Goal: Information Seeking & Learning: Learn about a topic

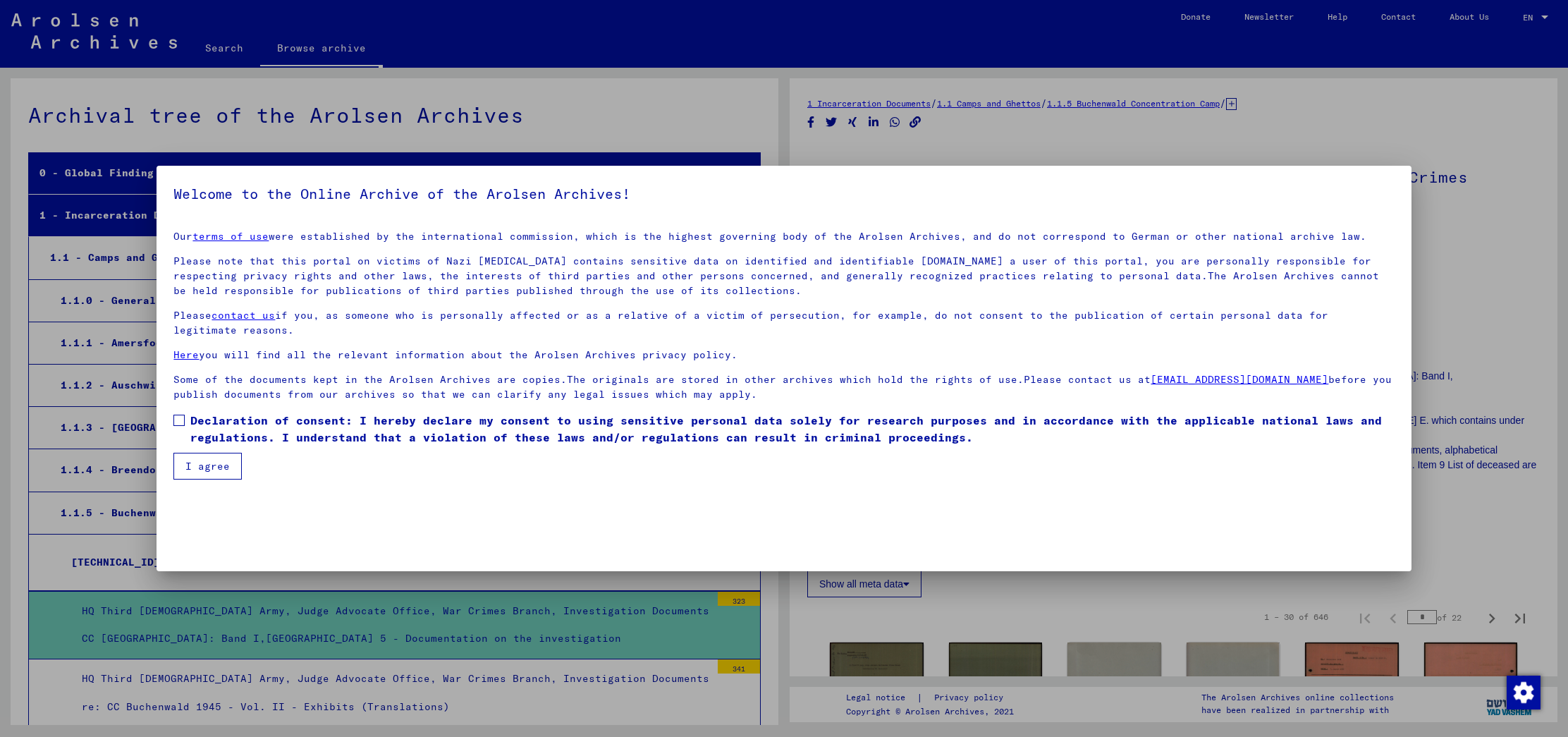
click at [178, 417] on span at bounding box center [179, 421] width 12 height 12
click at [206, 456] on button "I agree" at bounding box center [207, 466] width 69 height 27
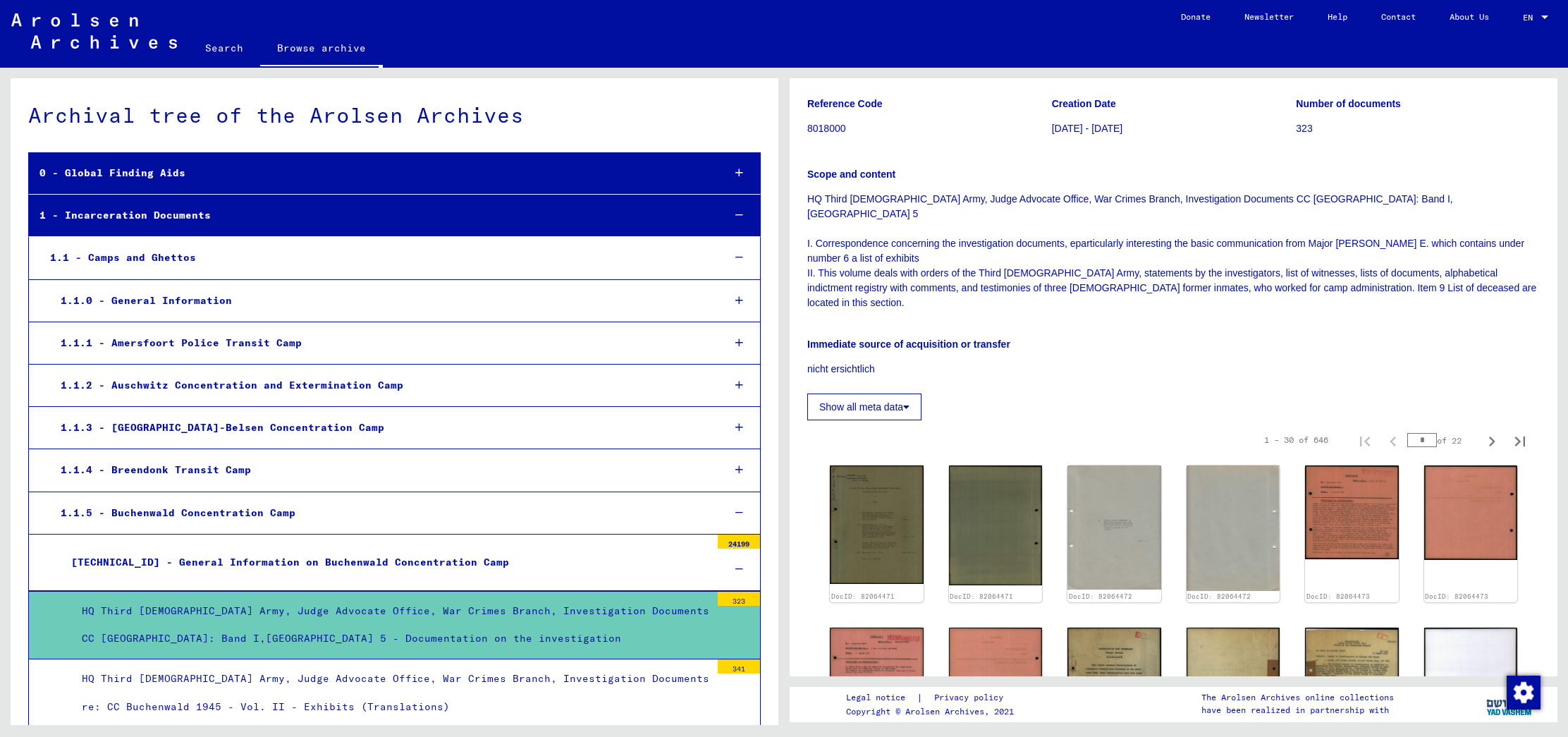
scroll to position [207, 0]
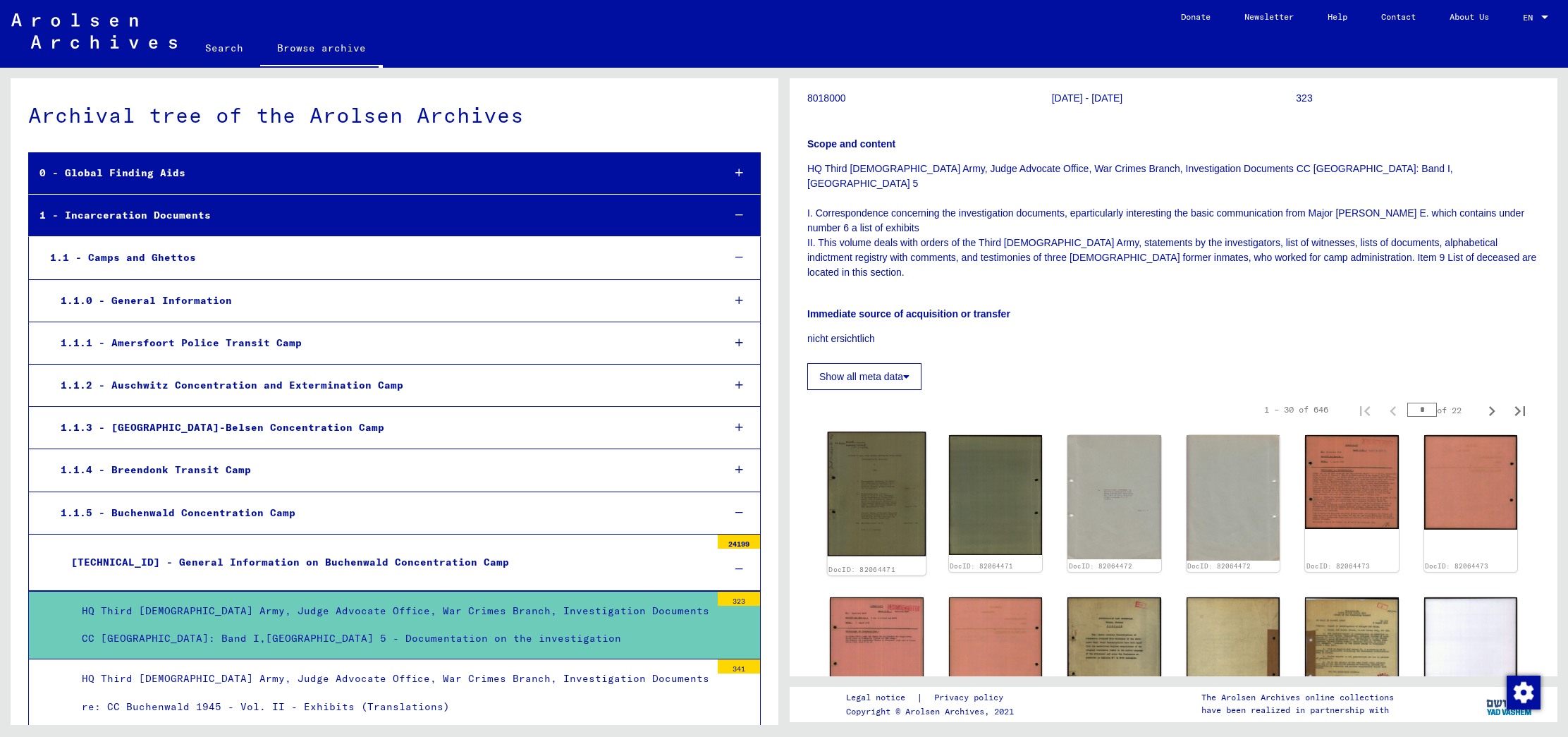
click at [866, 441] on img at bounding box center [877, 494] width 98 height 124
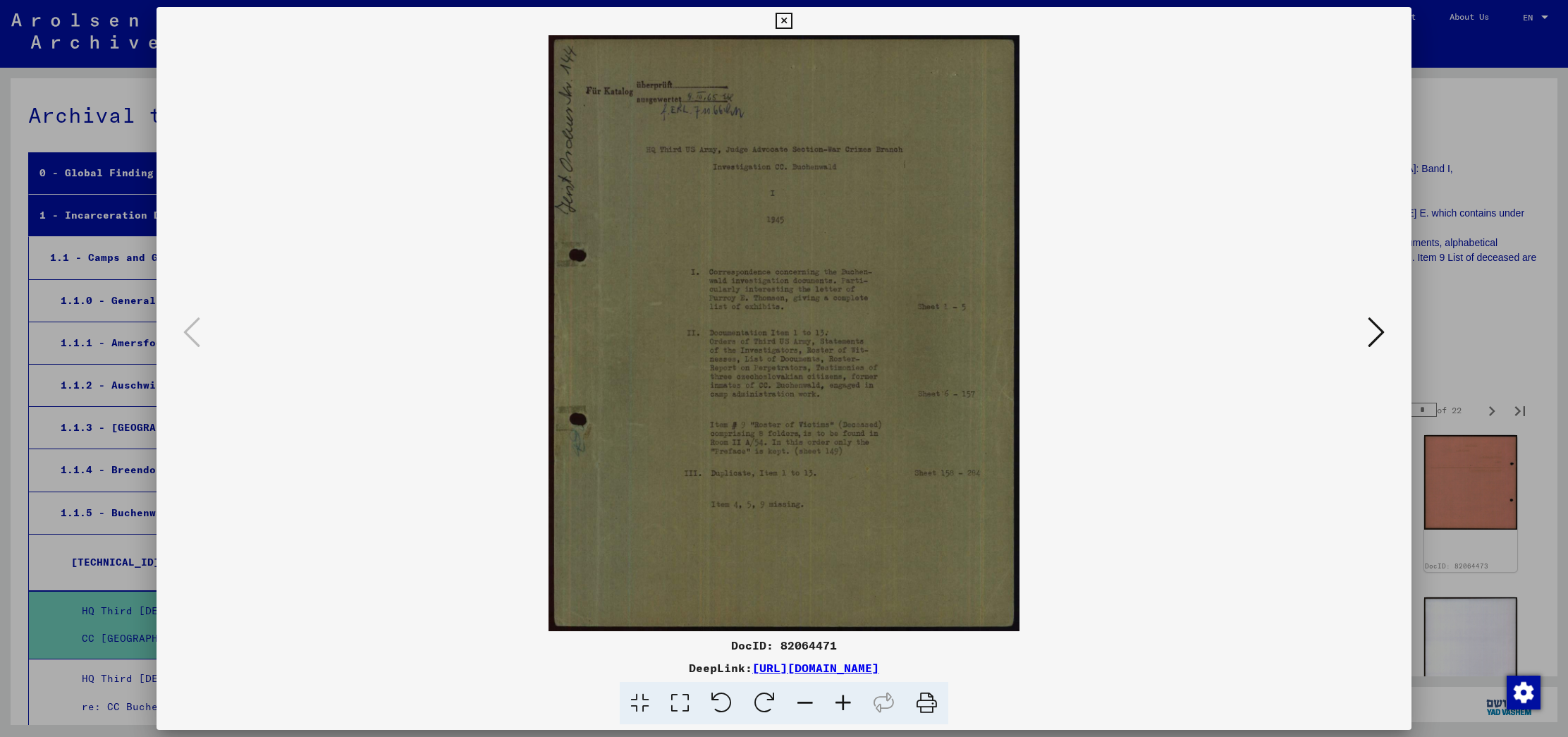
click at [1382, 335] on icon at bounding box center [1375, 332] width 17 height 34
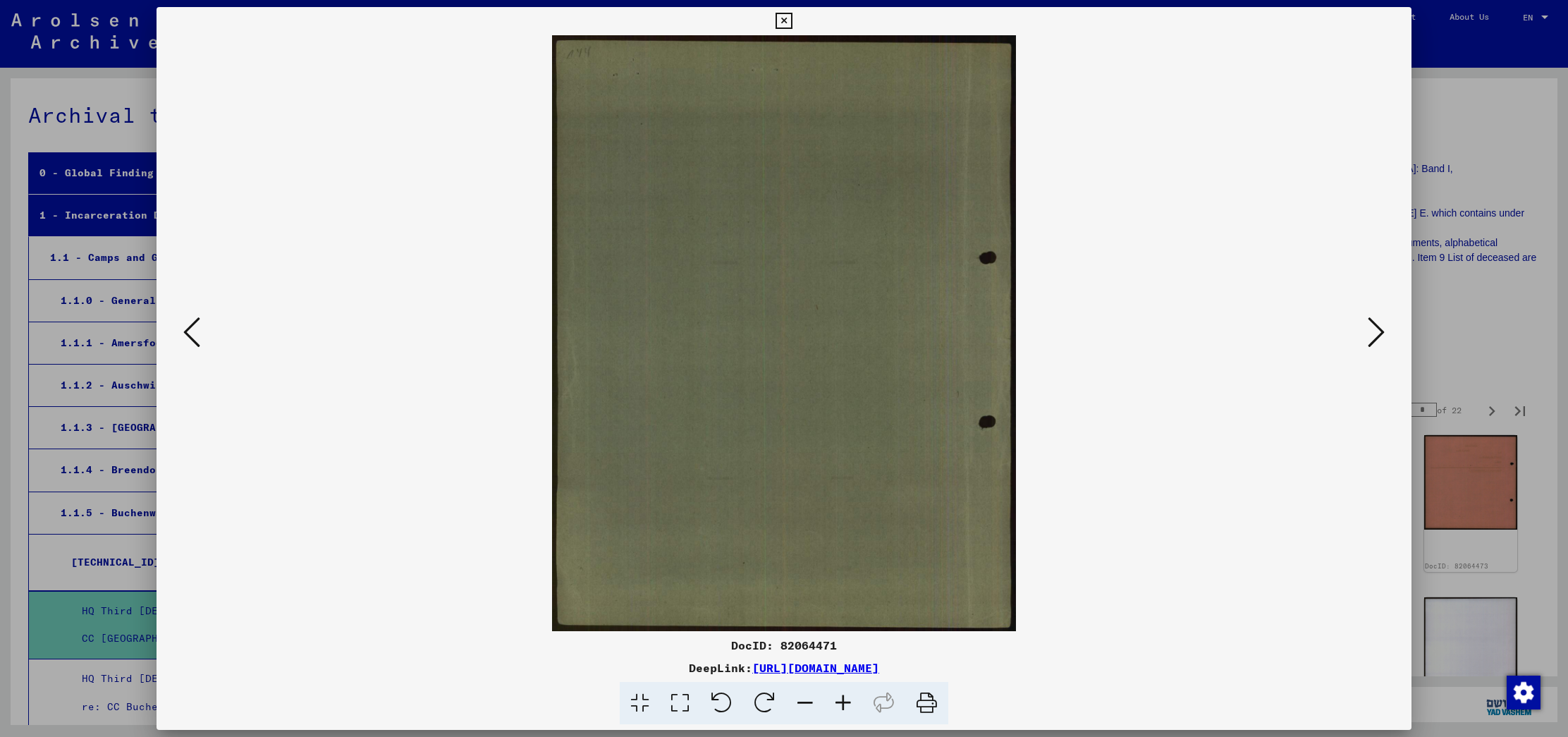
click at [1380, 324] on icon at bounding box center [1375, 332] width 17 height 34
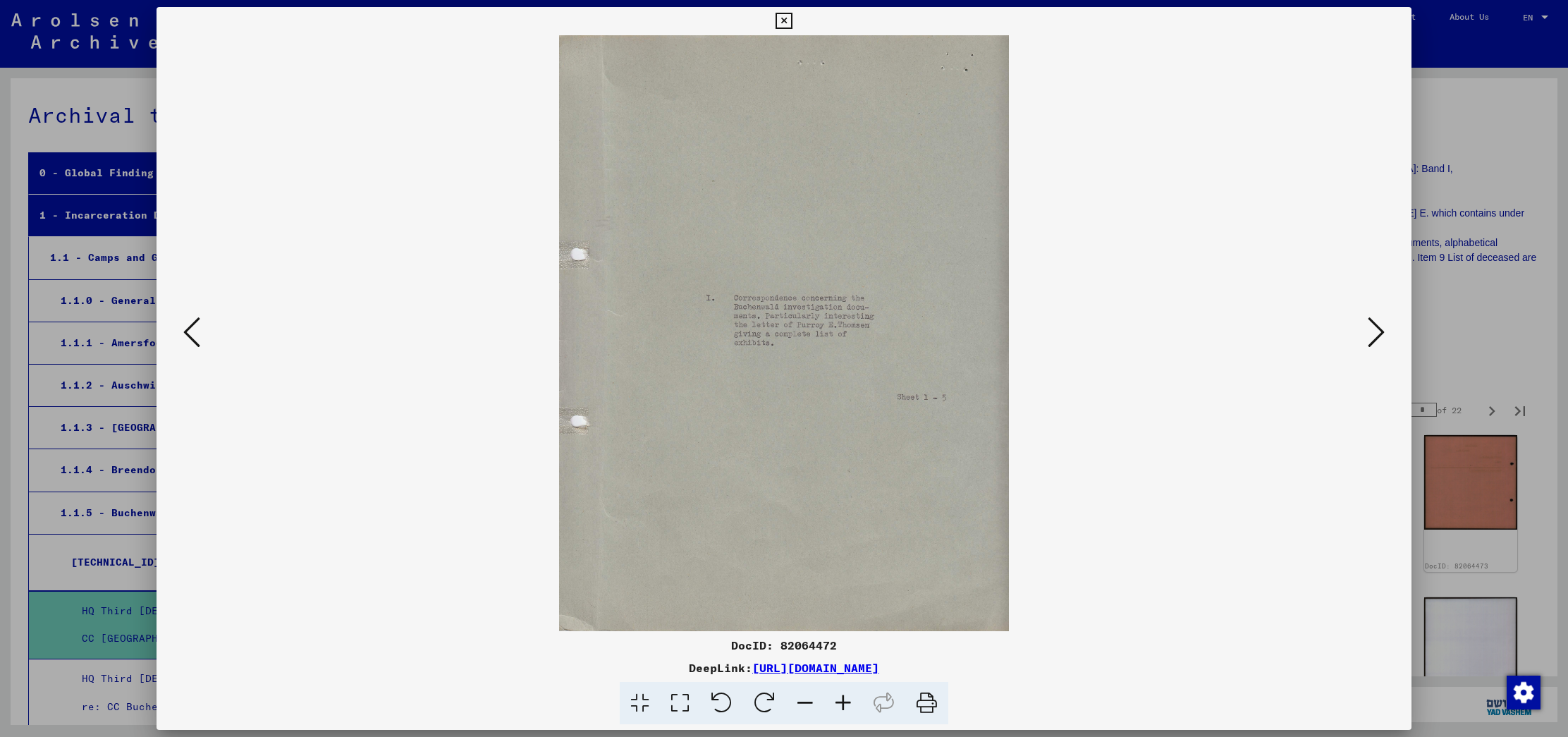
click at [1380, 324] on icon at bounding box center [1375, 332] width 17 height 34
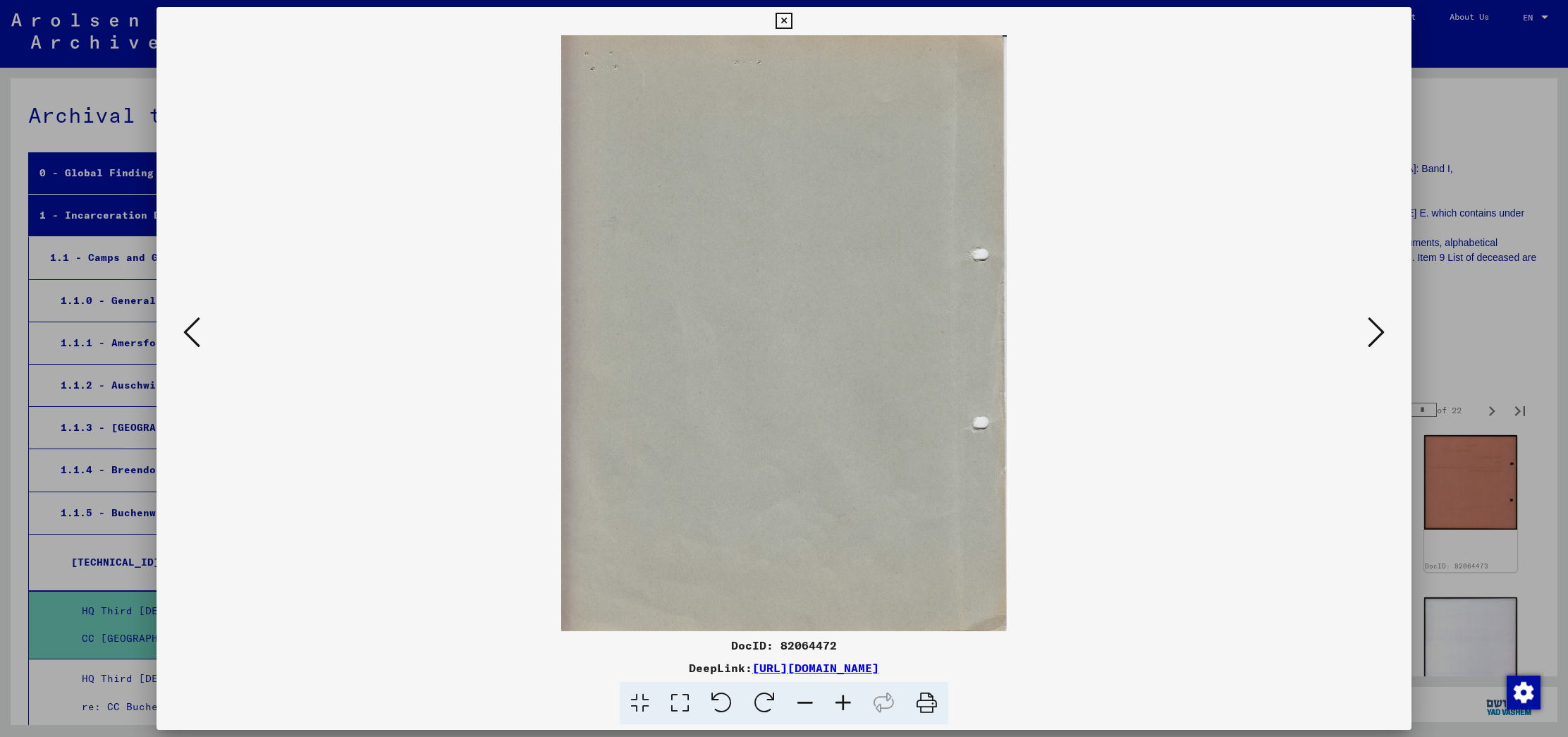
click at [1380, 324] on icon at bounding box center [1375, 332] width 17 height 34
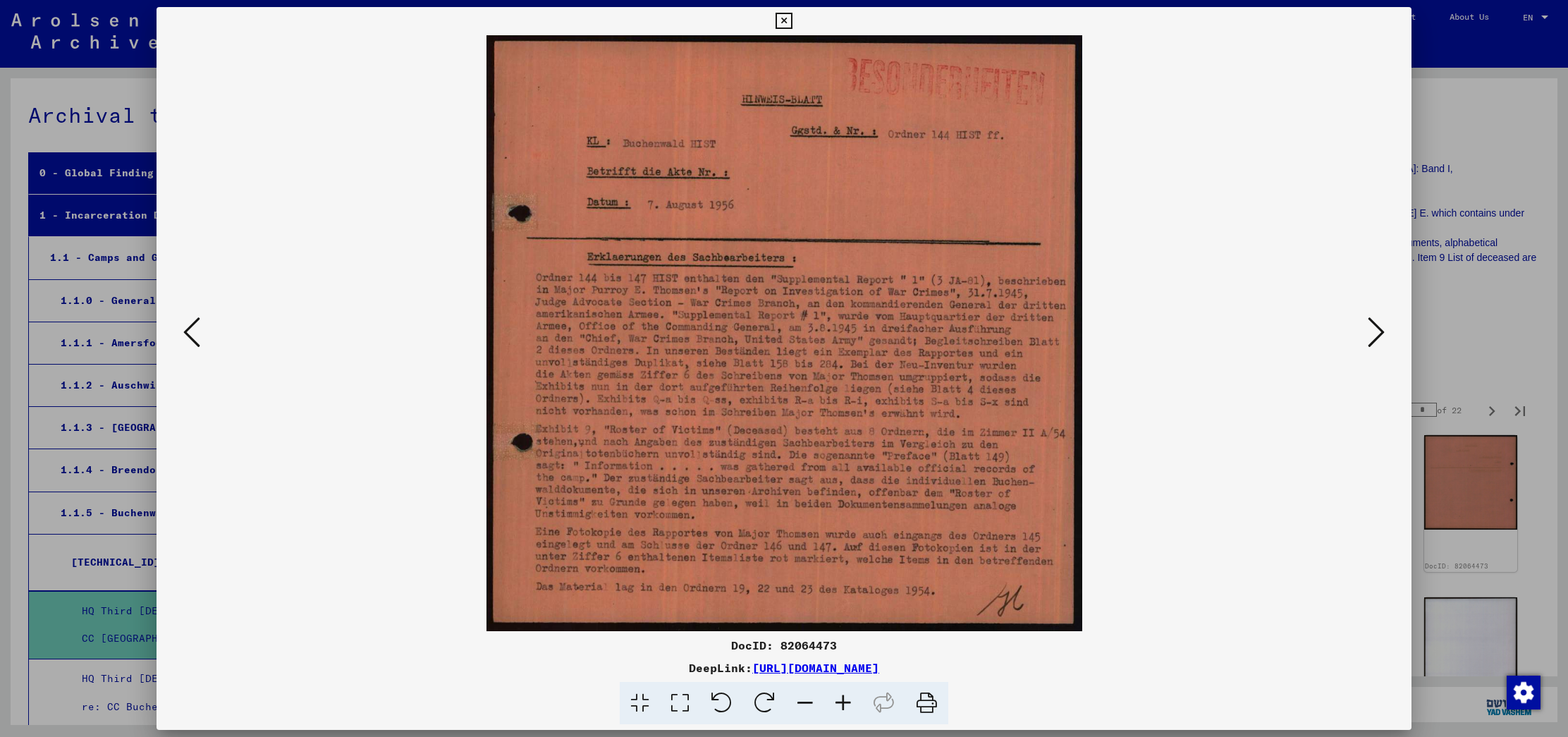
click at [1380, 324] on icon at bounding box center [1375, 332] width 17 height 34
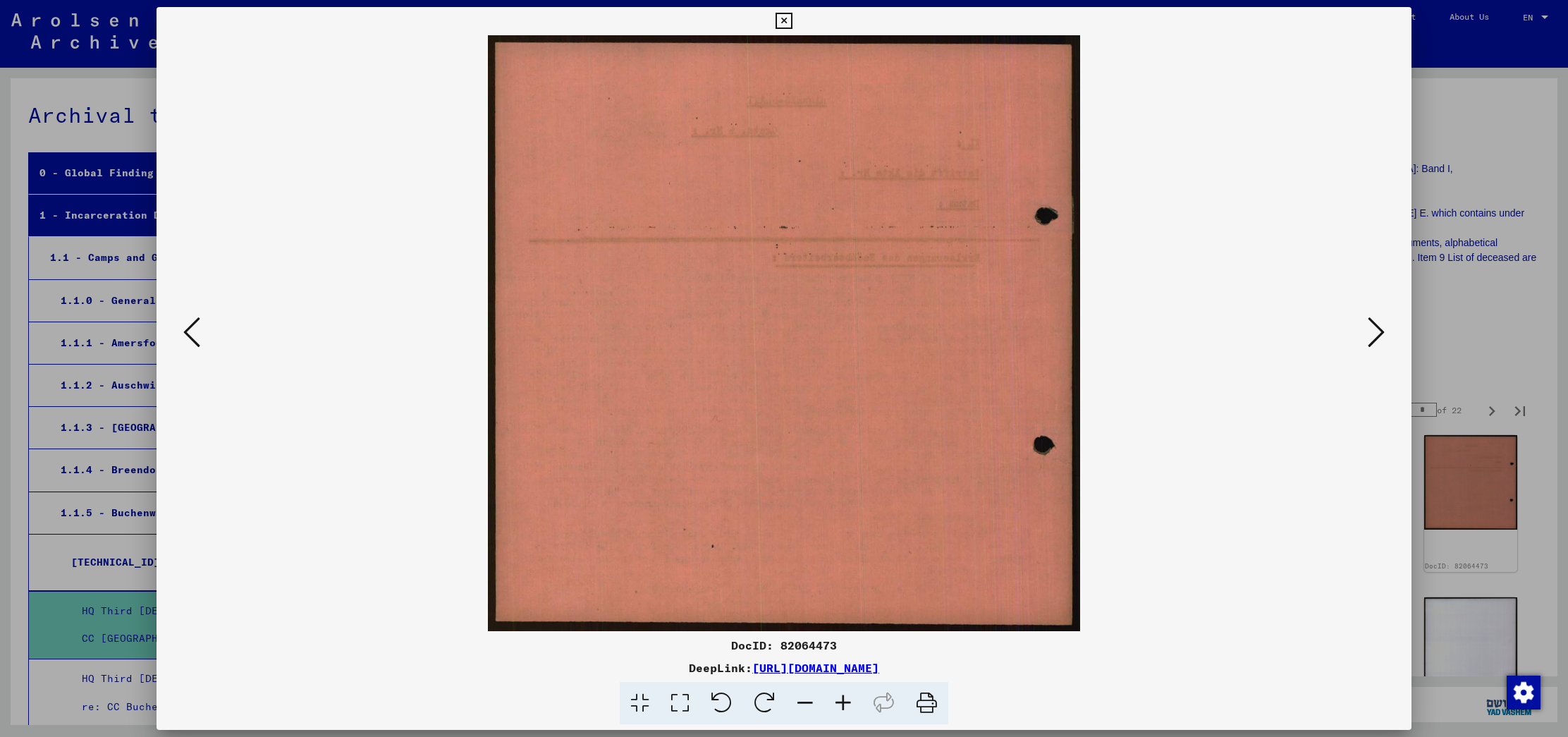
click at [1380, 324] on icon at bounding box center [1375, 332] width 17 height 34
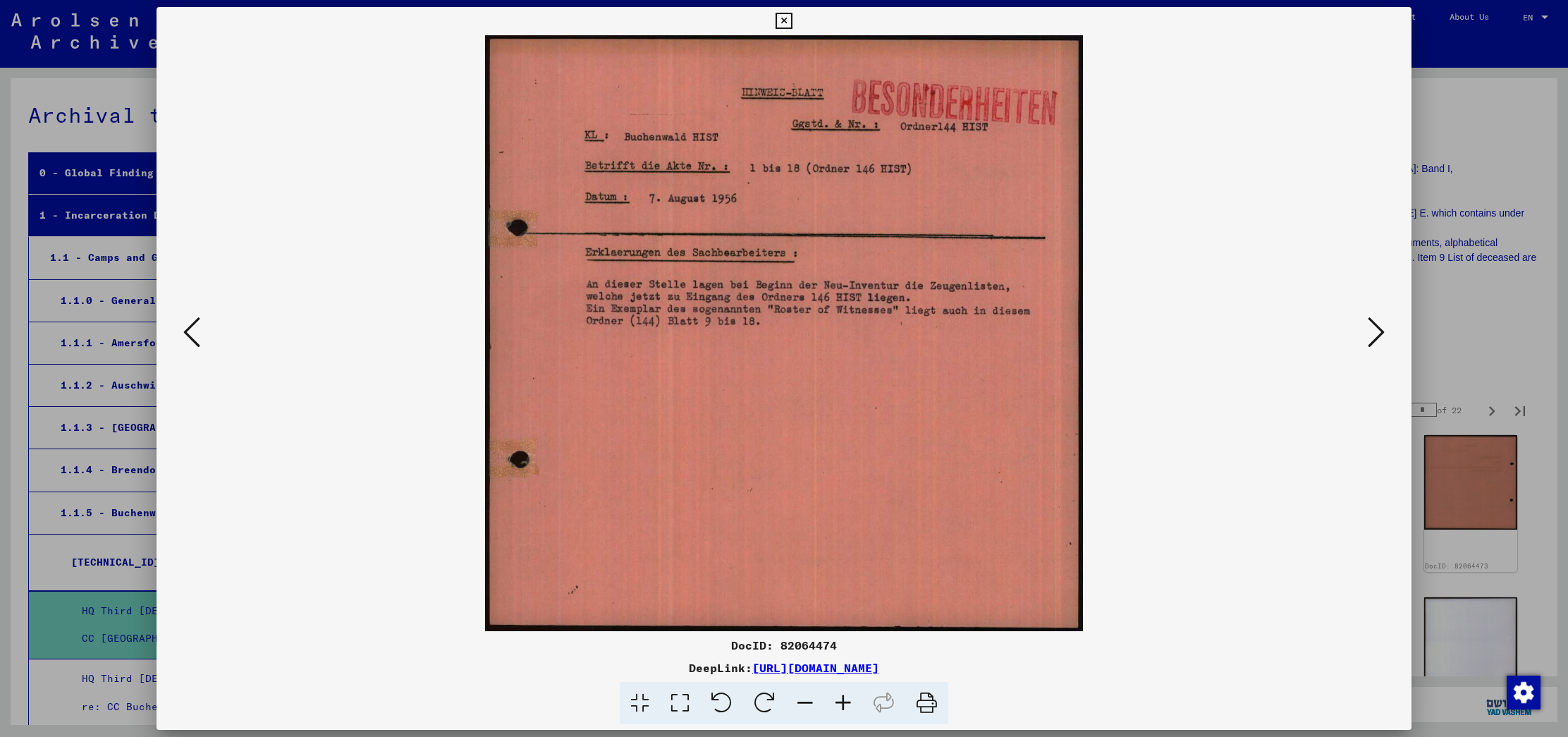
click at [1380, 324] on icon at bounding box center [1375, 332] width 17 height 34
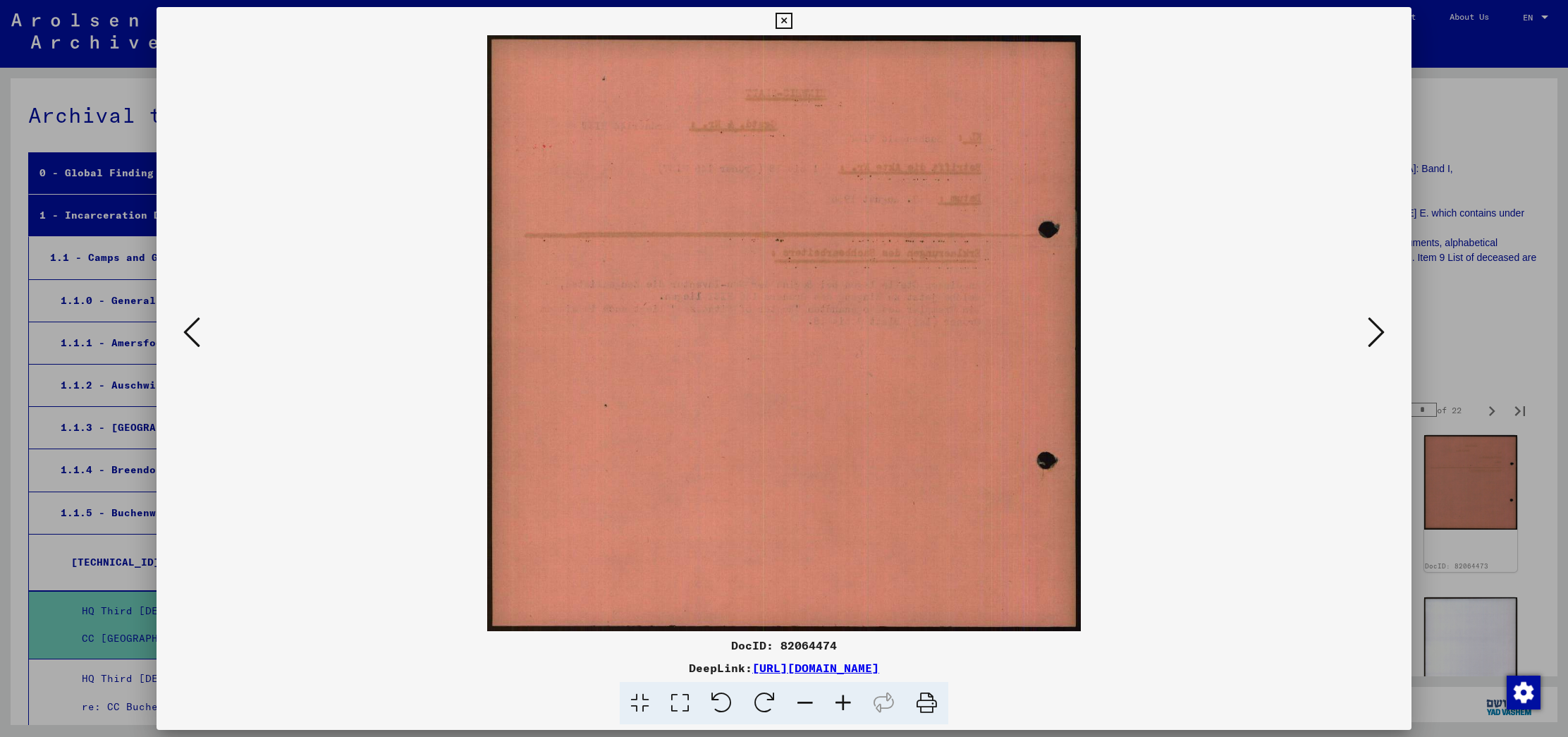
click at [1380, 324] on icon at bounding box center [1375, 332] width 17 height 34
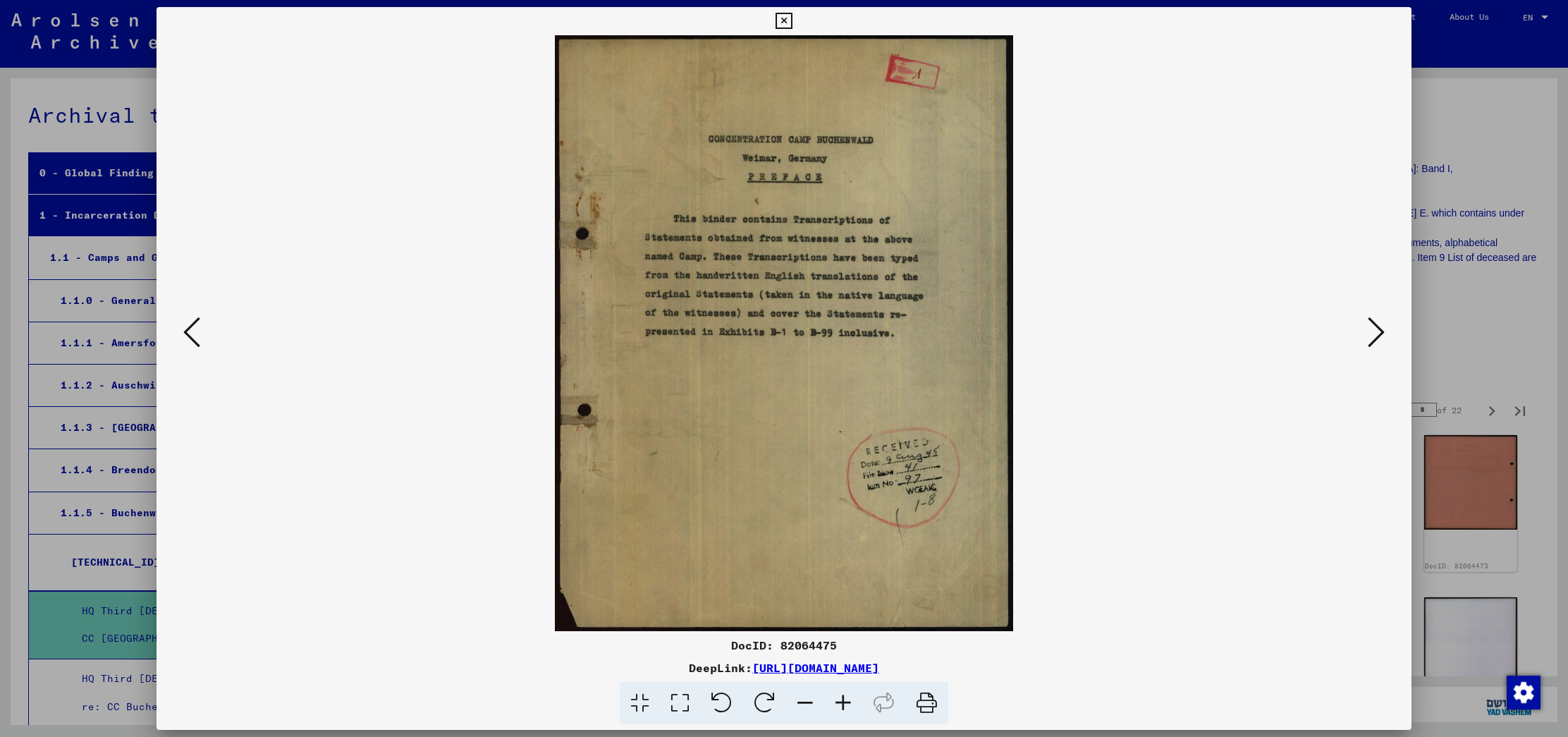
click at [1380, 324] on icon at bounding box center [1375, 332] width 17 height 34
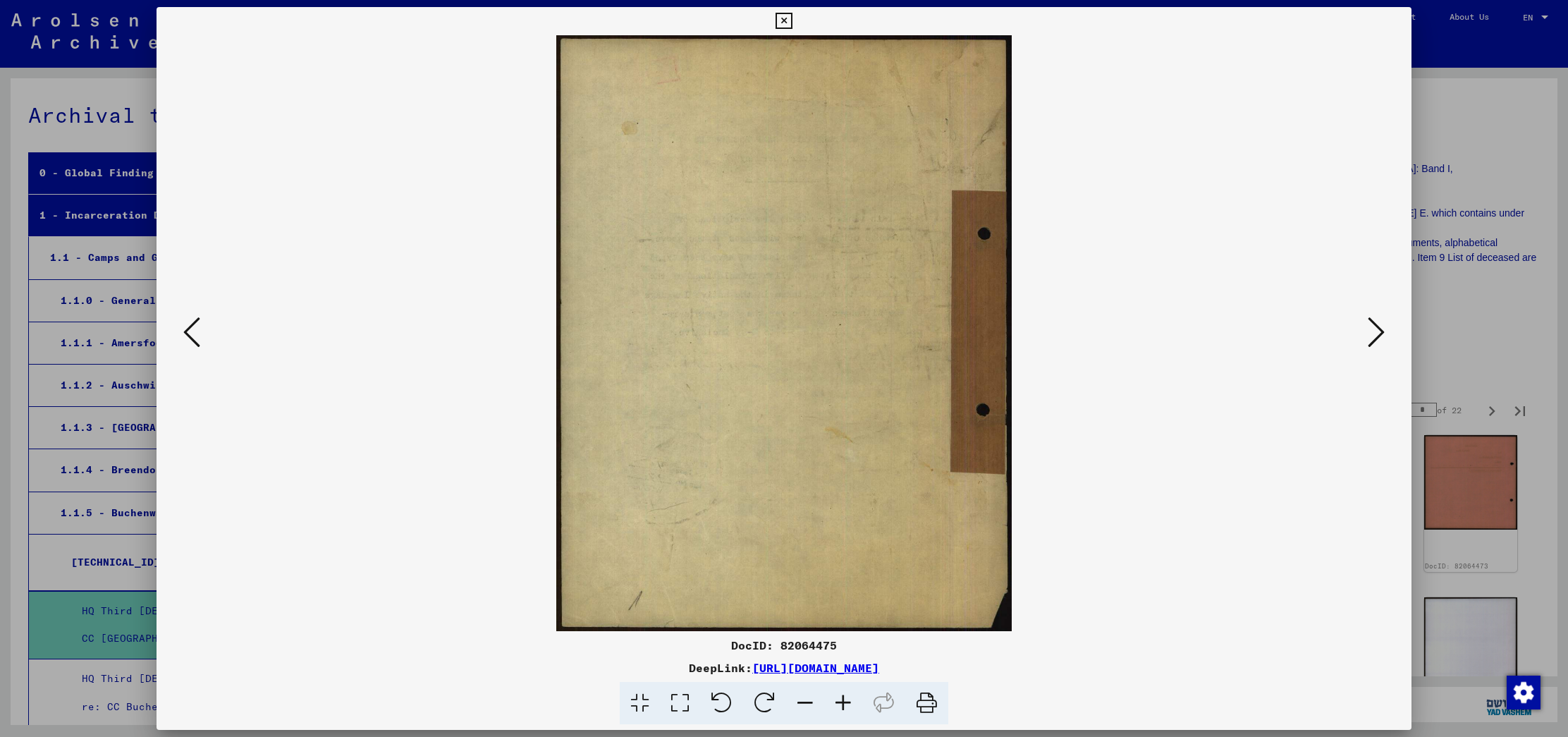
click at [1380, 324] on icon at bounding box center [1375, 332] width 17 height 34
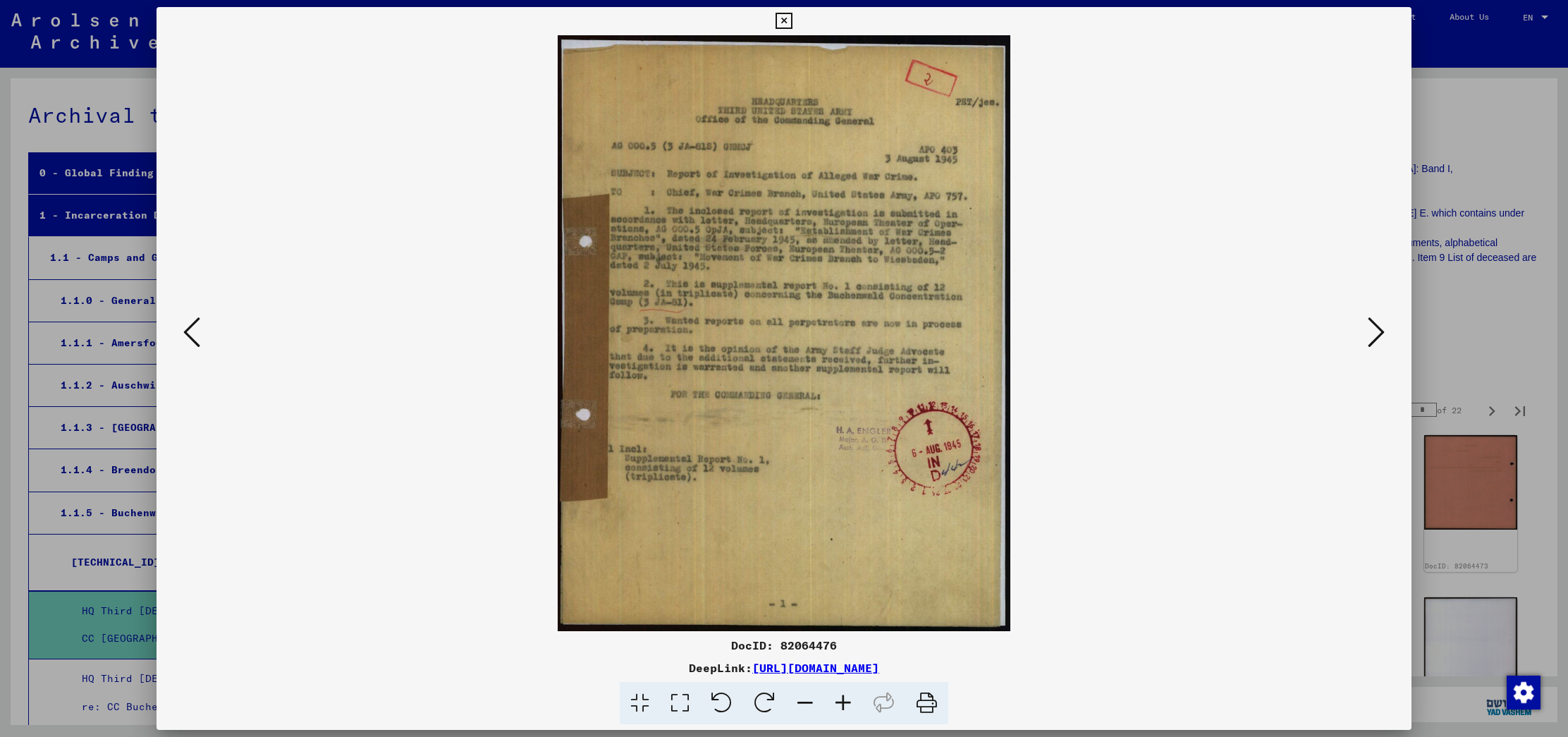
click at [1380, 324] on icon at bounding box center [1375, 332] width 17 height 34
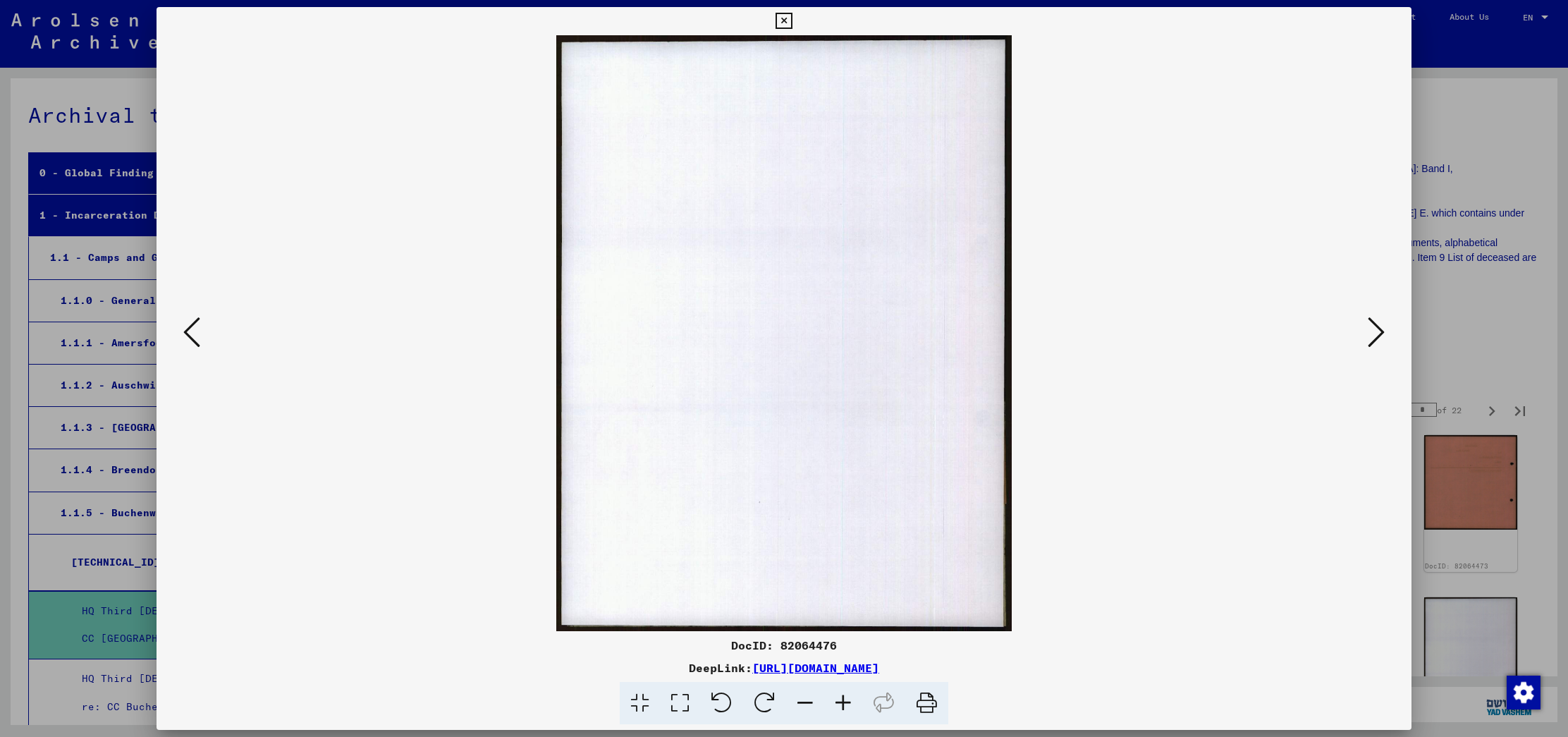
click at [1380, 324] on icon at bounding box center [1375, 332] width 17 height 34
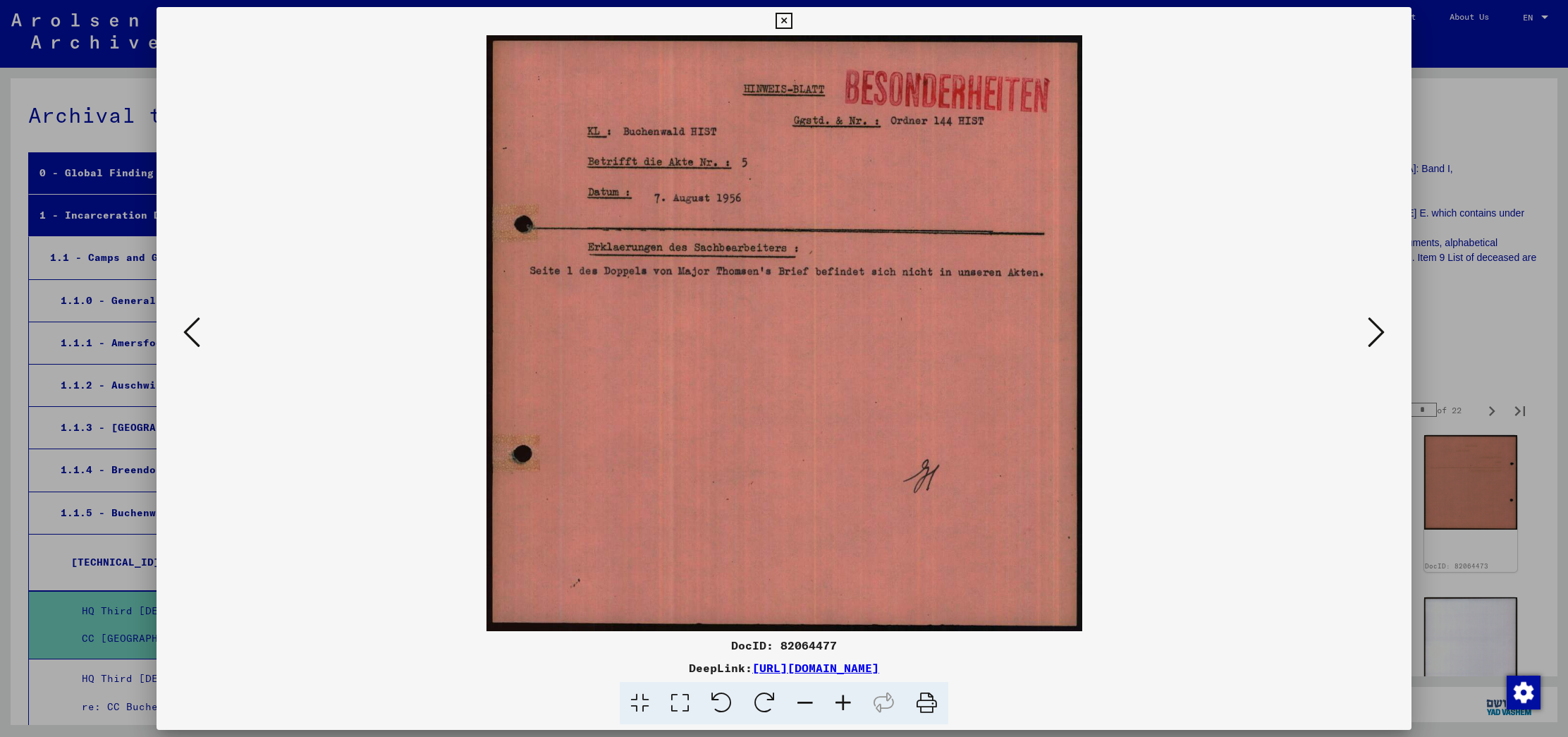
click at [1380, 324] on icon at bounding box center [1375, 332] width 17 height 34
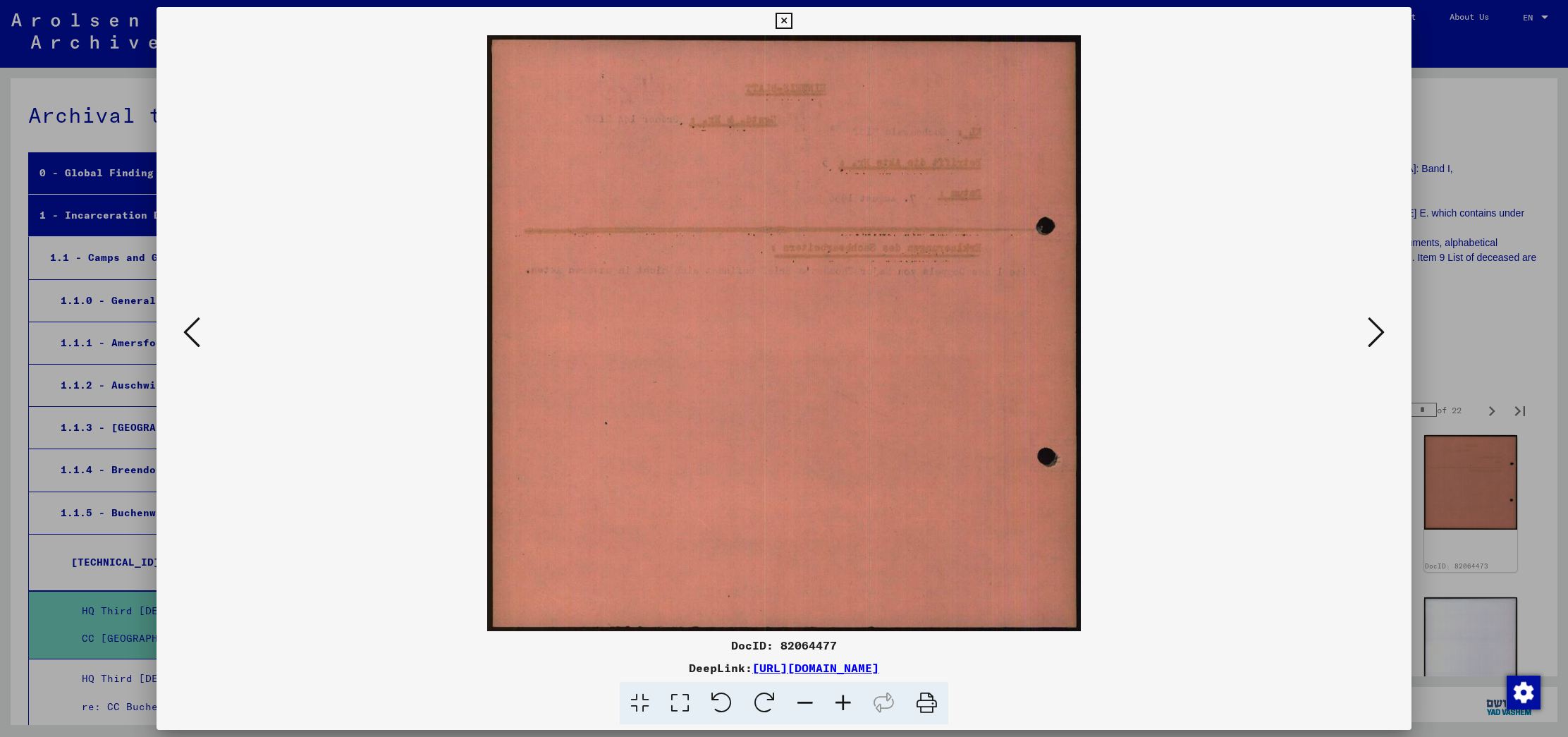
click at [1380, 324] on icon at bounding box center [1375, 332] width 17 height 34
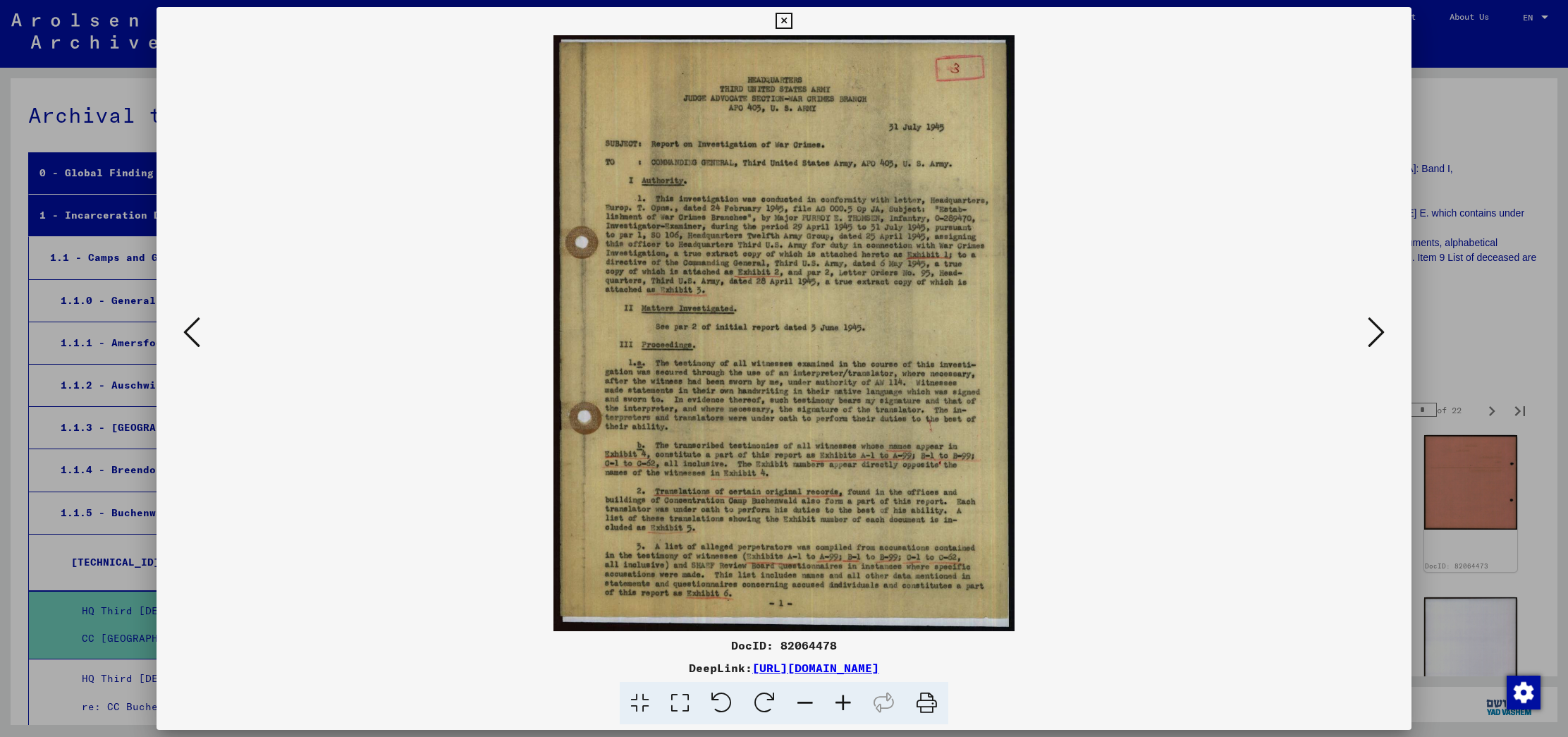
click at [1380, 324] on icon at bounding box center [1375, 332] width 17 height 34
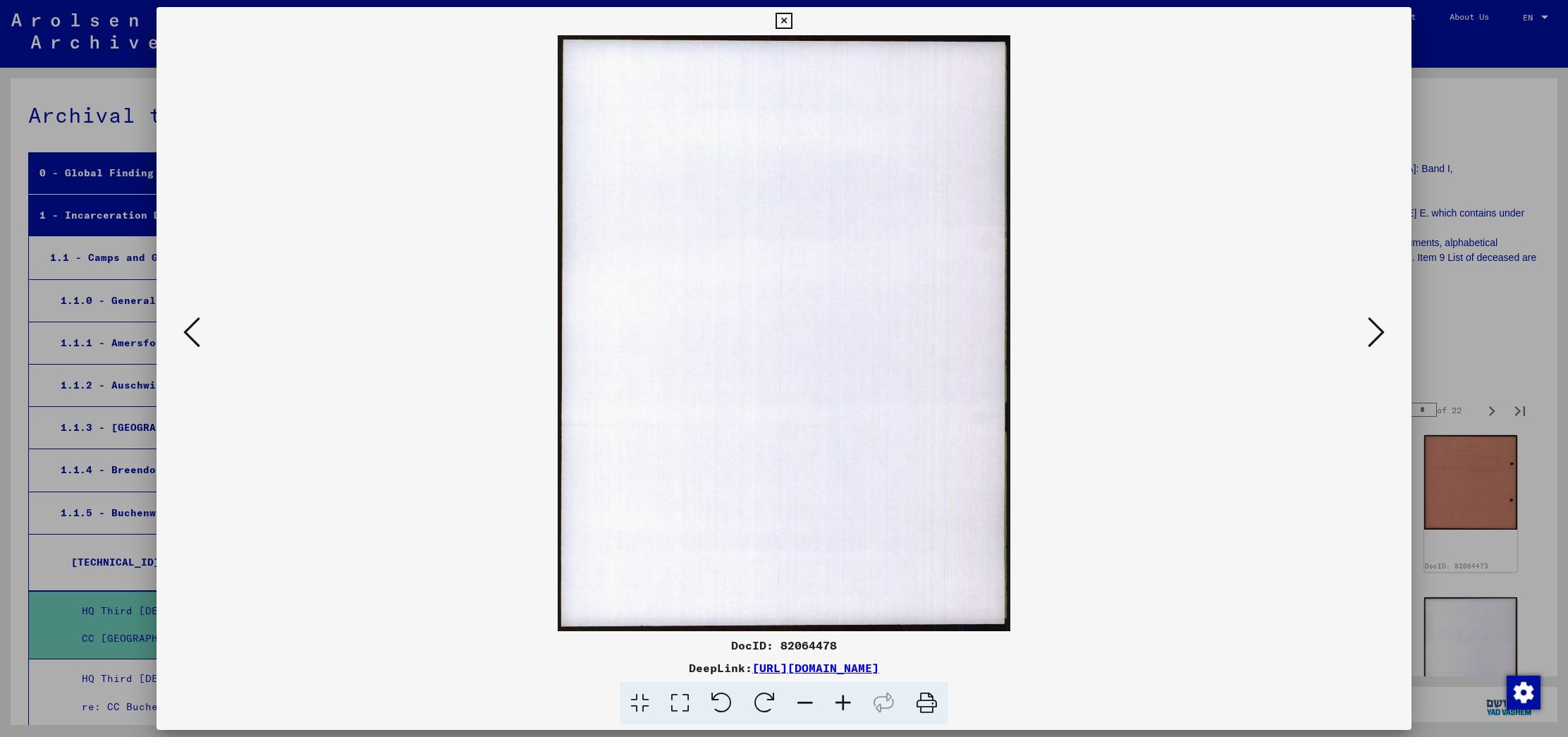
click at [1380, 324] on icon at bounding box center [1375, 332] width 17 height 34
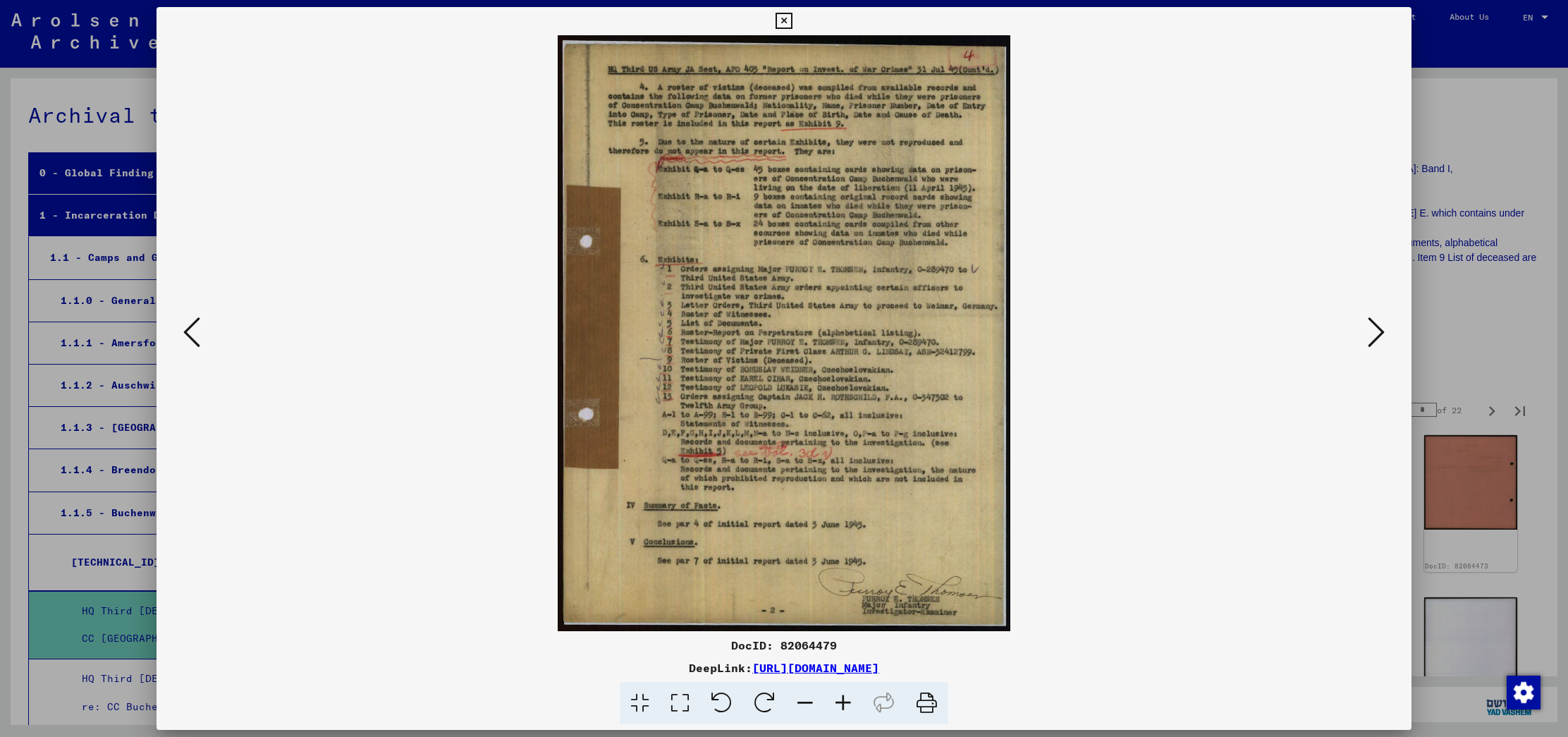
click at [1380, 324] on icon at bounding box center [1375, 332] width 17 height 34
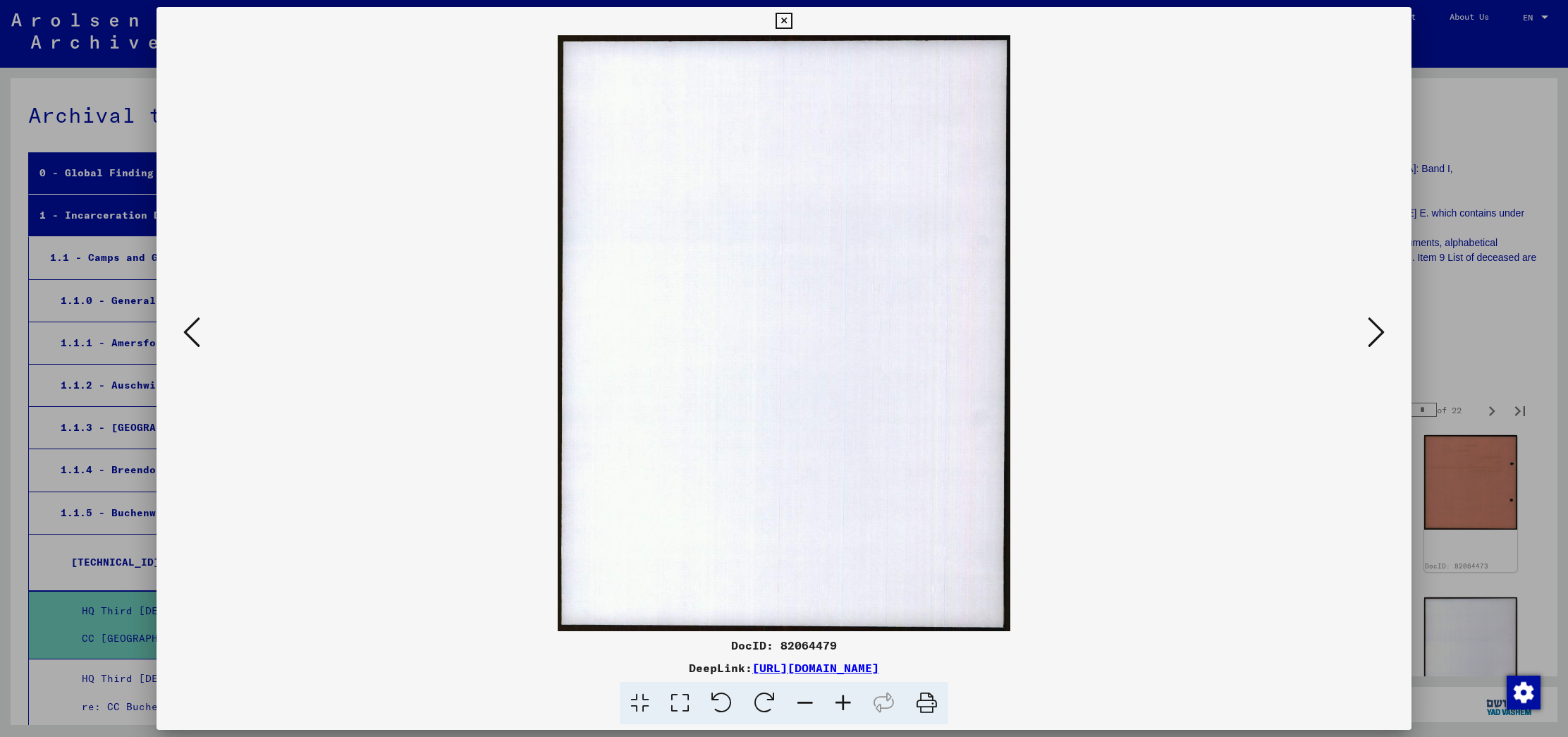
click at [1380, 324] on icon at bounding box center [1375, 332] width 17 height 34
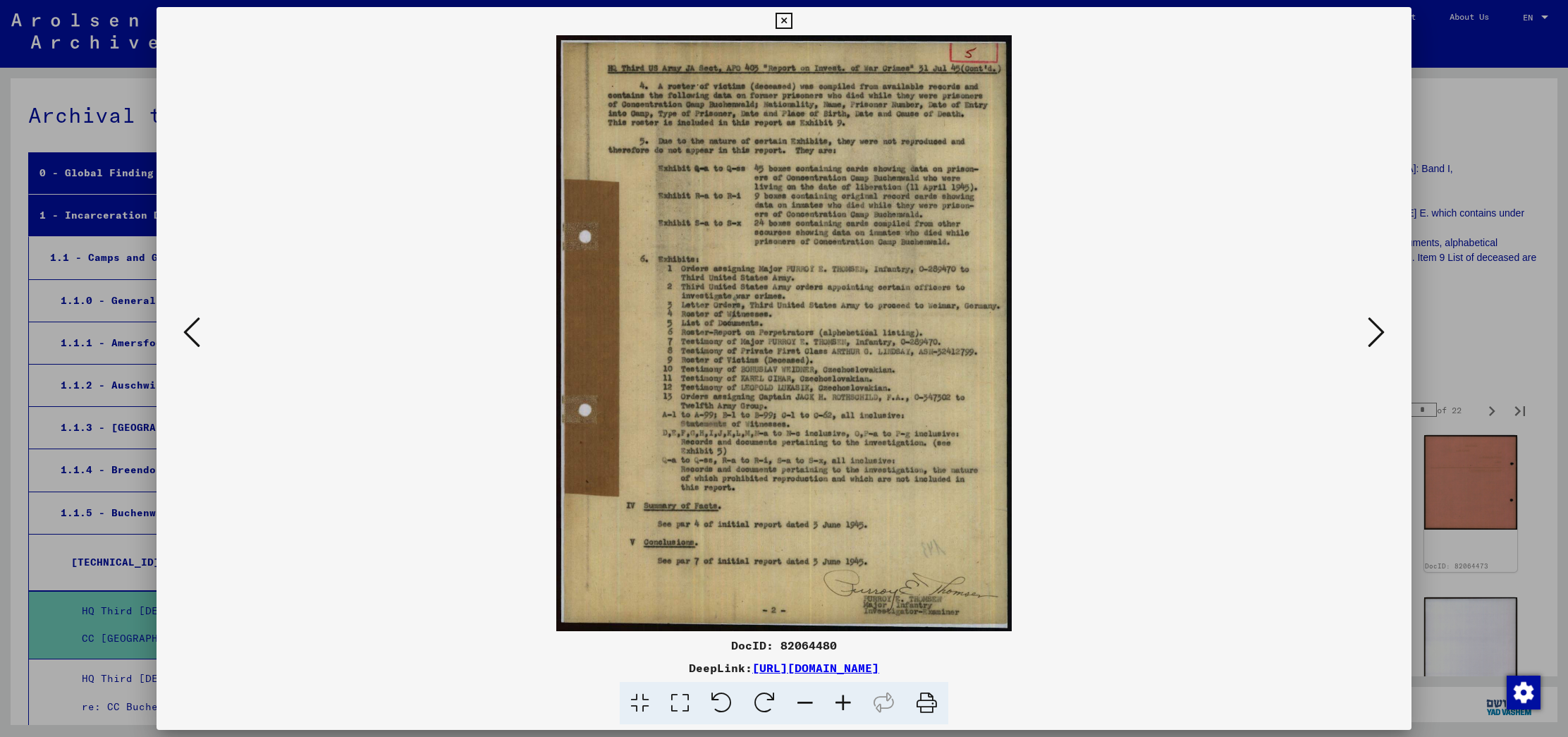
click at [1380, 324] on icon at bounding box center [1375, 332] width 17 height 34
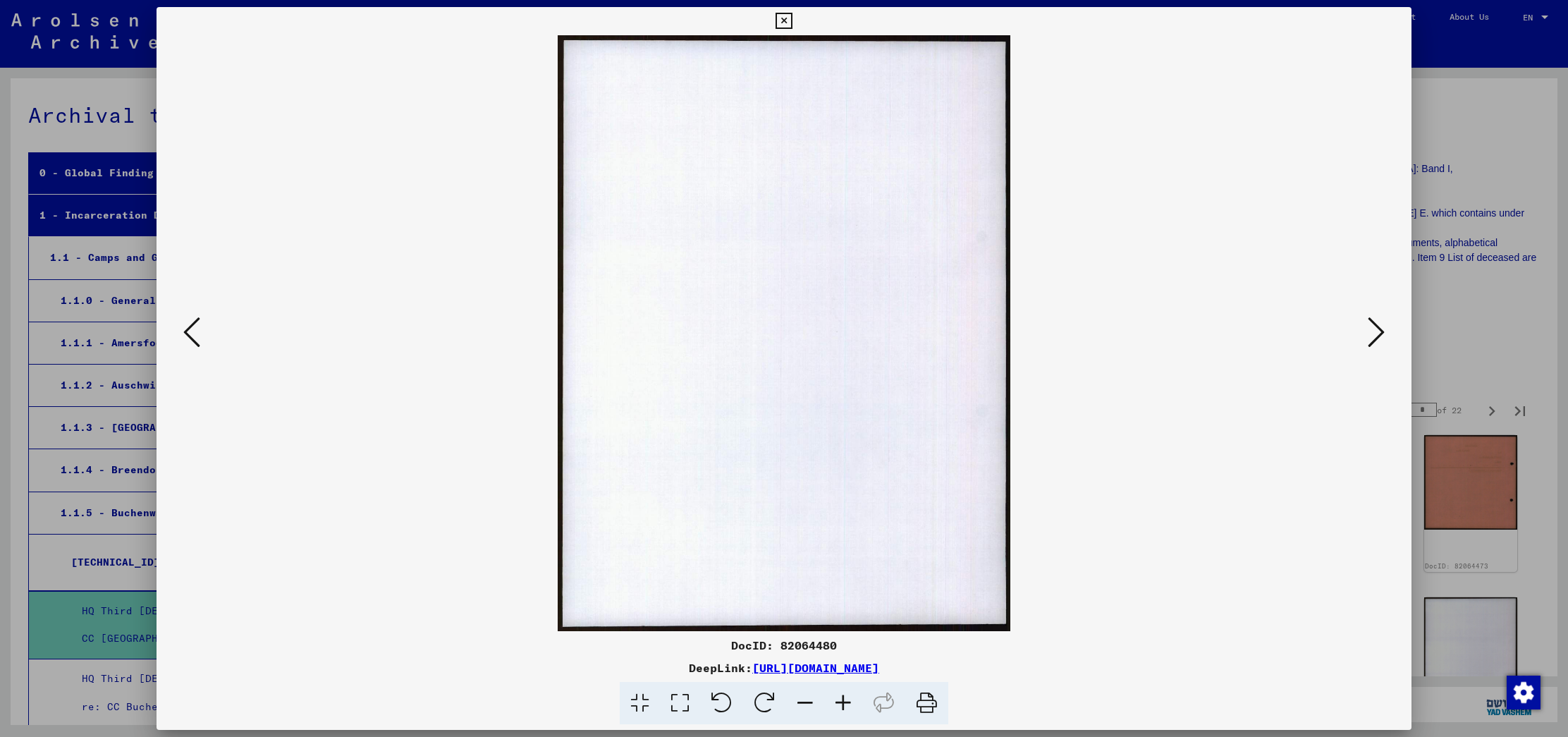
click at [1380, 324] on icon at bounding box center [1375, 332] width 17 height 34
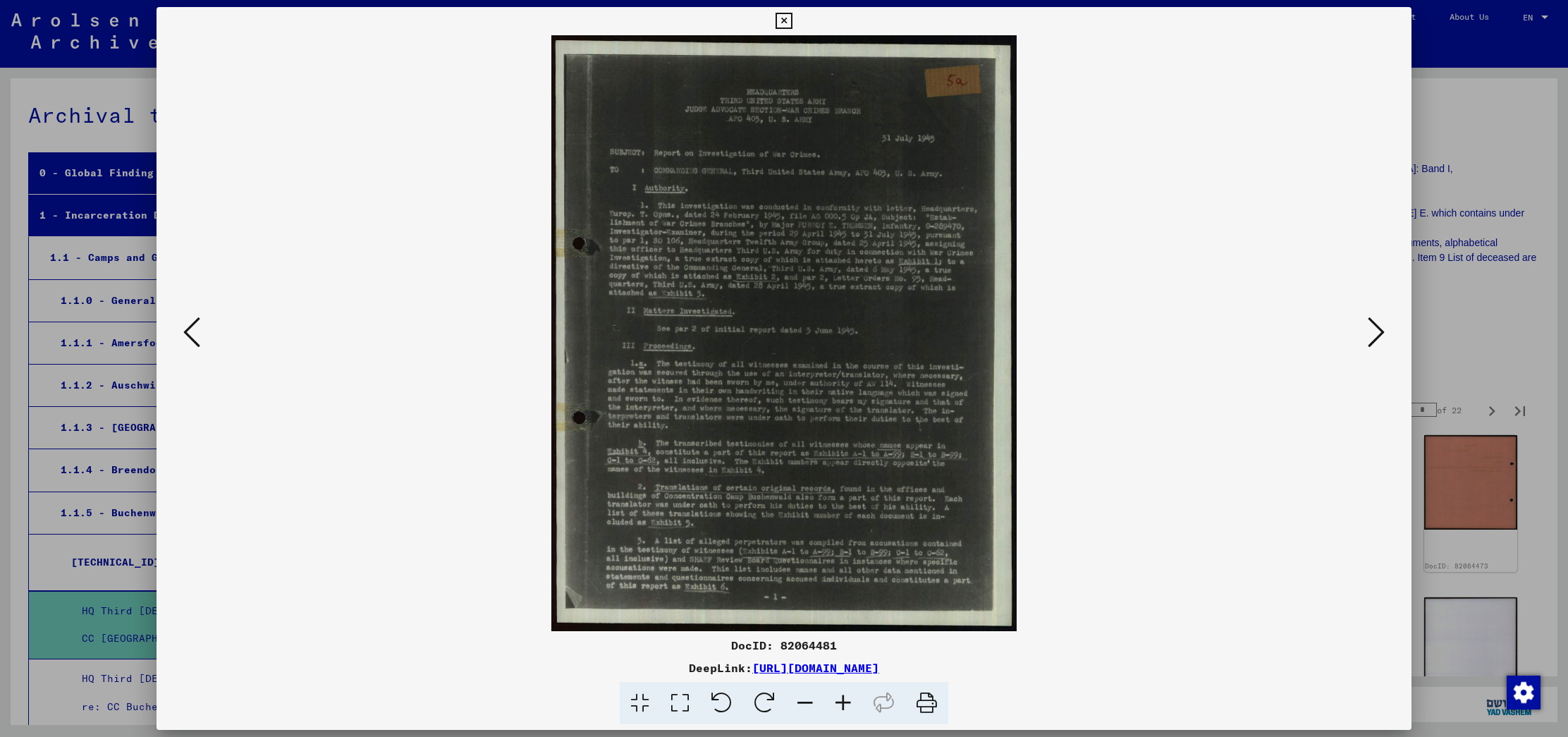
click at [1380, 324] on icon at bounding box center [1375, 332] width 17 height 34
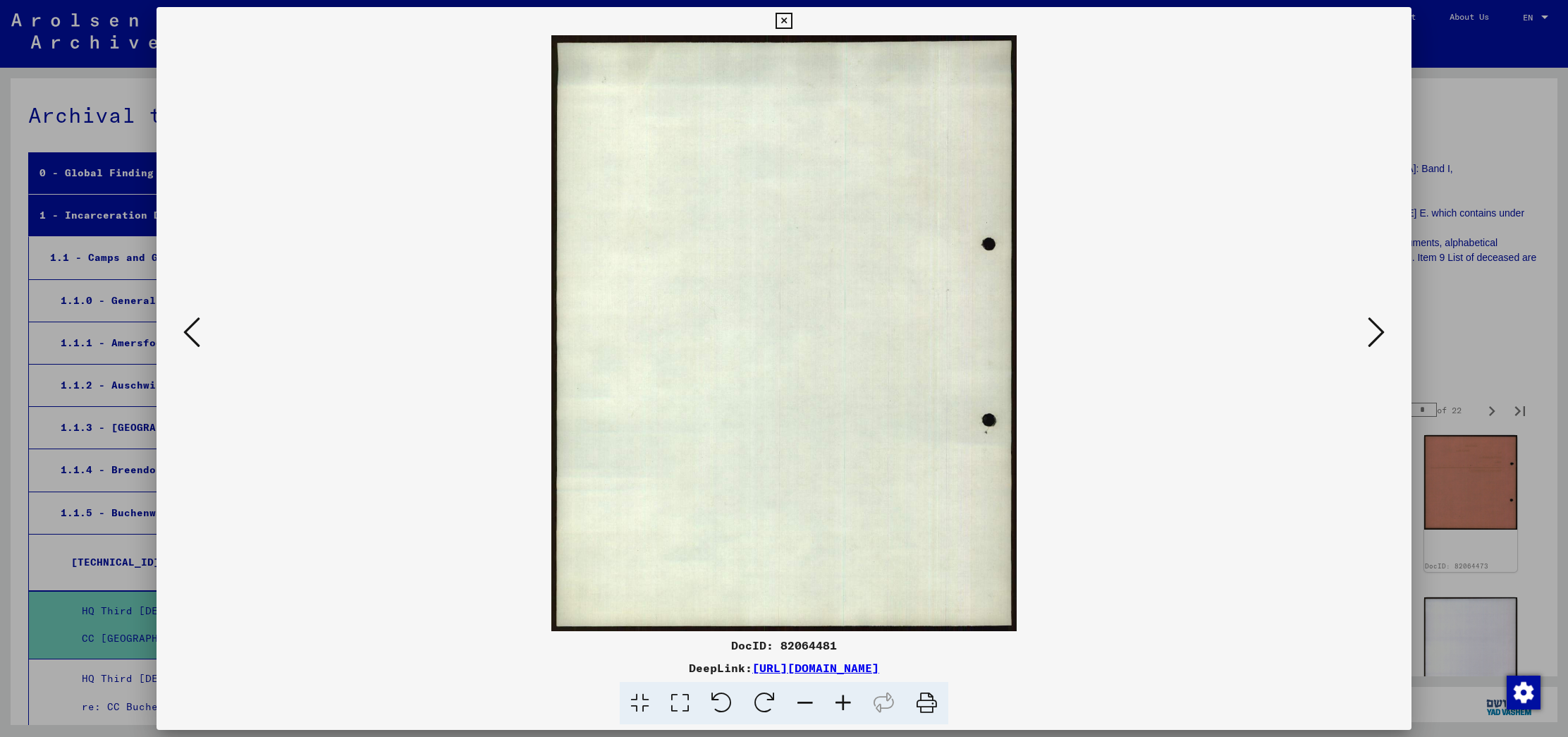
click at [1380, 324] on icon at bounding box center [1375, 332] width 17 height 34
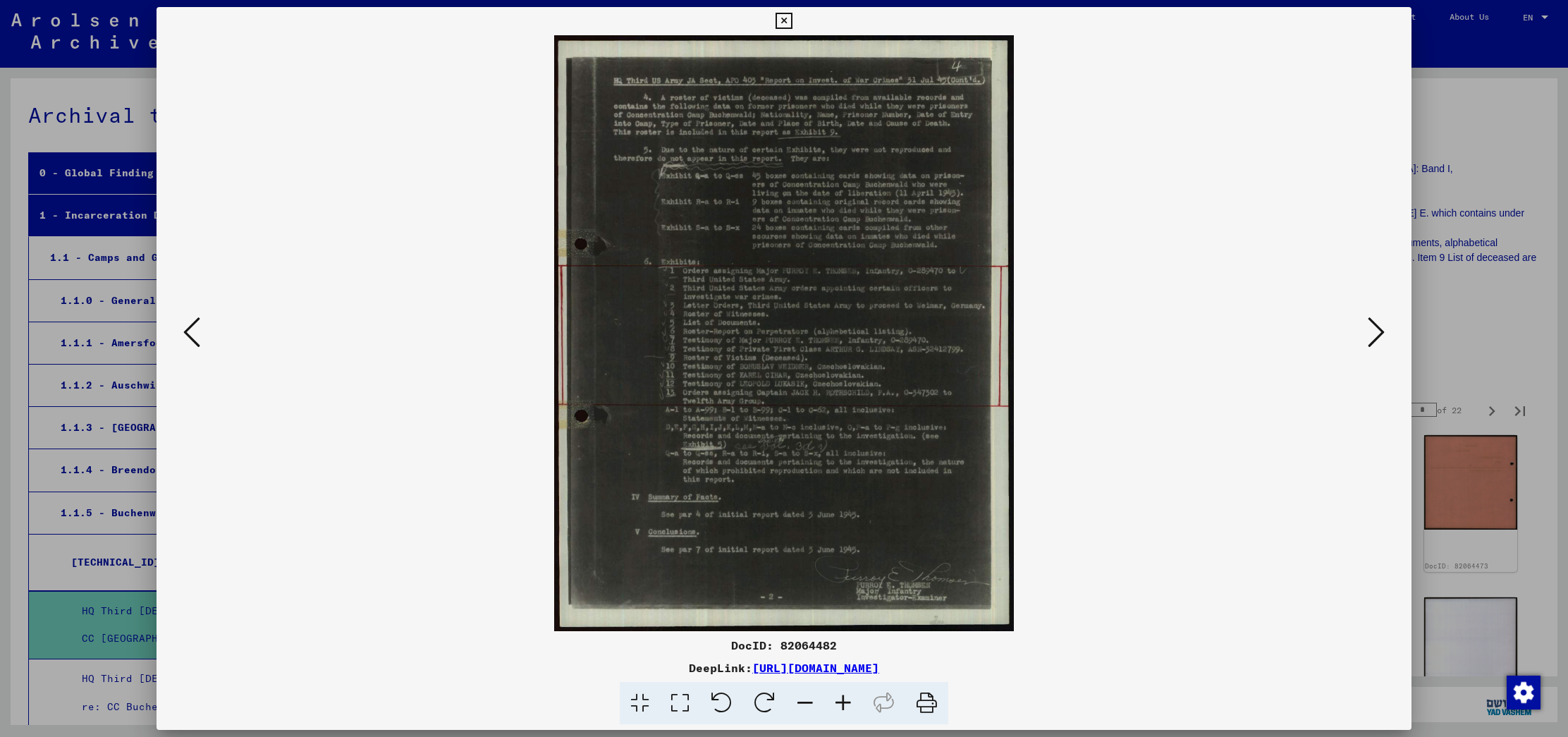
click at [1380, 324] on icon at bounding box center [1375, 332] width 17 height 34
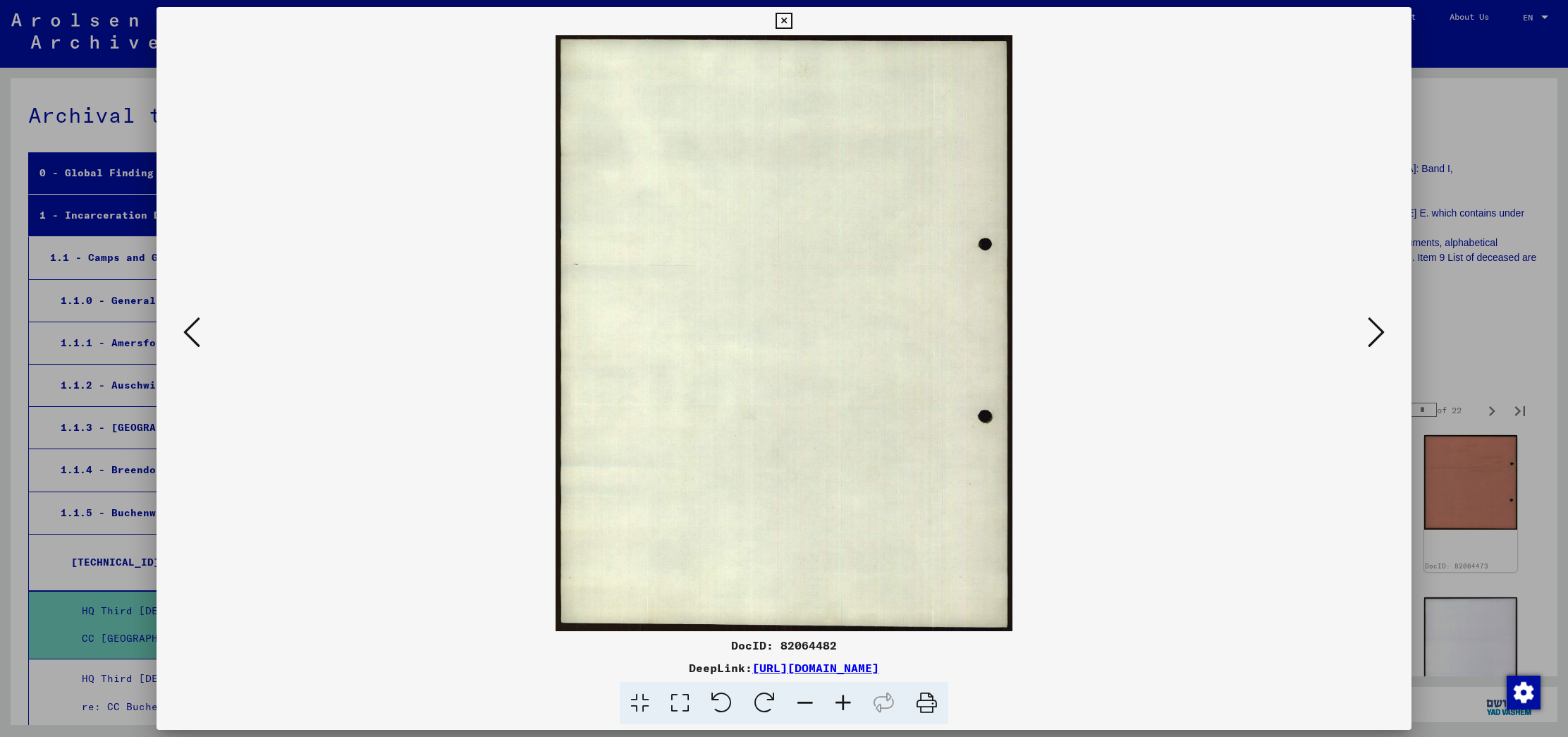
click at [1380, 324] on icon at bounding box center [1375, 332] width 17 height 34
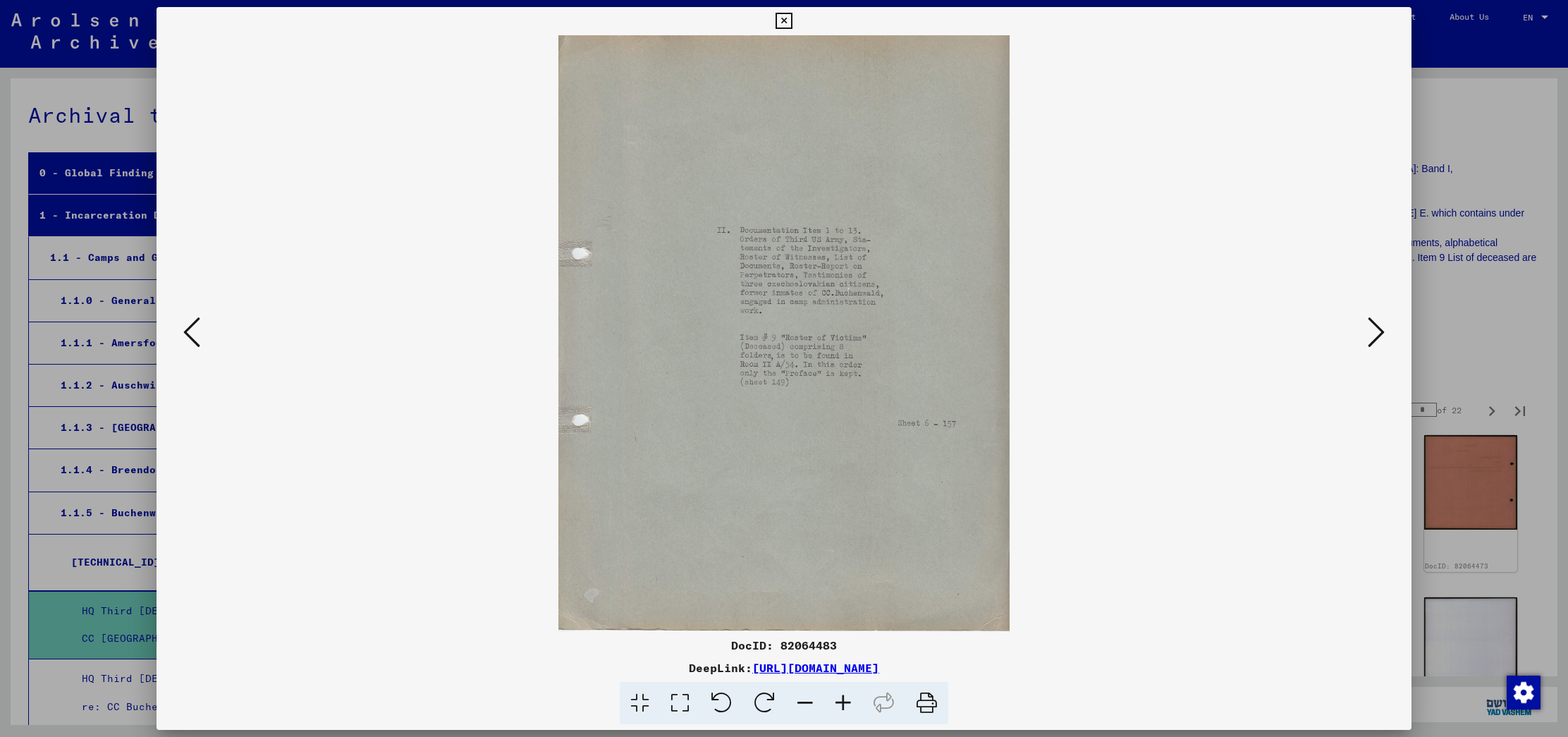
click at [1380, 324] on icon at bounding box center [1375, 332] width 17 height 34
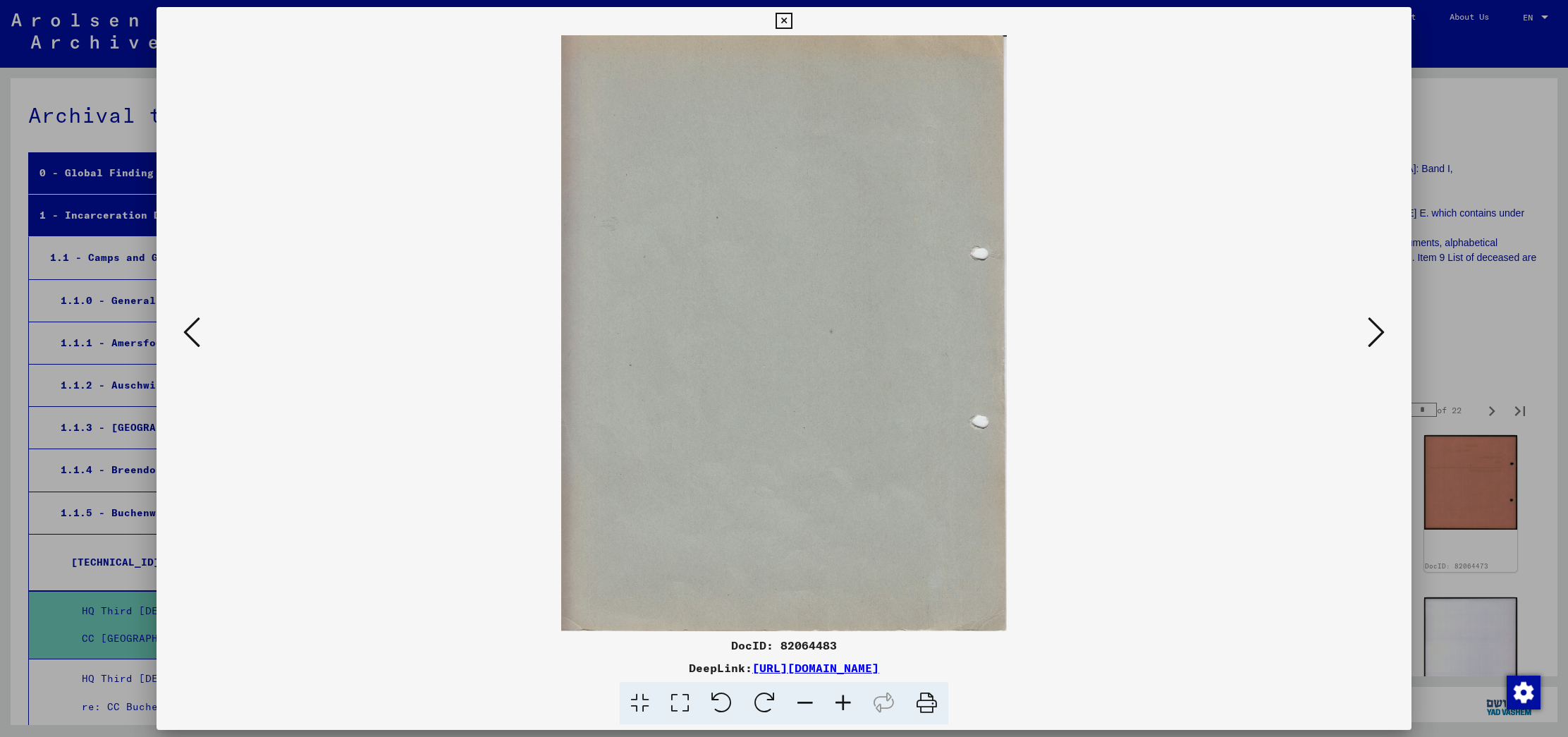
click at [1380, 324] on icon at bounding box center [1375, 332] width 17 height 34
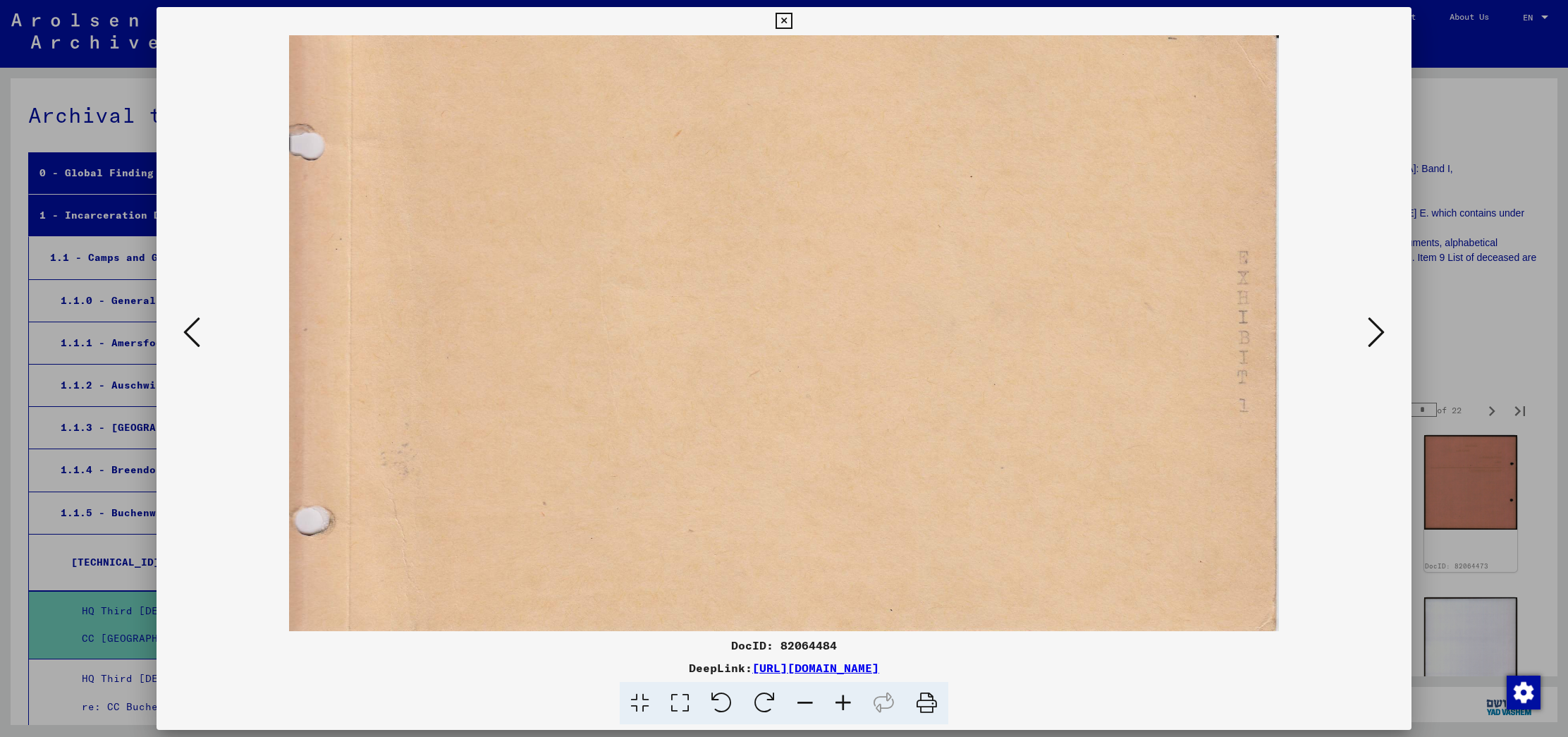
click at [1380, 324] on icon at bounding box center [1375, 332] width 17 height 34
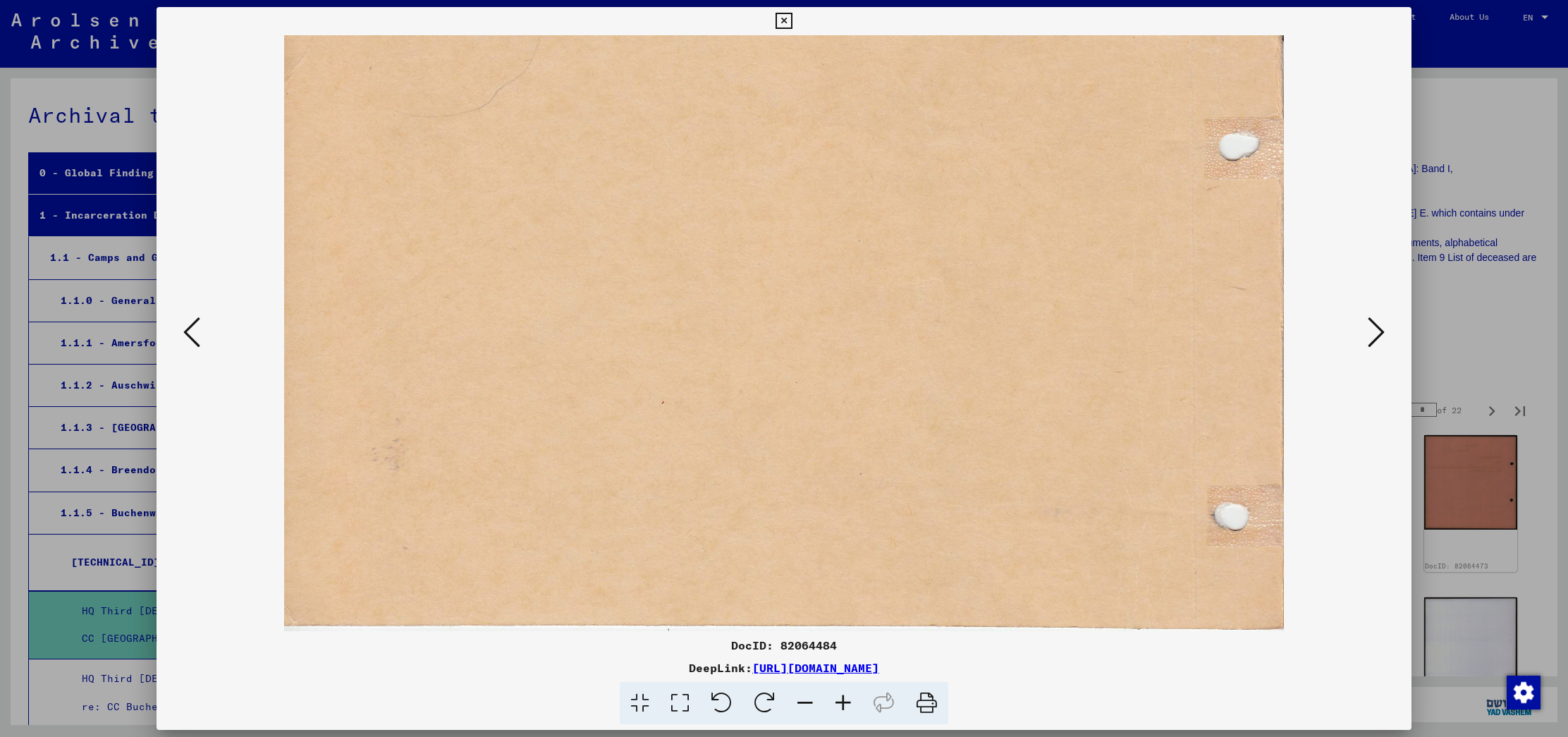
click at [1380, 324] on icon at bounding box center [1375, 332] width 17 height 34
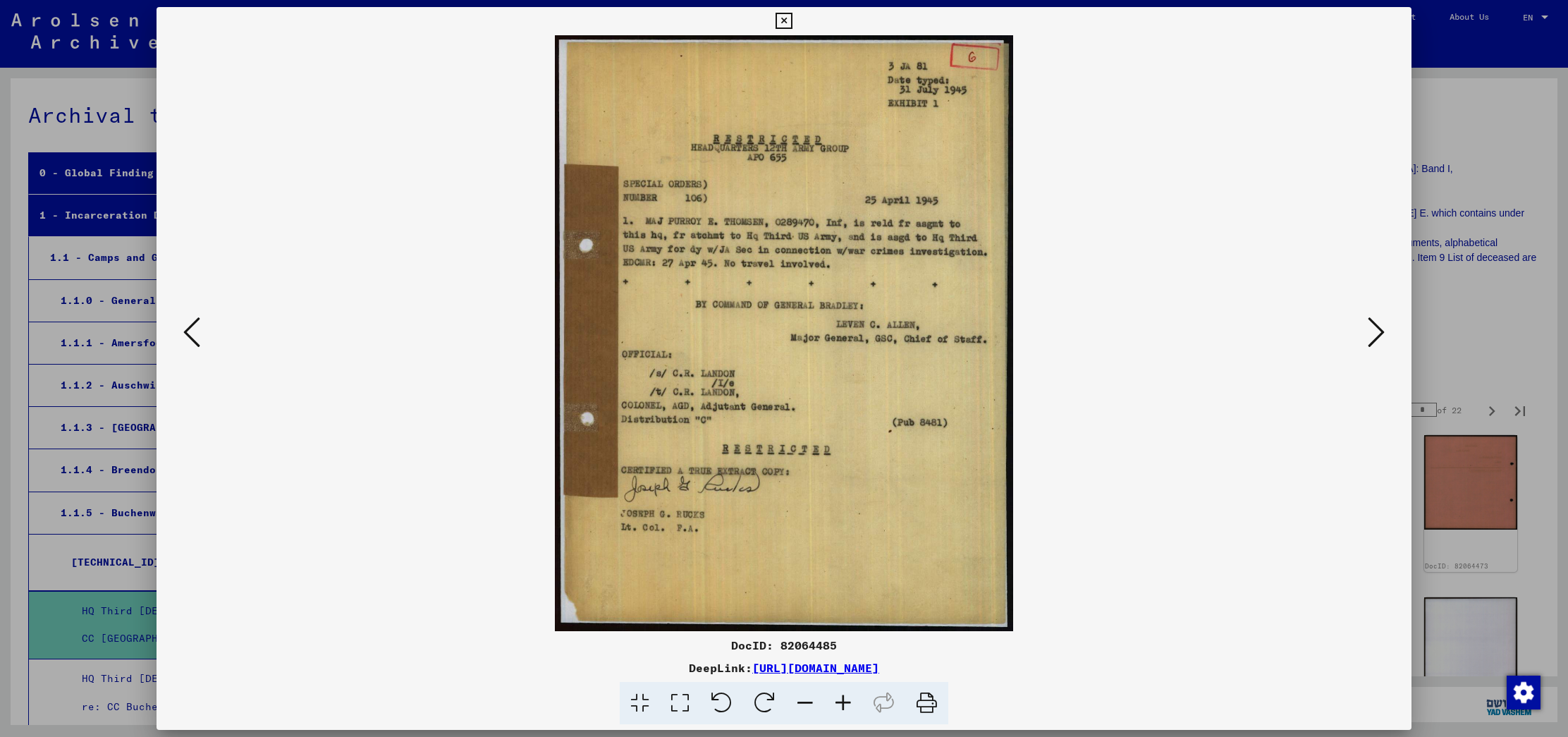
click at [1380, 324] on icon at bounding box center [1375, 332] width 17 height 34
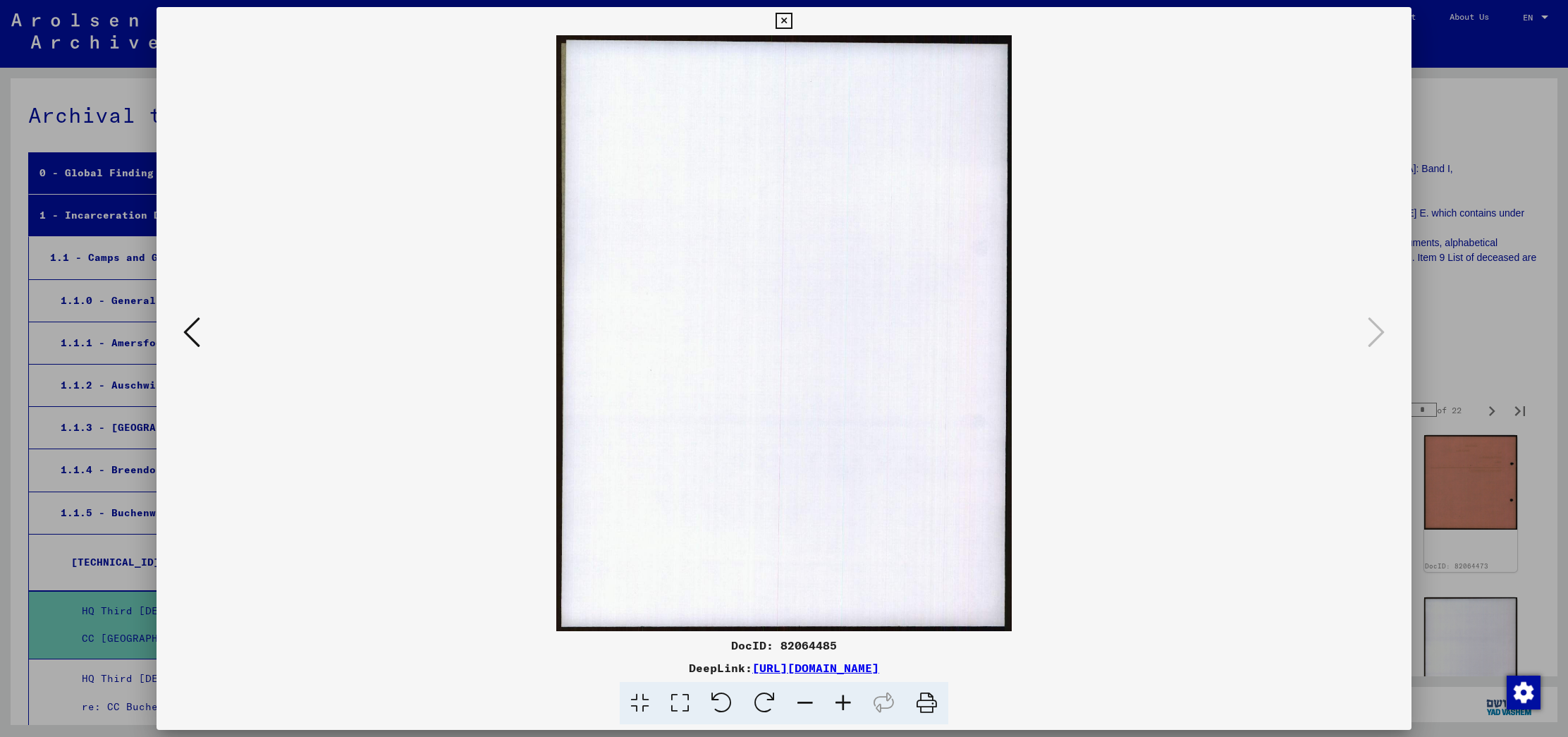
click at [1464, 252] on div at bounding box center [784, 368] width 1568 height 737
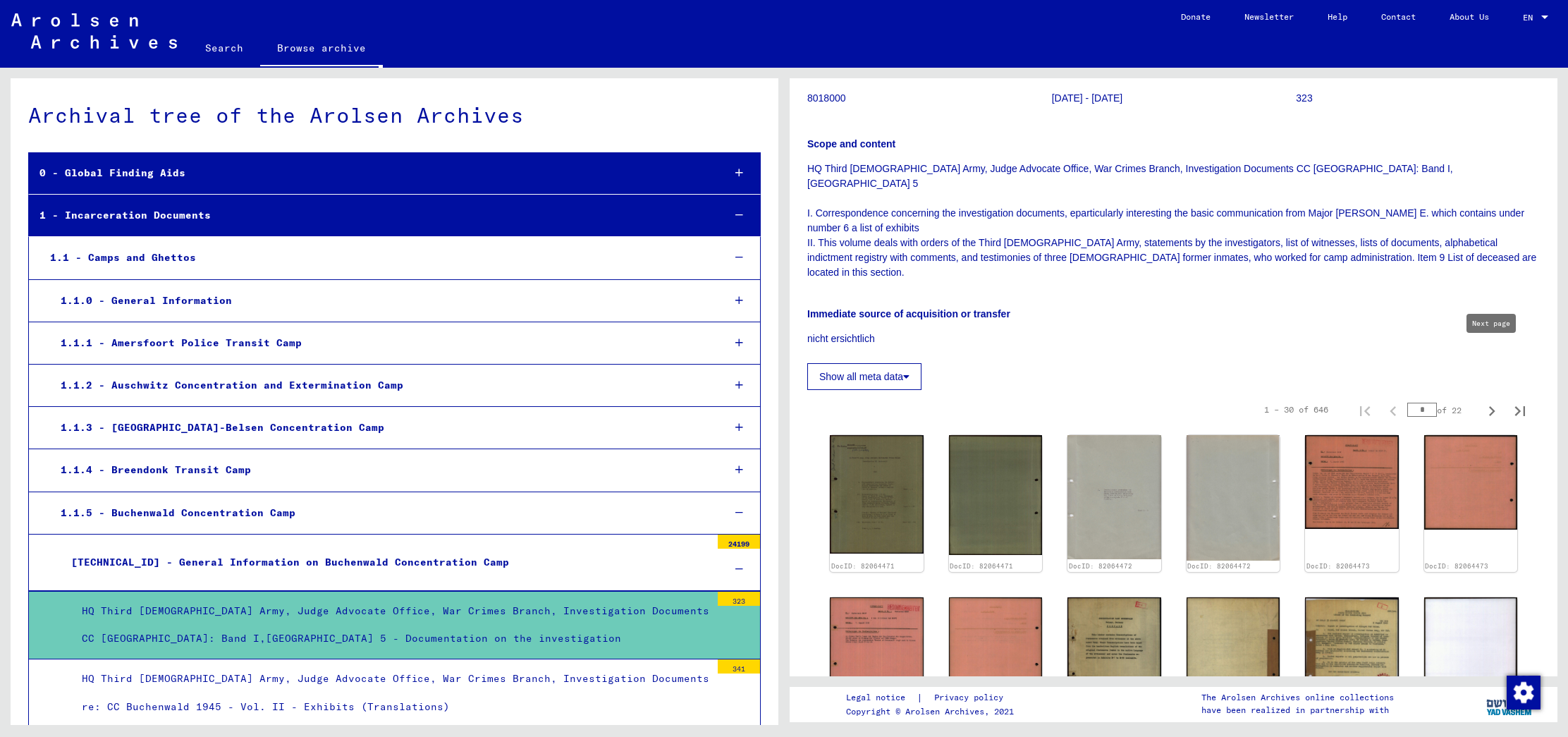
click at [1487, 401] on icon "Next page" at bounding box center [1491, 410] width 20 height 20
type input "*"
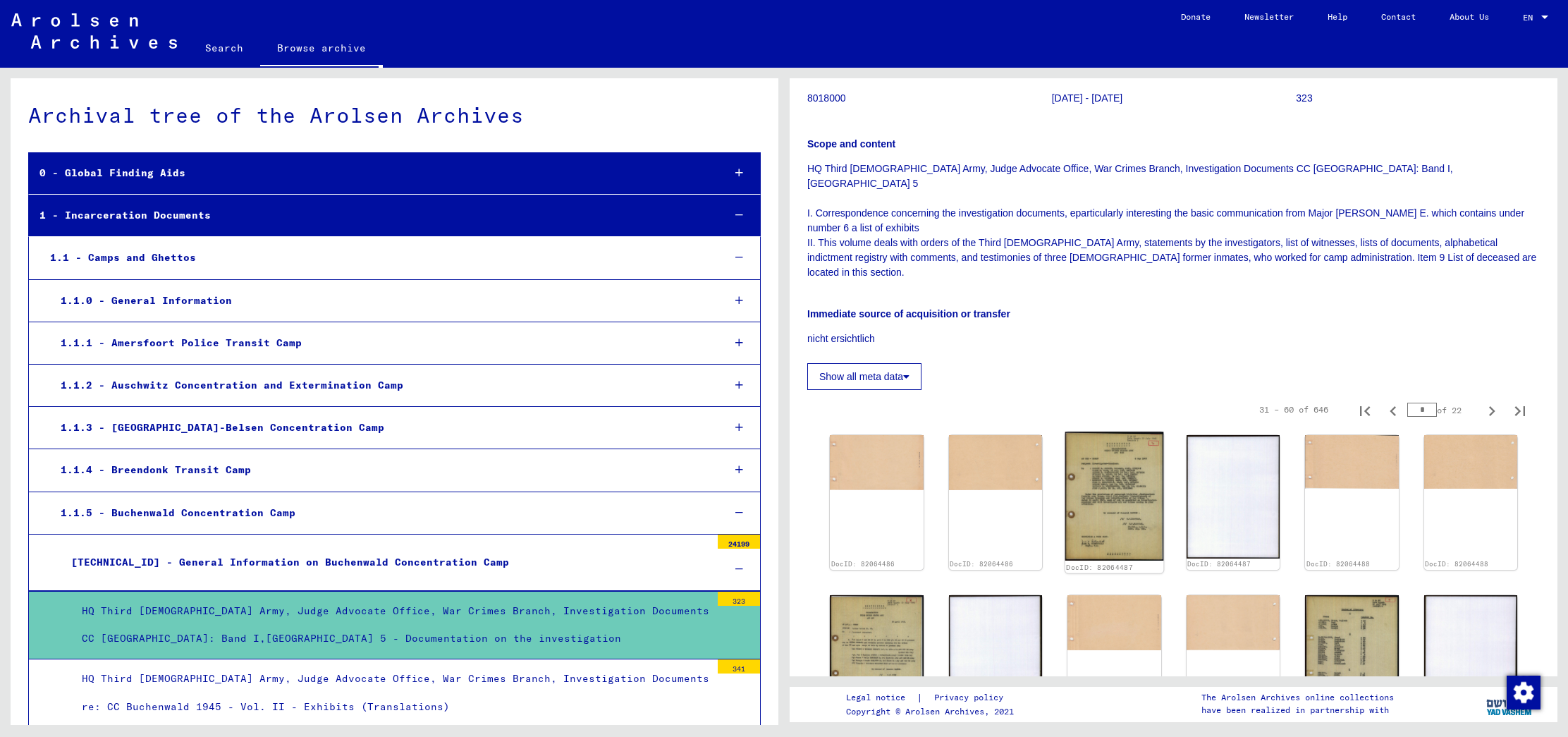
click at [1108, 438] on img at bounding box center [1114, 496] width 98 height 129
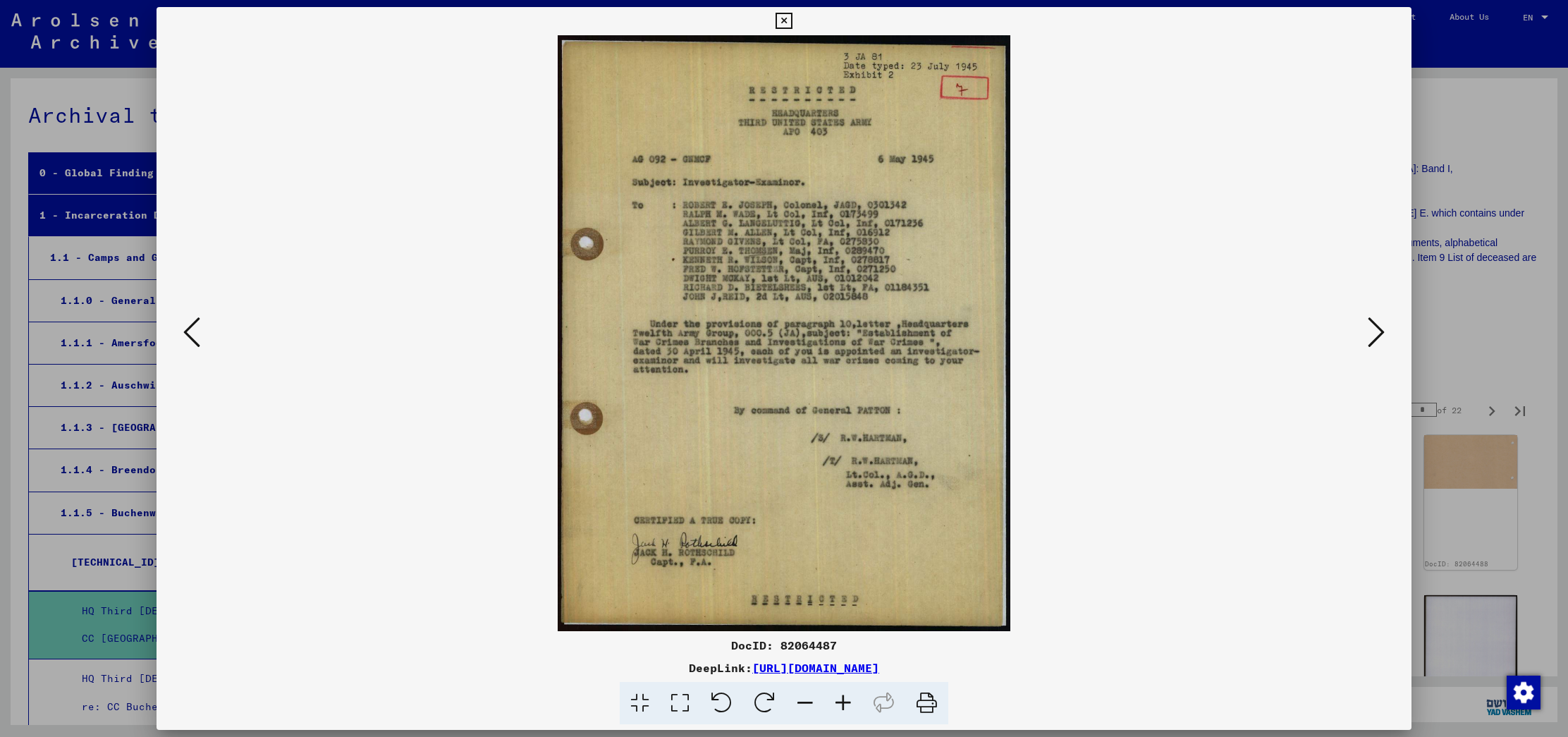
click at [1370, 330] on icon at bounding box center [1375, 332] width 17 height 34
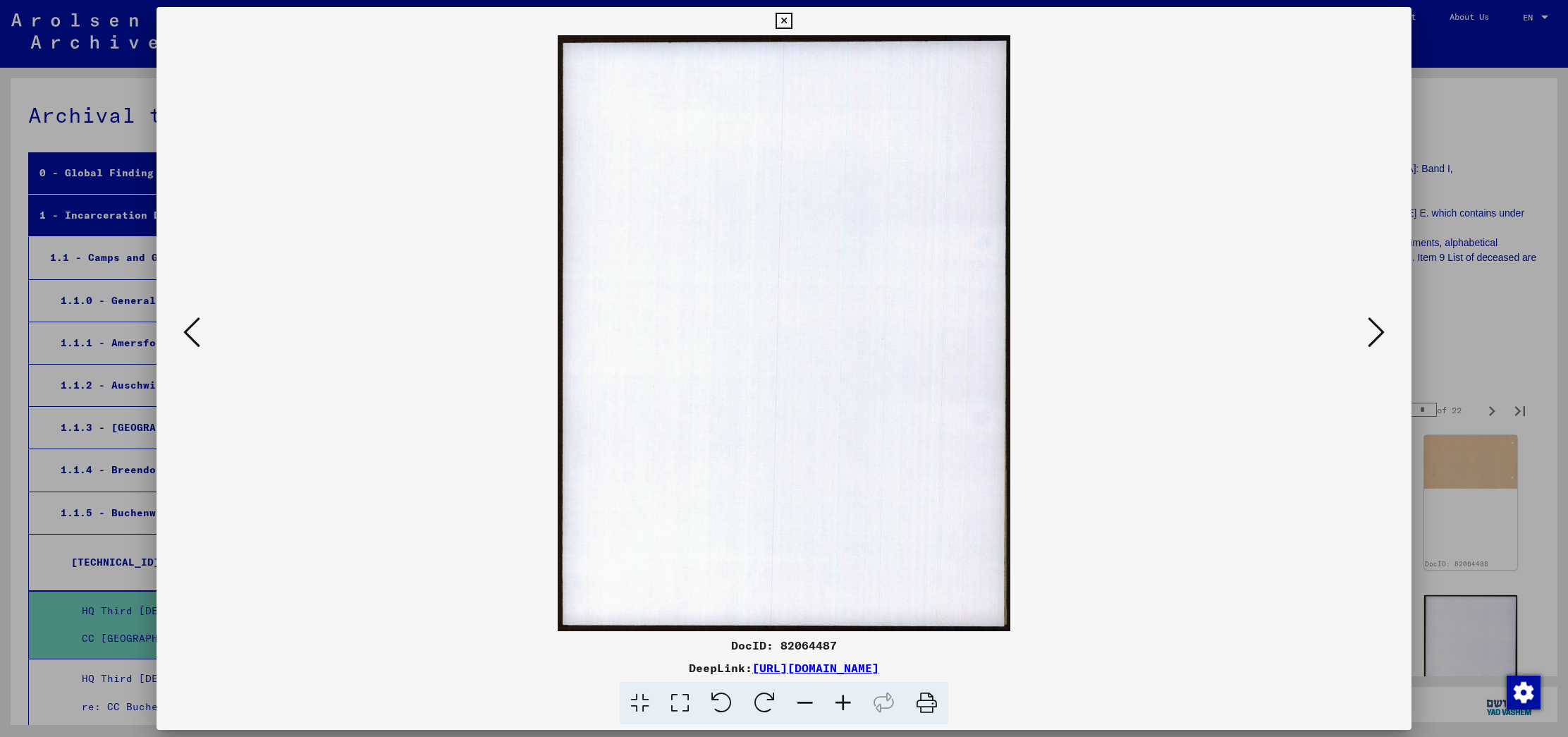
click at [1370, 330] on icon at bounding box center [1375, 332] width 17 height 34
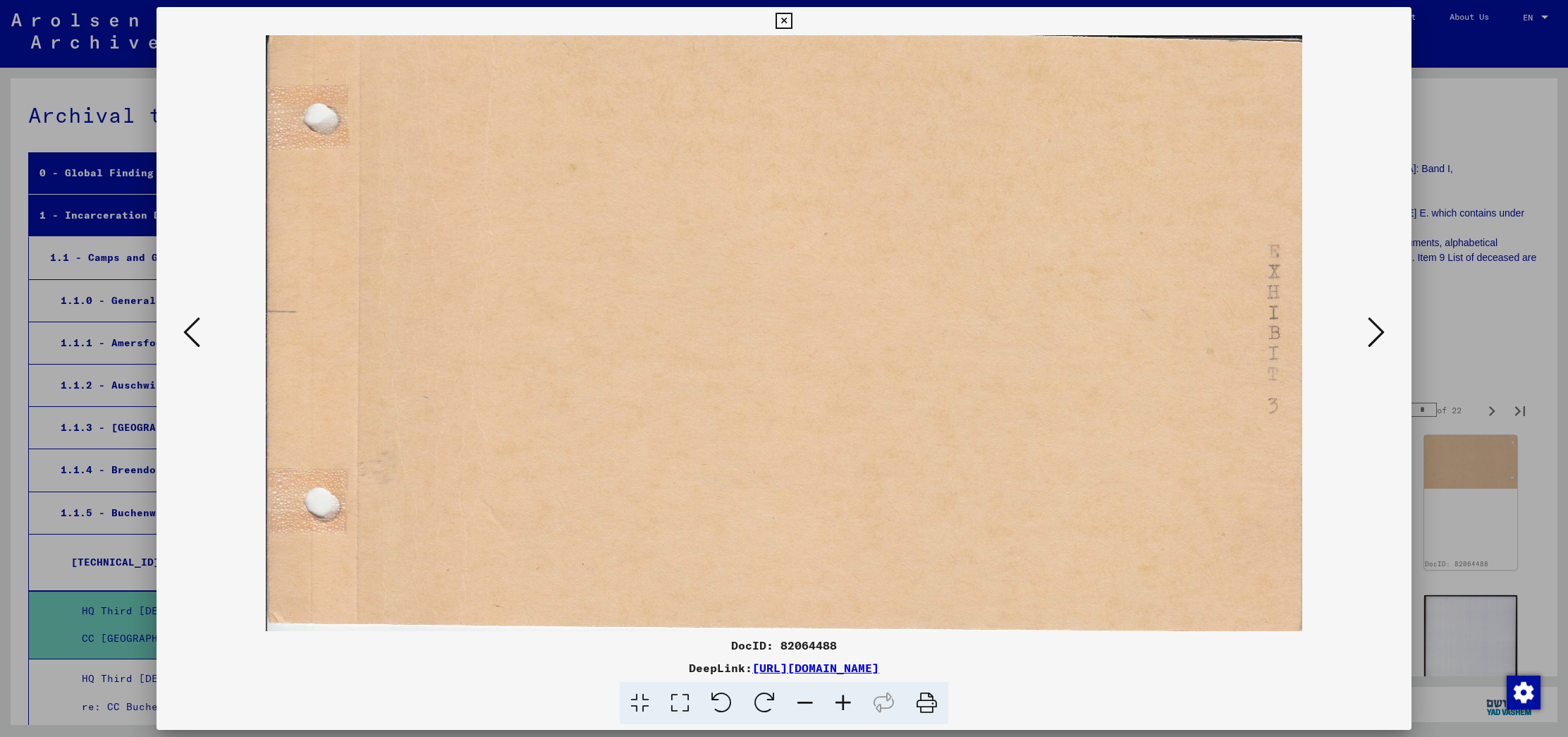
click at [1370, 330] on icon at bounding box center [1375, 332] width 17 height 34
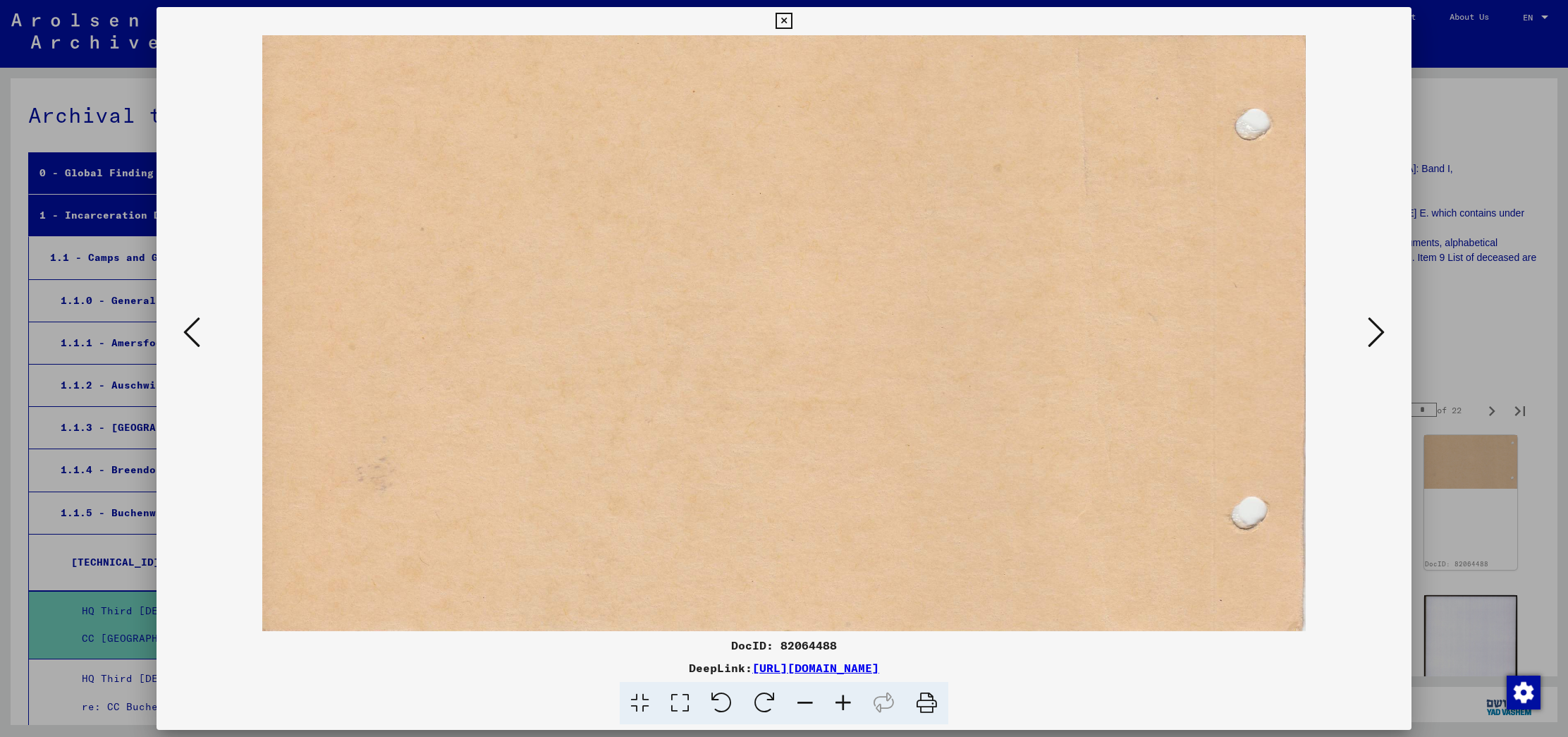
click at [1370, 330] on icon at bounding box center [1375, 332] width 17 height 34
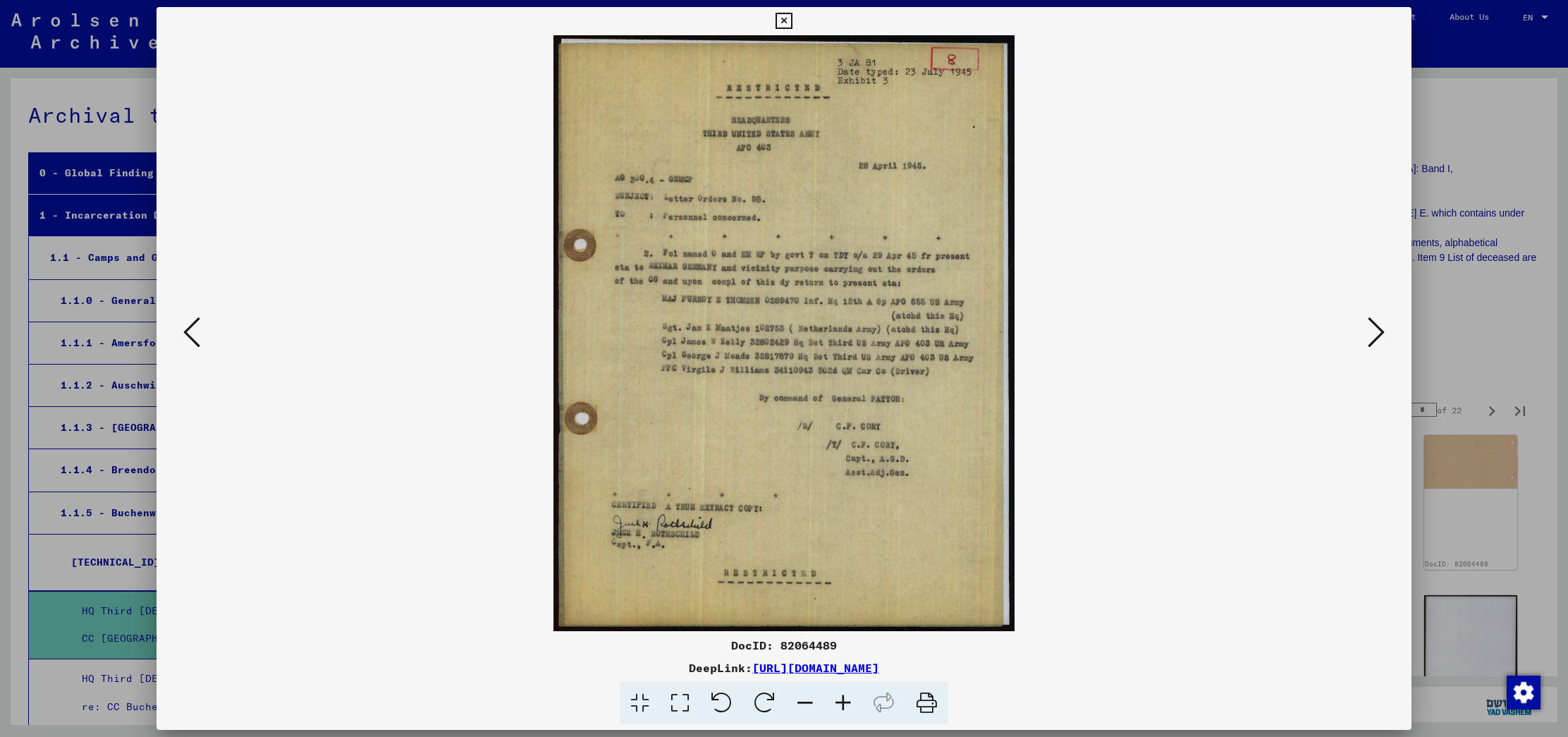
click at [1370, 330] on icon at bounding box center [1375, 332] width 17 height 34
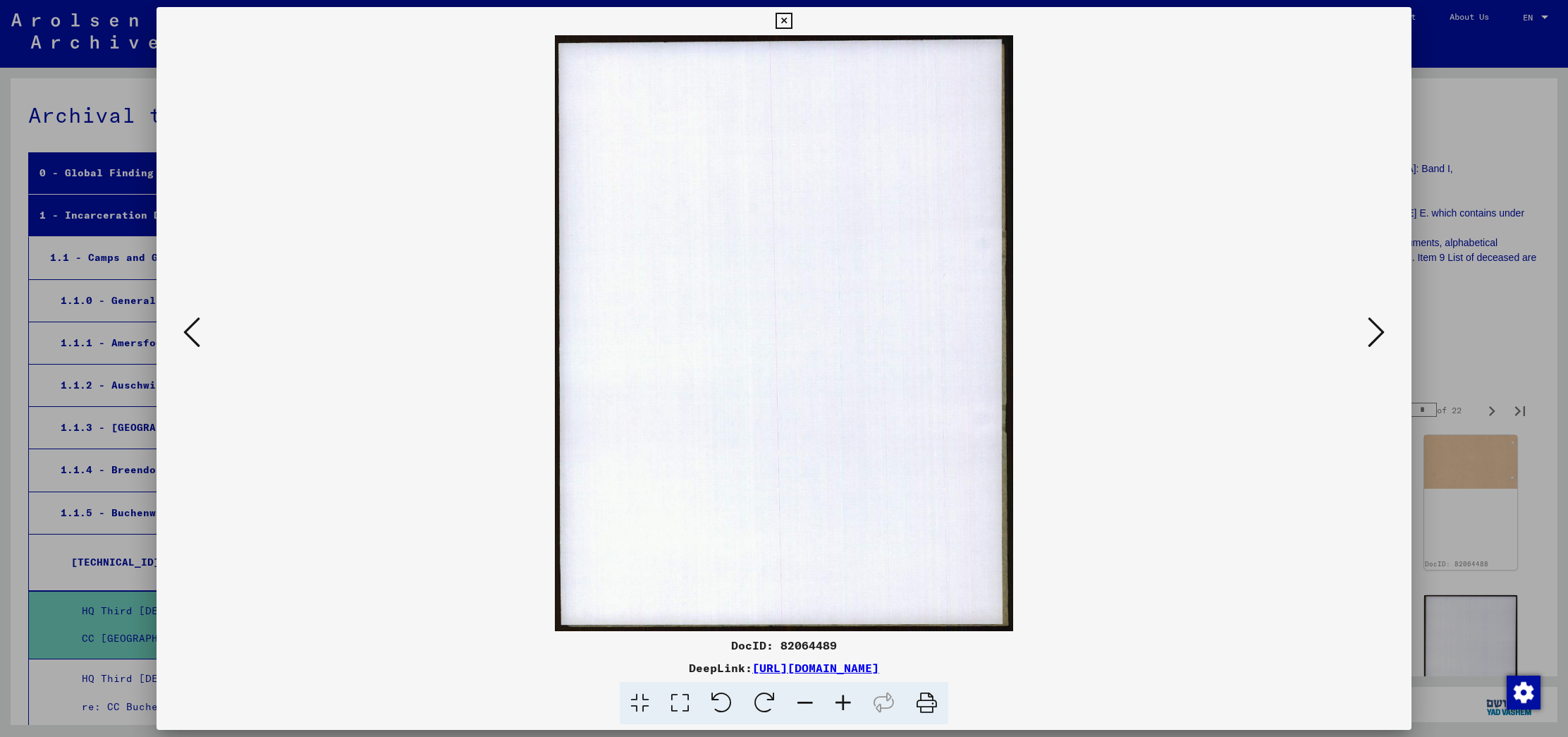
click at [1370, 330] on icon at bounding box center [1375, 332] width 17 height 34
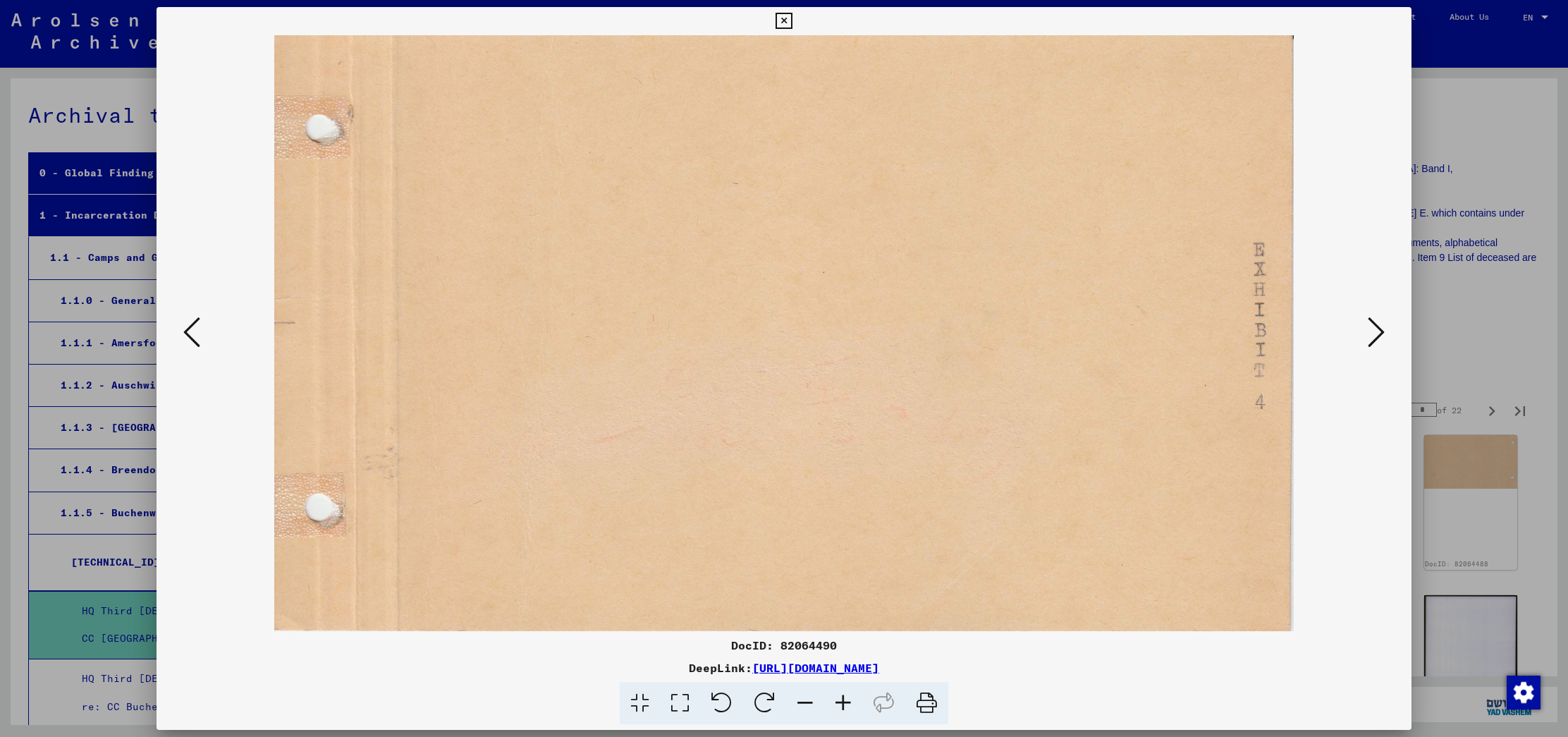
click at [1370, 330] on icon at bounding box center [1375, 332] width 17 height 34
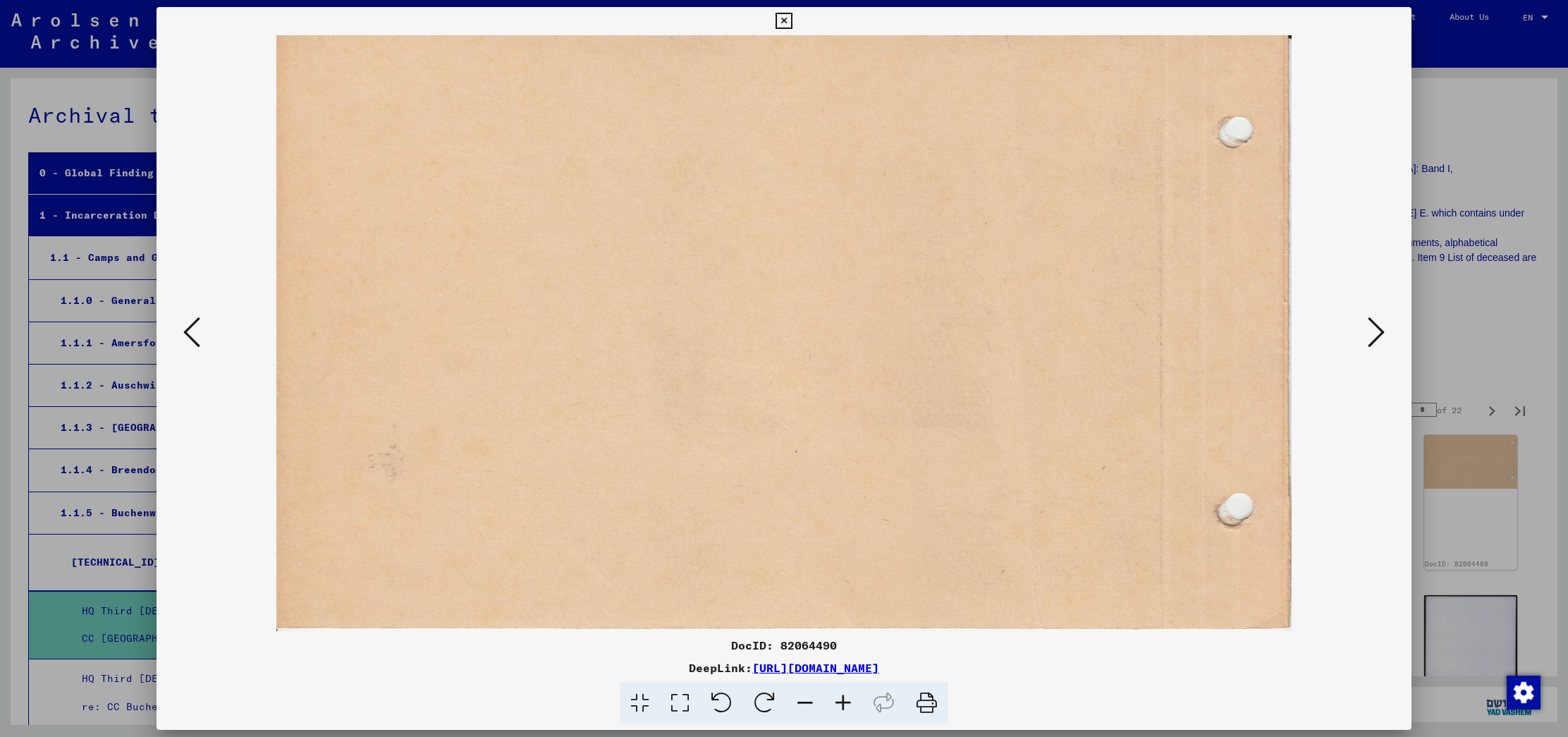
click at [1370, 330] on icon at bounding box center [1375, 332] width 17 height 34
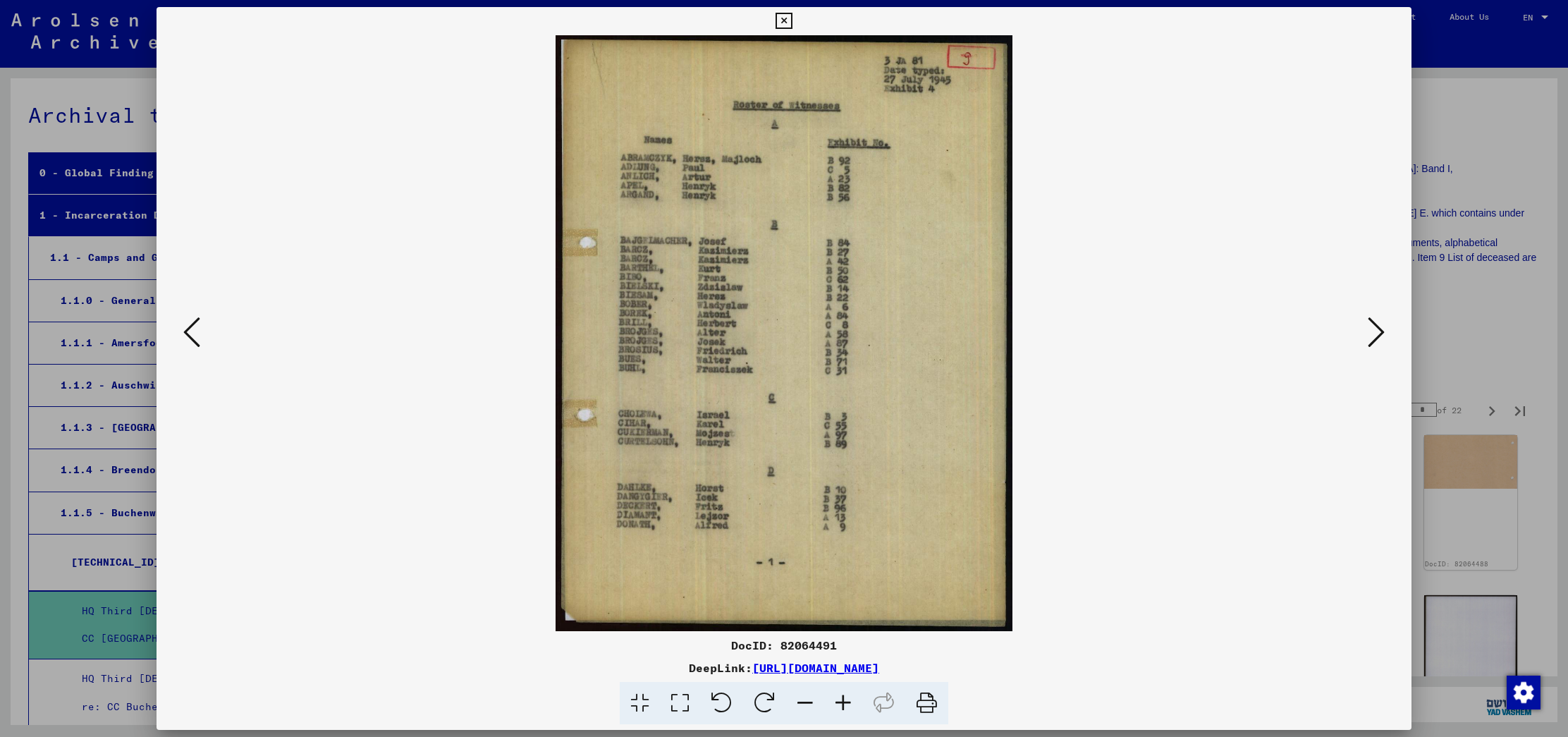
click at [1370, 330] on icon at bounding box center [1375, 332] width 17 height 34
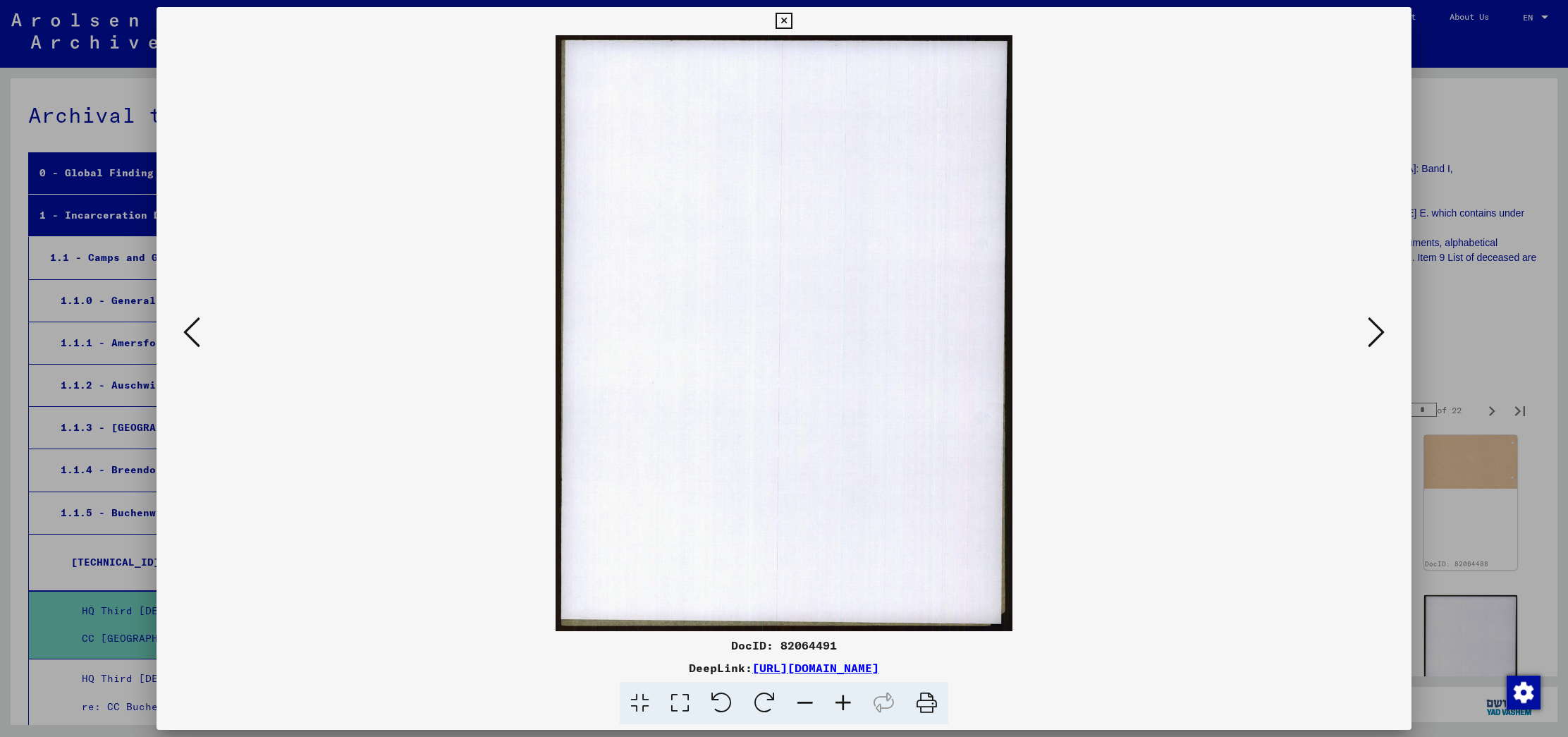
click at [1370, 330] on icon at bounding box center [1375, 332] width 17 height 34
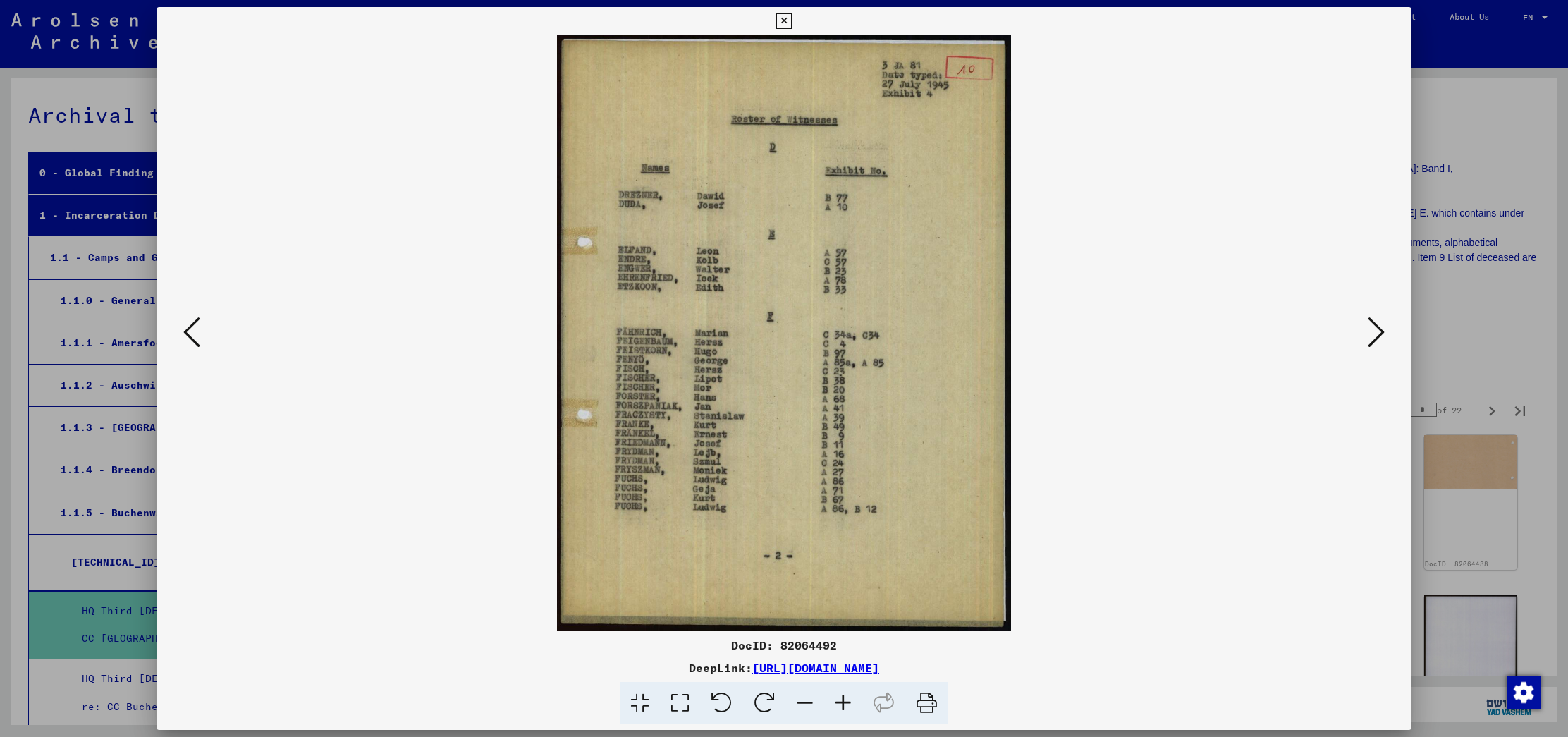
click at [1370, 330] on icon at bounding box center [1375, 332] width 17 height 34
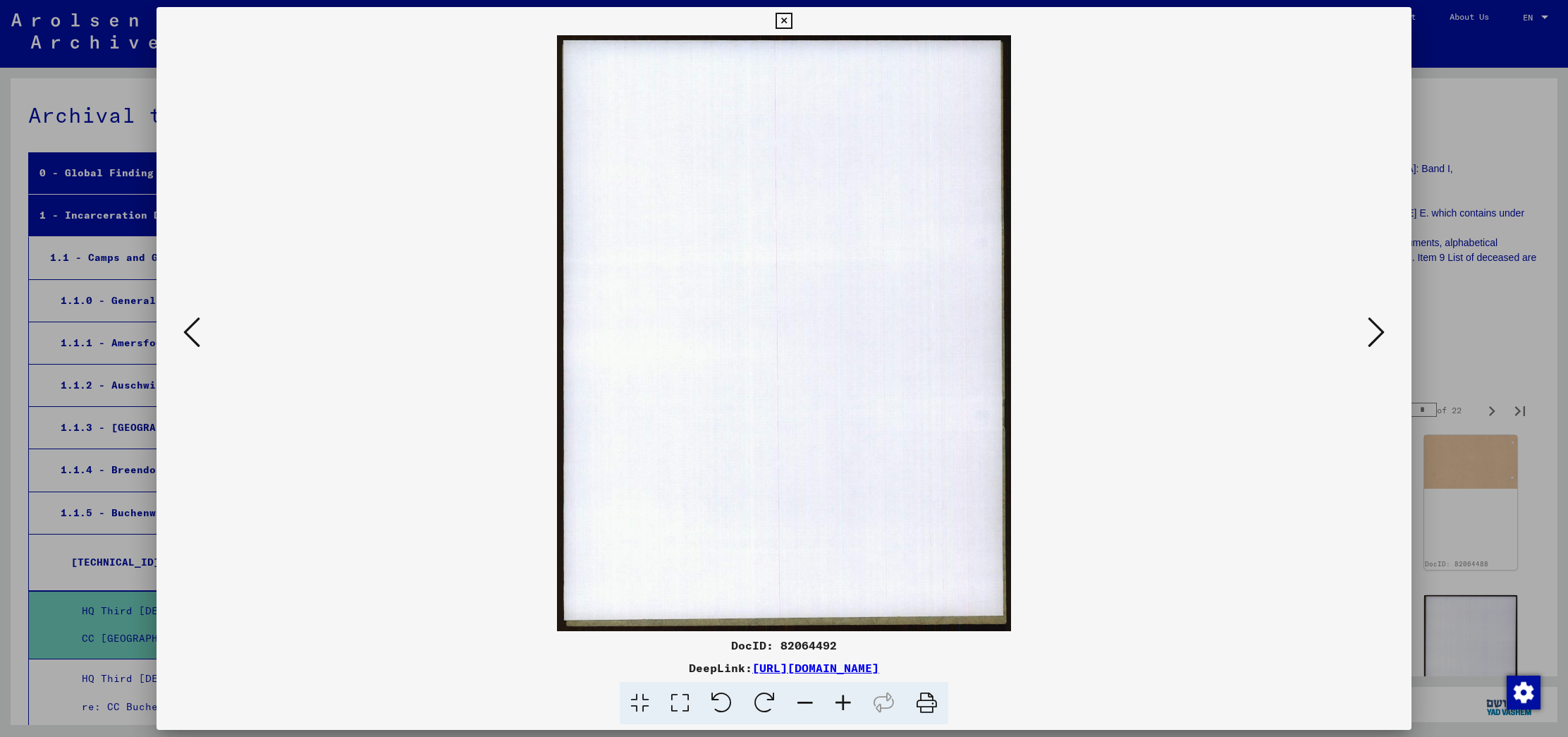
click at [1370, 330] on icon at bounding box center [1375, 332] width 17 height 34
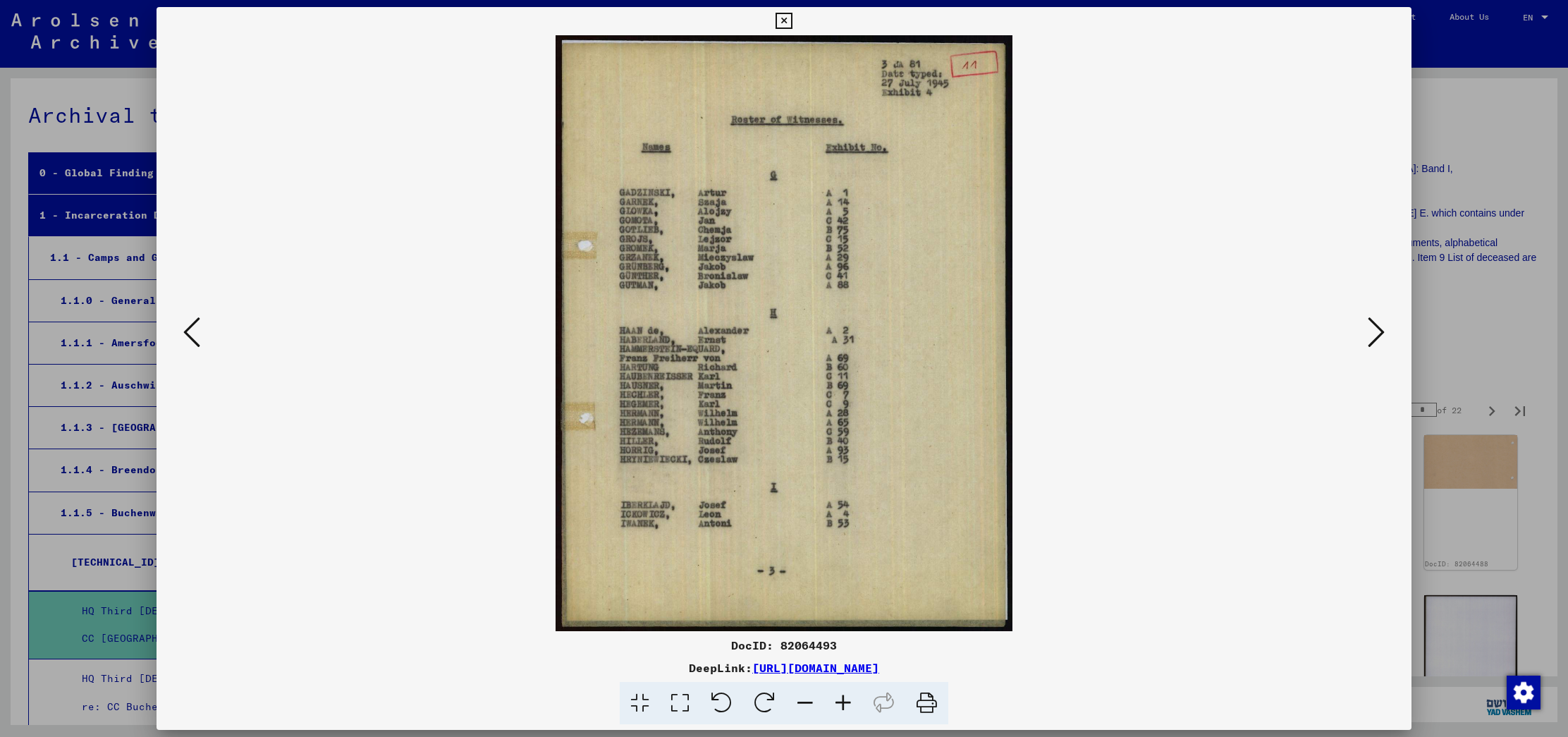
click at [1370, 330] on icon at bounding box center [1375, 332] width 17 height 34
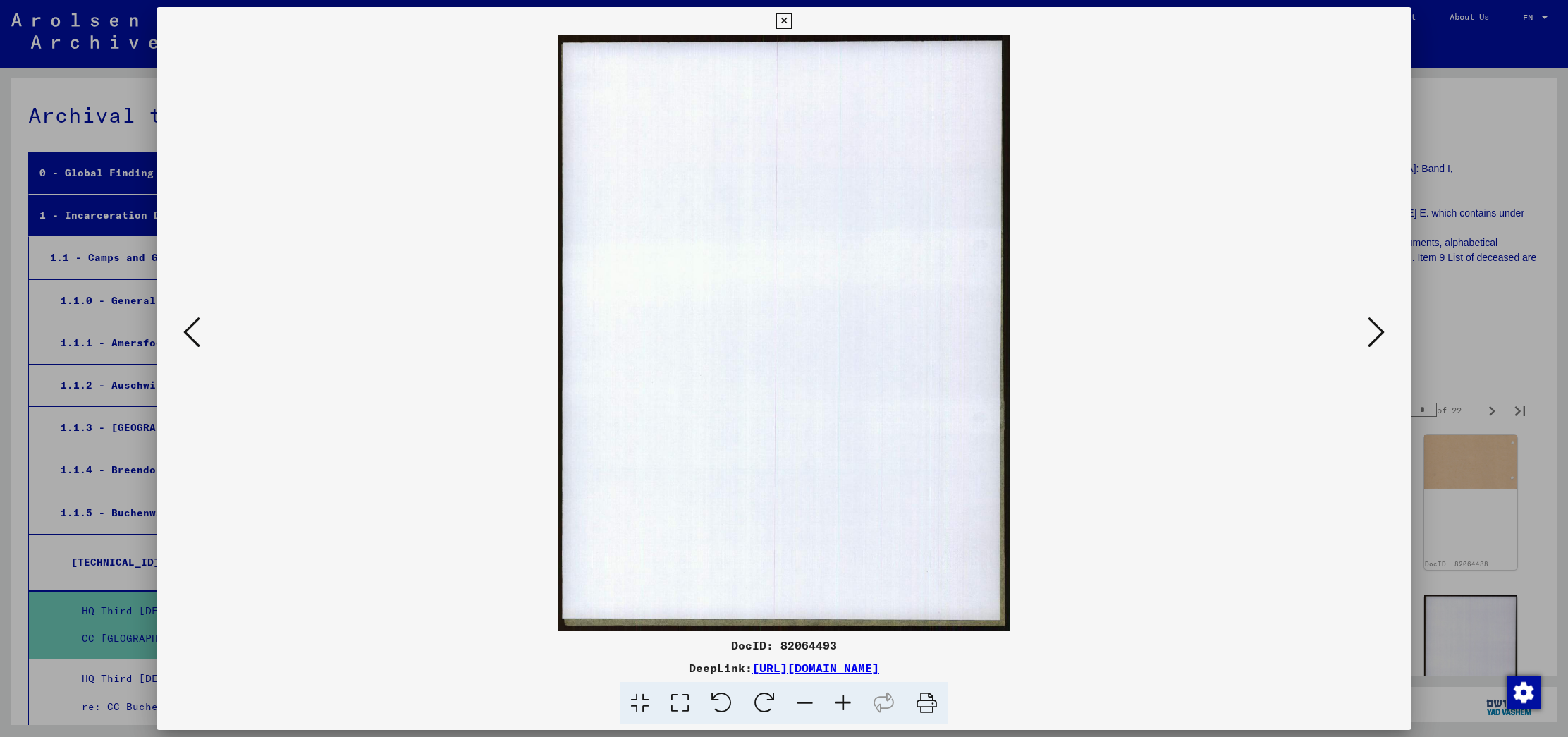
click at [1370, 330] on icon at bounding box center [1375, 332] width 17 height 34
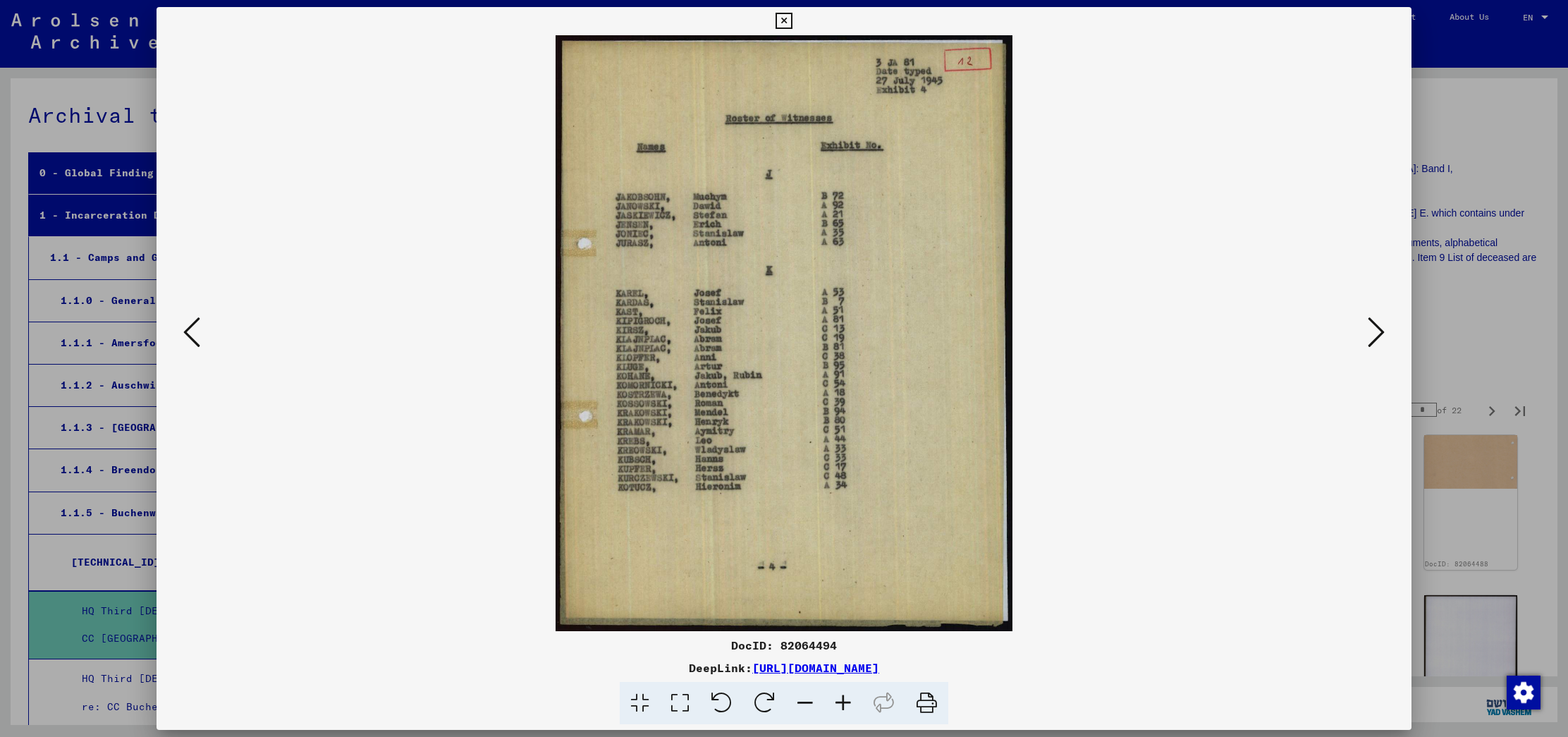
click at [1370, 330] on icon at bounding box center [1375, 332] width 17 height 34
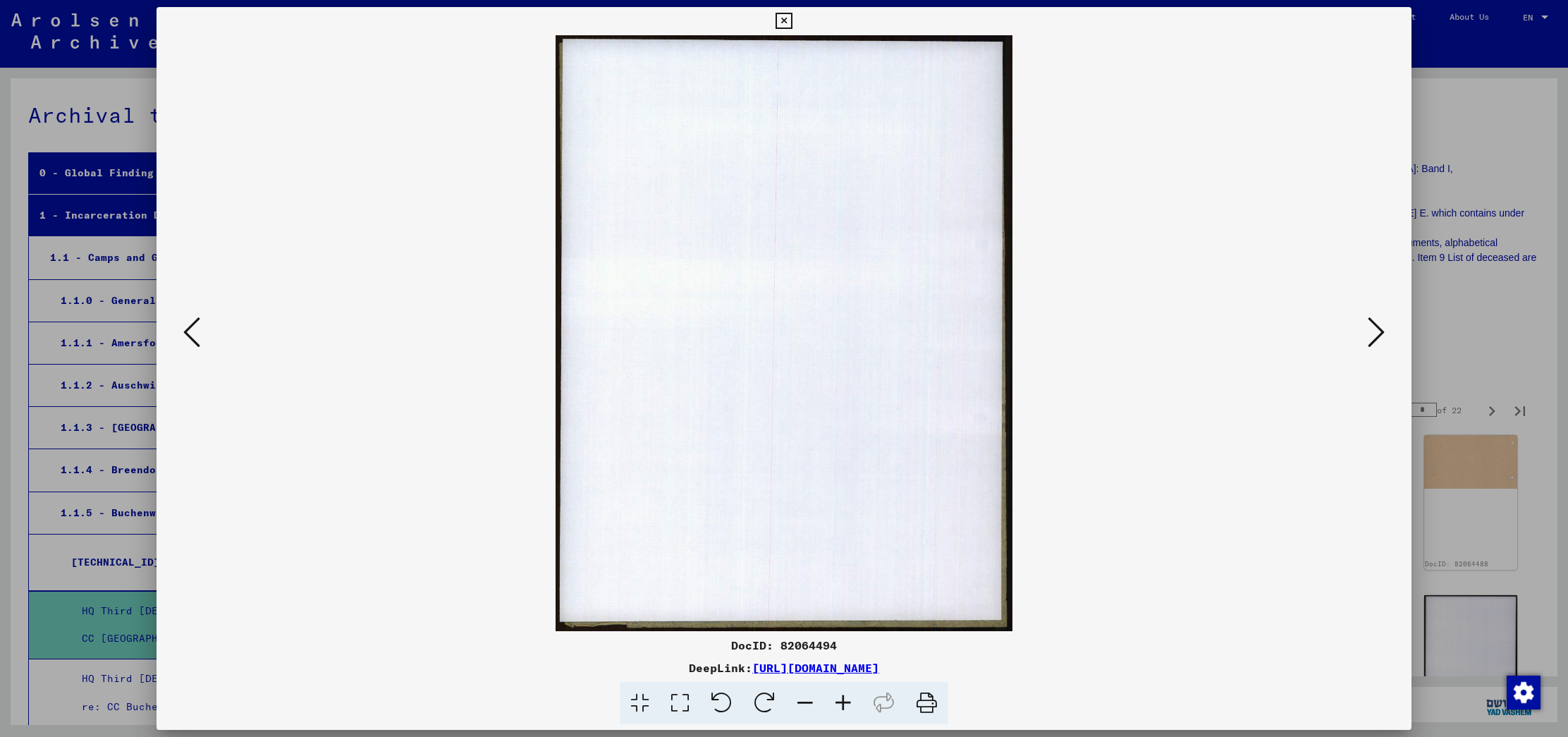
click at [1370, 330] on icon at bounding box center [1375, 332] width 17 height 34
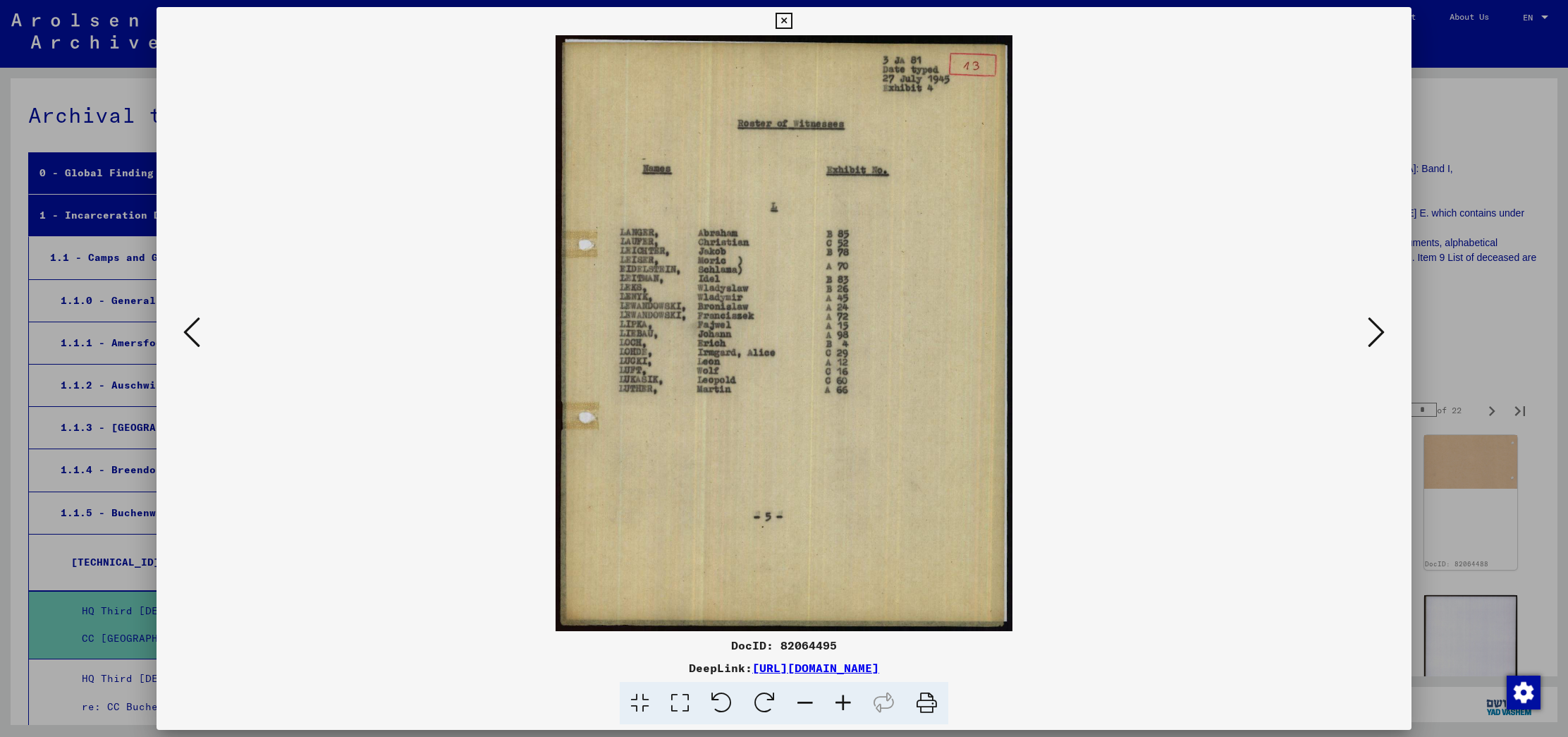
click at [1370, 330] on icon at bounding box center [1375, 332] width 17 height 34
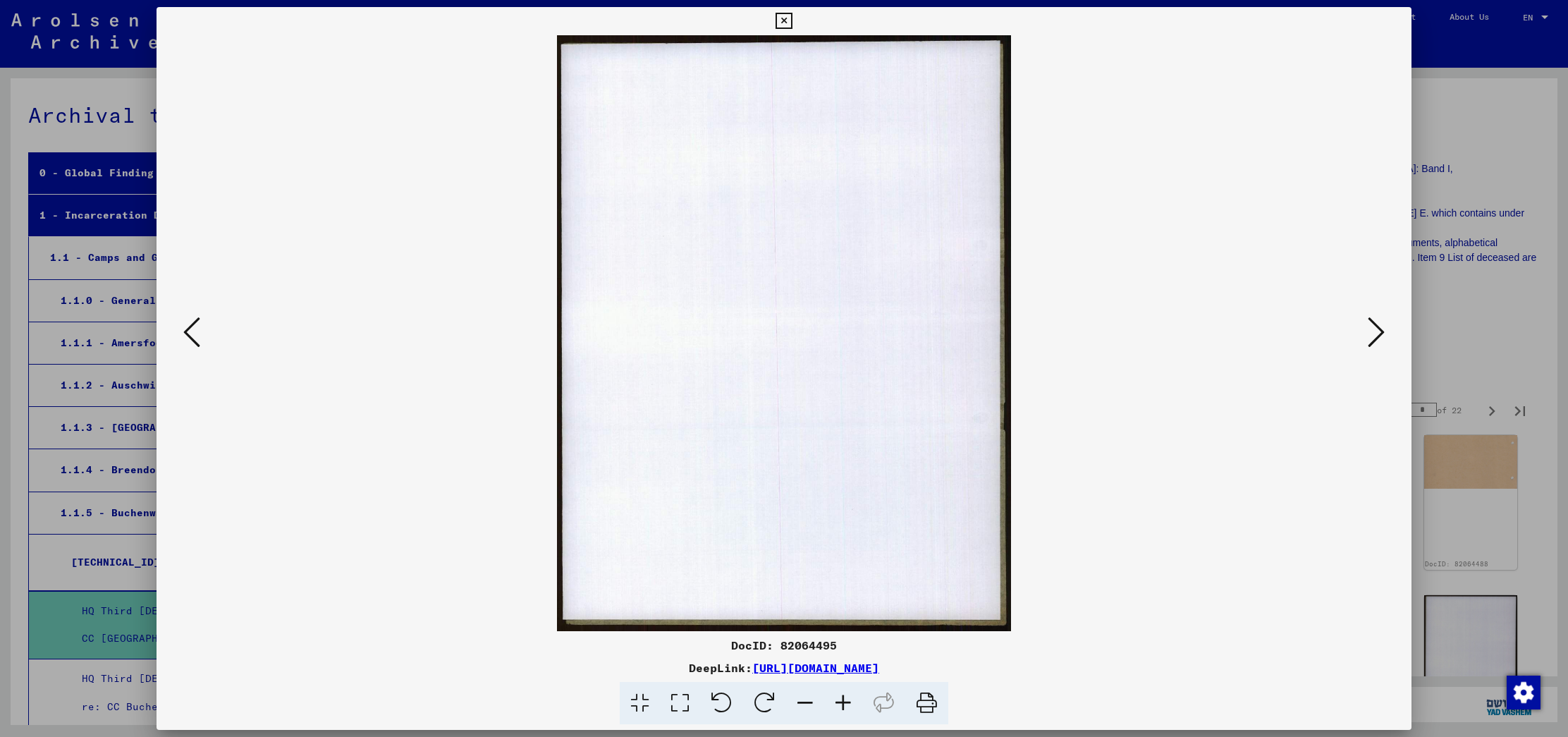
click at [1370, 330] on icon at bounding box center [1375, 332] width 17 height 34
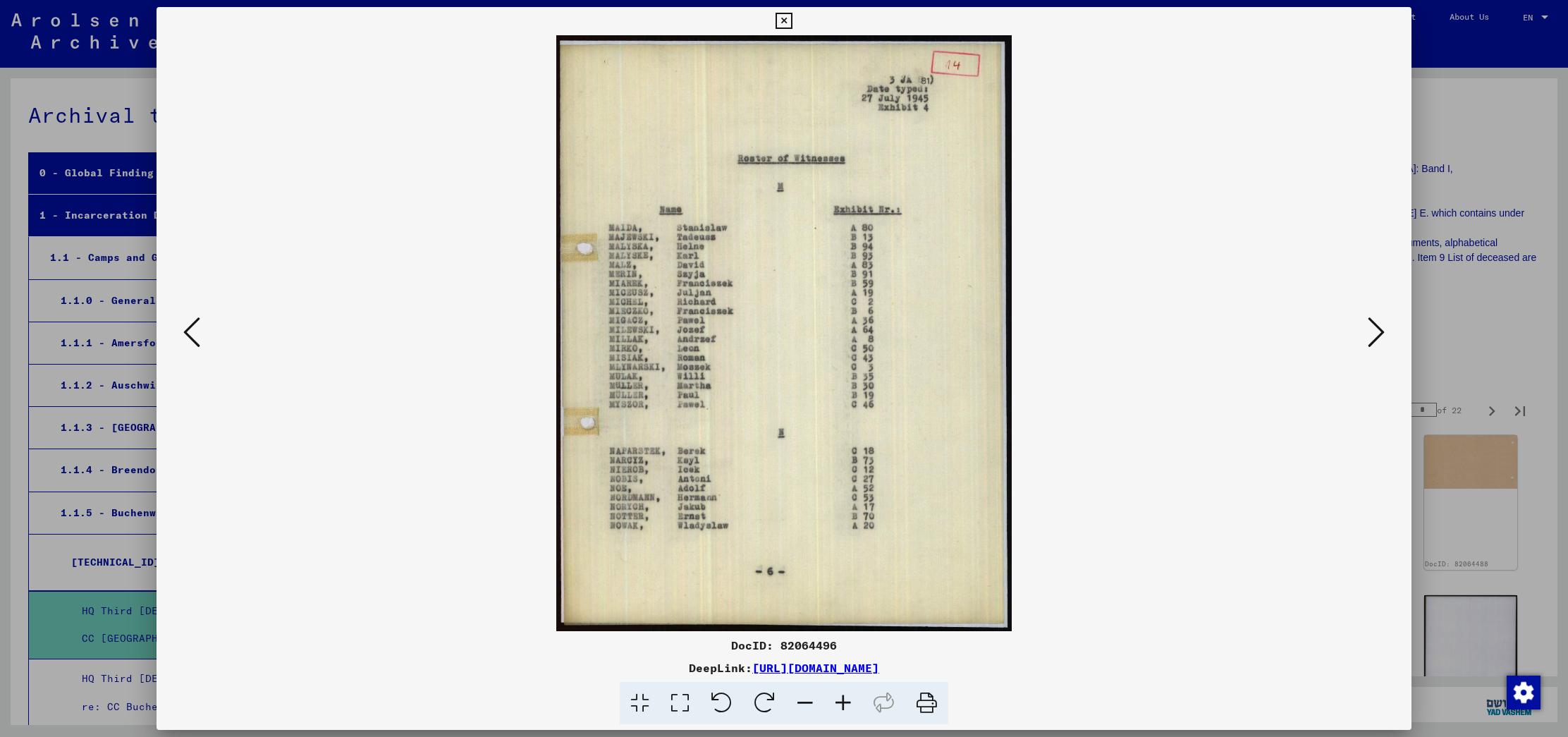
click at [1370, 330] on icon at bounding box center [1375, 332] width 17 height 34
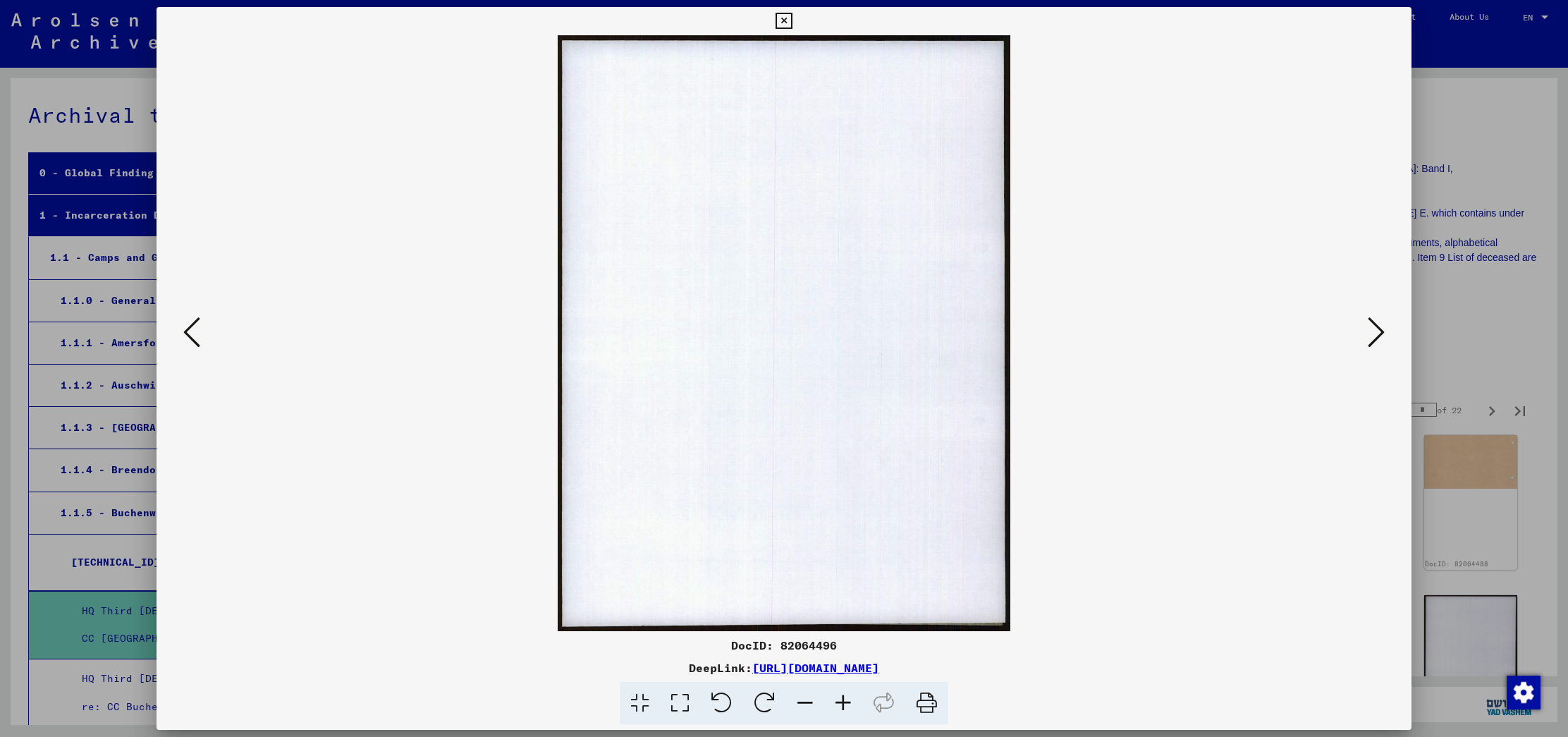
click at [188, 332] on icon at bounding box center [191, 332] width 17 height 34
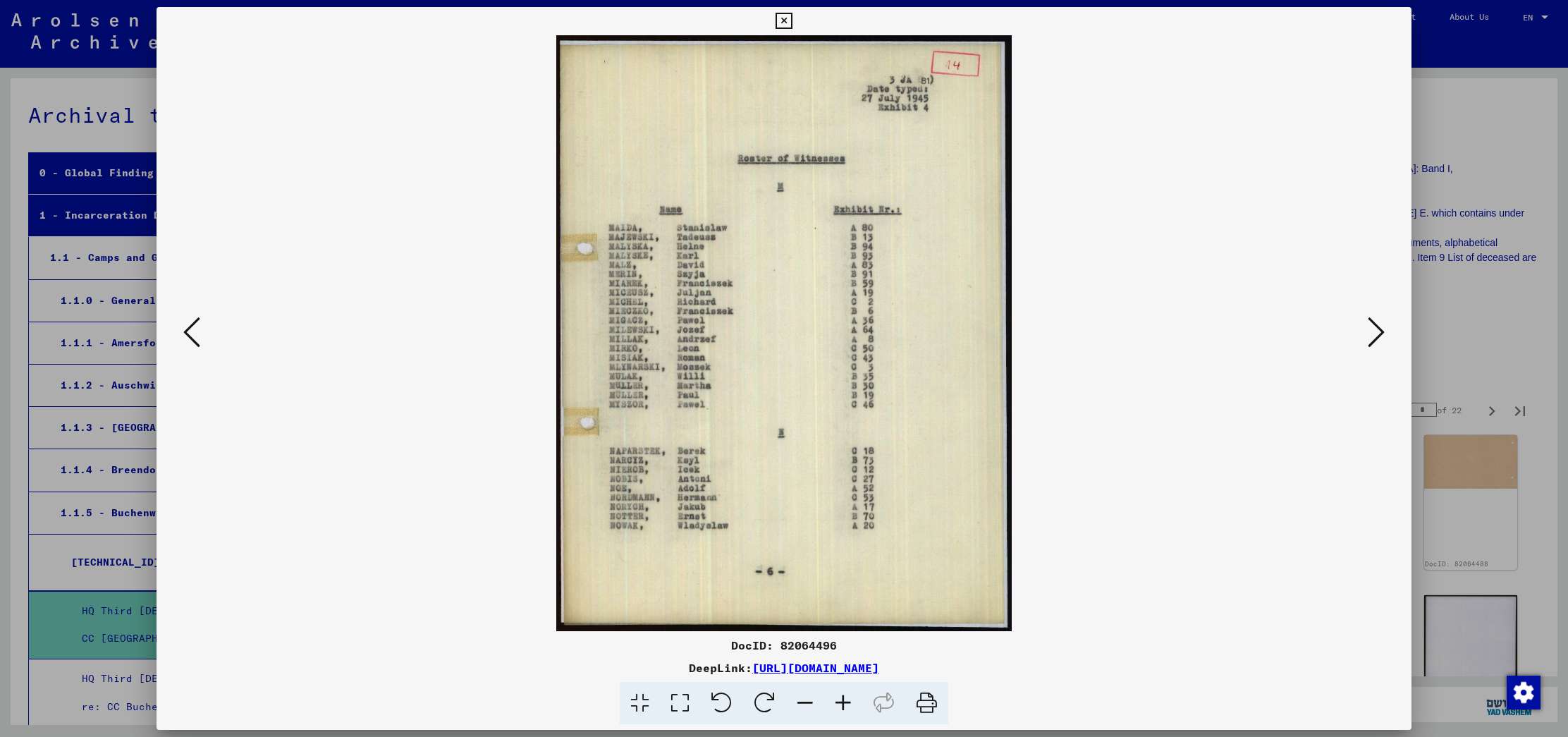
click at [188, 332] on icon at bounding box center [191, 332] width 17 height 34
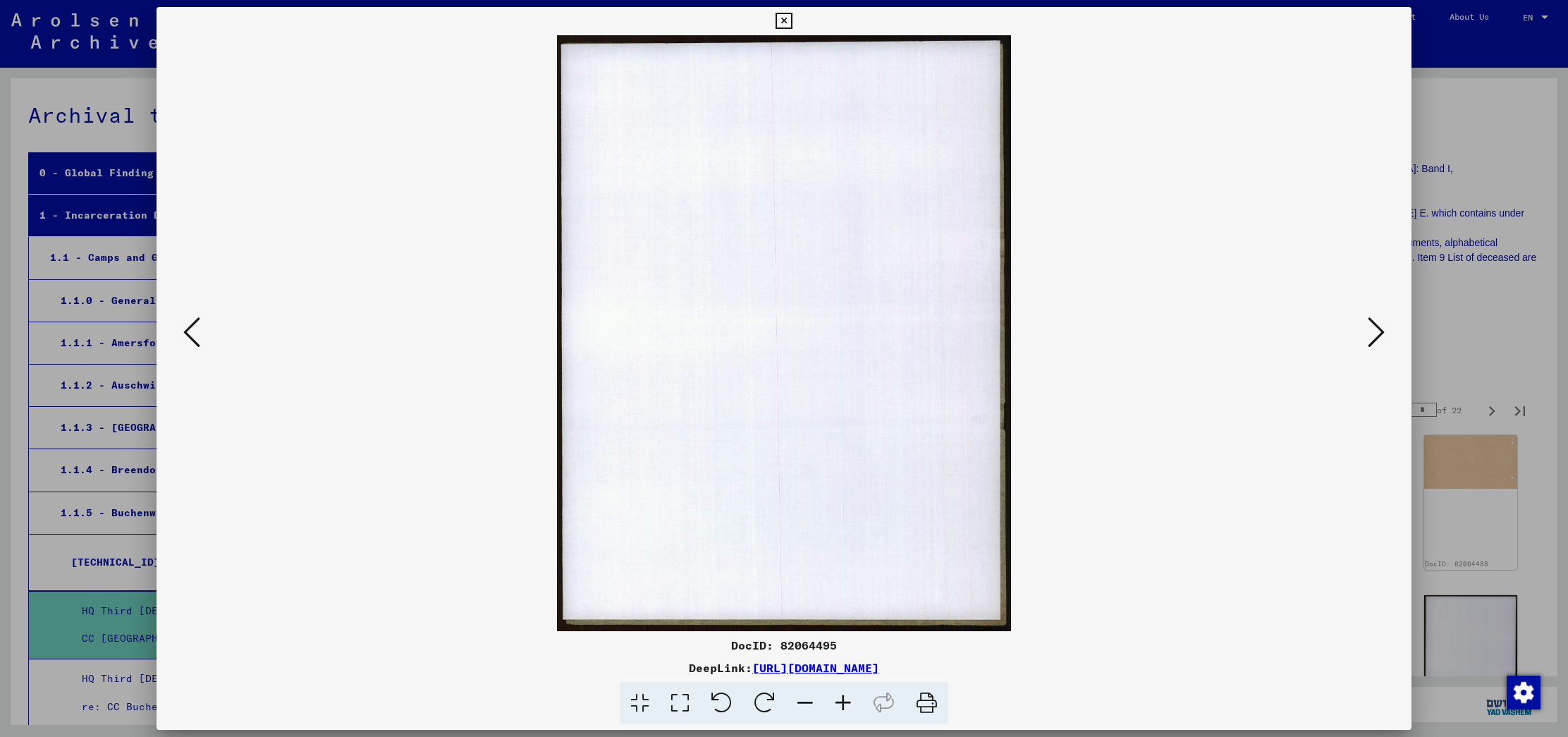
click at [188, 332] on icon at bounding box center [191, 332] width 17 height 34
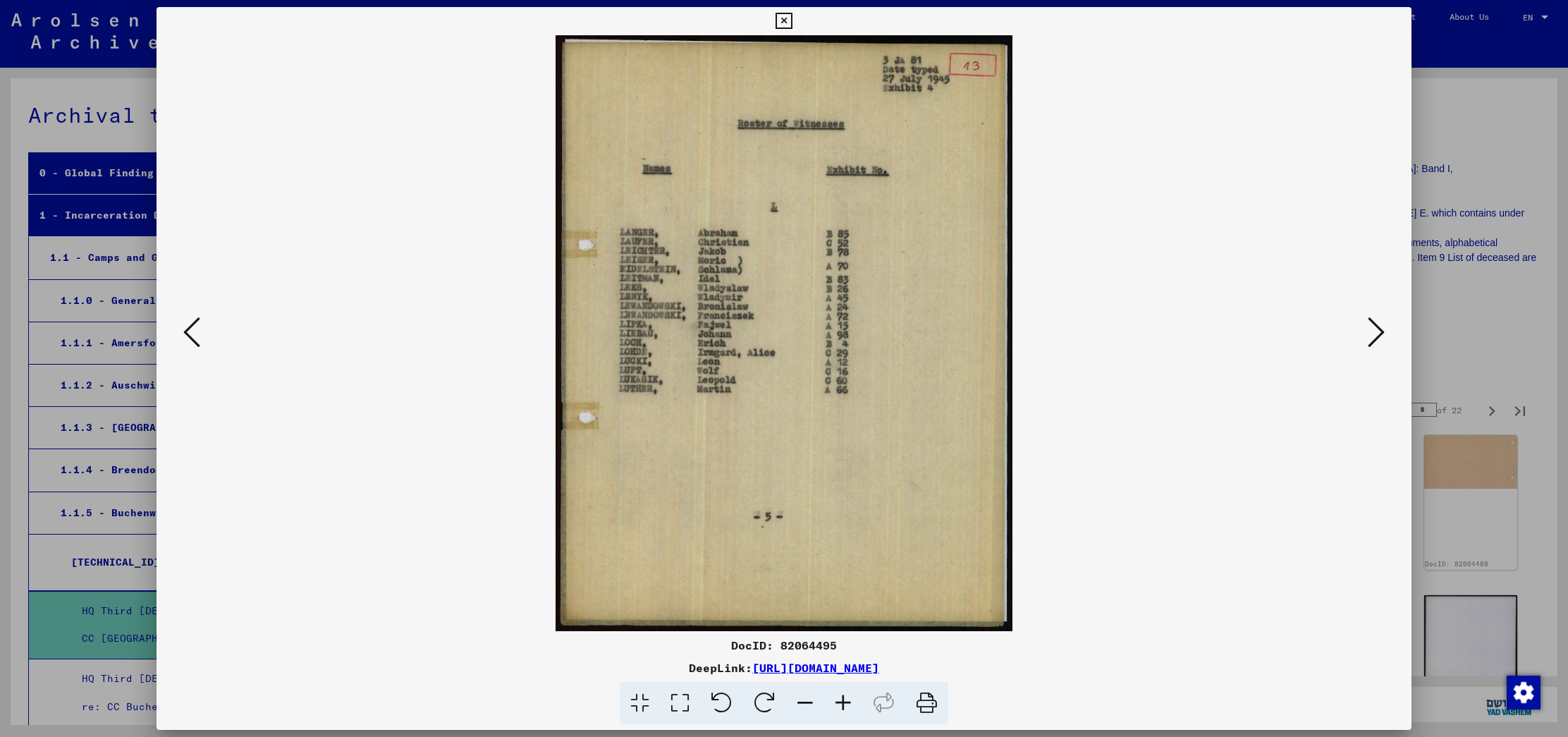
click at [1375, 323] on icon at bounding box center [1375, 332] width 17 height 34
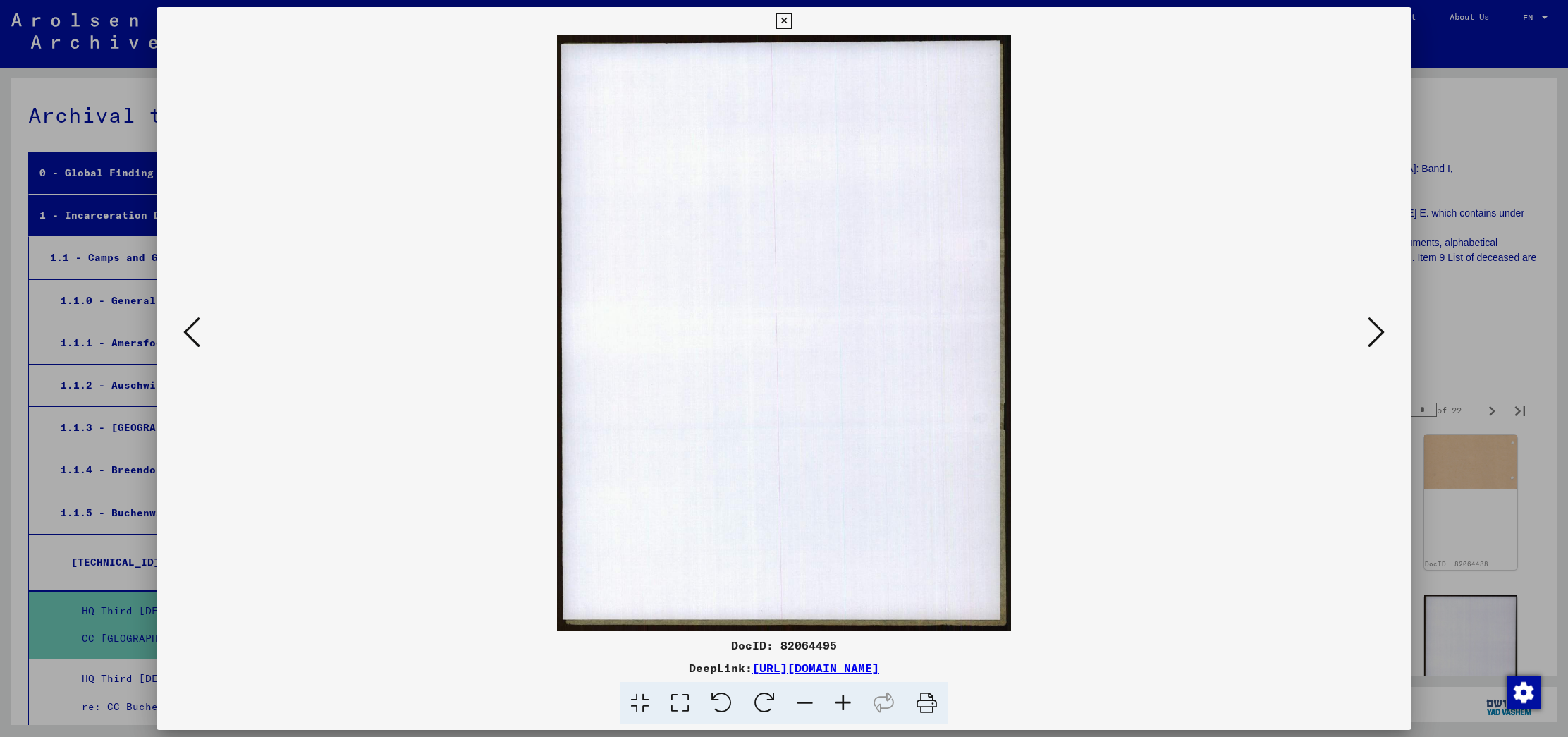
click at [1375, 323] on icon at bounding box center [1375, 332] width 17 height 34
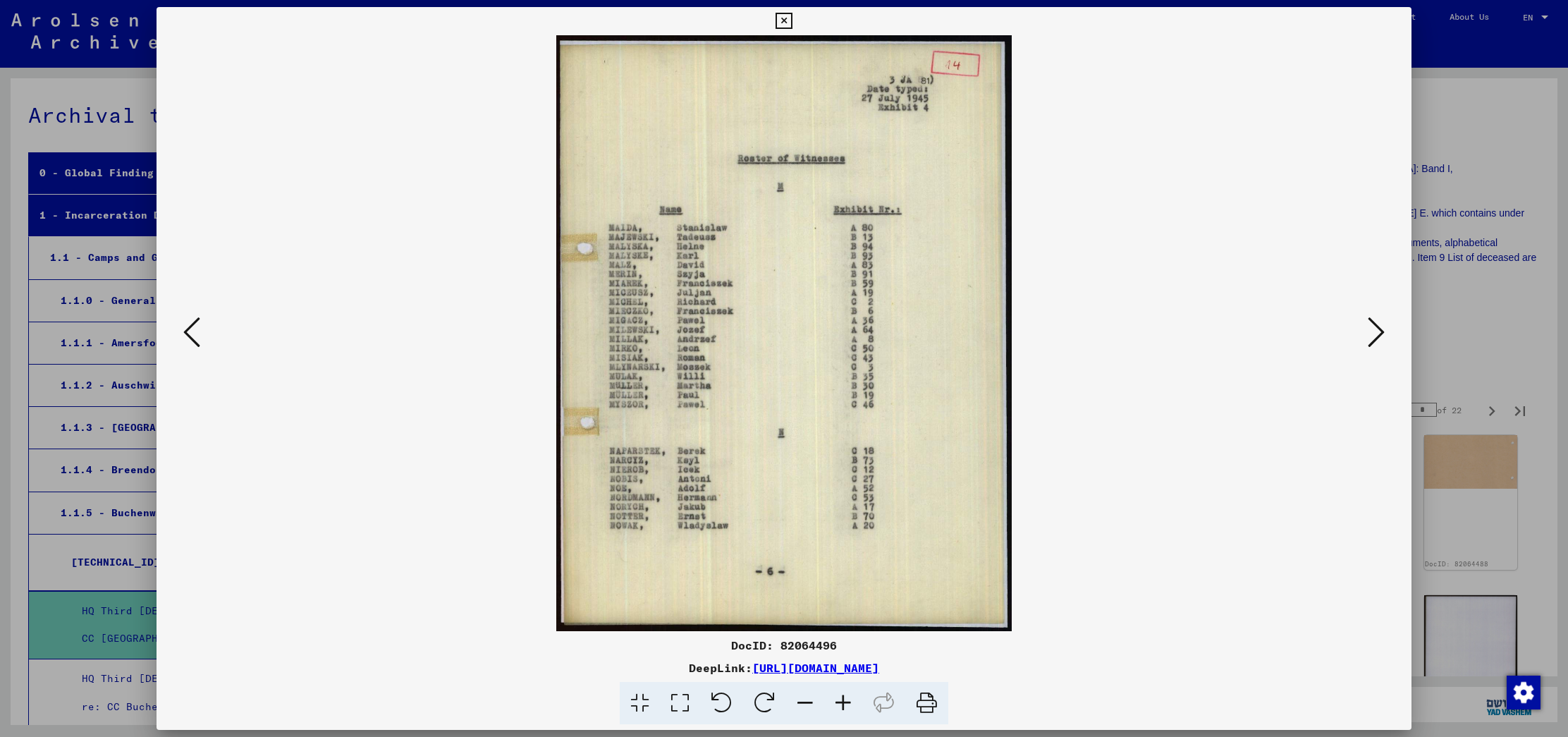
click at [1375, 323] on icon at bounding box center [1375, 332] width 17 height 34
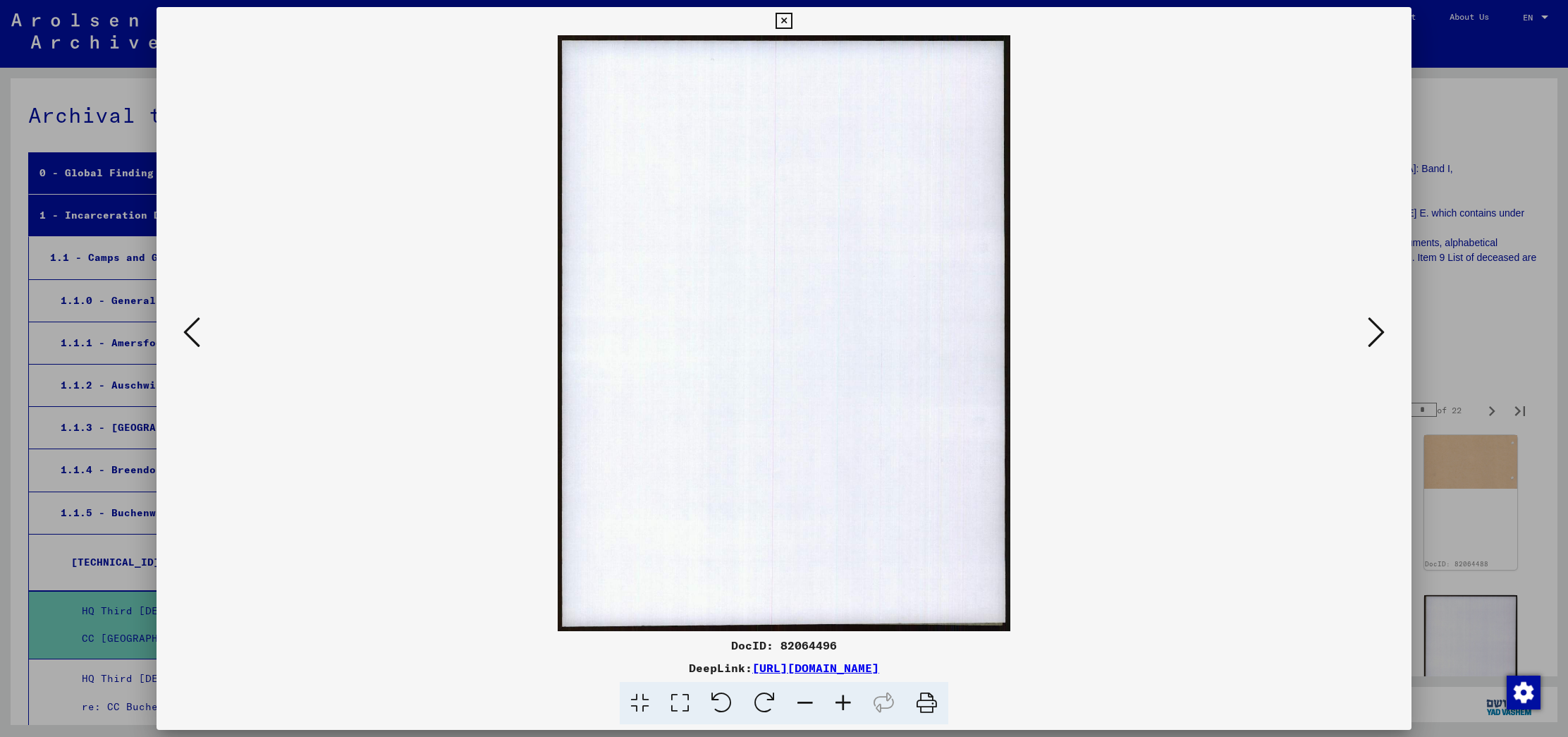
click at [1375, 323] on icon at bounding box center [1375, 332] width 17 height 34
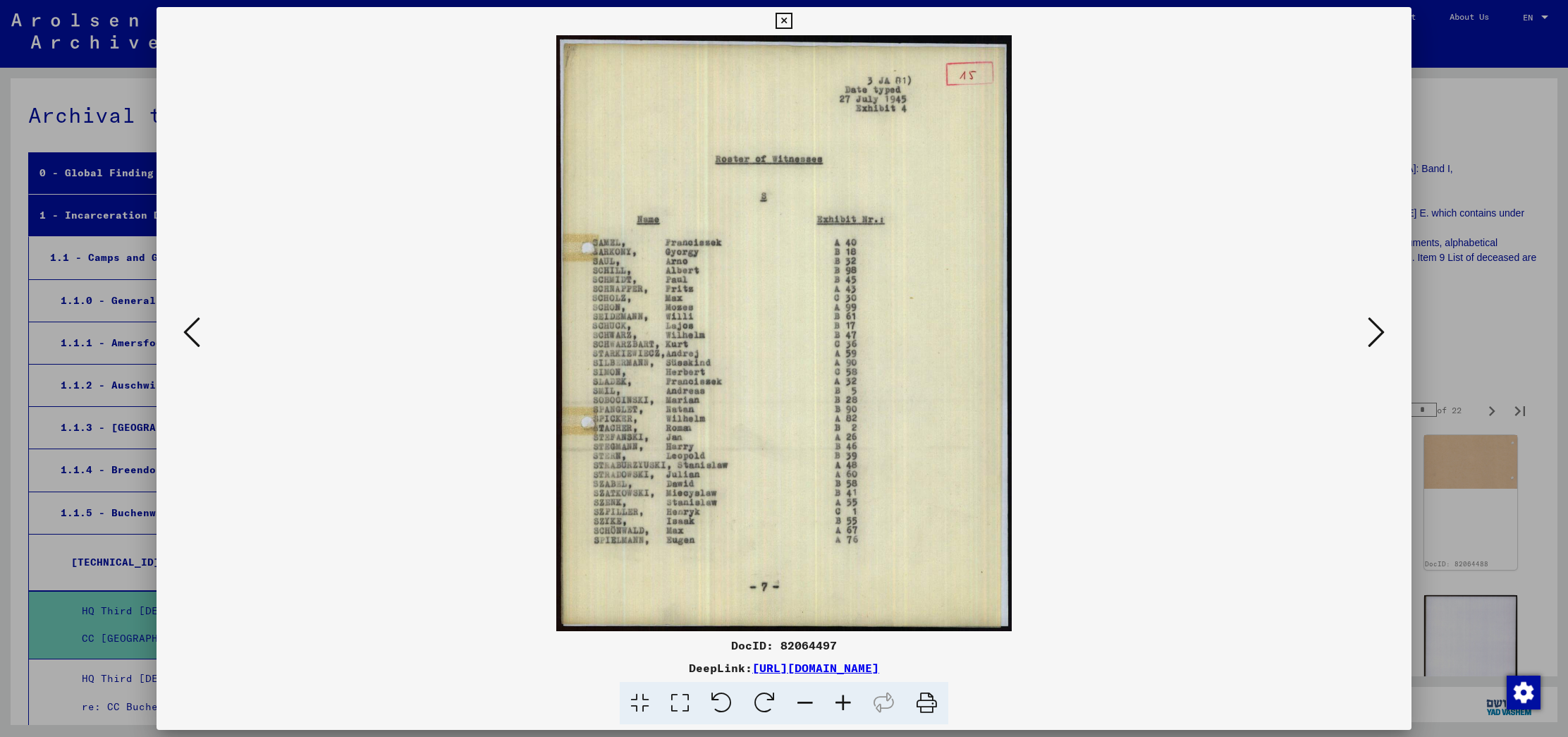
click at [1375, 323] on icon at bounding box center [1375, 332] width 17 height 34
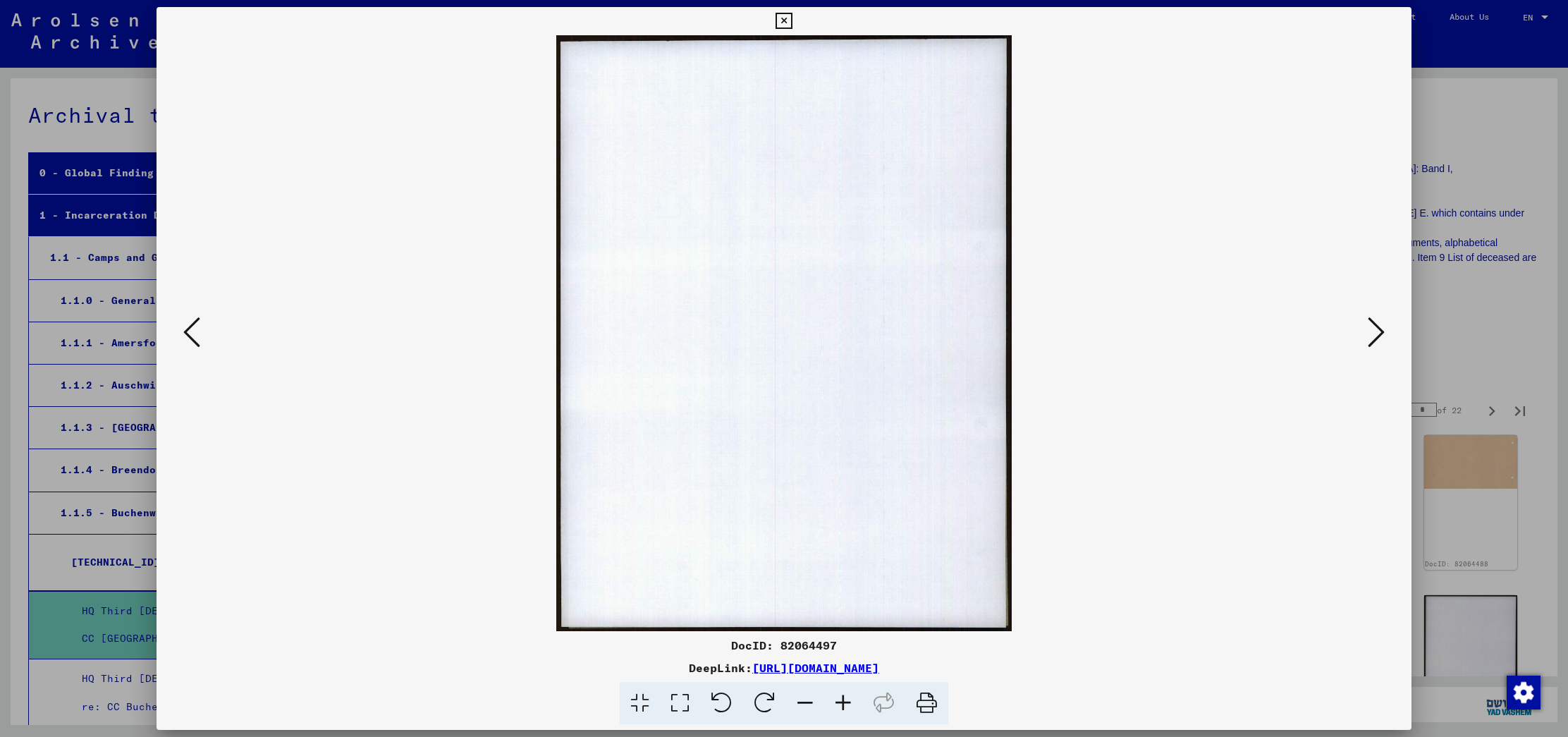
click at [1375, 323] on icon at bounding box center [1375, 332] width 17 height 34
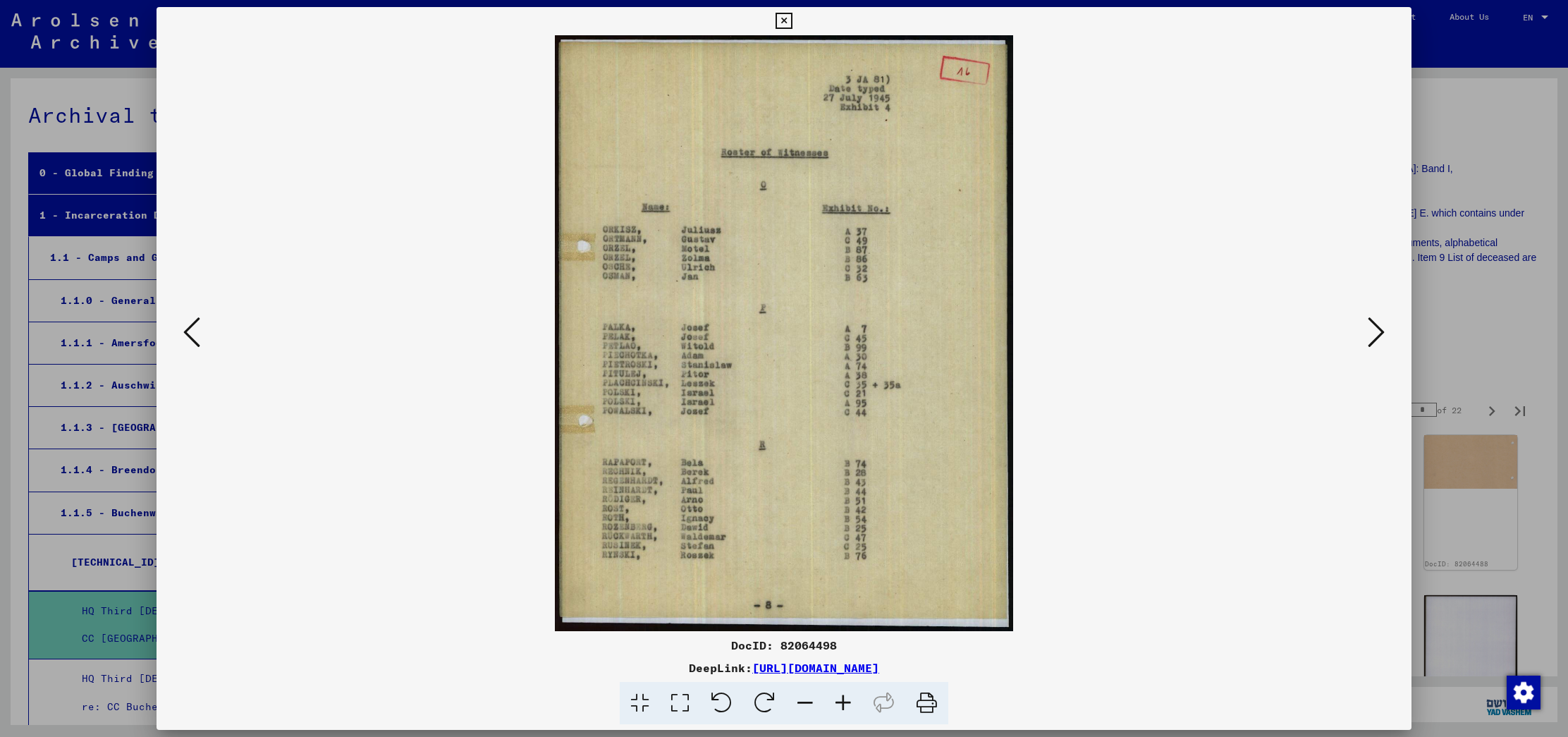
click at [1375, 323] on icon at bounding box center [1375, 332] width 17 height 34
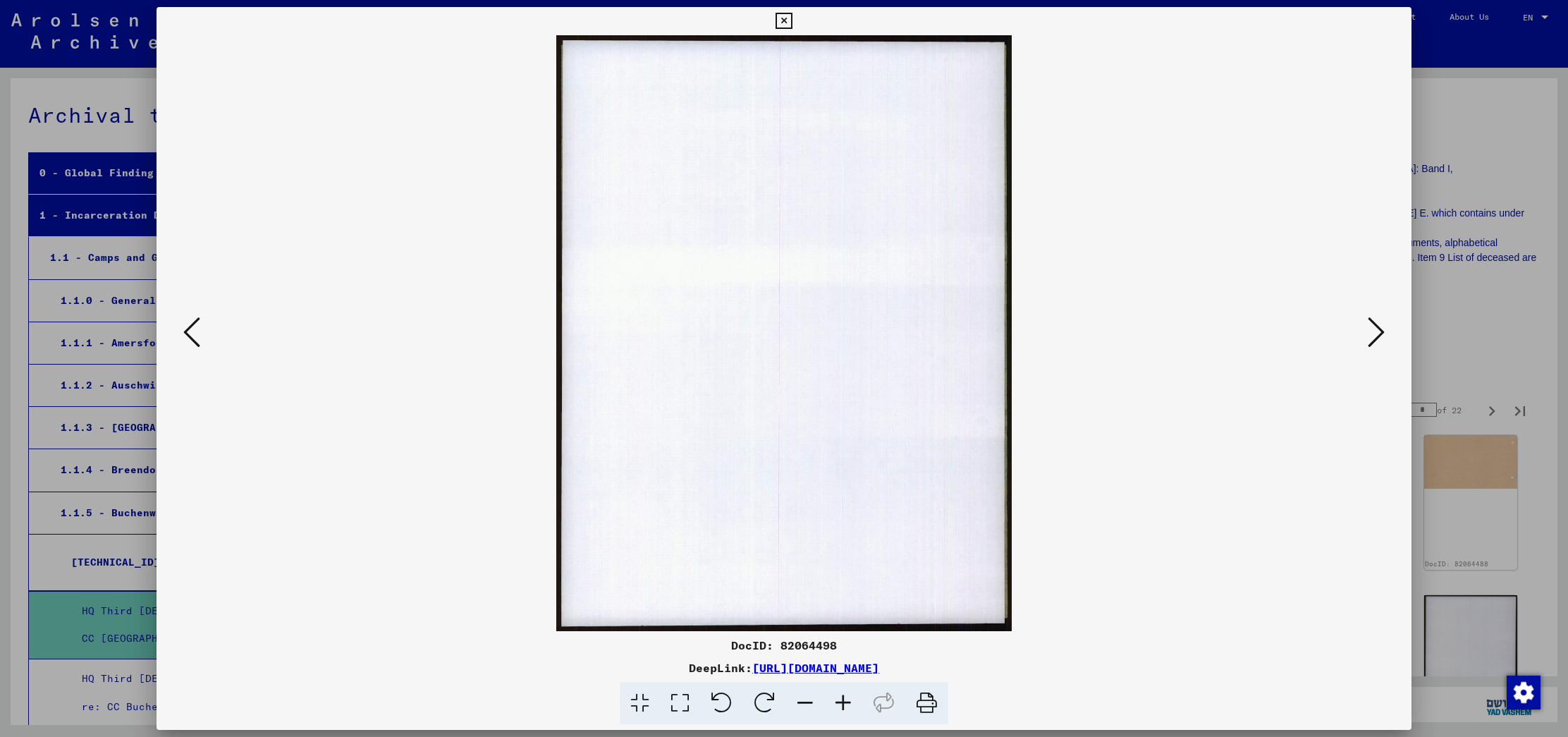
click at [1375, 323] on icon at bounding box center [1375, 332] width 17 height 34
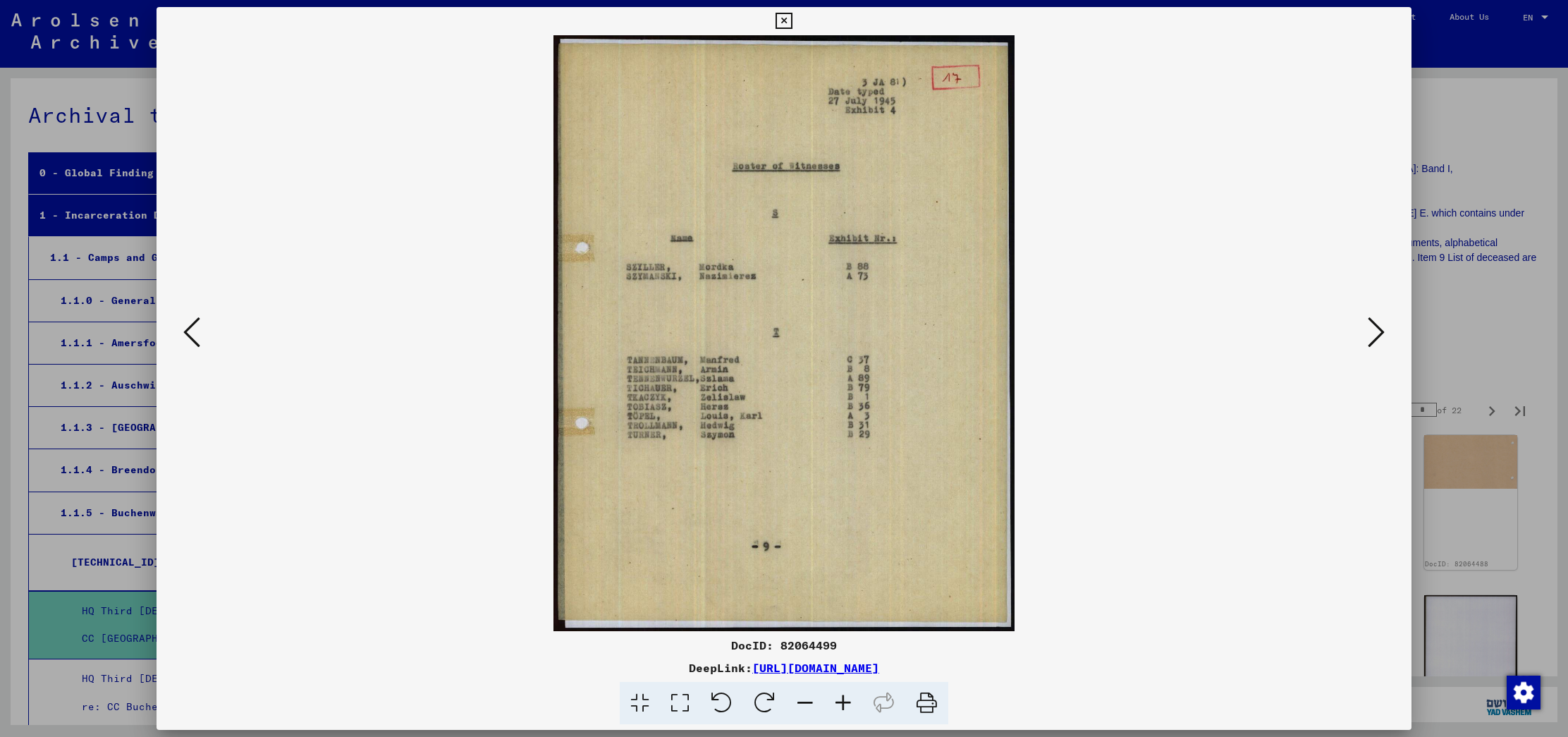
click at [1375, 323] on icon at bounding box center [1375, 332] width 17 height 34
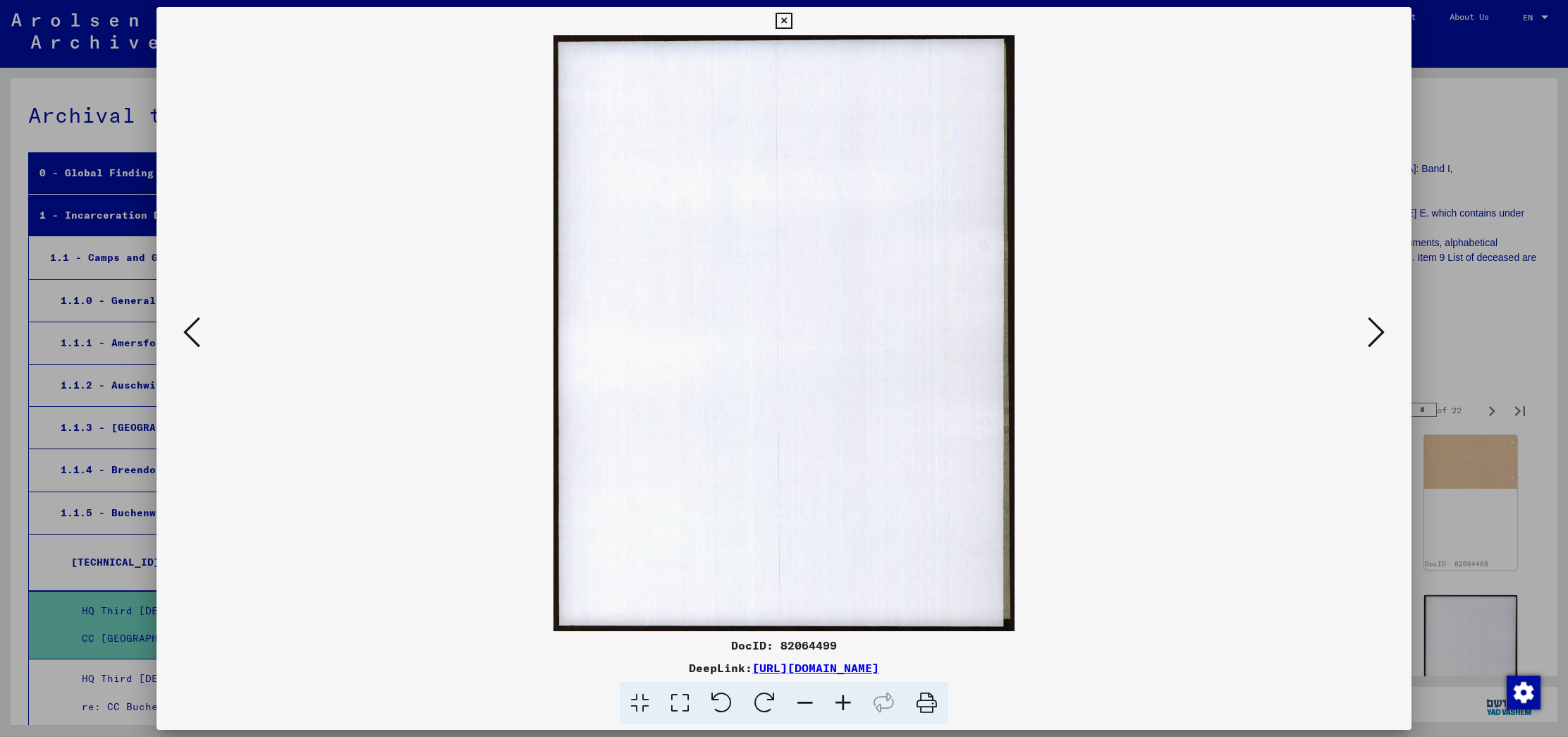
click at [1375, 323] on icon at bounding box center [1375, 332] width 17 height 34
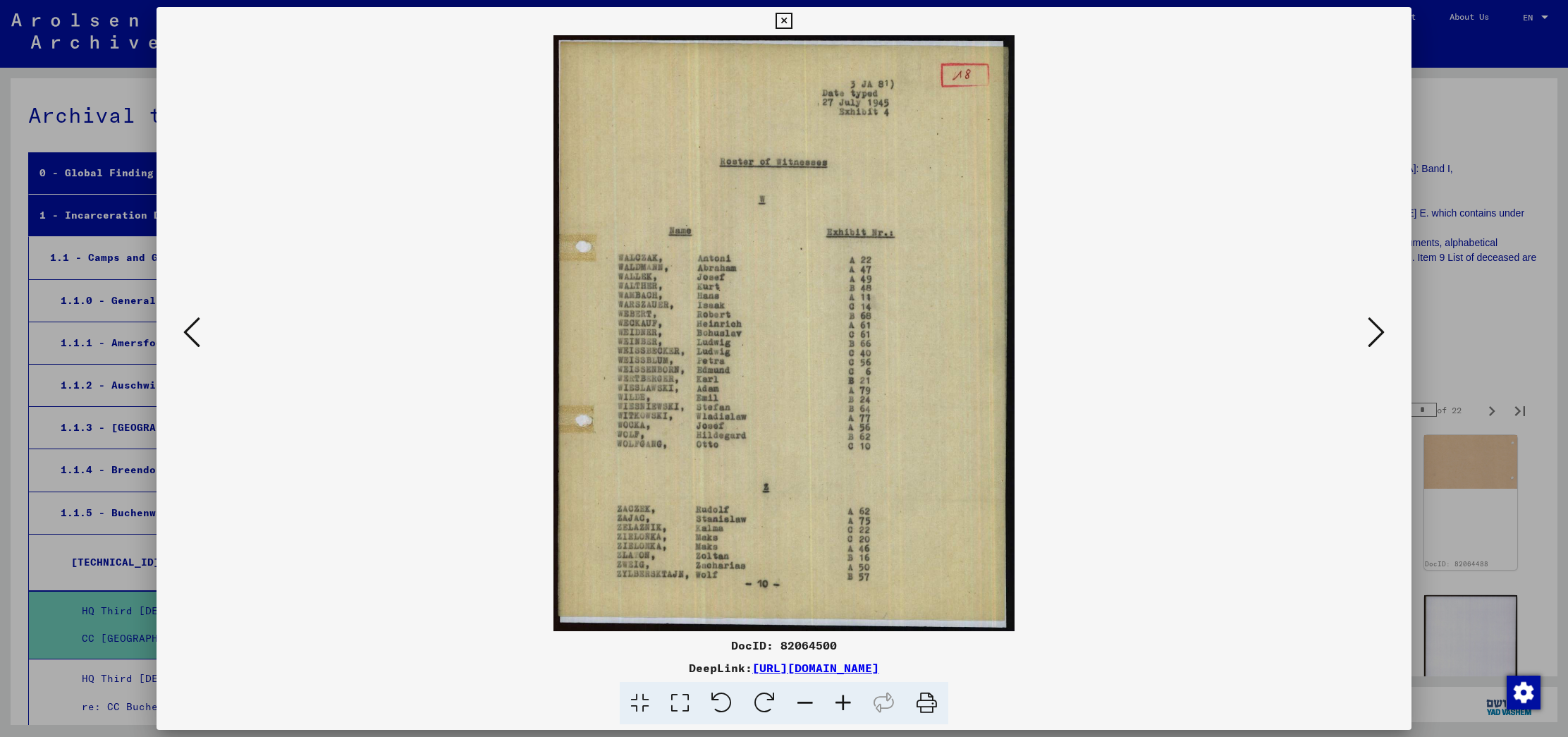
click at [1375, 323] on icon at bounding box center [1375, 332] width 17 height 34
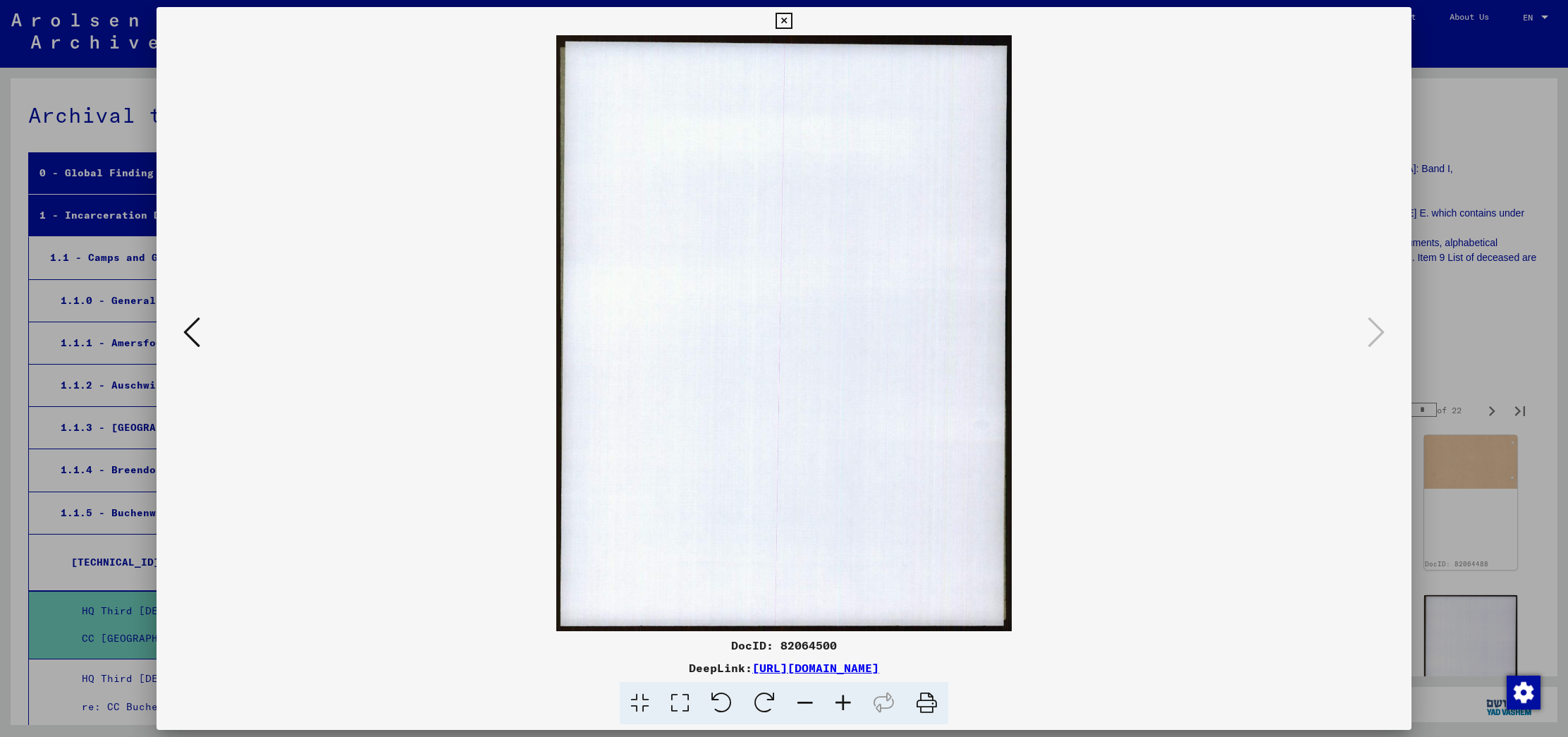
click at [1496, 284] on div at bounding box center [784, 368] width 1568 height 737
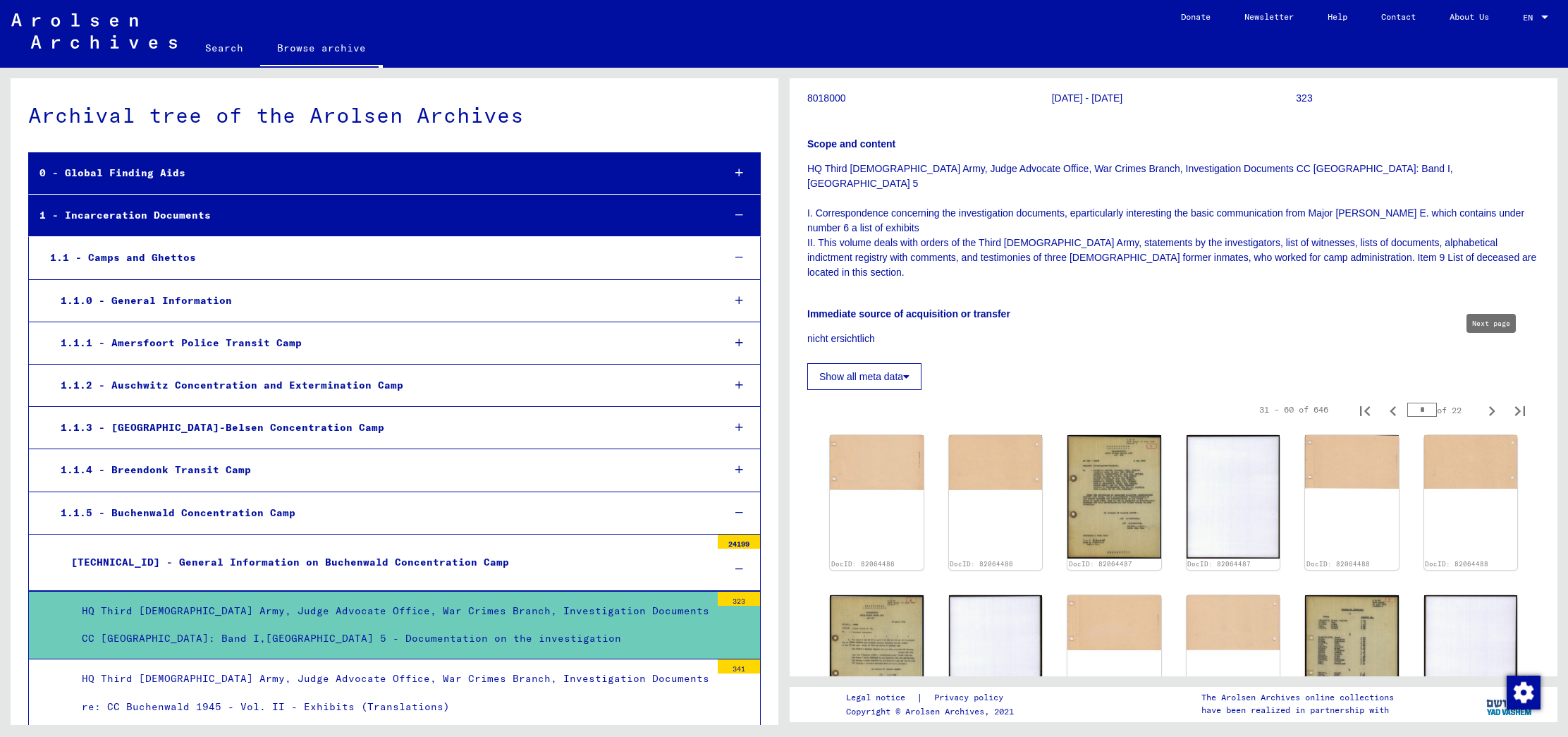
click at [1486, 401] on icon "Next page" at bounding box center [1491, 410] width 20 height 20
type input "*"
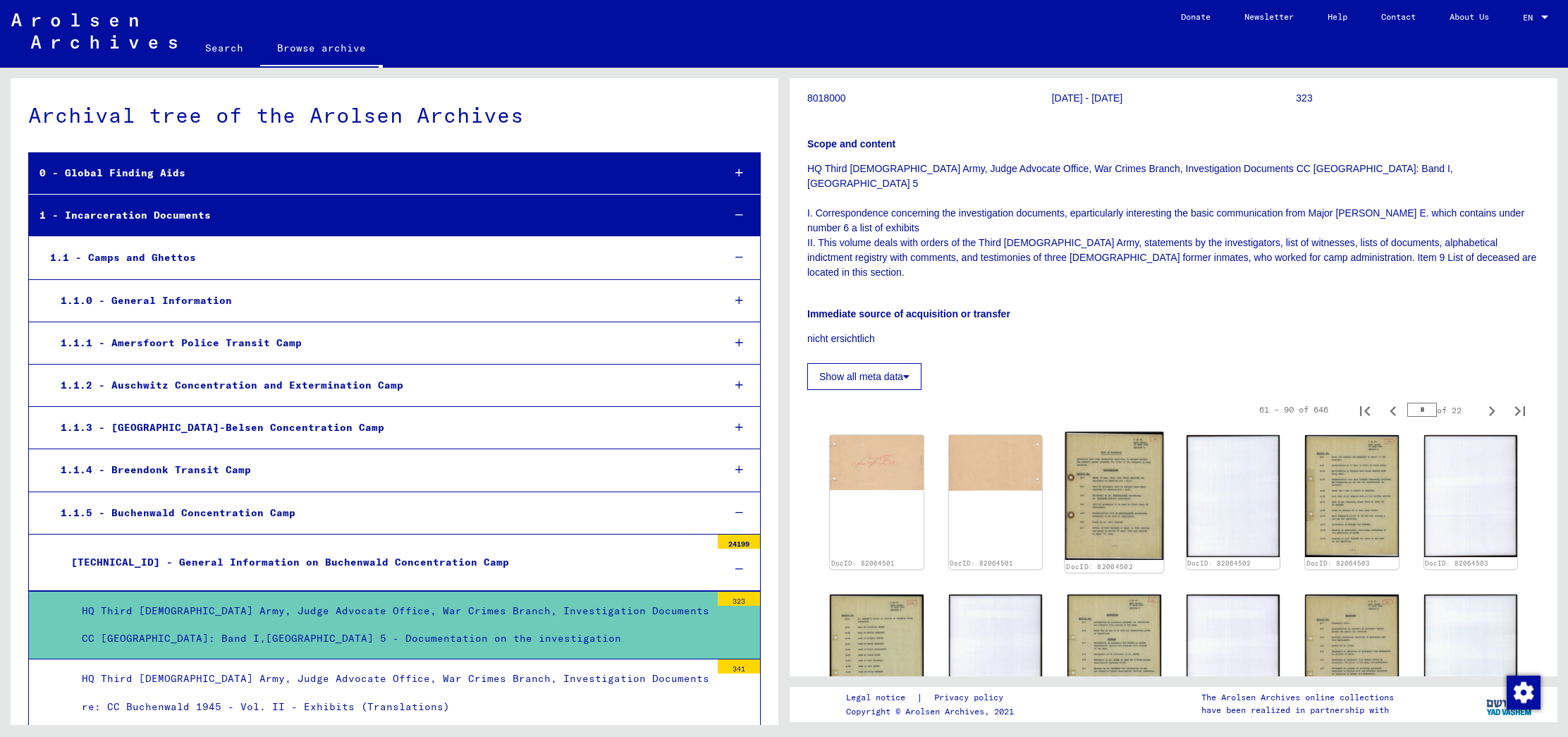
click at [1107, 439] on img at bounding box center [1114, 496] width 98 height 129
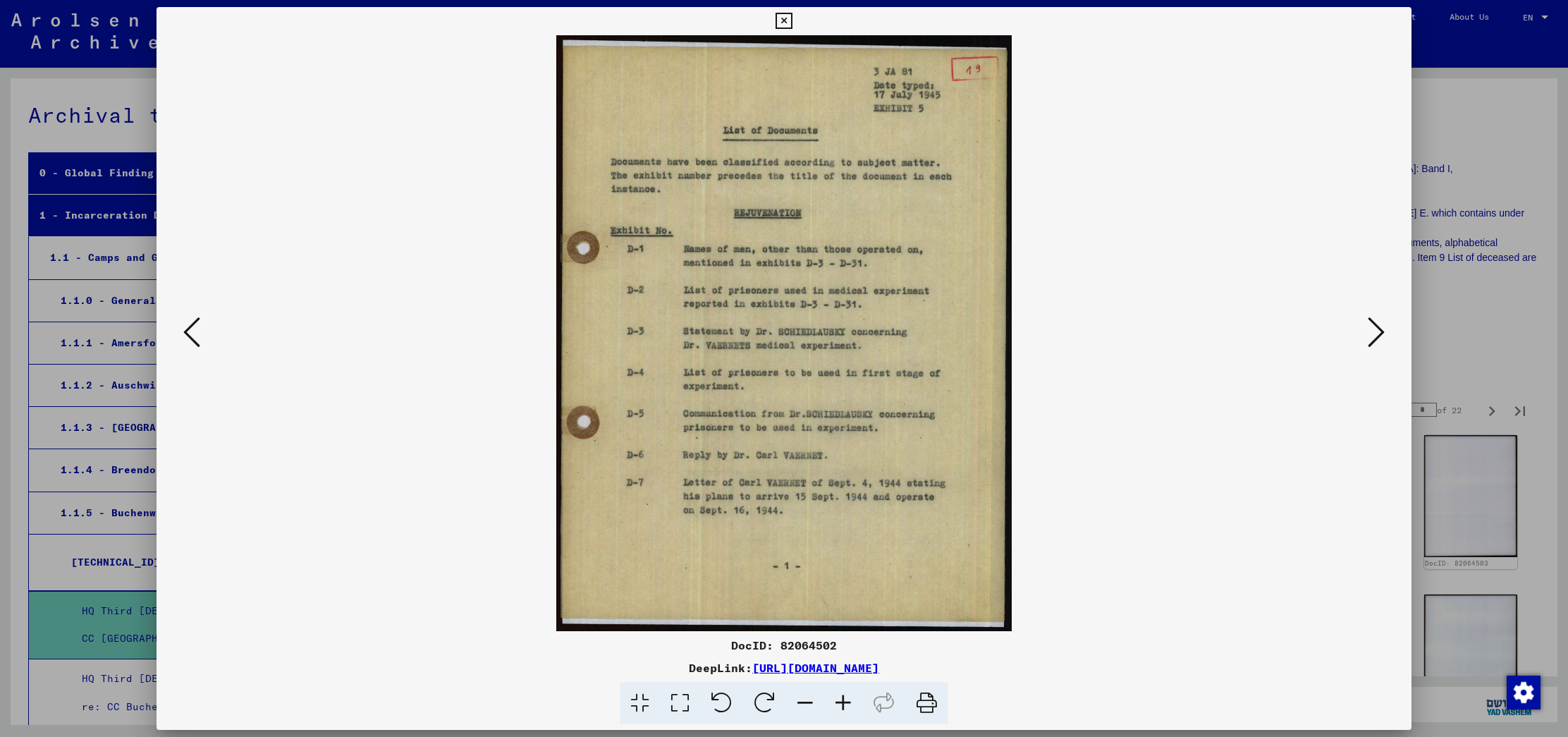
click at [1374, 327] on icon at bounding box center [1375, 332] width 17 height 34
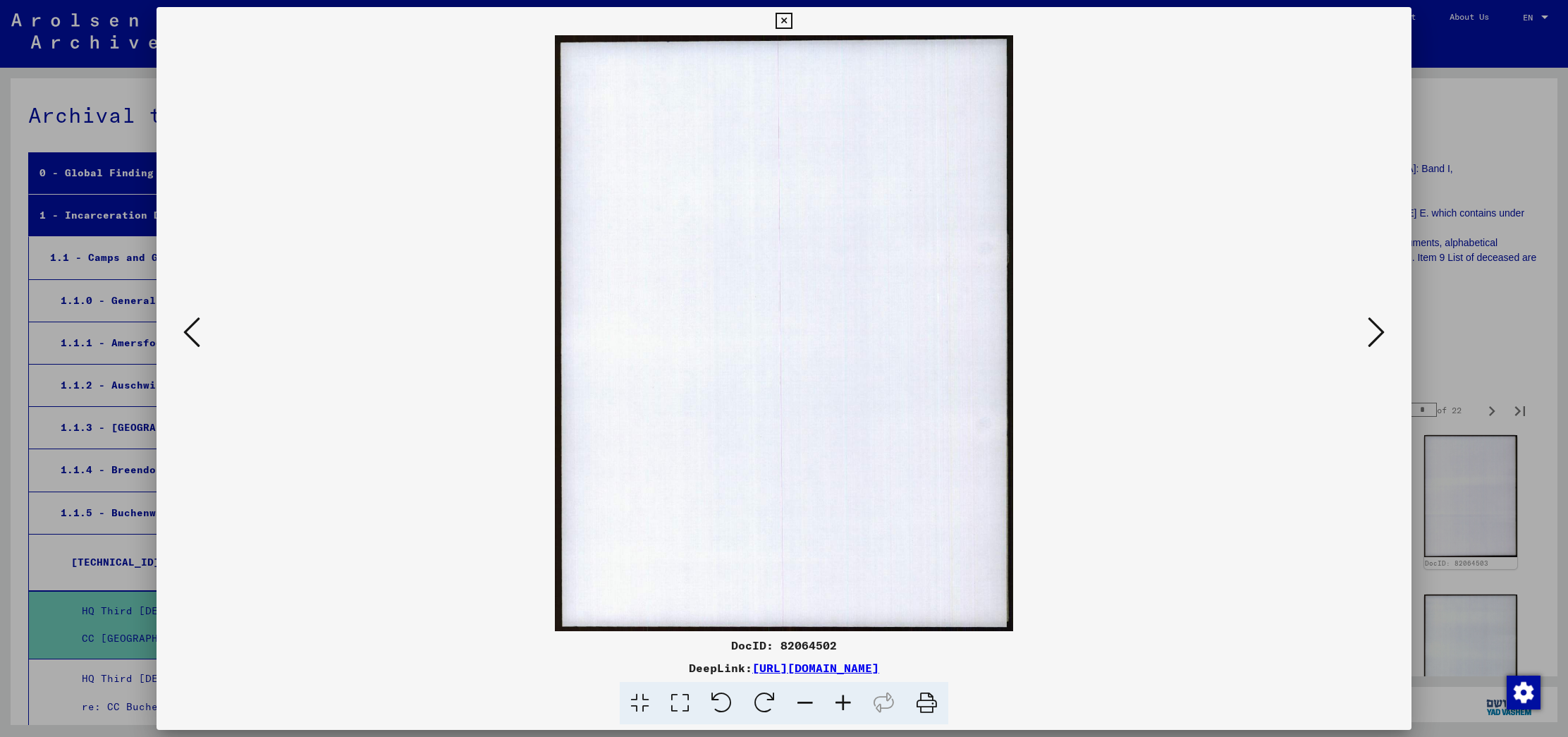
click at [1374, 327] on icon at bounding box center [1375, 332] width 17 height 34
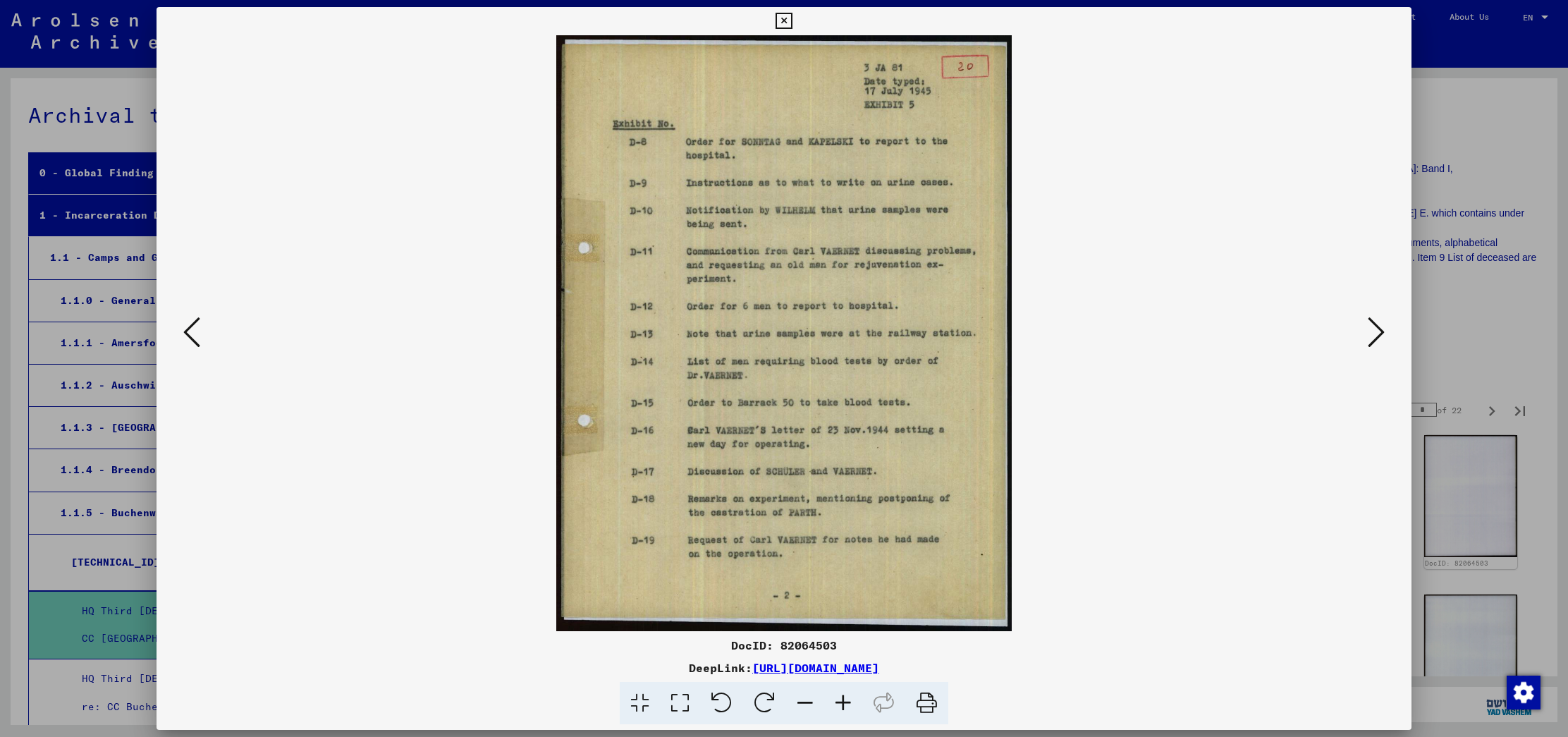
click at [1375, 331] on icon at bounding box center [1375, 332] width 17 height 34
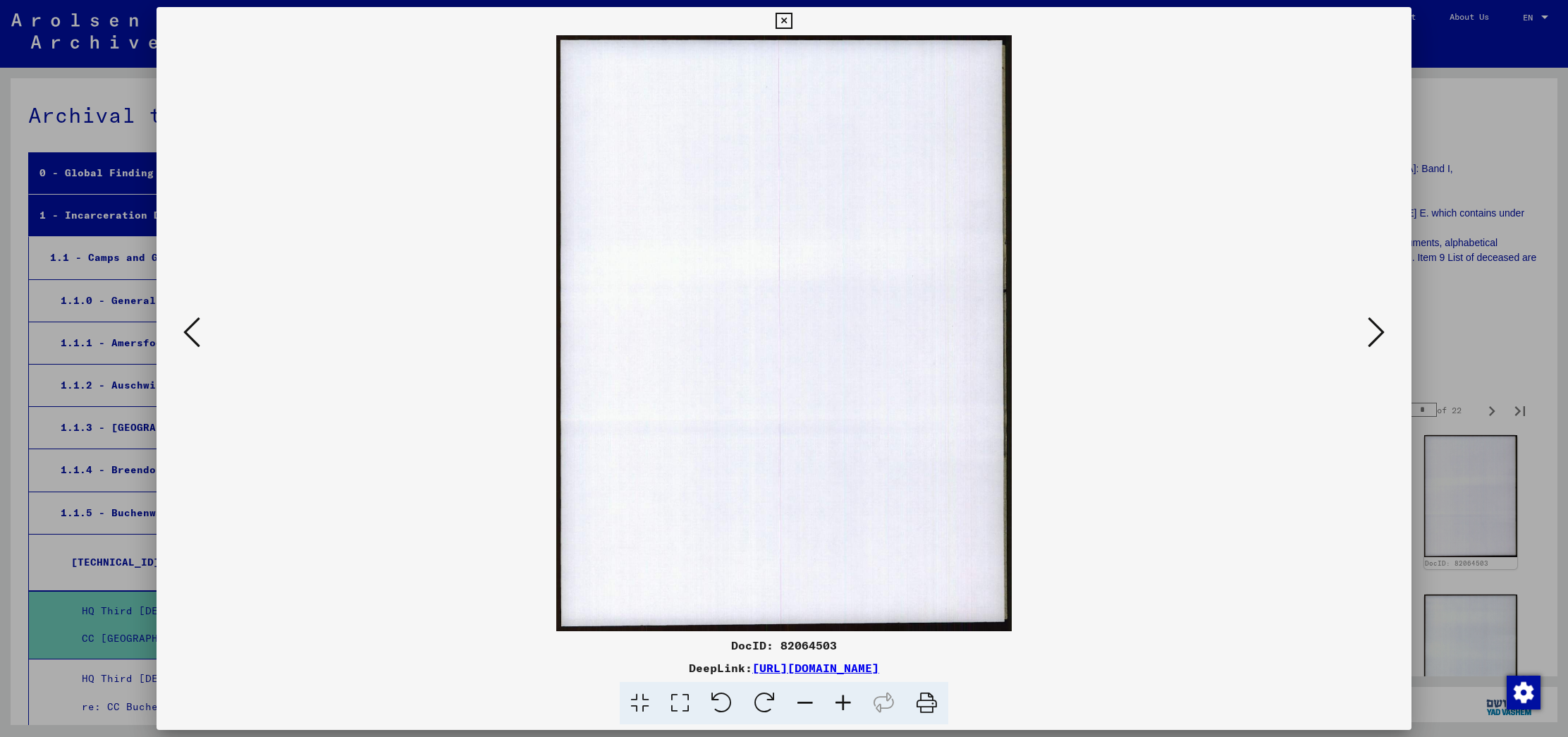
click at [1375, 331] on icon at bounding box center [1375, 332] width 17 height 34
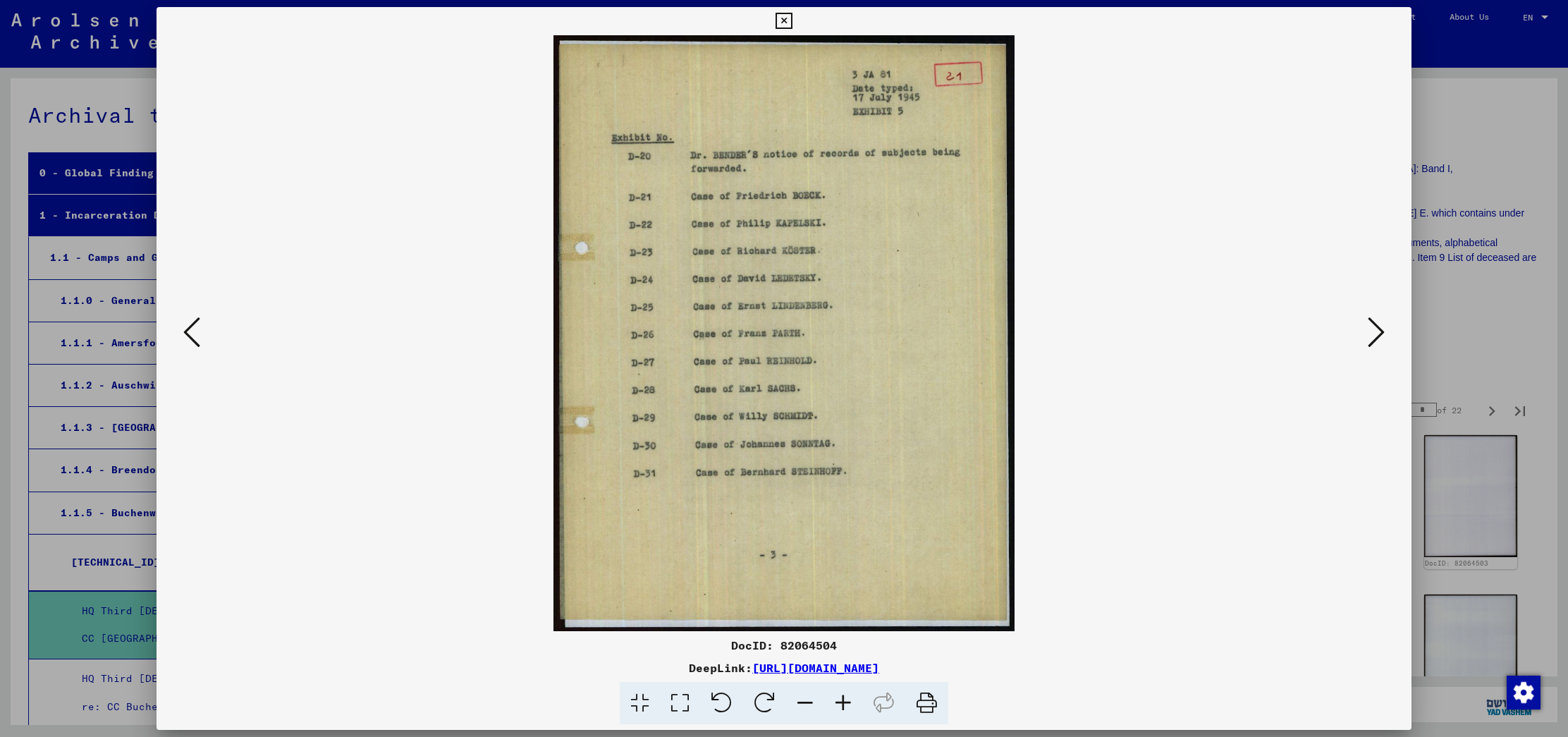
click at [1375, 331] on icon at bounding box center [1375, 332] width 17 height 34
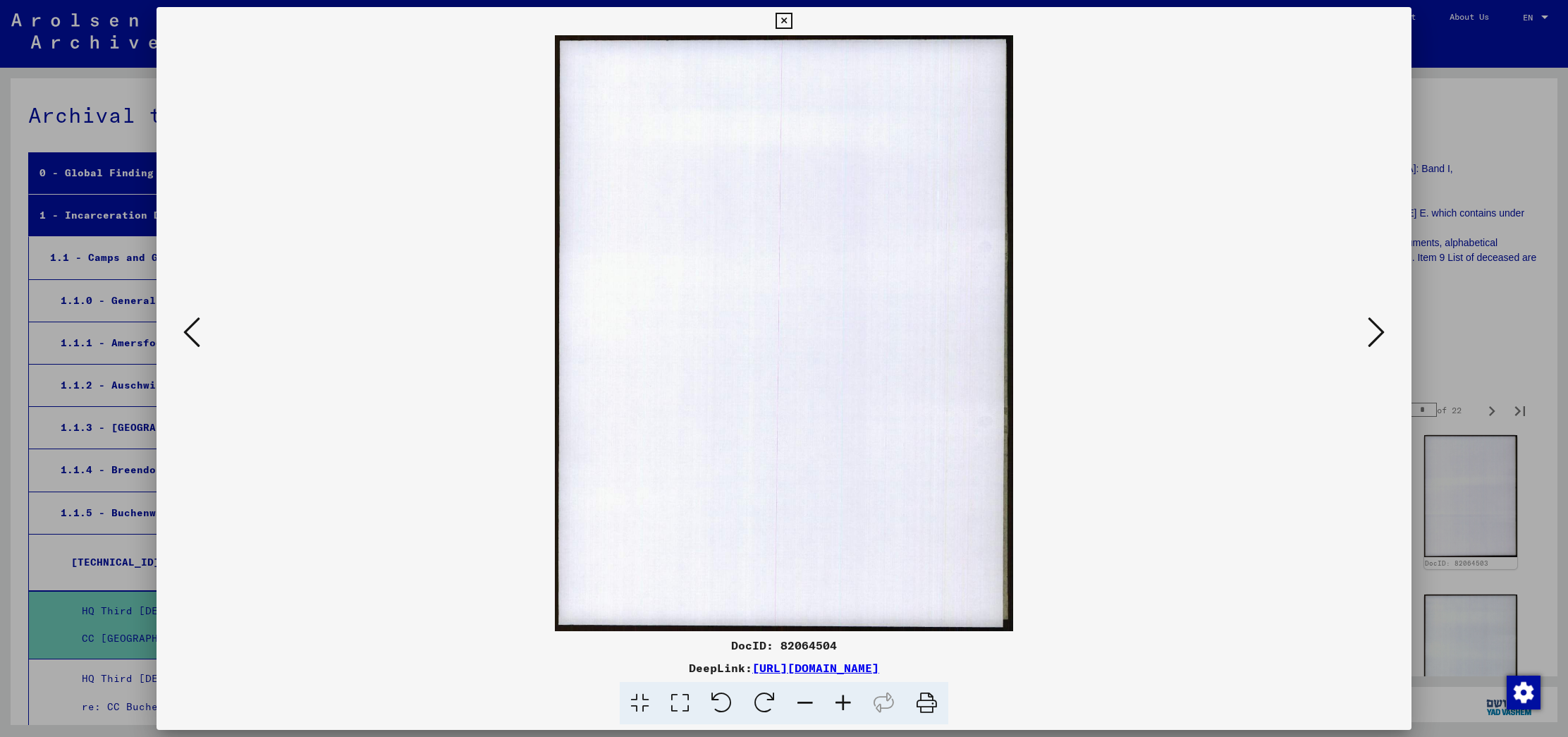
click at [1375, 331] on icon at bounding box center [1375, 332] width 17 height 34
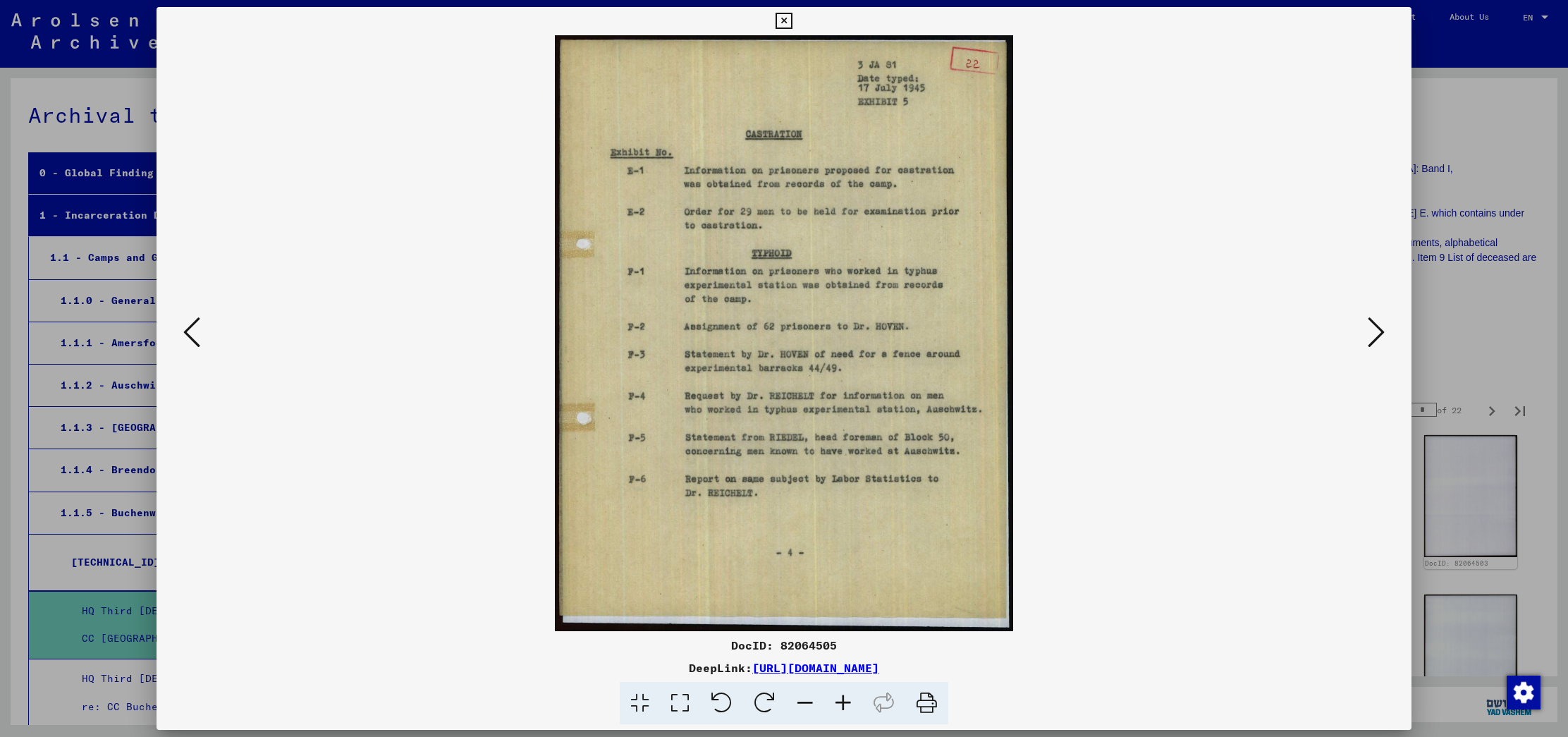
click at [1375, 331] on icon at bounding box center [1375, 332] width 17 height 34
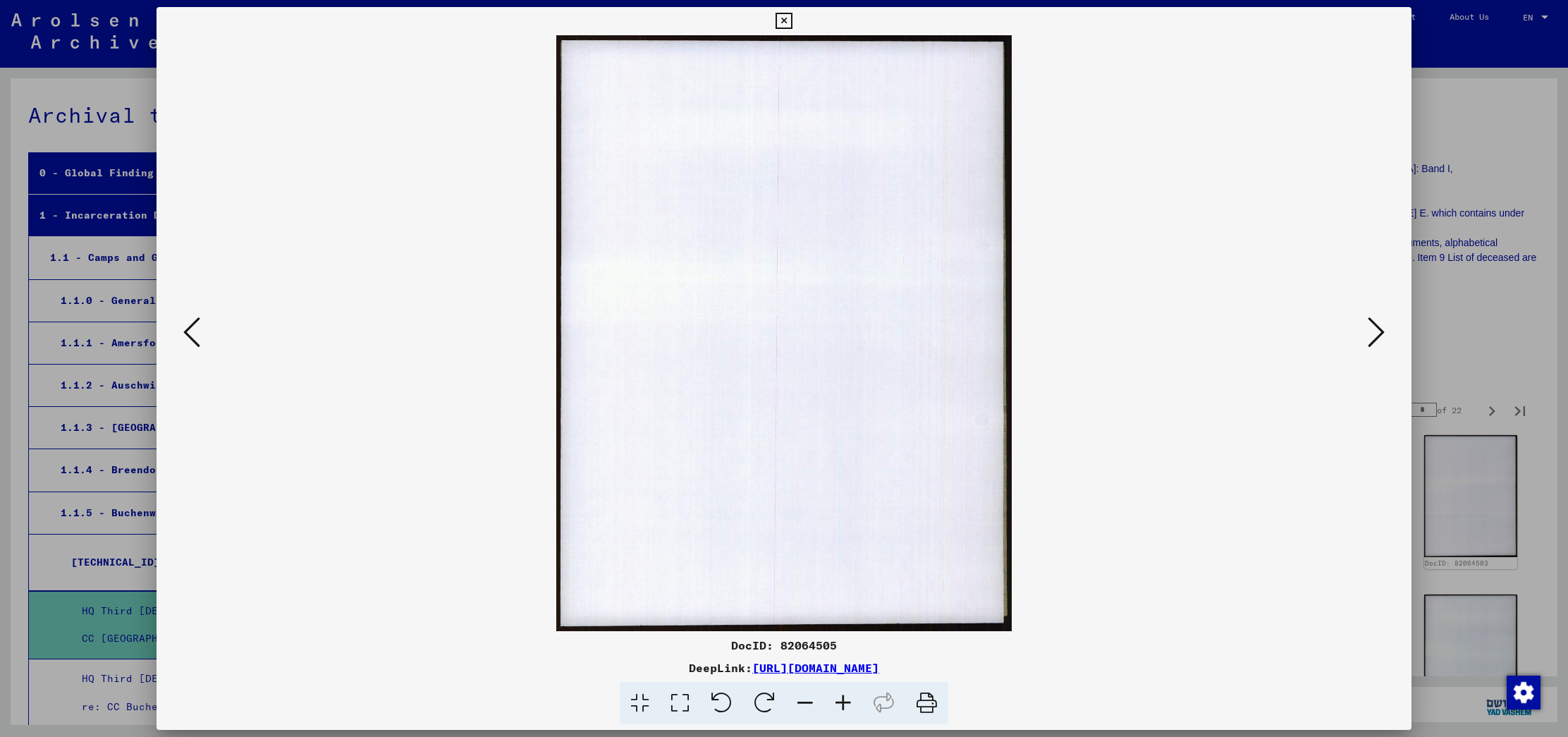
click at [1375, 331] on icon at bounding box center [1375, 332] width 17 height 34
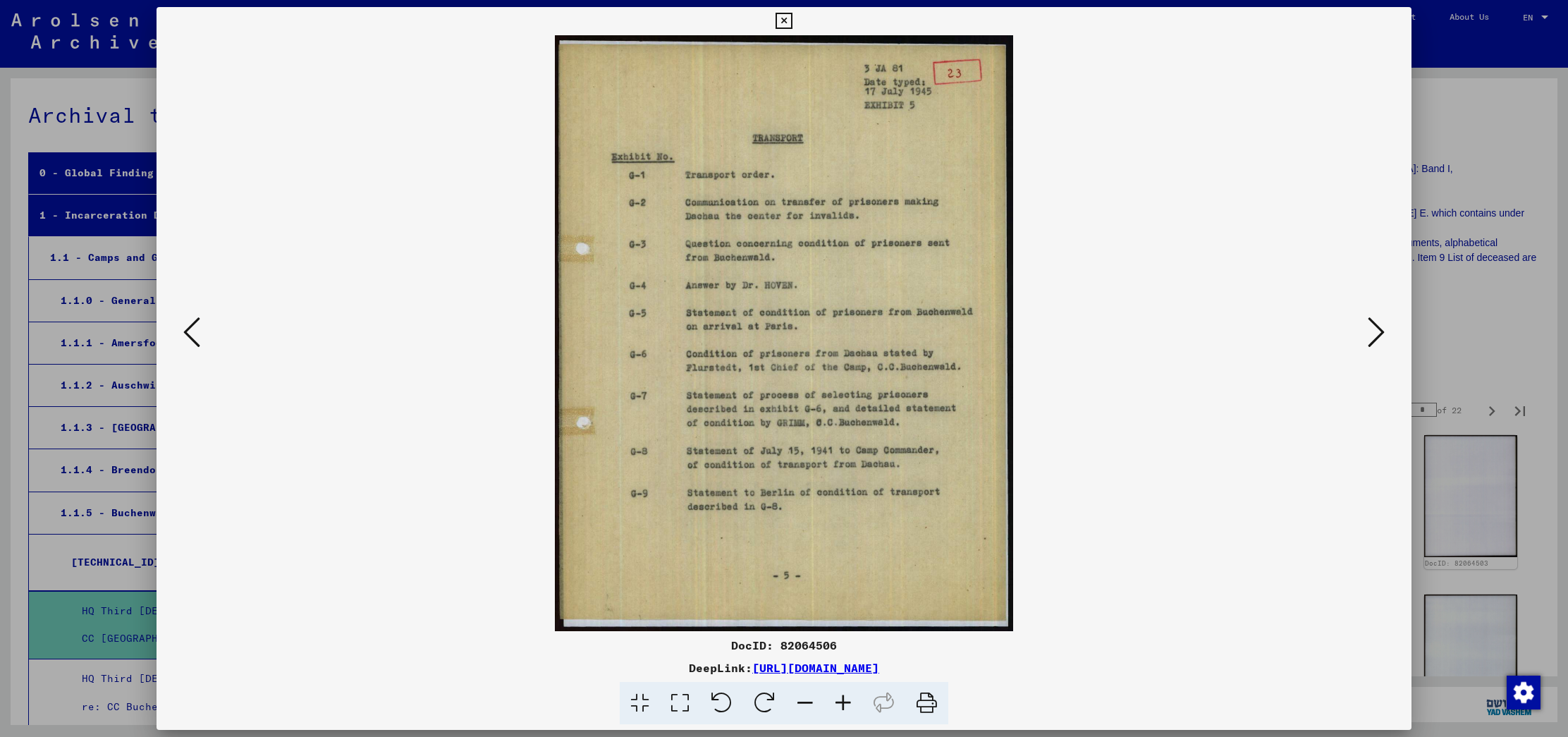
click at [1364, 325] on button at bounding box center [1376, 333] width 25 height 40
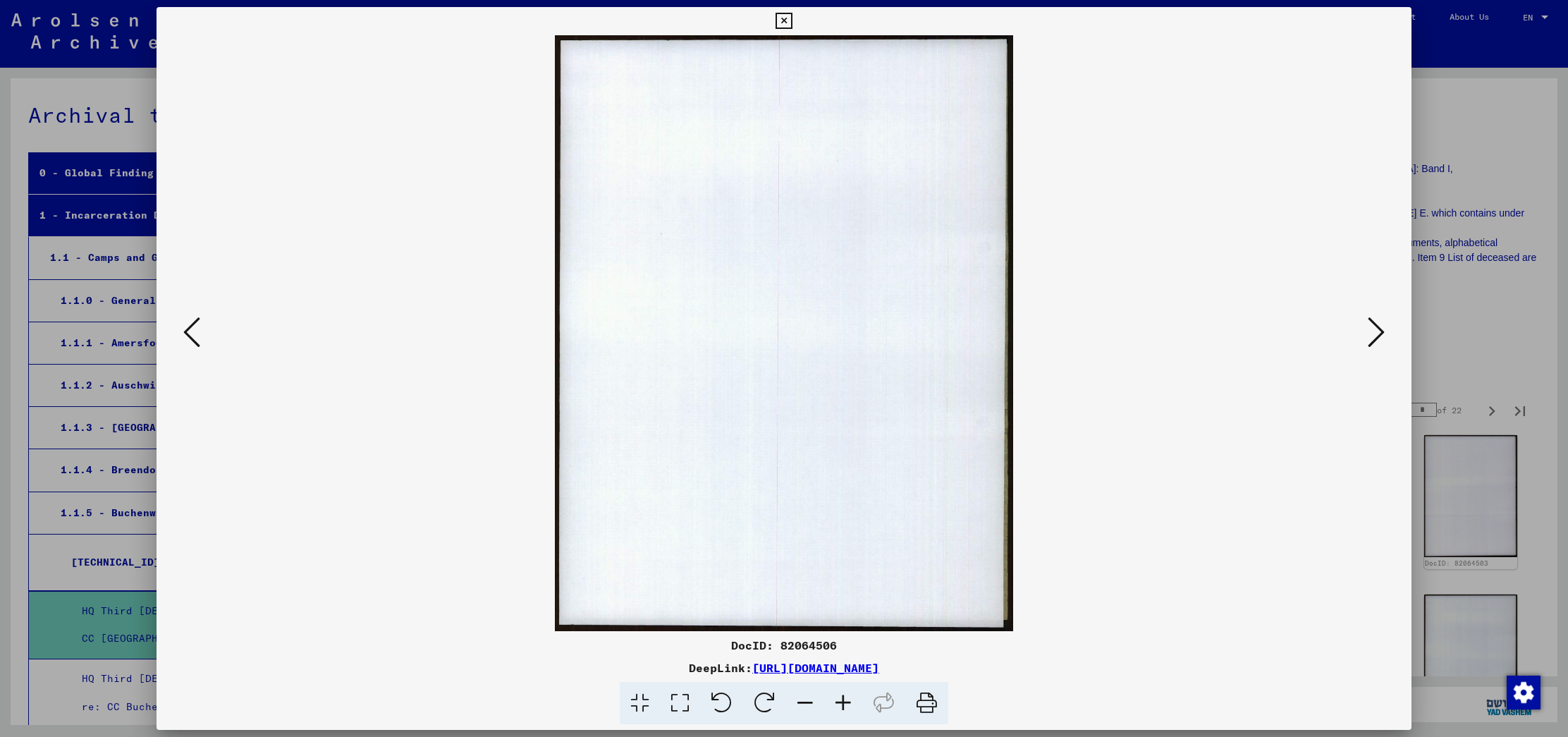
click at [1364, 325] on button at bounding box center [1376, 333] width 25 height 40
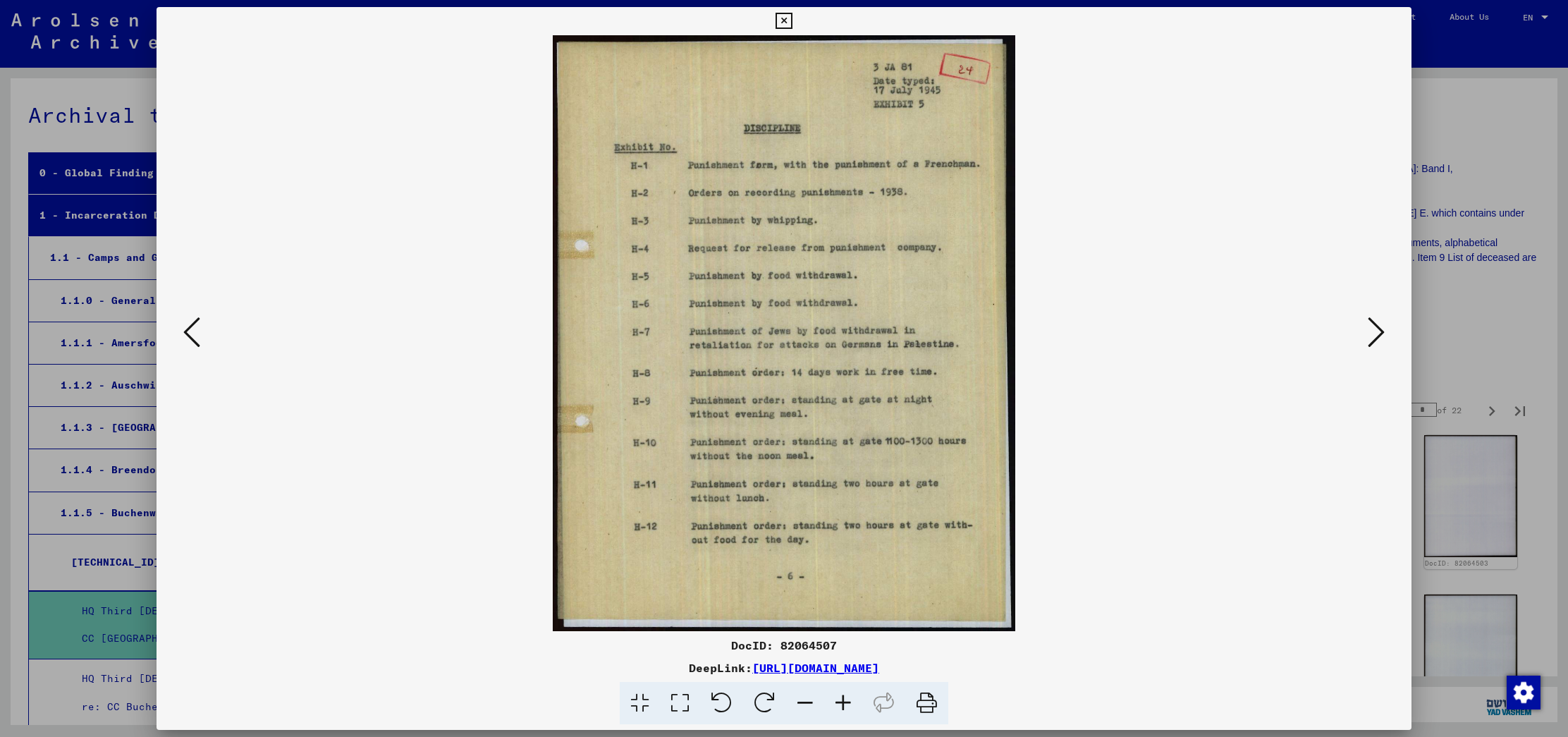
click at [1364, 330] on button at bounding box center [1376, 333] width 25 height 40
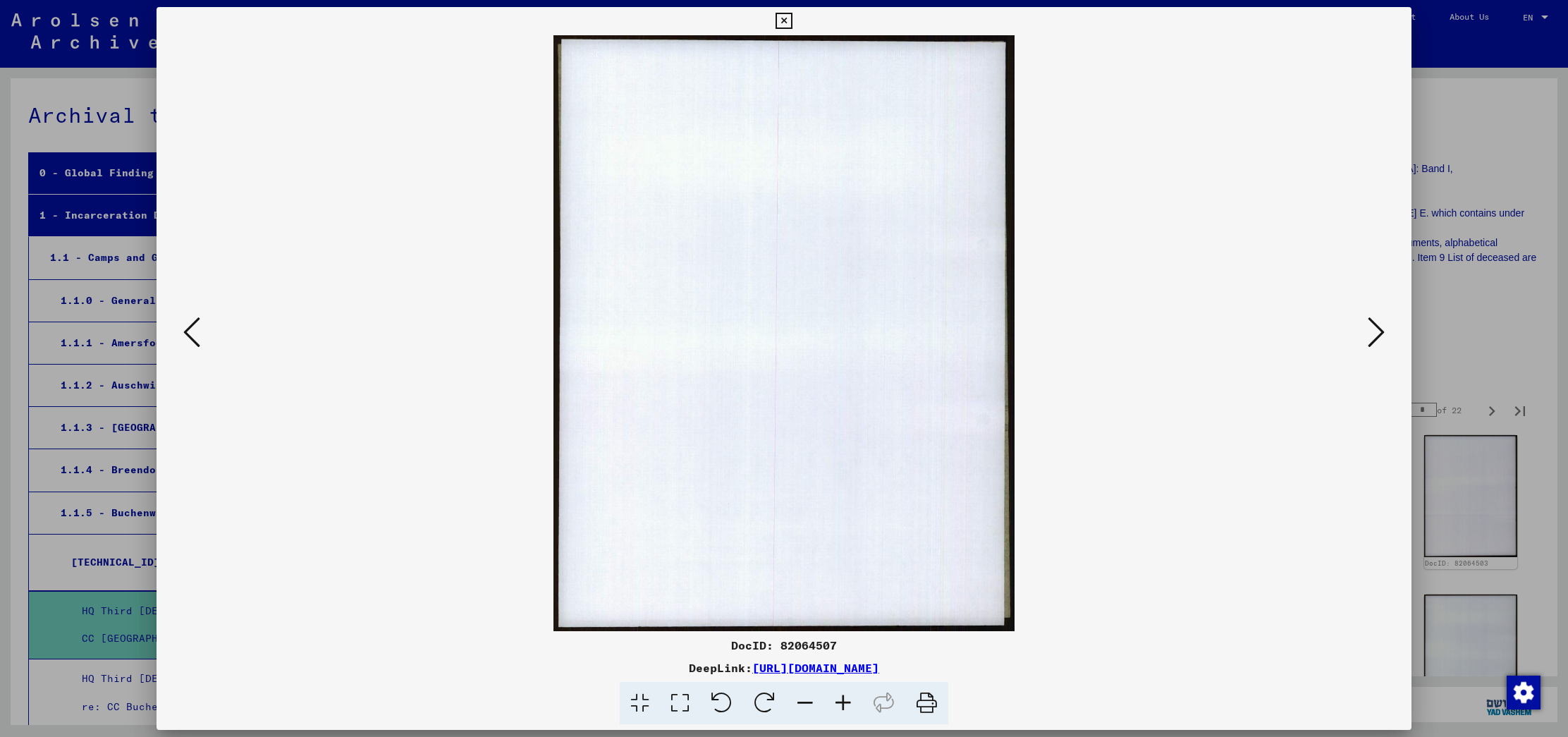
click at [1364, 330] on button at bounding box center [1376, 333] width 25 height 40
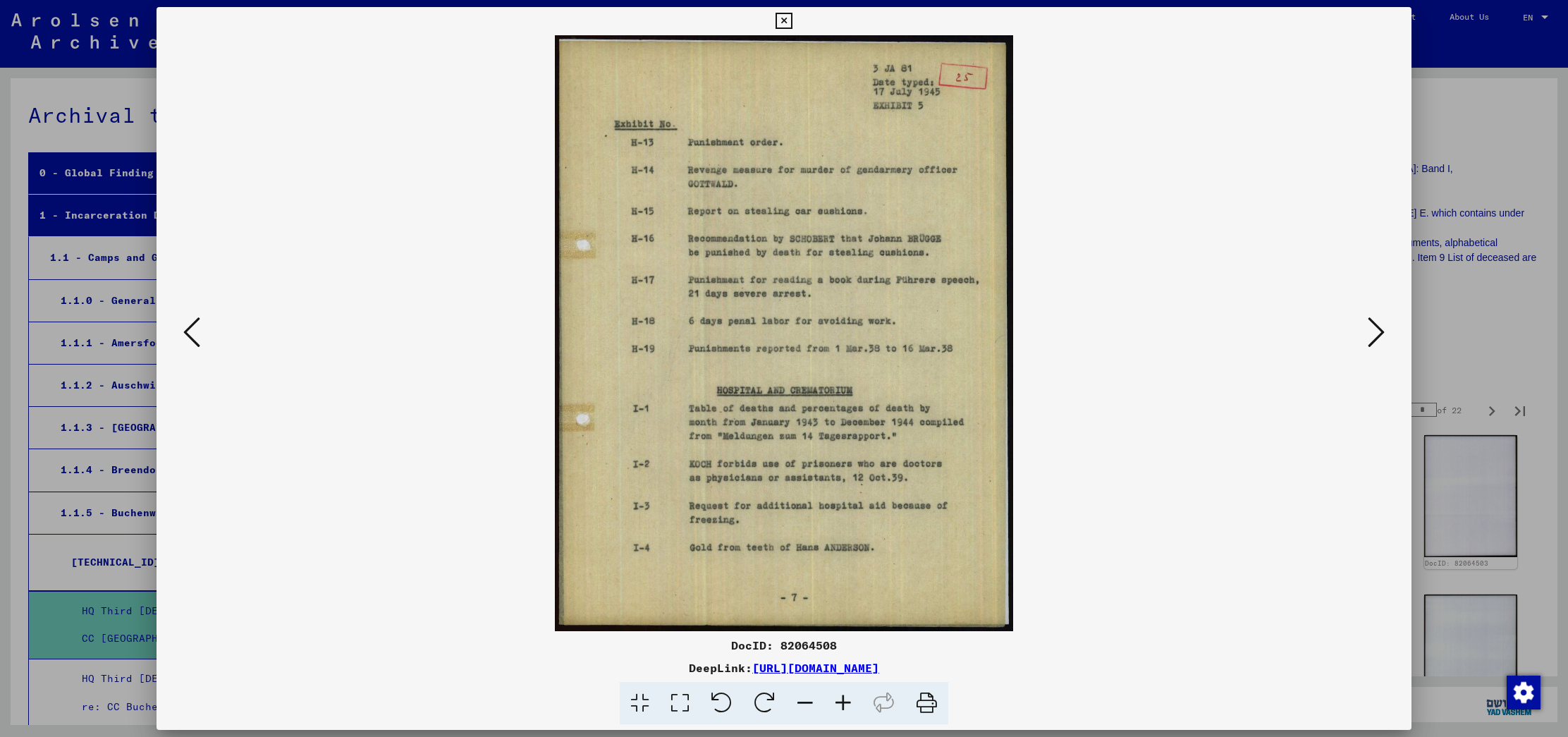
click at [1364, 330] on button at bounding box center [1376, 333] width 25 height 40
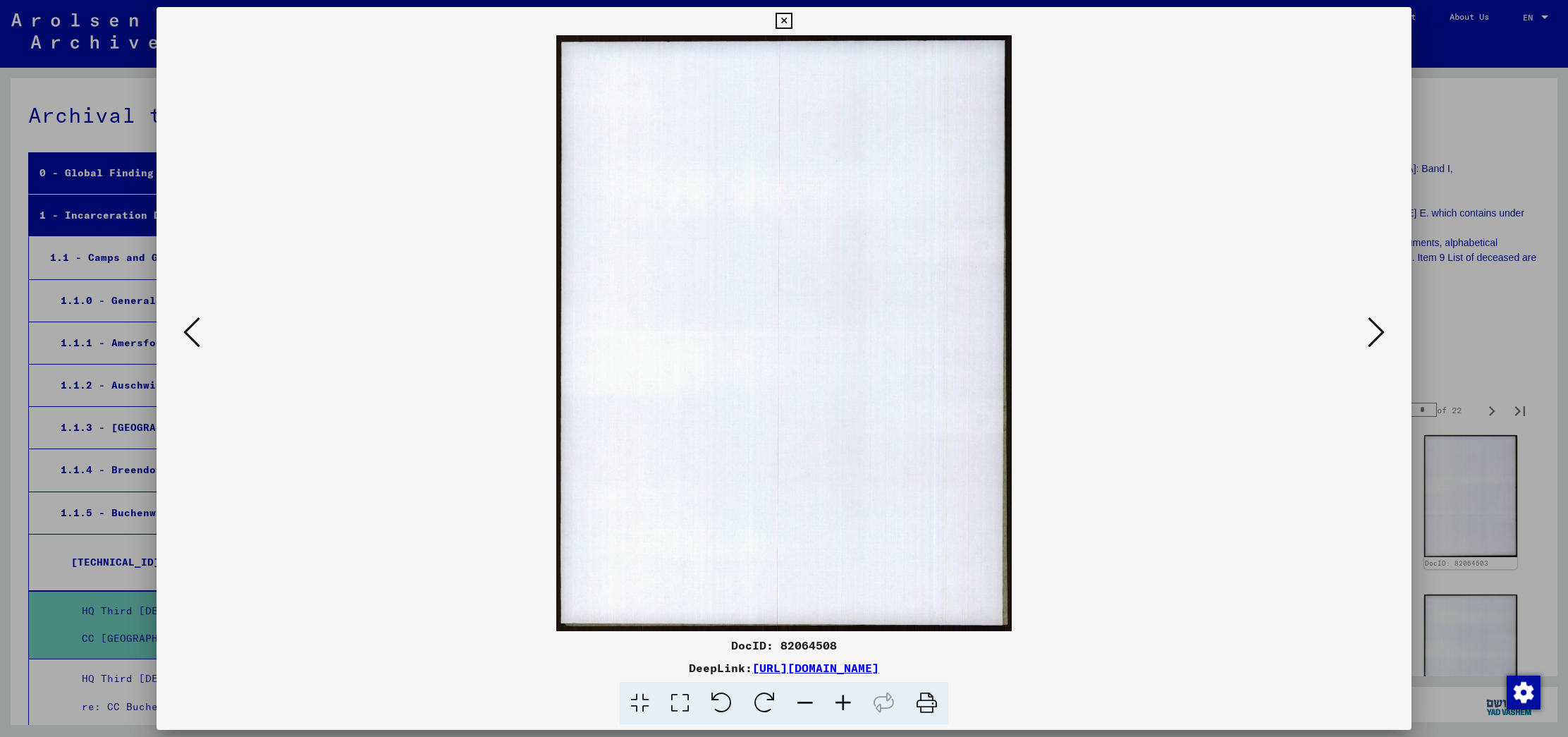
click at [189, 324] on icon at bounding box center [191, 332] width 17 height 34
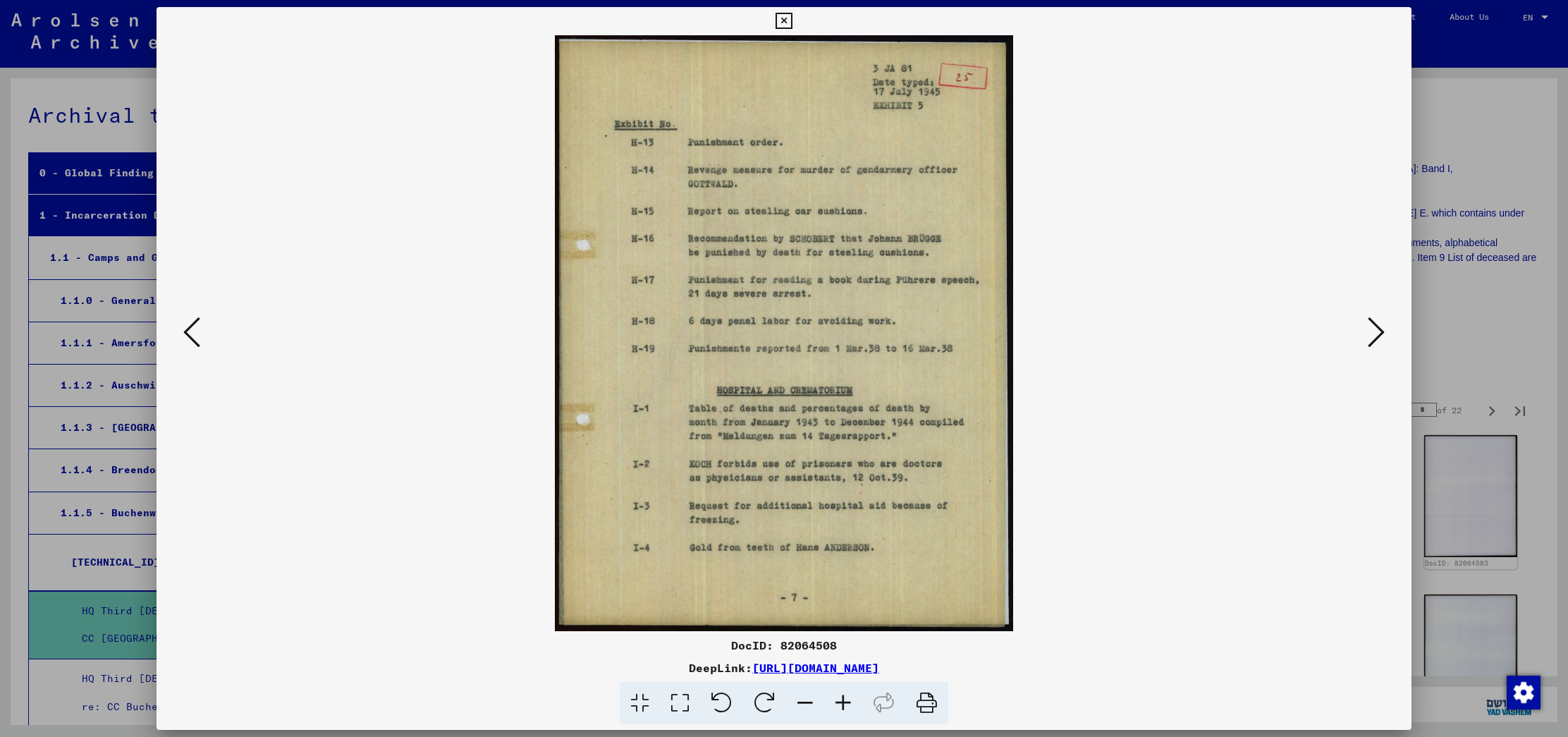
click at [1382, 339] on icon at bounding box center [1375, 332] width 17 height 34
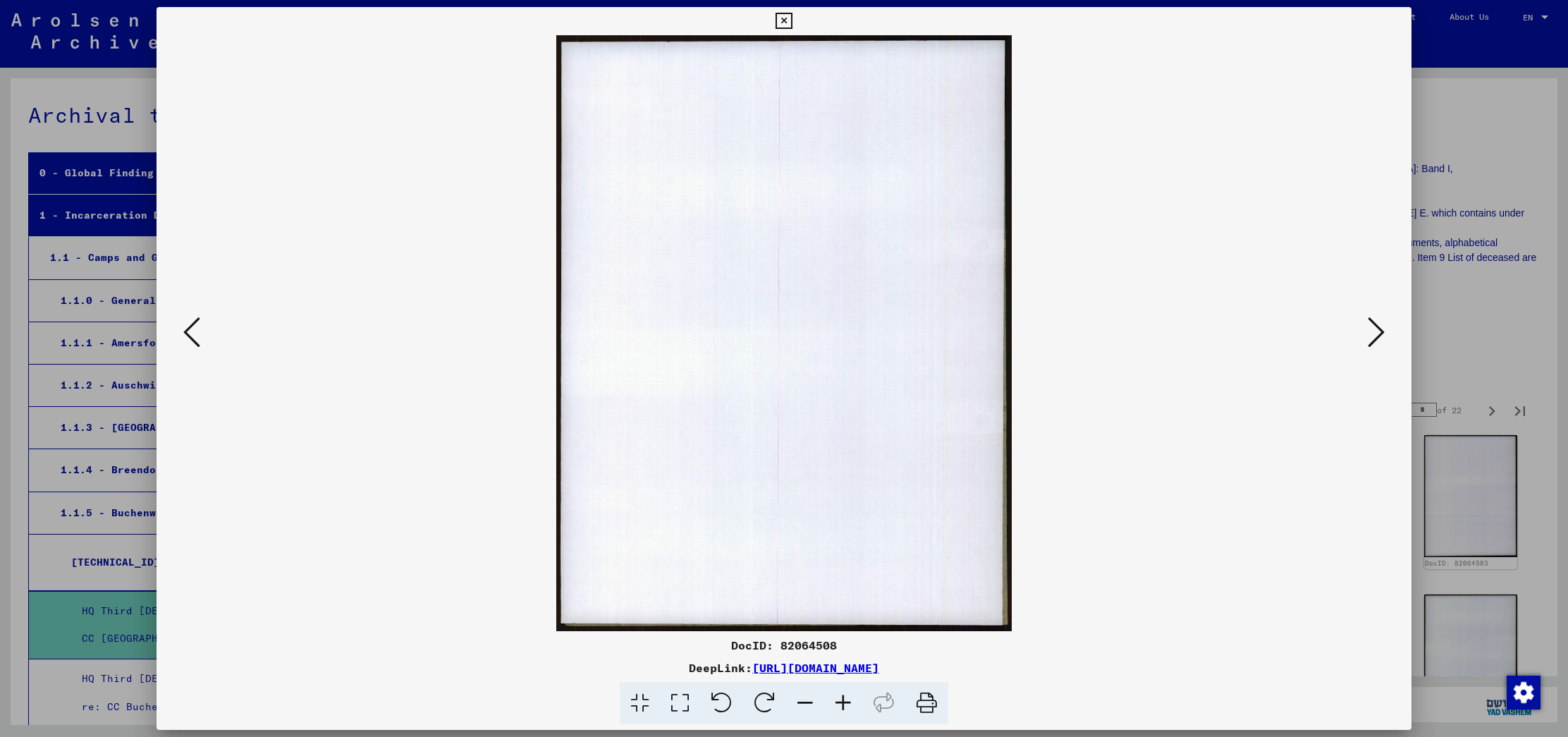
click at [1382, 339] on icon at bounding box center [1375, 332] width 17 height 34
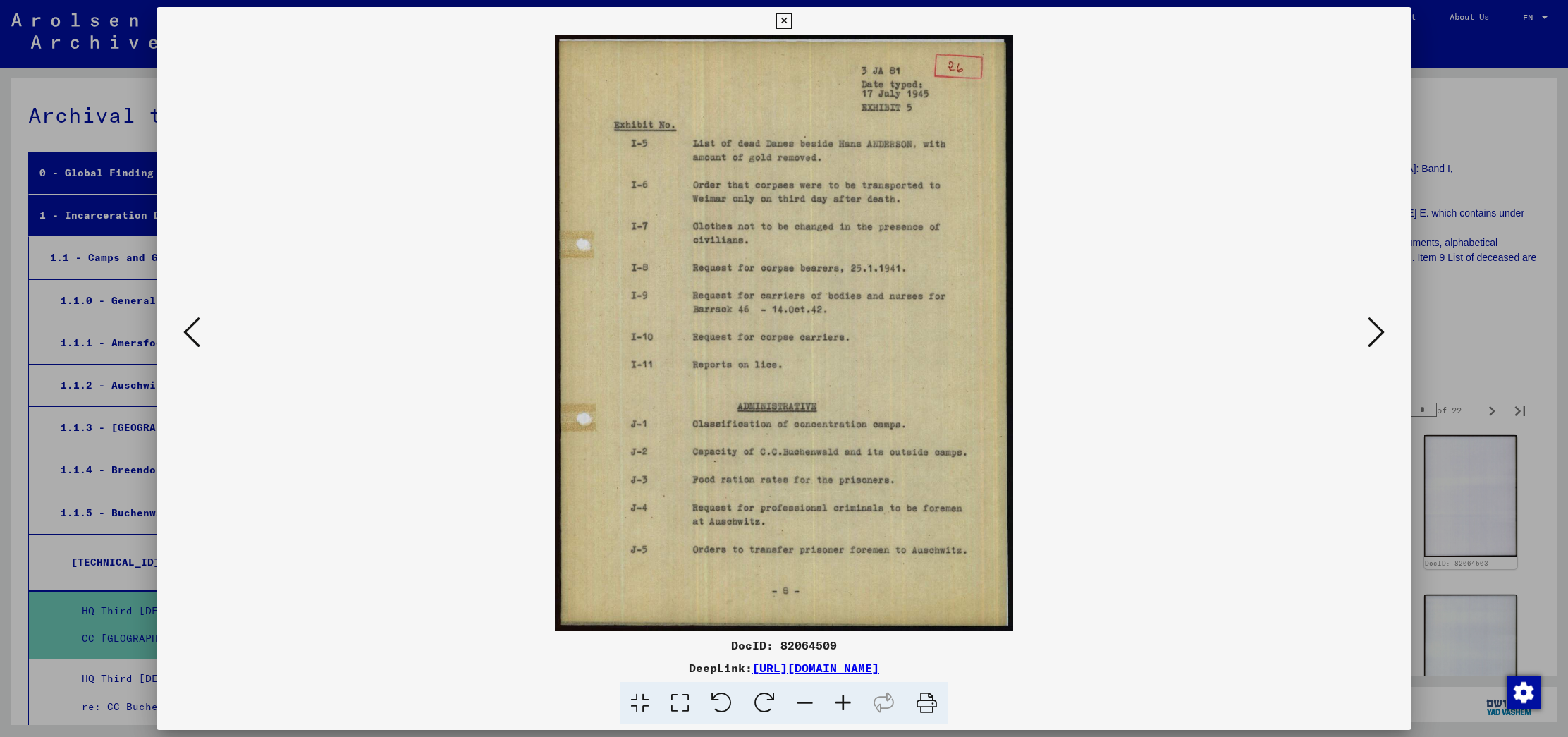
click at [1377, 321] on icon at bounding box center [1375, 332] width 17 height 34
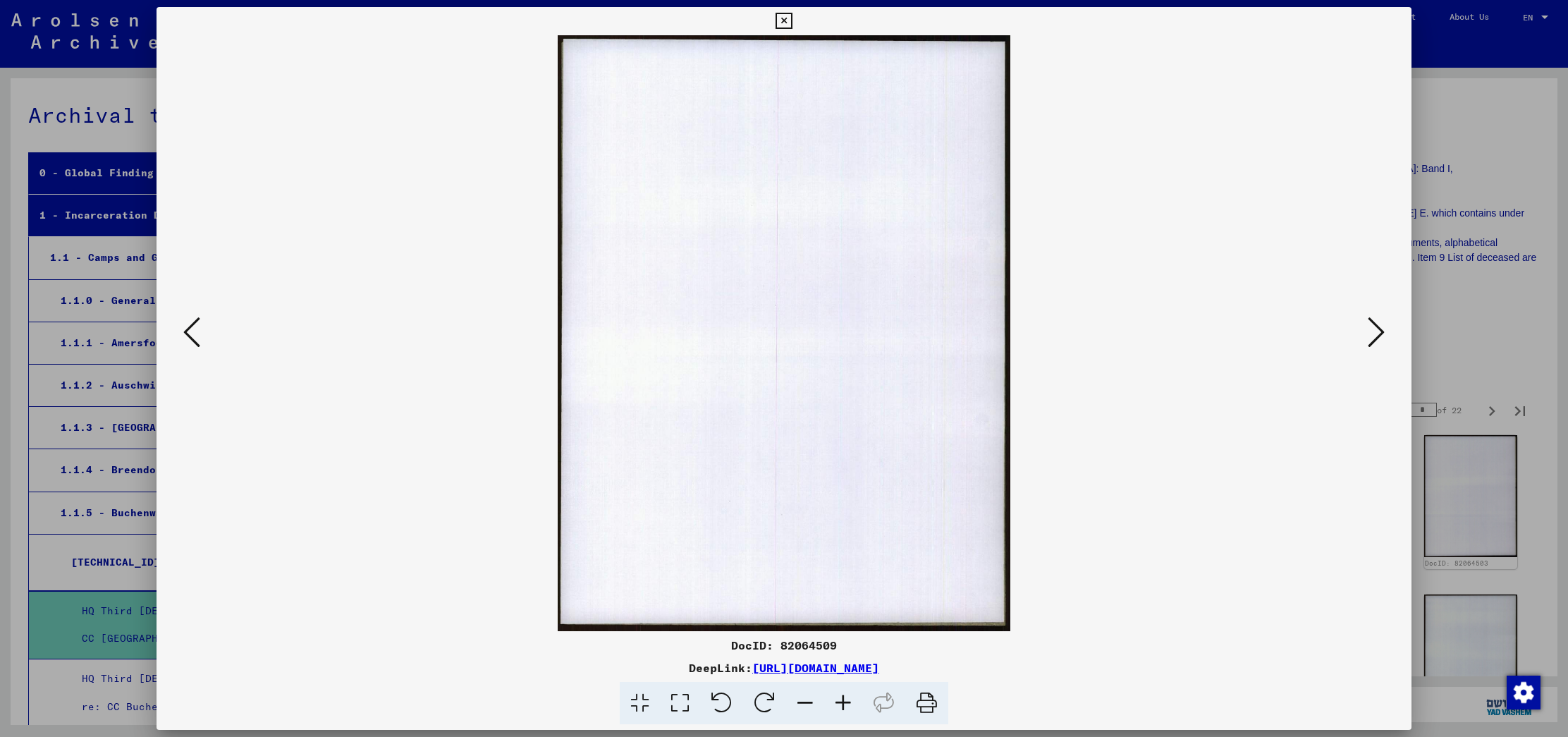
click at [1377, 321] on icon at bounding box center [1375, 332] width 17 height 34
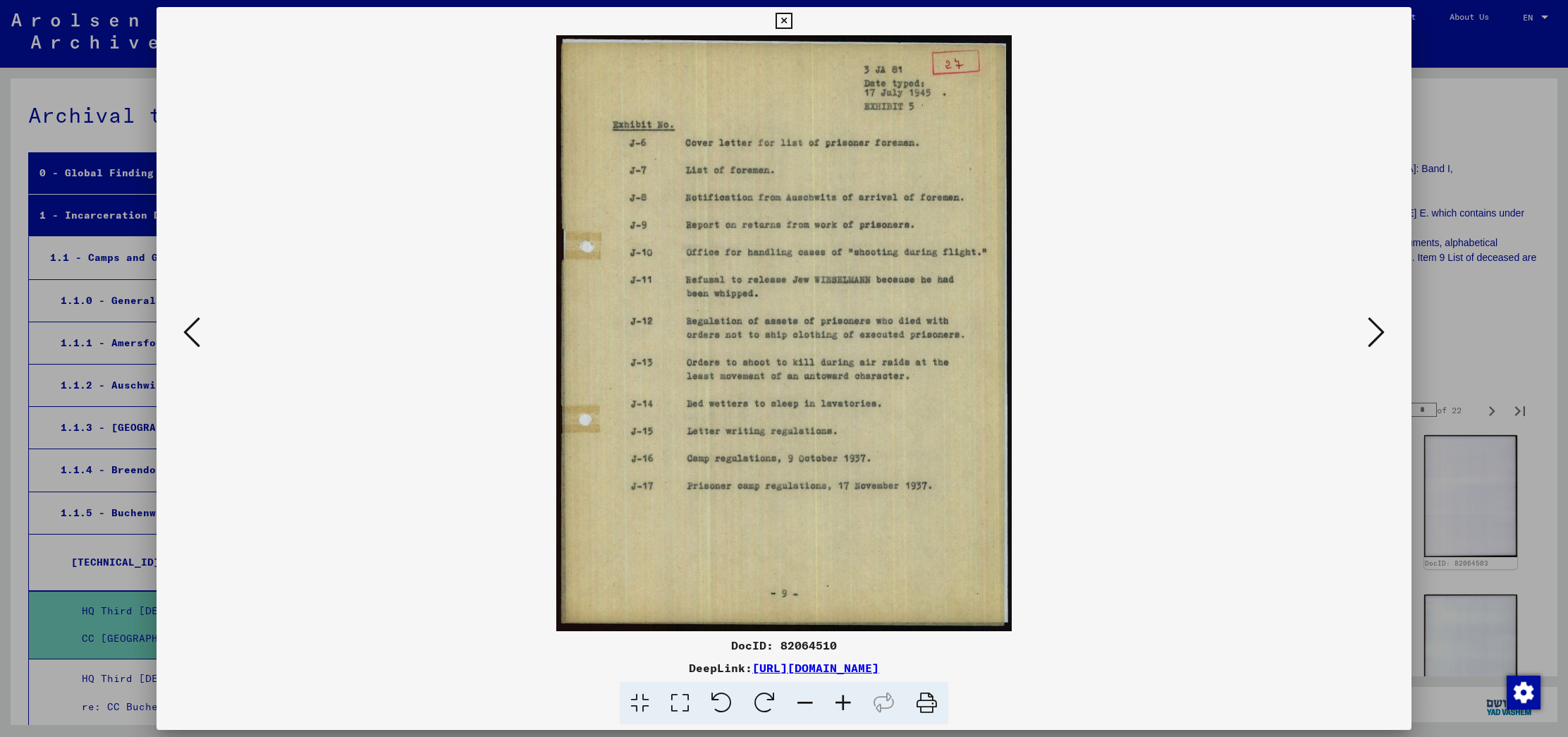
click at [1377, 321] on icon at bounding box center [1375, 332] width 17 height 34
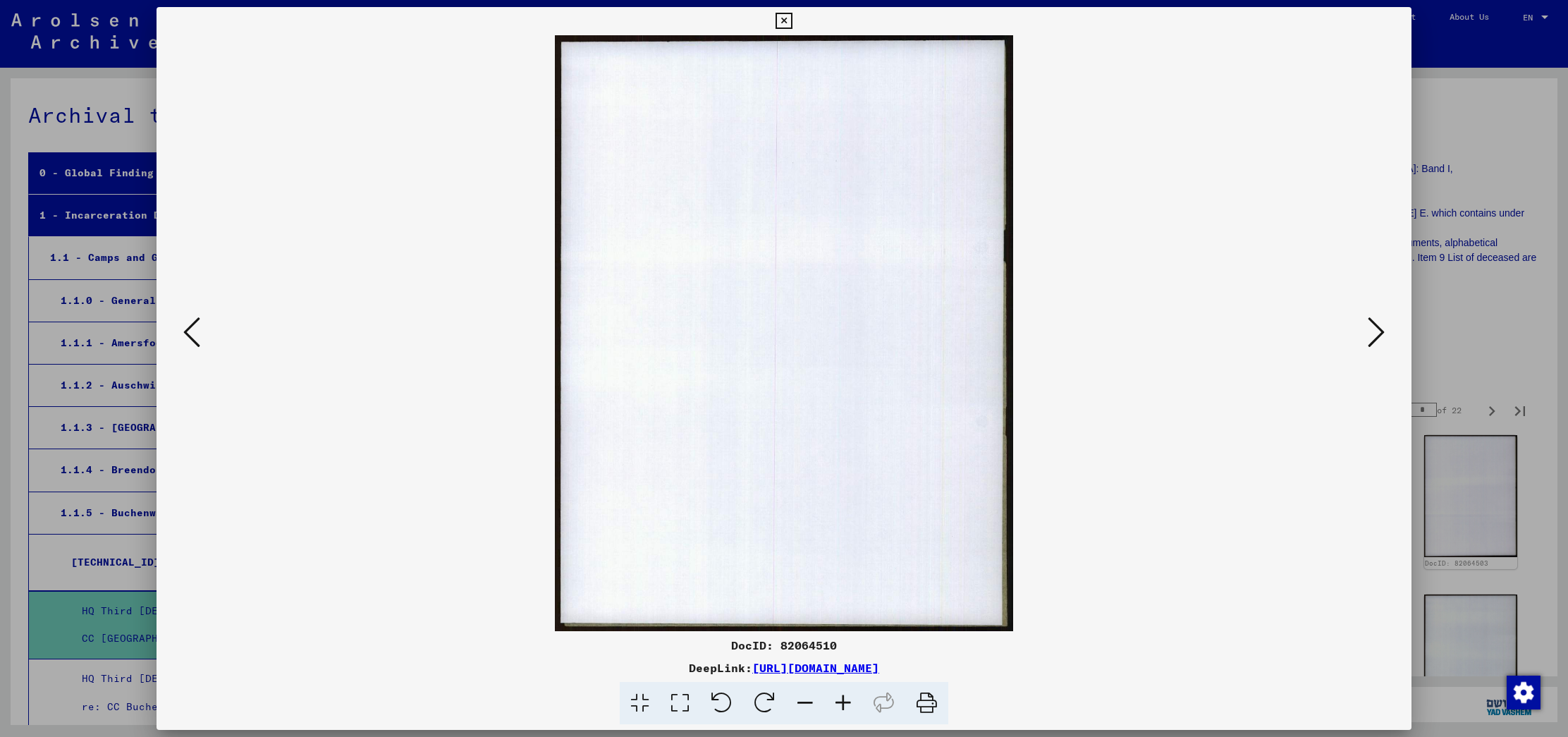
click at [1379, 332] on icon at bounding box center [1375, 332] width 17 height 34
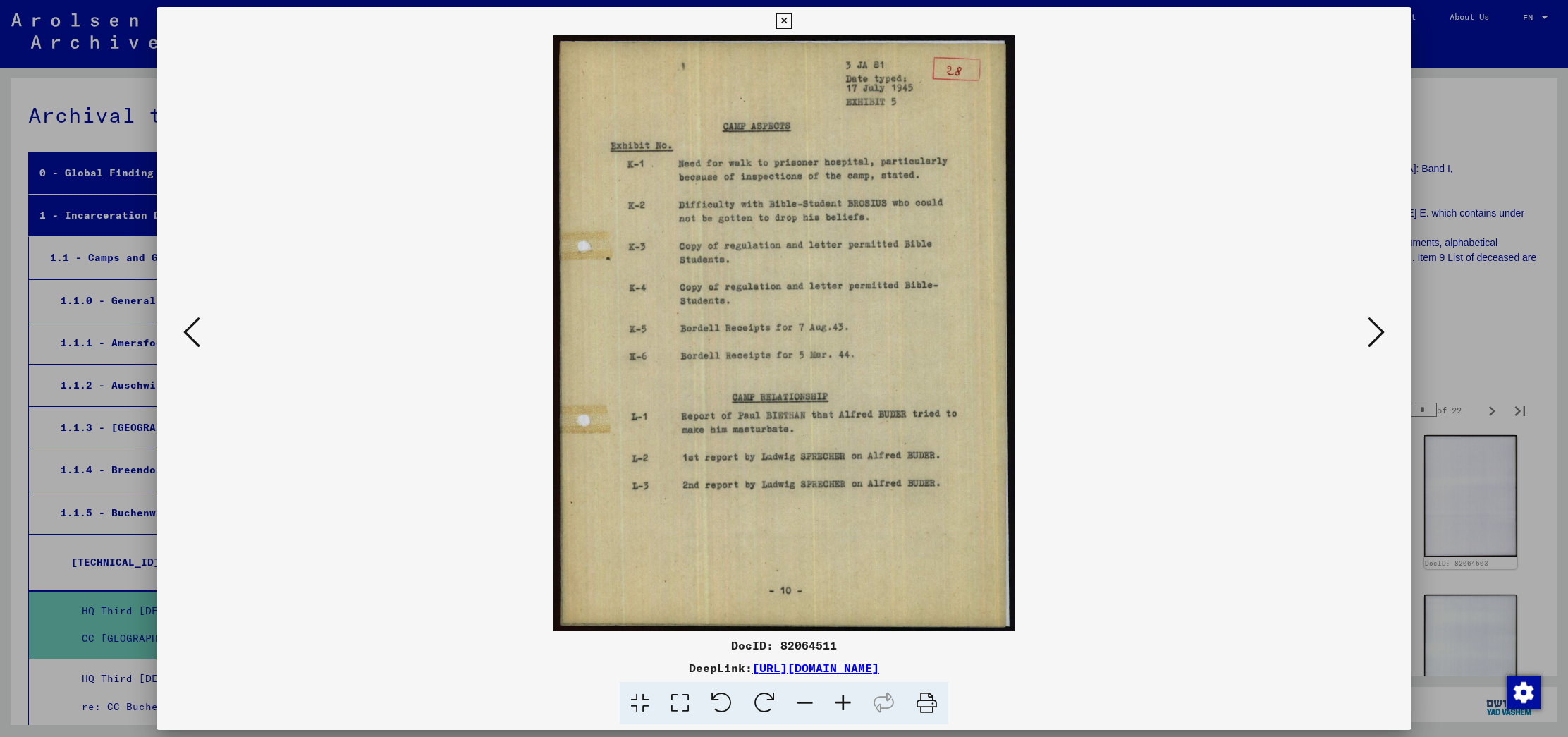
click at [1379, 330] on icon at bounding box center [1375, 332] width 17 height 34
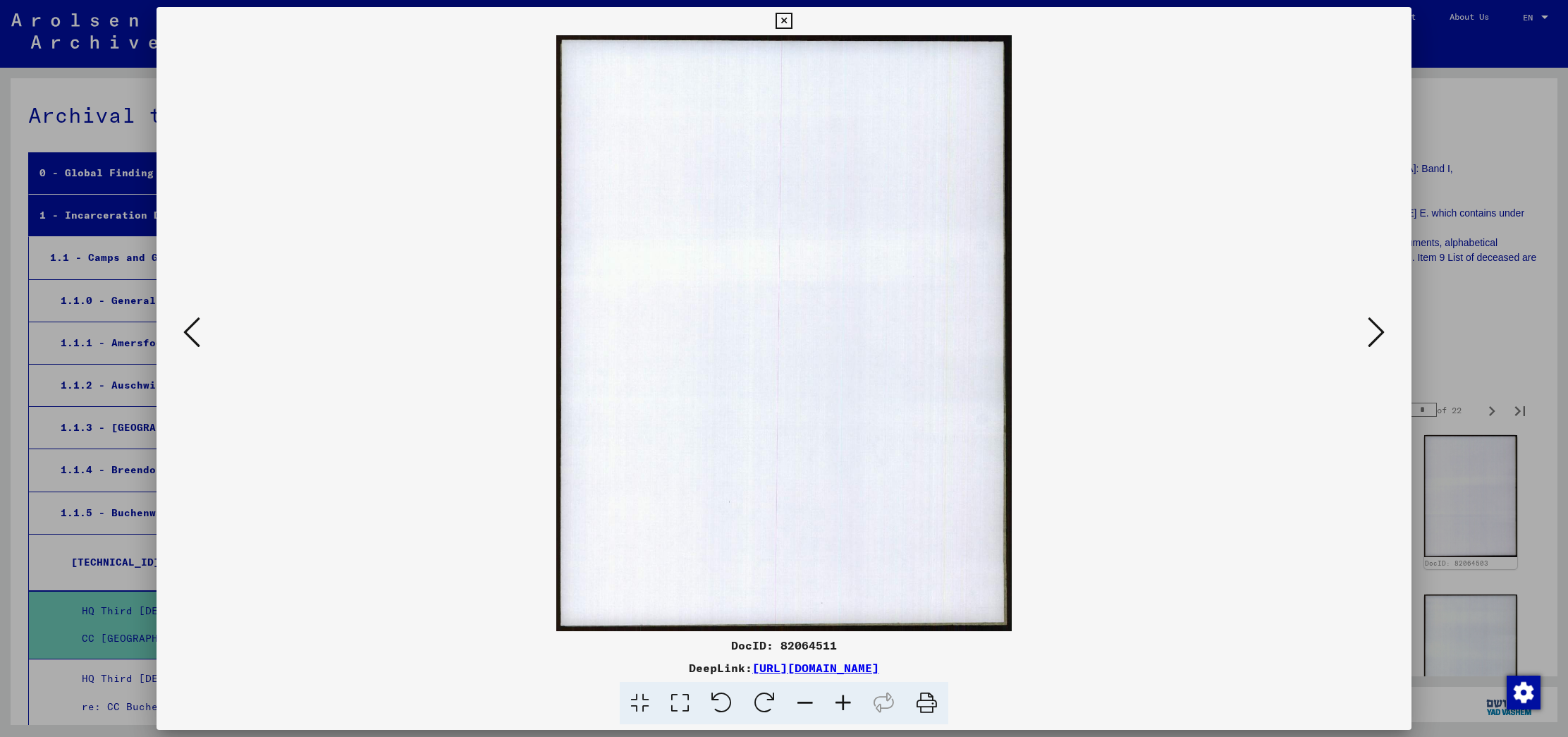
click at [1379, 330] on icon at bounding box center [1375, 332] width 17 height 34
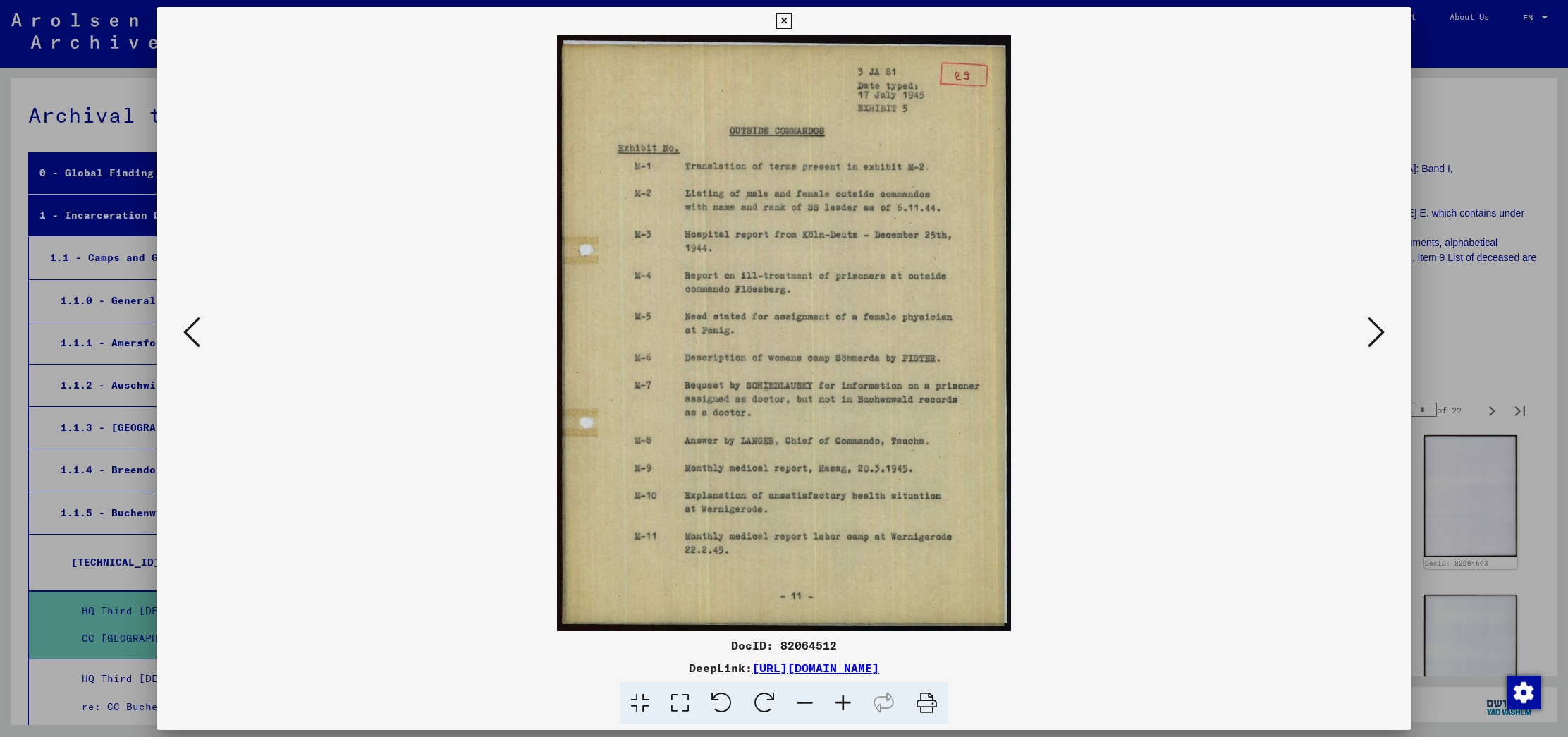
click at [1379, 330] on icon at bounding box center [1375, 332] width 17 height 34
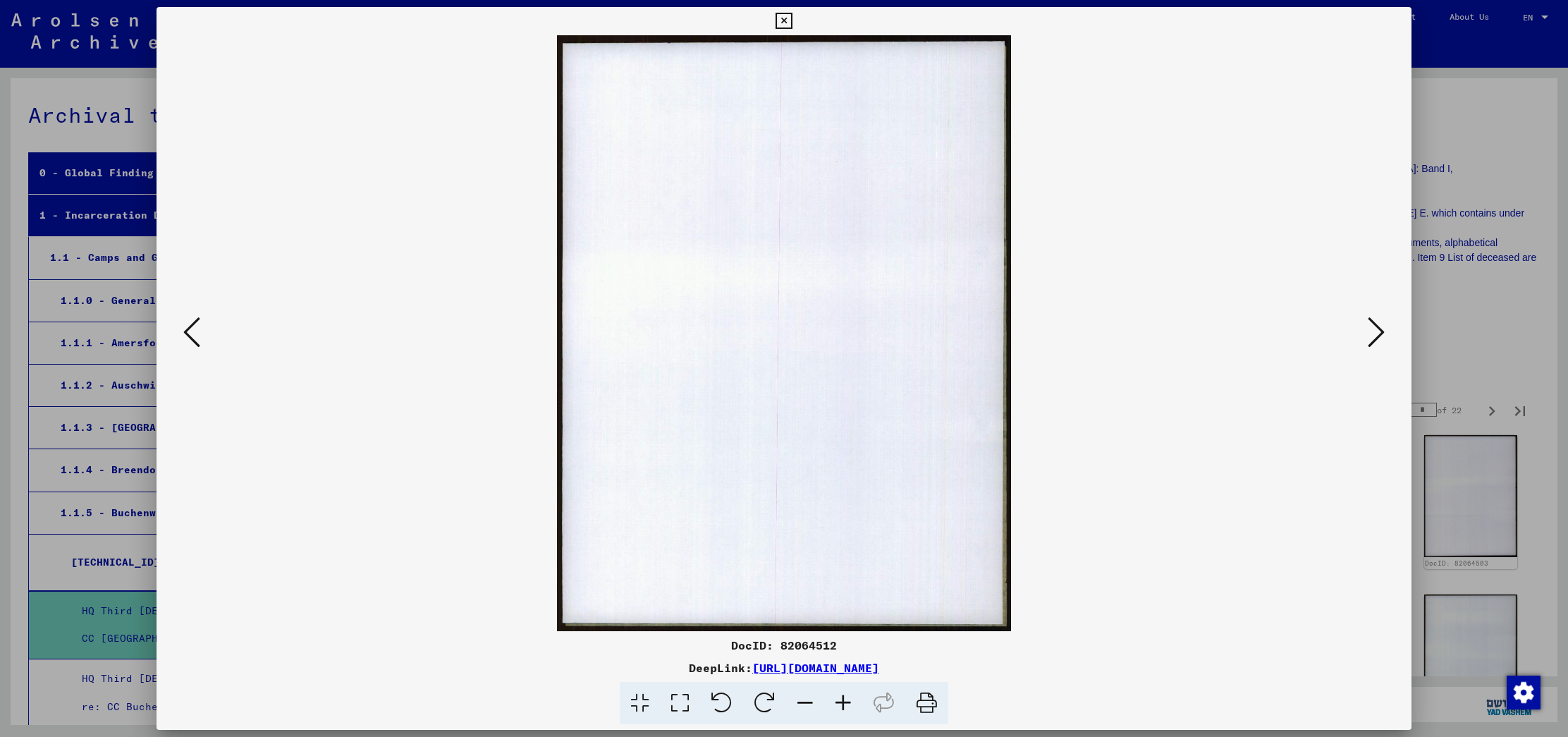
click at [1379, 330] on icon at bounding box center [1375, 332] width 17 height 34
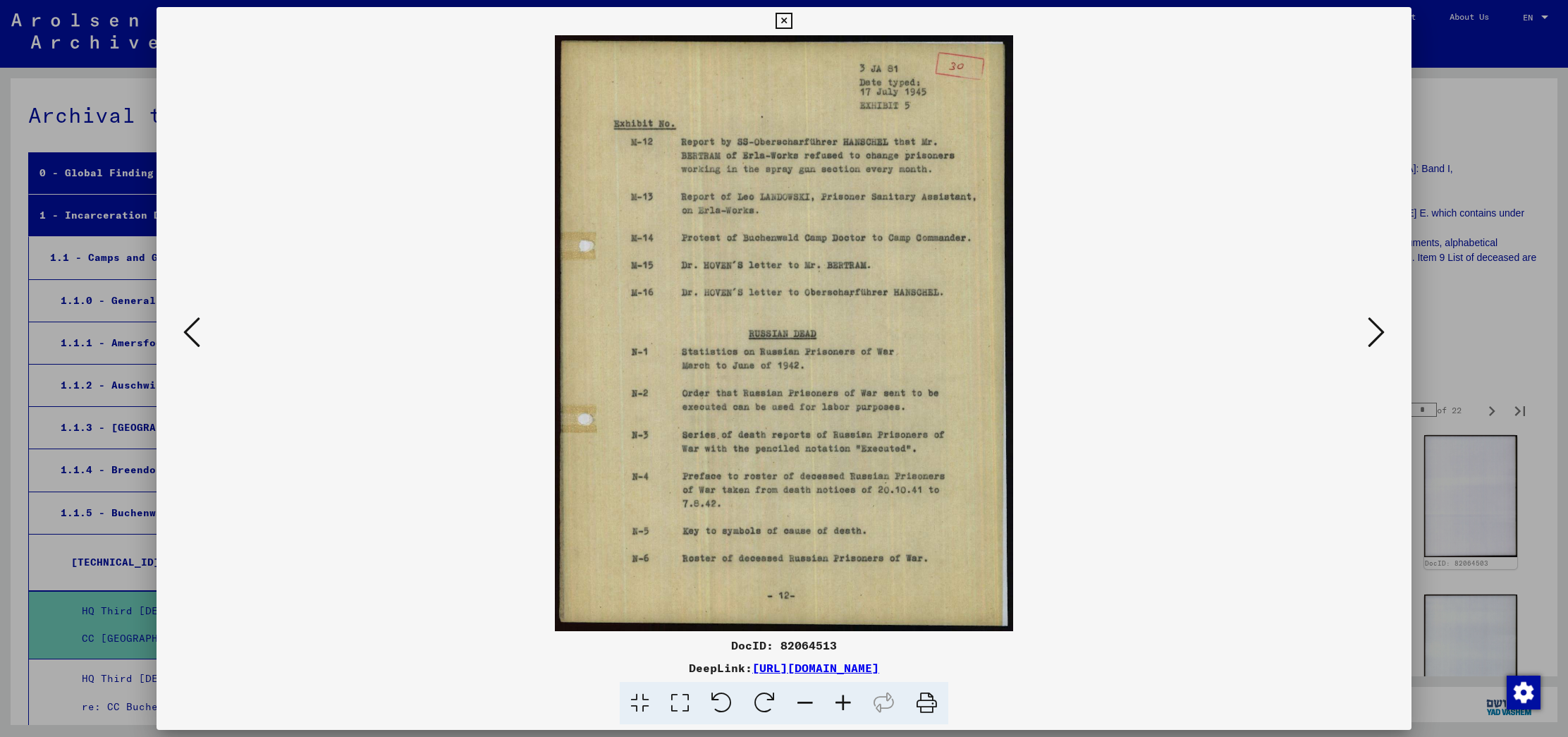
click at [1357, 333] on img at bounding box center [784, 333] width 1158 height 596
click at [1382, 325] on icon at bounding box center [1375, 332] width 17 height 34
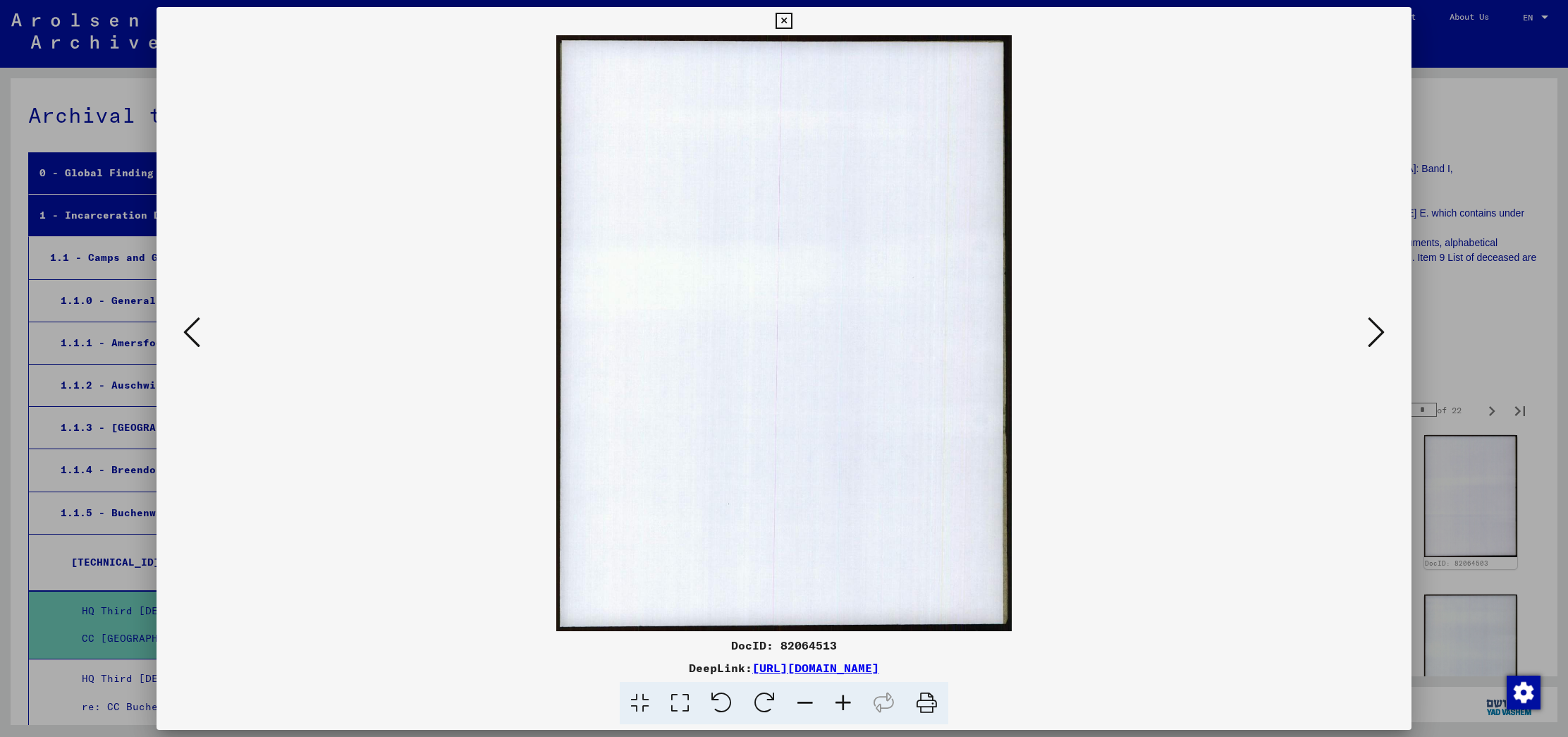
click at [1382, 325] on icon at bounding box center [1375, 332] width 17 height 34
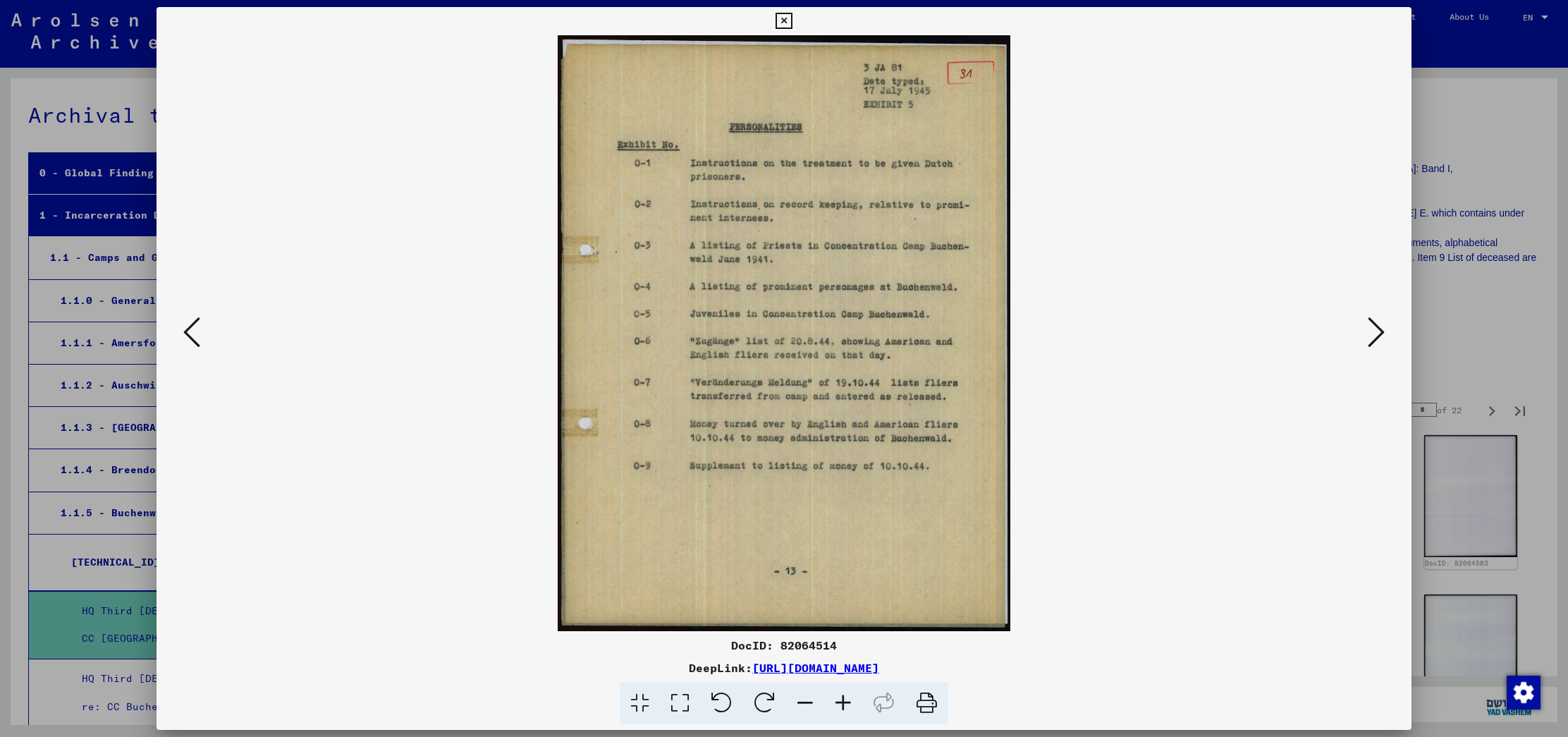
click at [1382, 325] on icon at bounding box center [1375, 332] width 17 height 34
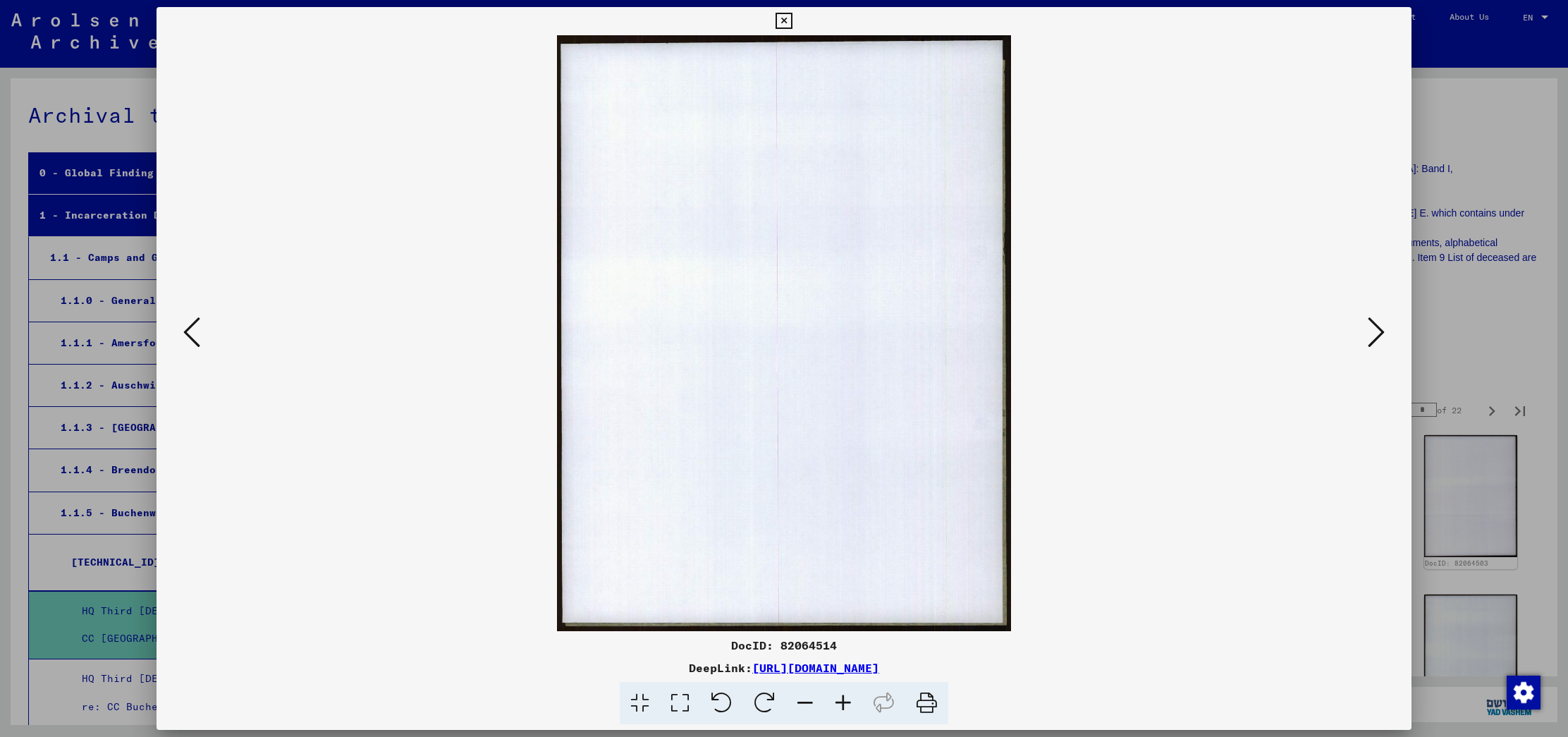
click at [1382, 325] on icon at bounding box center [1375, 332] width 17 height 34
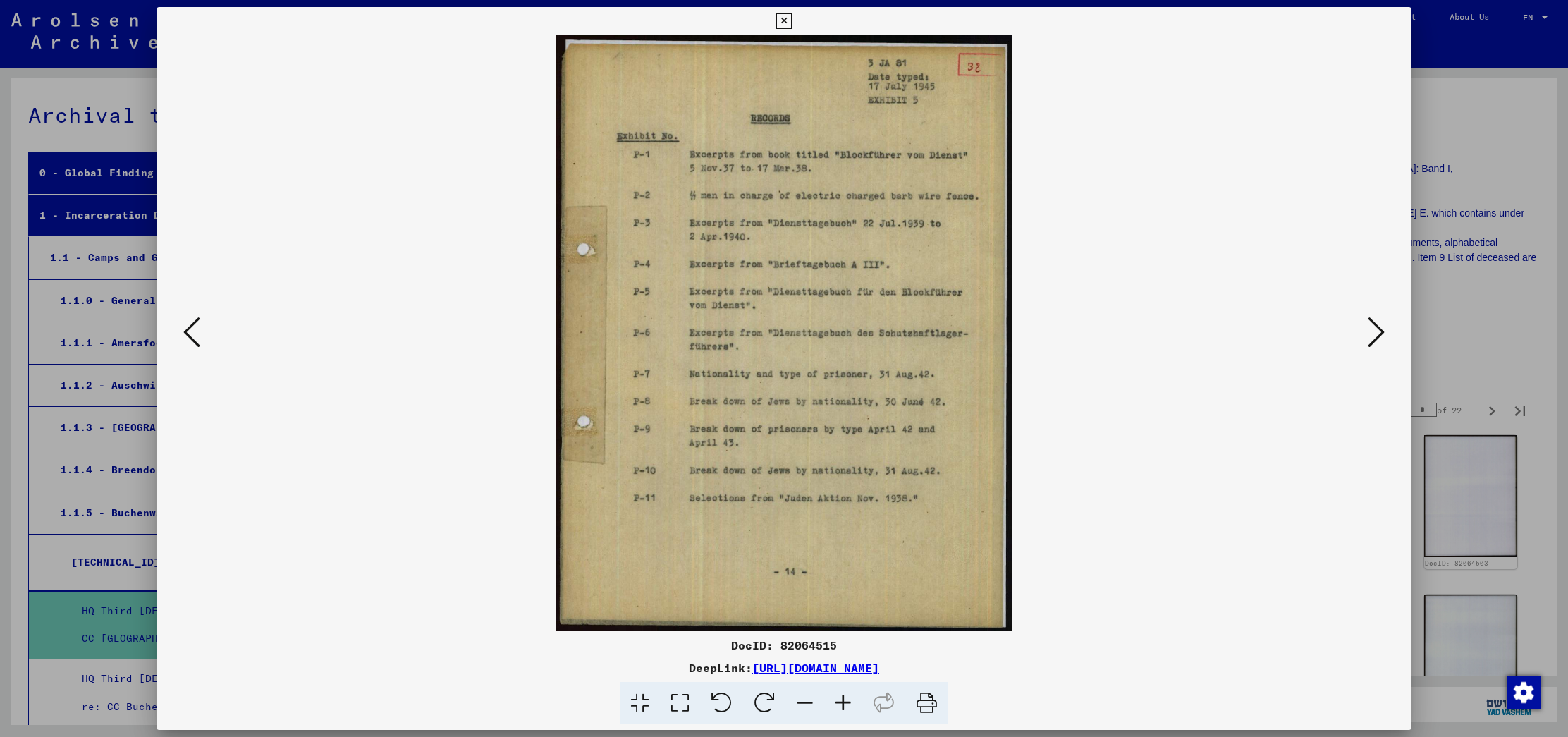
click at [1372, 324] on icon at bounding box center [1375, 332] width 17 height 34
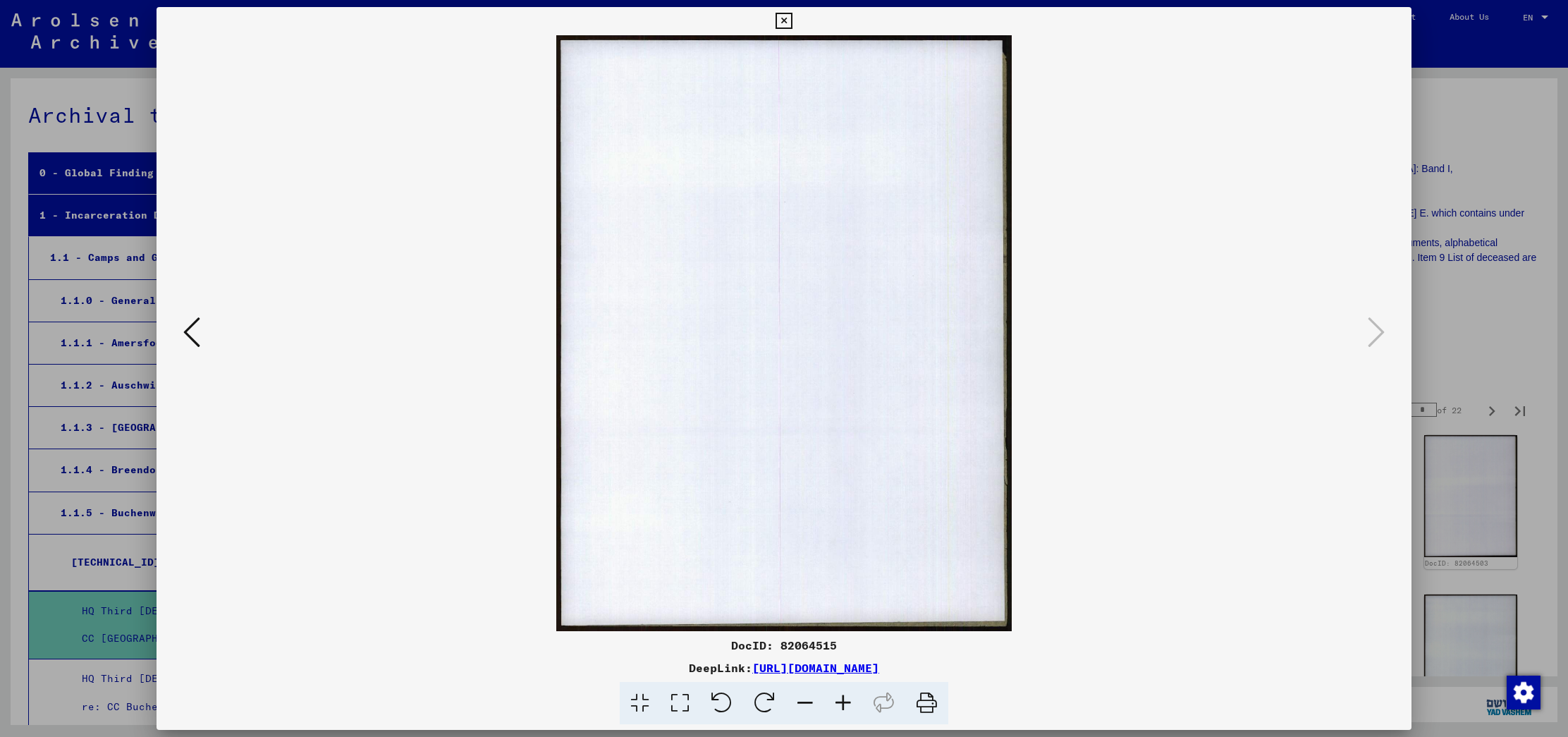
click at [1462, 152] on div at bounding box center [784, 368] width 1568 height 737
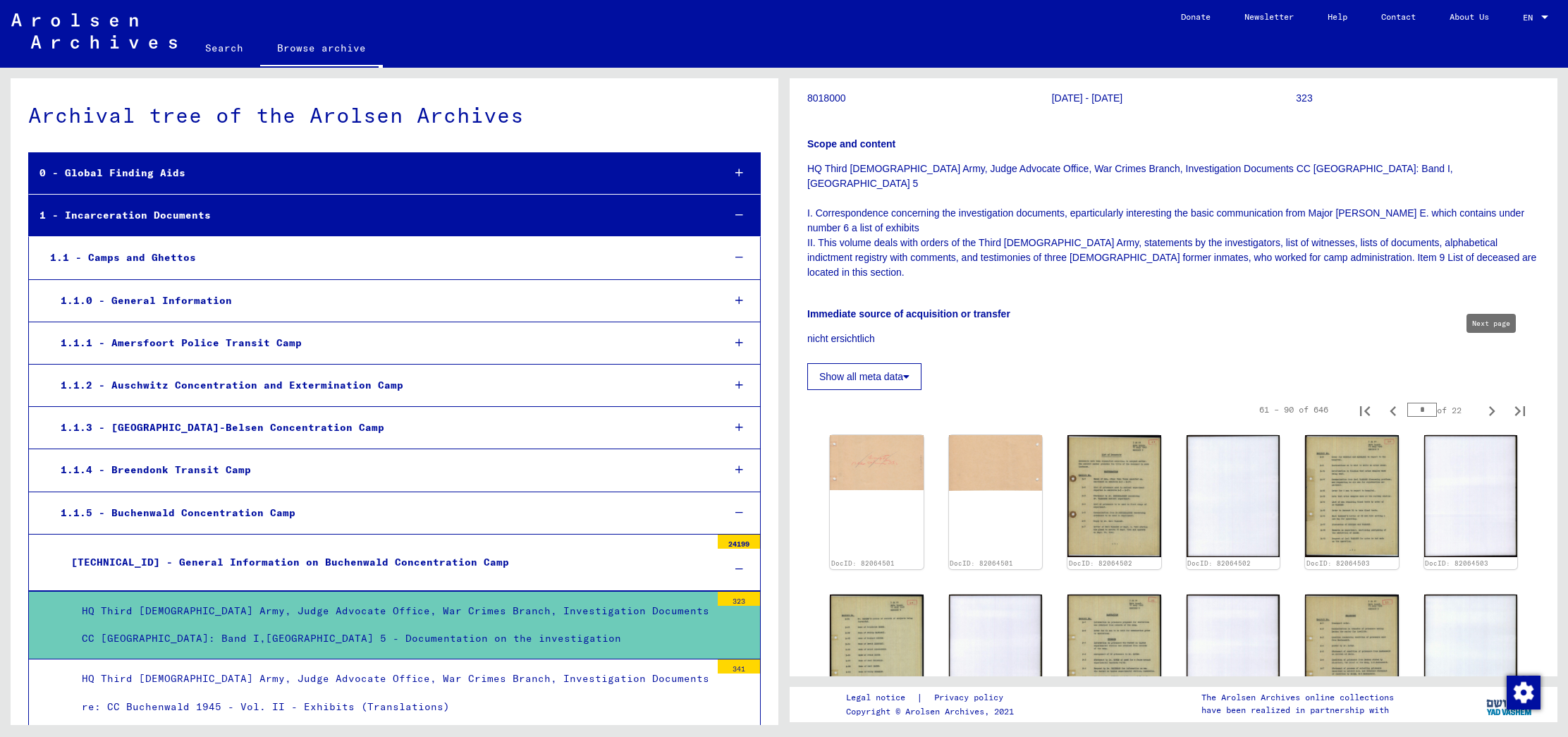
click at [1485, 401] on icon "Next page" at bounding box center [1491, 410] width 20 height 20
type input "*"
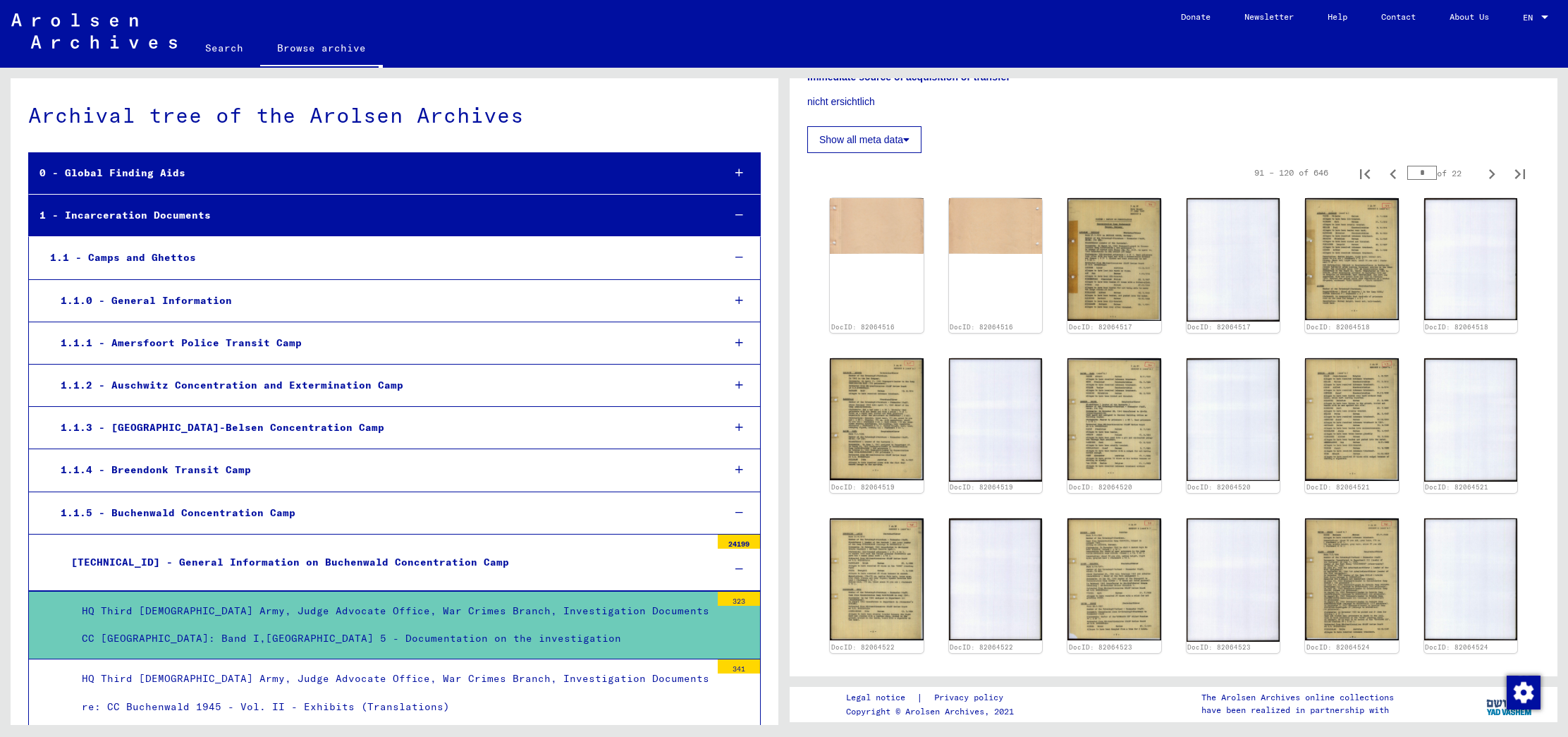
scroll to position [465, 0]
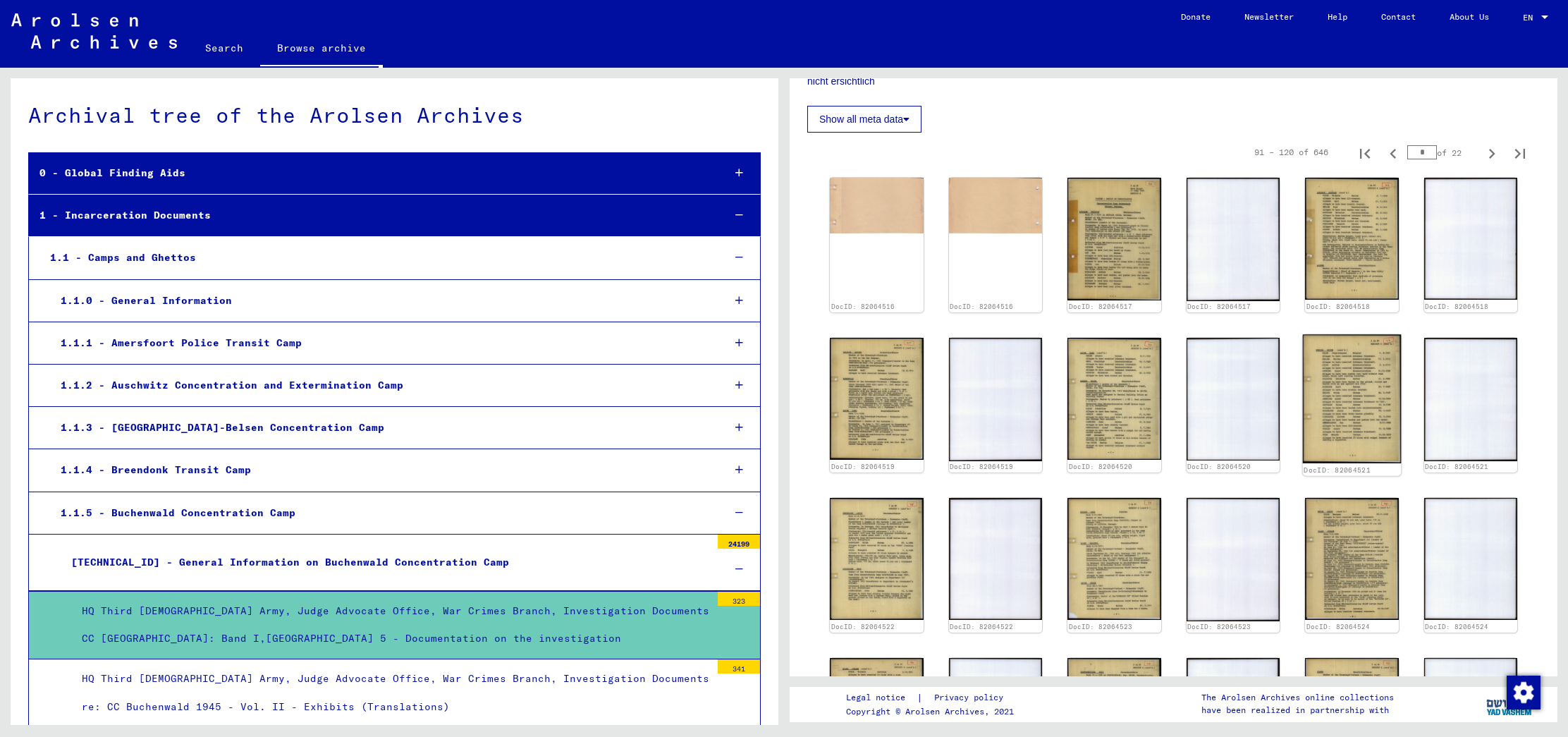
click at [1373, 376] on img at bounding box center [1352, 400] width 98 height 129
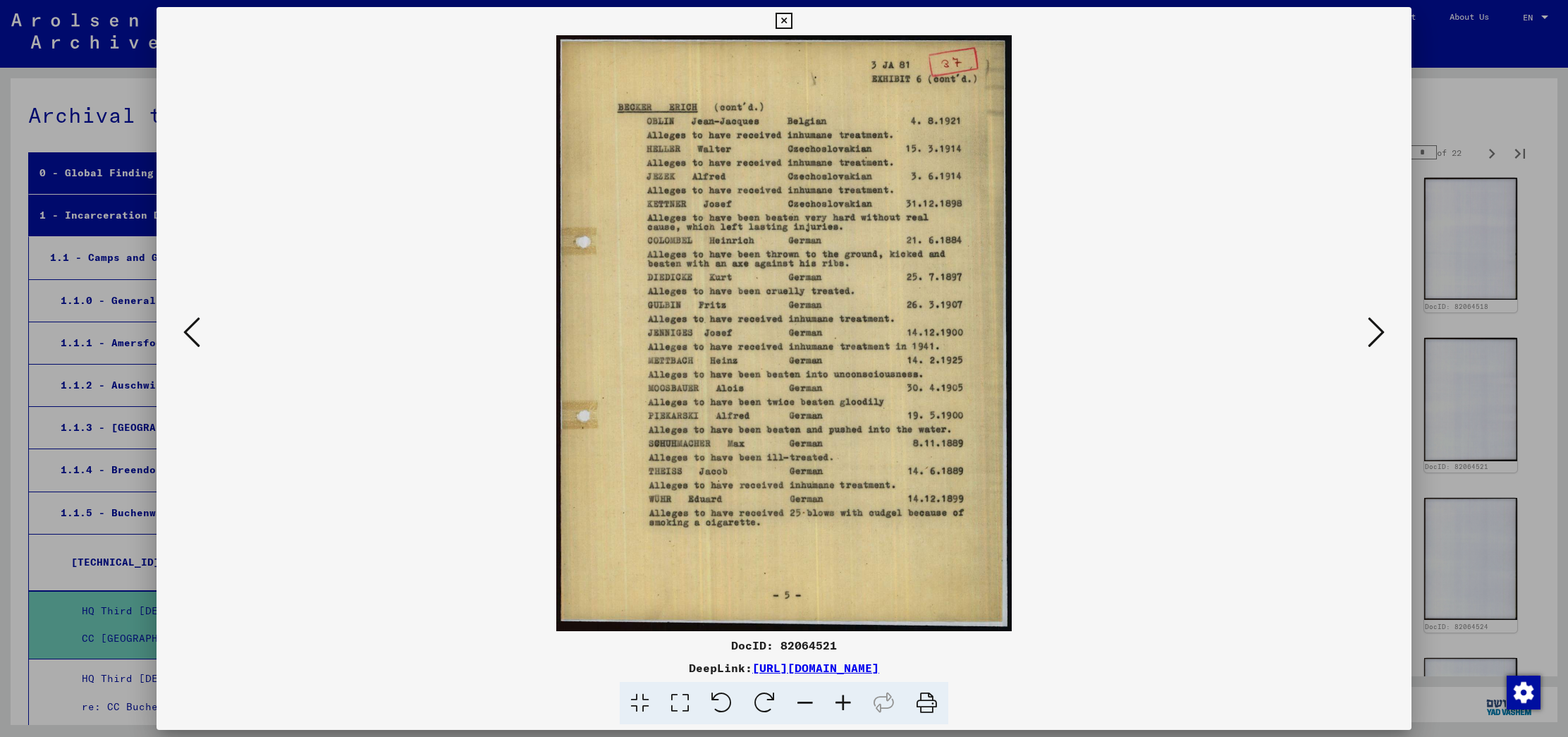
click at [1489, 63] on div at bounding box center [784, 368] width 1568 height 737
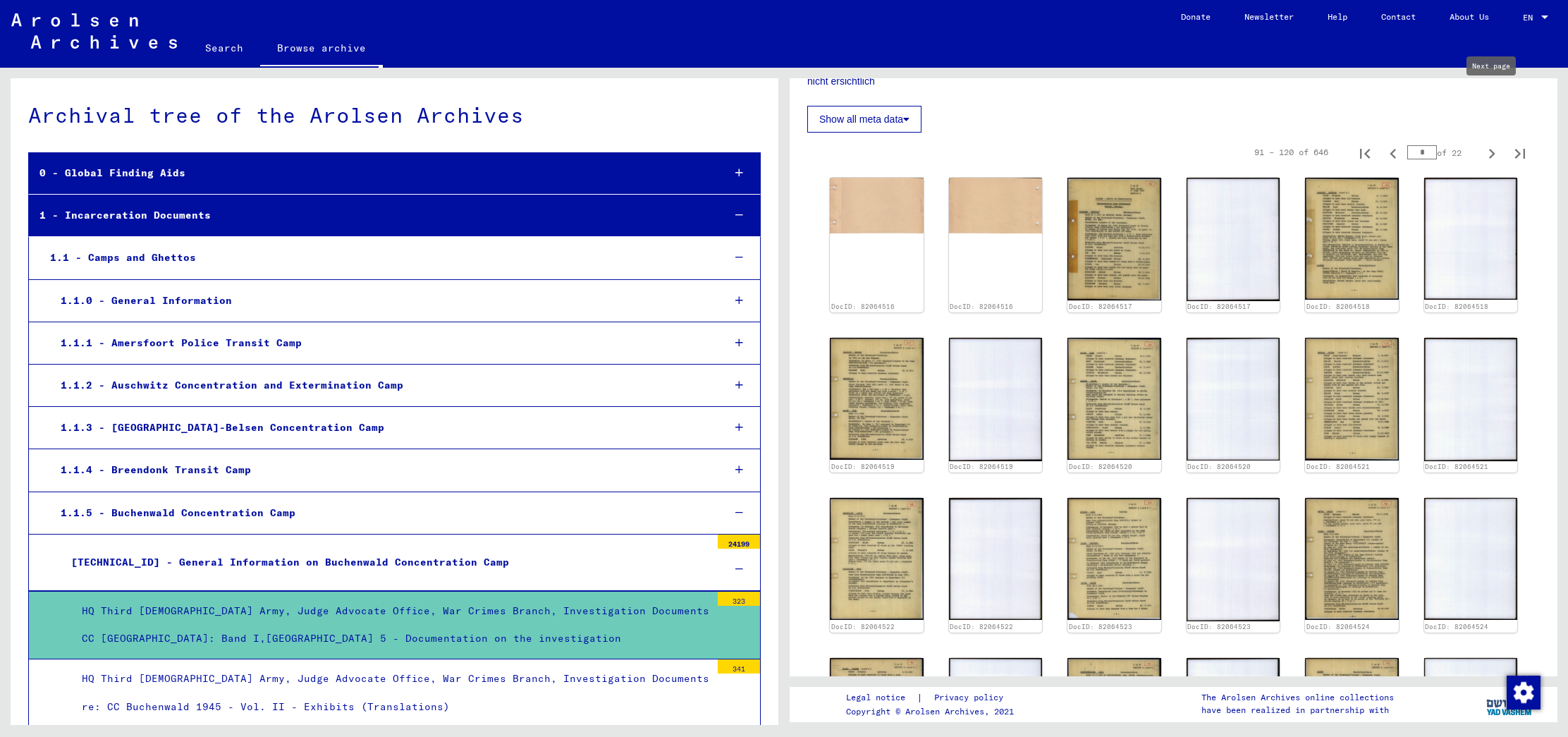
click at [1490, 149] on icon "Next page" at bounding box center [1491, 154] width 7 height 10
type input "*"
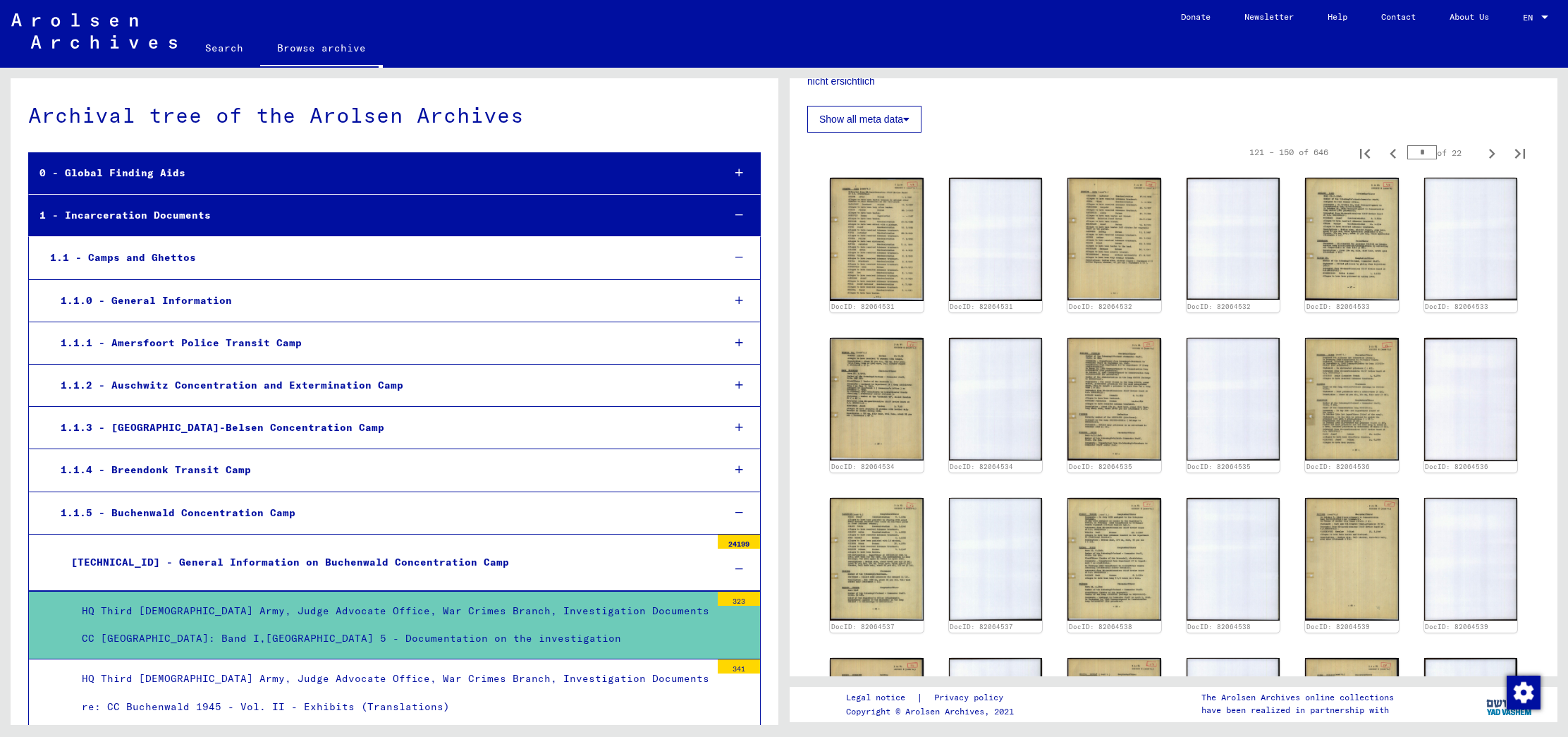
click at [1490, 149] on icon "Next page" at bounding box center [1491, 154] width 7 height 10
type input "*"
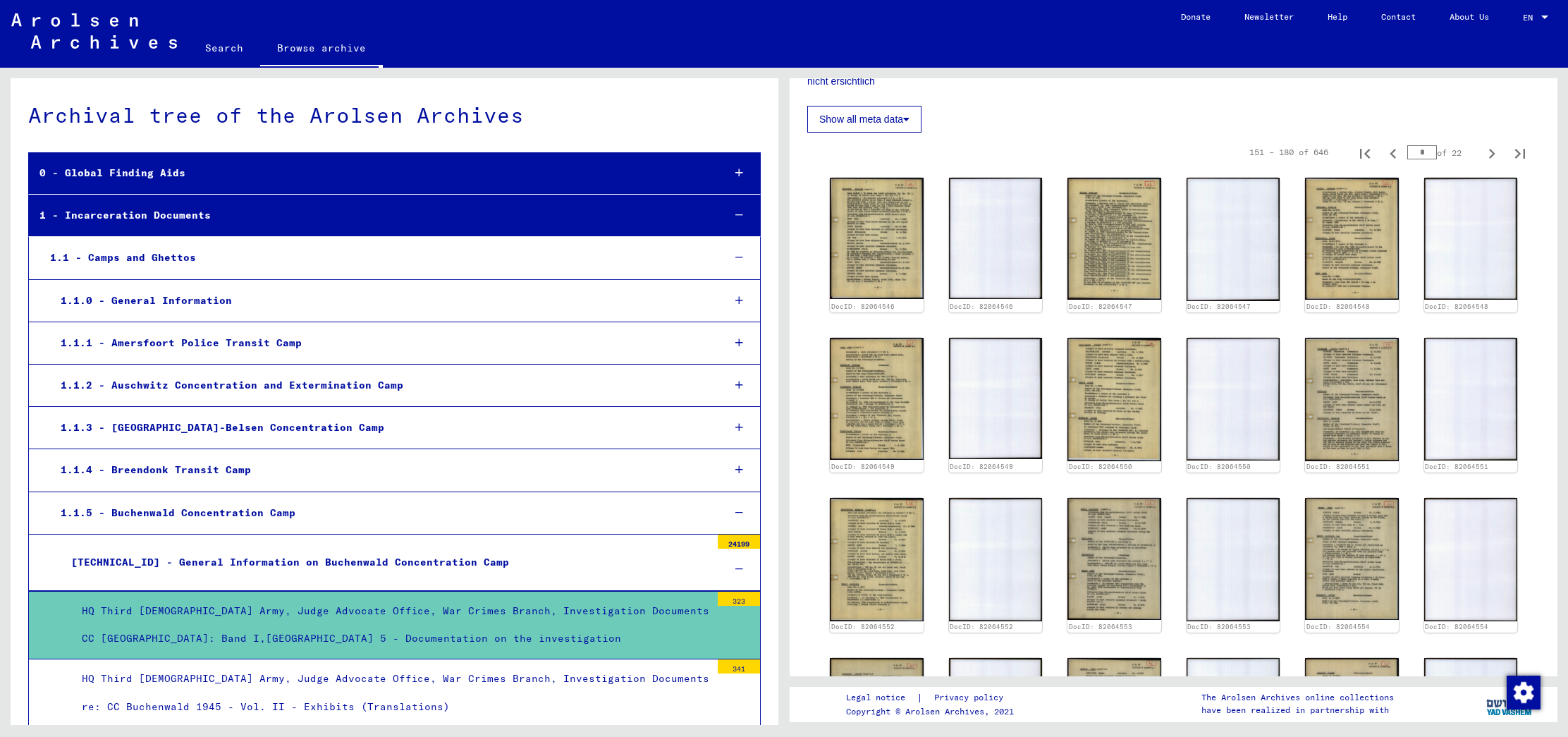
click at [1490, 149] on icon "Next page" at bounding box center [1491, 154] width 7 height 10
type input "*"
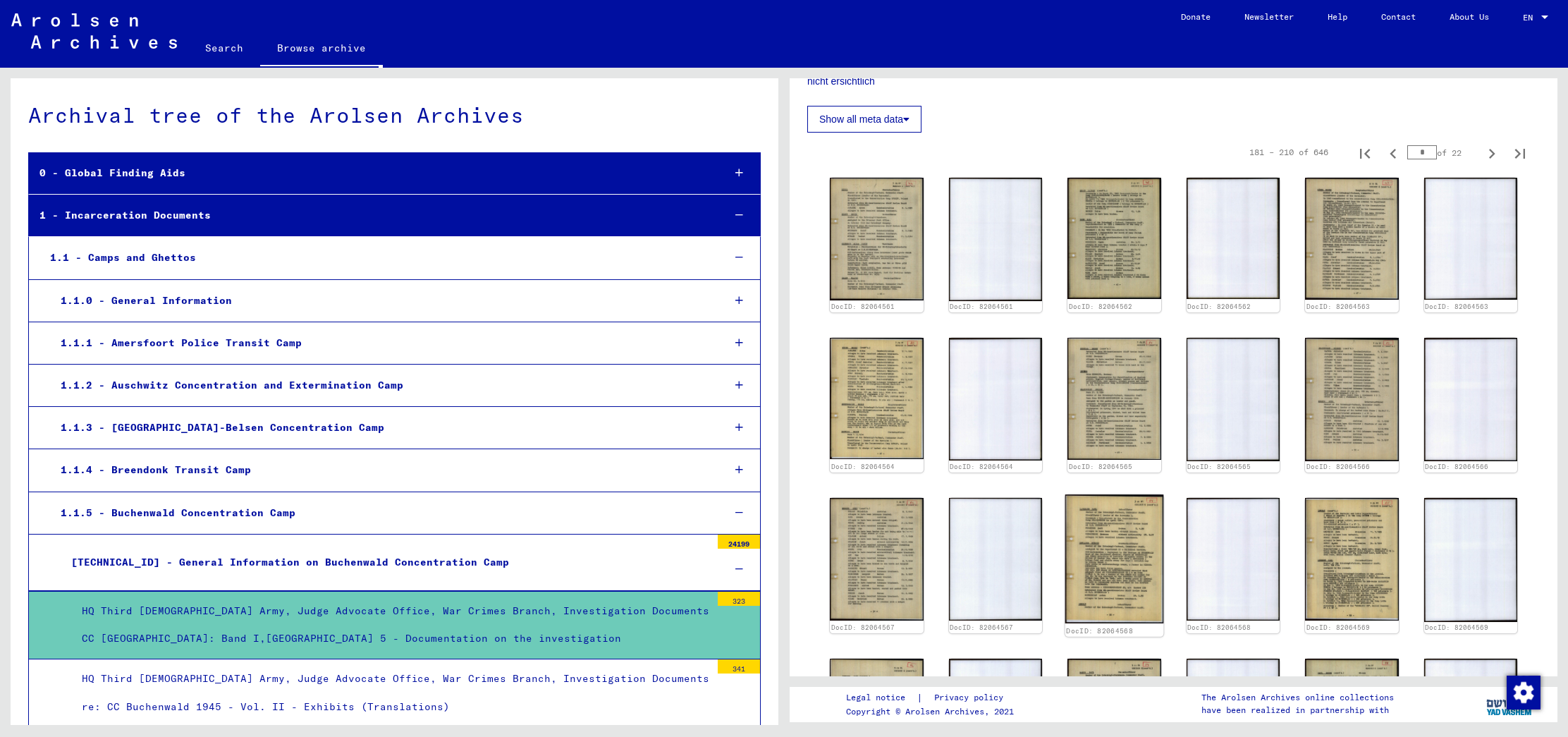
click at [1118, 495] on img at bounding box center [1114, 559] width 98 height 129
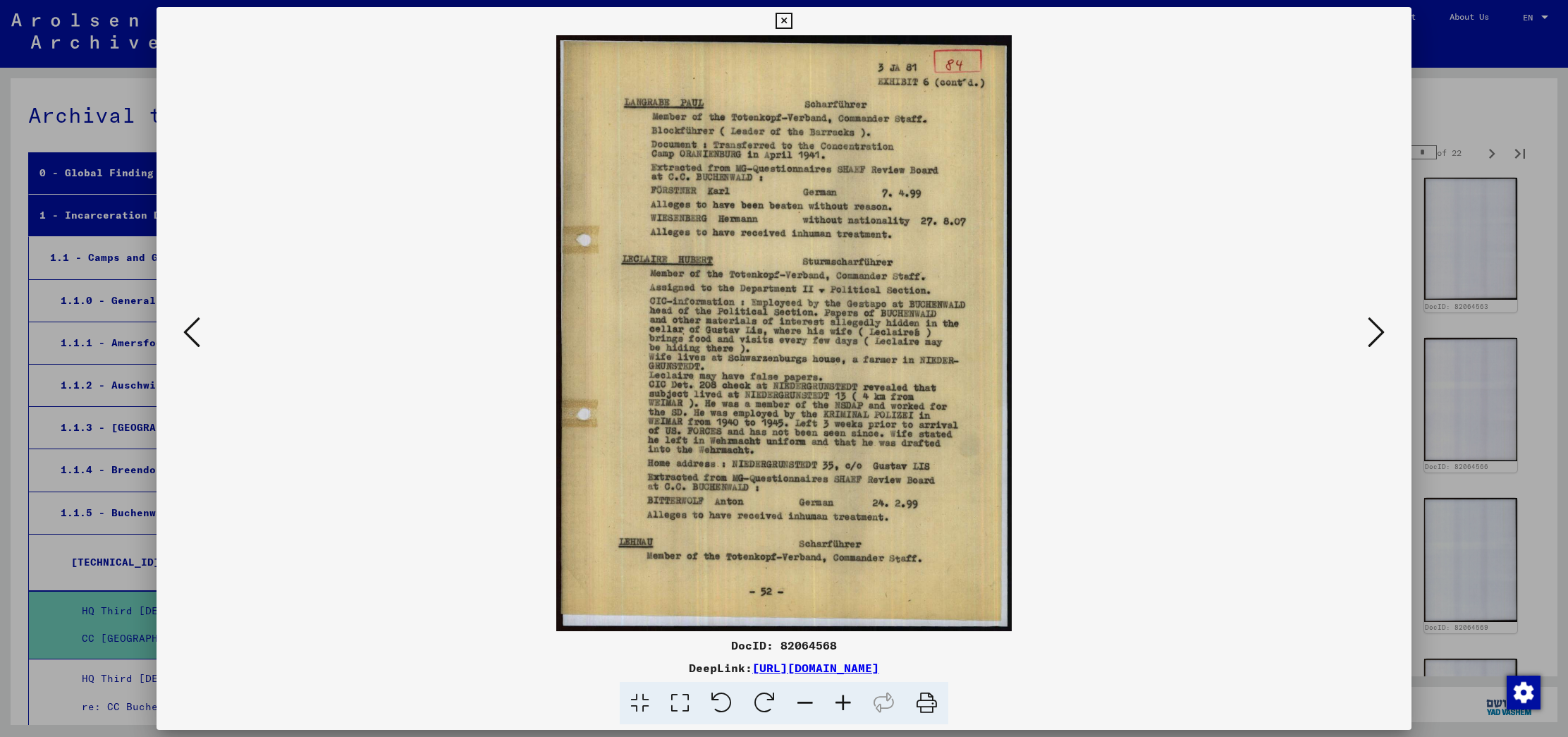
click at [191, 334] on icon at bounding box center [191, 332] width 17 height 34
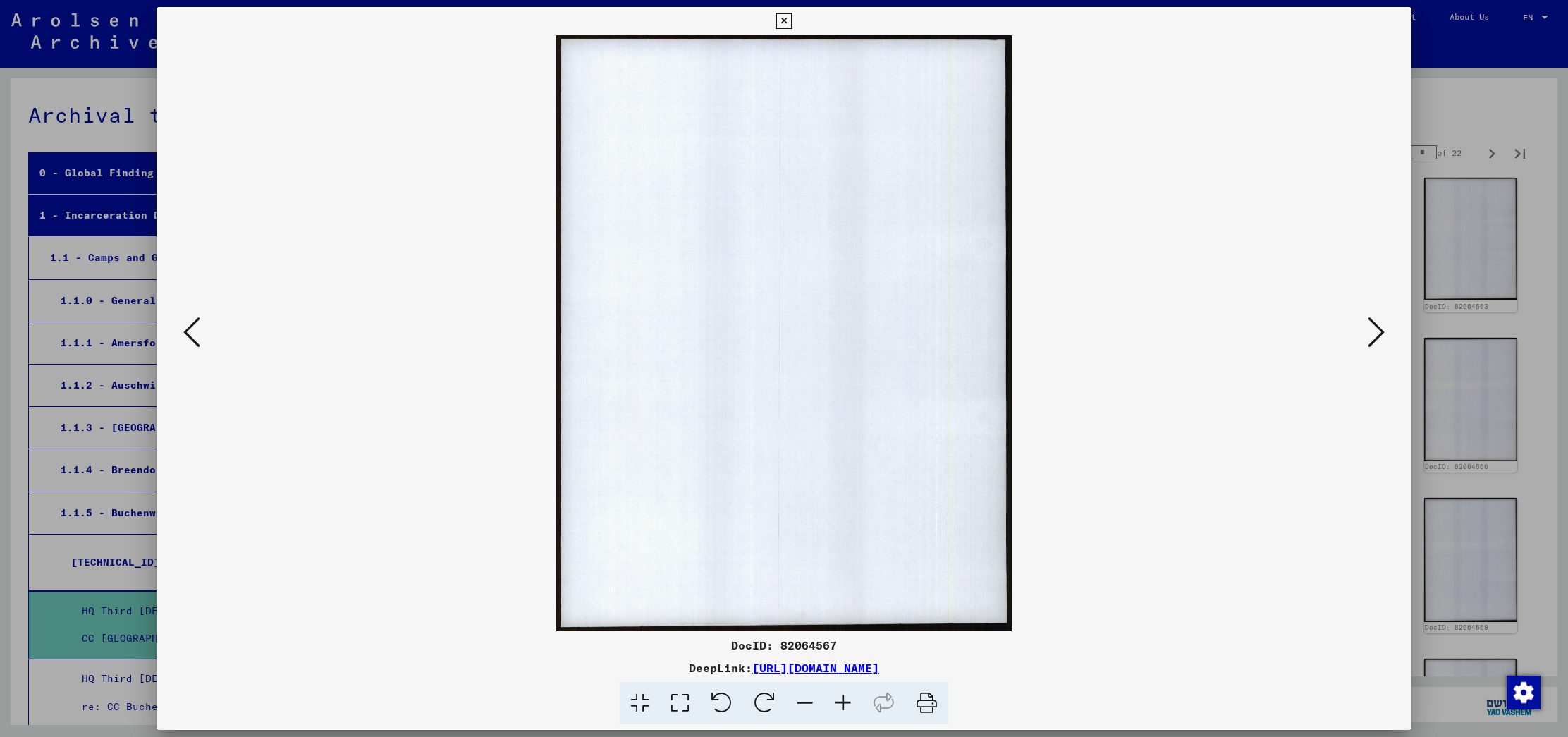
click at [191, 334] on icon at bounding box center [191, 332] width 17 height 34
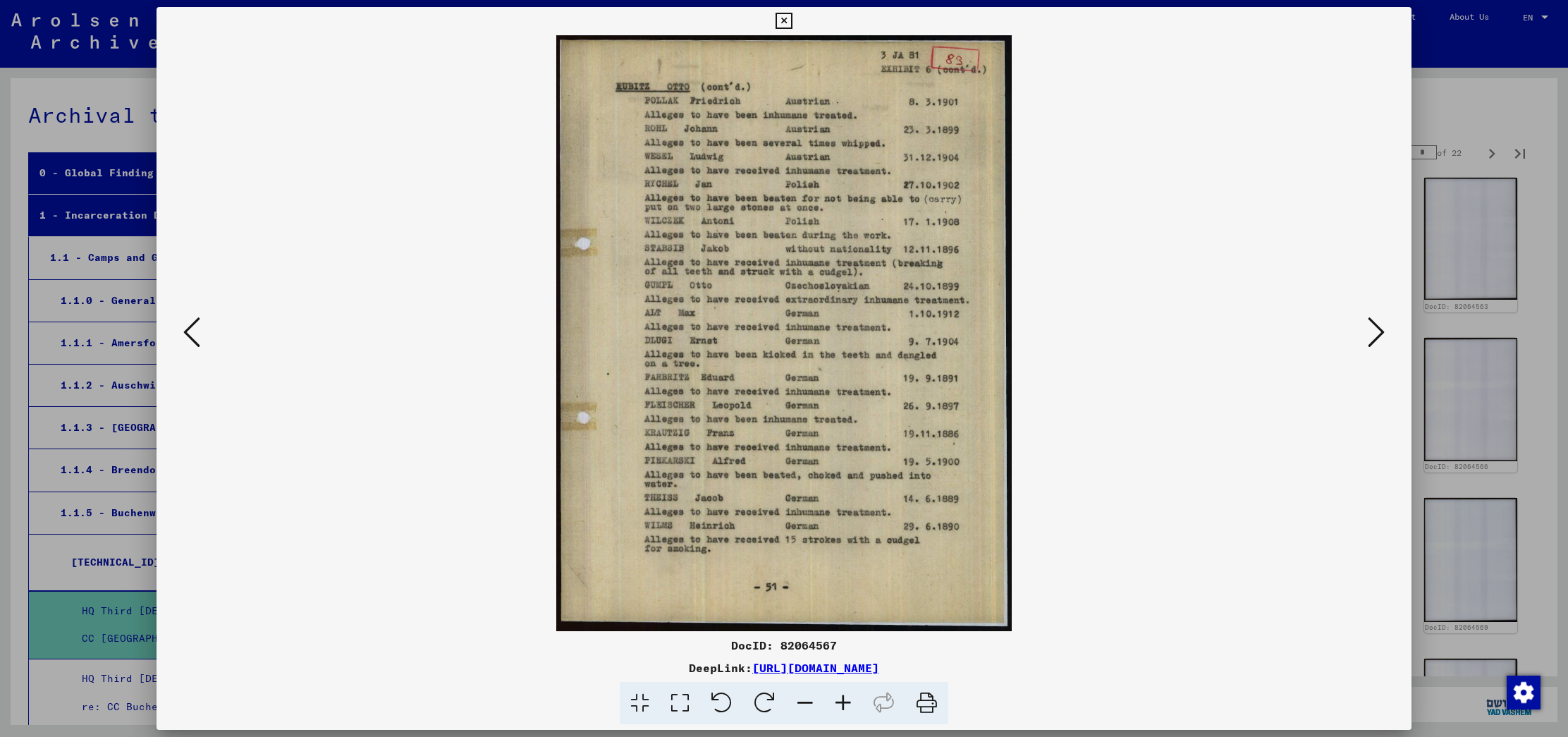
click at [191, 334] on icon at bounding box center [191, 332] width 17 height 34
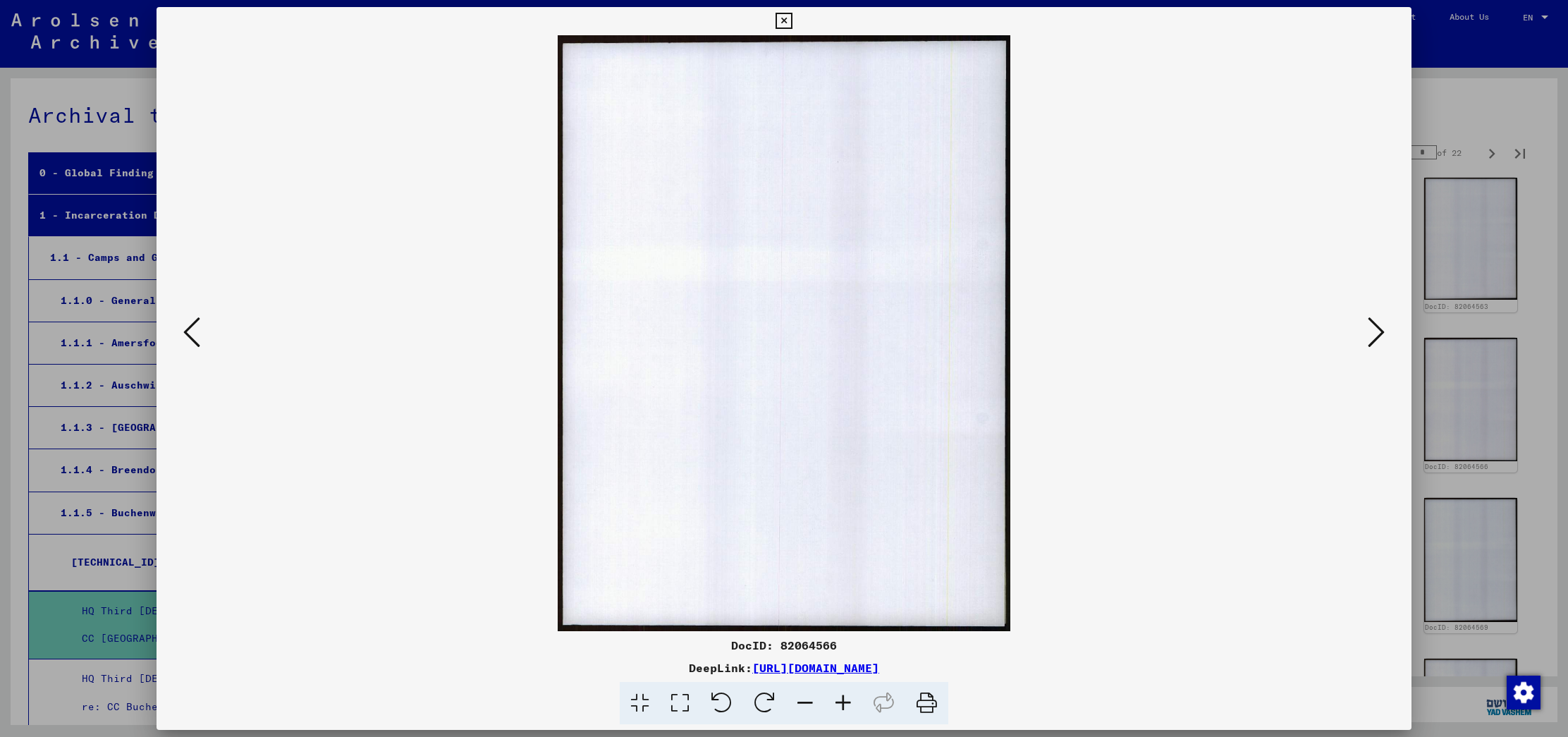
click at [191, 334] on icon at bounding box center [191, 332] width 17 height 34
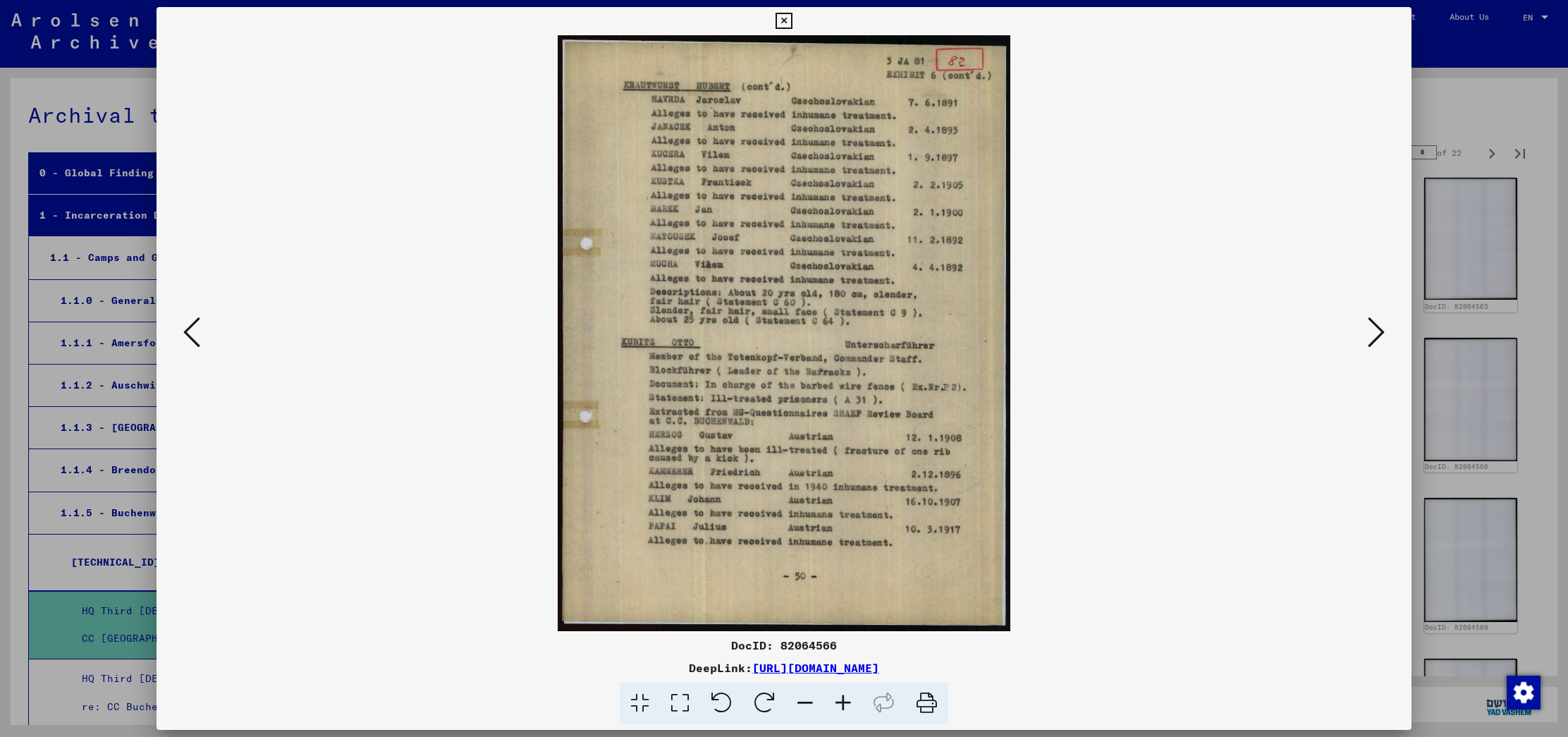
click at [191, 334] on icon at bounding box center [191, 332] width 17 height 34
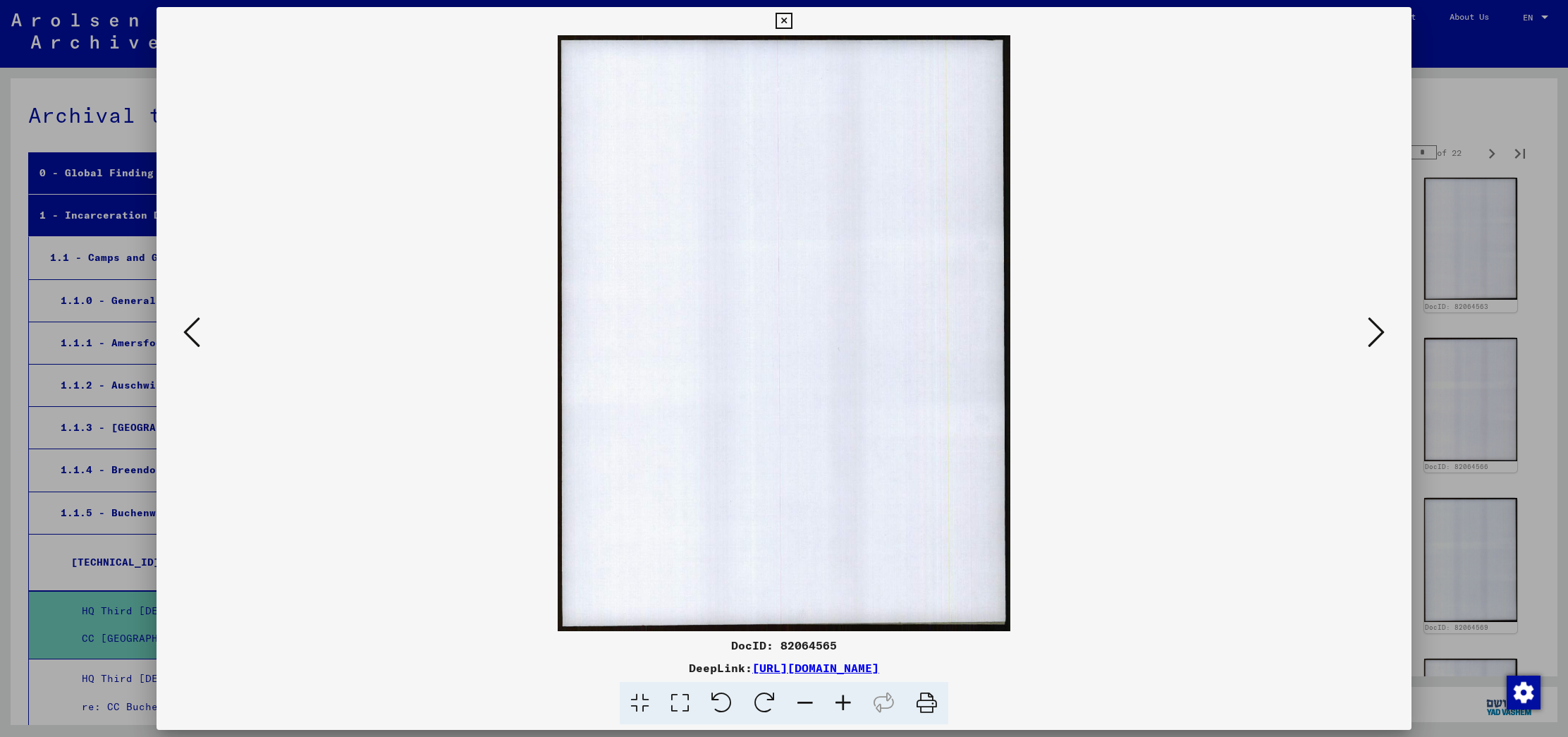
click at [191, 334] on icon at bounding box center [191, 332] width 17 height 34
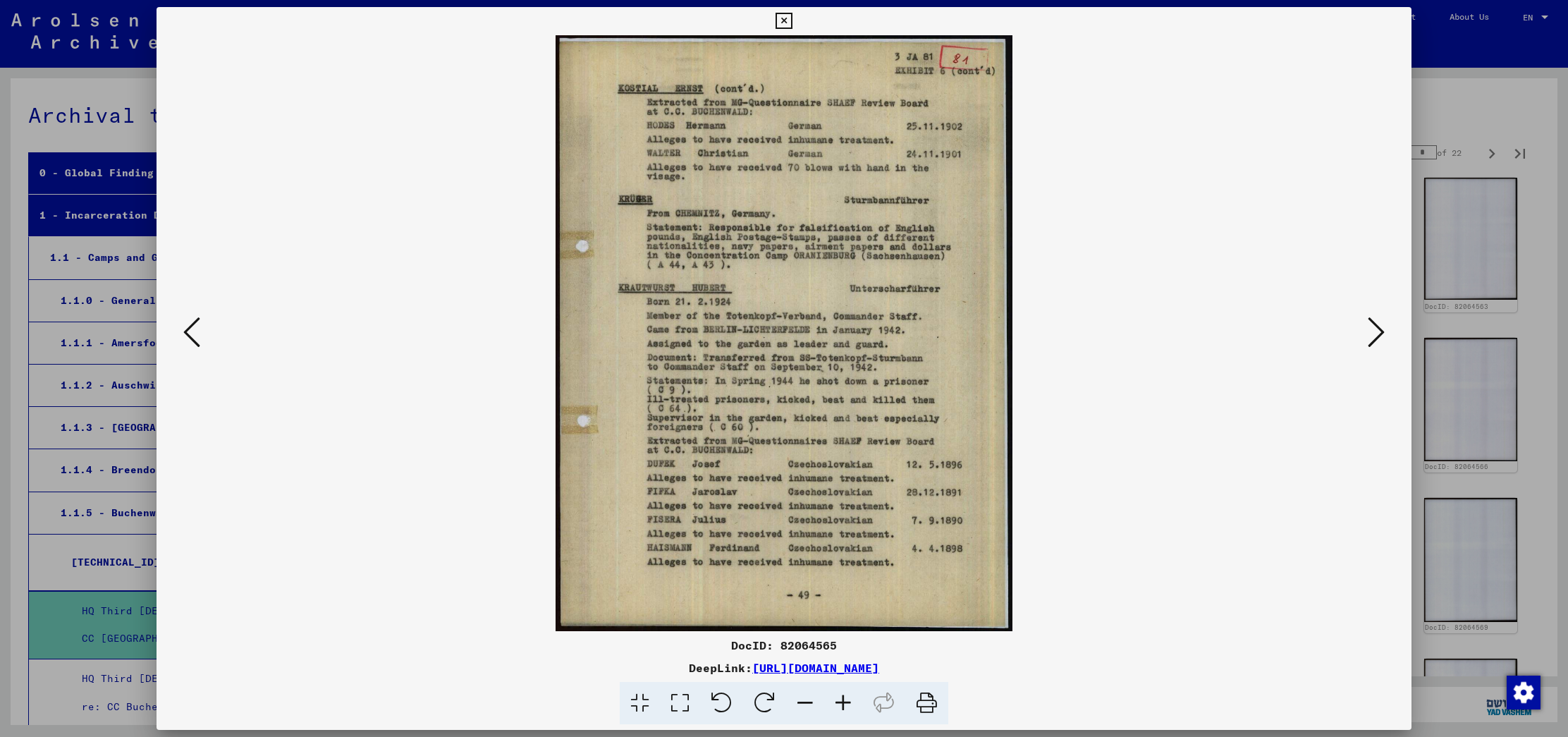
click at [191, 334] on icon at bounding box center [191, 332] width 17 height 34
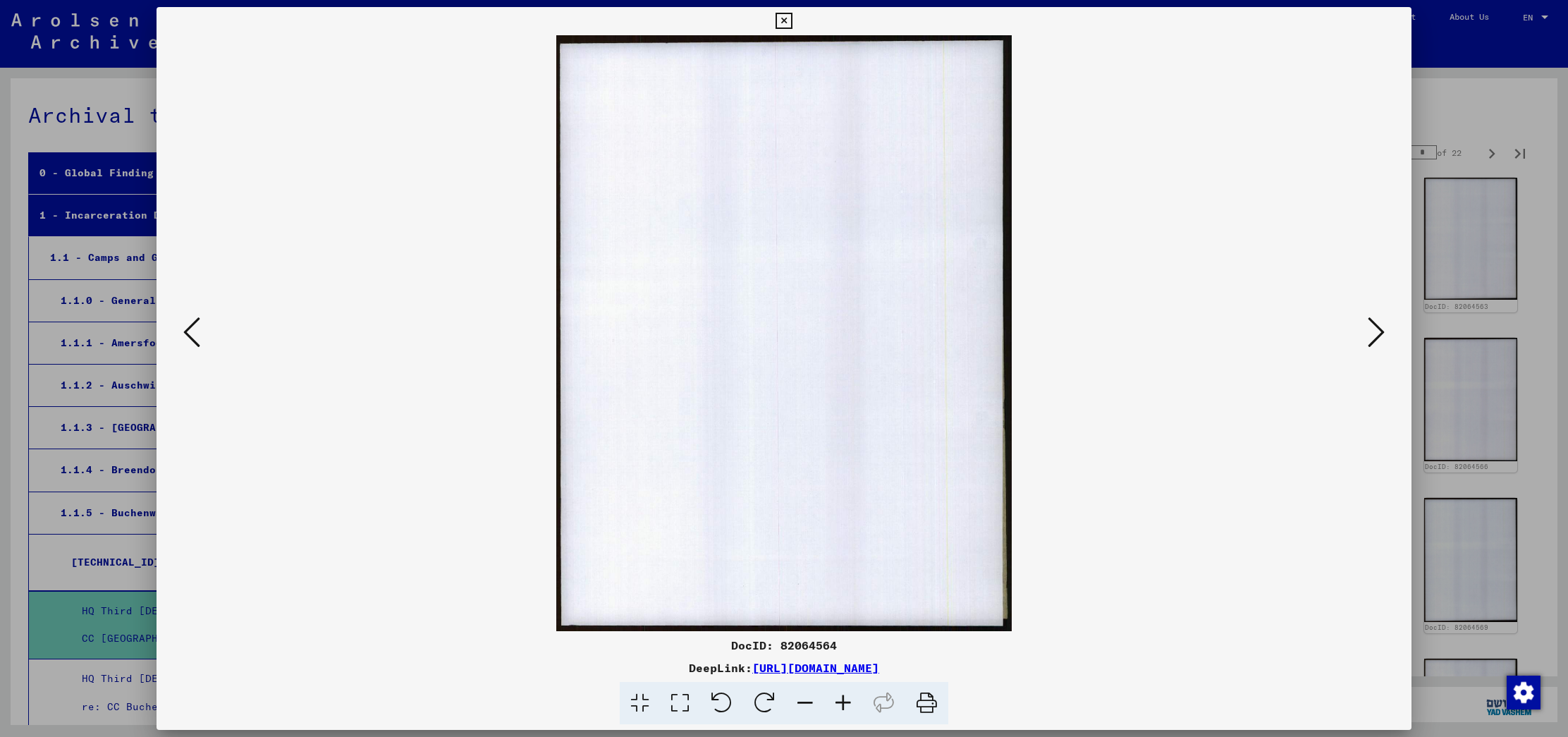
click at [191, 334] on icon at bounding box center [191, 332] width 17 height 34
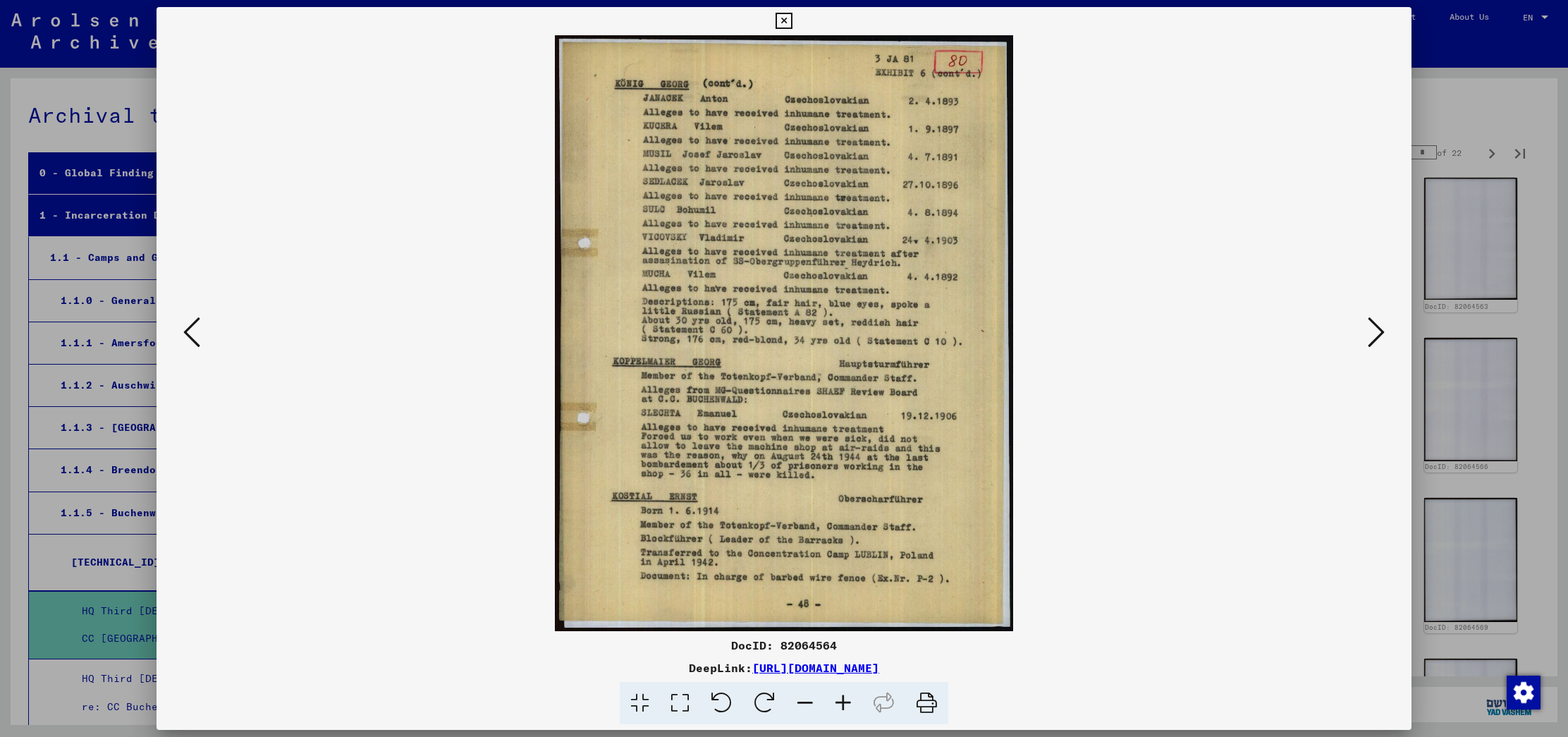
click at [191, 334] on icon at bounding box center [191, 332] width 17 height 34
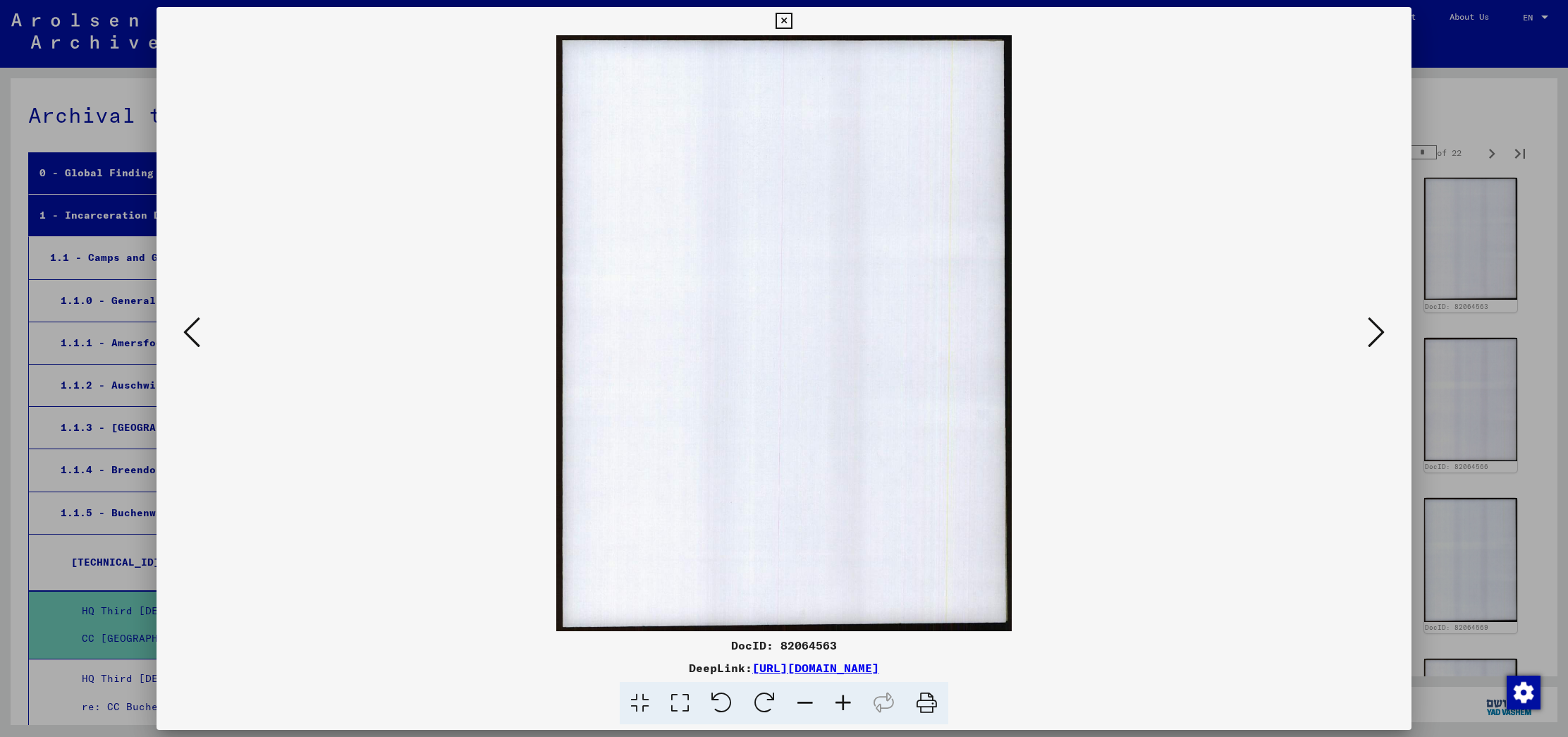
click at [191, 334] on icon at bounding box center [191, 332] width 17 height 34
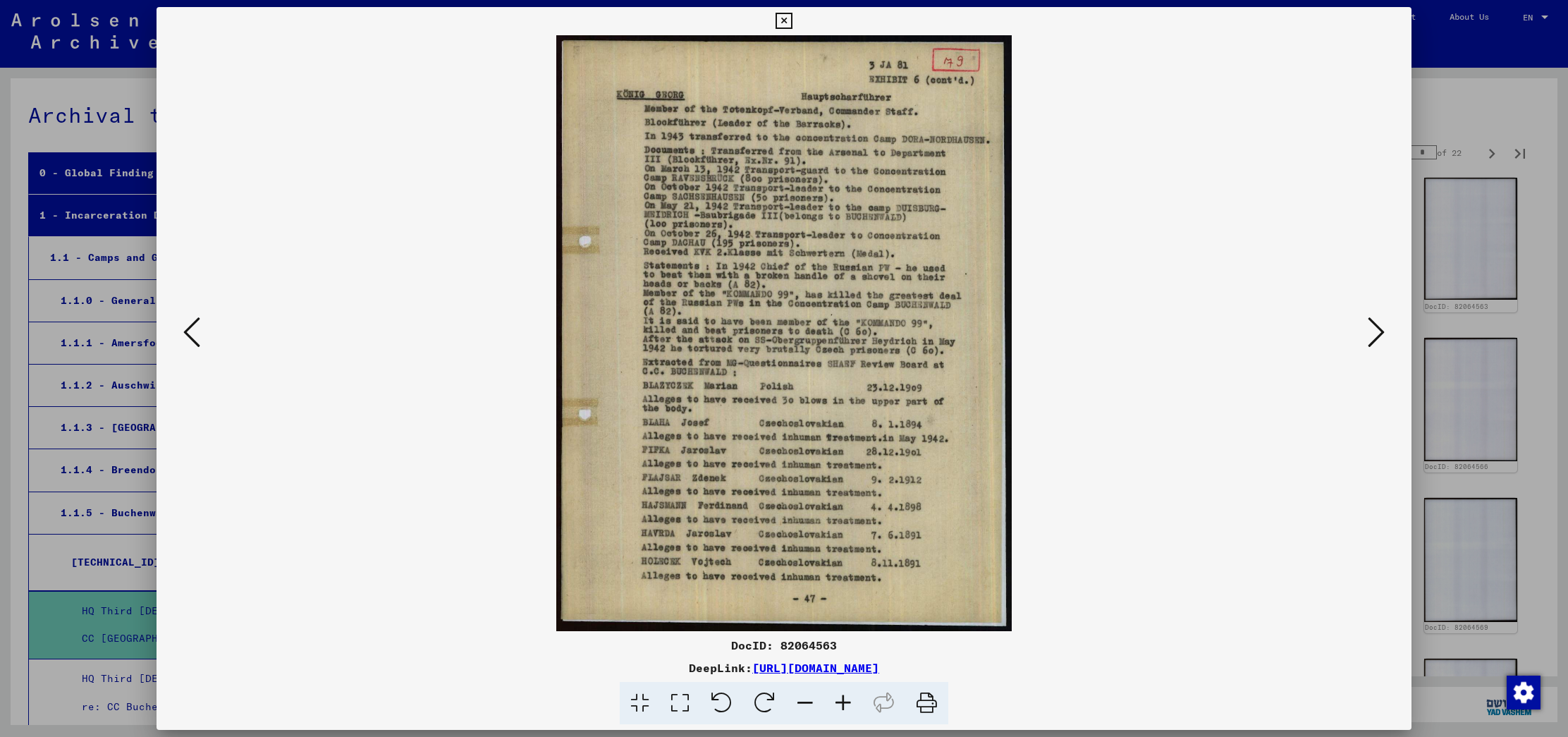
click at [191, 334] on icon at bounding box center [191, 332] width 17 height 34
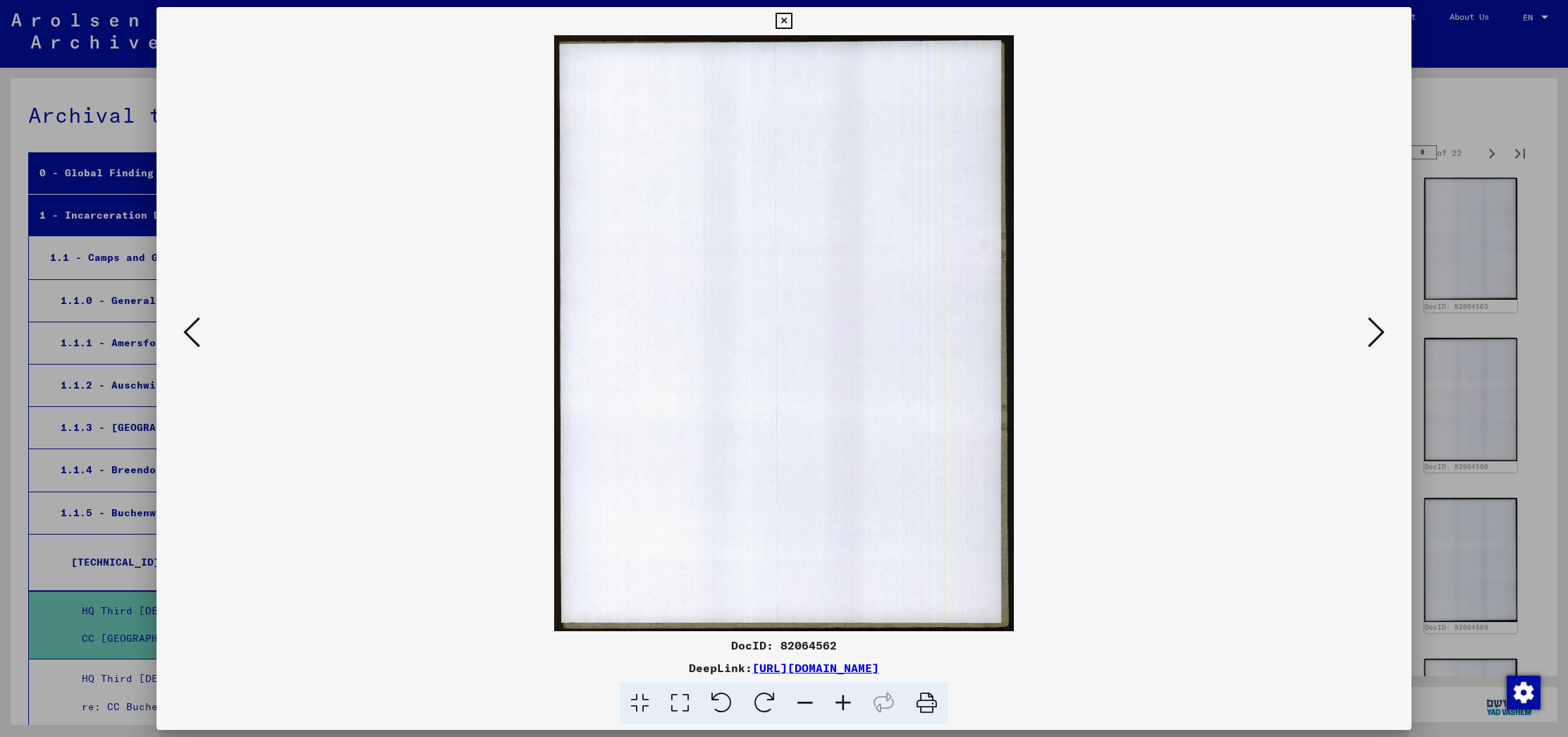
click at [191, 334] on icon at bounding box center [191, 332] width 17 height 34
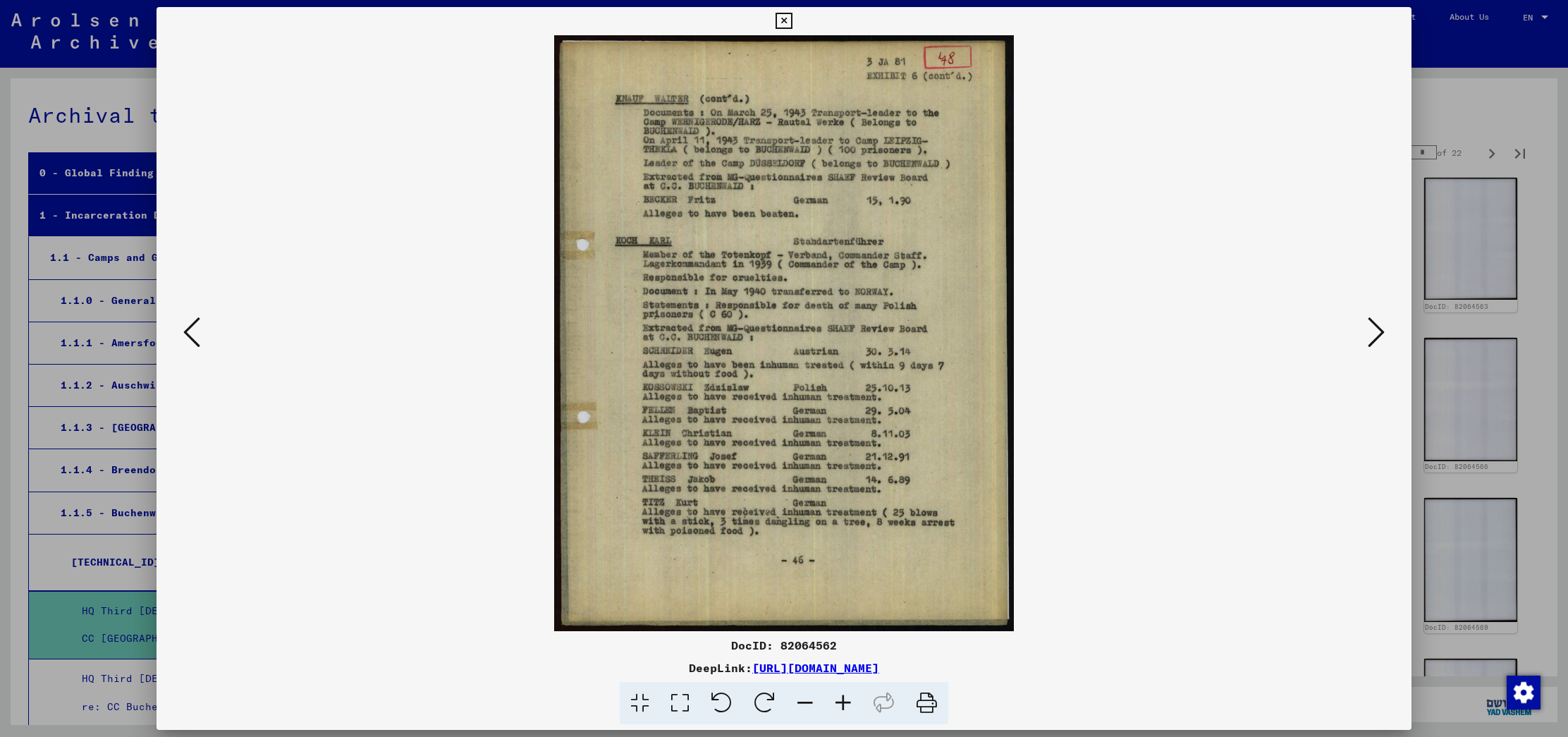
click at [191, 334] on icon at bounding box center [191, 332] width 17 height 34
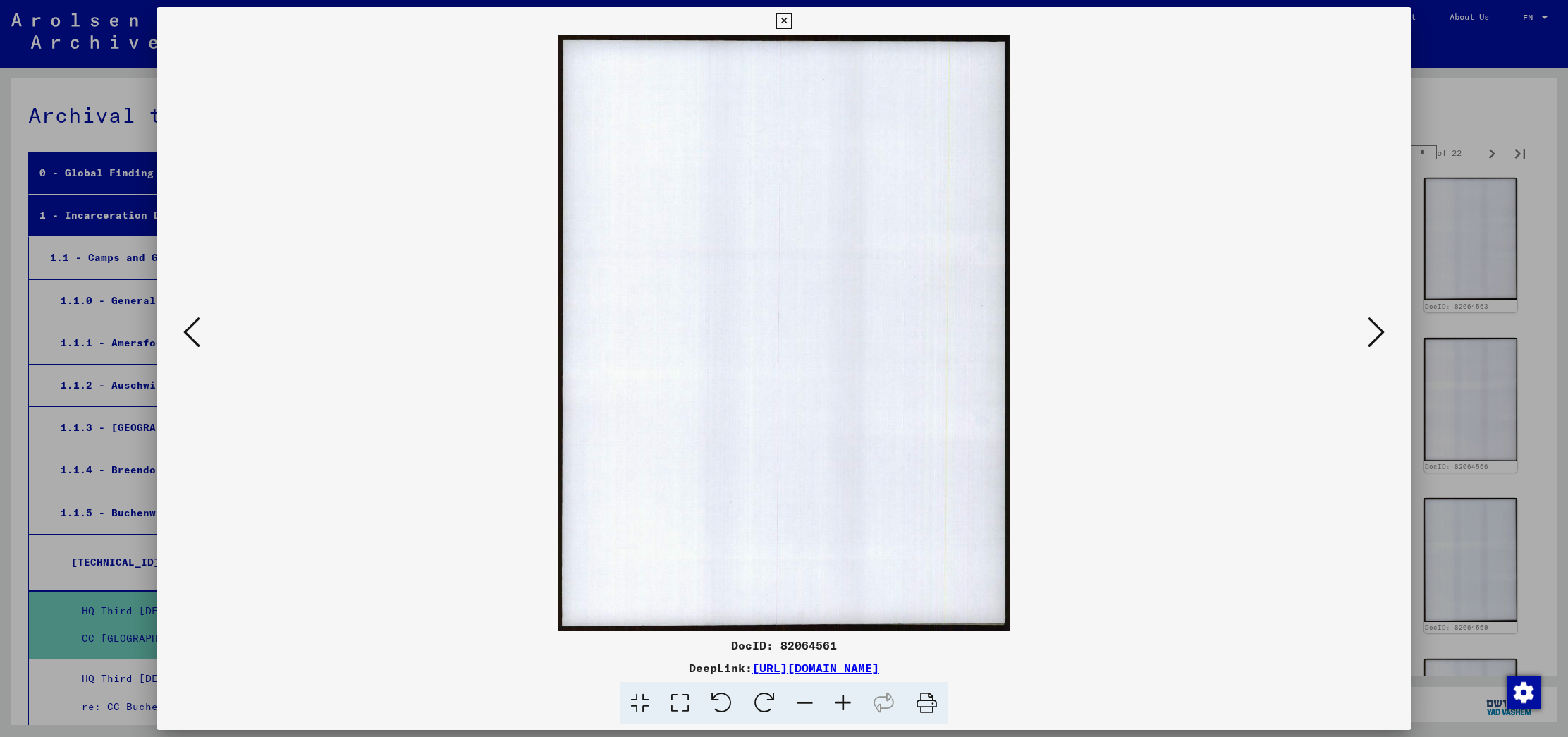
click at [1551, 142] on div at bounding box center [784, 368] width 1568 height 737
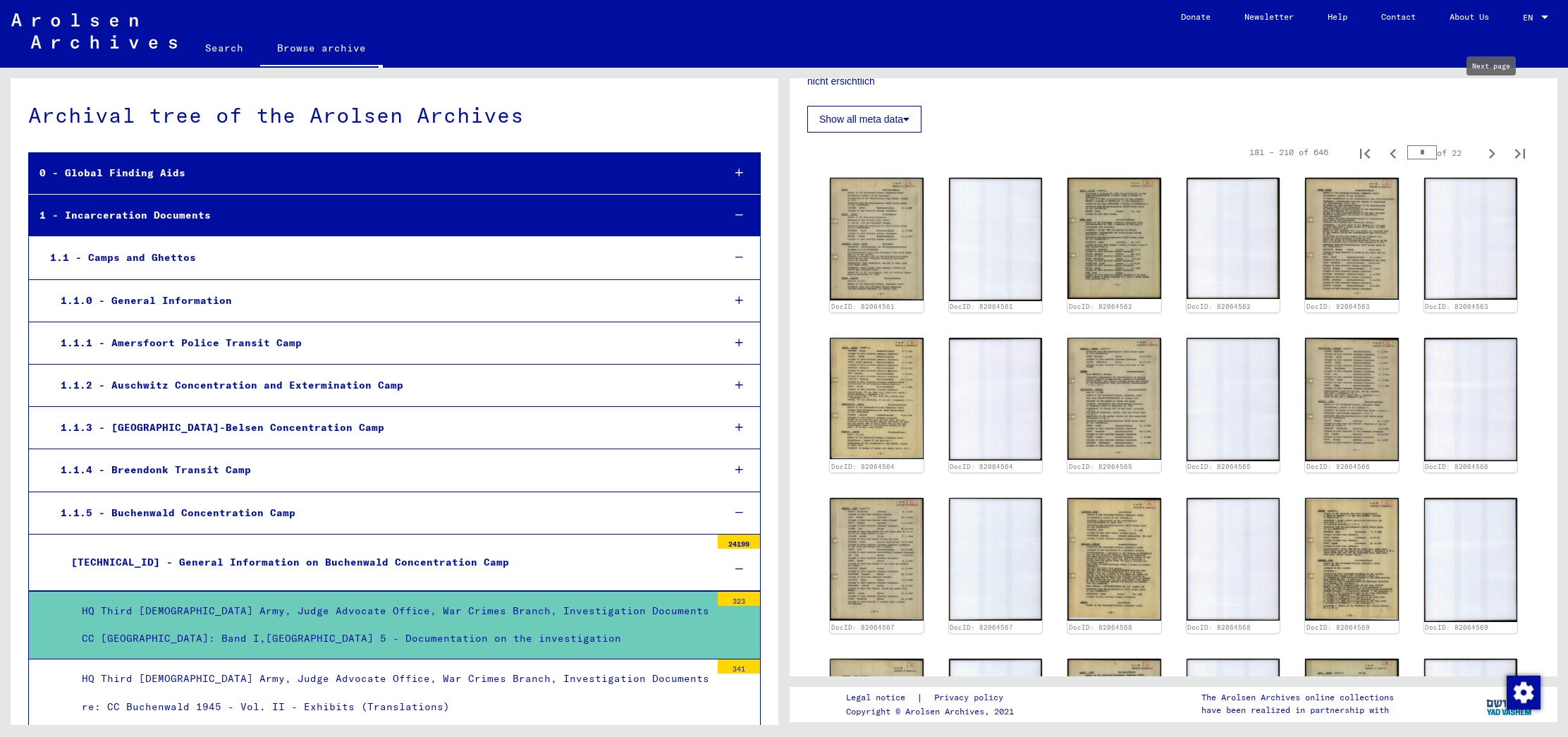
click at [1491, 144] on icon "Next page" at bounding box center [1491, 153] width 20 height 20
type input "*"
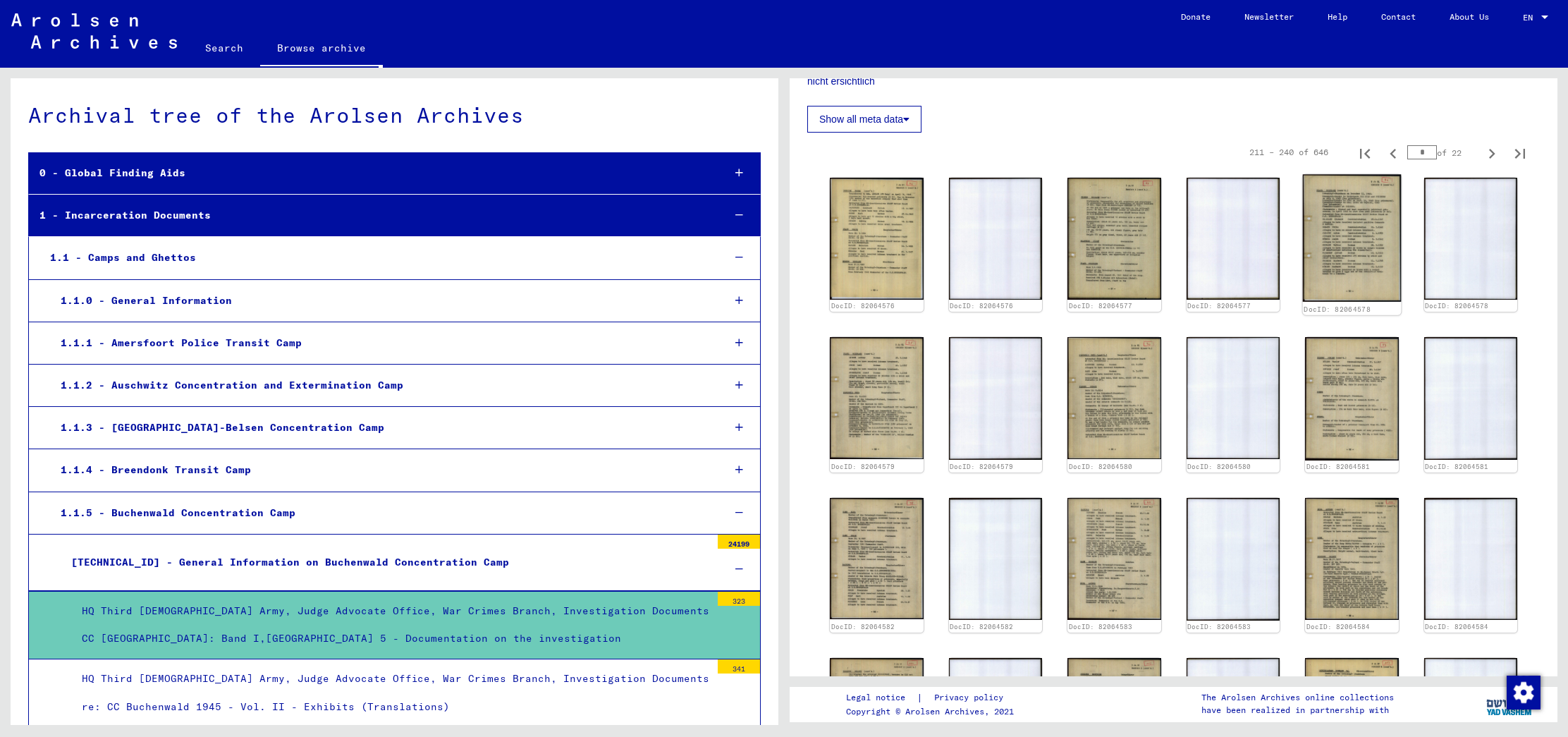
click at [1348, 207] on img at bounding box center [1352, 238] width 98 height 128
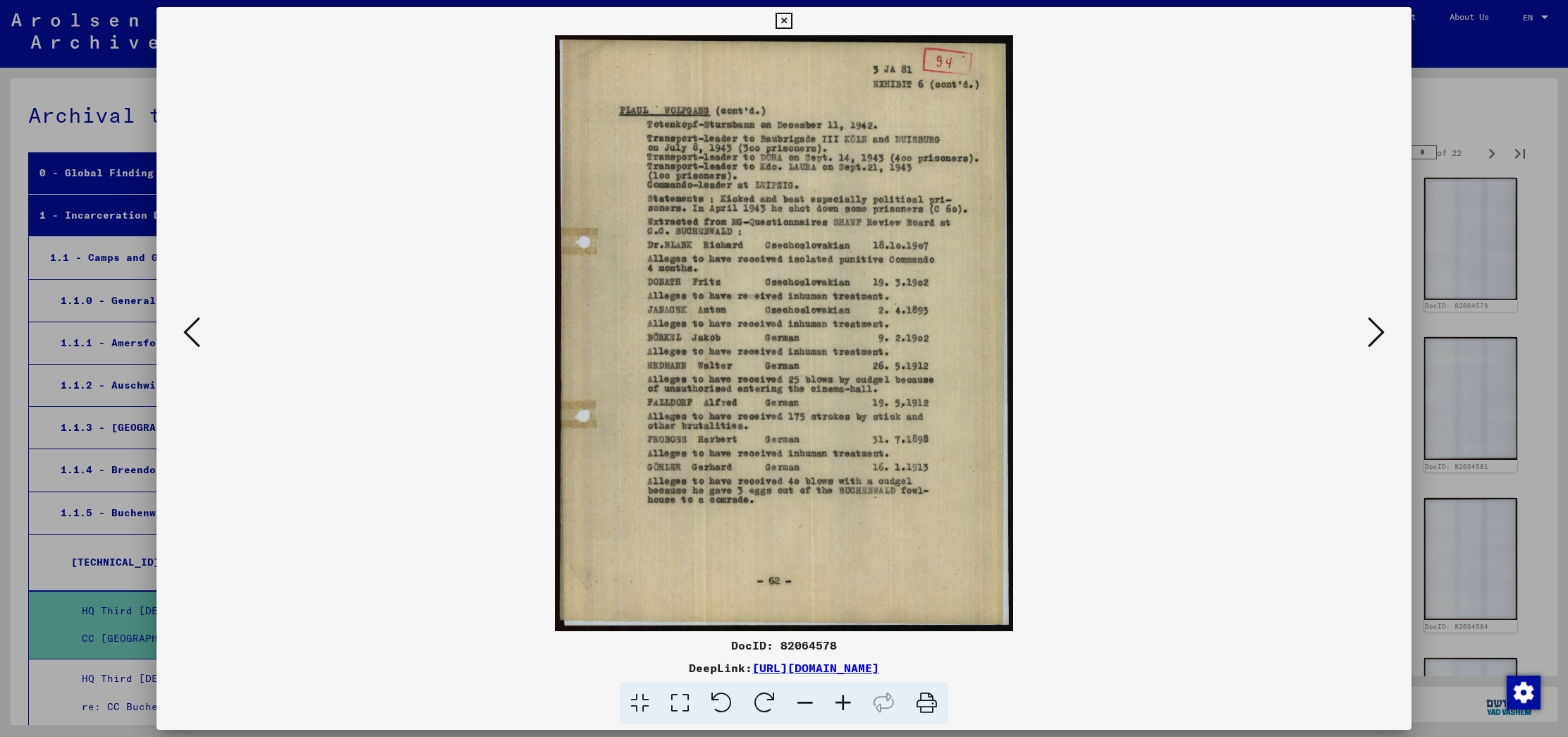
click at [1465, 45] on div at bounding box center [784, 368] width 1568 height 737
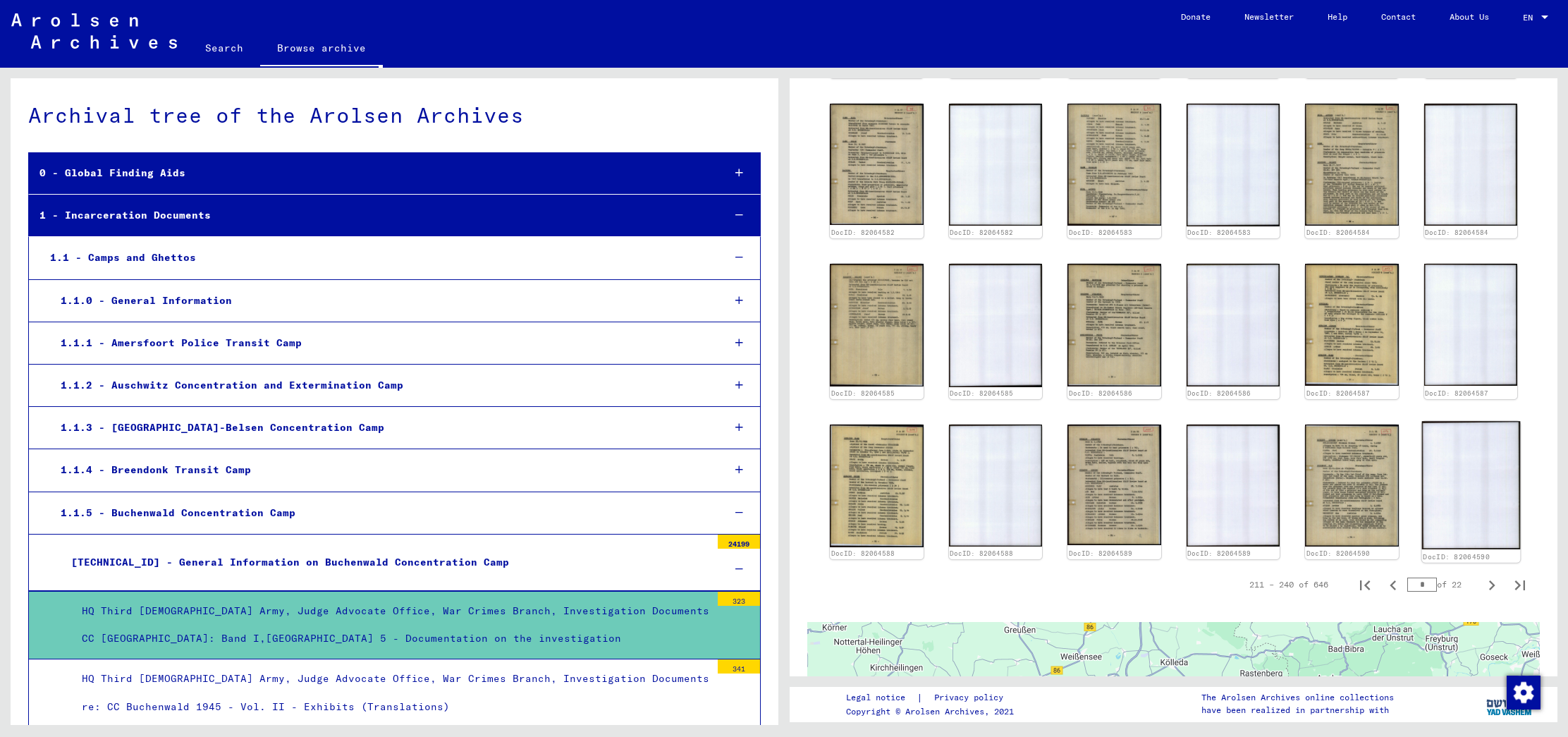
scroll to position [861, 0]
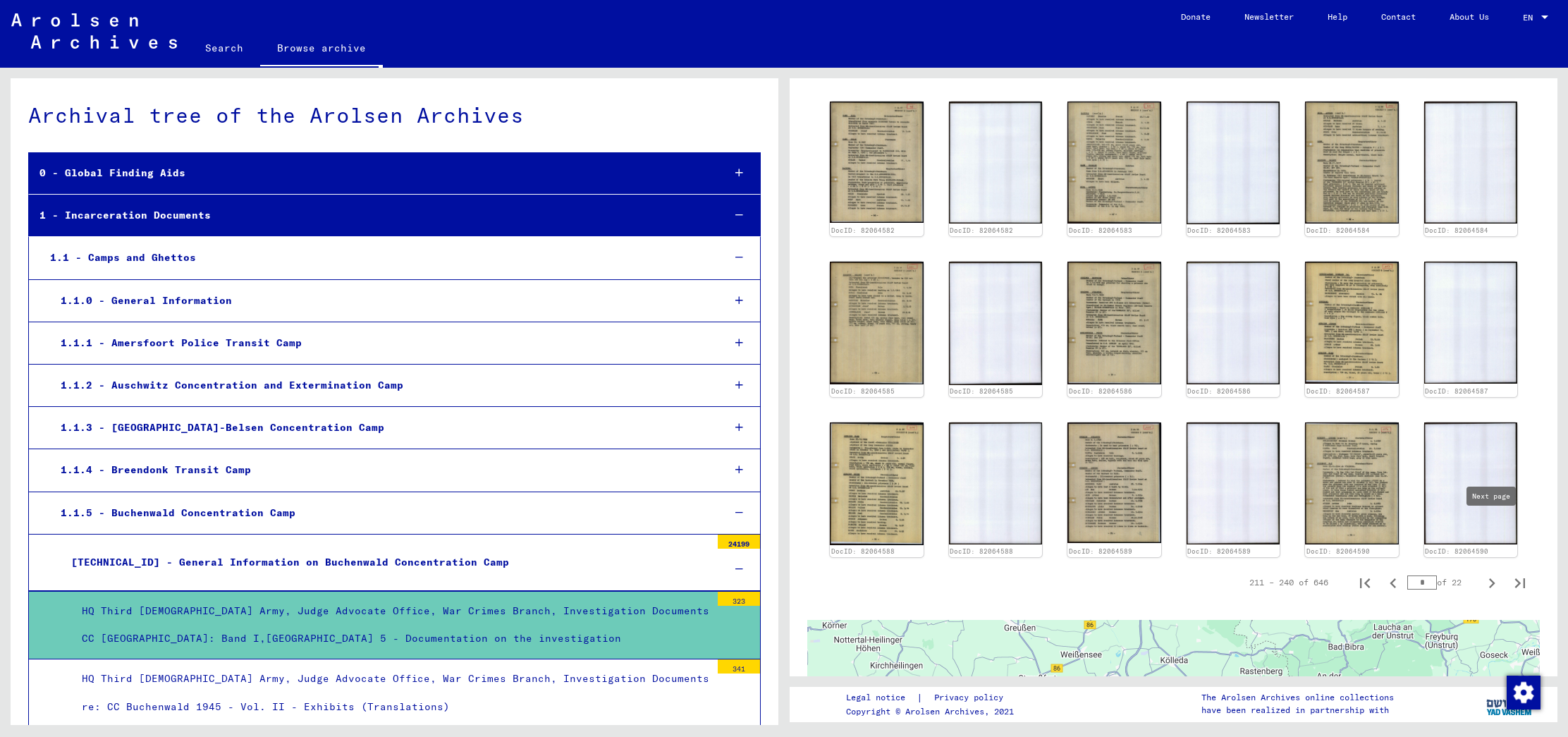
click at [1493, 578] on icon "Next page" at bounding box center [1491, 583] width 7 height 10
type input "*"
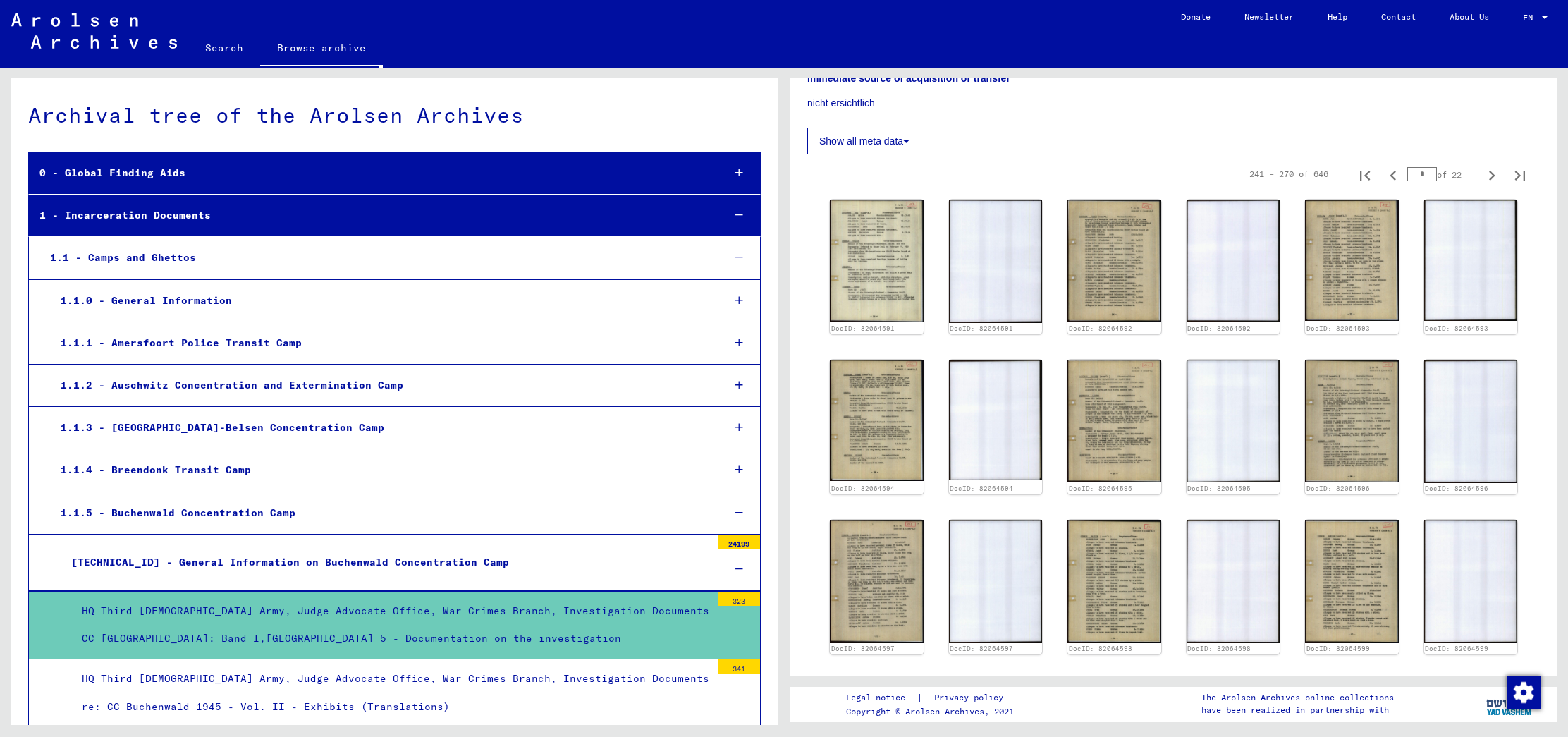
scroll to position [431, 0]
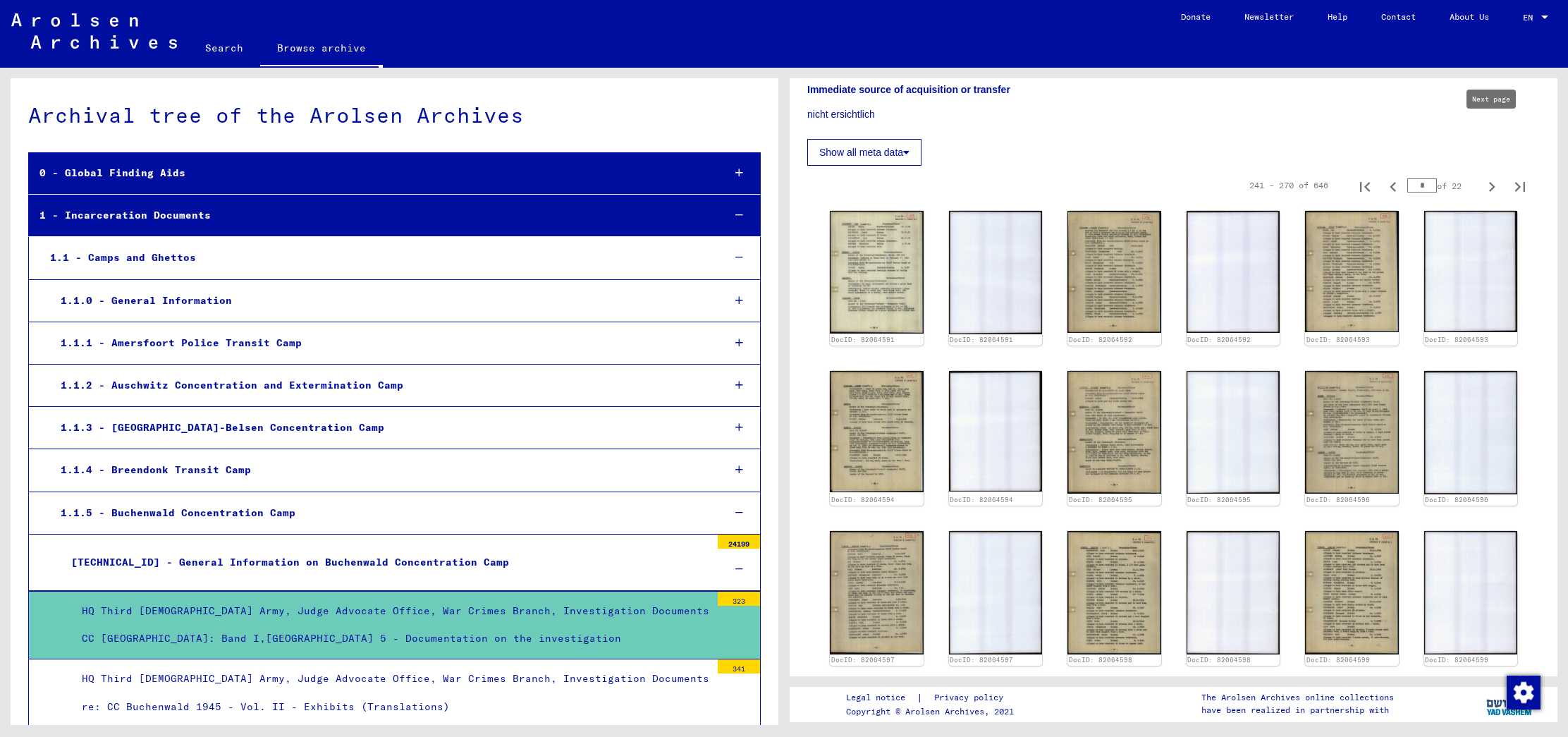
click at [1488, 177] on icon "Next page" at bounding box center [1491, 186] width 20 height 20
type input "**"
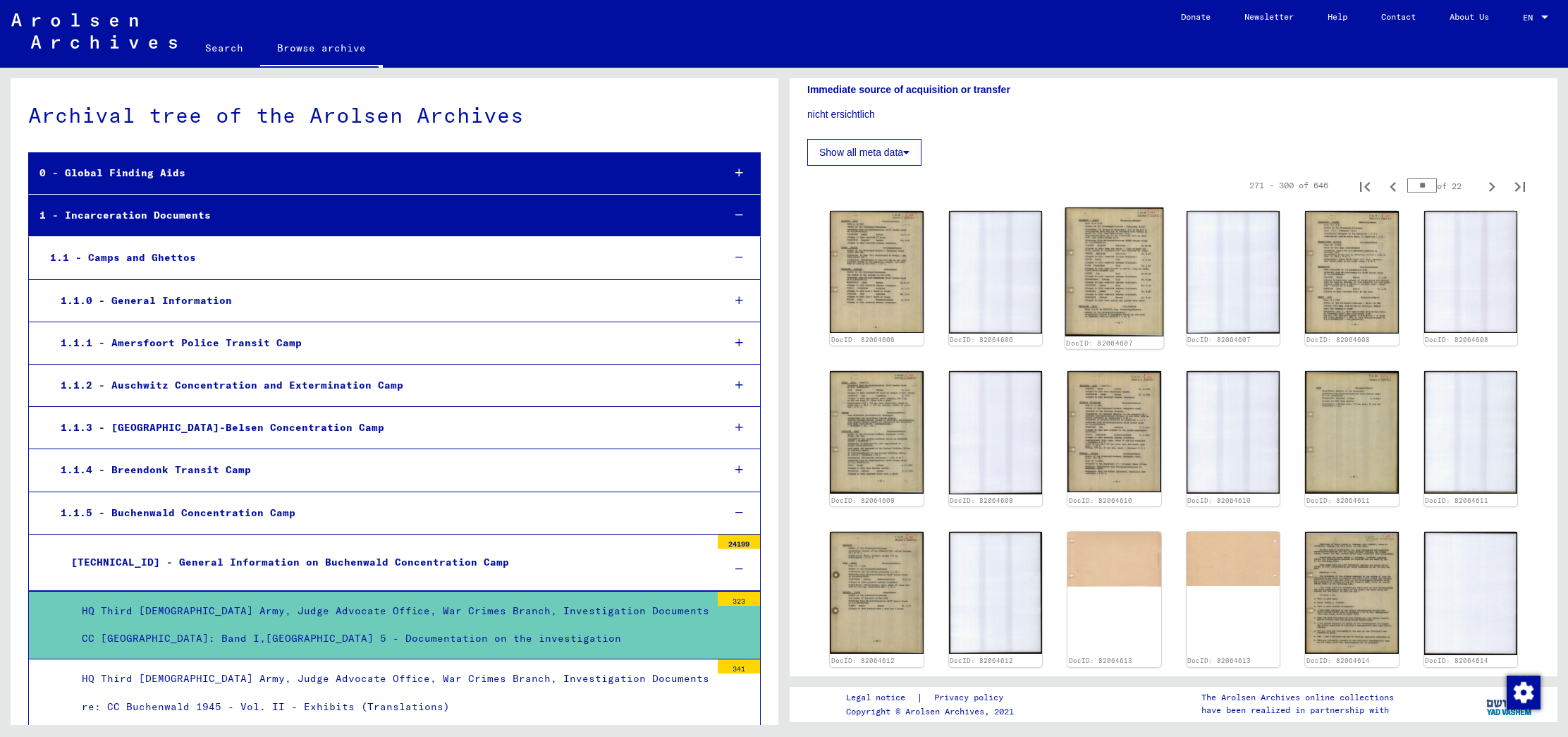
click at [1120, 213] on img at bounding box center [1114, 272] width 98 height 129
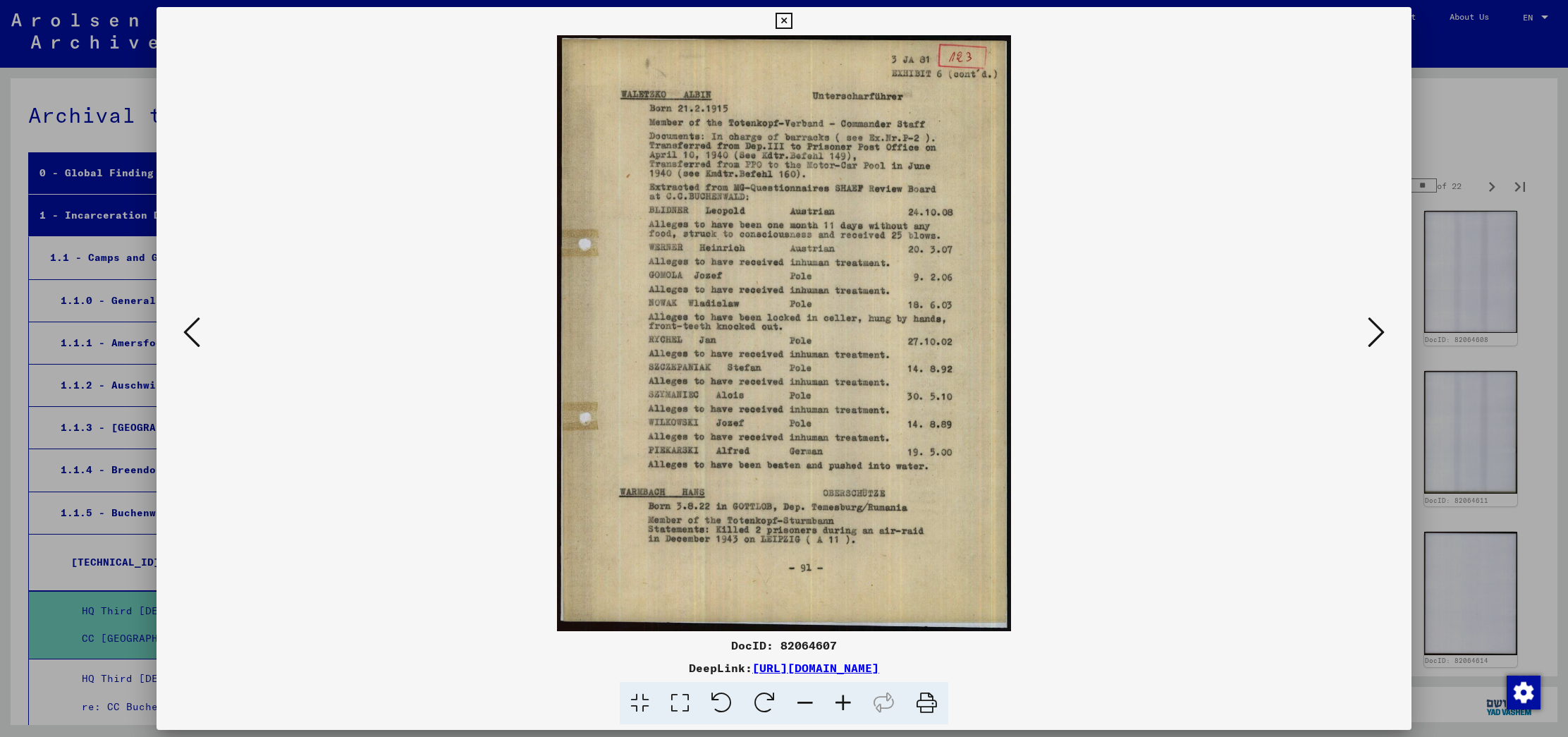
click at [1502, 80] on div at bounding box center [784, 368] width 1568 height 737
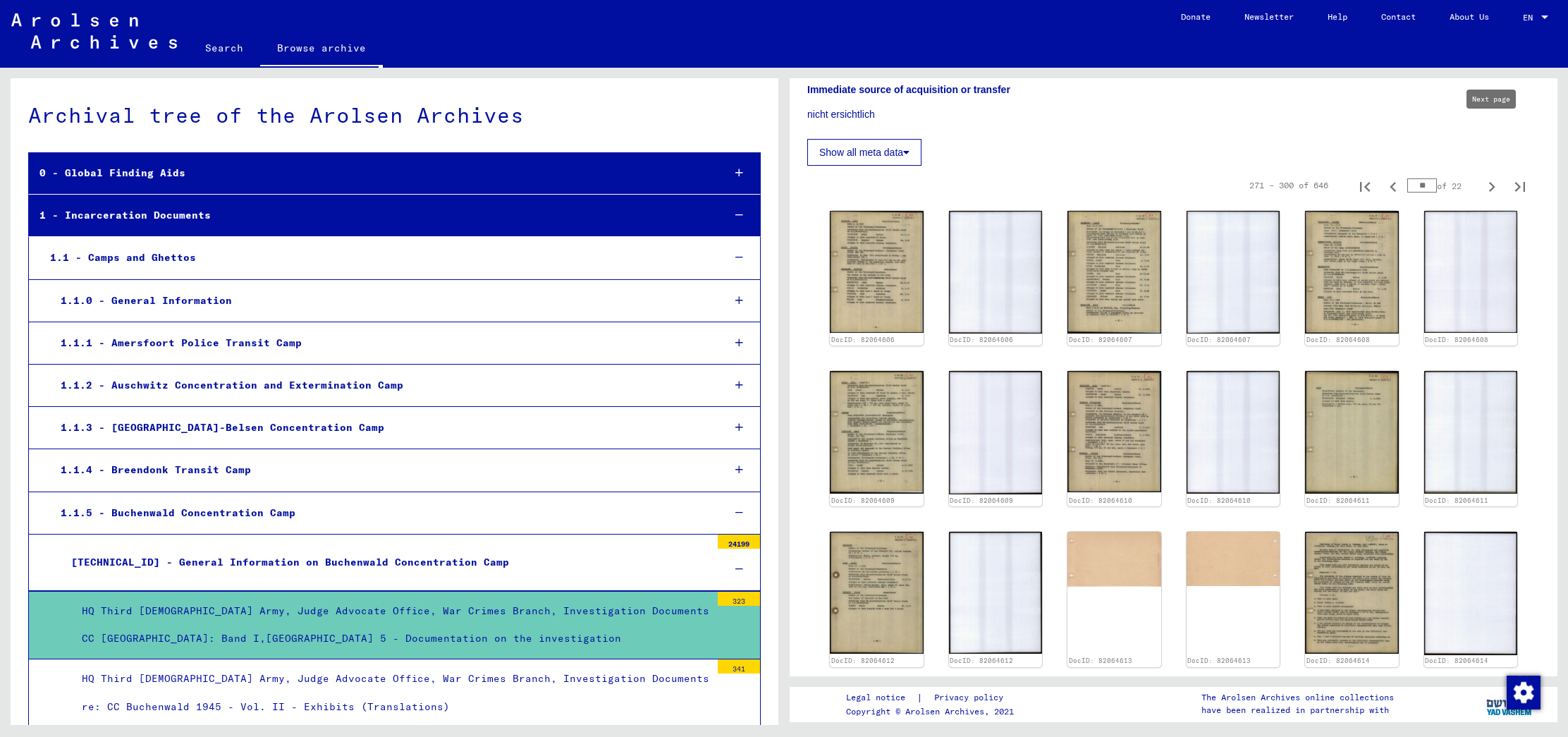
click at [1487, 177] on icon "Next page" at bounding box center [1491, 186] width 20 height 20
type input "**"
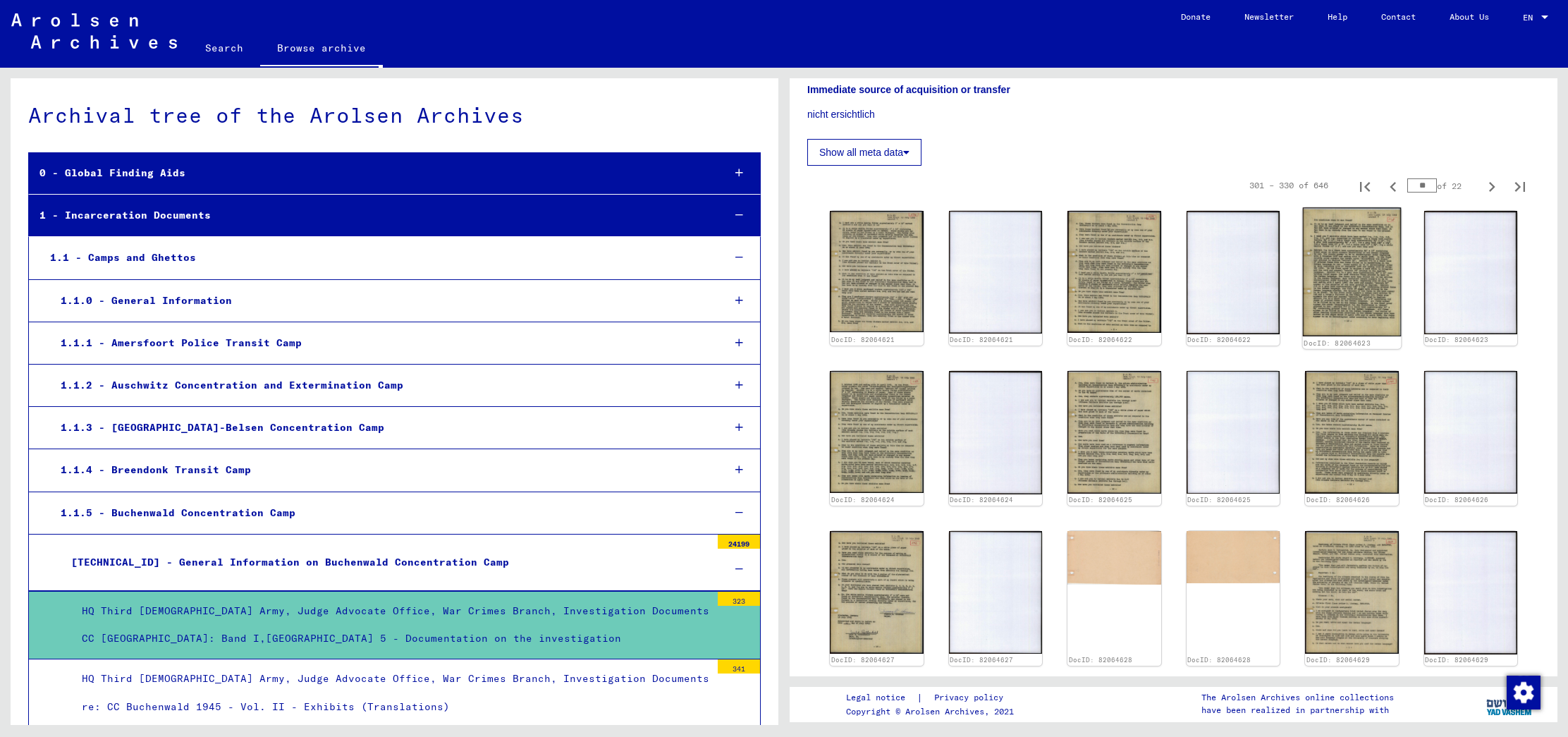
click at [1362, 217] on img at bounding box center [1352, 272] width 98 height 129
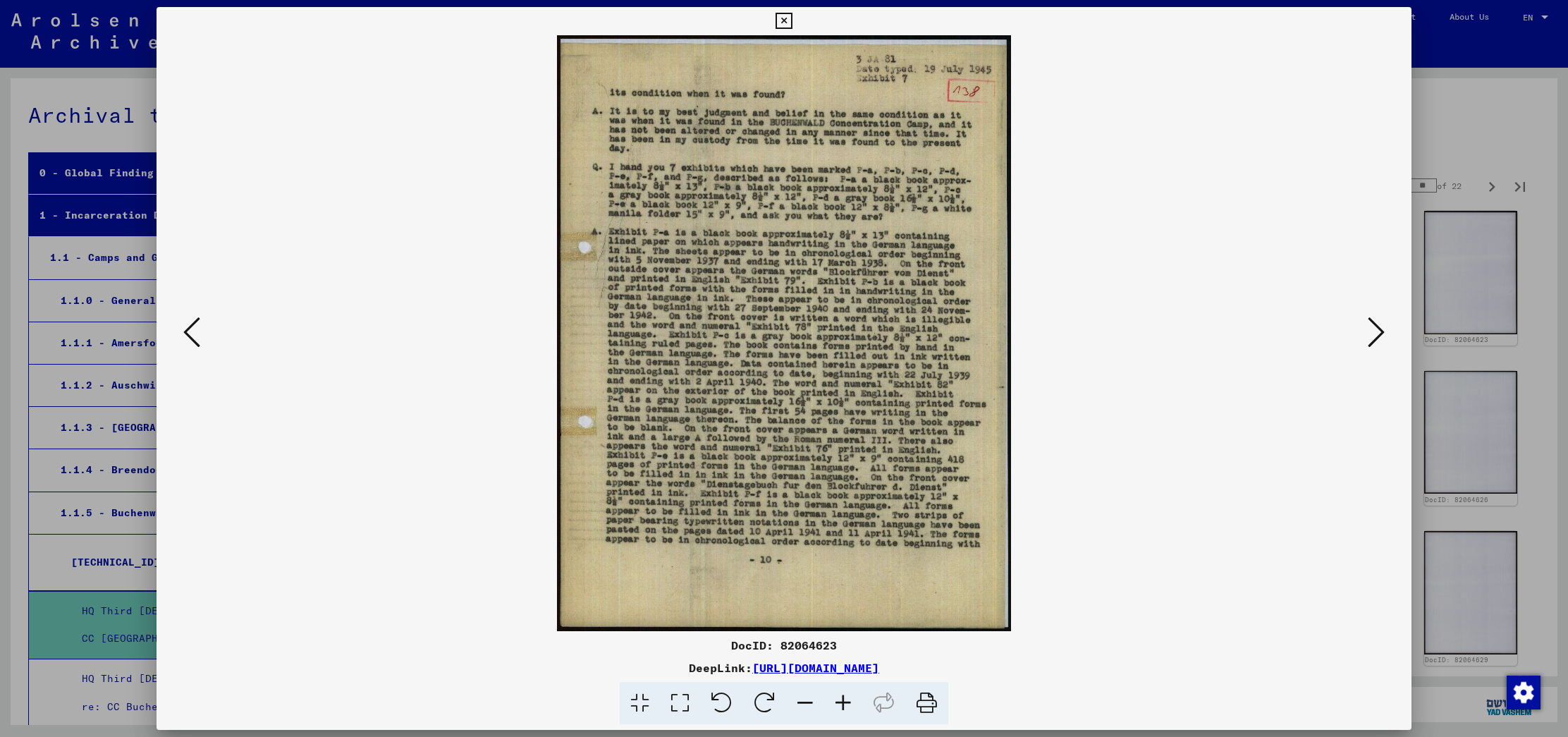
click at [1465, 44] on div at bounding box center [784, 368] width 1568 height 737
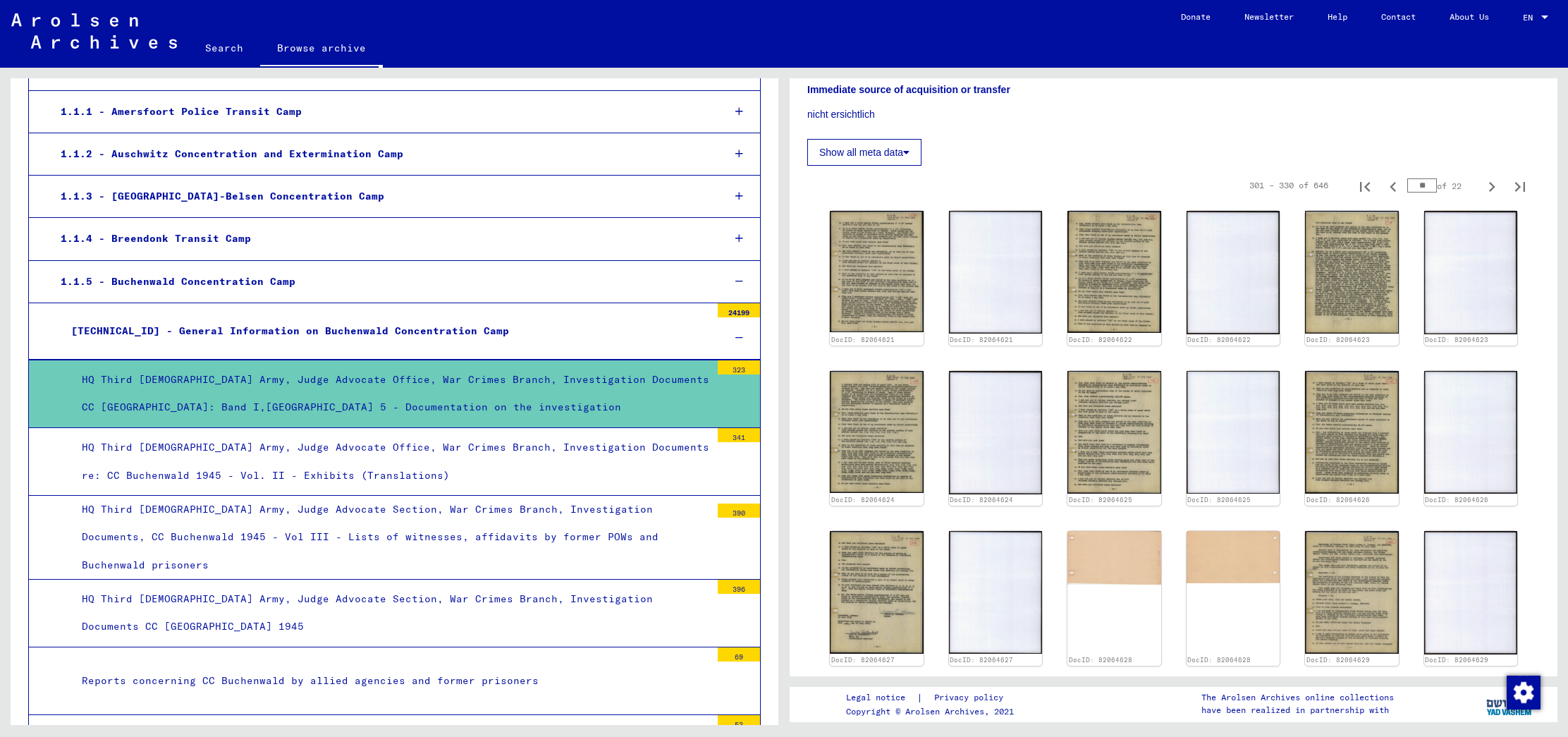
scroll to position [233, 0]
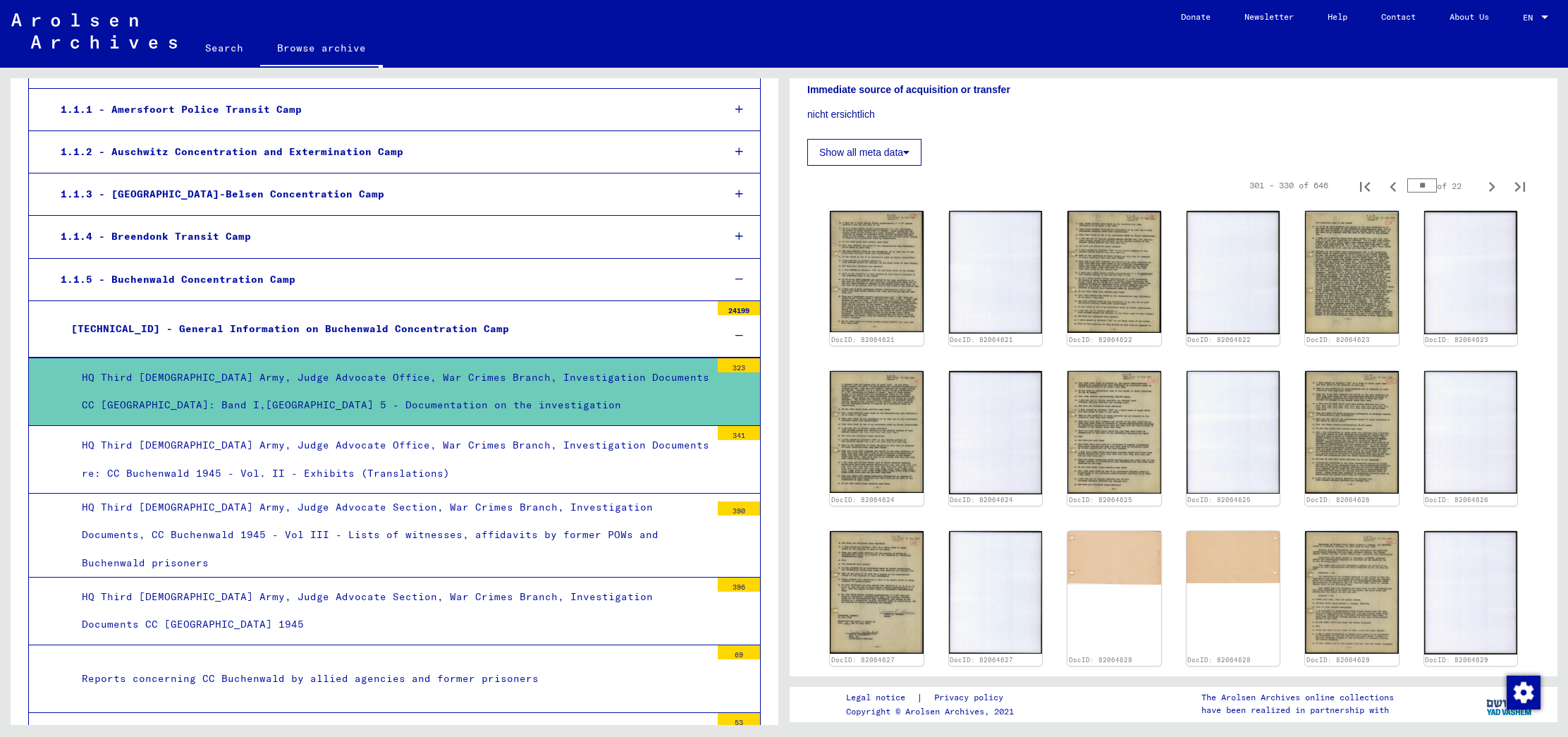
click at [264, 462] on div "HQ Third [DEMOGRAPHIC_DATA] Army, Judge Advocate Office, War Crimes Branch, Inv…" at bounding box center [391, 459] width 639 height 55
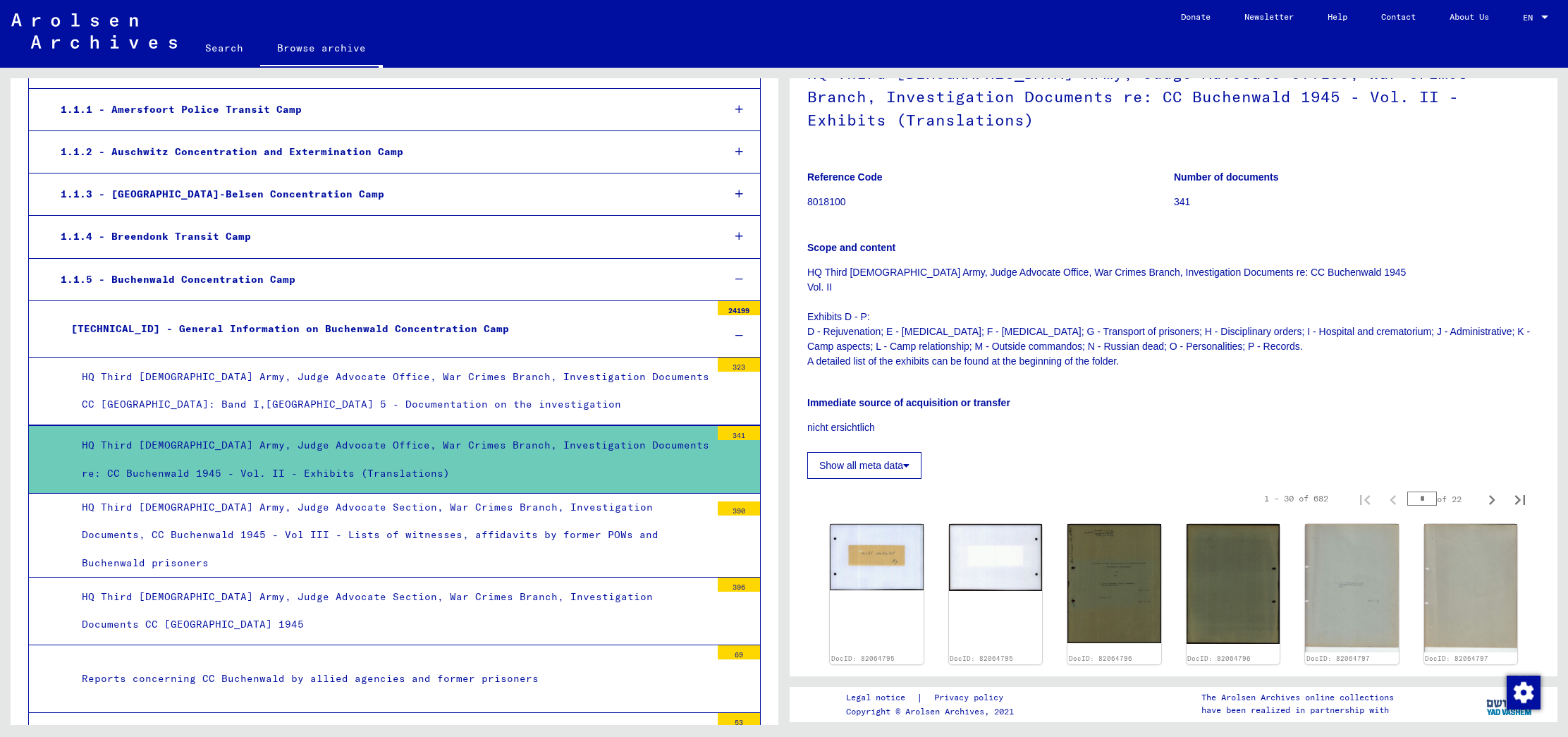
scroll to position [139, 0]
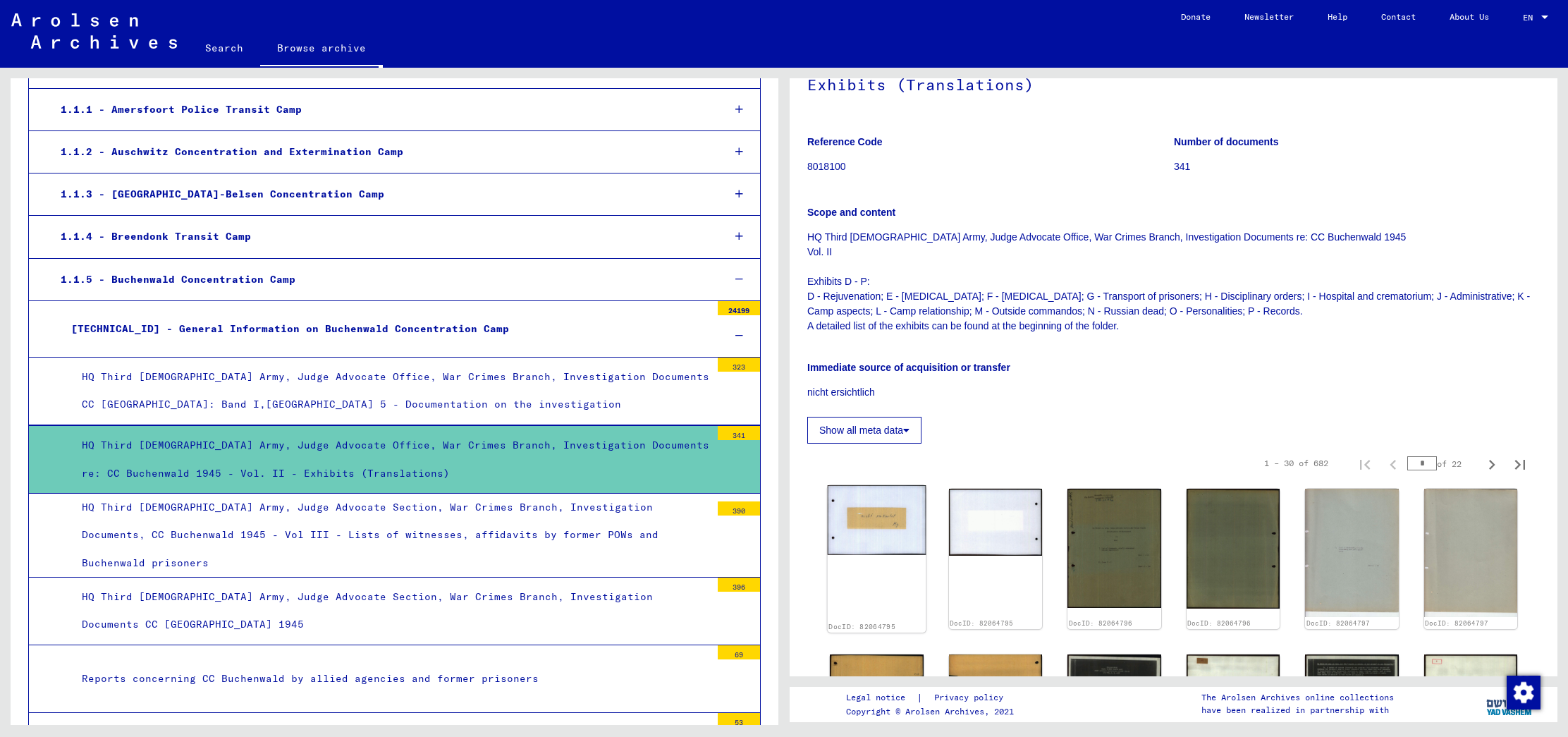
click at [877, 485] on img at bounding box center [877, 520] width 98 height 70
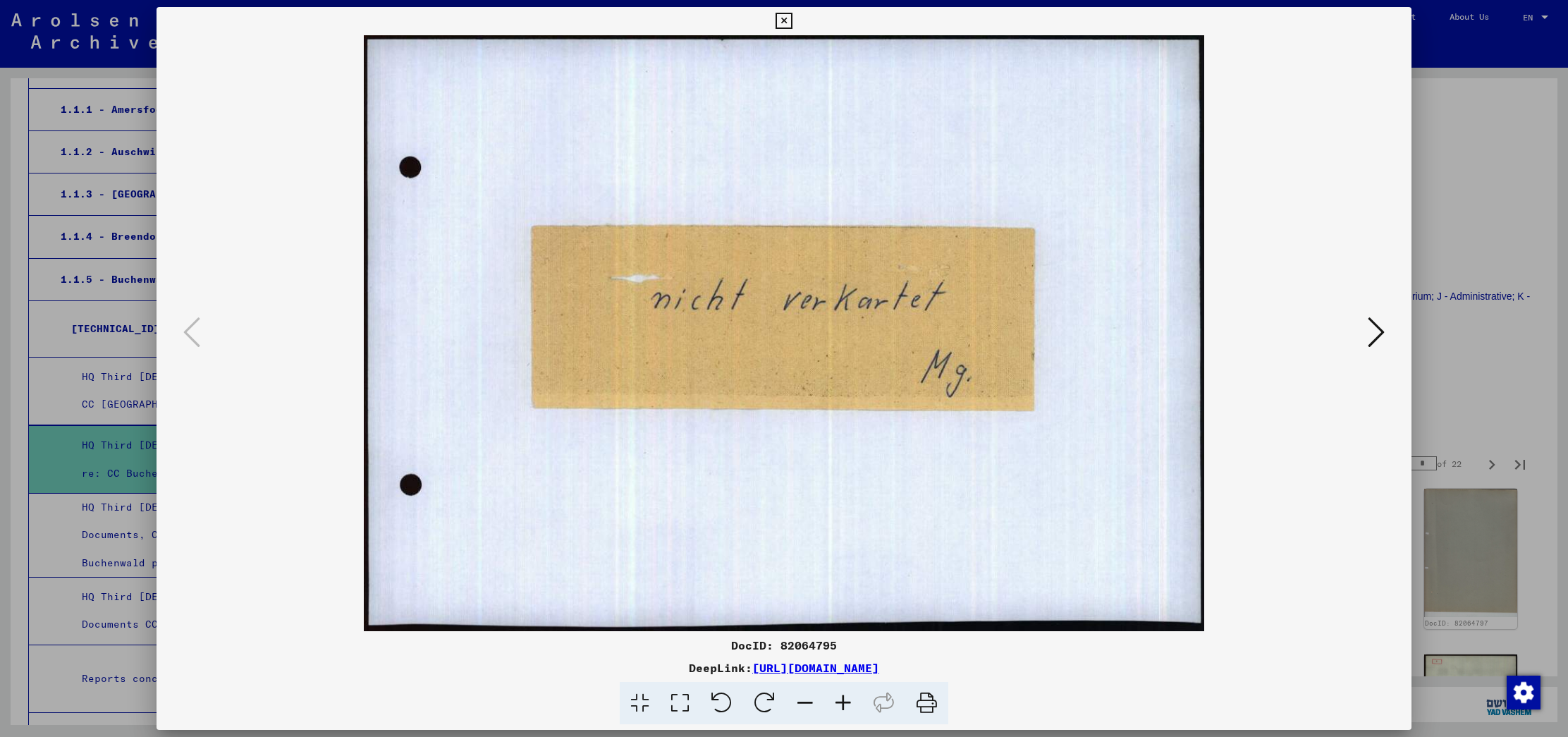
click at [1376, 348] on icon at bounding box center [1375, 332] width 17 height 34
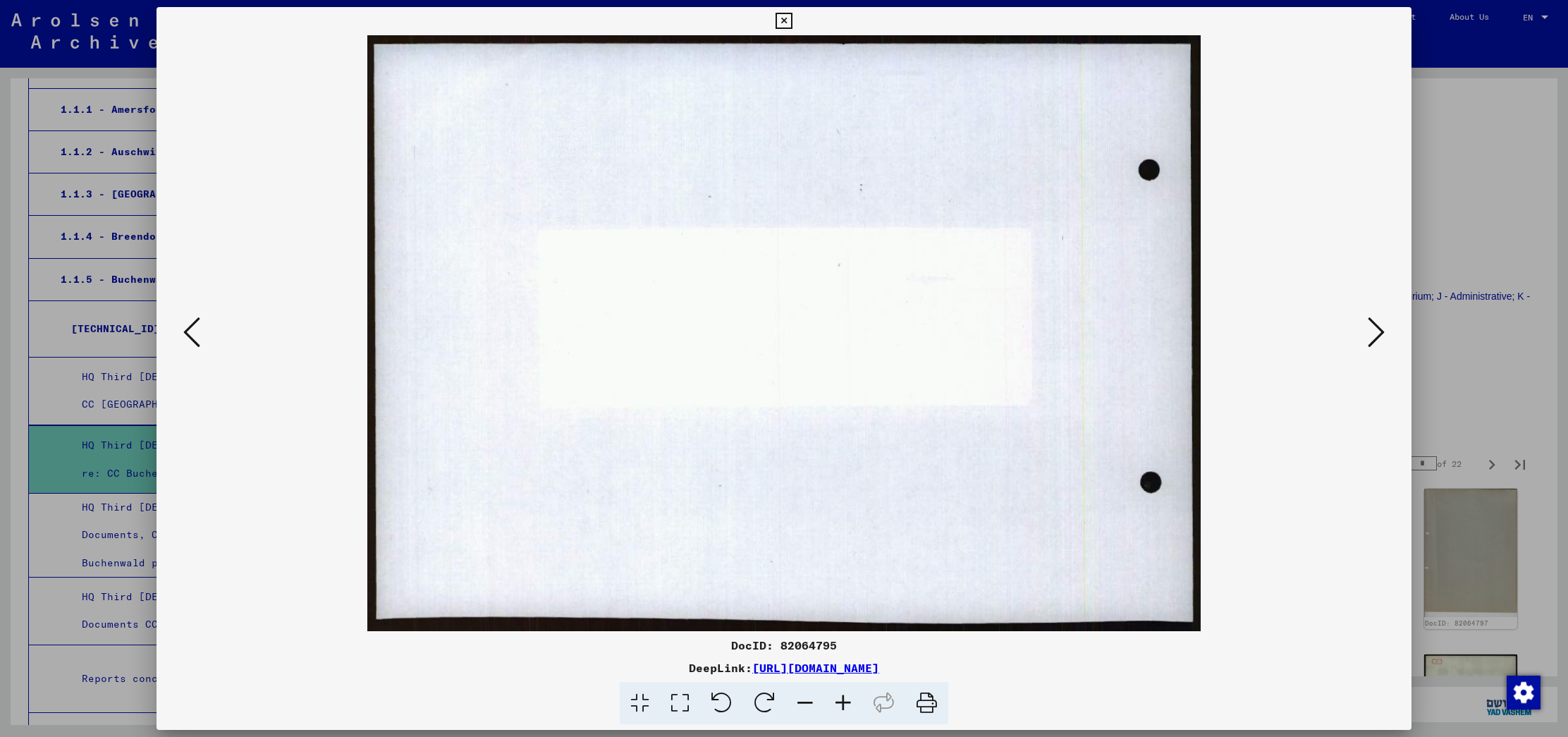
click at [1376, 348] on icon at bounding box center [1375, 332] width 17 height 34
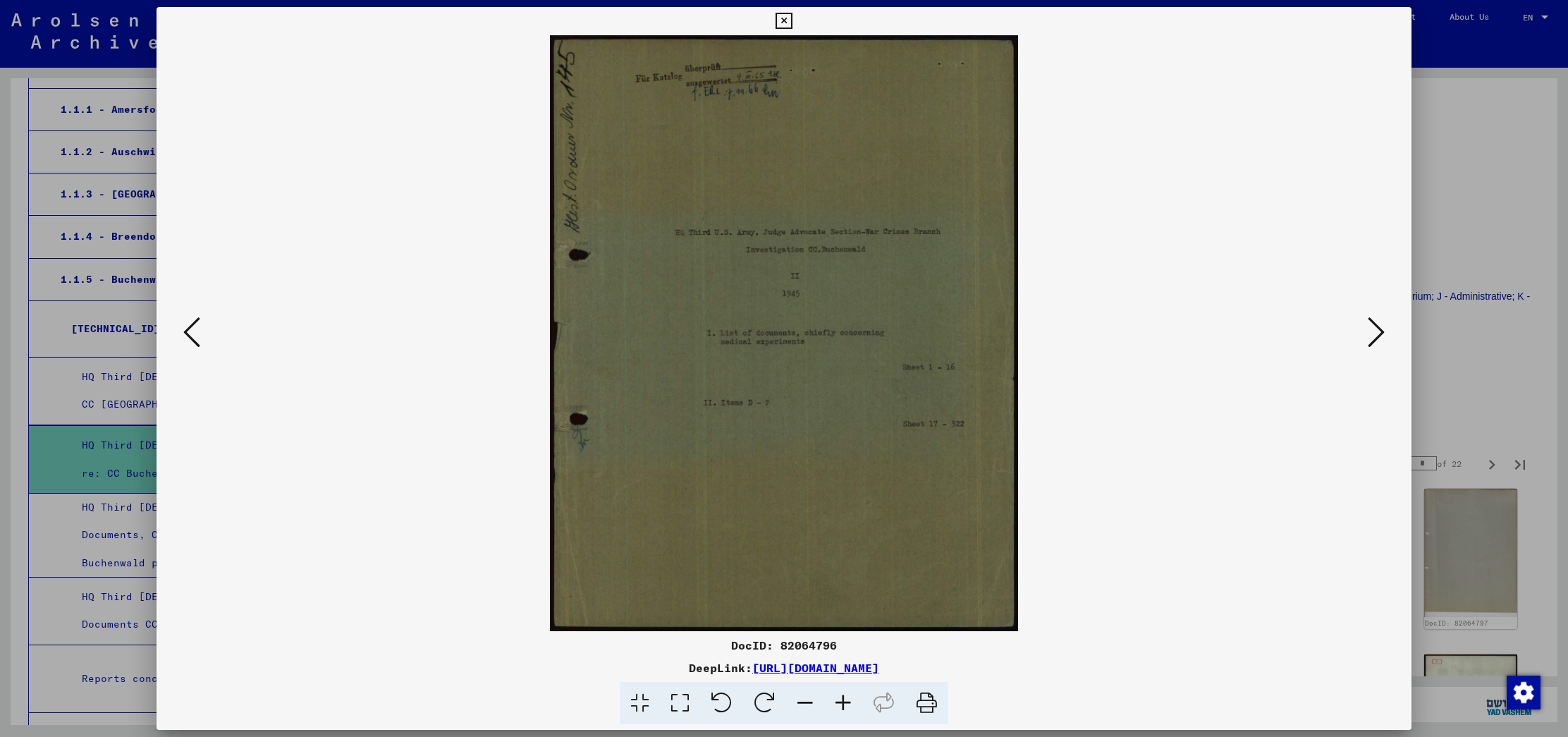
click at [1376, 348] on icon at bounding box center [1375, 332] width 17 height 34
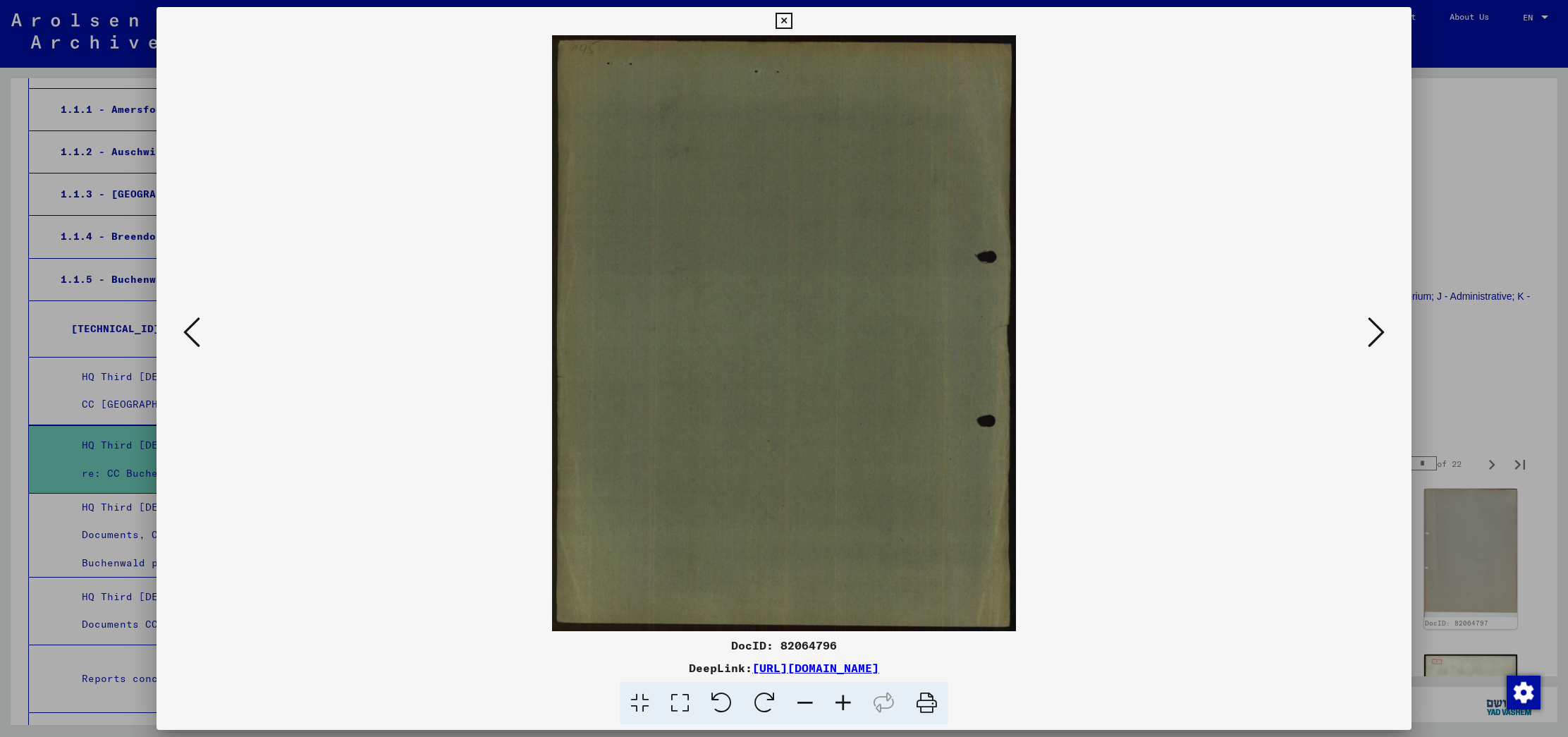
click at [191, 325] on icon at bounding box center [191, 332] width 17 height 34
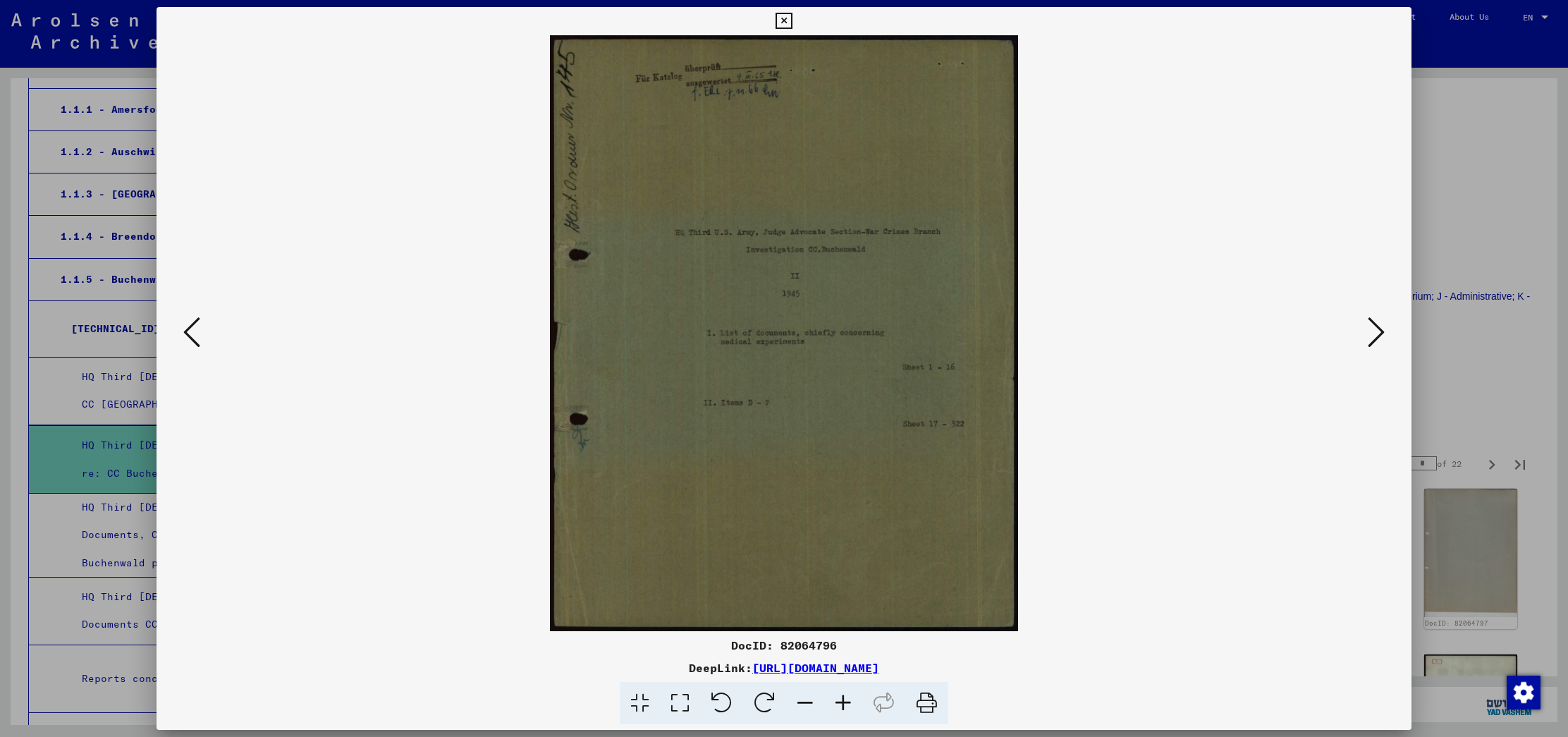
click at [1486, 155] on div at bounding box center [784, 368] width 1568 height 737
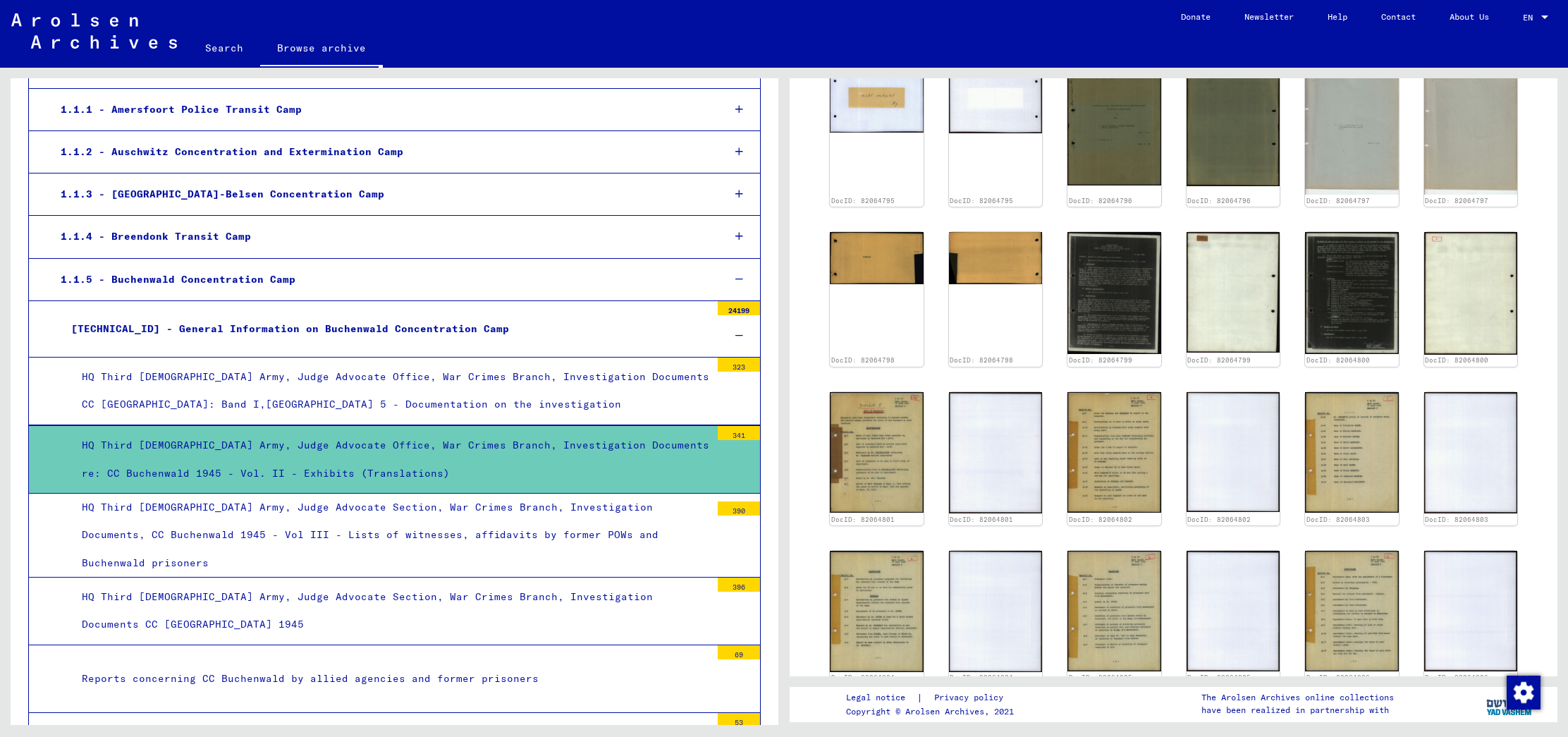
scroll to position [687, 0]
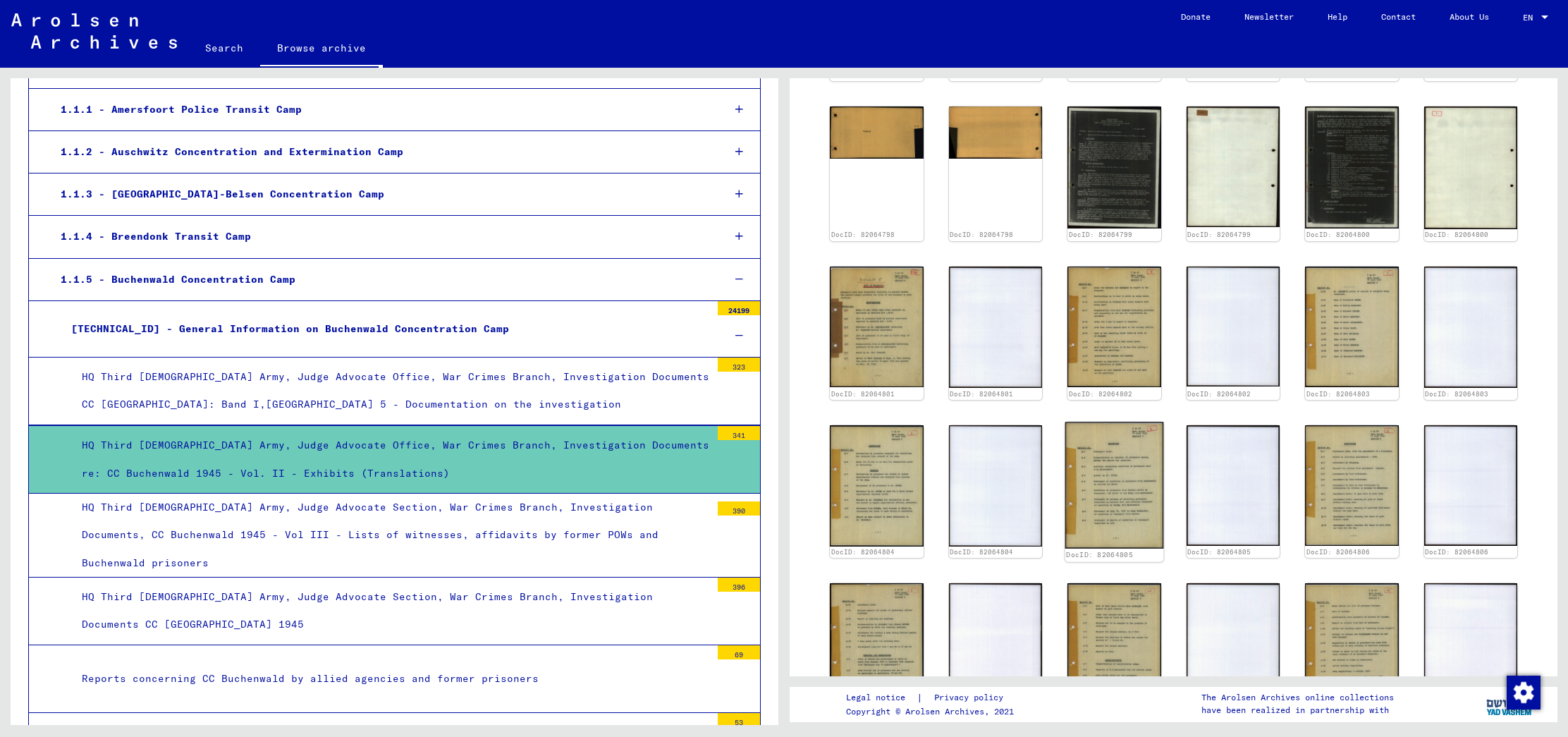
click at [1129, 463] on img at bounding box center [1114, 486] width 98 height 127
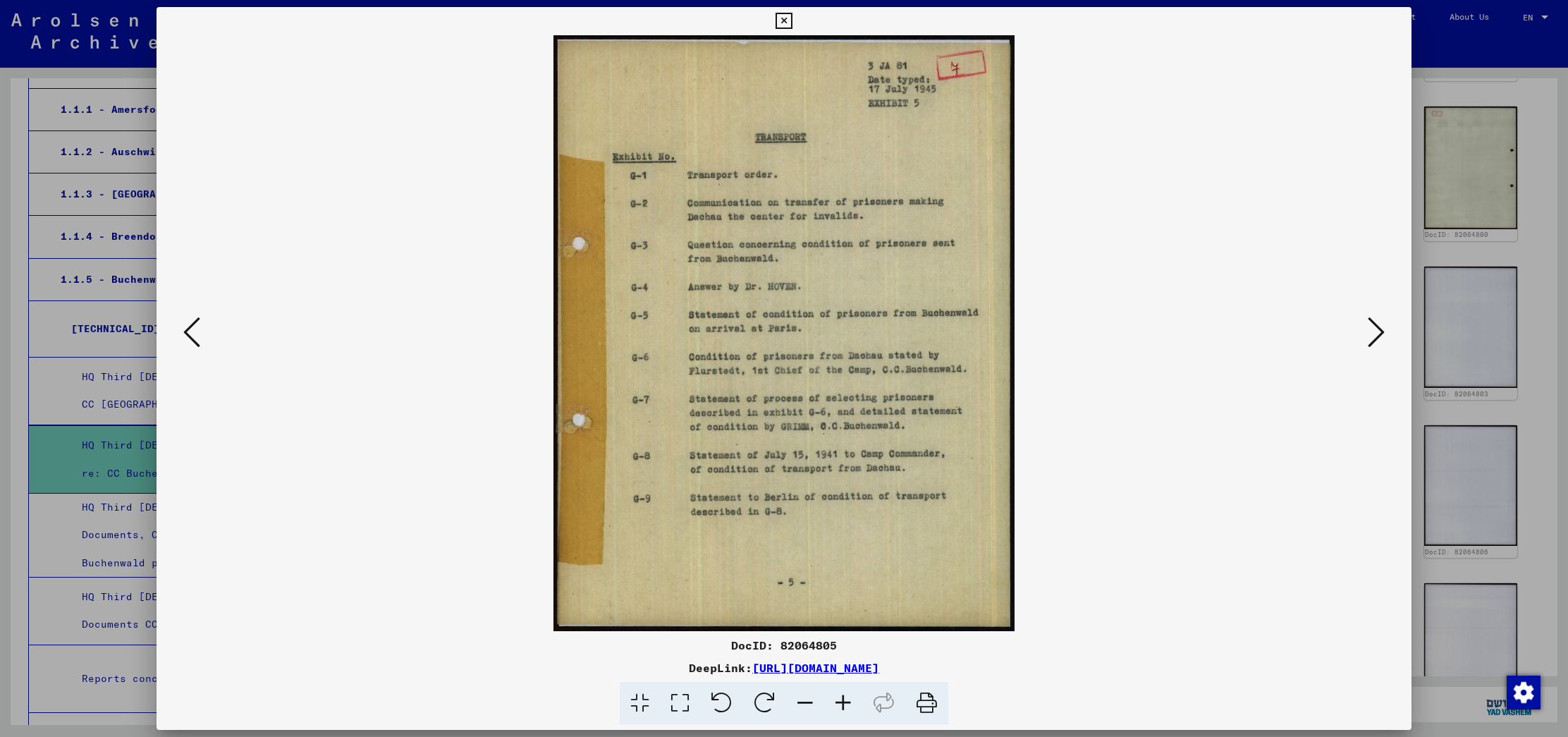
click at [1559, 191] on div at bounding box center [784, 368] width 1568 height 737
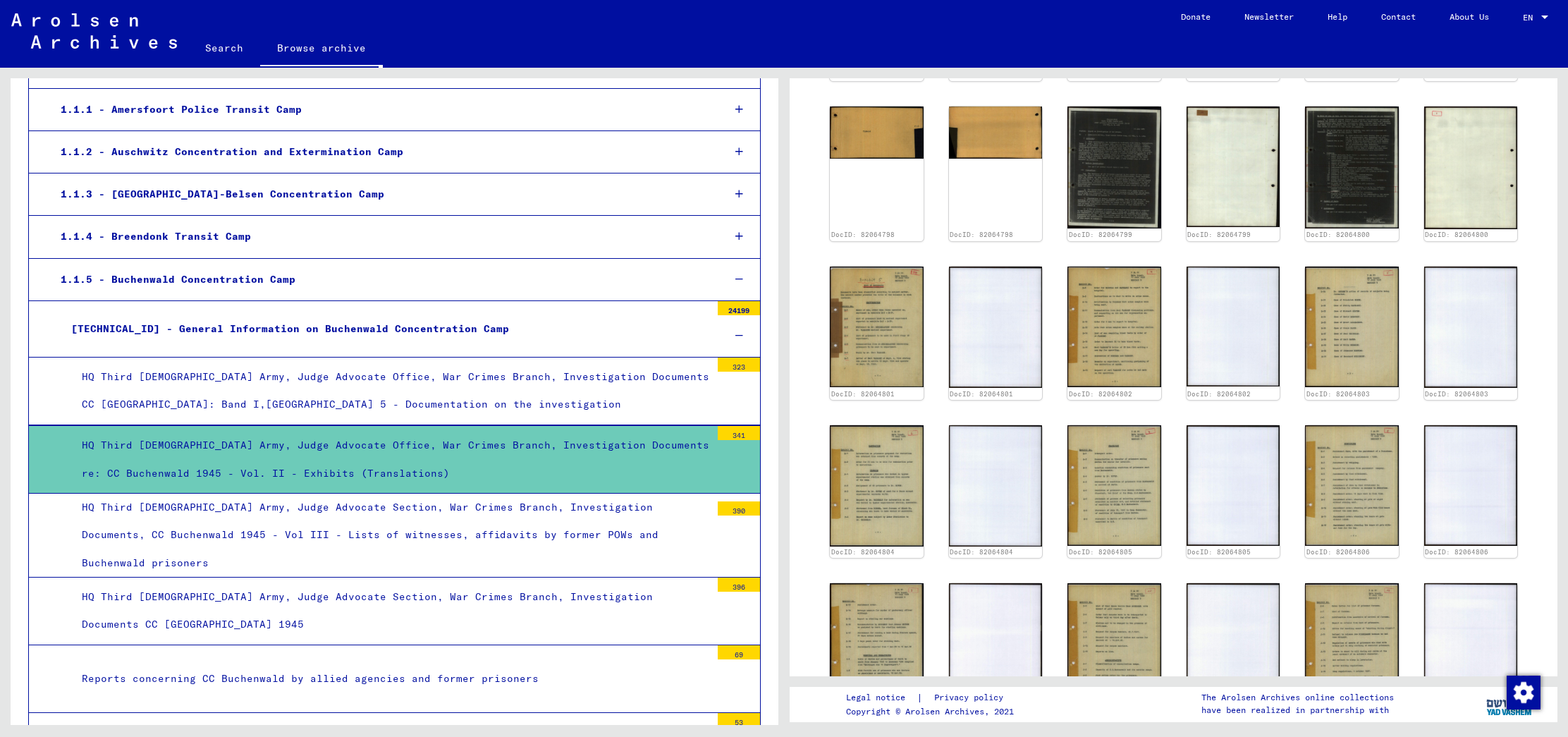
click at [484, 494] on mat-tree-node "HQ Third [DEMOGRAPHIC_DATA] Army, Judge Advocate Section, War Crimes Branch, In…" at bounding box center [394, 535] width 732 height 84
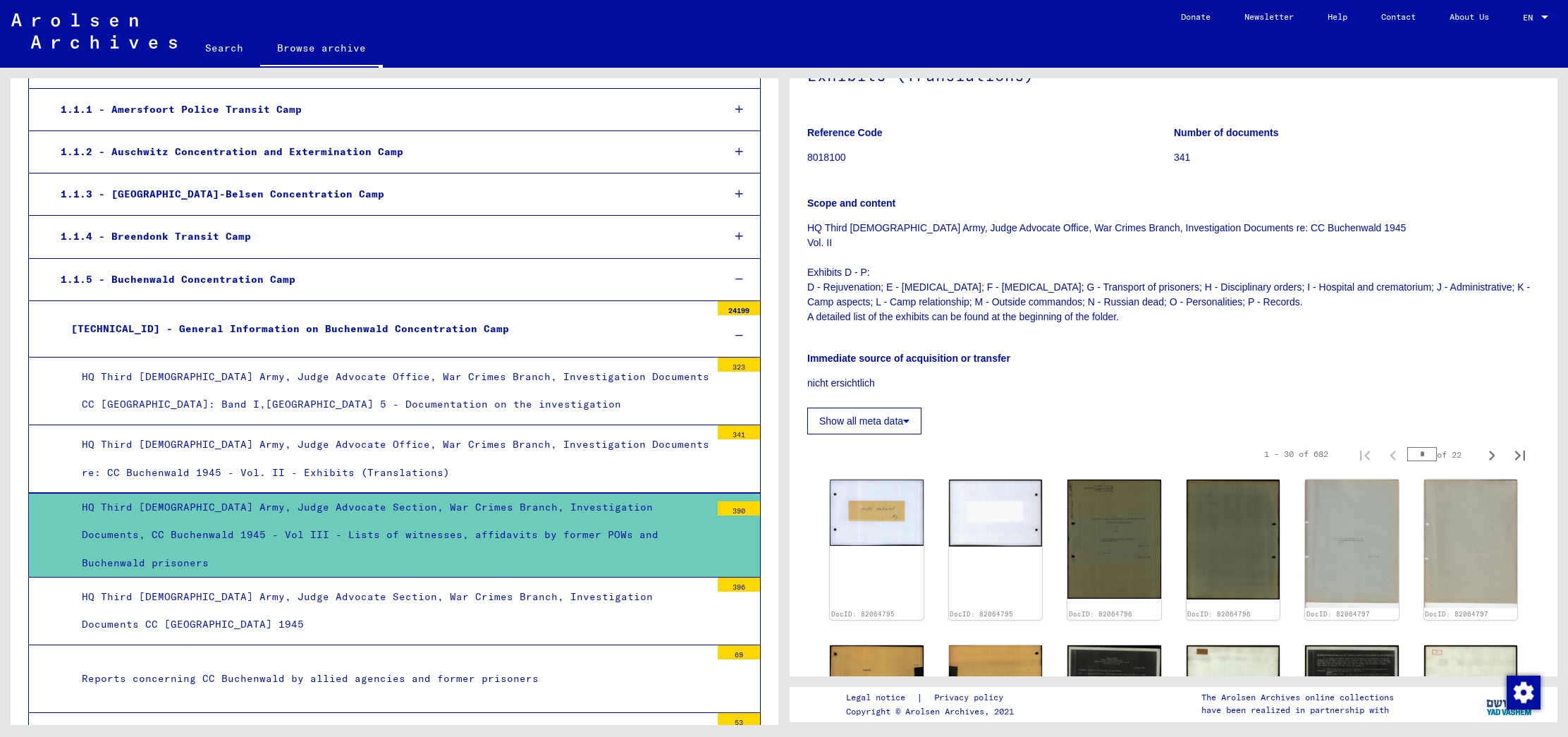
scroll to position [1, 0]
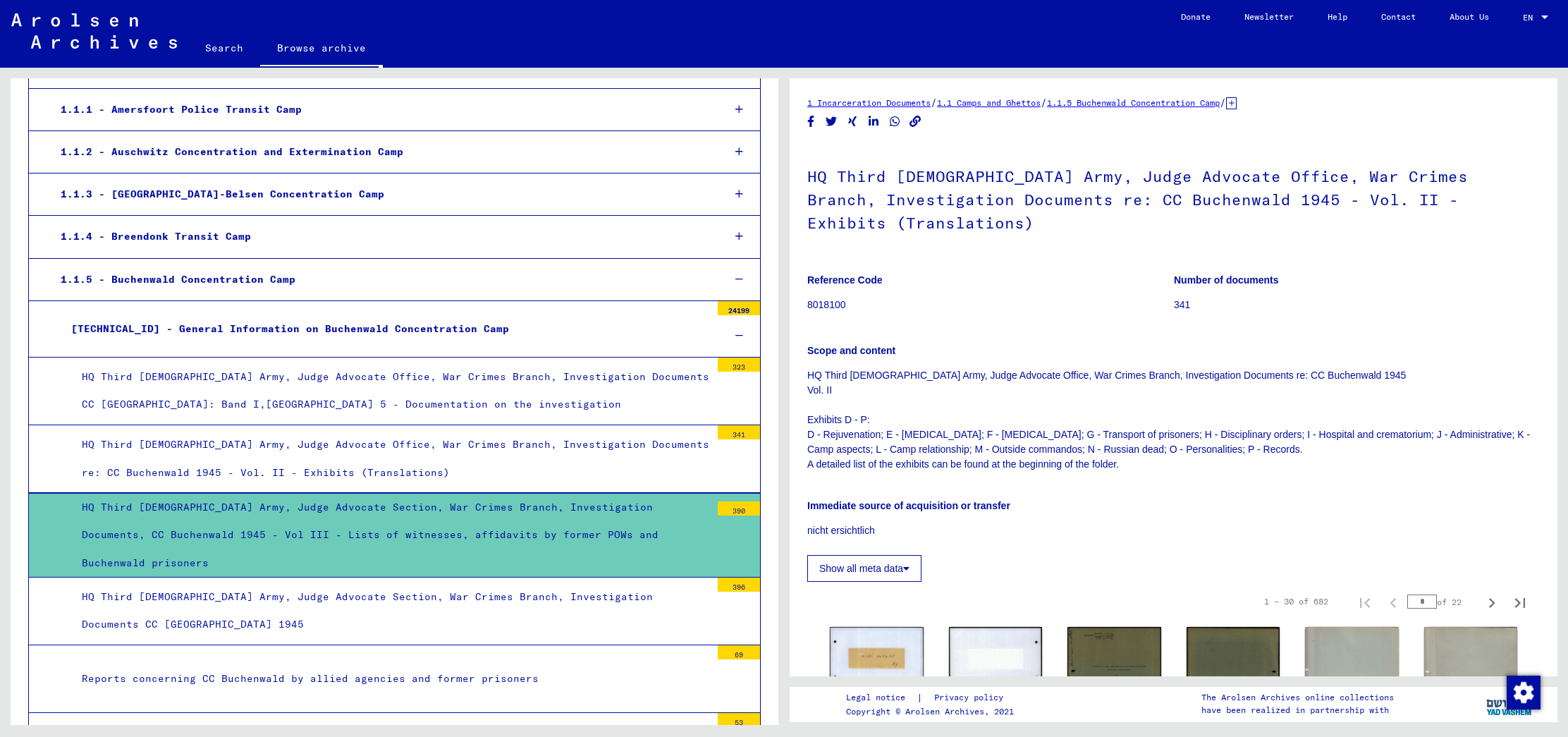
click at [581, 533] on div "HQ Third [DEMOGRAPHIC_DATA] Army, Judge Advocate Section, War Crimes Branch, In…" at bounding box center [391, 535] width 639 height 83
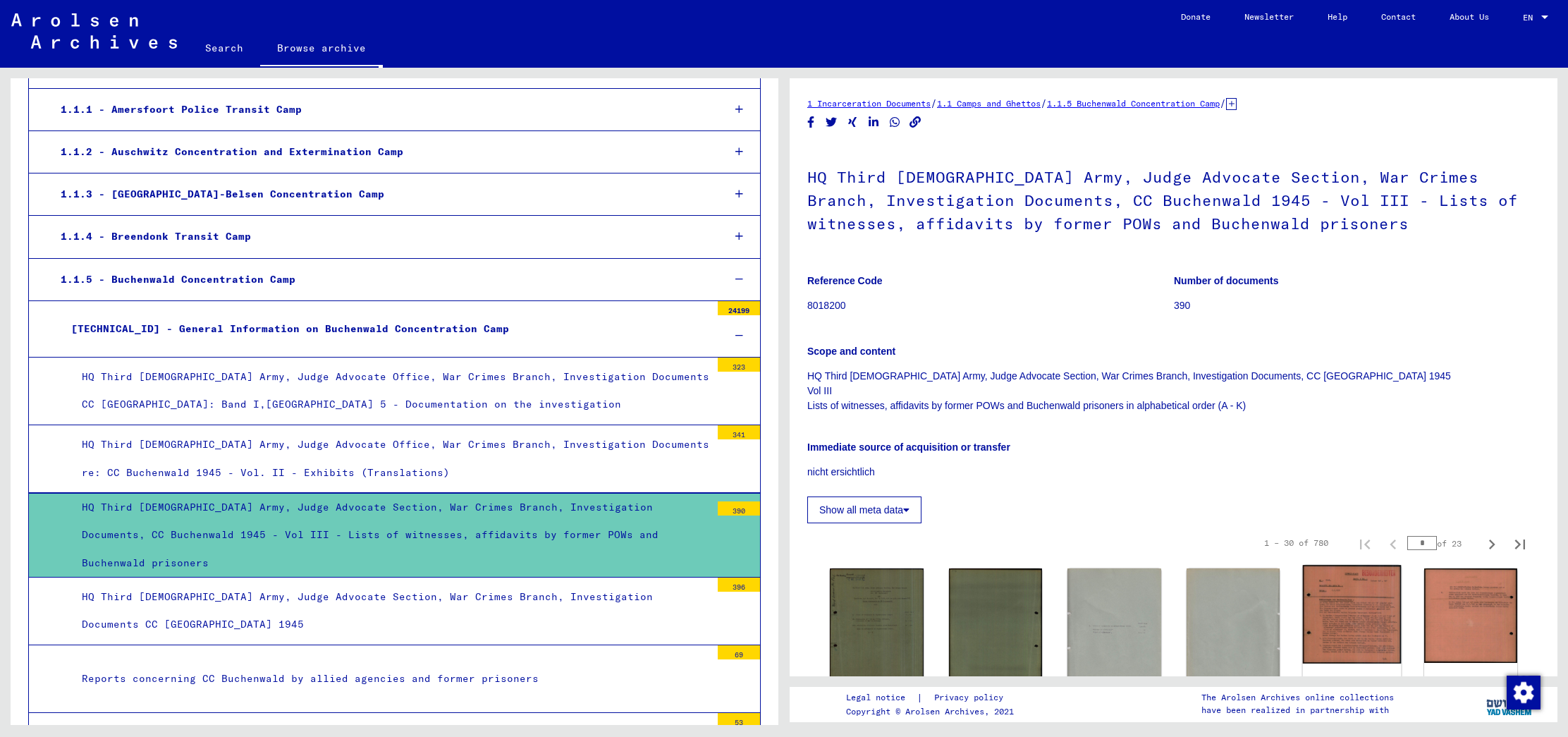
click at [1376, 619] on img at bounding box center [1352, 614] width 98 height 98
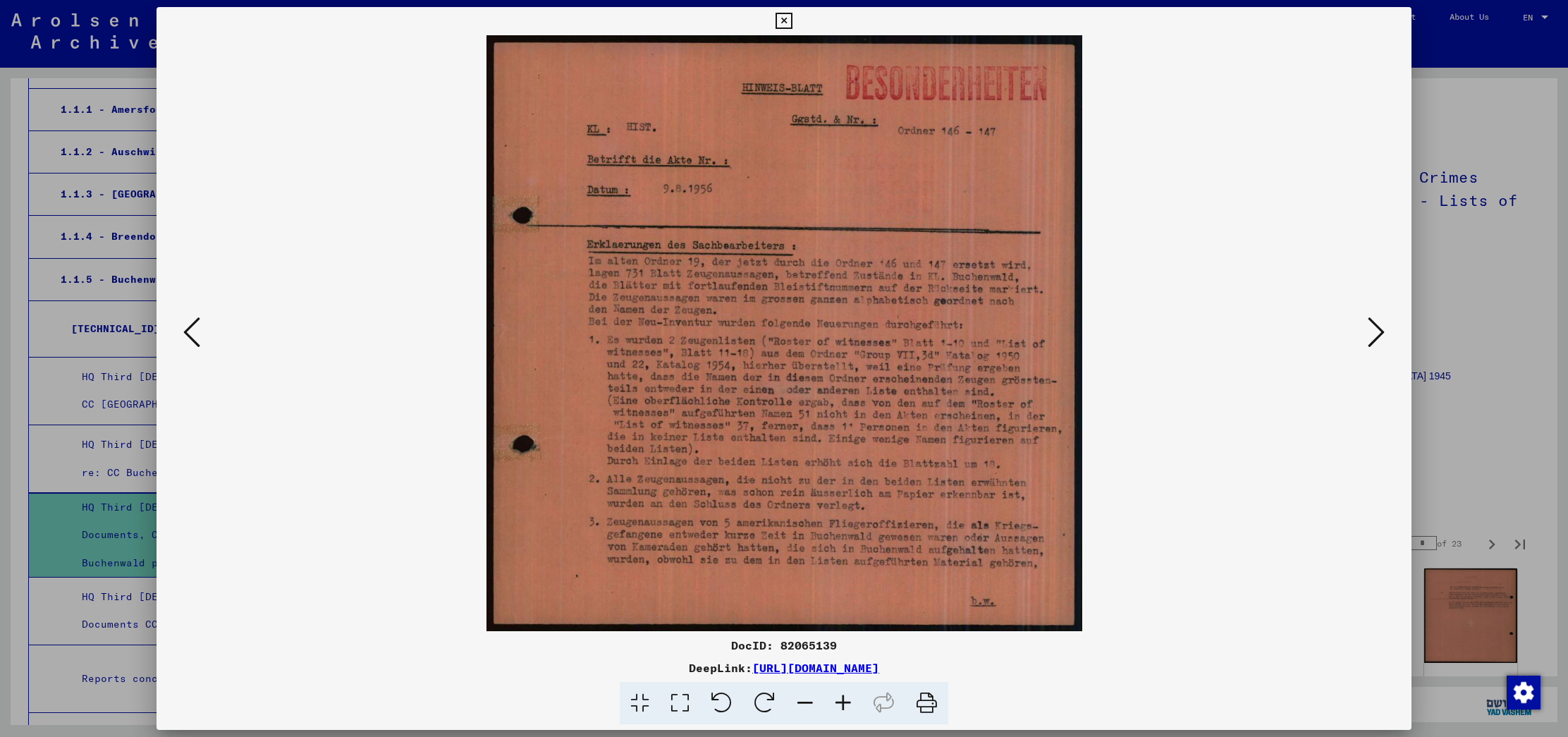
click at [1379, 330] on icon at bounding box center [1375, 332] width 17 height 34
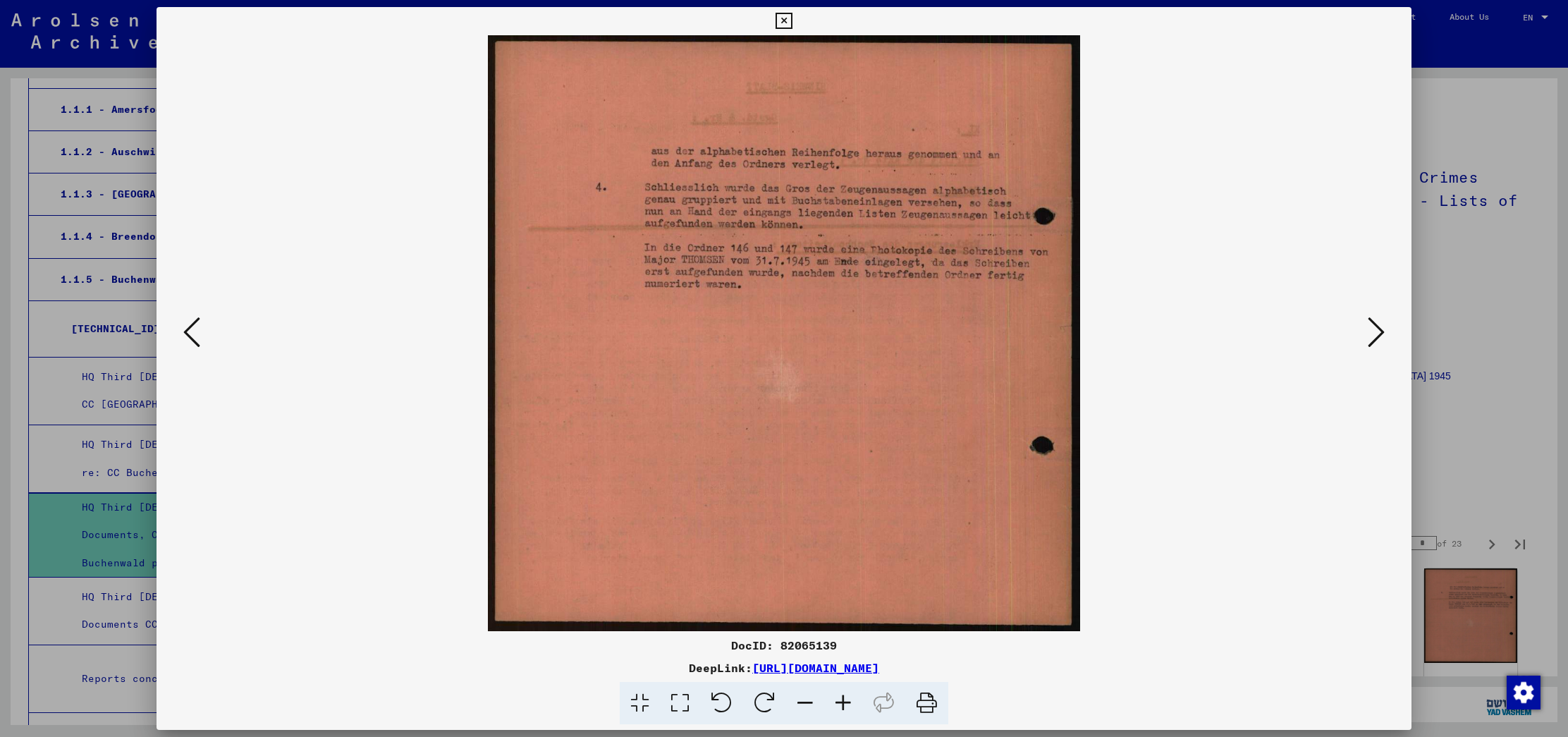
click at [1379, 330] on icon at bounding box center [1375, 332] width 17 height 34
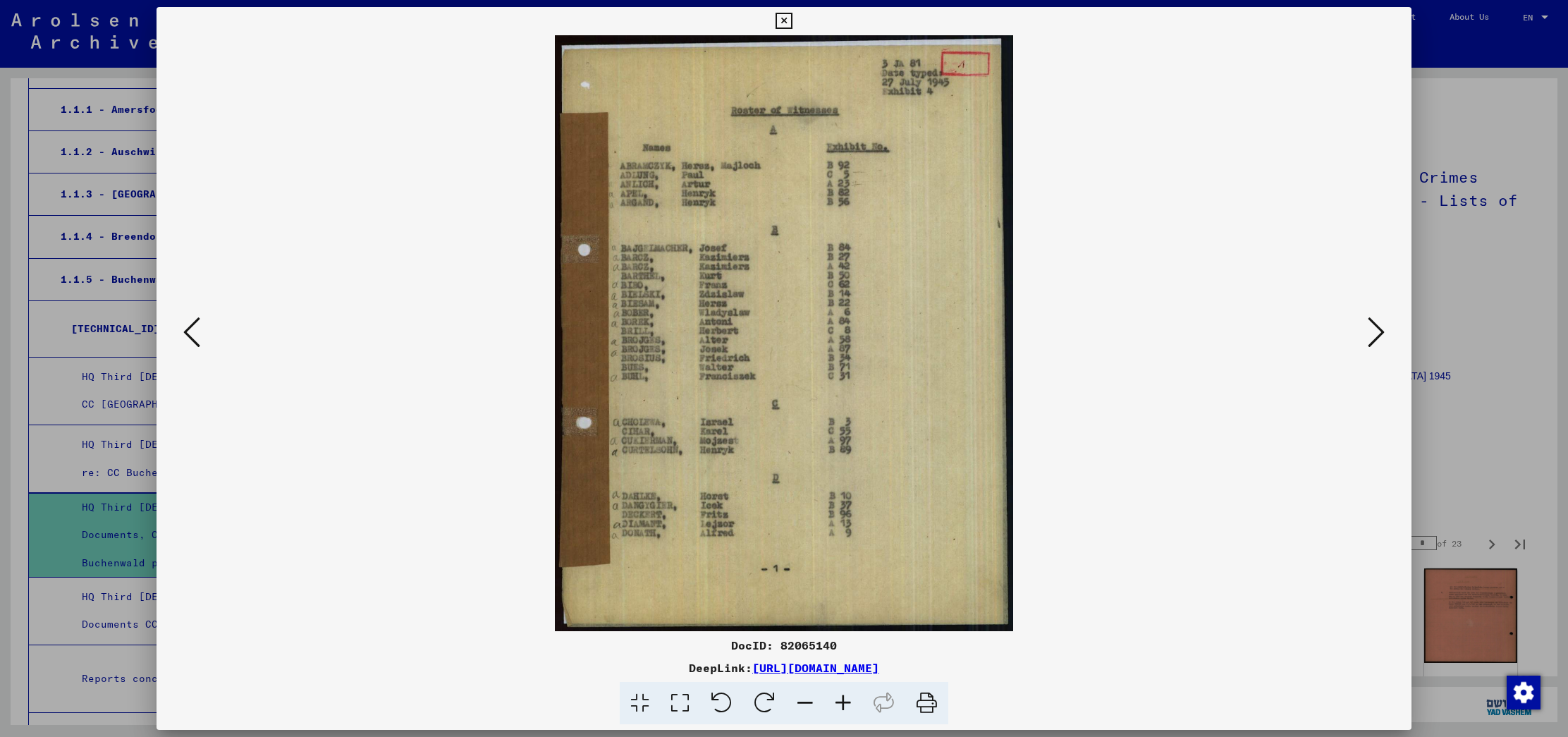
click at [1497, 329] on div at bounding box center [784, 368] width 1568 height 737
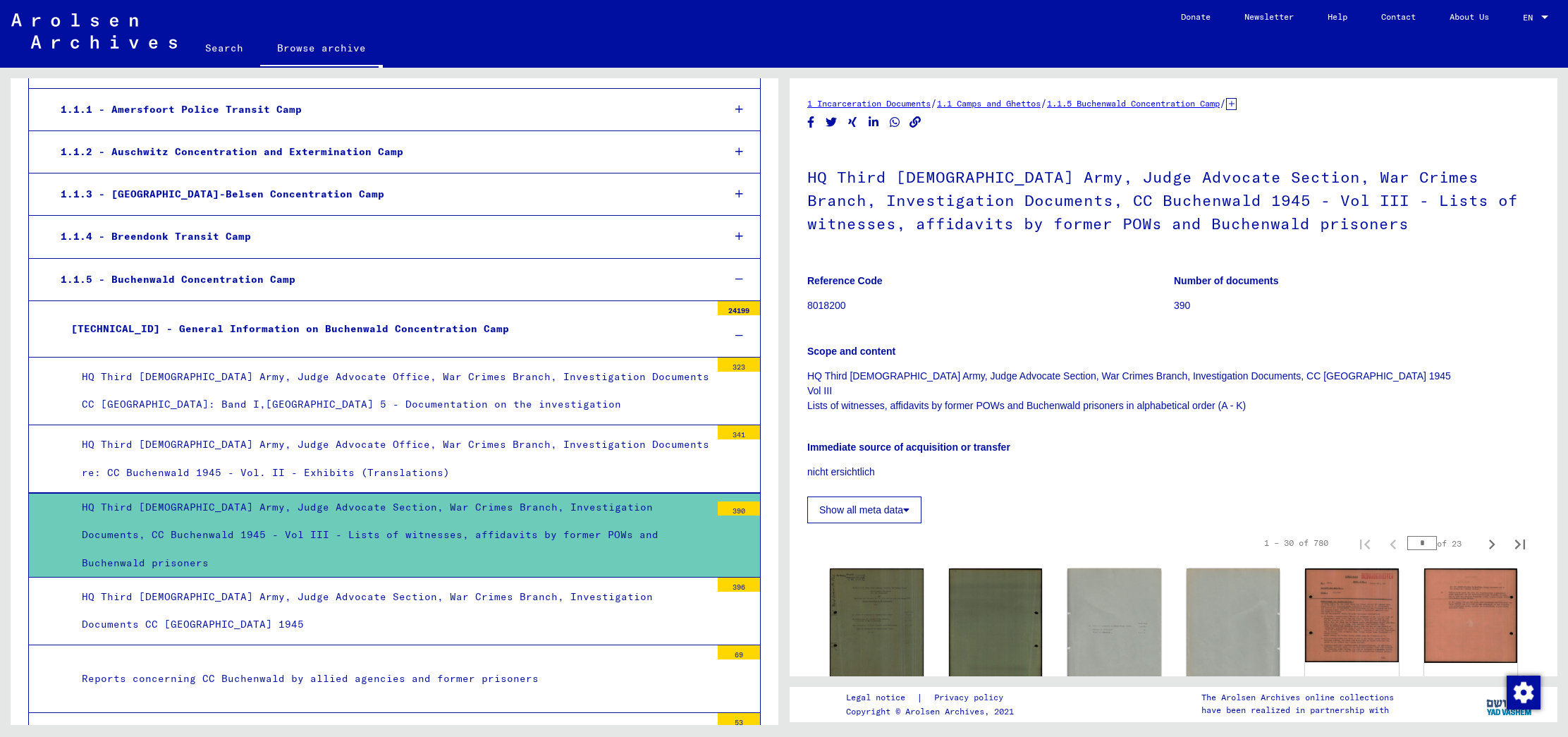
click at [512, 593] on div "HQ Third [DEMOGRAPHIC_DATA] Army, Judge Advocate Section, War Crimes Branch, In…" at bounding box center [391, 611] width 639 height 55
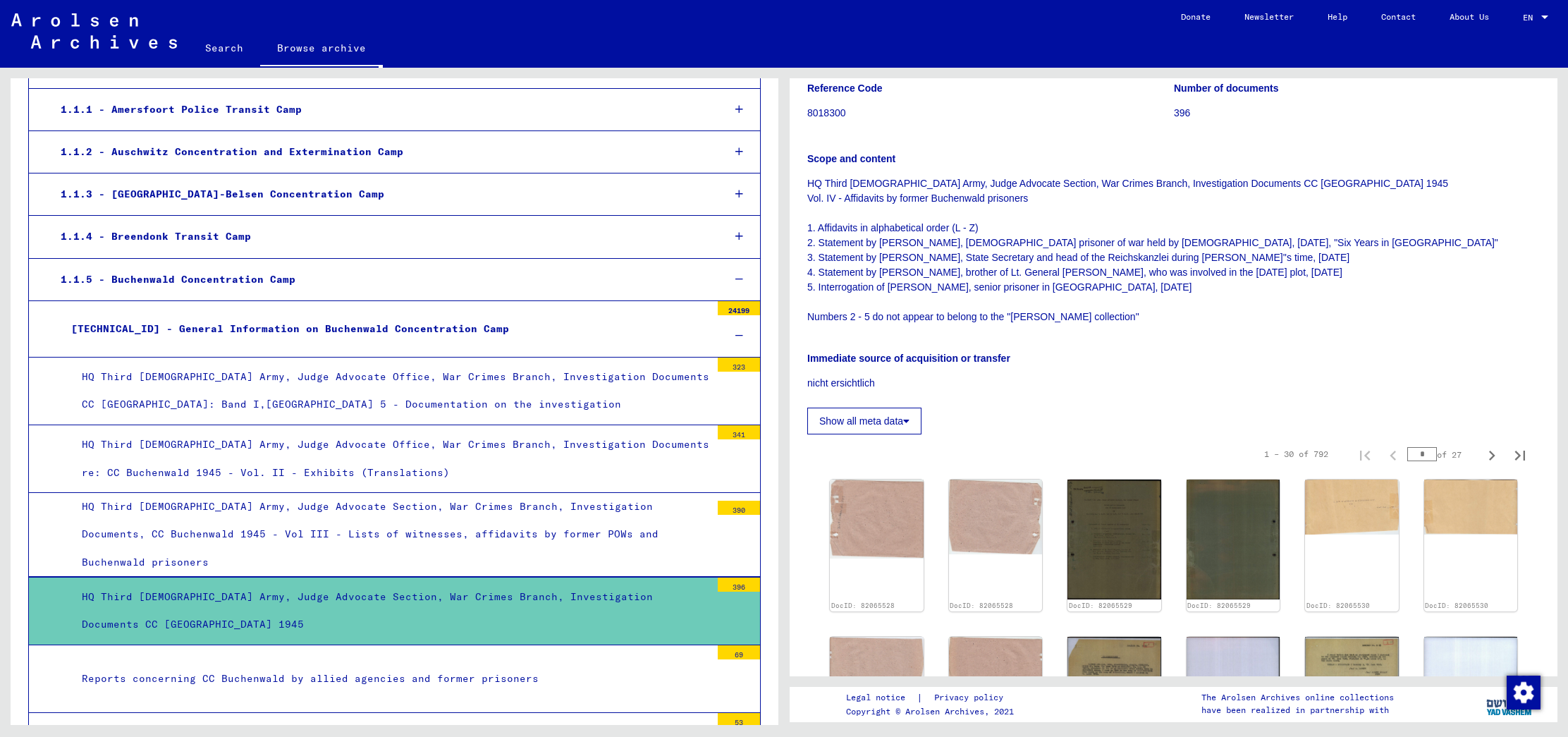
scroll to position [250, 0]
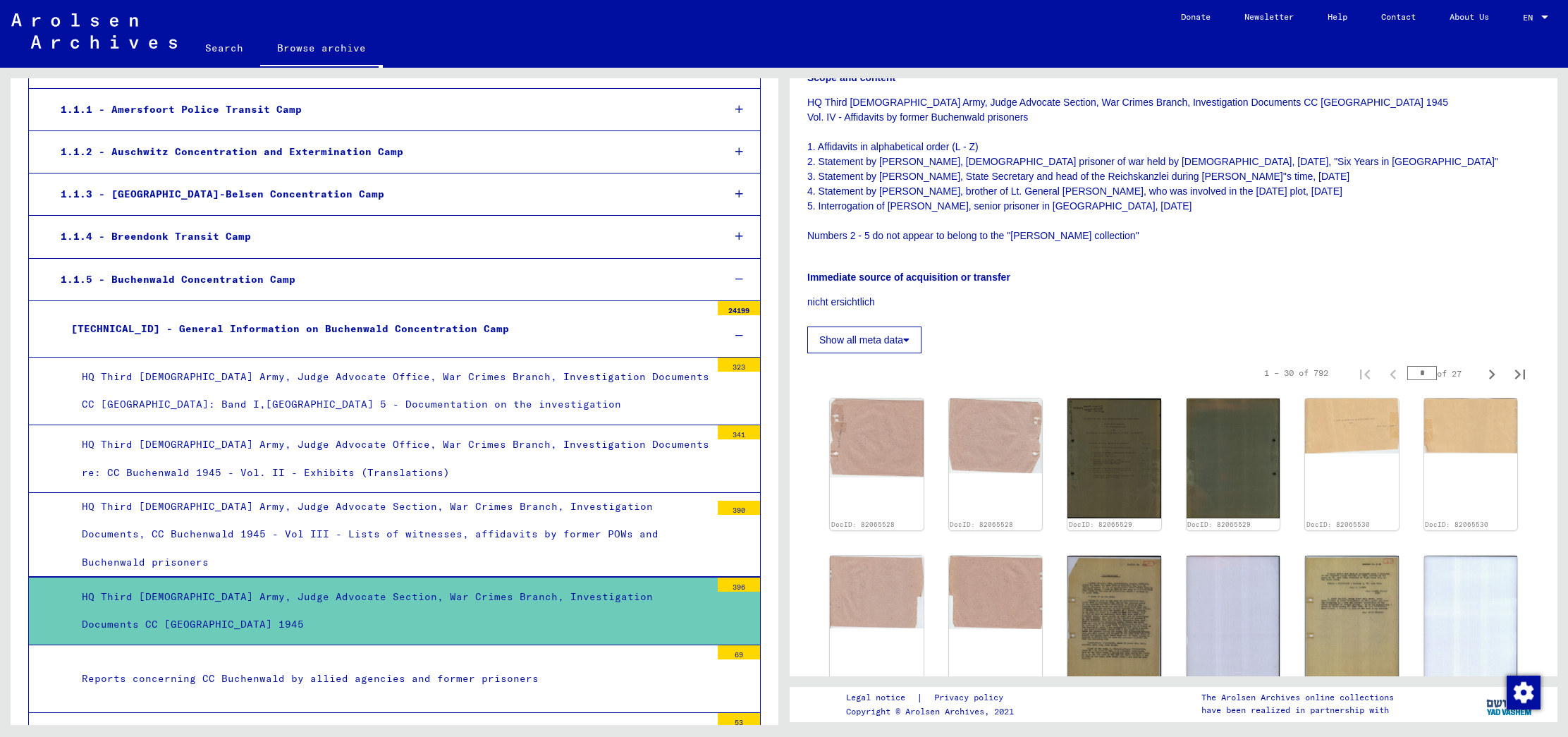
click at [498, 669] on div "Reports concerning CC Buchenwald by allied agencies and former prisoners" at bounding box center [391, 678] width 639 height 27
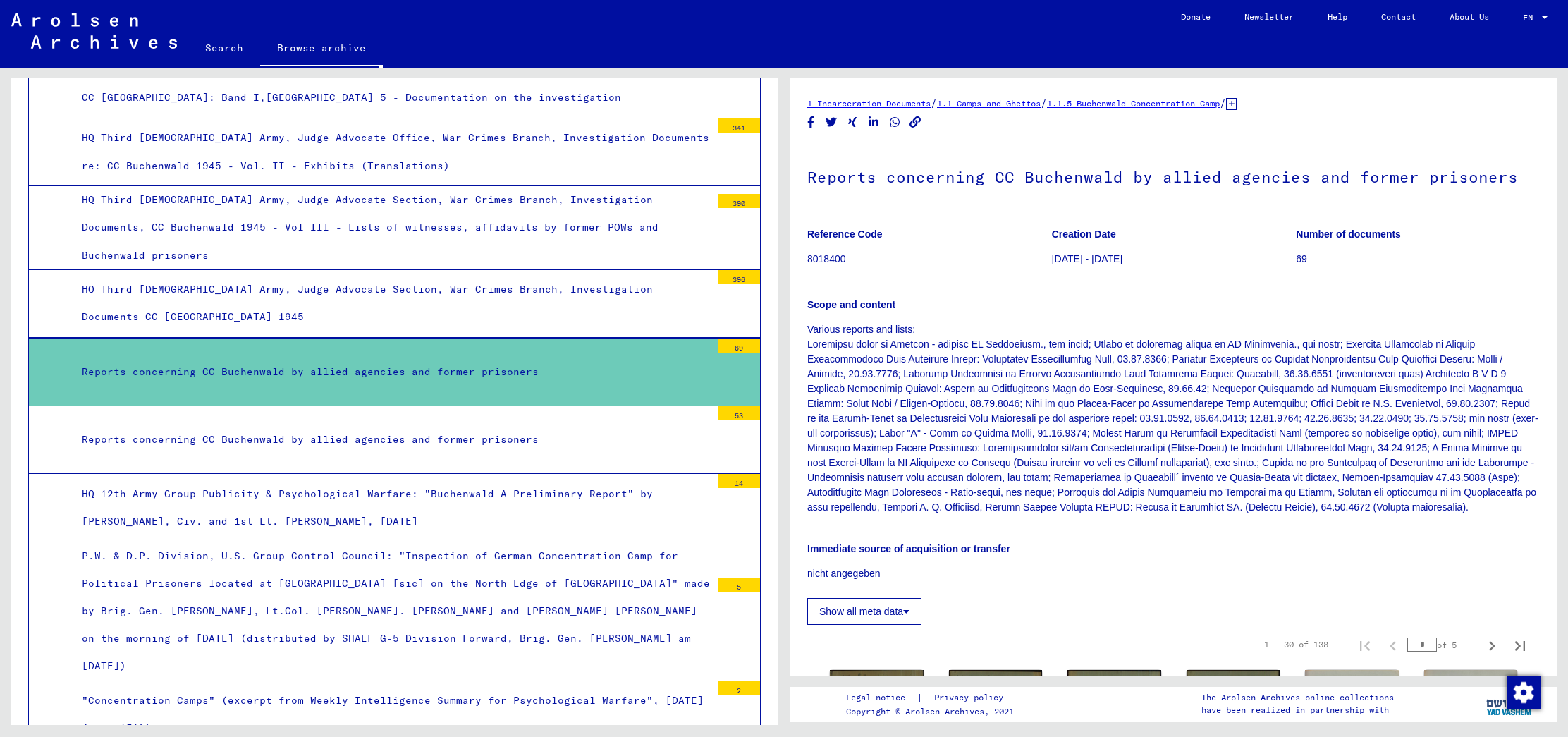
scroll to position [552, 0]
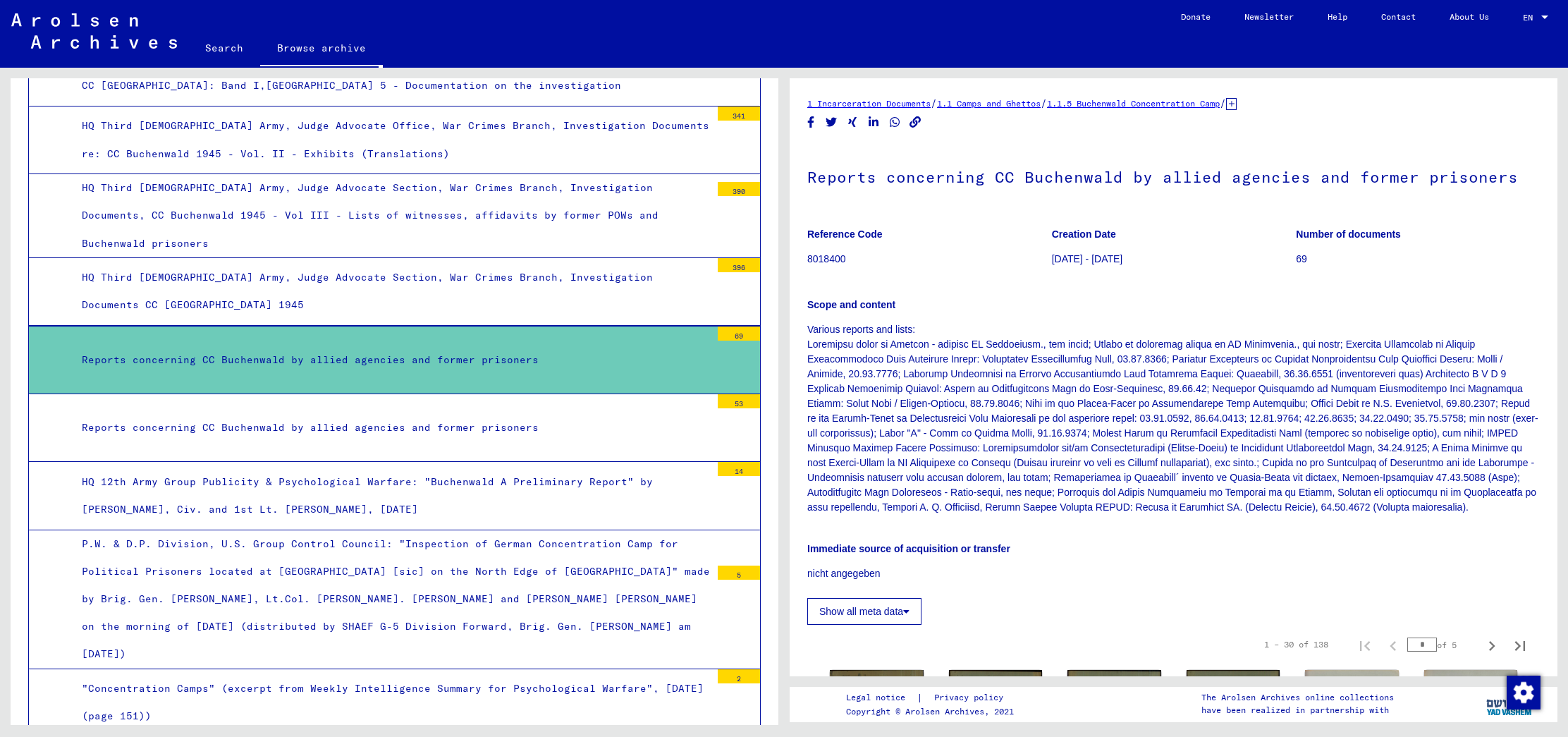
click at [467, 414] on div "Reports concerning CC Buchenwald by allied agencies and former prisoners" at bounding box center [391, 428] width 639 height 27
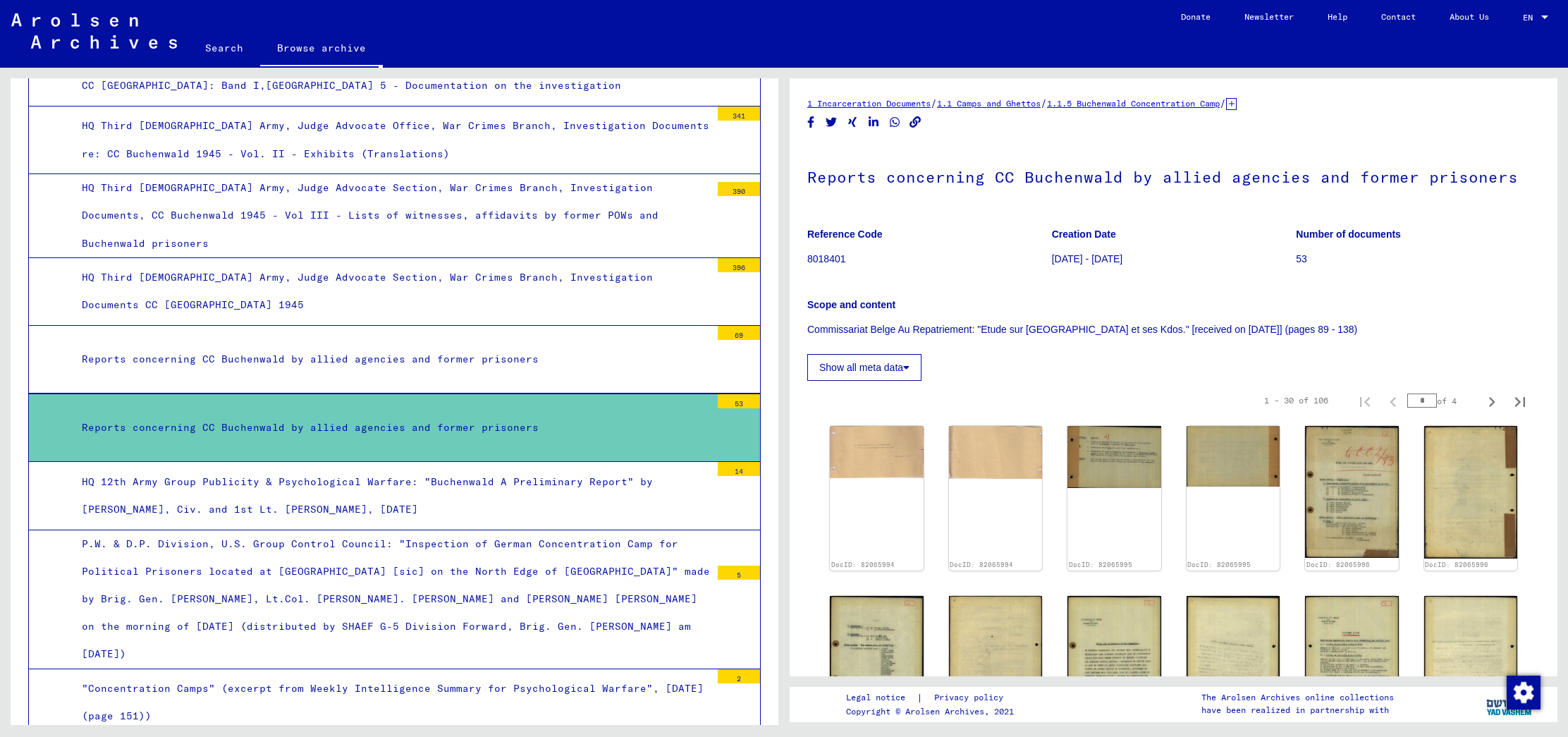
click at [473, 475] on div "HQ 12th Army Group Publicity & Psychological Warfare: "Buchenwald A Preliminary…" at bounding box center [391, 496] width 639 height 55
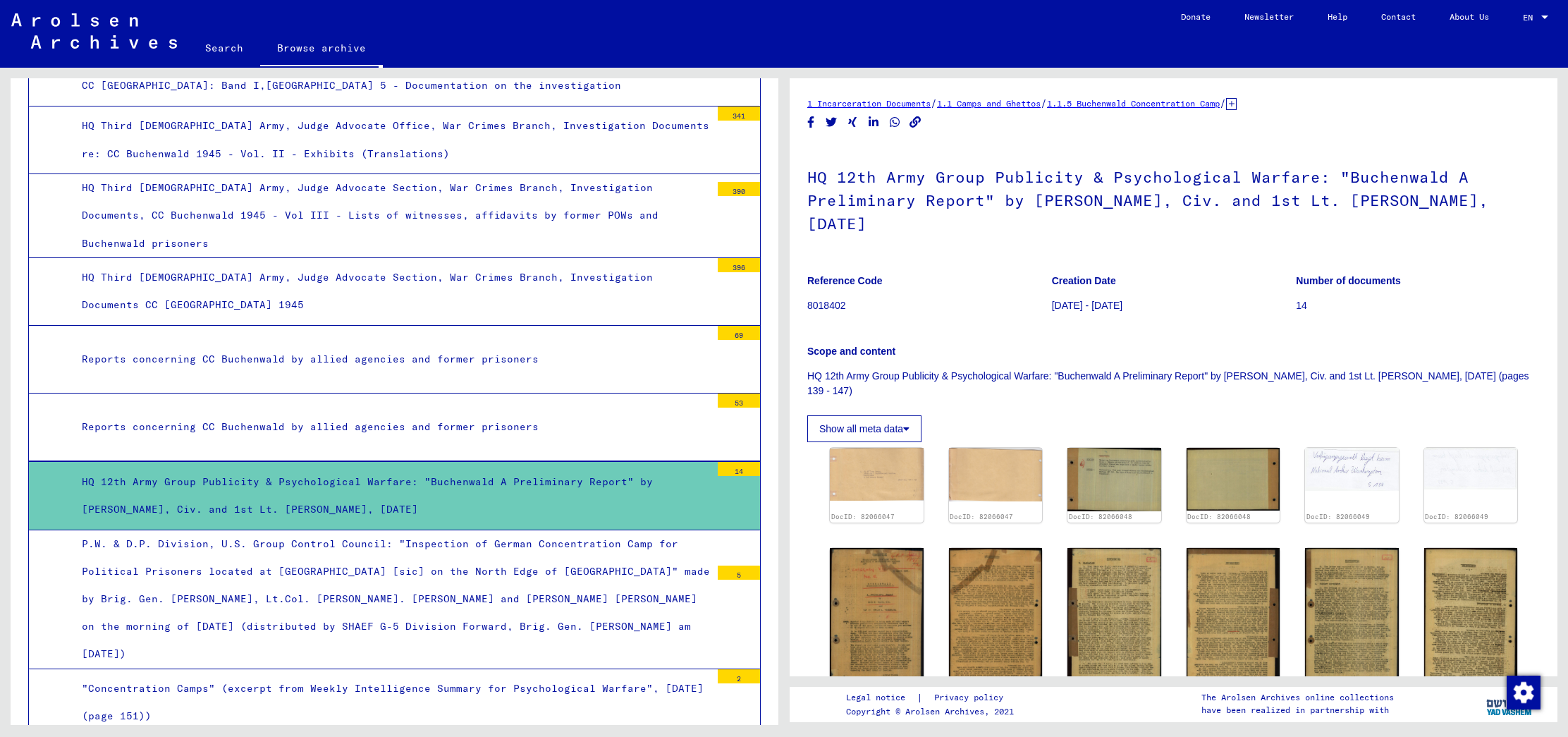
click at [464, 564] on div "P.W. & D.P. Division, U.S. Group Control Council: "Inspection of German Concent…" at bounding box center [391, 599] width 639 height 138
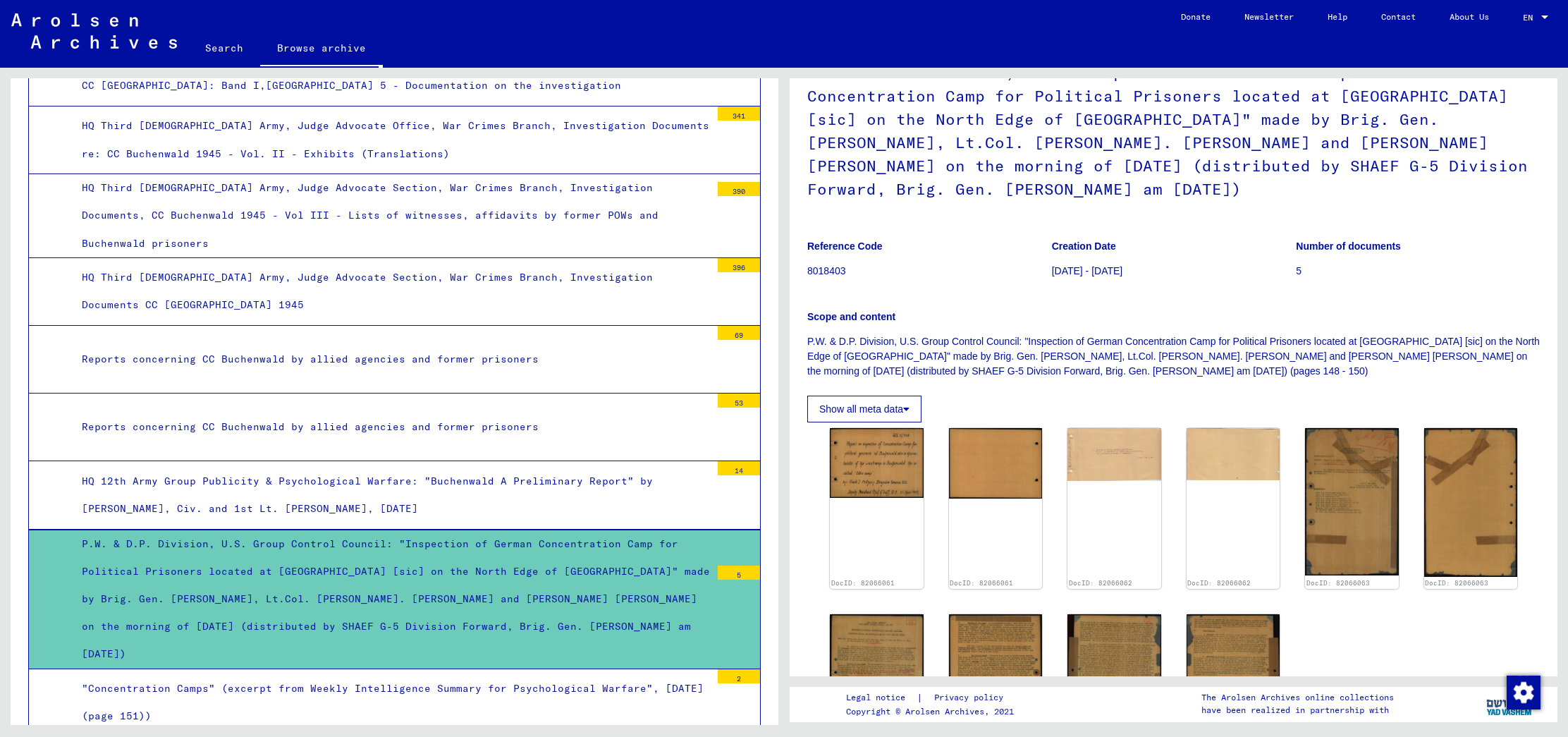
scroll to position [116, 0]
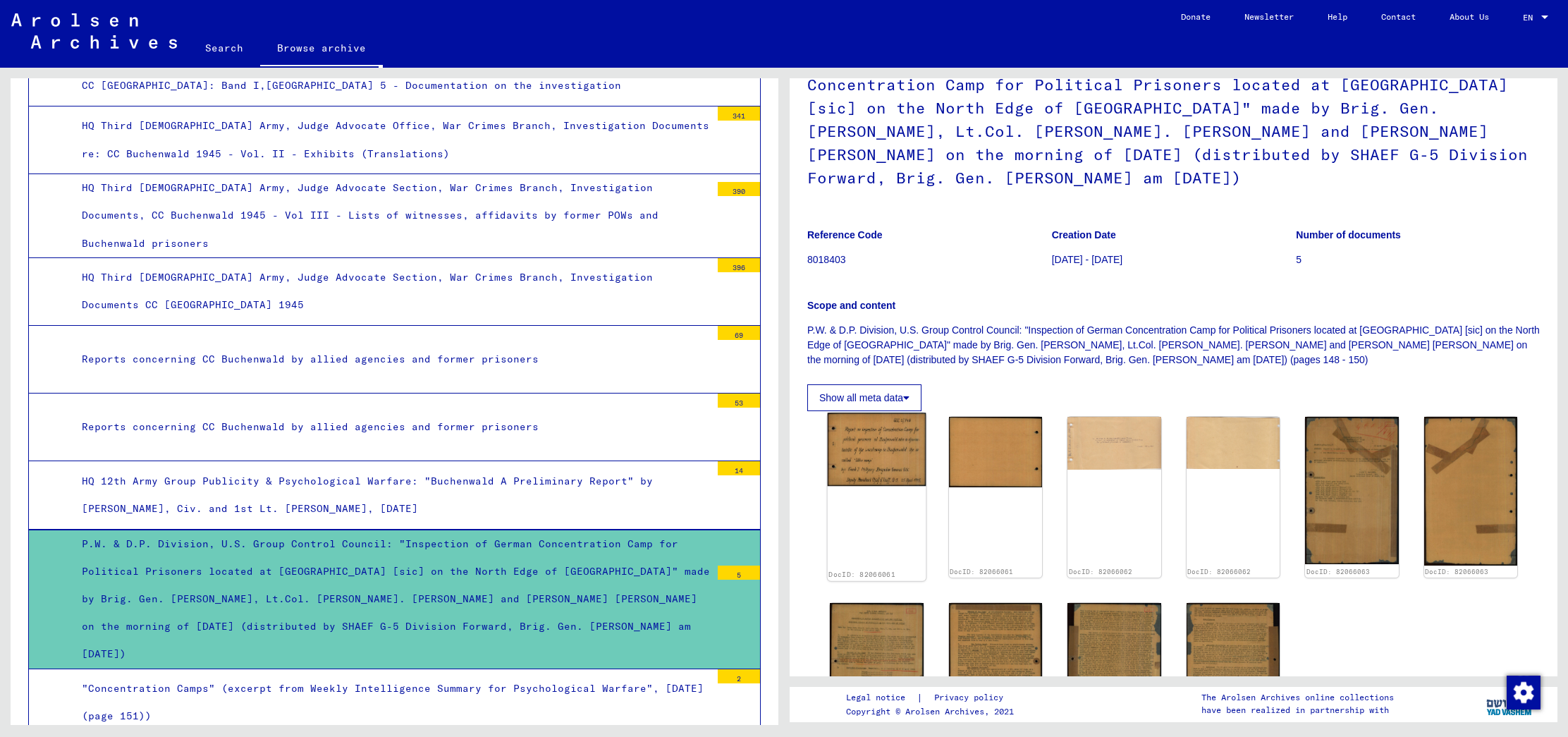
click at [860, 426] on img at bounding box center [877, 450] width 98 height 74
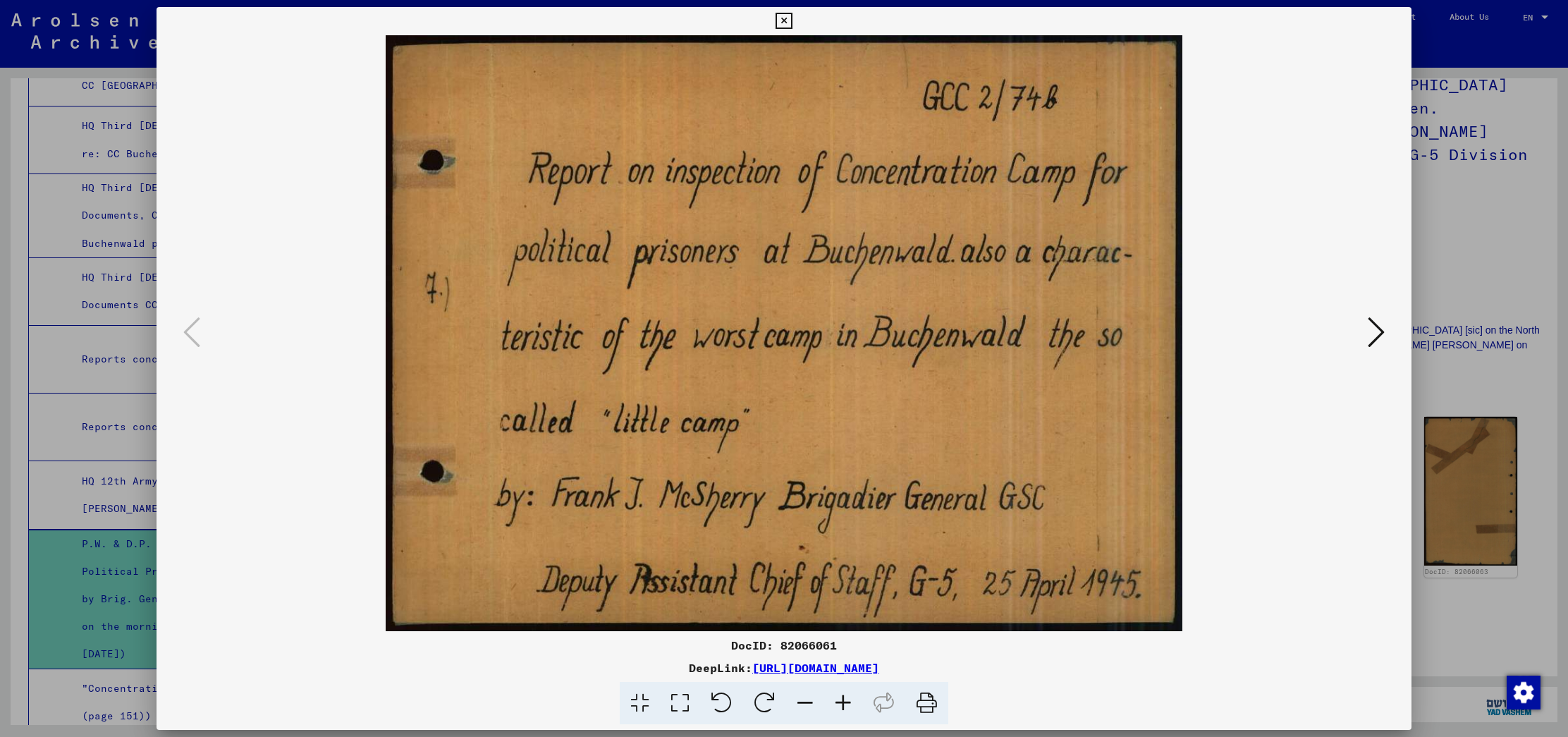
click at [1379, 337] on icon at bounding box center [1375, 332] width 17 height 34
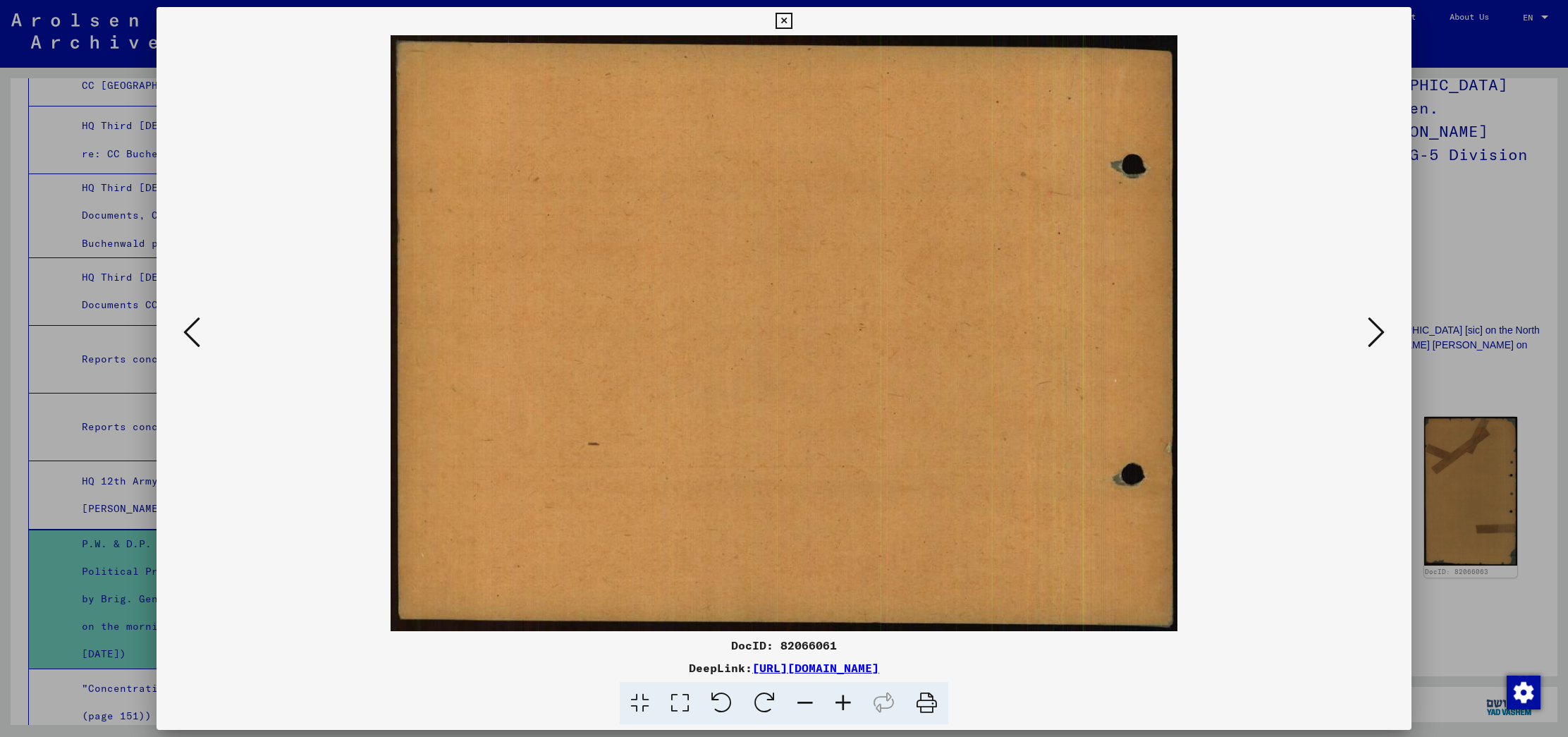
click at [1379, 337] on icon at bounding box center [1375, 332] width 17 height 34
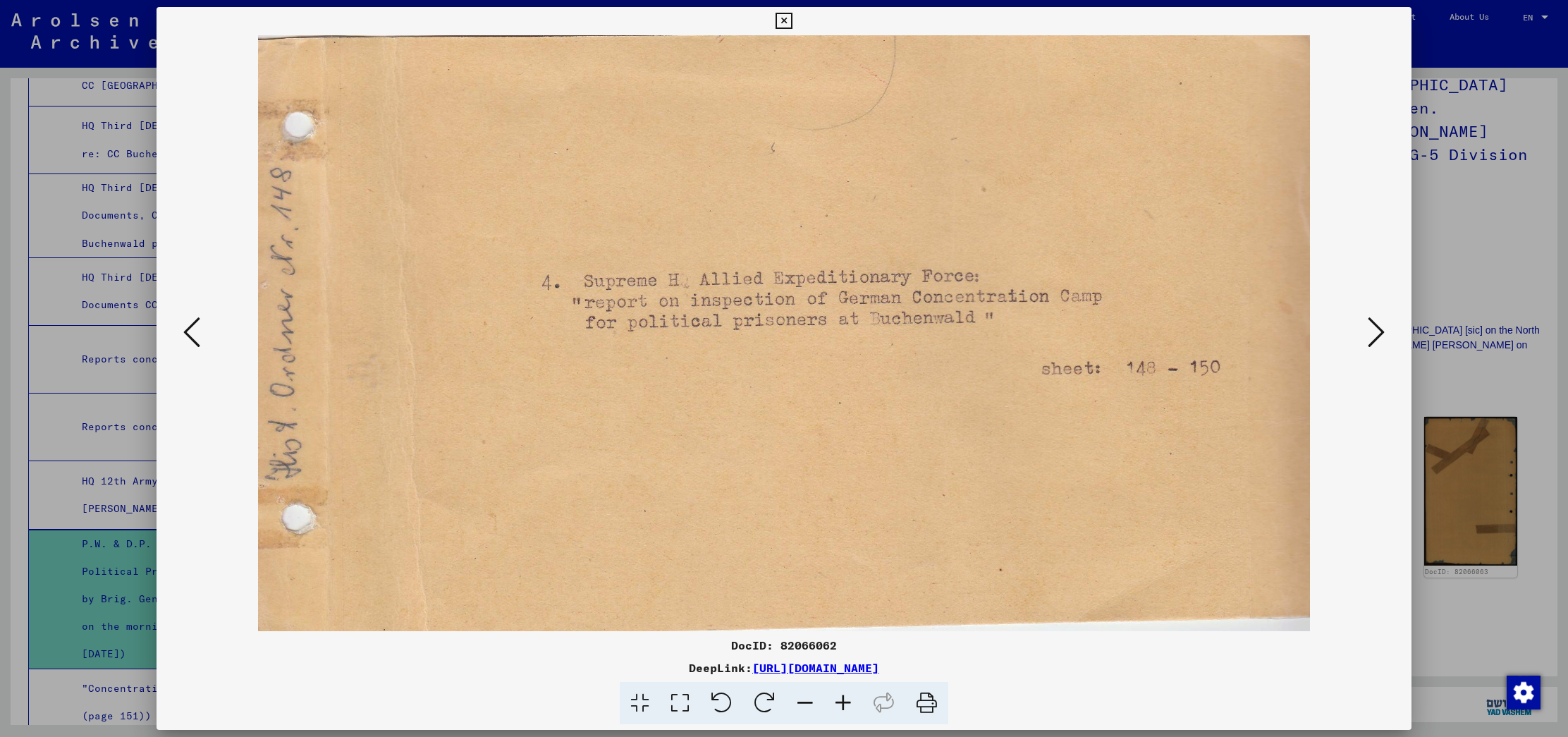
click at [1379, 337] on icon at bounding box center [1375, 332] width 17 height 34
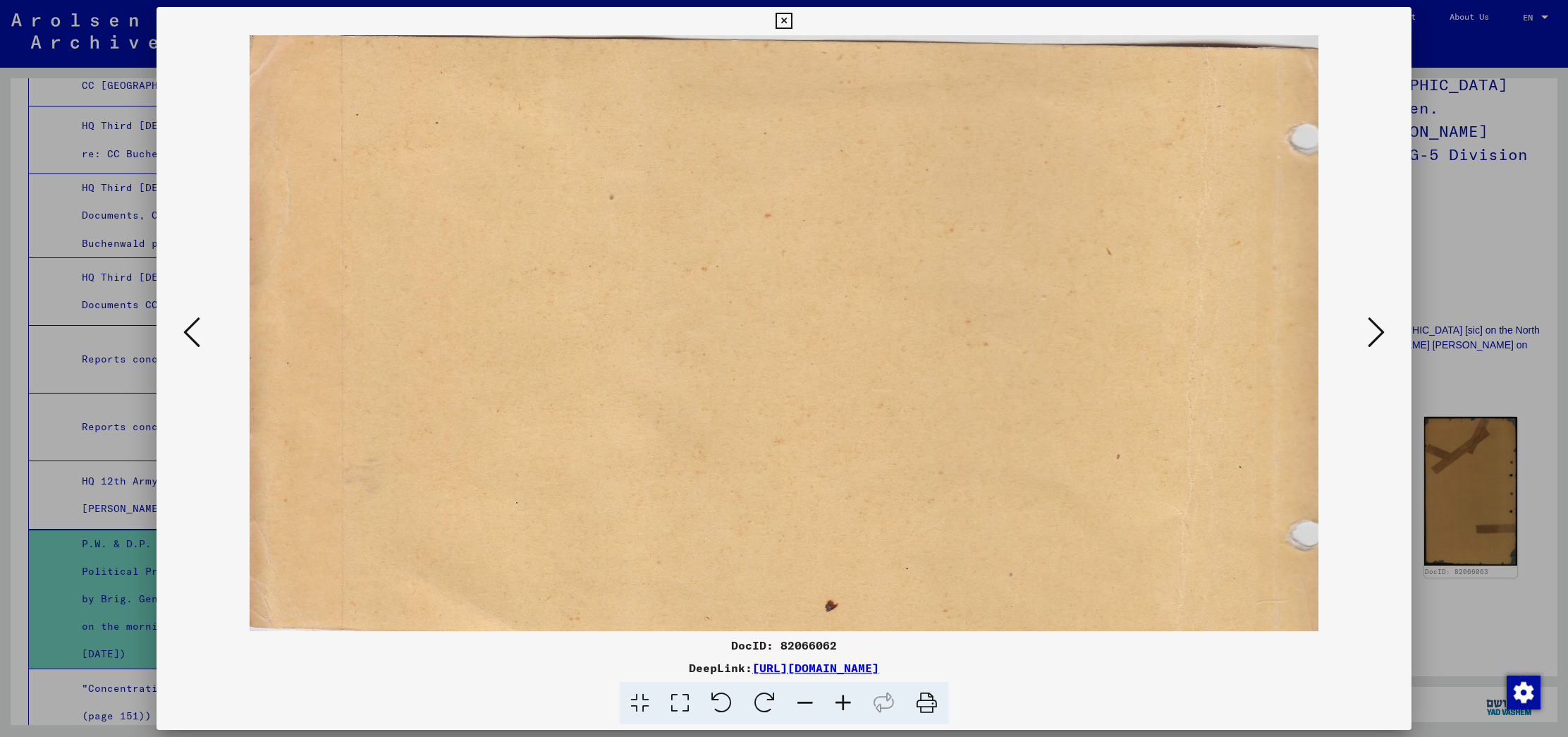
click at [1379, 337] on icon at bounding box center [1375, 332] width 17 height 34
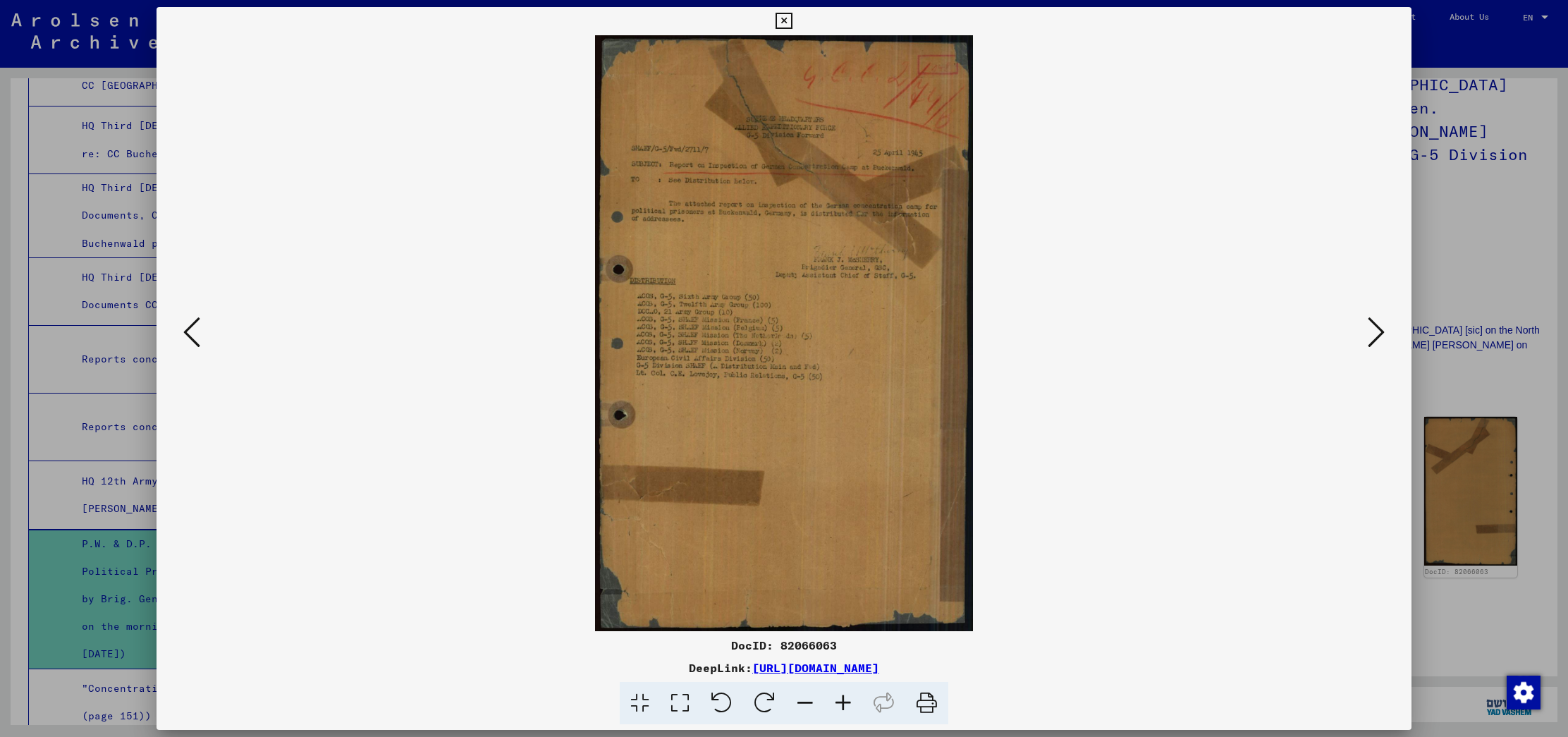
click at [1379, 337] on icon at bounding box center [1375, 332] width 17 height 34
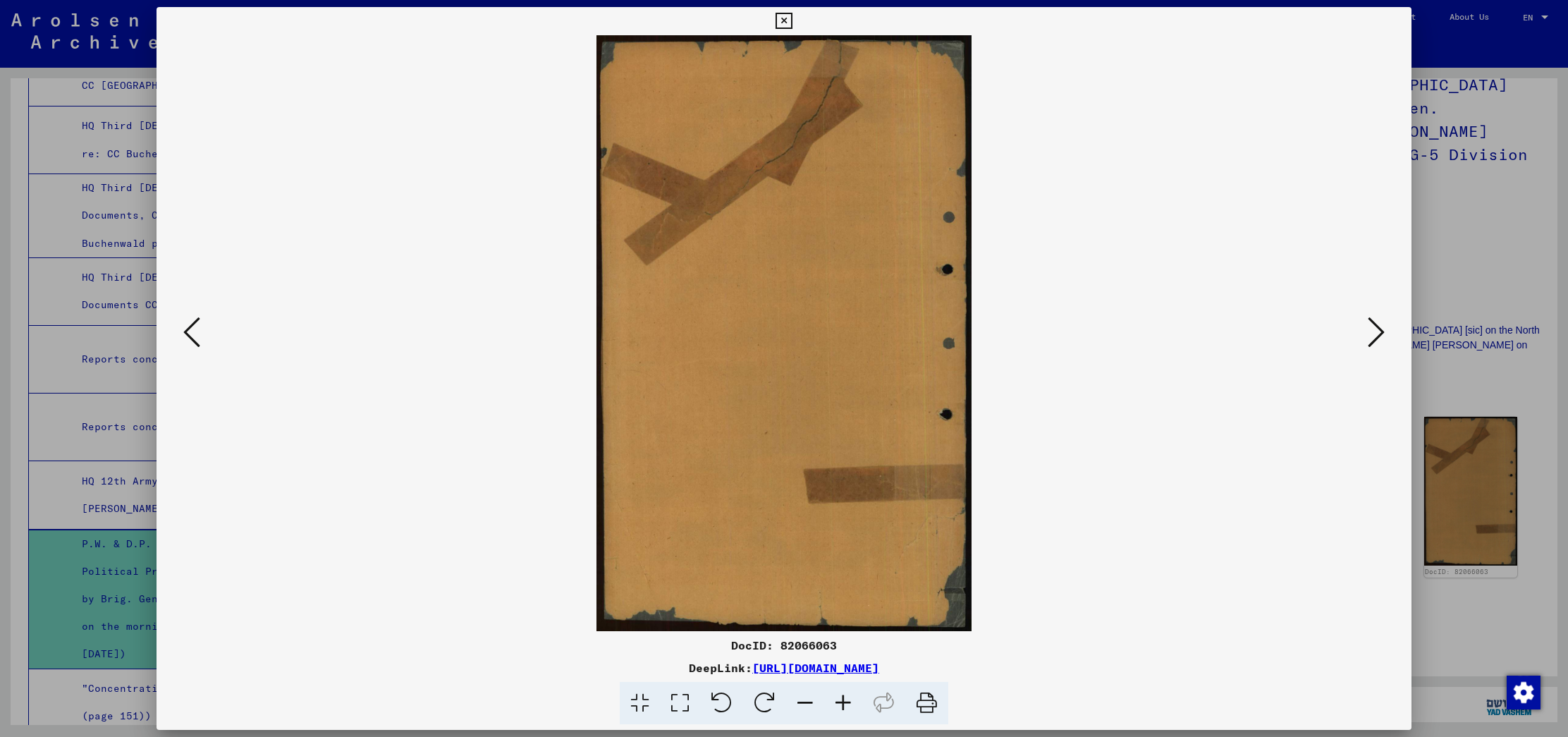
click at [1379, 337] on icon at bounding box center [1375, 332] width 17 height 34
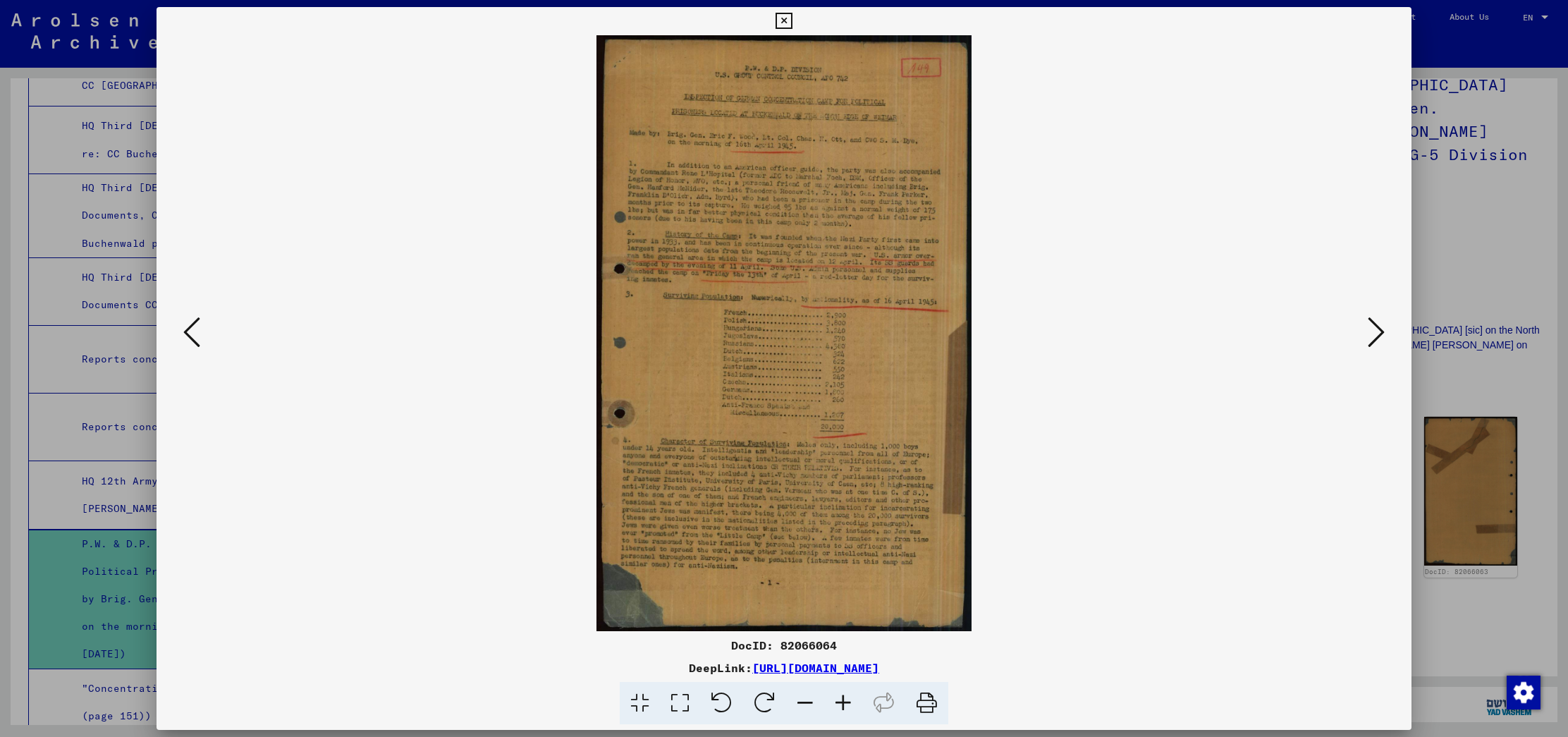
click at [1374, 325] on icon at bounding box center [1375, 332] width 17 height 34
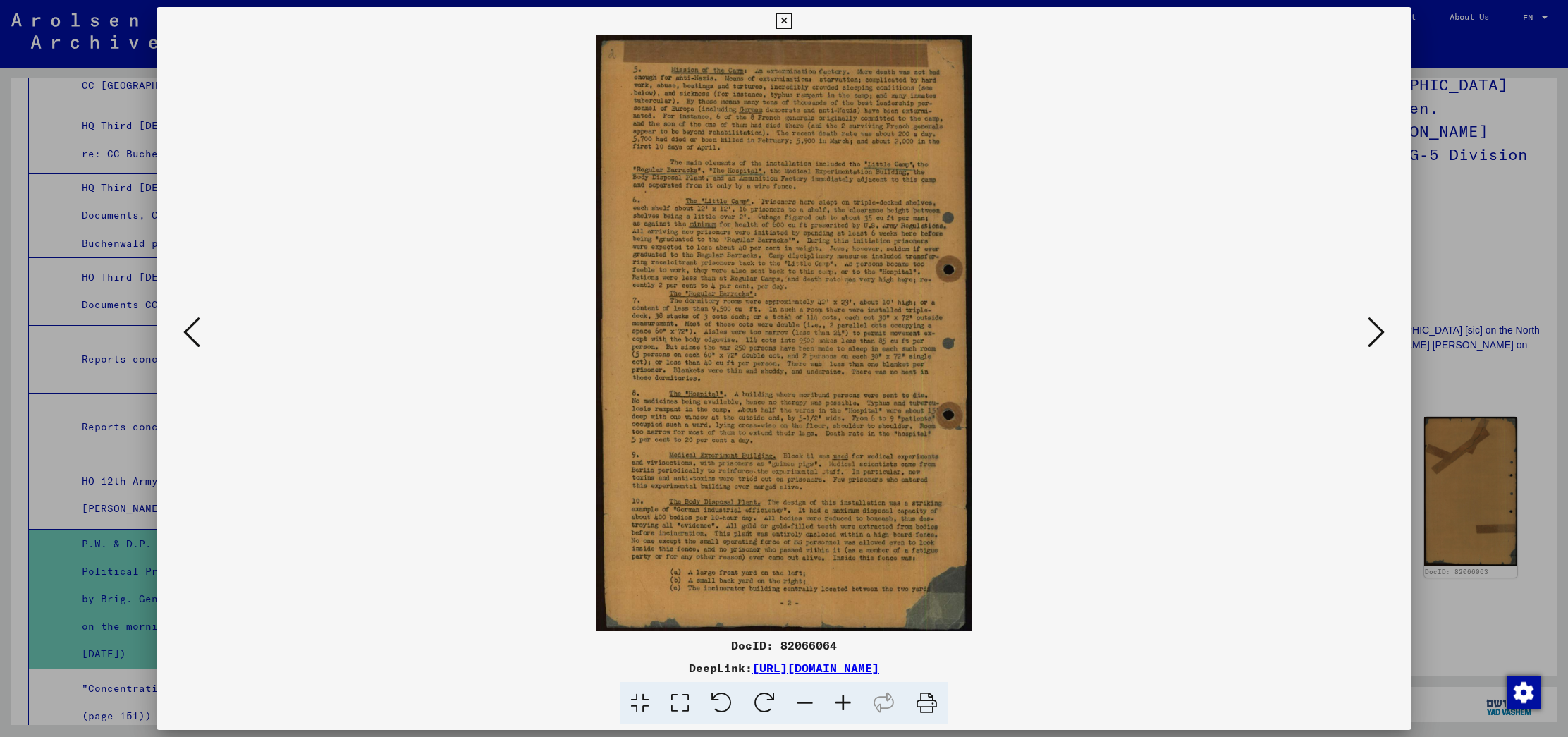
click at [1374, 325] on icon at bounding box center [1375, 332] width 17 height 34
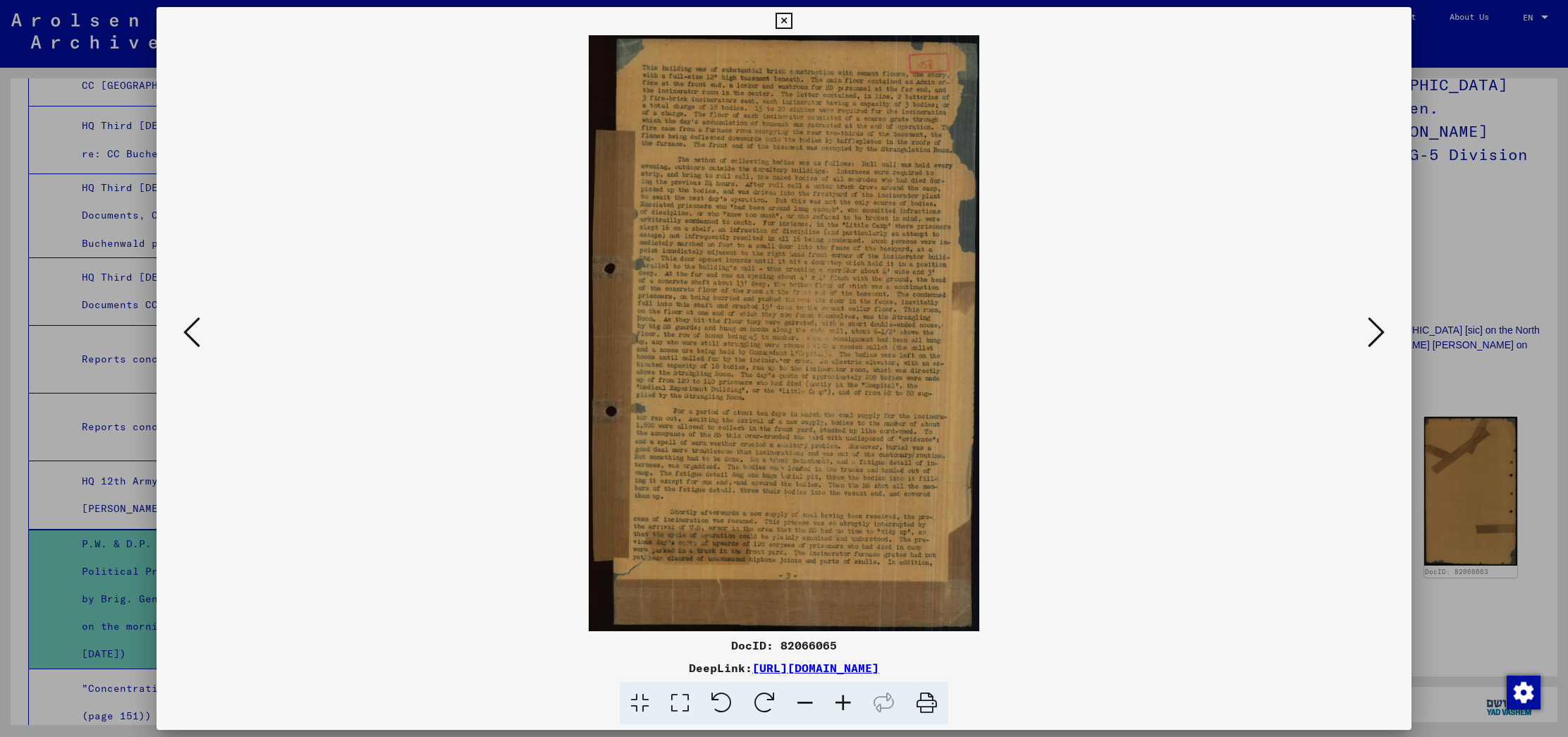
click at [1374, 325] on icon at bounding box center [1375, 332] width 17 height 34
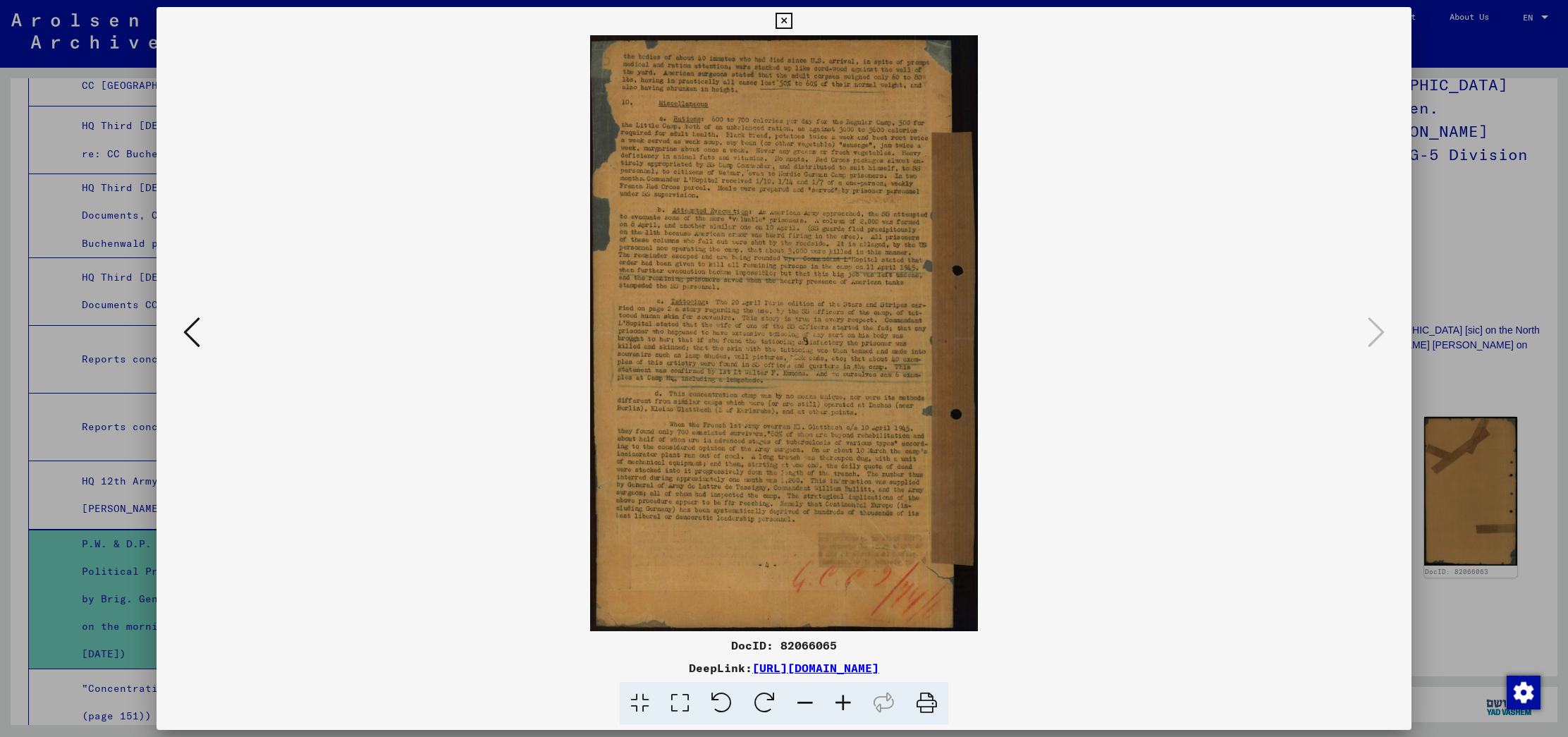
click at [1485, 244] on div at bounding box center [784, 368] width 1568 height 737
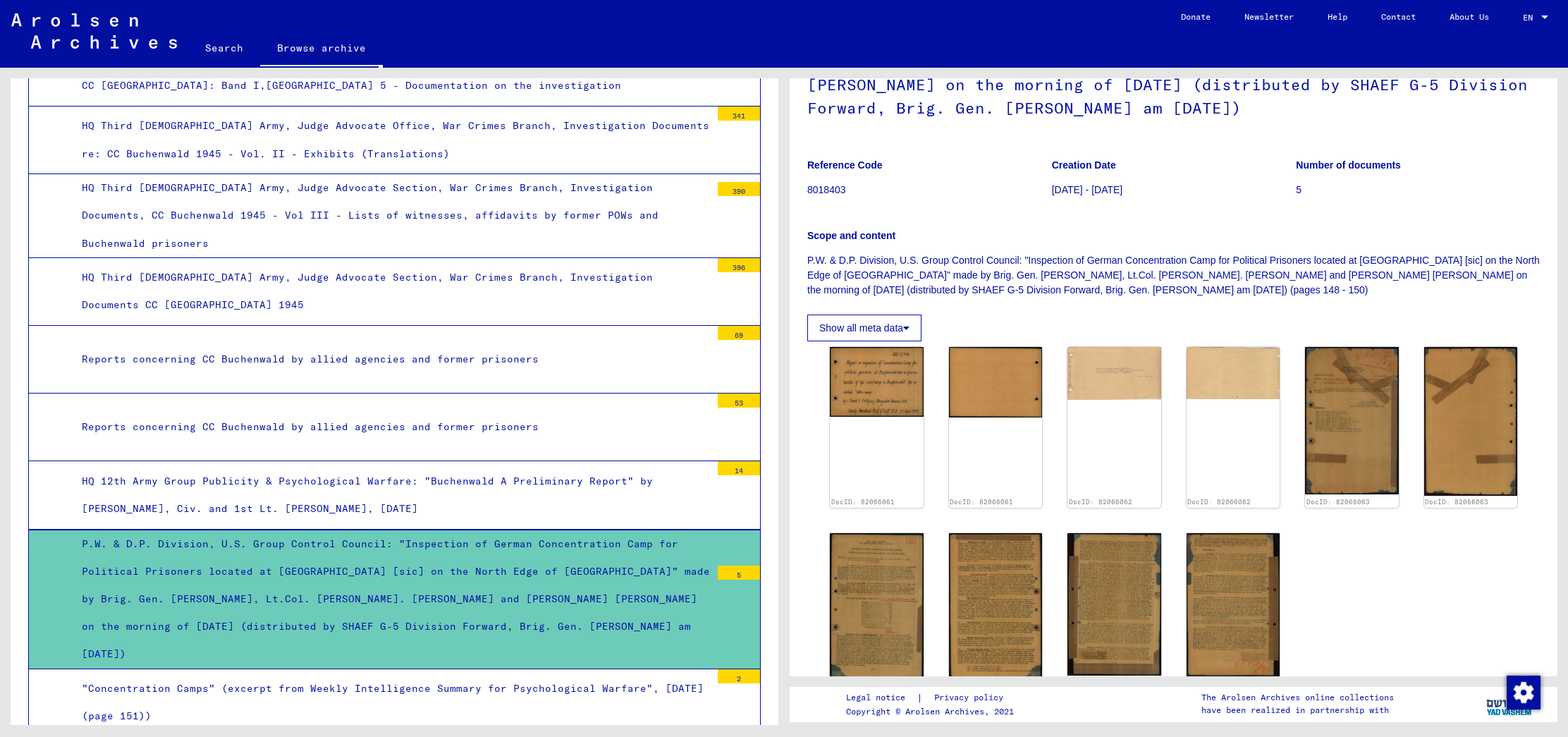
scroll to position [232, 0]
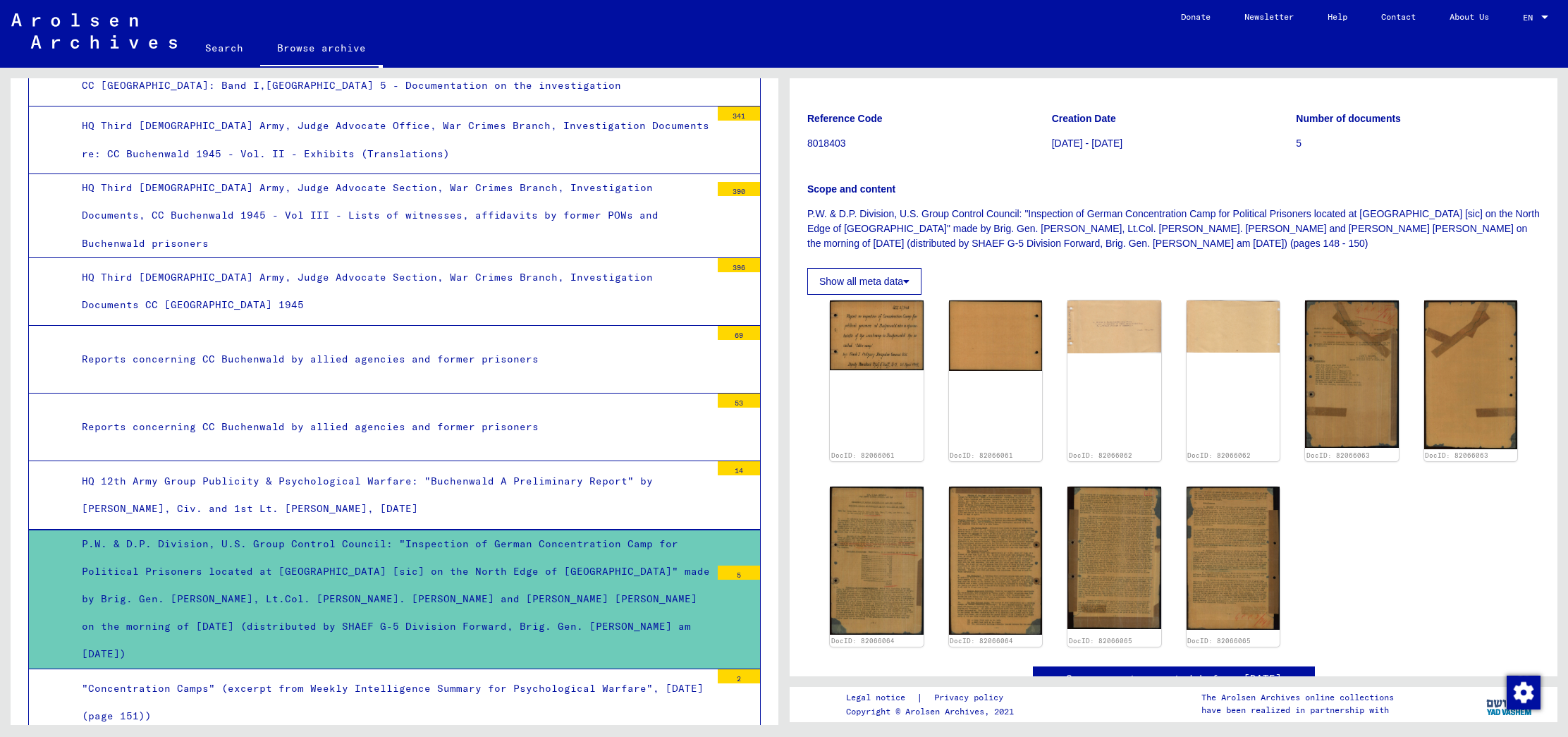
click at [493, 675] on div ""Concentration Camps" (excerpt from Weekly Intelligence Summary for Psychologic…" at bounding box center [391, 702] width 639 height 55
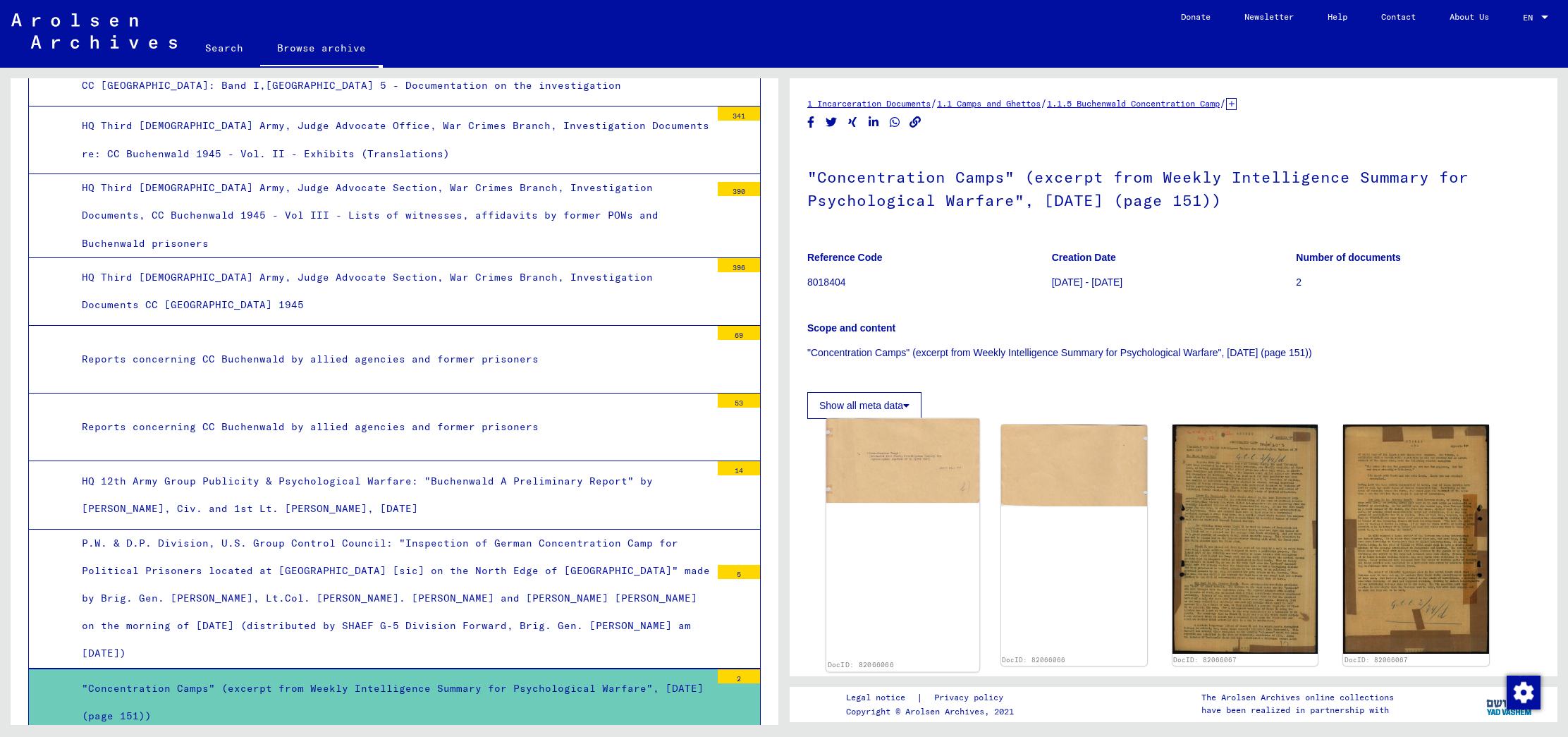
click at [894, 487] on img at bounding box center [903, 461] width 153 height 85
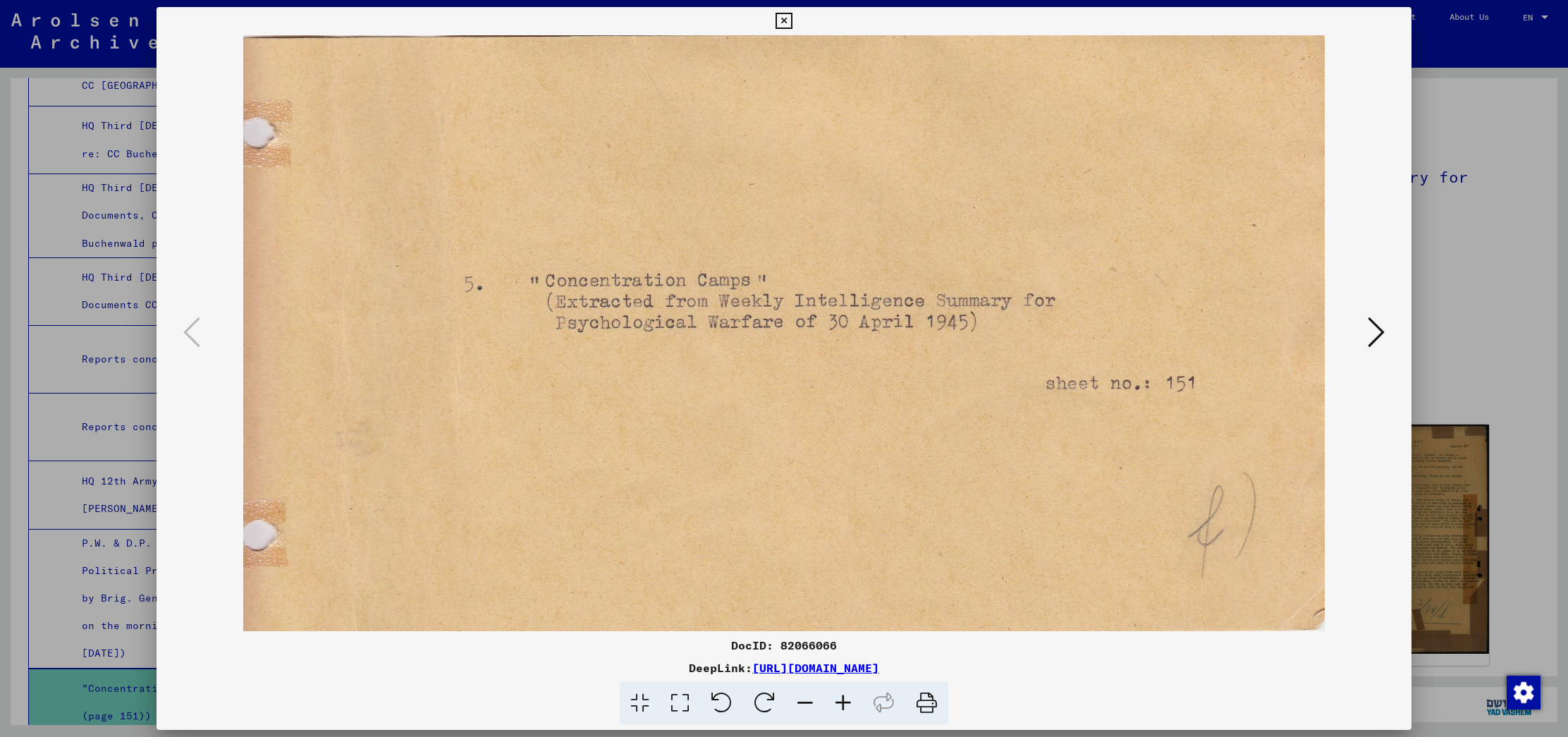
click at [1379, 340] on icon at bounding box center [1375, 332] width 17 height 34
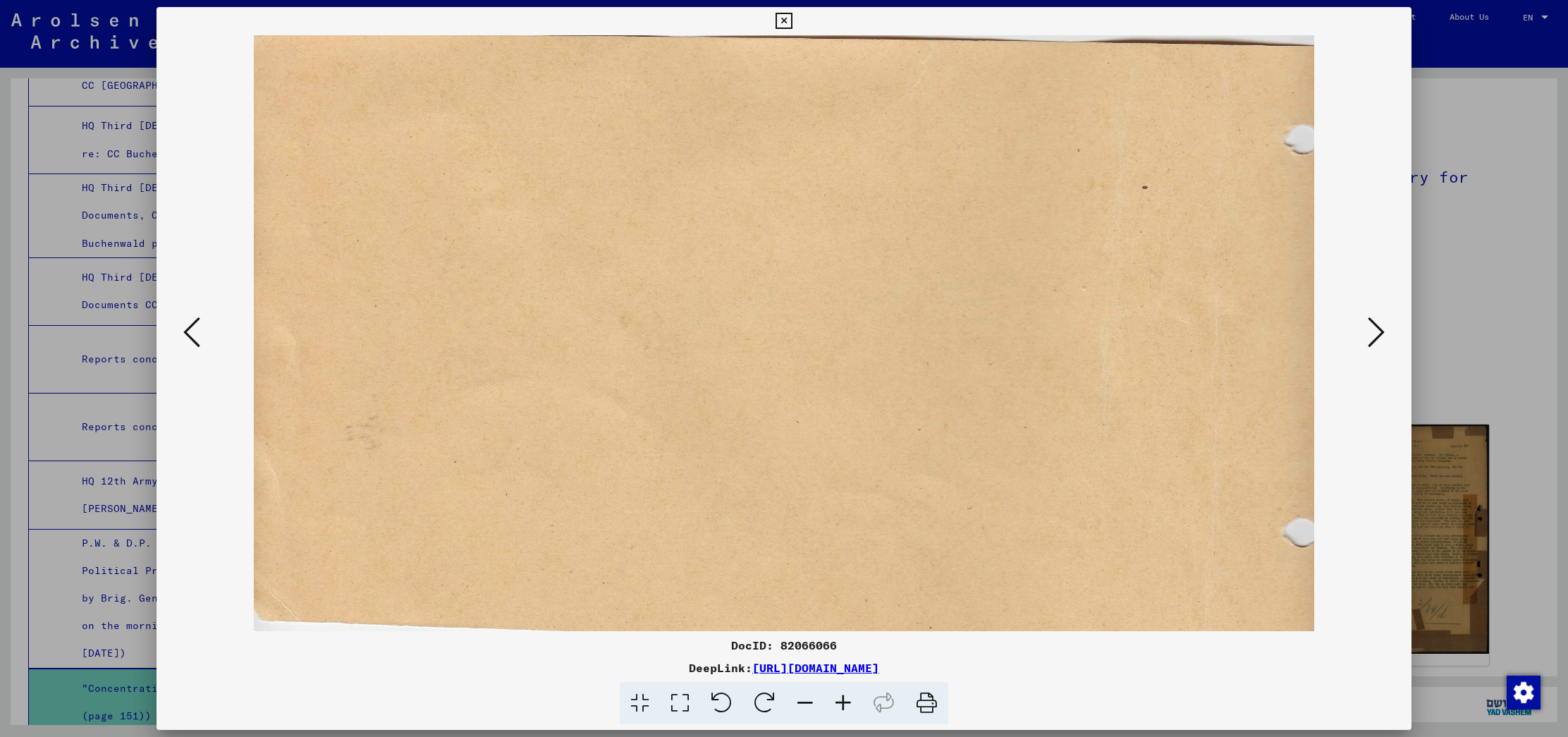
click at [1379, 340] on icon at bounding box center [1375, 332] width 17 height 34
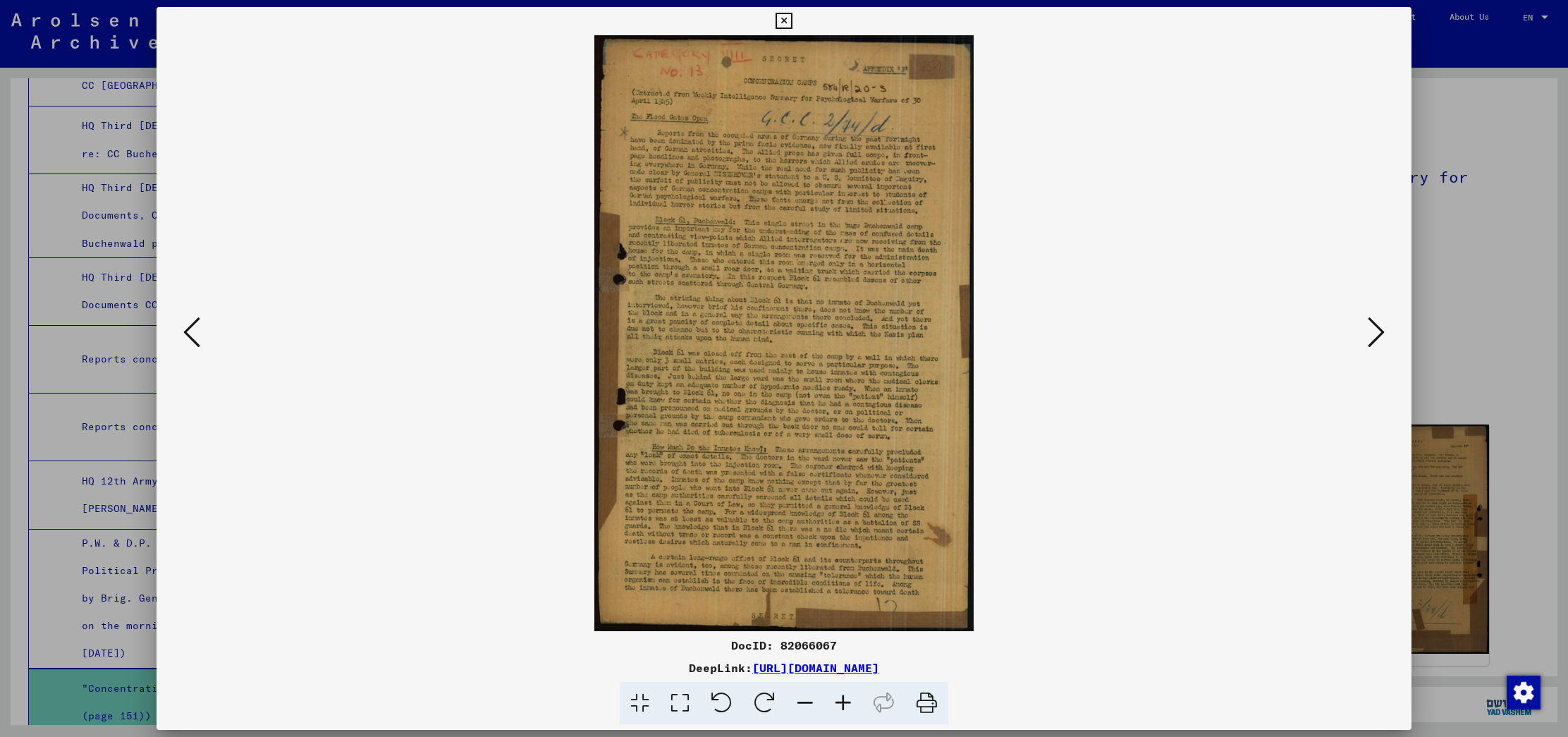
click at [1379, 340] on icon at bounding box center [1375, 332] width 17 height 34
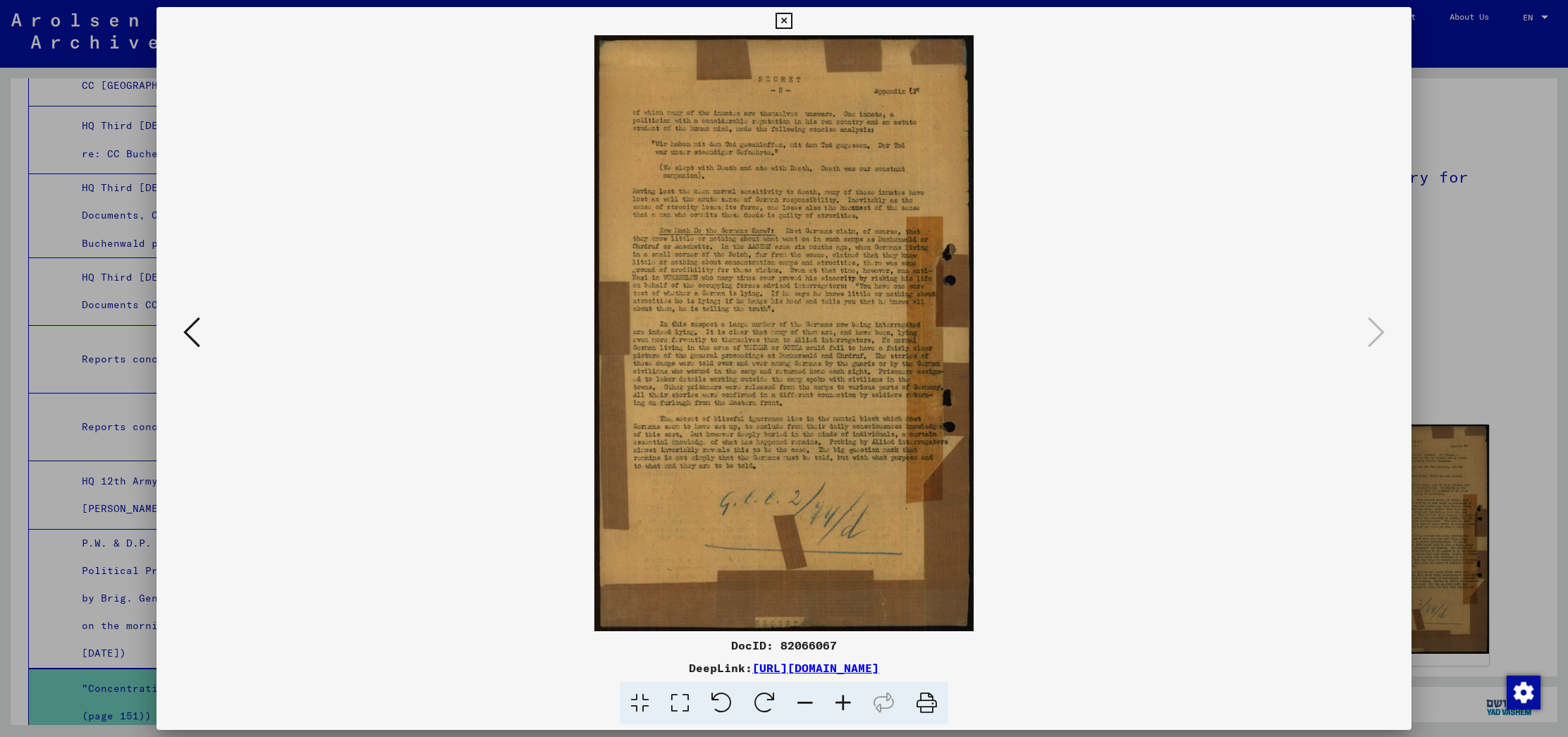
click at [1494, 283] on div at bounding box center [784, 368] width 1568 height 737
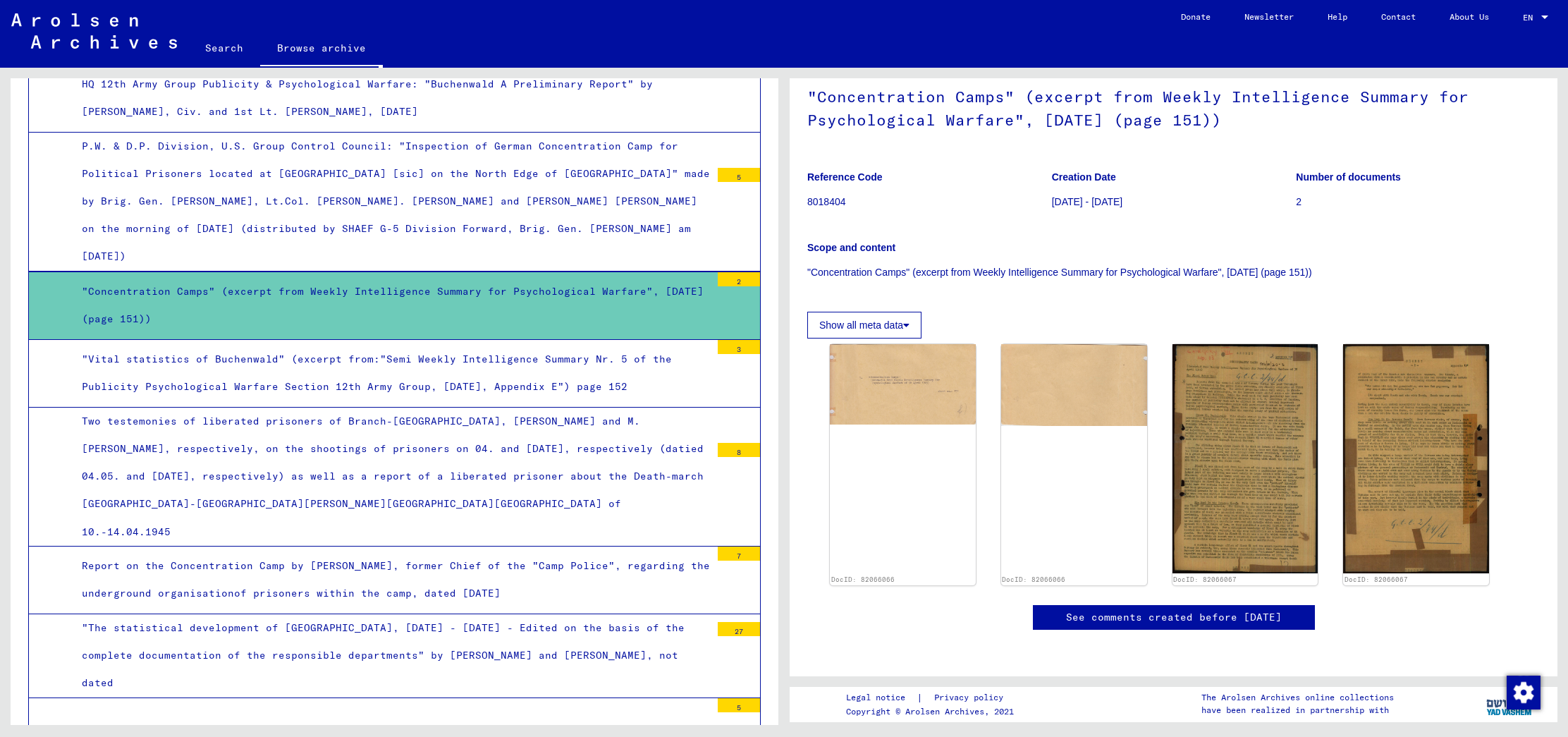
scroll to position [957, 0]
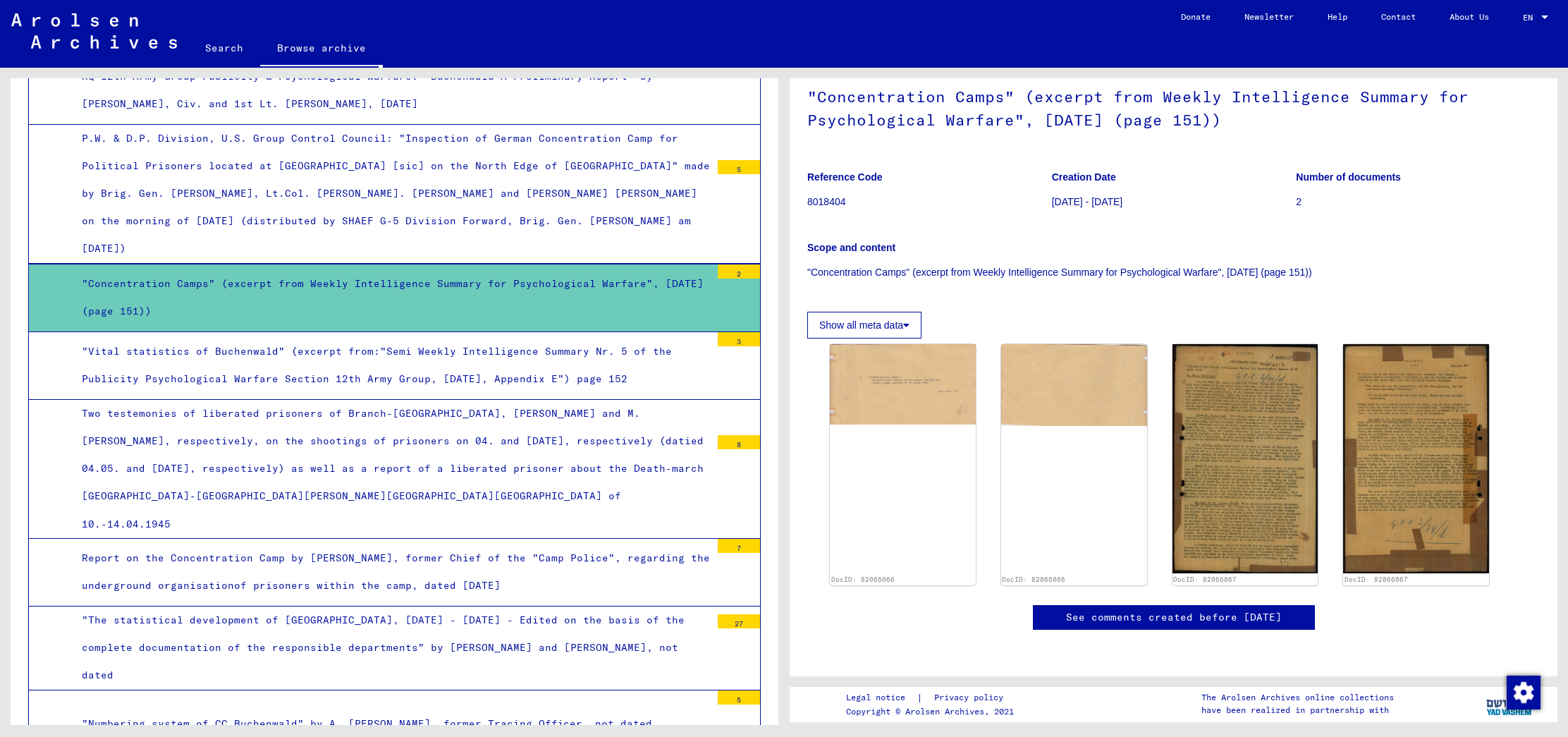
click at [547, 544] on div "Report on the Concentration Camp by [PERSON_NAME], former Chief of the "Camp Po…" at bounding box center [391, 572] width 639 height 55
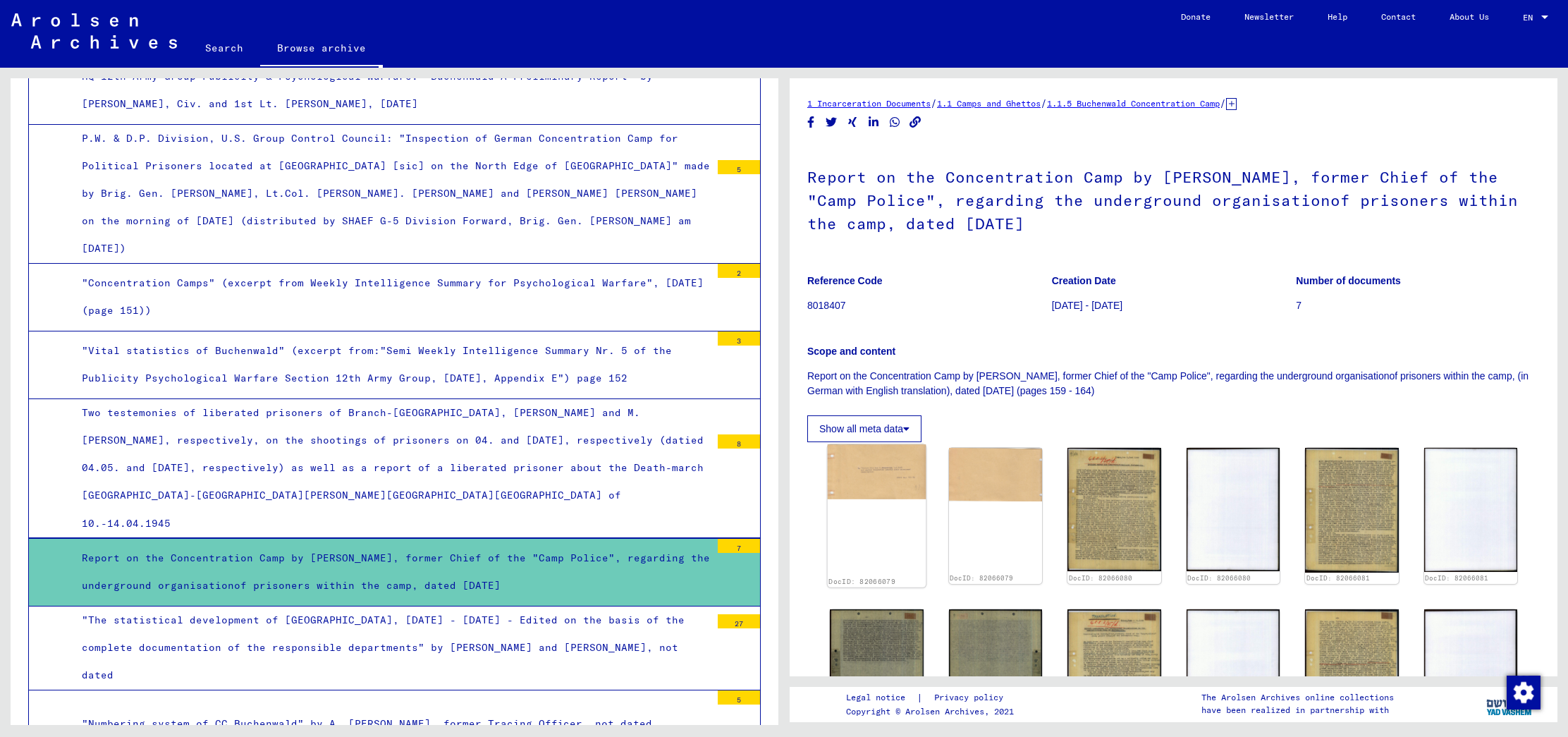
click at [880, 497] on img at bounding box center [877, 472] width 98 height 55
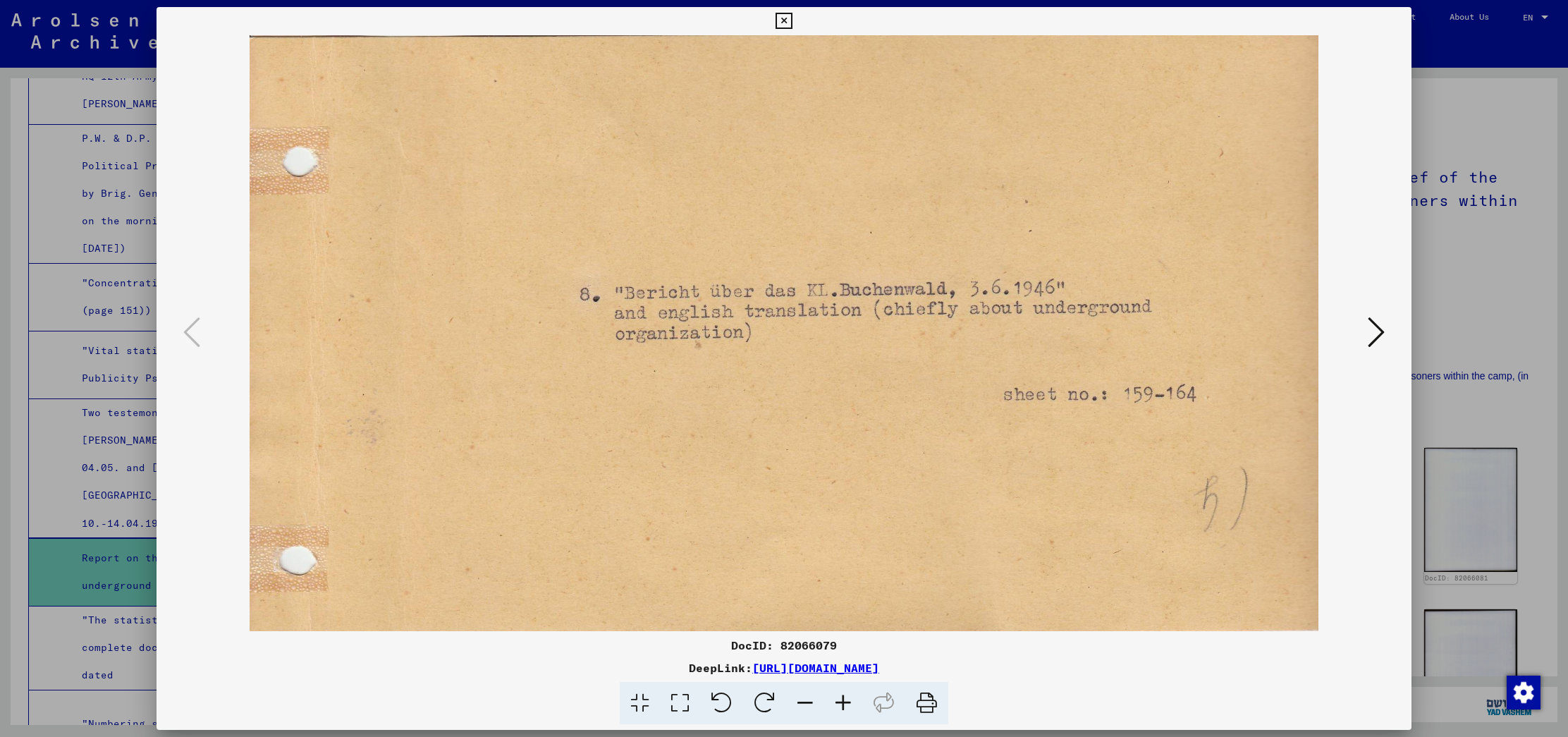
click at [1386, 341] on button at bounding box center [1376, 333] width 25 height 40
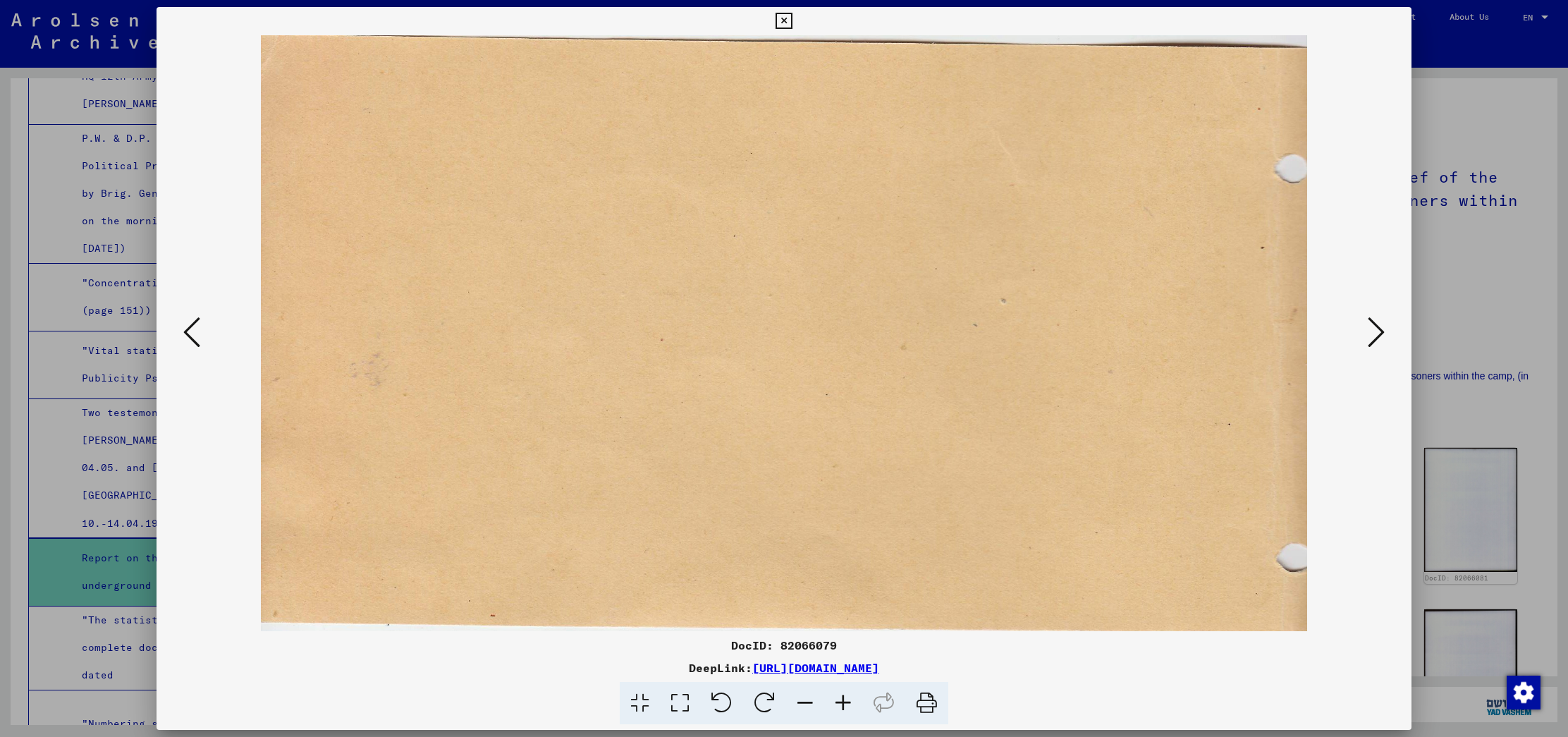
click at [1379, 329] on icon at bounding box center [1375, 332] width 17 height 34
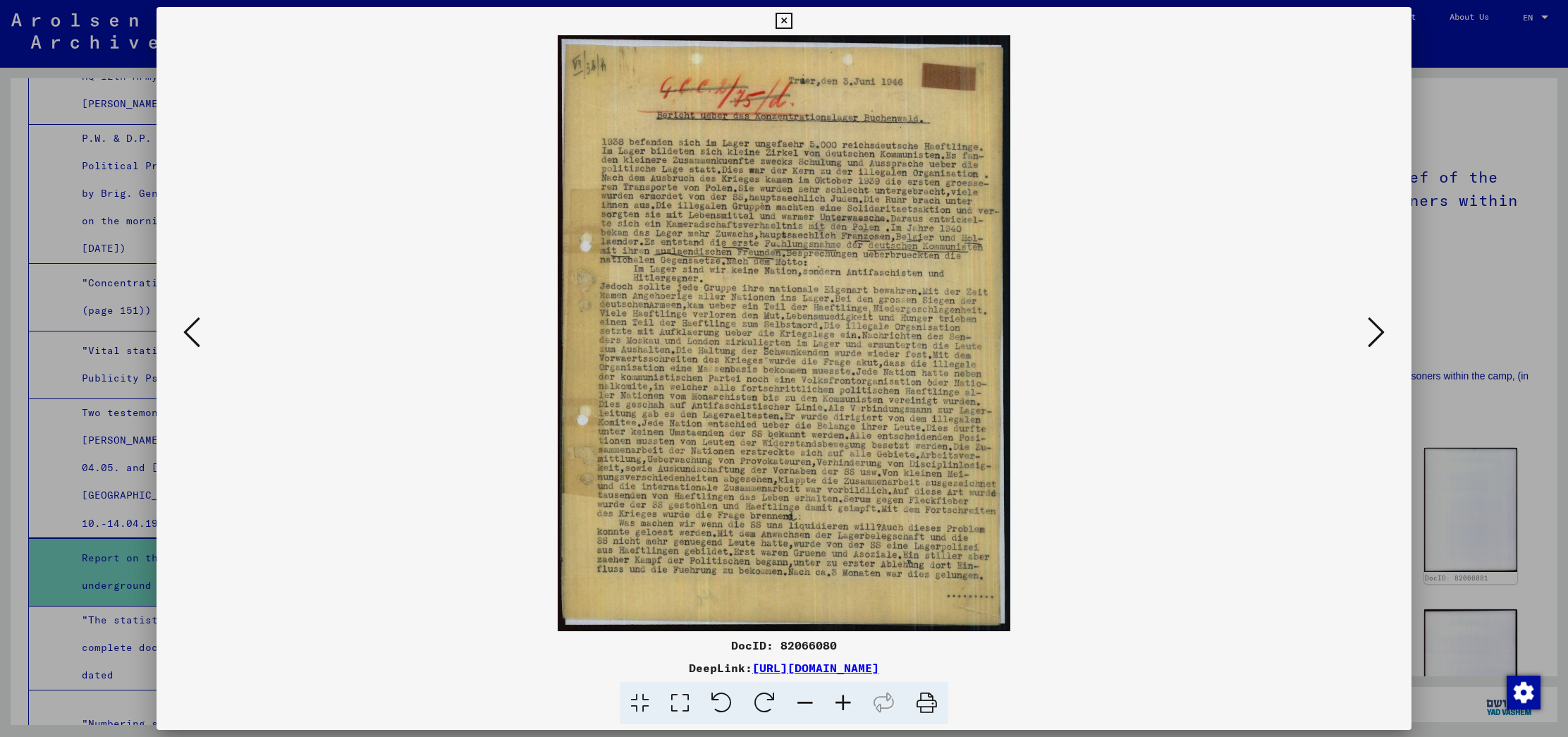
click at [1376, 322] on icon at bounding box center [1375, 332] width 17 height 34
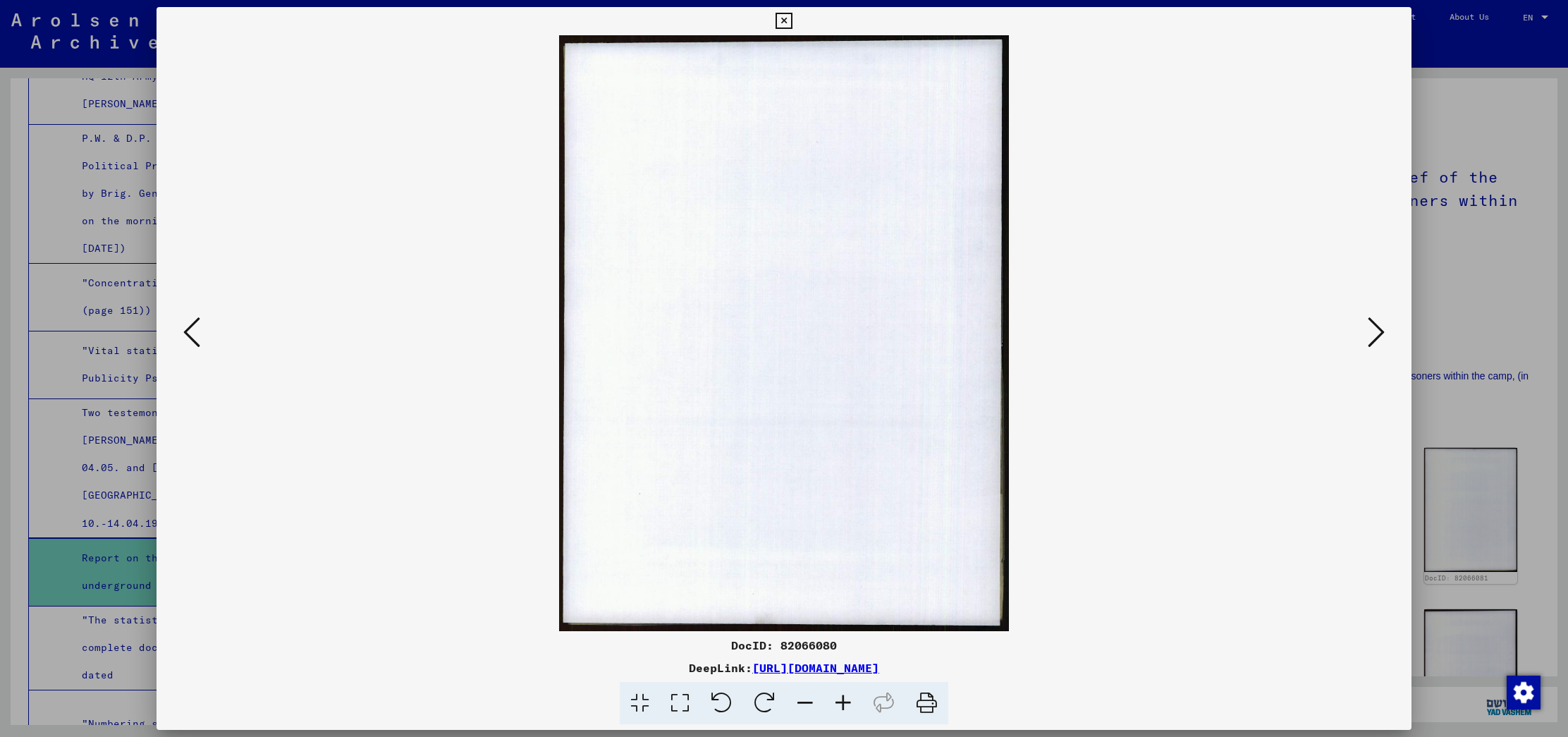
click at [1376, 322] on icon at bounding box center [1375, 332] width 17 height 34
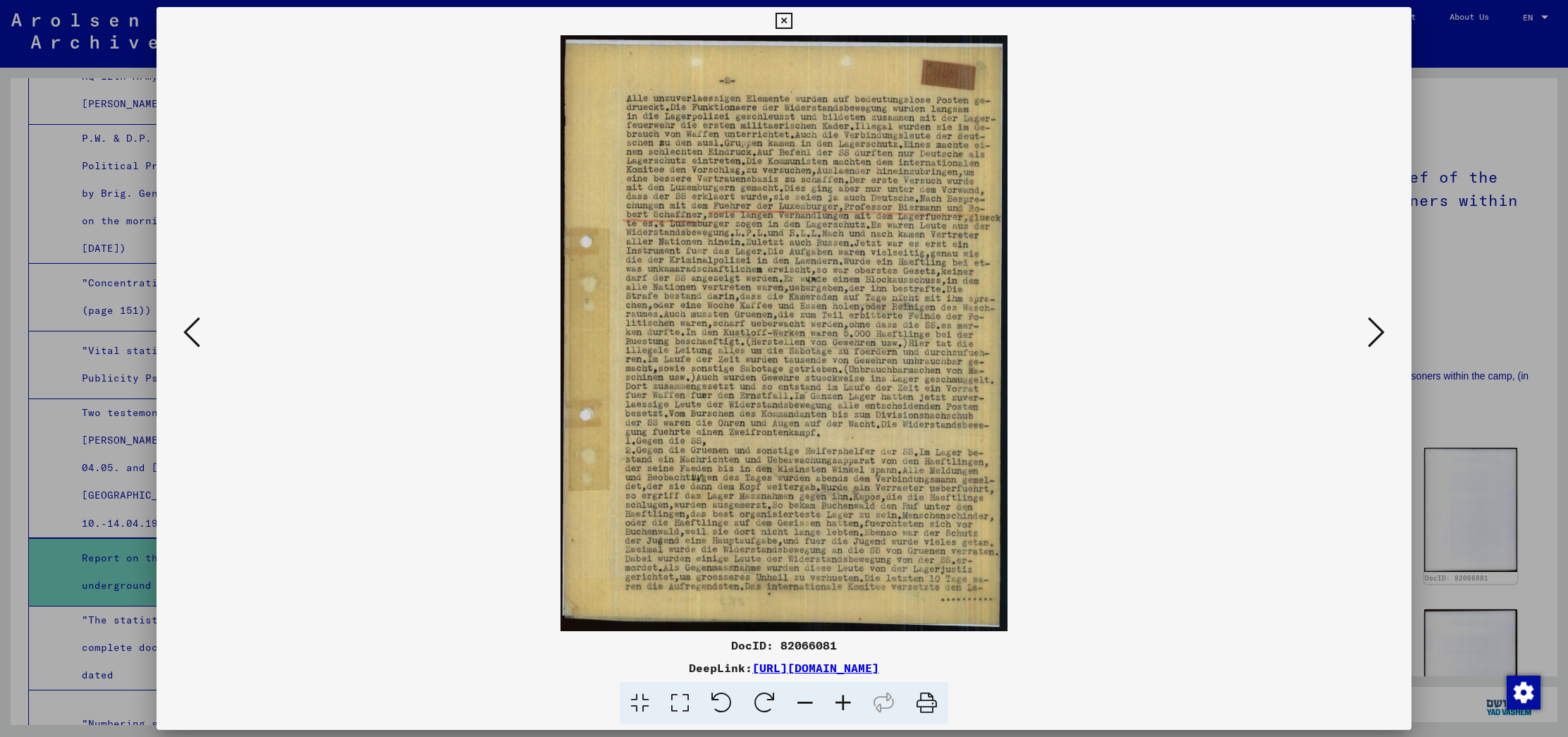
click at [1376, 322] on icon at bounding box center [1375, 332] width 17 height 34
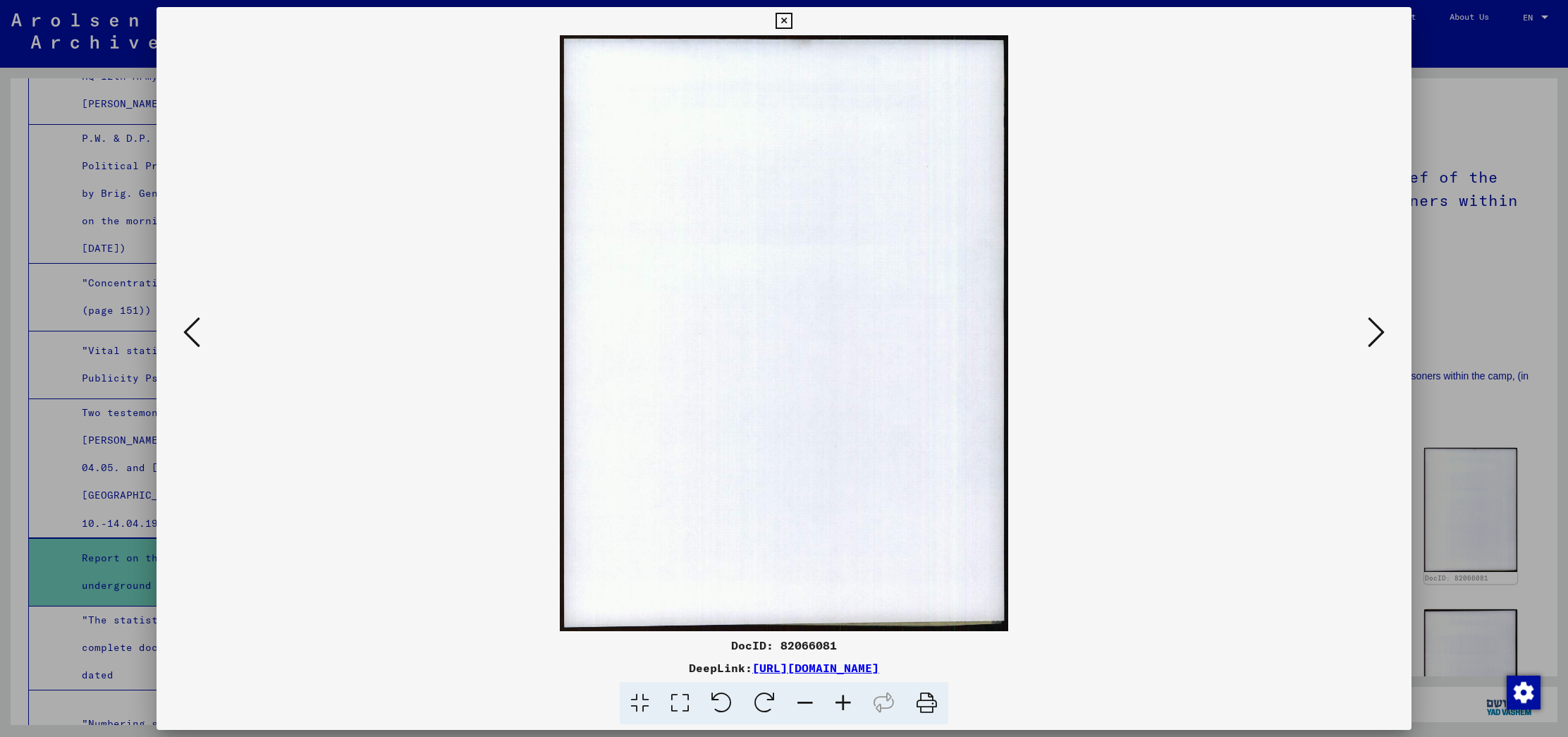
click at [1376, 322] on icon at bounding box center [1375, 332] width 17 height 34
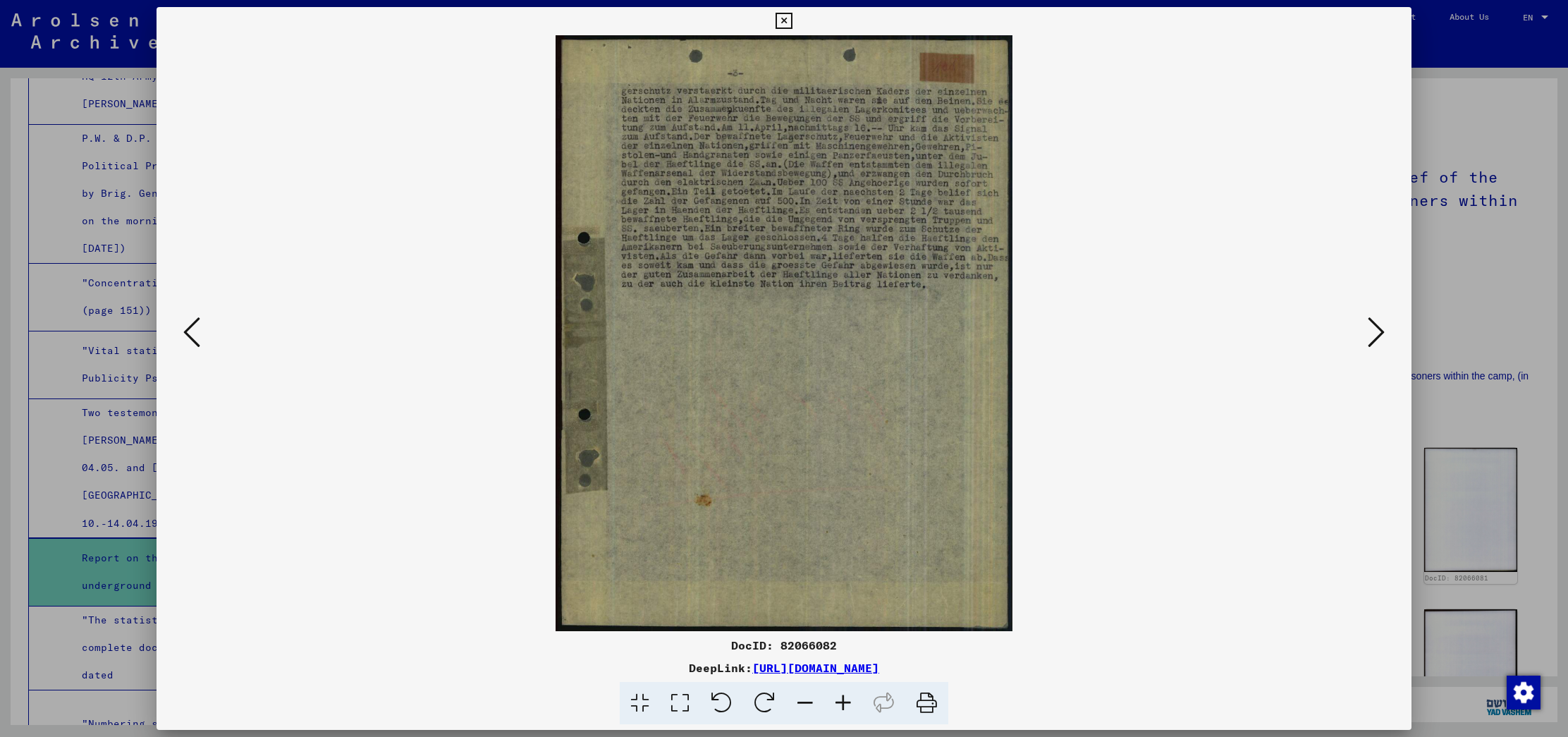
click at [1376, 322] on icon at bounding box center [1375, 332] width 17 height 34
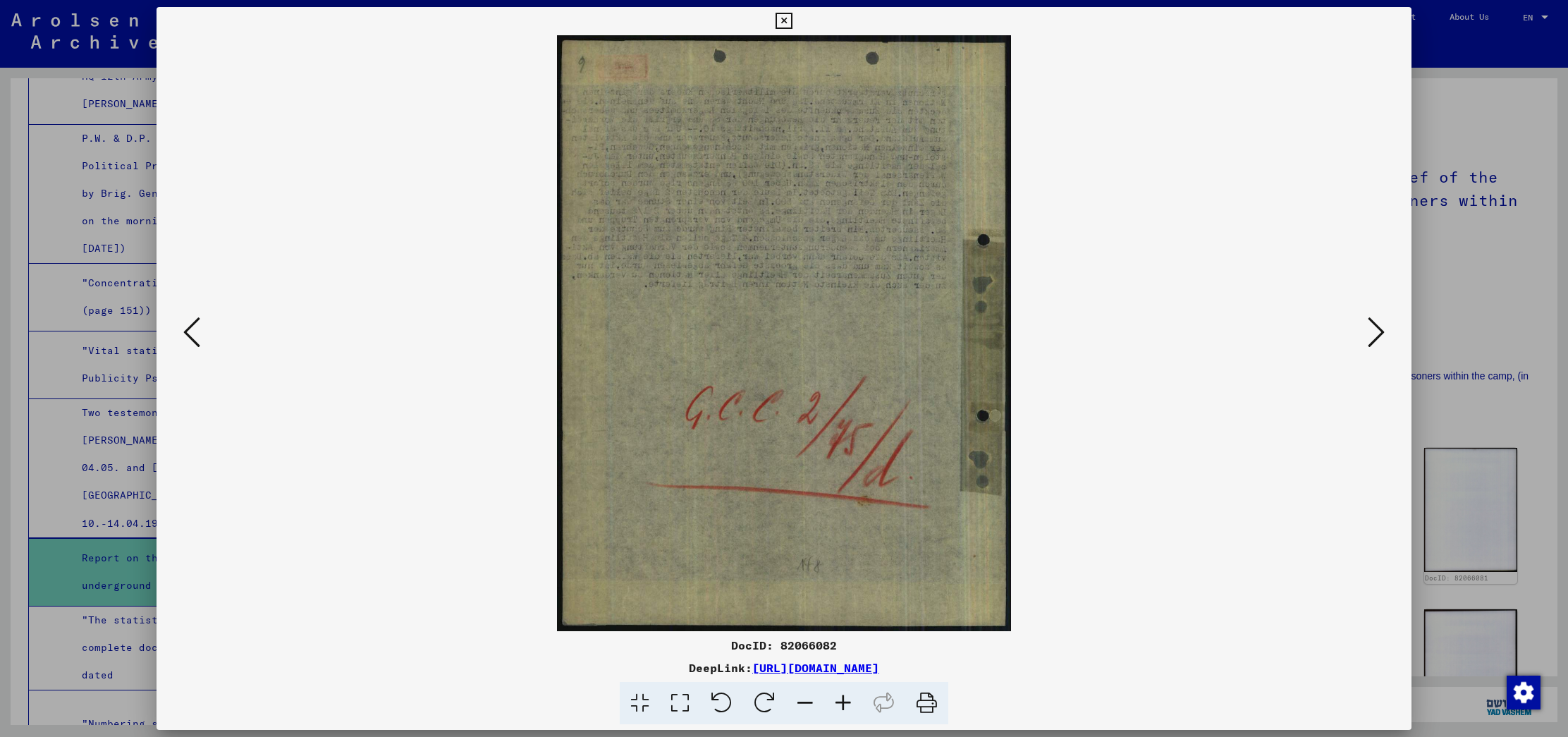
click at [1376, 322] on icon at bounding box center [1375, 332] width 17 height 34
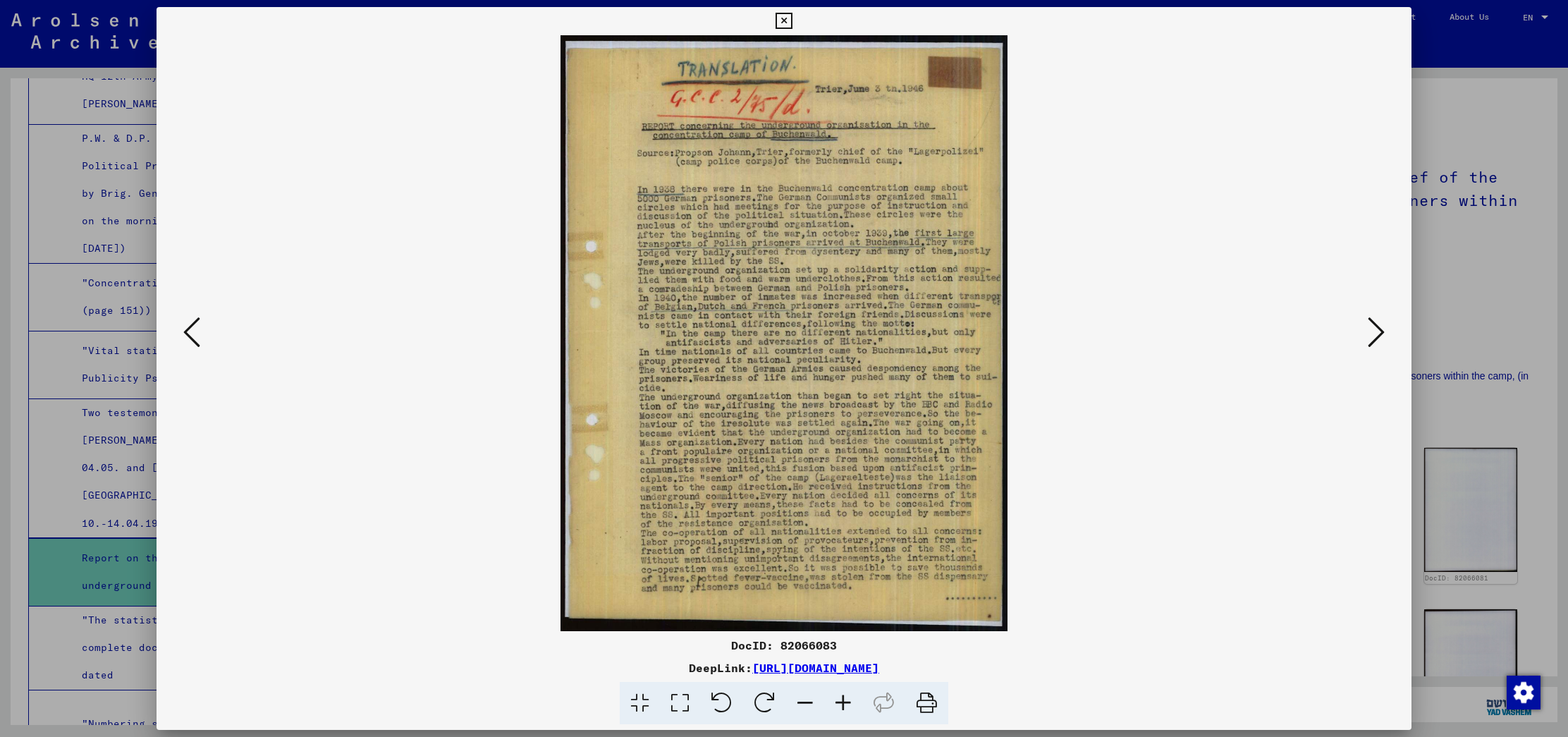
click at [1491, 102] on div at bounding box center [784, 368] width 1568 height 737
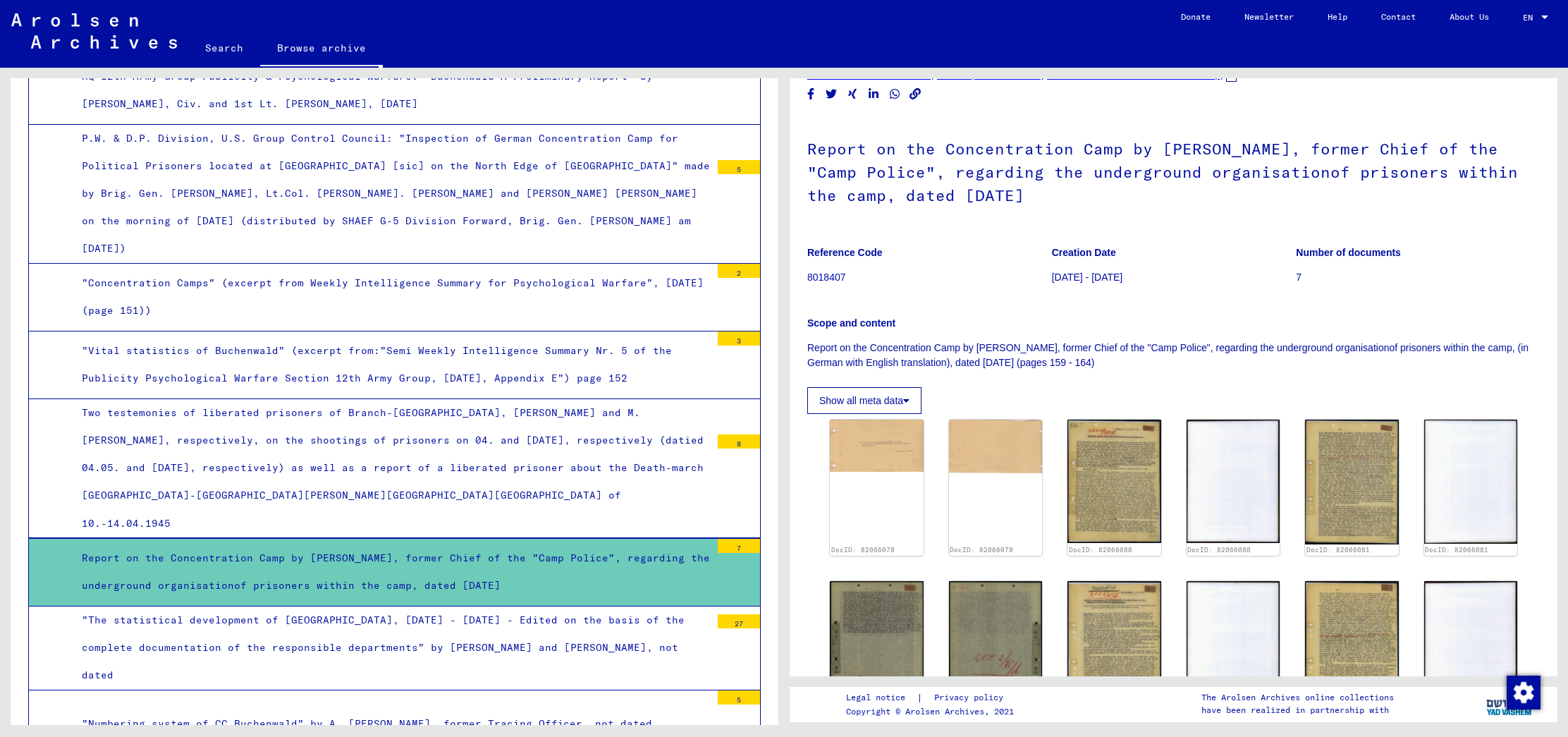
scroll to position [36, 0]
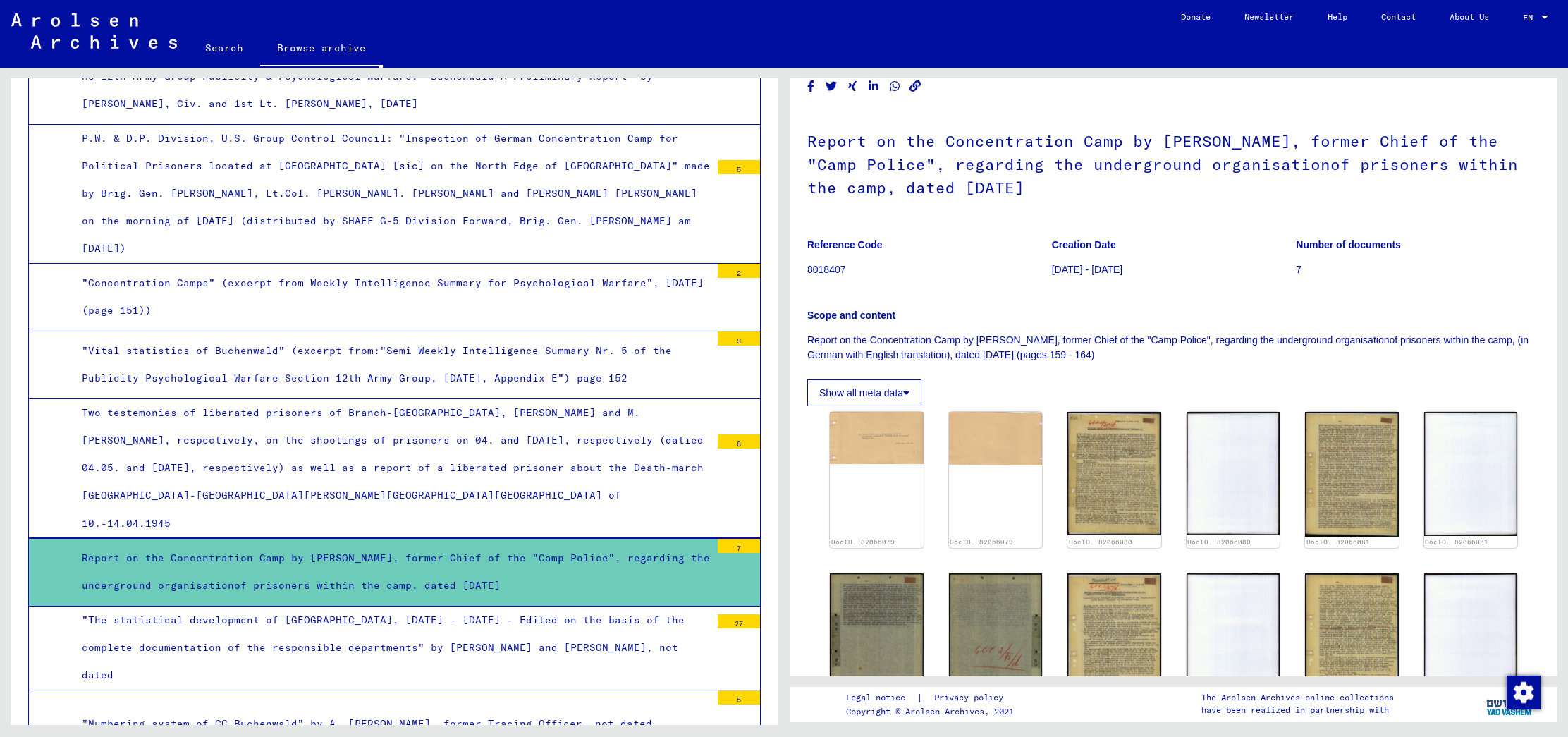
click at [542, 606] on div ""The statistical development of [GEOGRAPHIC_DATA], [DATE] - [DATE] - Edited on …" at bounding box center [391, 647] width 639 height 83
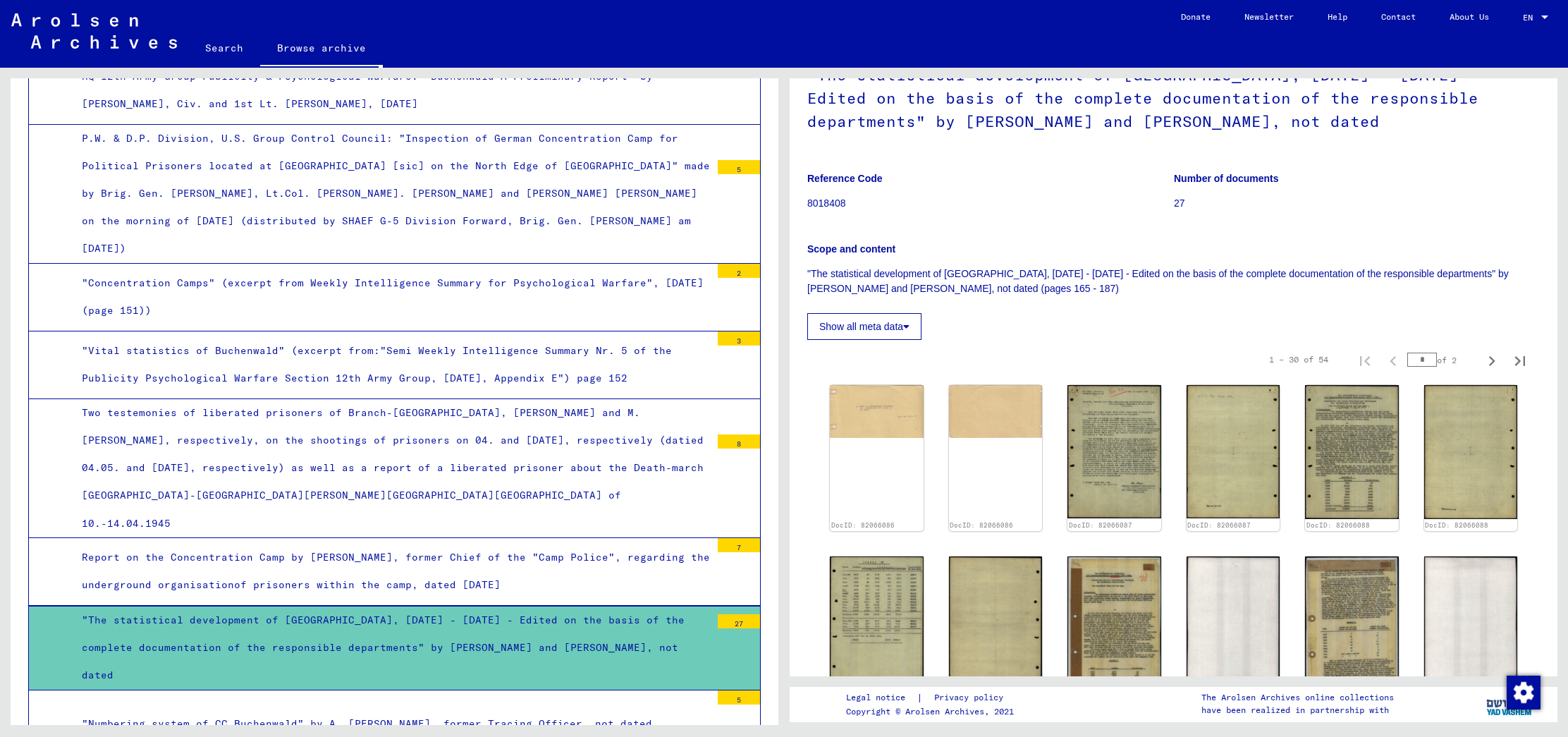
scroll to position [150, 0]
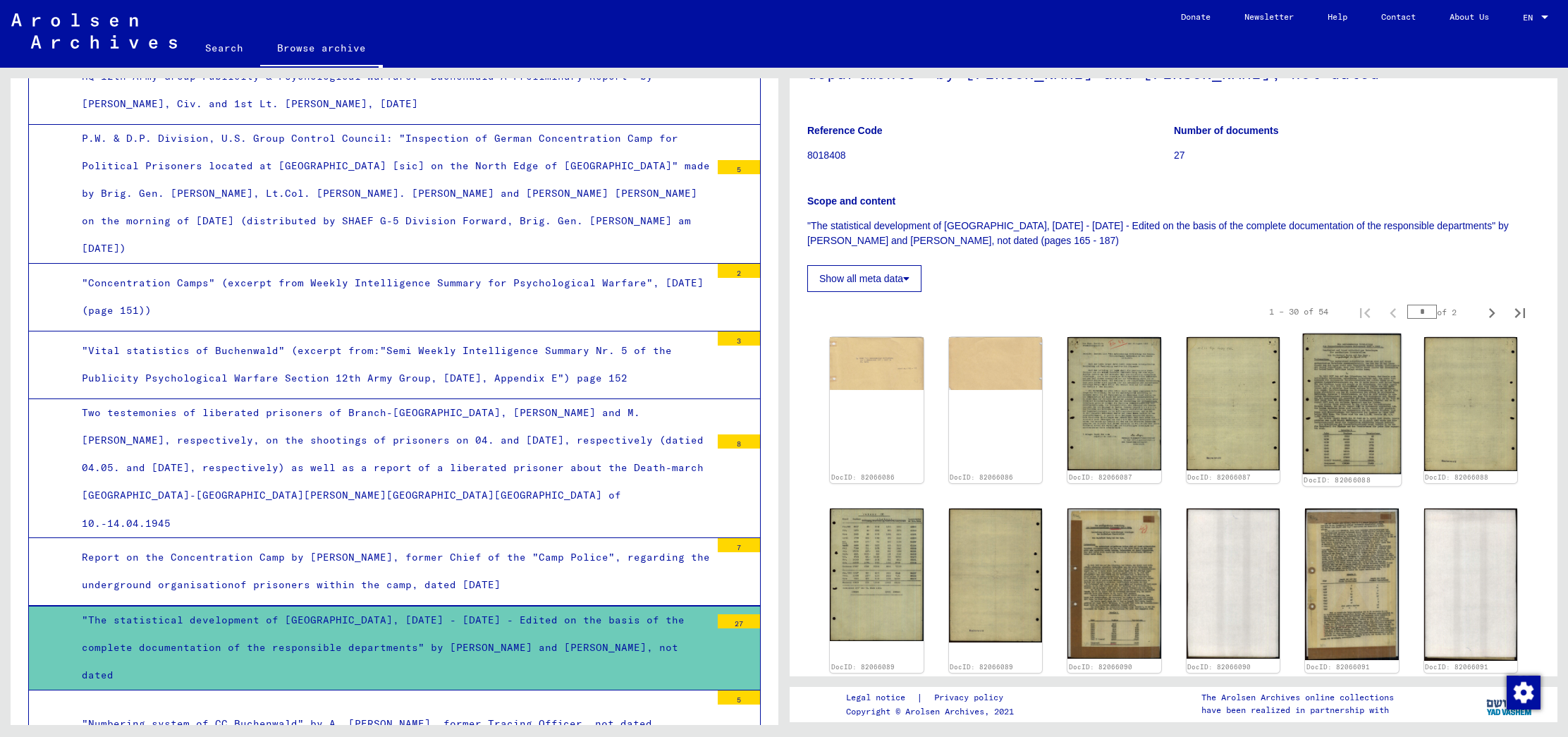
click at [1360, 397] on img at bounding box center [1352, 404] width 98 height 140
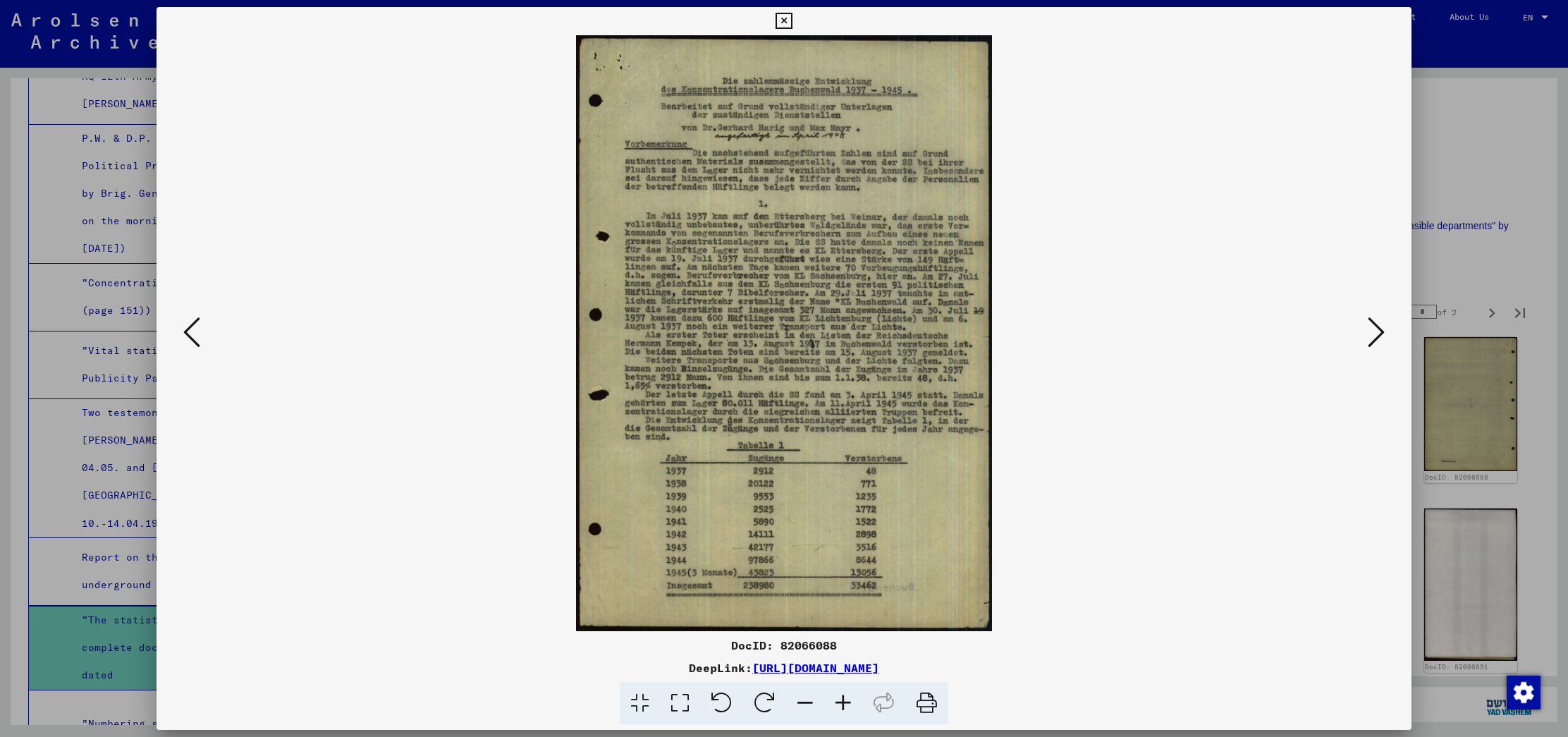
click at [1367, 332] on icon at bounding box center [1375, 332] width 17 height 34
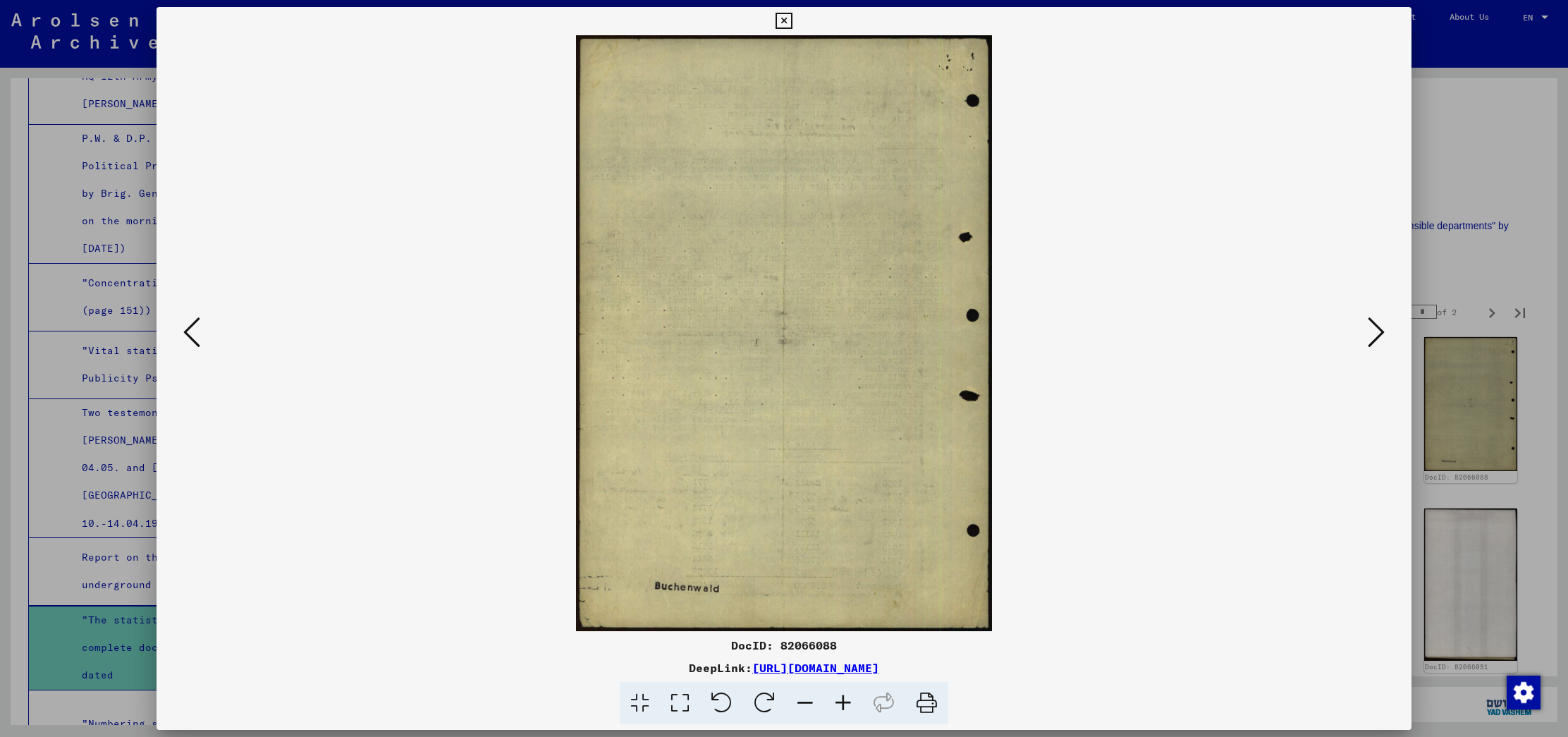
click at [1367, 332] on icon at bounding box center [1375, 332] width 17 height 34
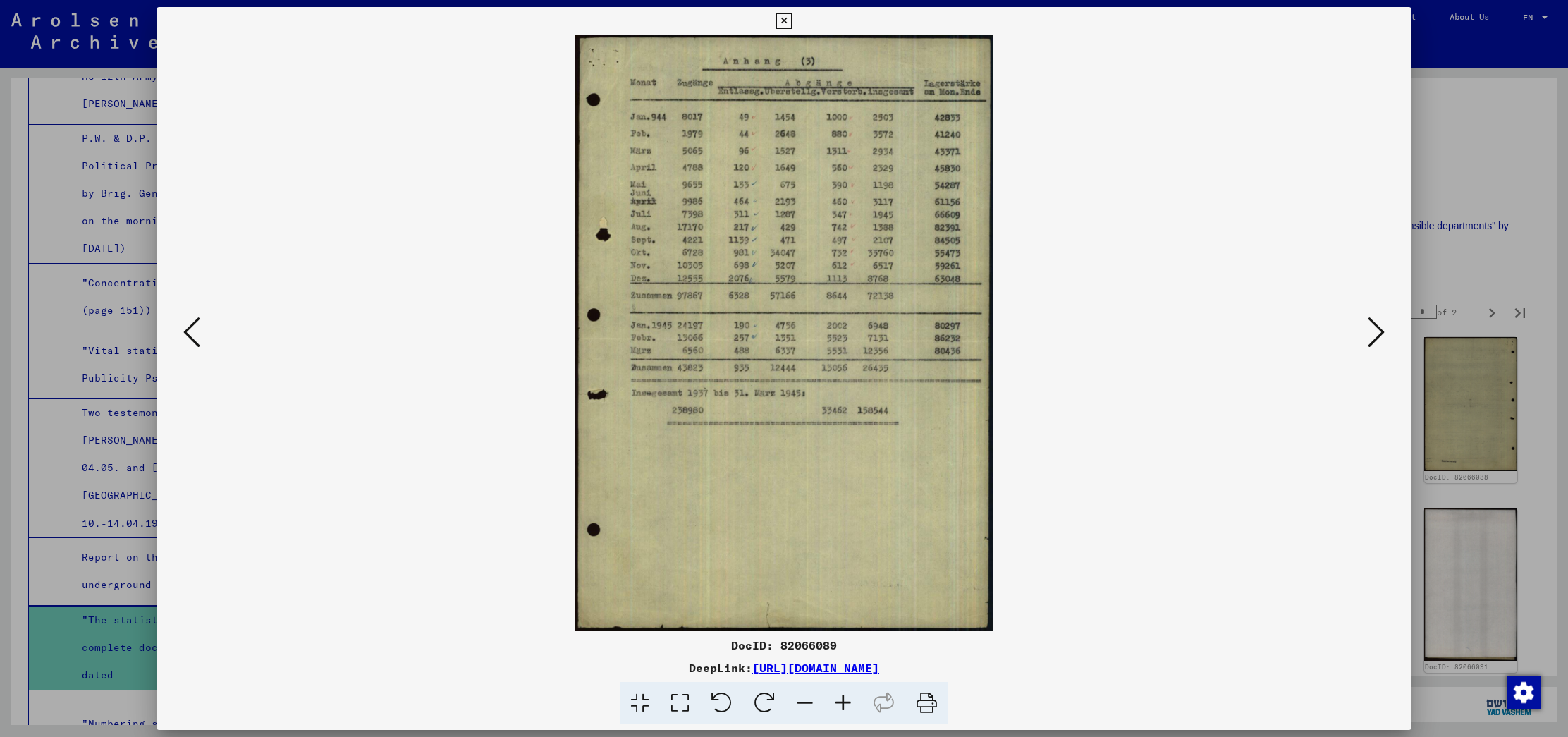
click at [1367, 325] on icon at bounding box center [1375, 332] width 17 height 34
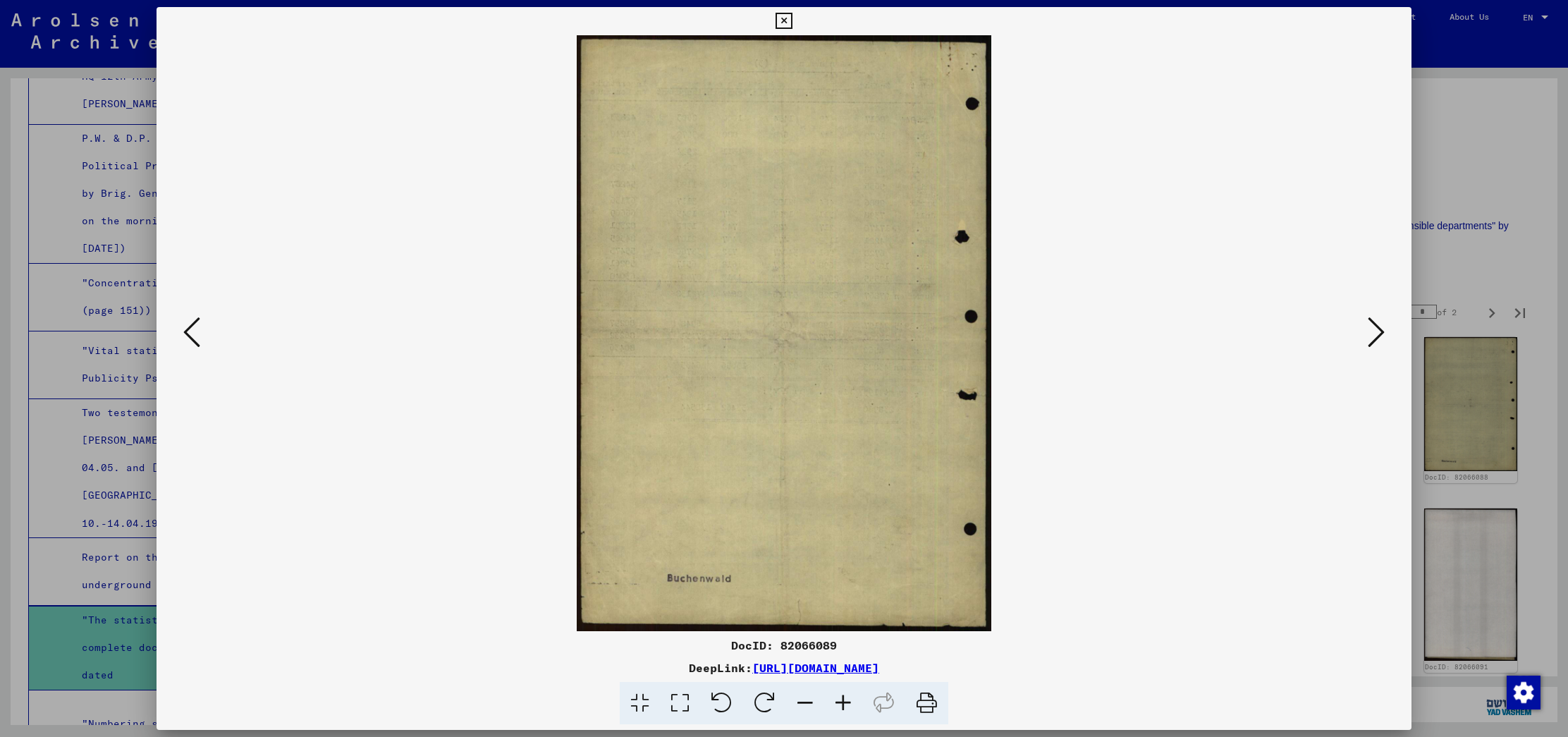
click at [1367, 325] on icon at bounding box center [1375, 332] width 17 height 34
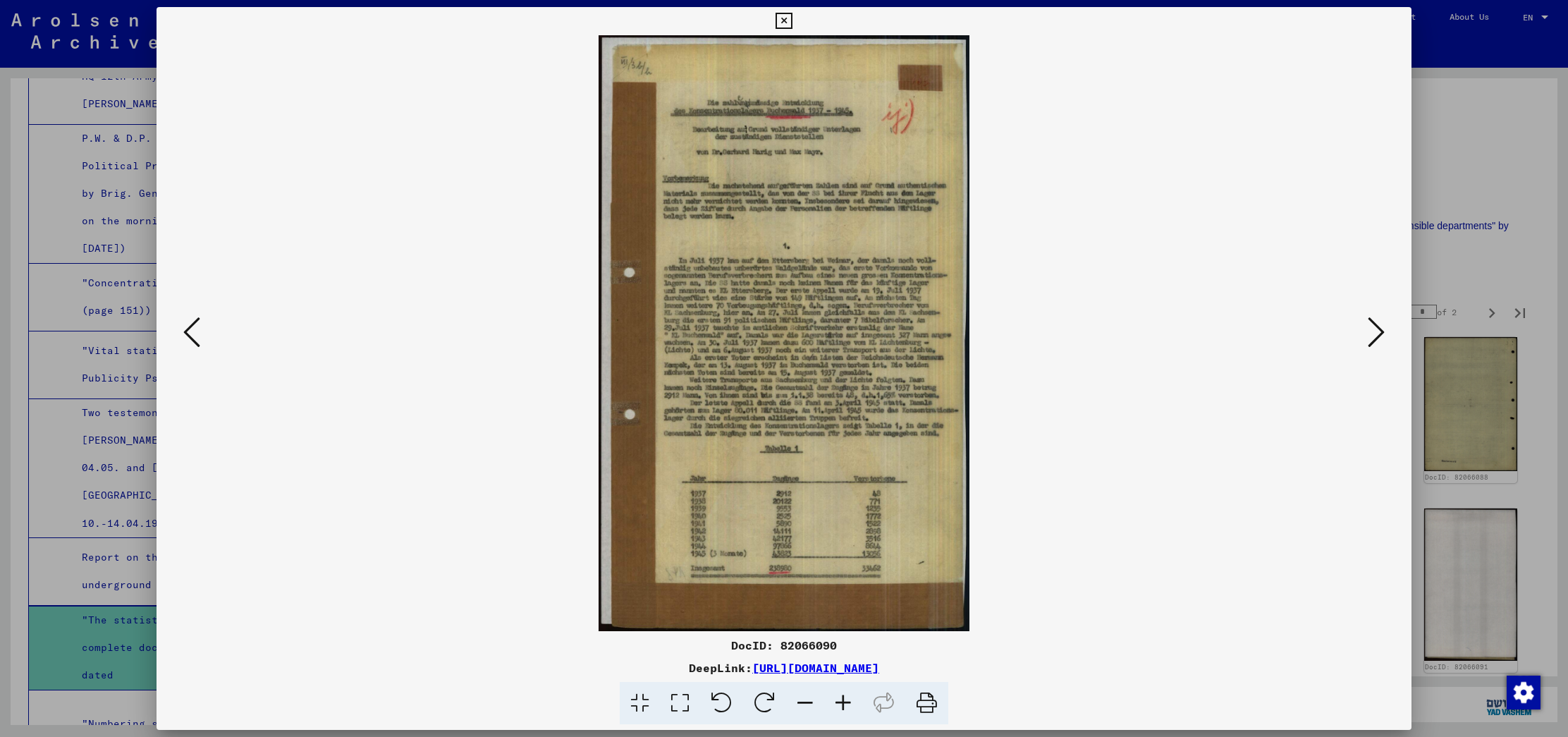
click at [1367, 325] on icon at bounding box center [1375, 332] width 17 height 34
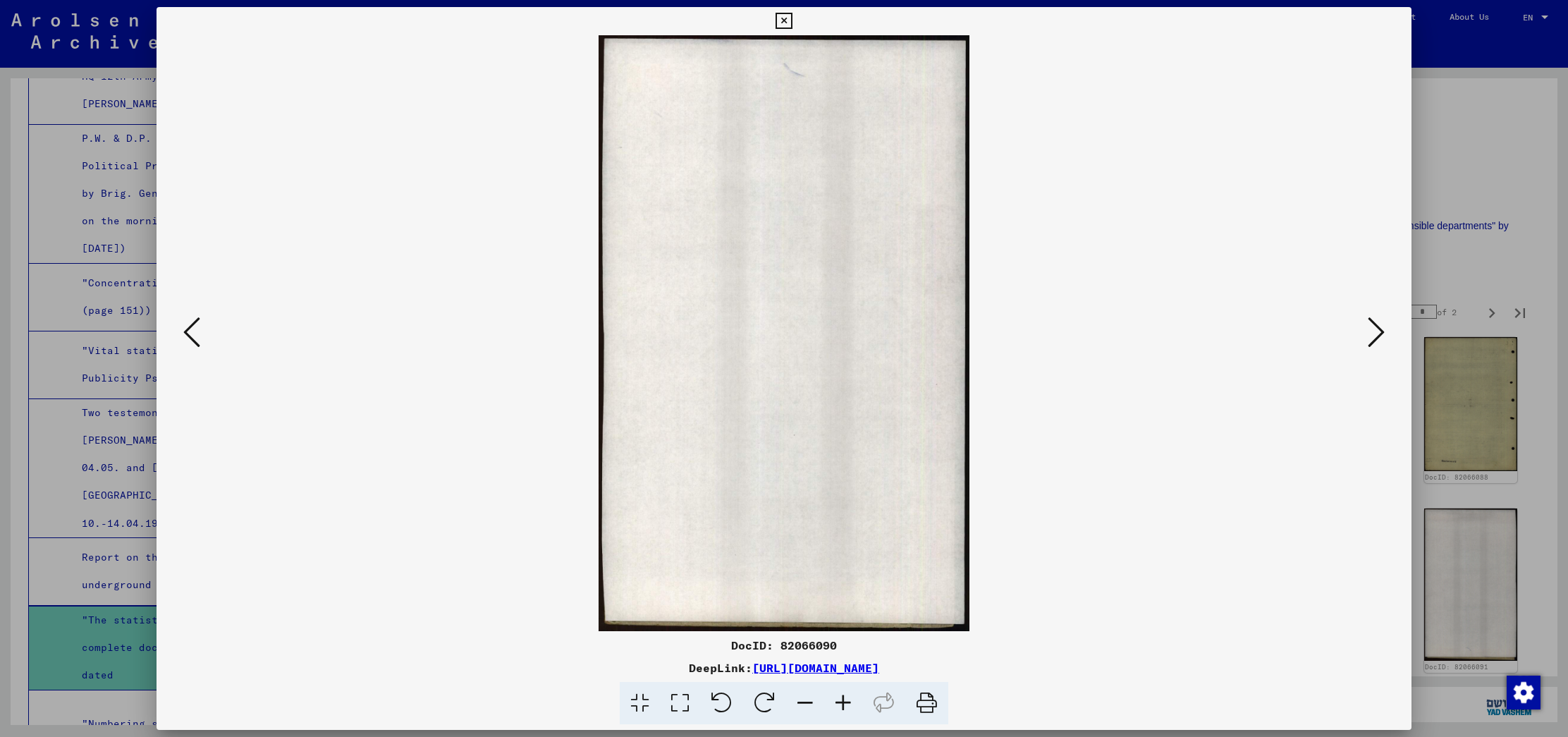
click at [1367, 325] on icon at bounding box center [1375, 332] width 17 height 34
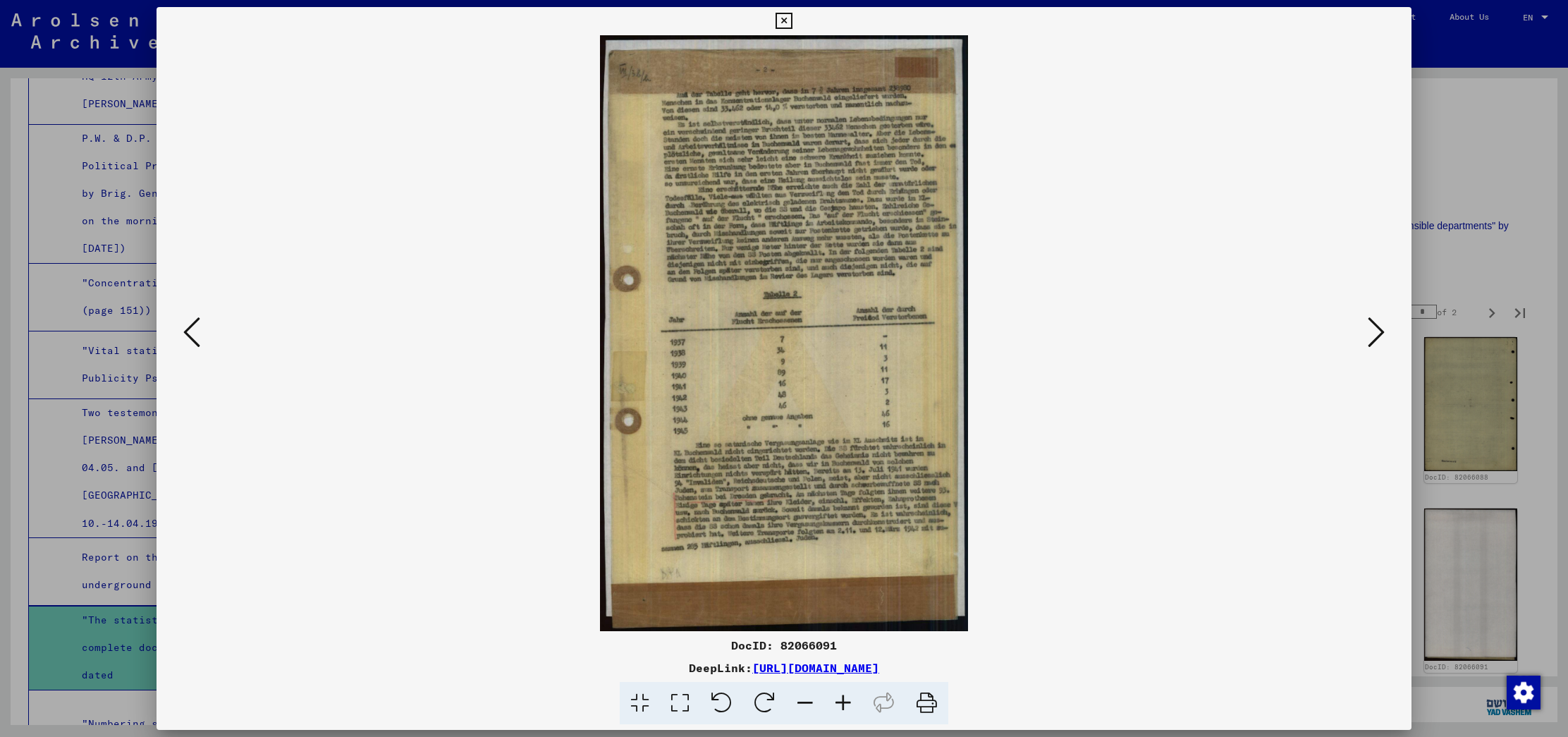
click at [1367, 325] on icon at bounding box center [1375, 332] width 17 height 34
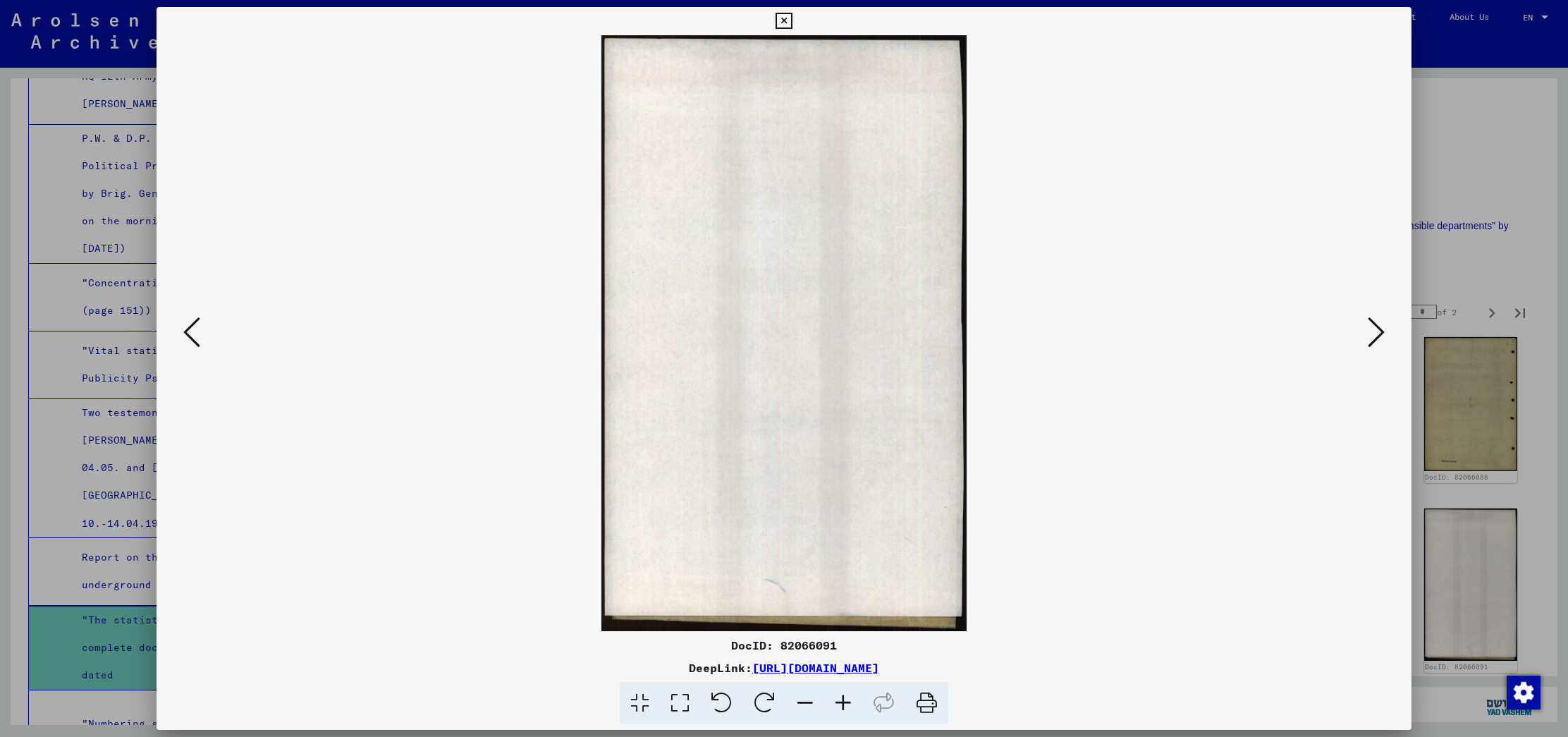
click at [1367, 325] on icon at bounding box center [1375, 332] width 17 height 34
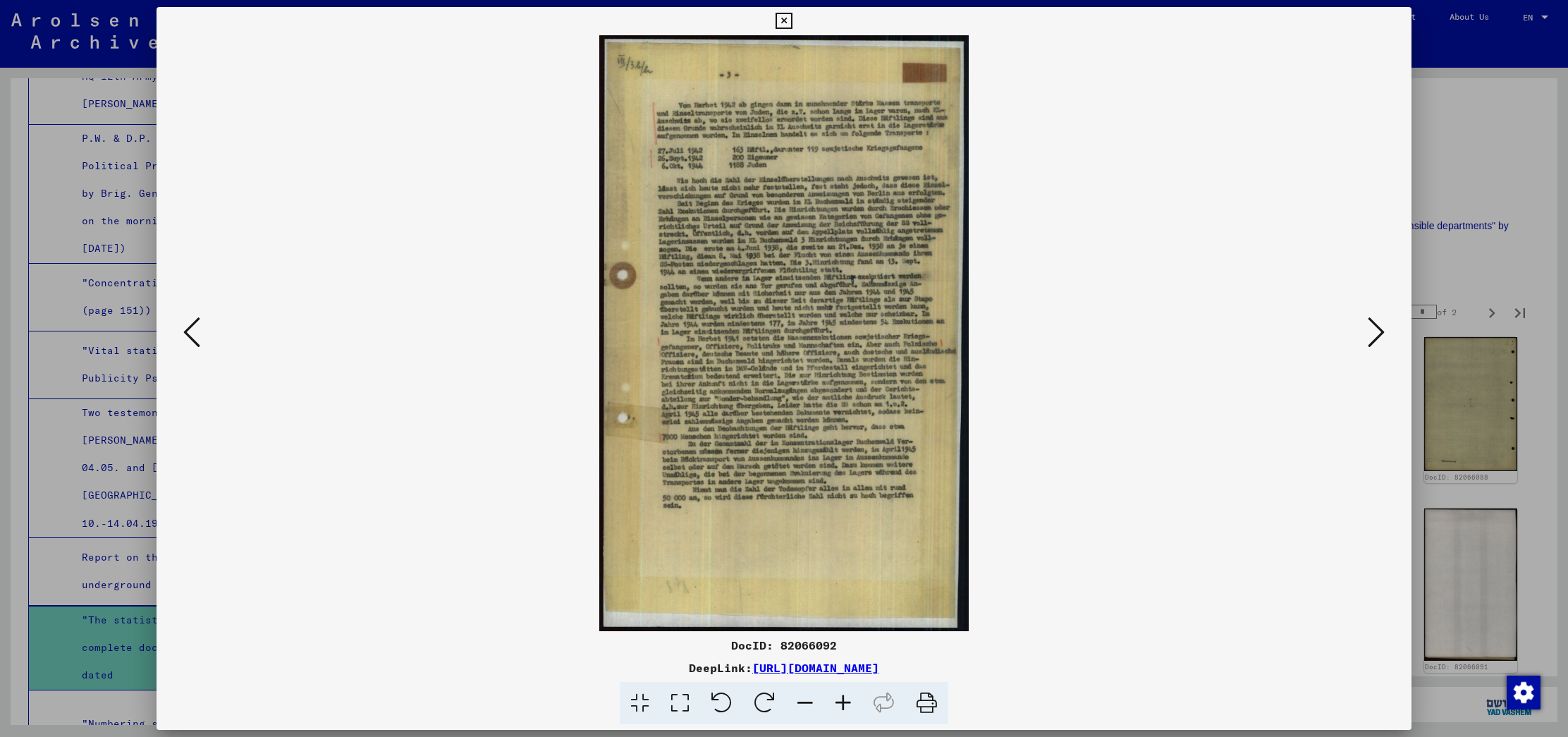
click at [1484, 257] on div at bounding box center [784, 368] width 1568 height 737
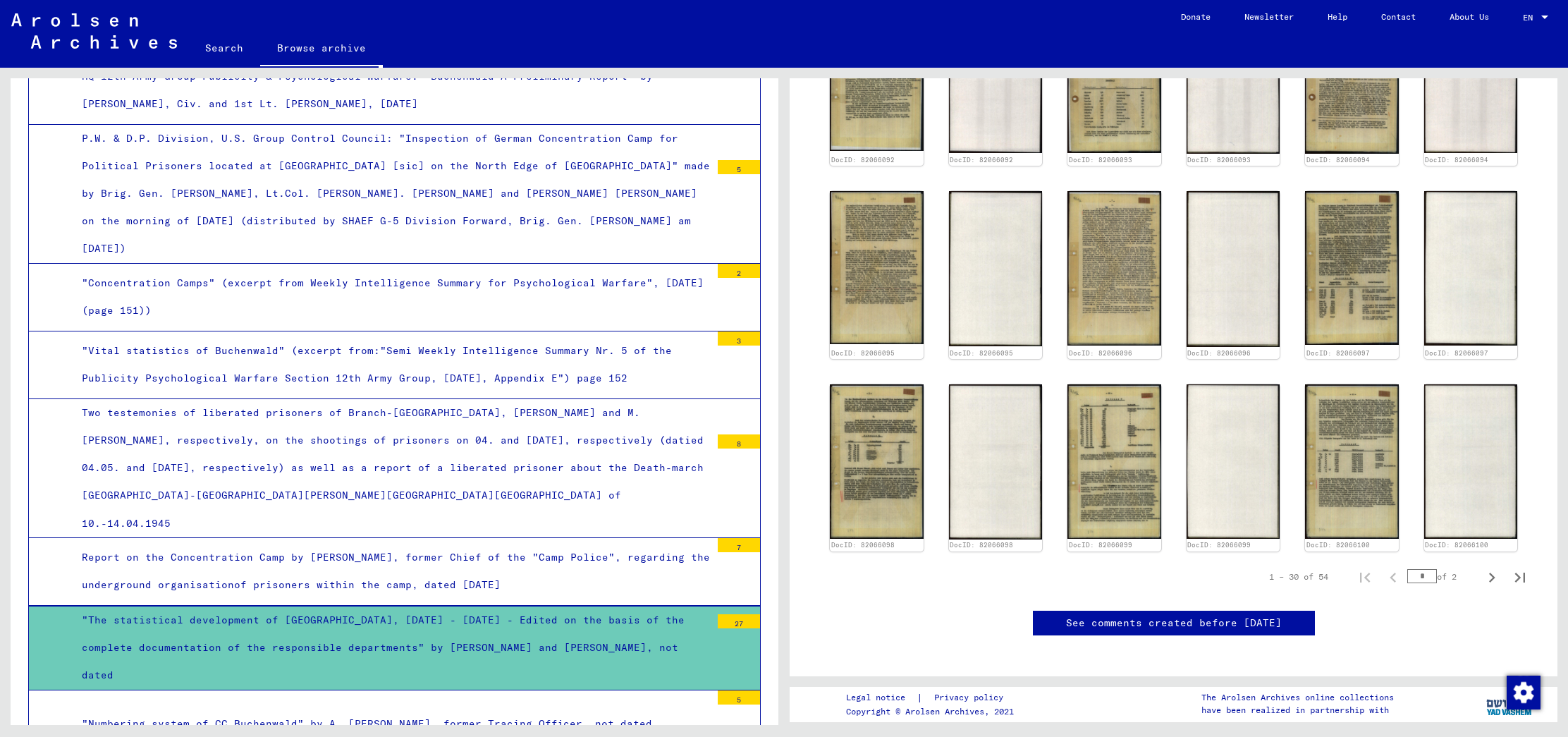
scroll to position [869, 0]
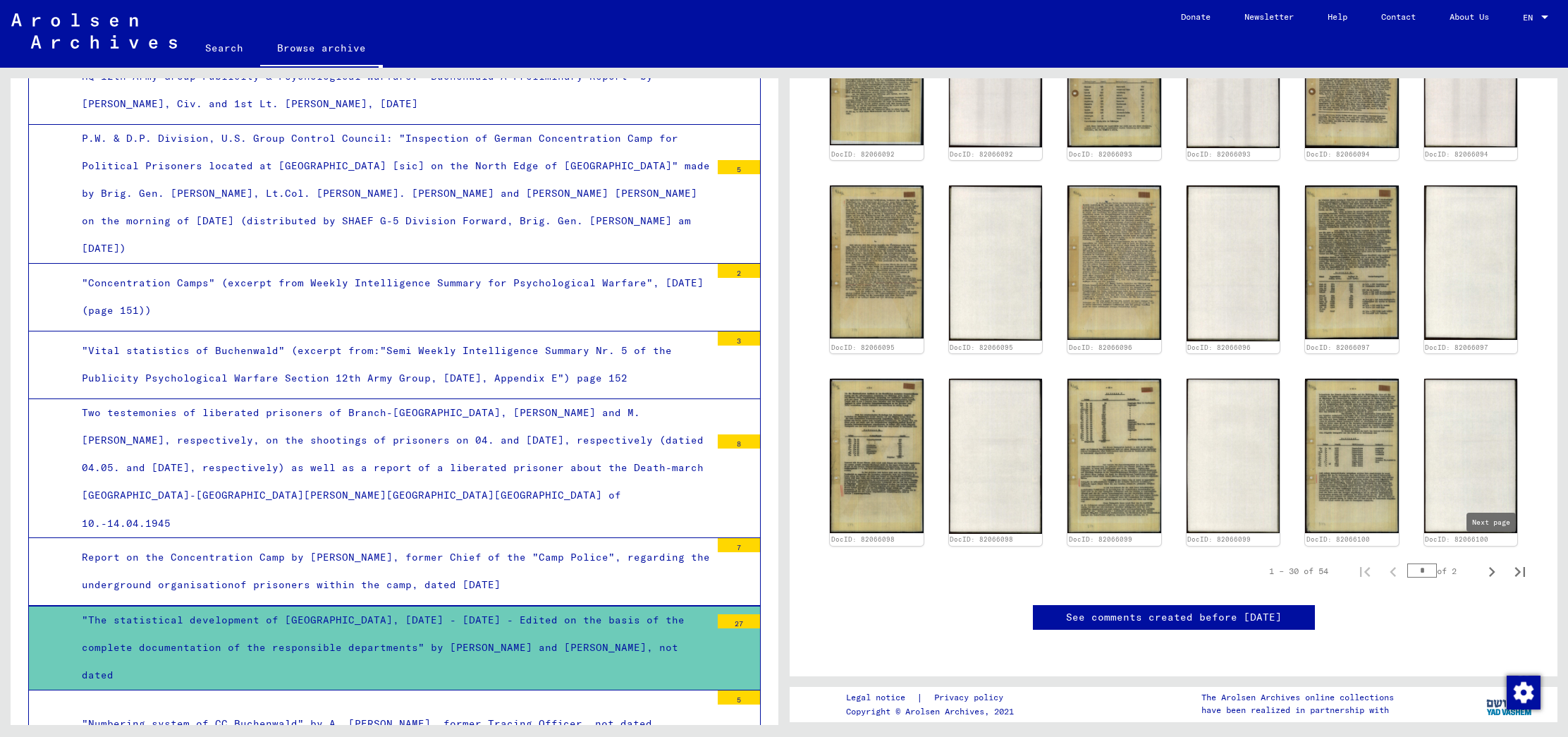
click at [1487, 562] on icon "Next page" at bounding box center [1491, 572] width 20 height 20
type input "*"
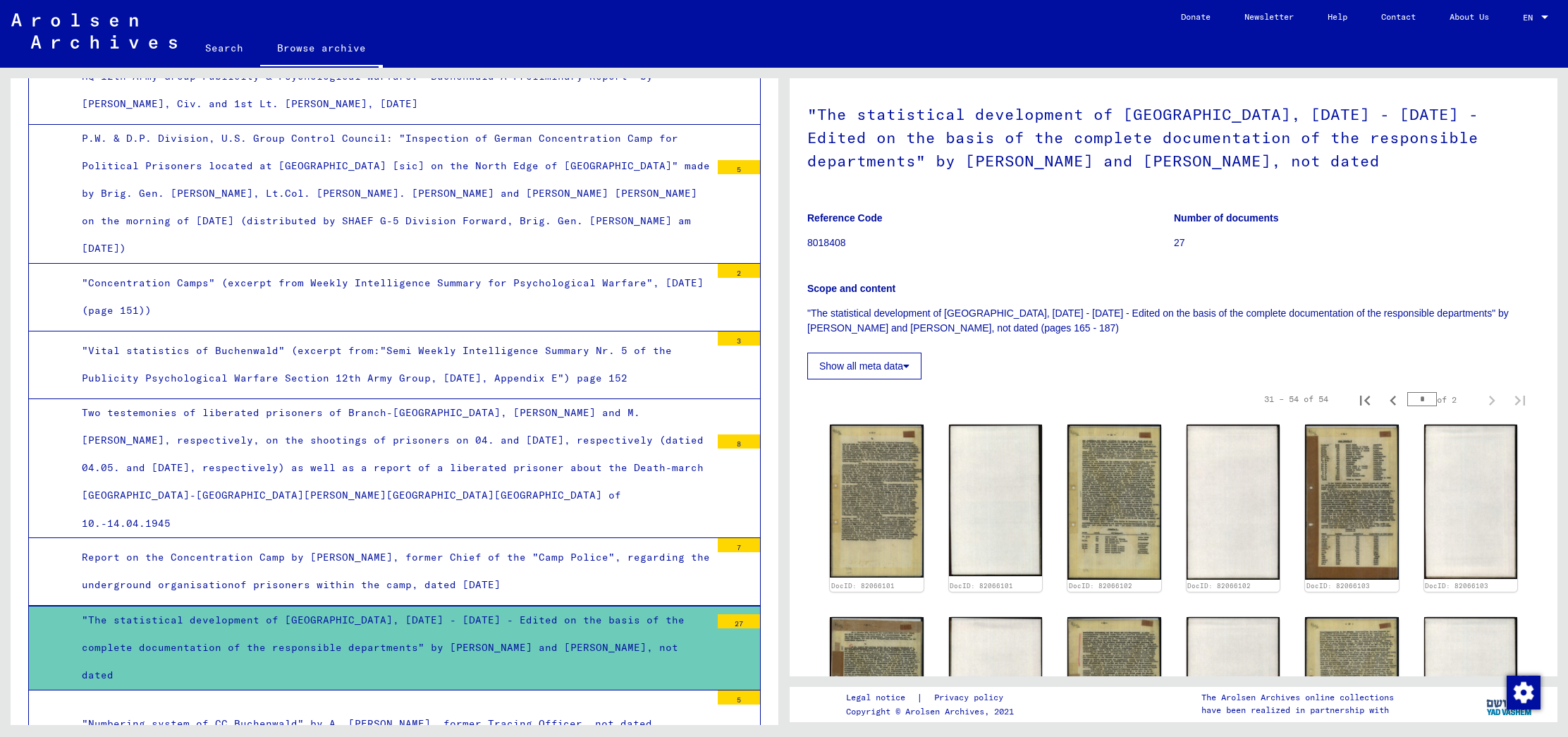
scroll to position [66, 0]
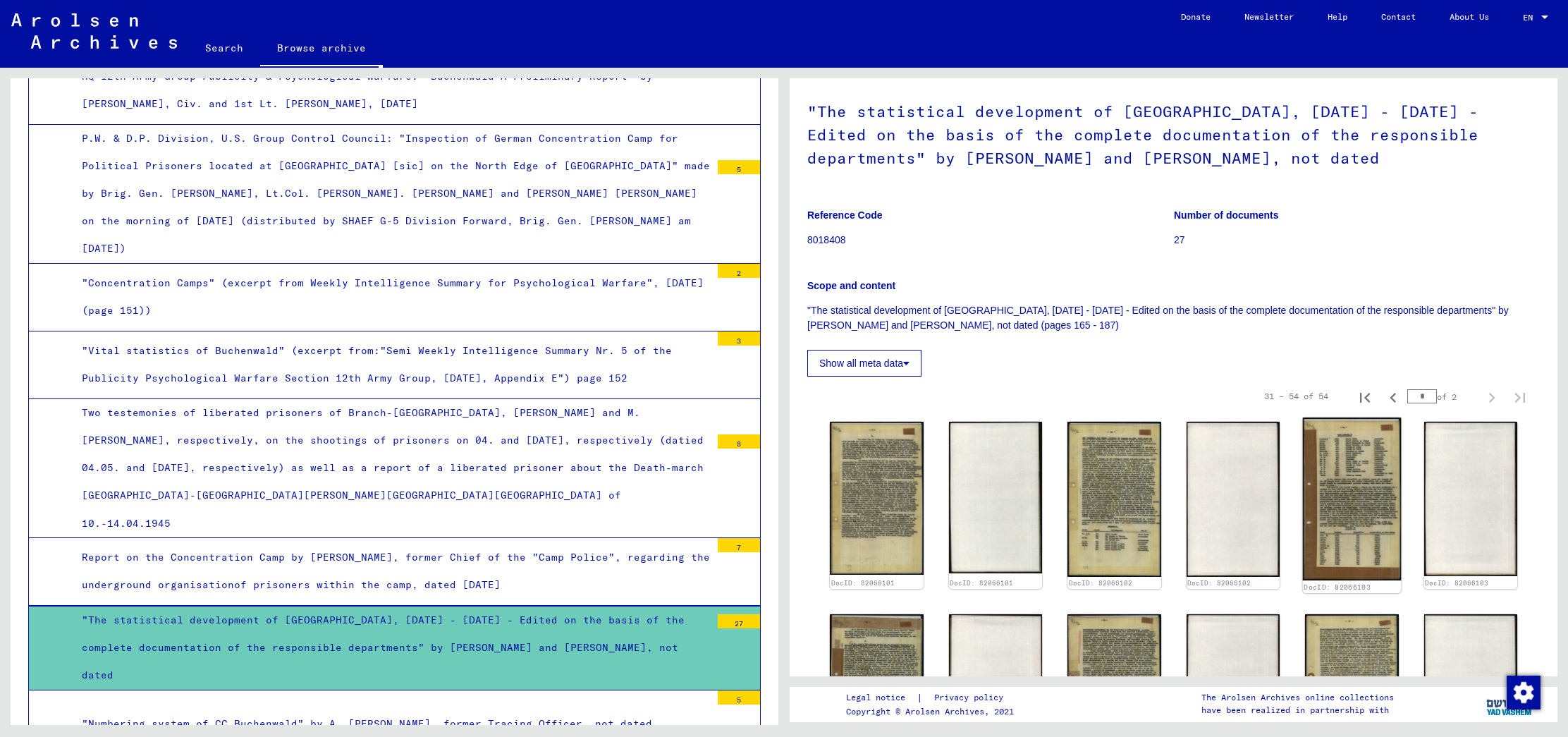
click at [1340, 478] on img at bounding box center [1352, 499] width 98 height 163
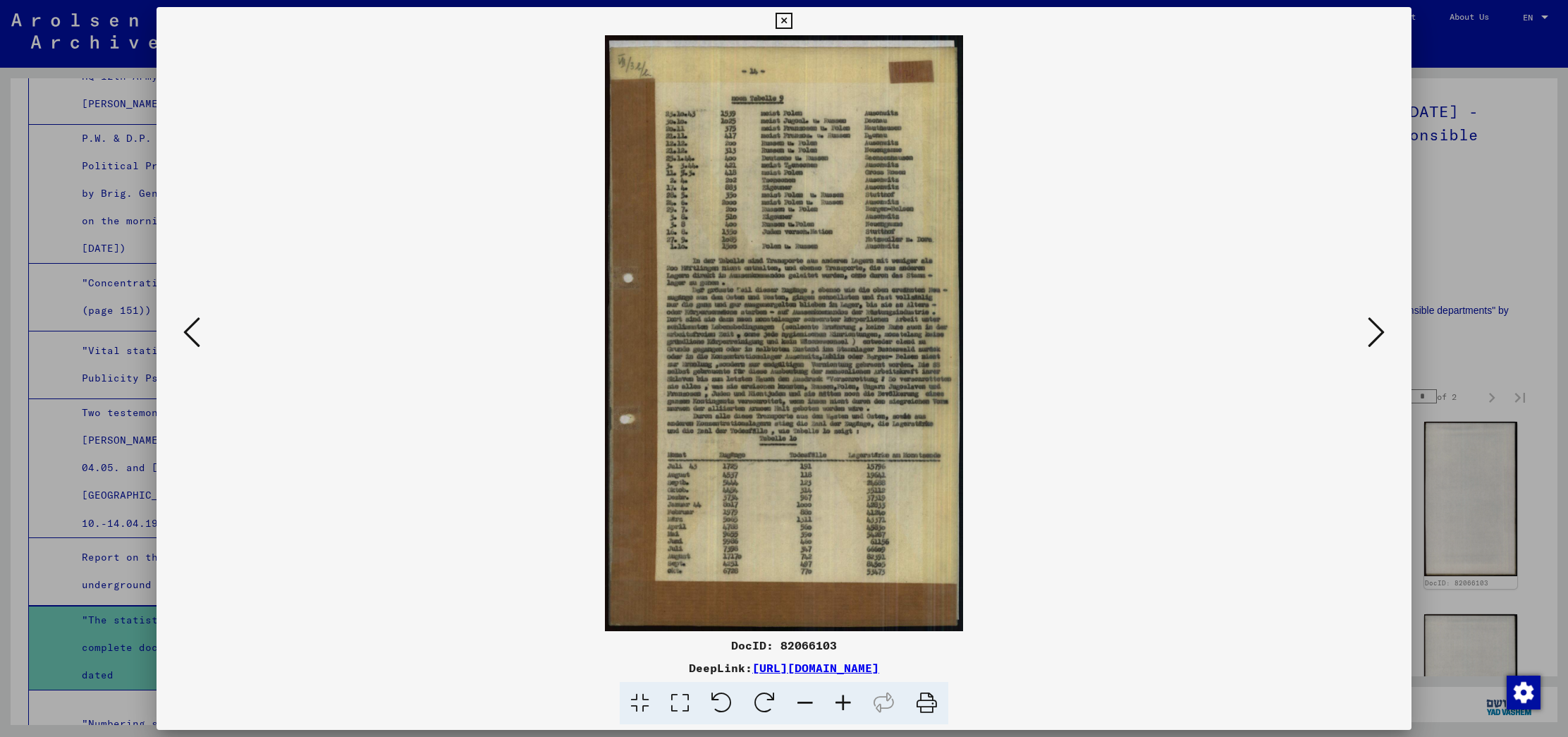
click at [1480, 186] on div at bounding box center [784, 368] width 1568 height 737
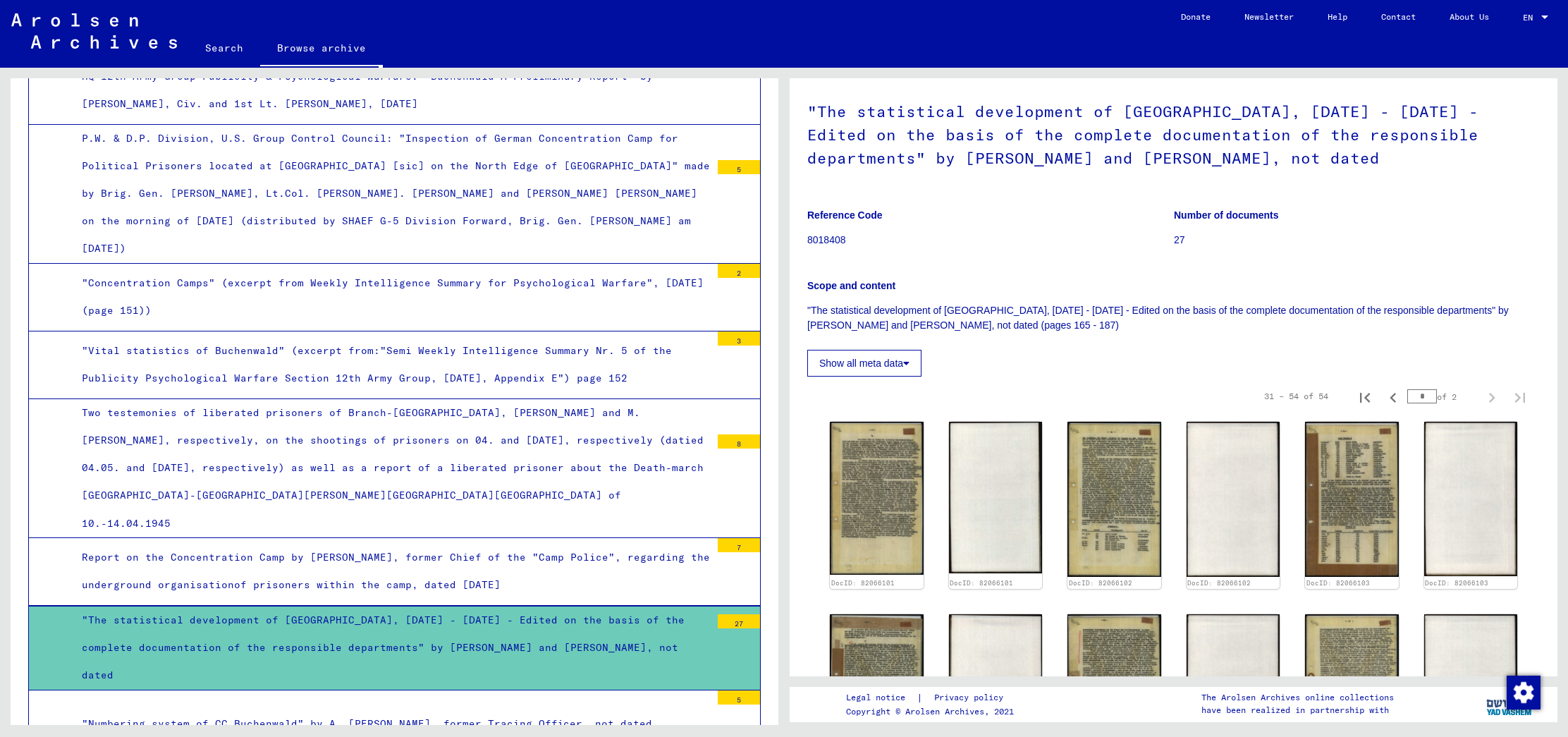
click at [389, 710] on div ""Numbering system of CC Buchenwald" by A. [PERSON_NAME], former Tracing Officer…" at bounding box center [391, 724] width 639 height 27
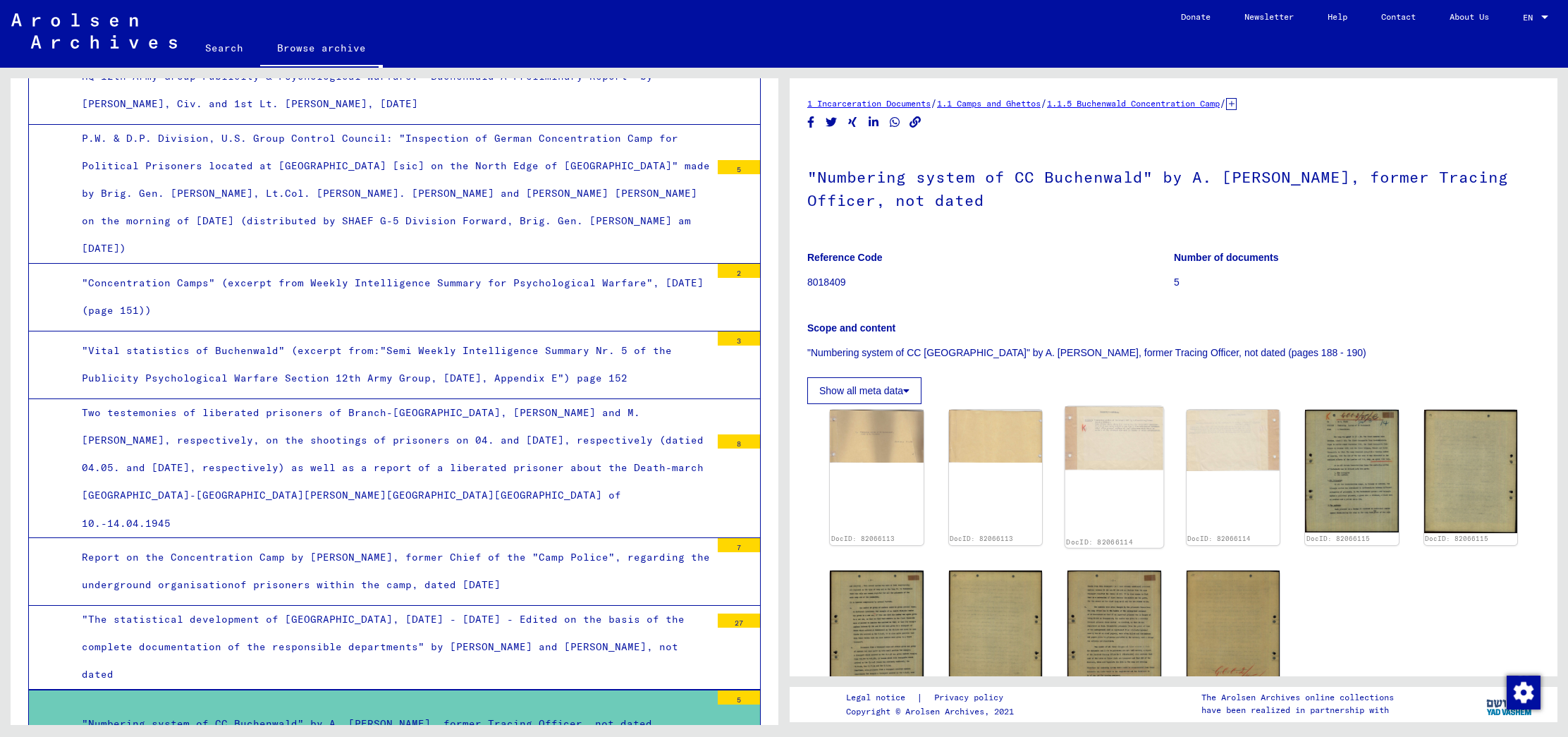
click at [1080, 432] on img at bounding box center [1114, 438] width 98 height 64
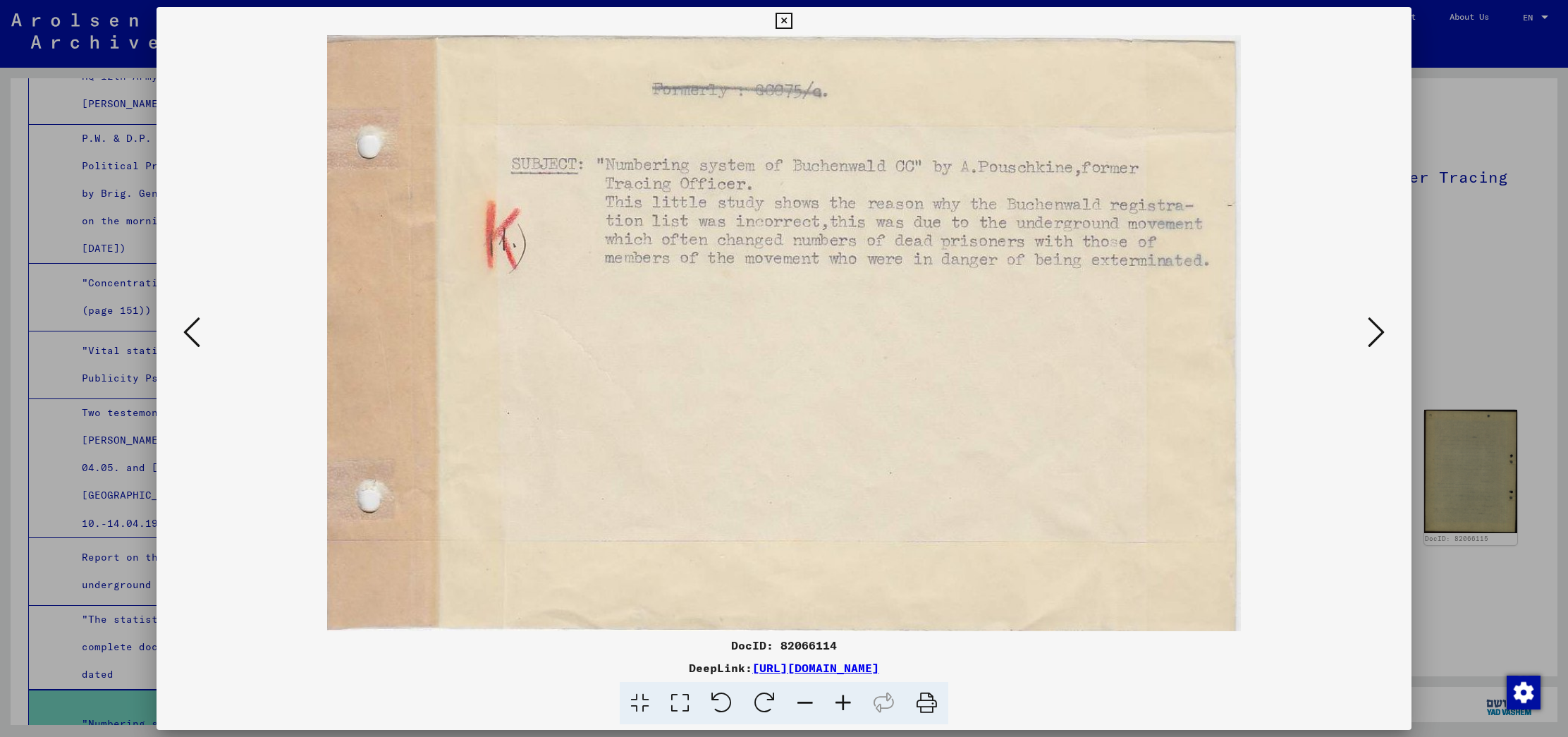
click at [1376, 330] on icon at bounding box center [1375, 332] width 17 height 34
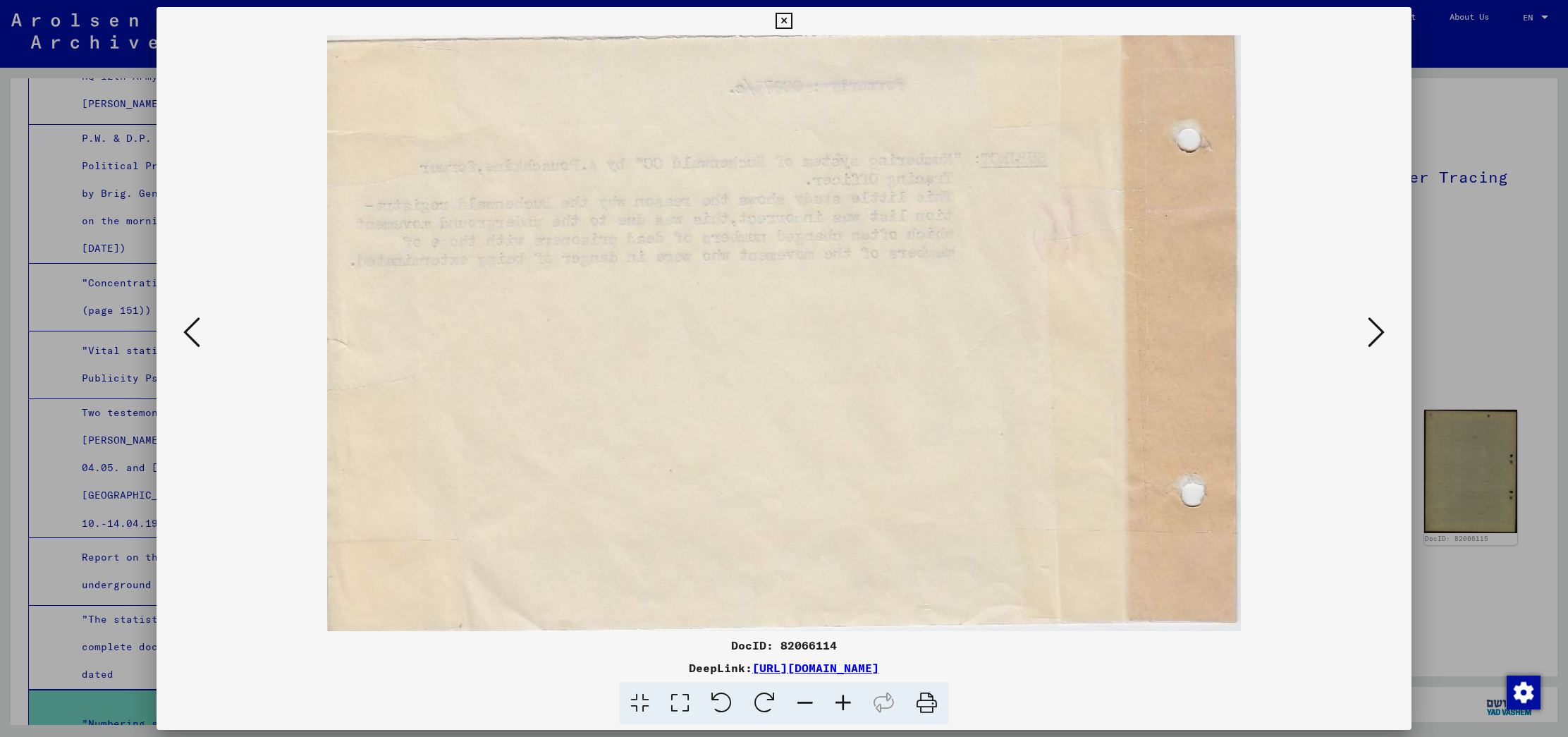
click at [1376, 330] on icon at bounding box center [1375, 332] width 17 height 34
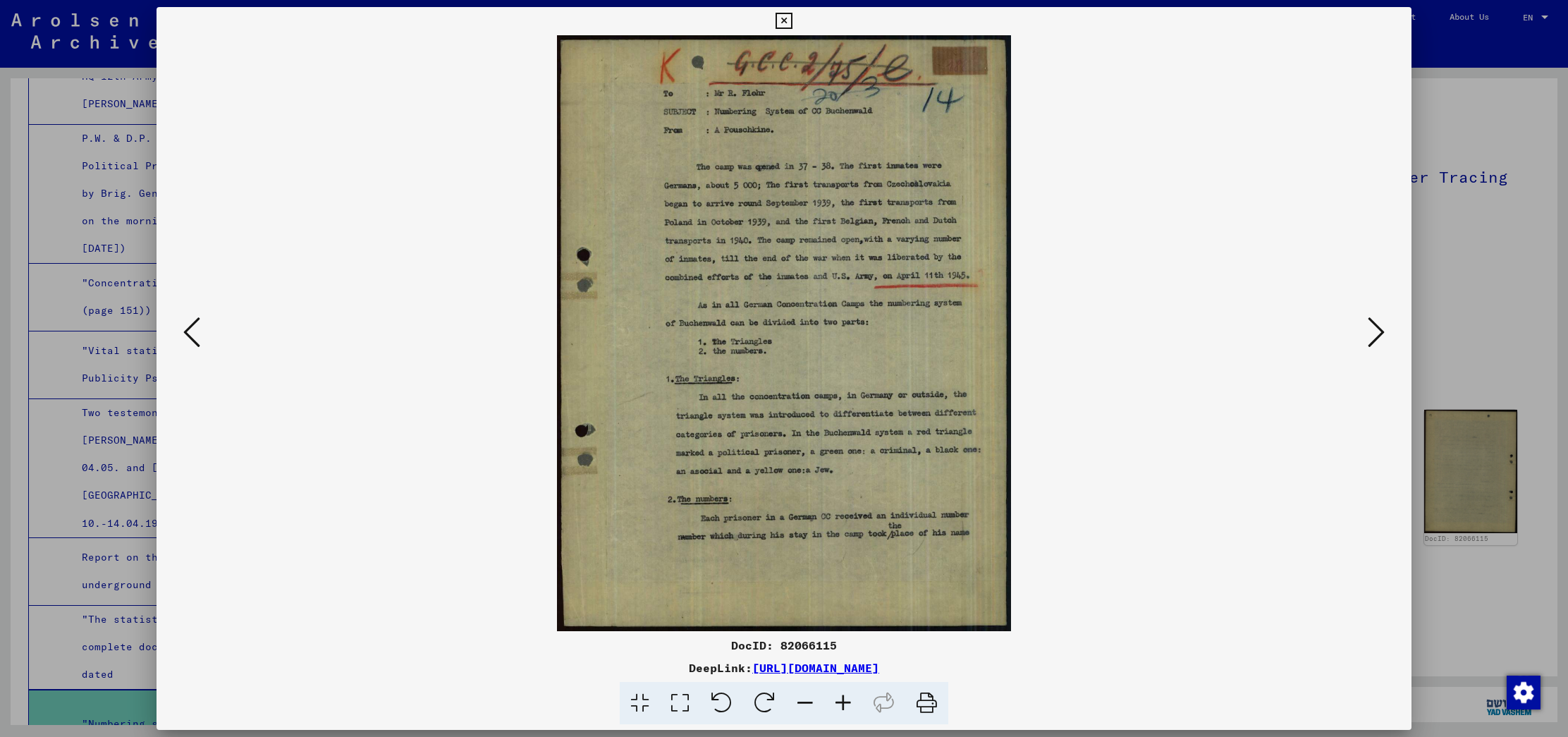
click at [1376, 330] on icon at bounding box center [1375, 332] width 17 height 34
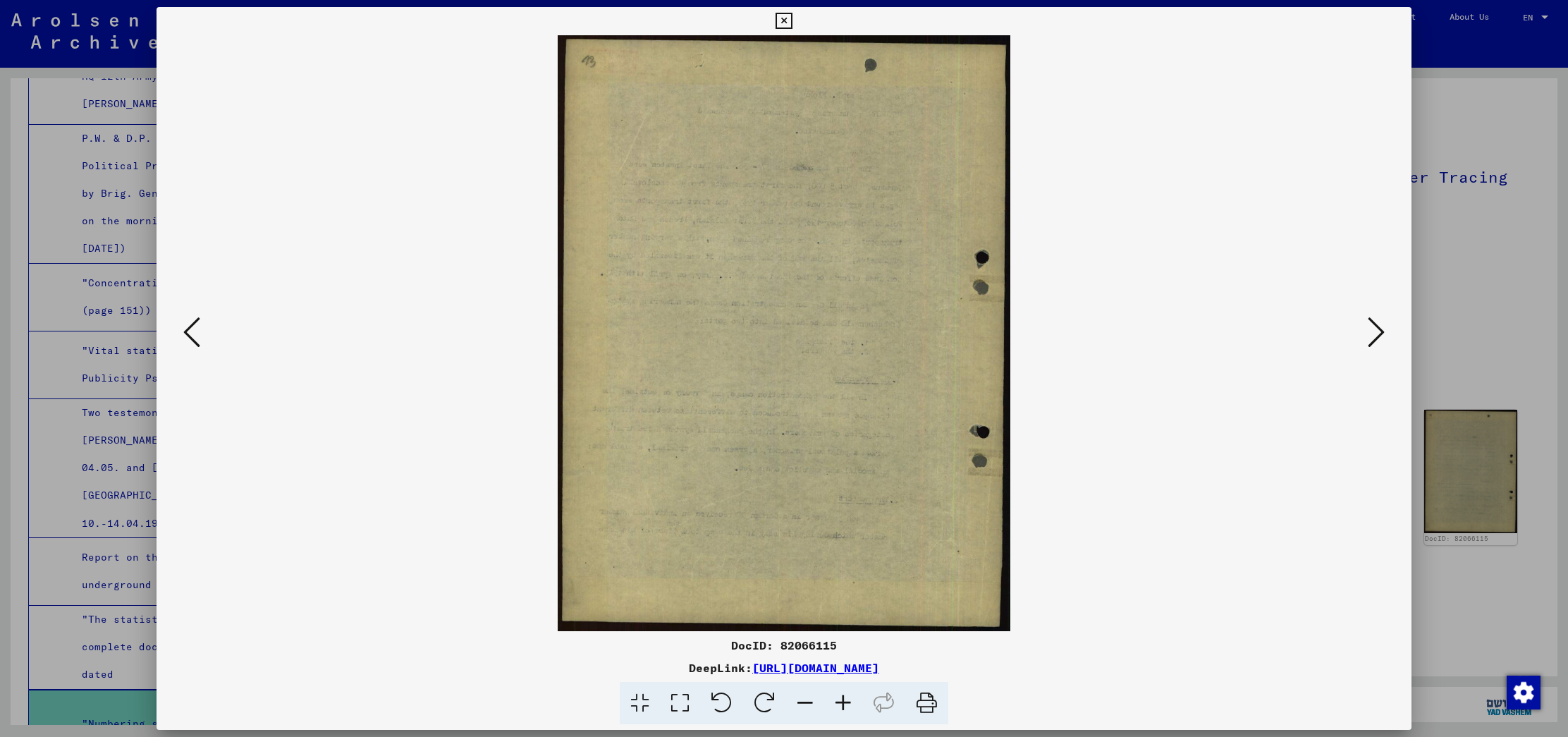
click at [1376, 330] on icon at bounding box center [1375, 332] width 17 height 34
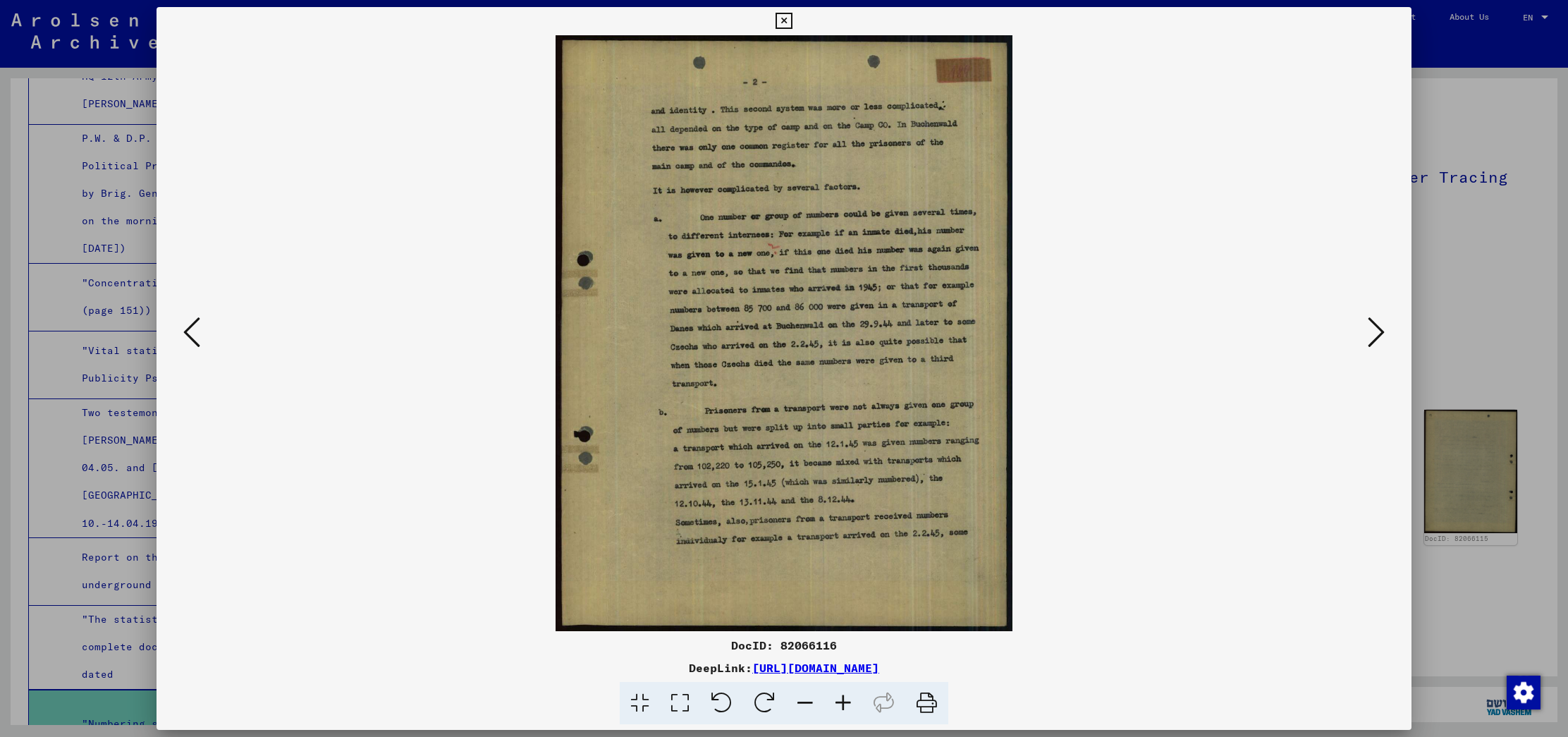
click at [1376, 330] on icon at bounding box center [1375, 332] width 17 height 34
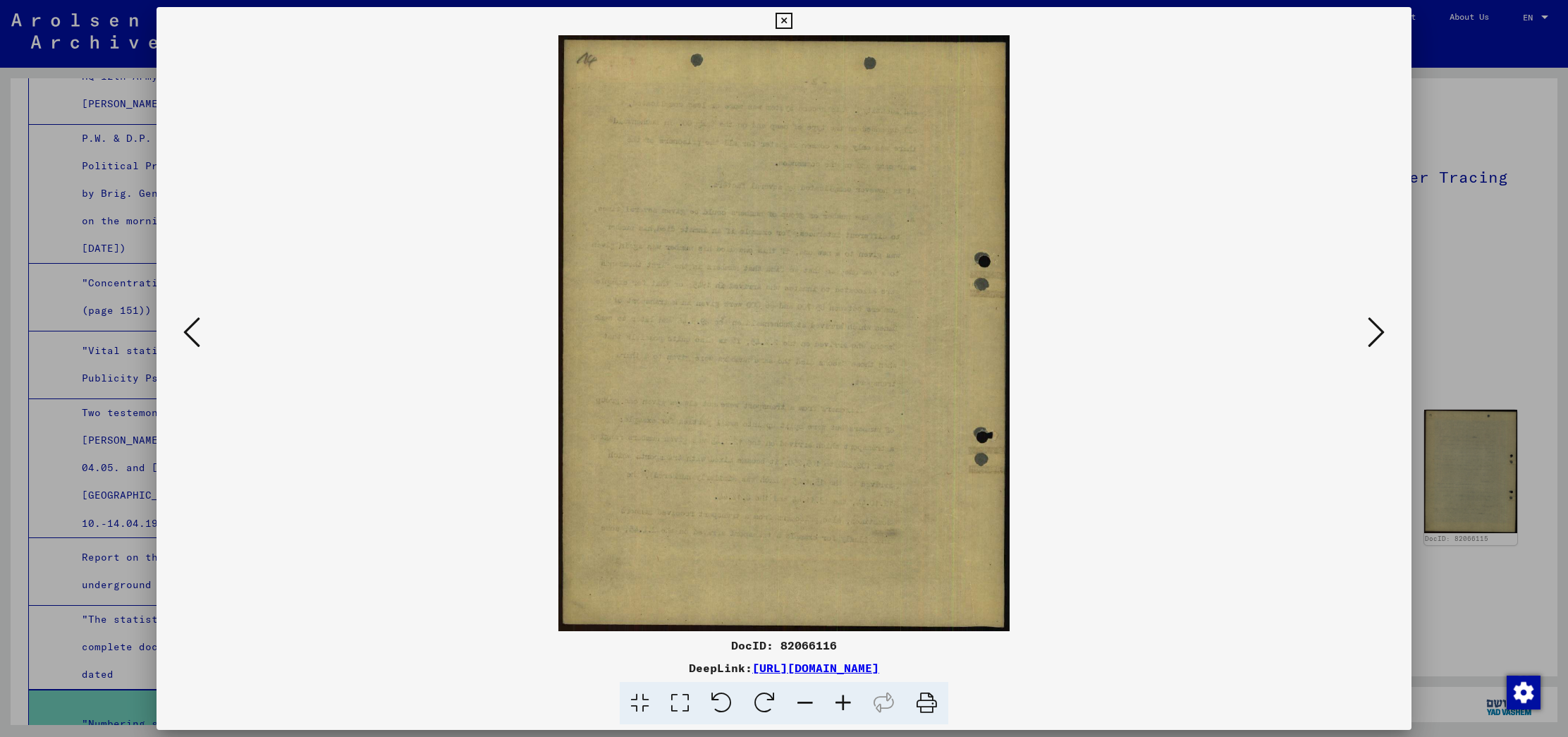
click at [1376, 330] on icon at bounding box center [1375, 332] width 17 height 34
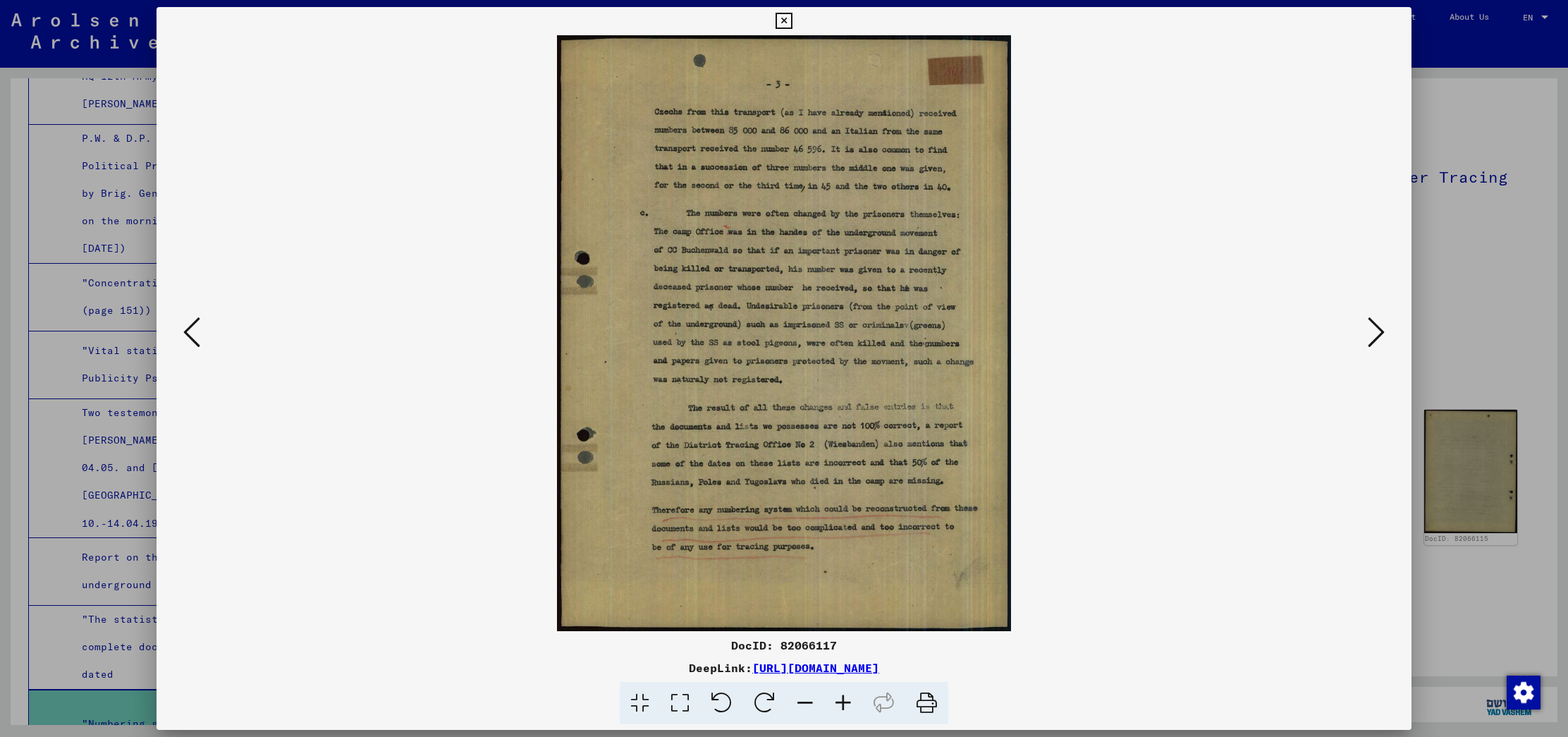
click at [1372, 331] on icon at bounding box center [1375, 332] width 17 height 34
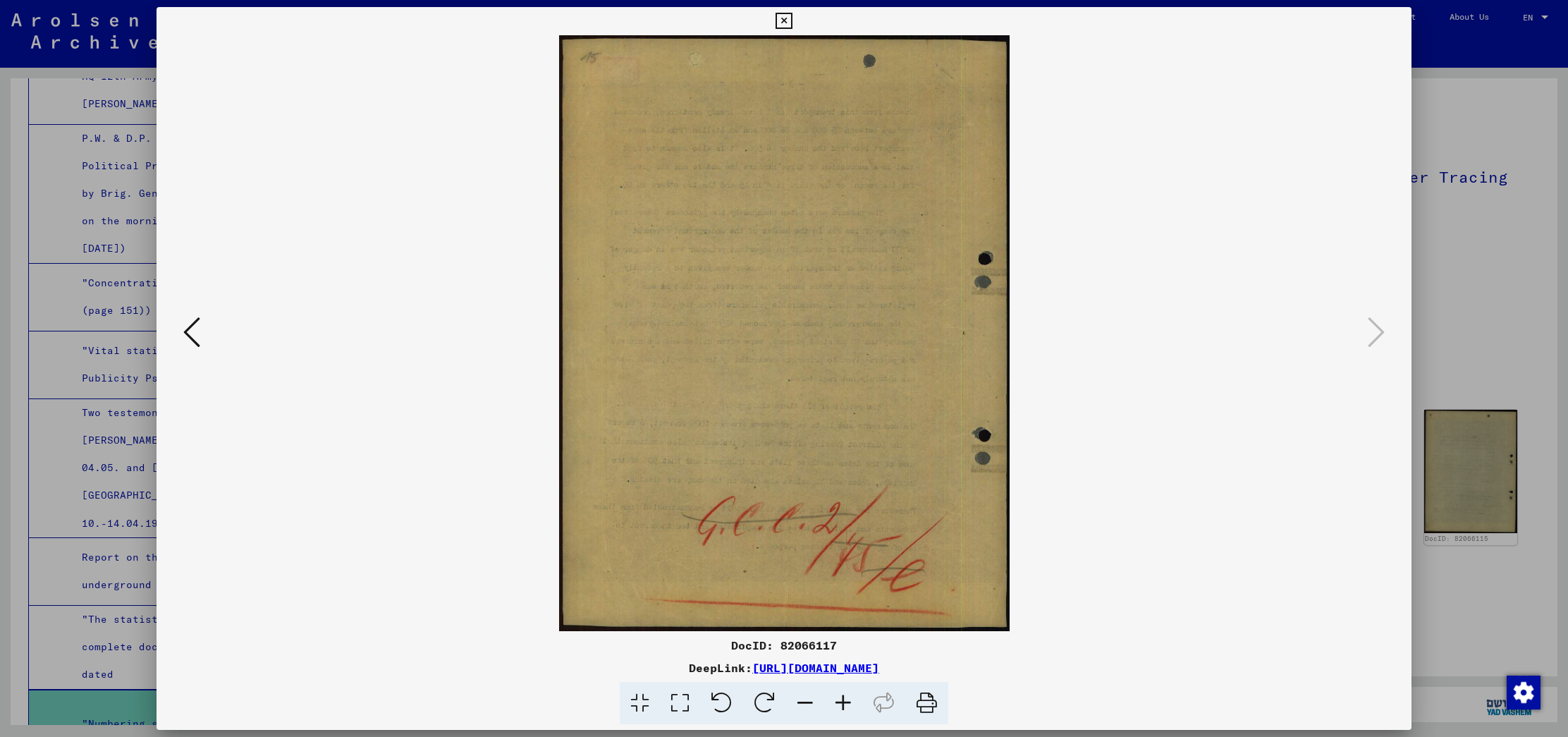
click at [1484, 238] on div at bounding box center [784, 368] width 1568 height 737
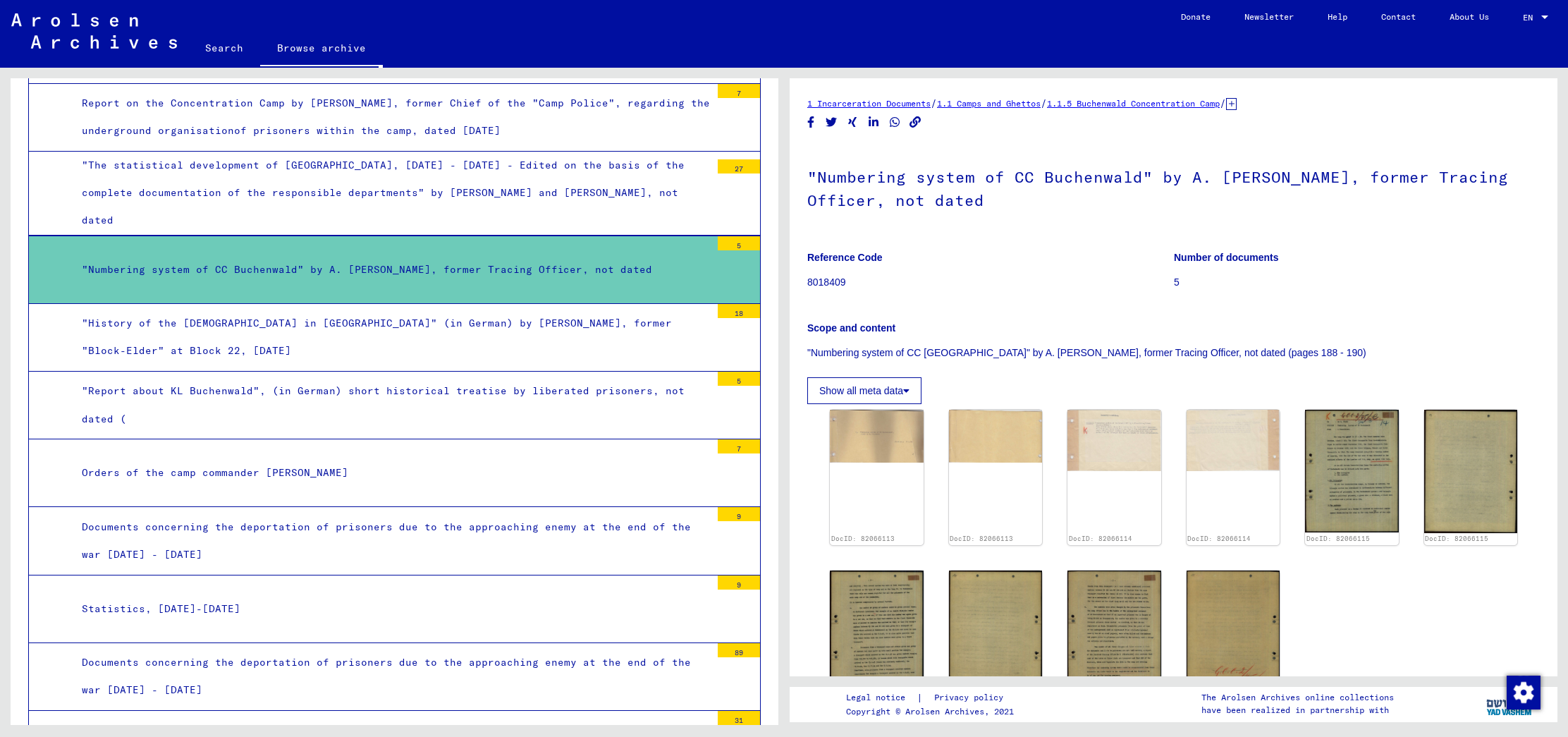
scroll to position [1421, 0]
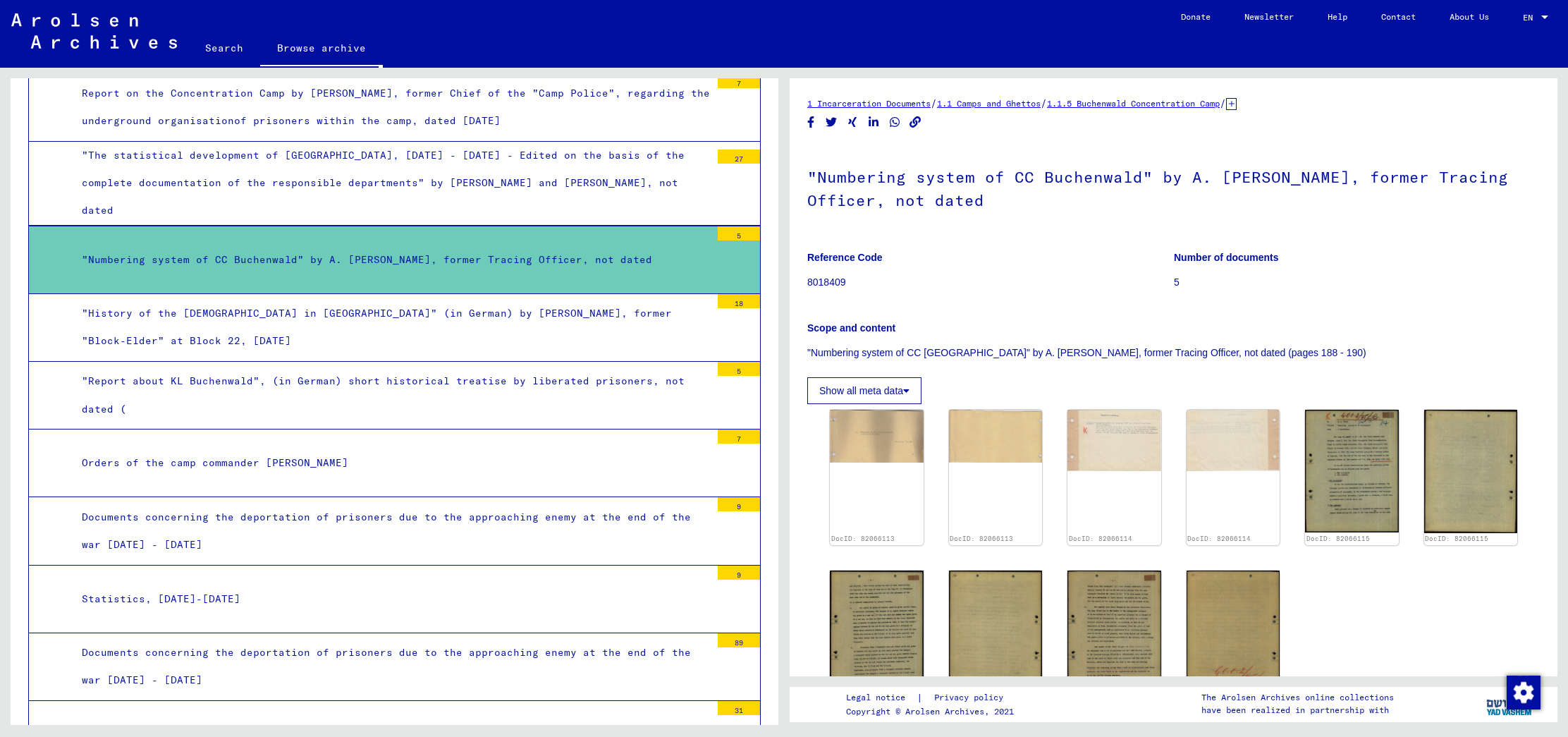
click at [611, 368] on div ""Report about KL Buchenwald", (in German) short historical treatise by liberate…" at bounding box center [391, 395] width 639 height 55
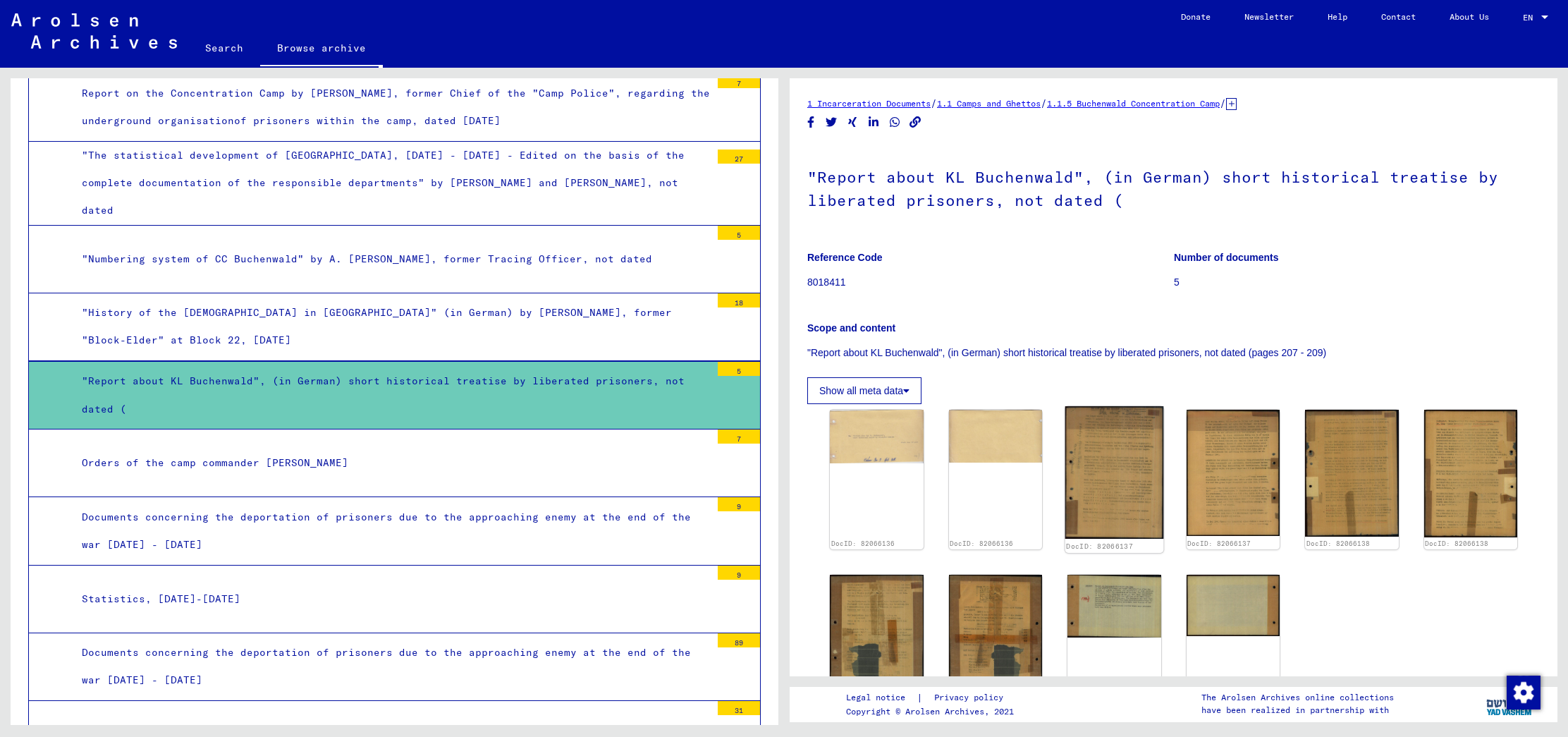
click at [1097, 485] on img at bounding box center [1114, 472] width 98 height 132
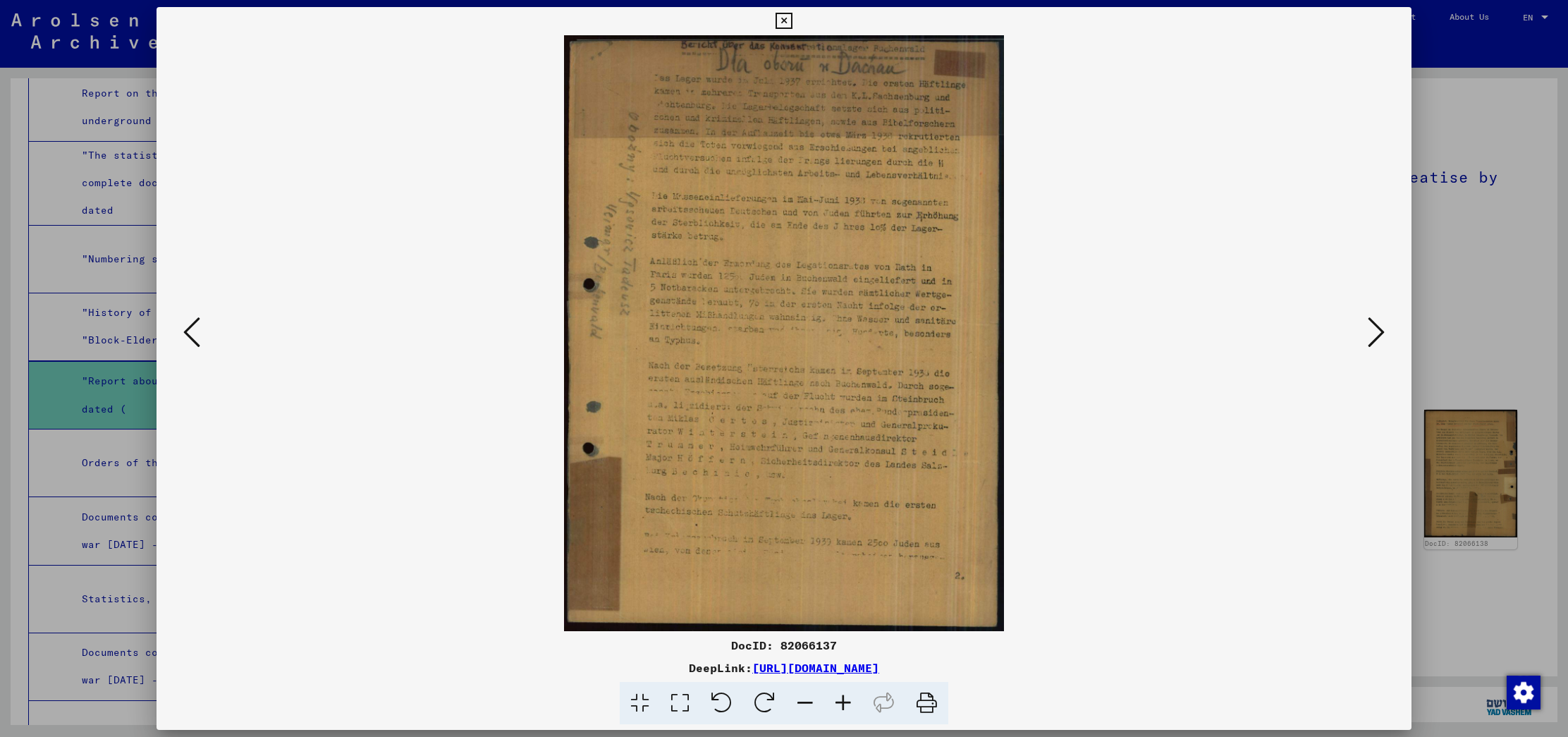
click at [1448, 266] on div at bounding box center [784, 368] width 1568 height 737
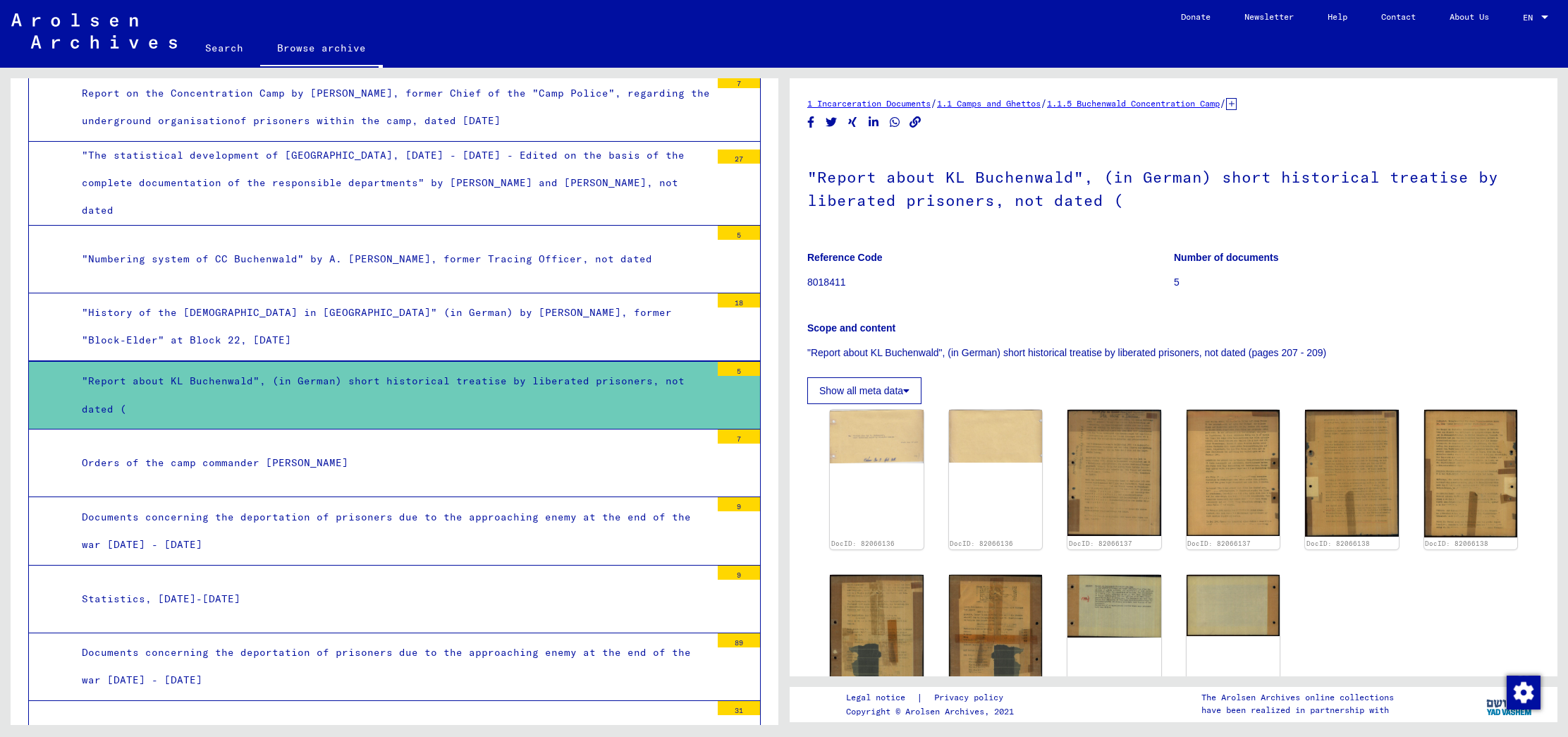
click at [525, 504] on div "Documents concerning the deportation of prisoners due to the approaching enemy …" at bounding box center [391, 531] width 639 height 55
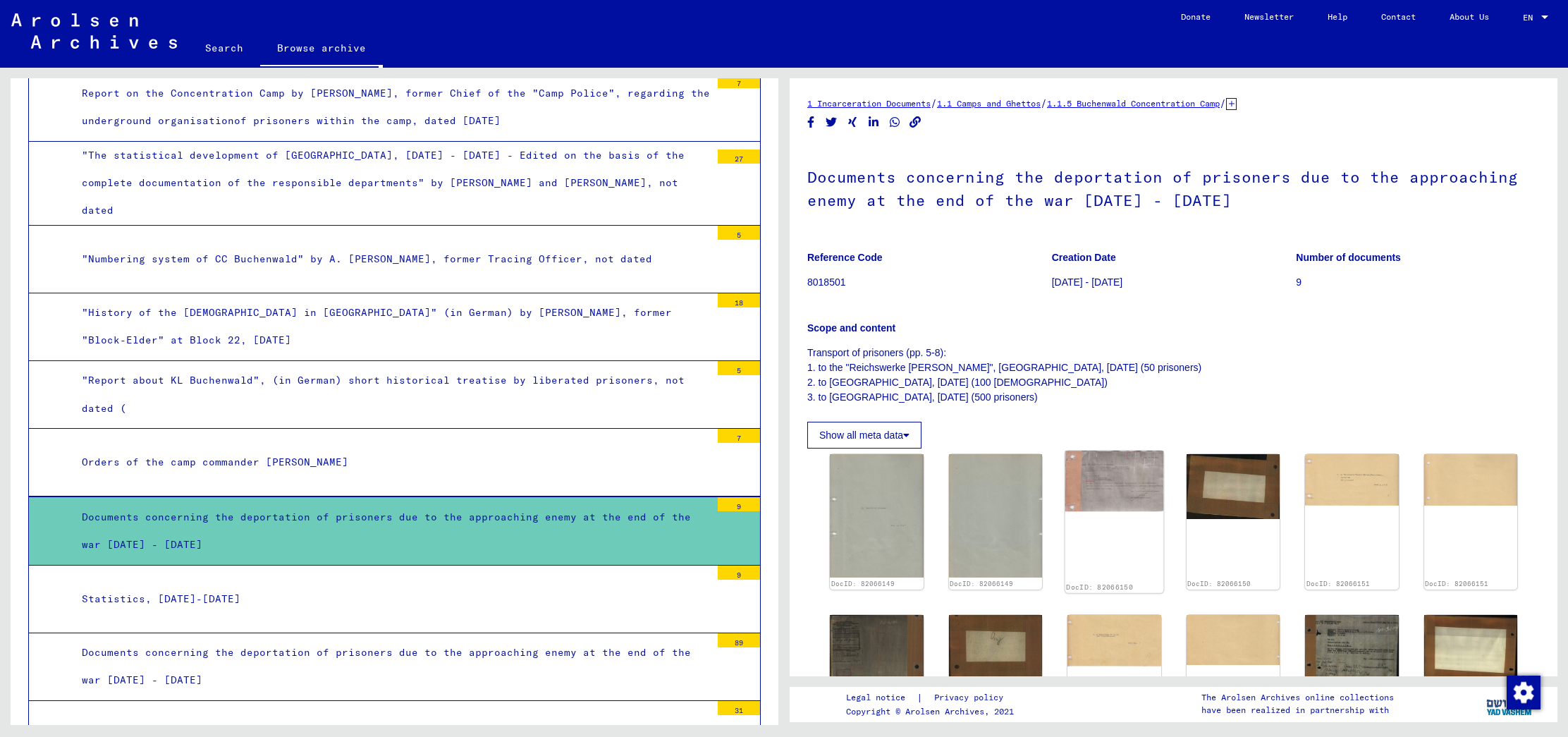
click at [1088, 490] on img at bounding box center [1114, 481] width 98 height 61
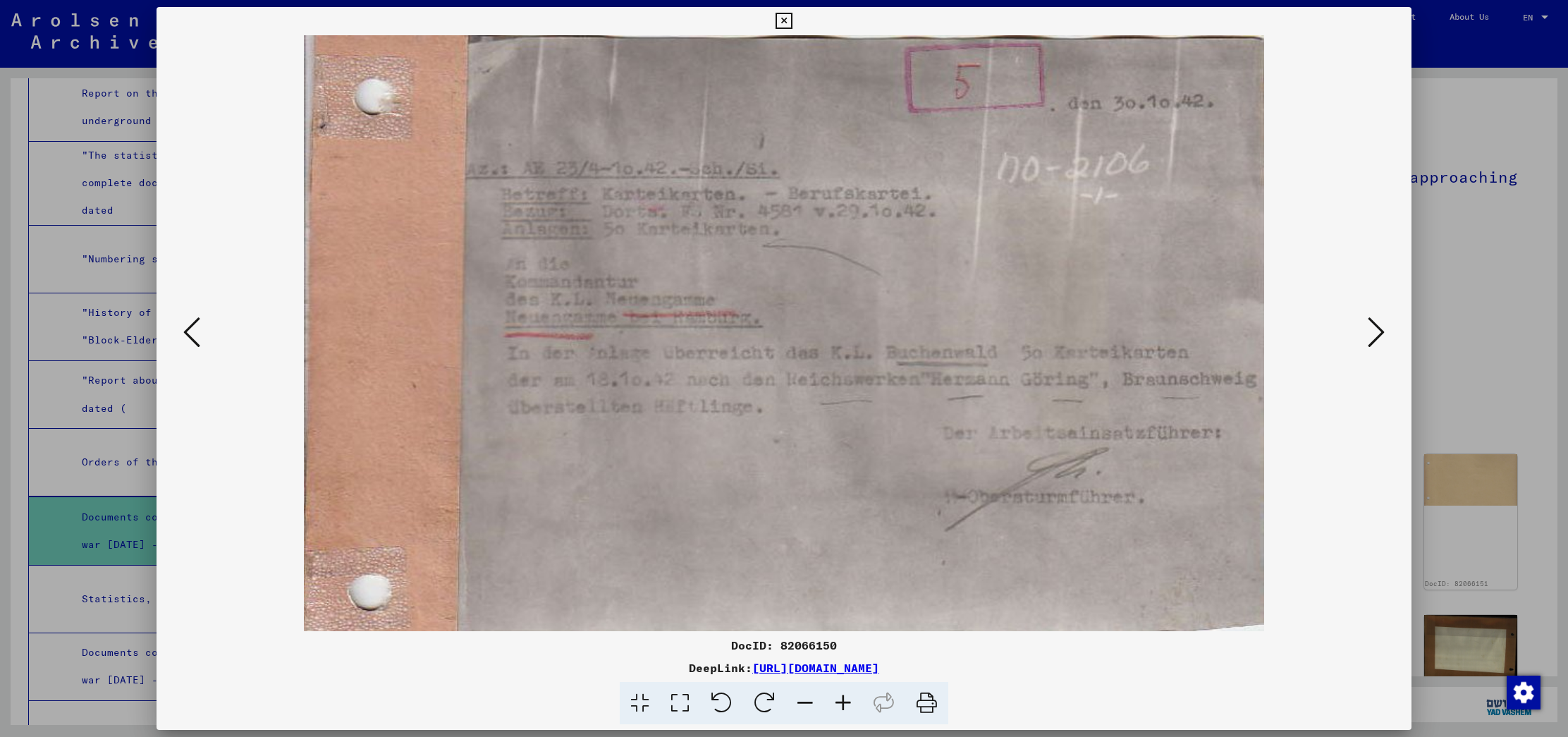
click at [1370, 335] on icon at bounding box center [1375, 332] width 17 height 34
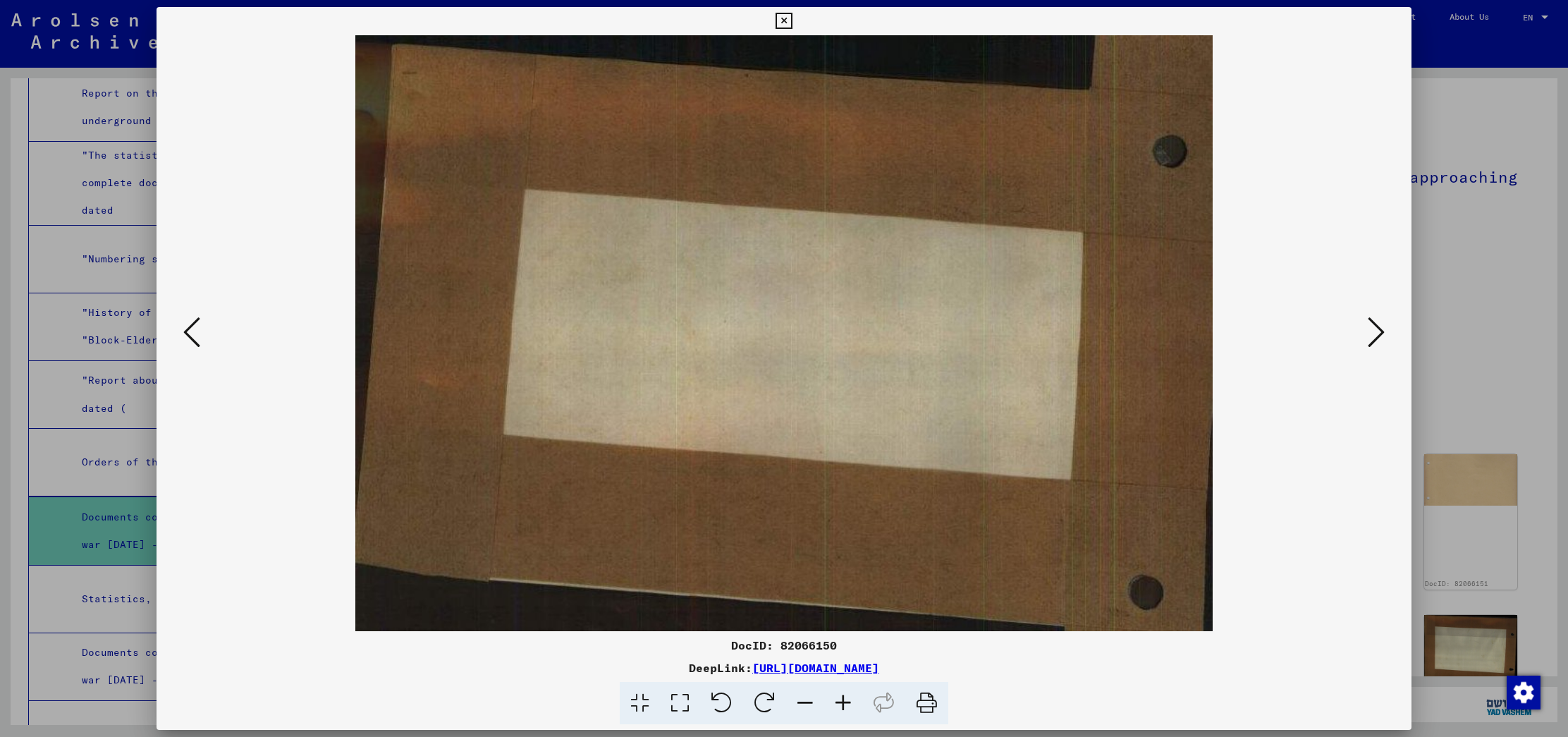
click at [1370, 335] on icon at bounding box center [1375, 332] width 17 height 34
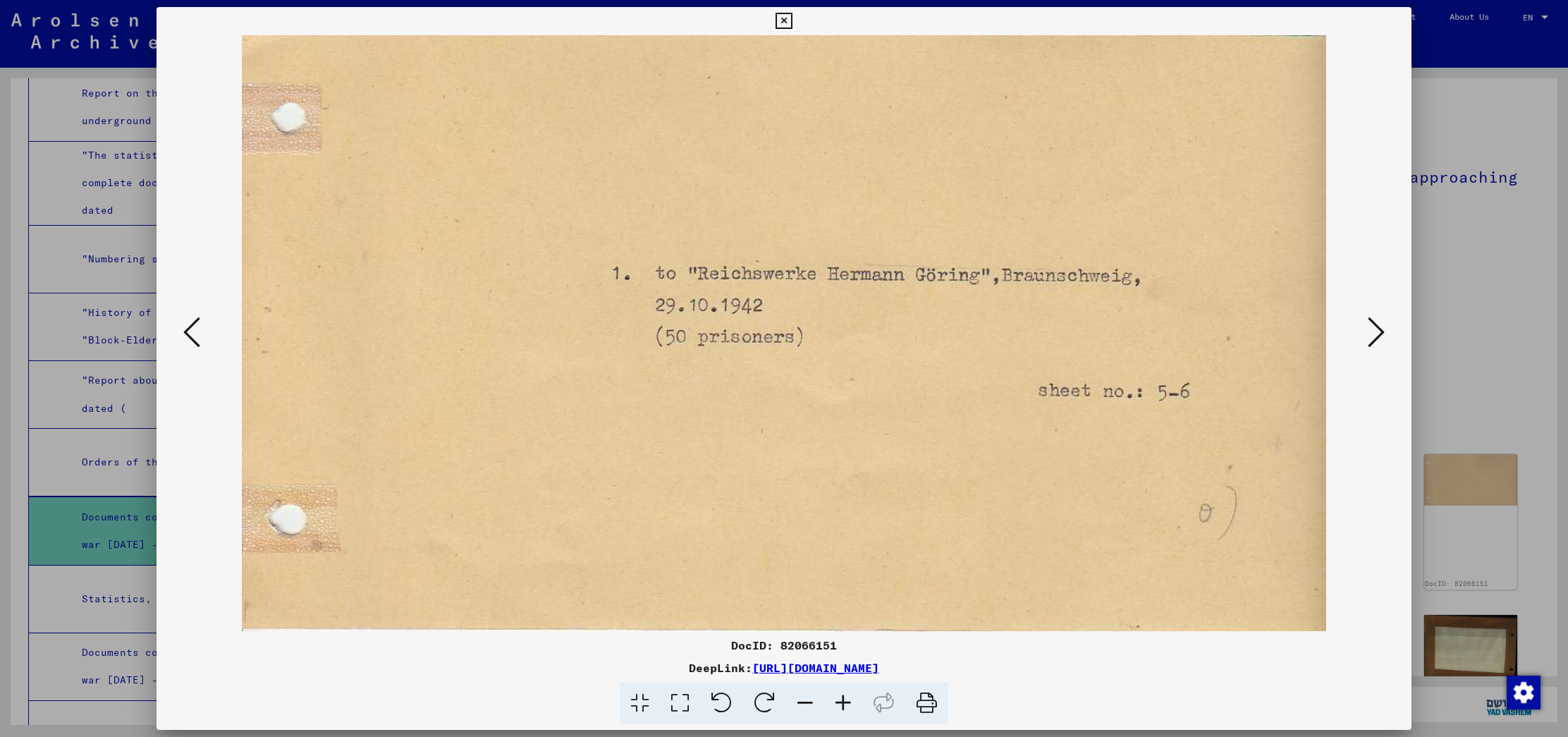
click at [1370, 335] on icon at bounding box center [1375, 332] width 17 height 34
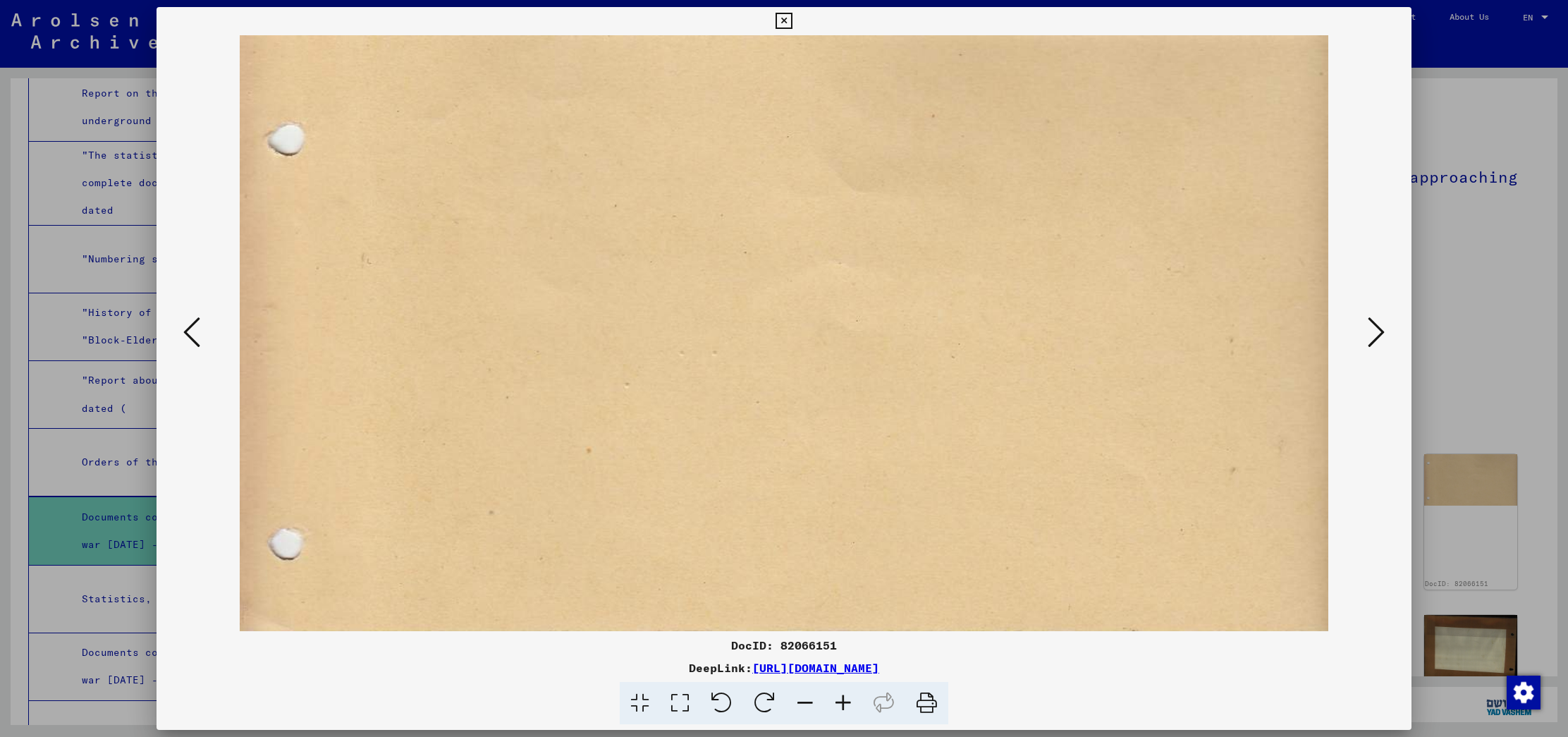
click at [1370, 335] on icon at bounding box center [1375, 332] width 17 height 34
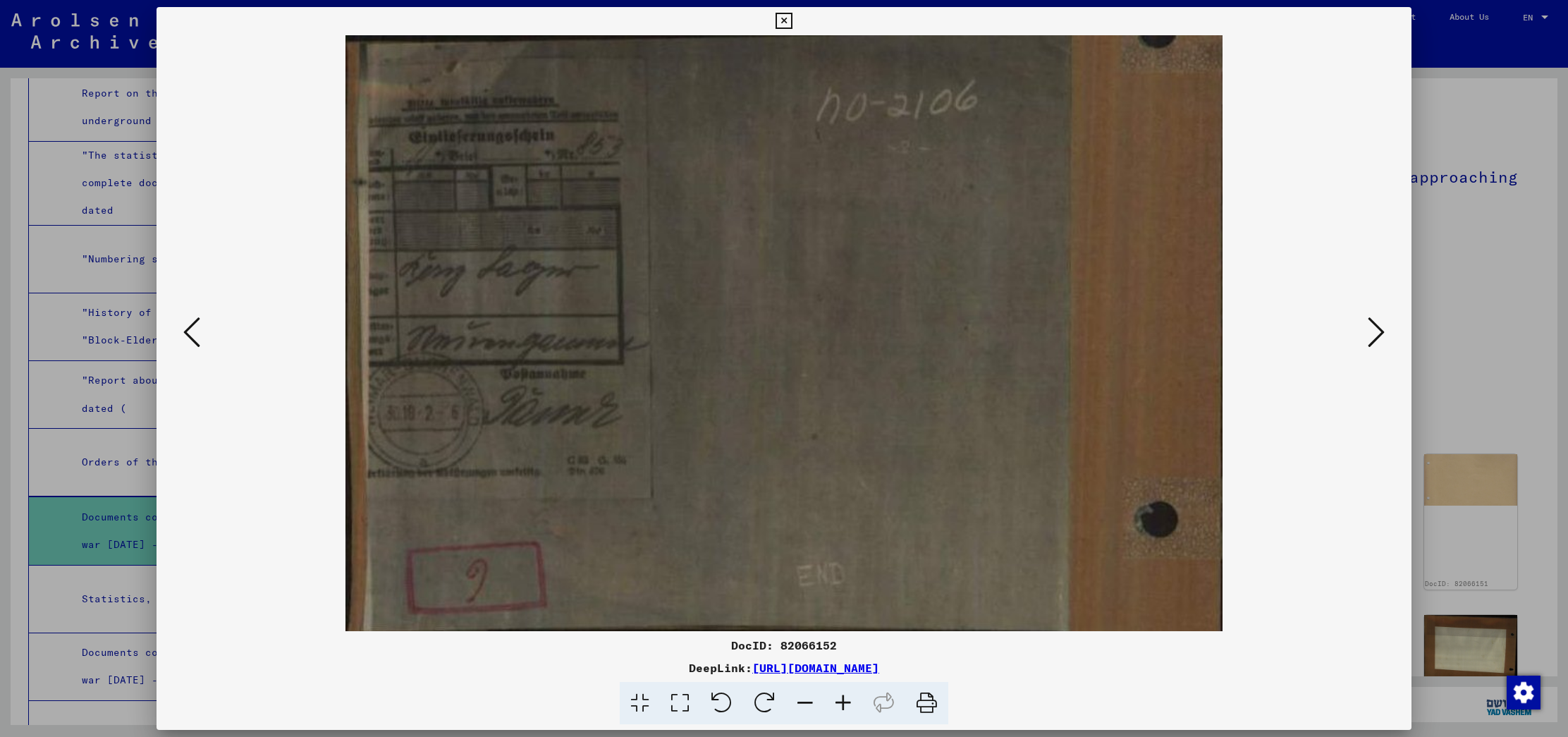
click at [1370, 335] on icon at bounding box center [1375, 332] width 17 height 34
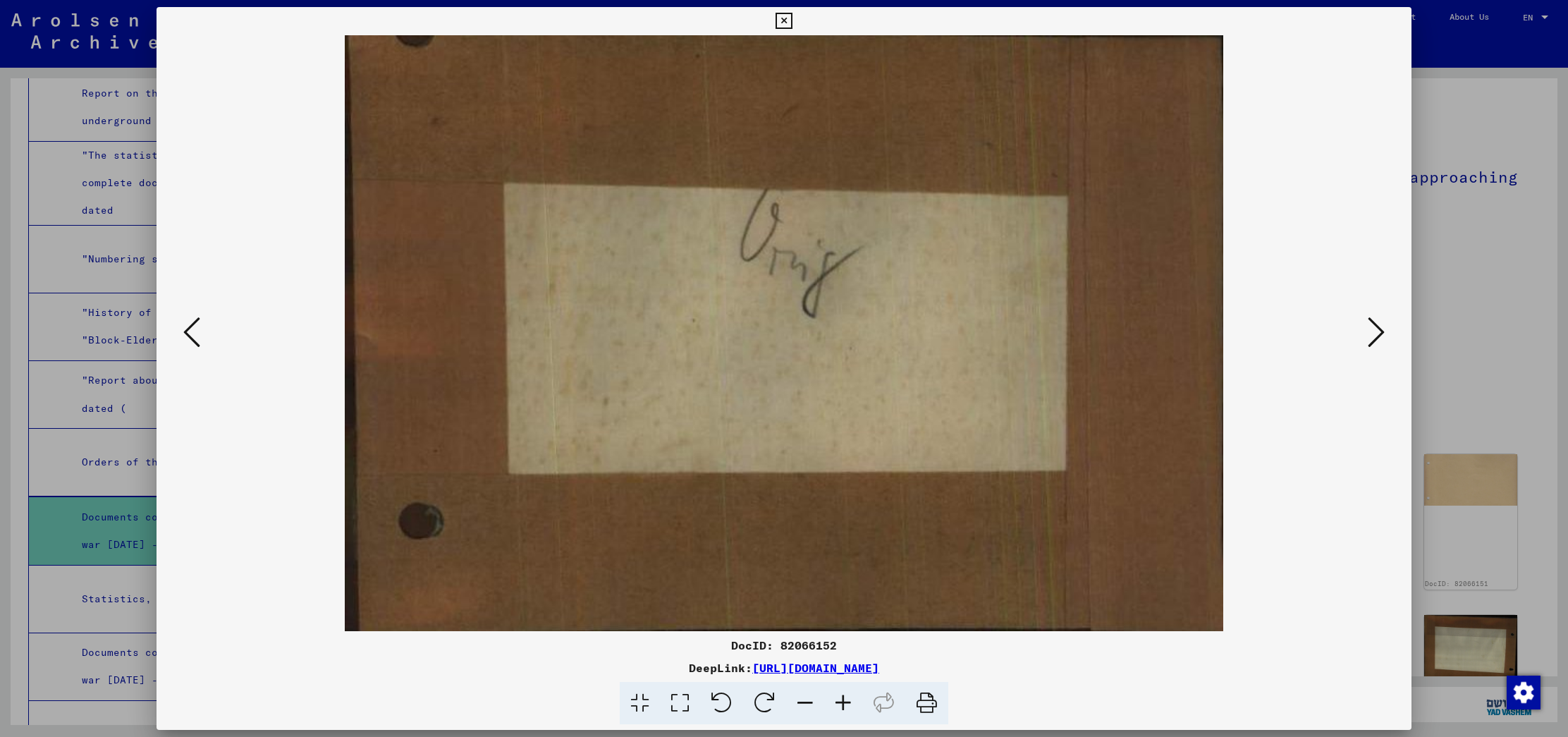
click at [1370, 335] on icon at bounding box center [1375, 332] width 17 height 34
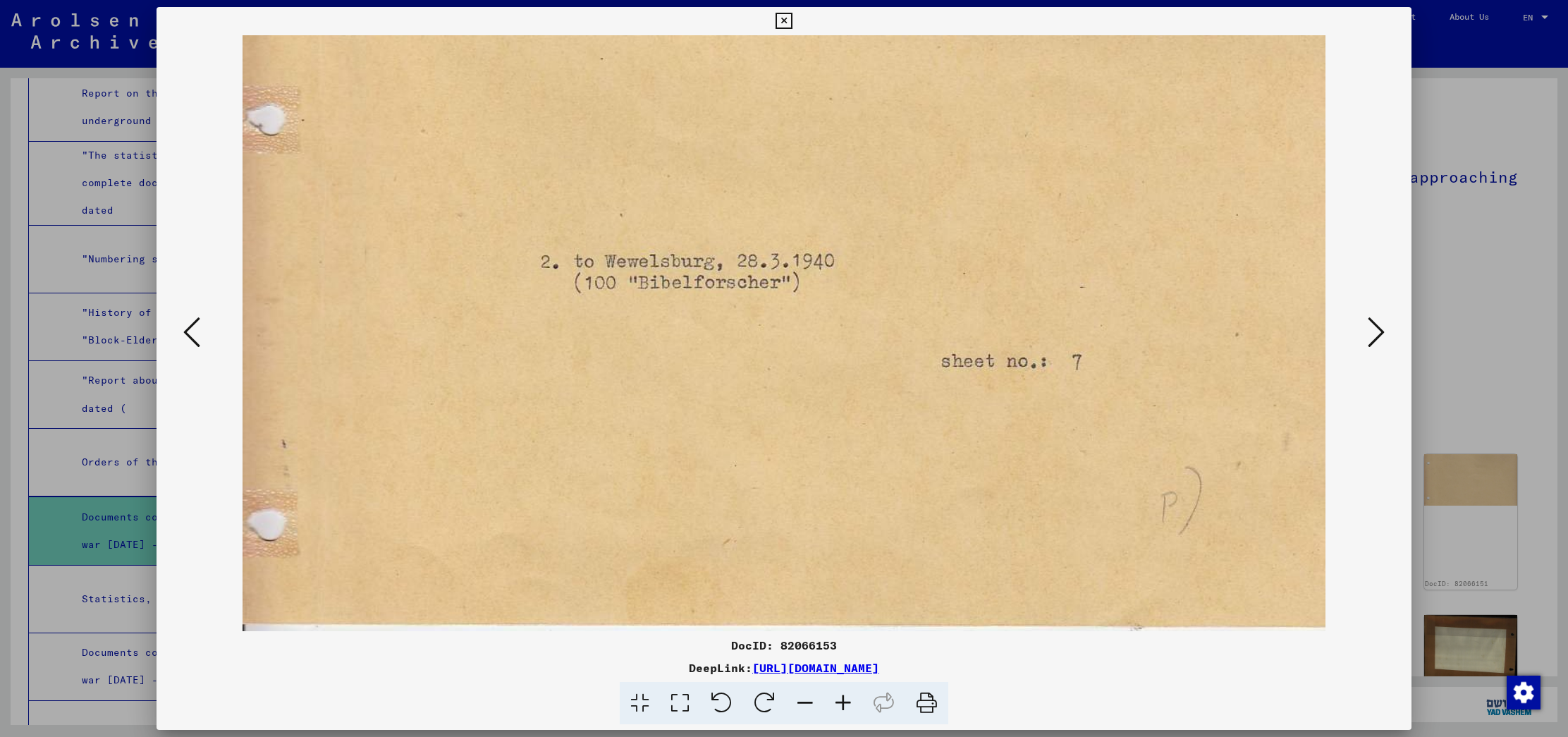
click at [1513, 291] on div at bounding box center [784, 368] width 1568 height 737
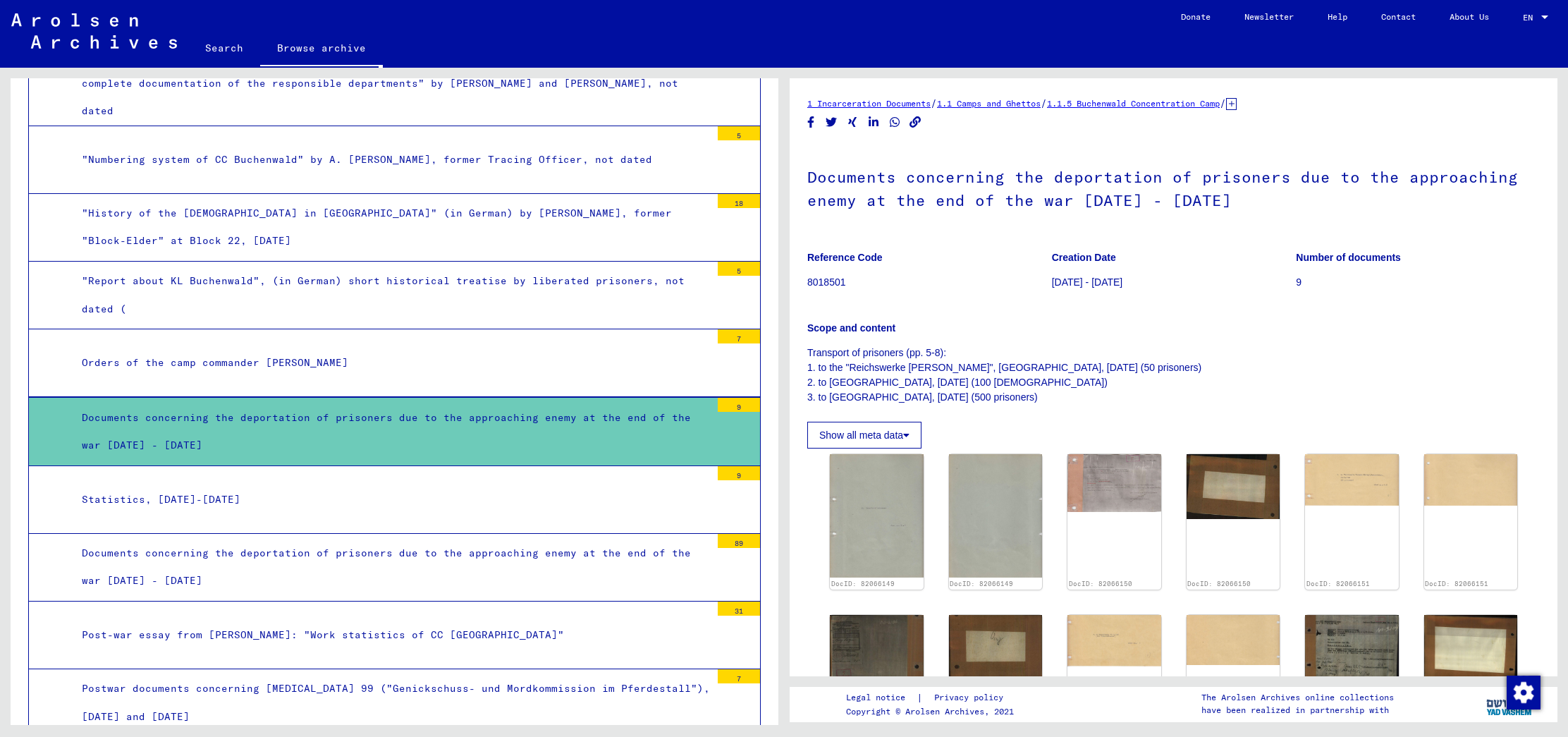
scroll to position [1532, 0]
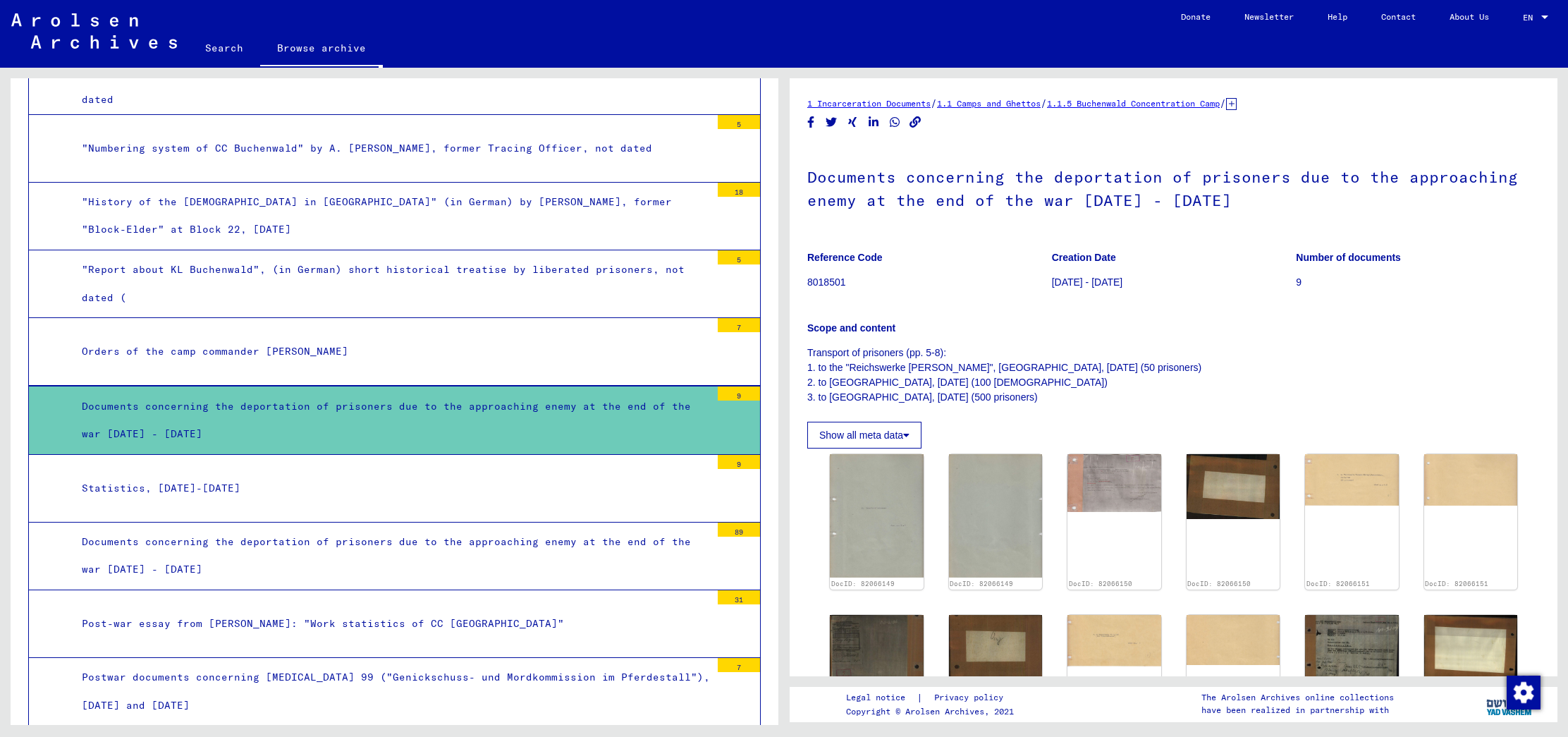
click at [469, 475] on div "Statistics, [DATE]-[DATE]" at bounding box center [391, 488] width 639 height 27
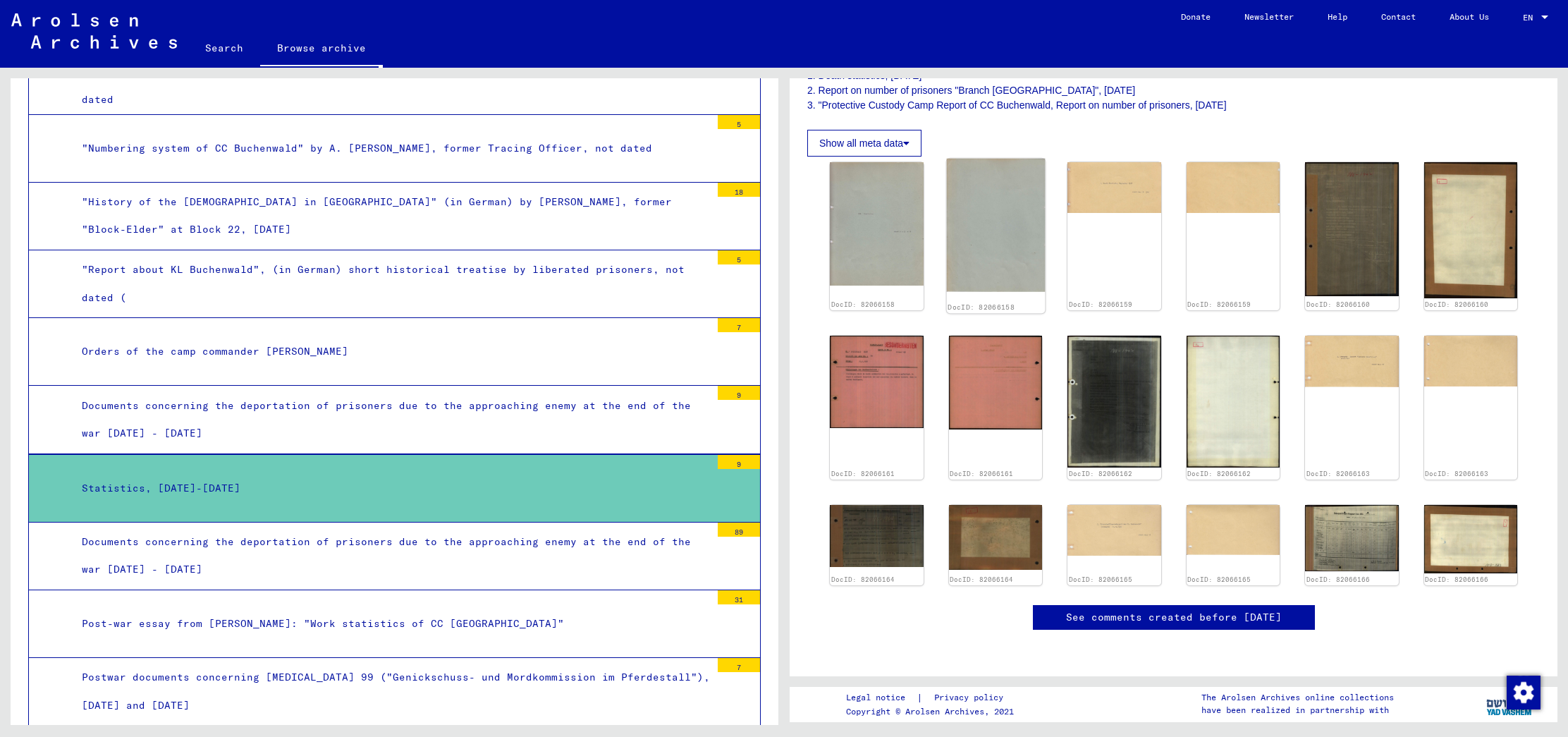
scroll to position [423, 0]
click at [607, 528] on div "Documents concerning the deportation of prisoners due to the approaching enemy …" at bounding box center [391, 556] width 639 height 55
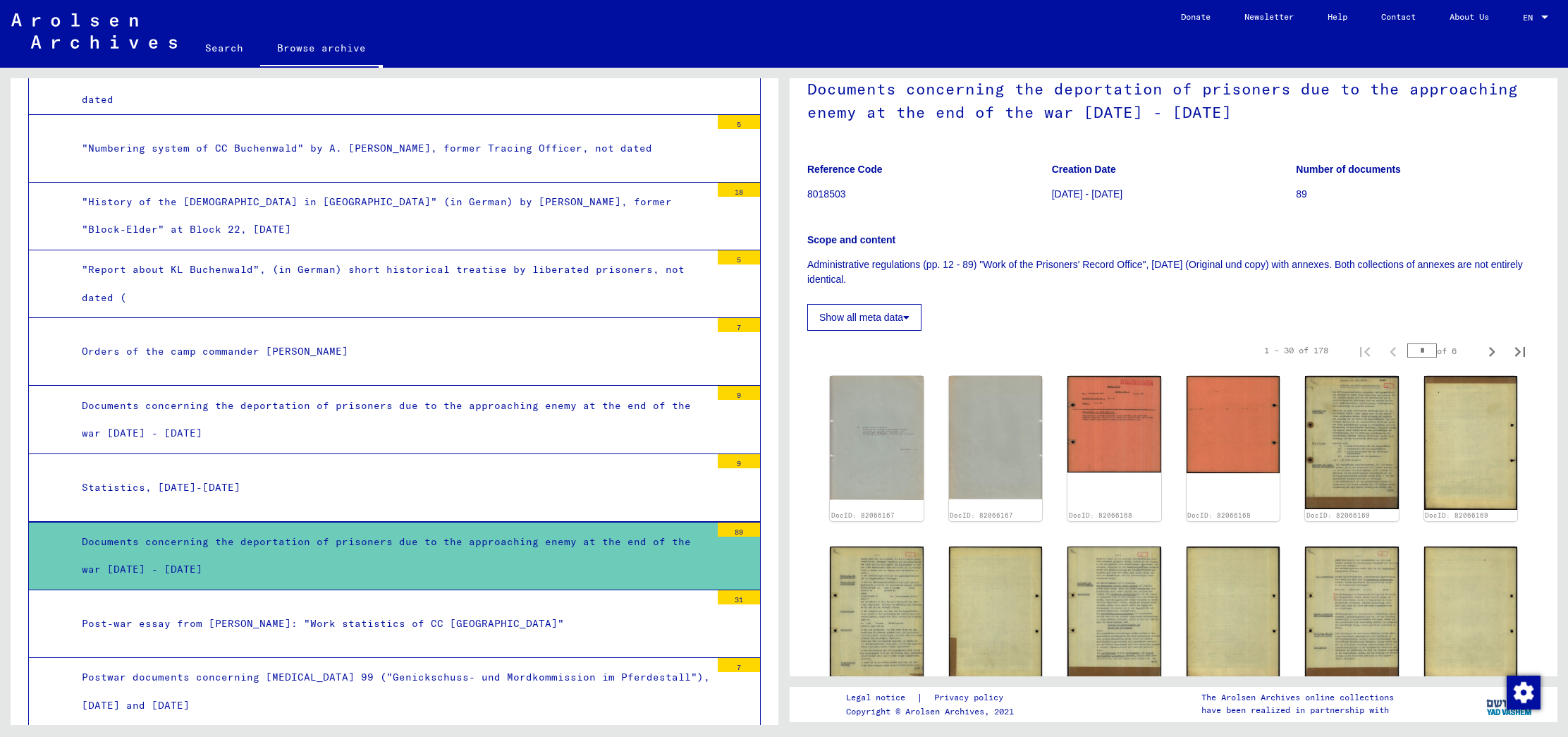
scroll to position [101, 0]
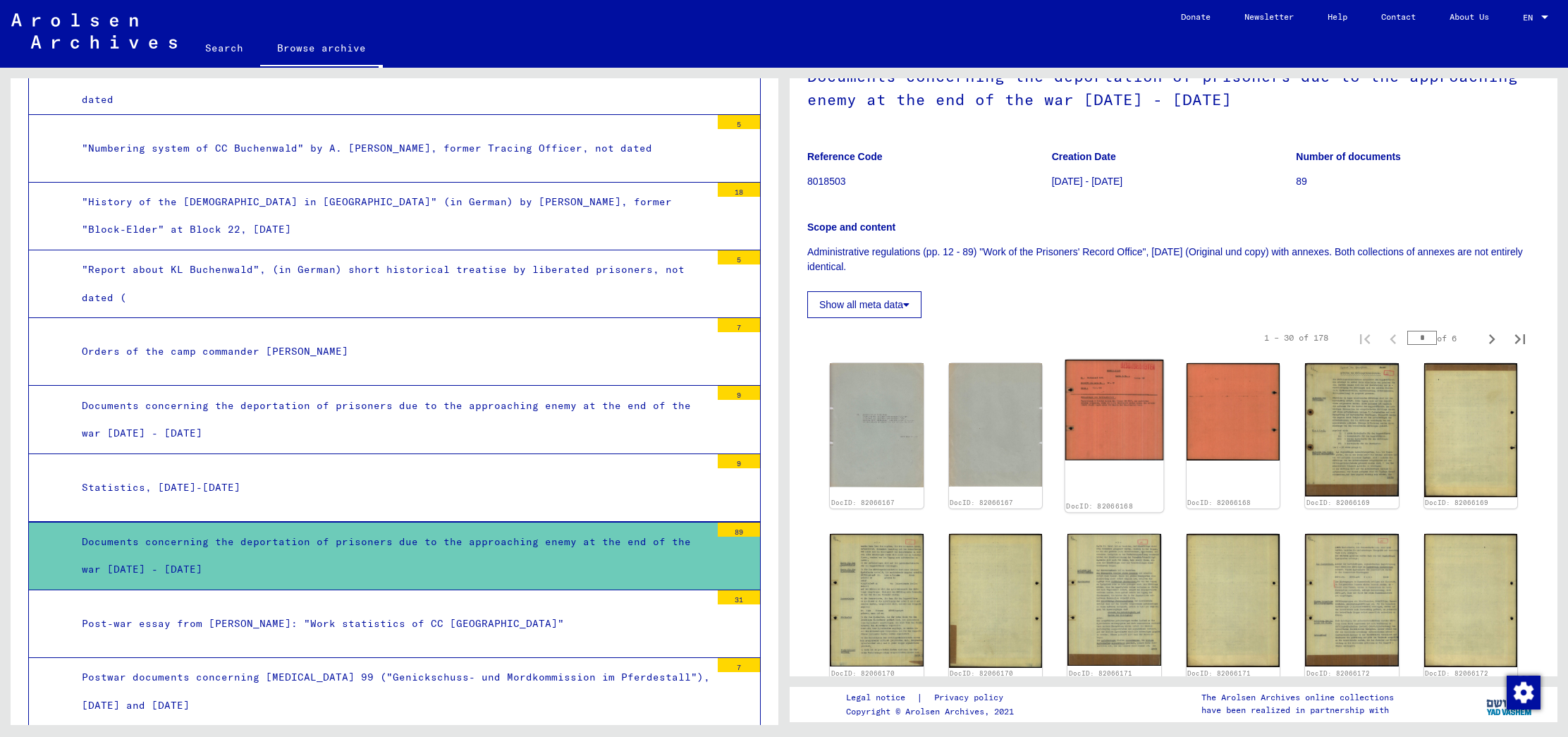
click at [1117, 417] on img at bounding box center [1114, 410] width 98 height 101
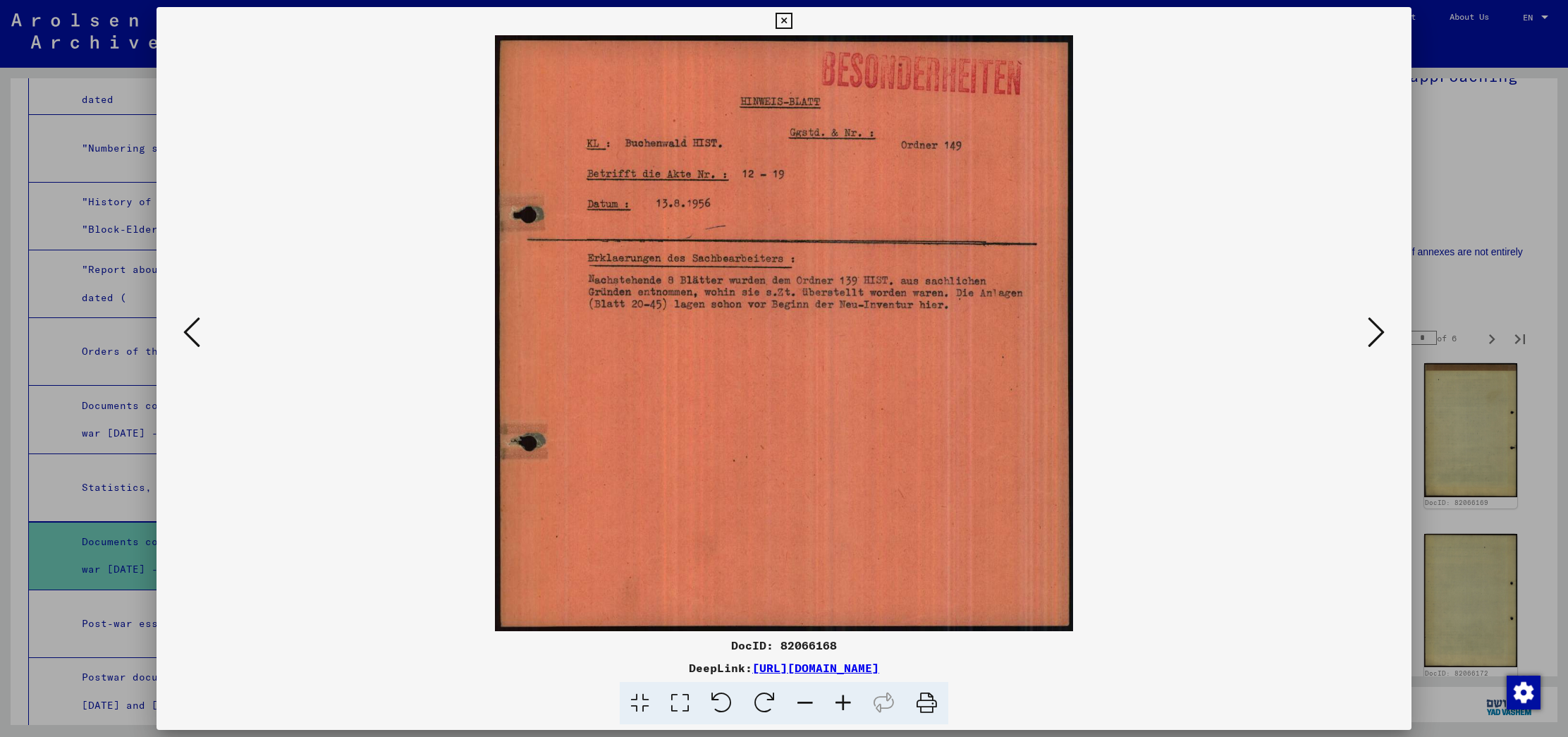
click at [1381, 338] on icon at bounding box center [1375, 332] width 17 height 34
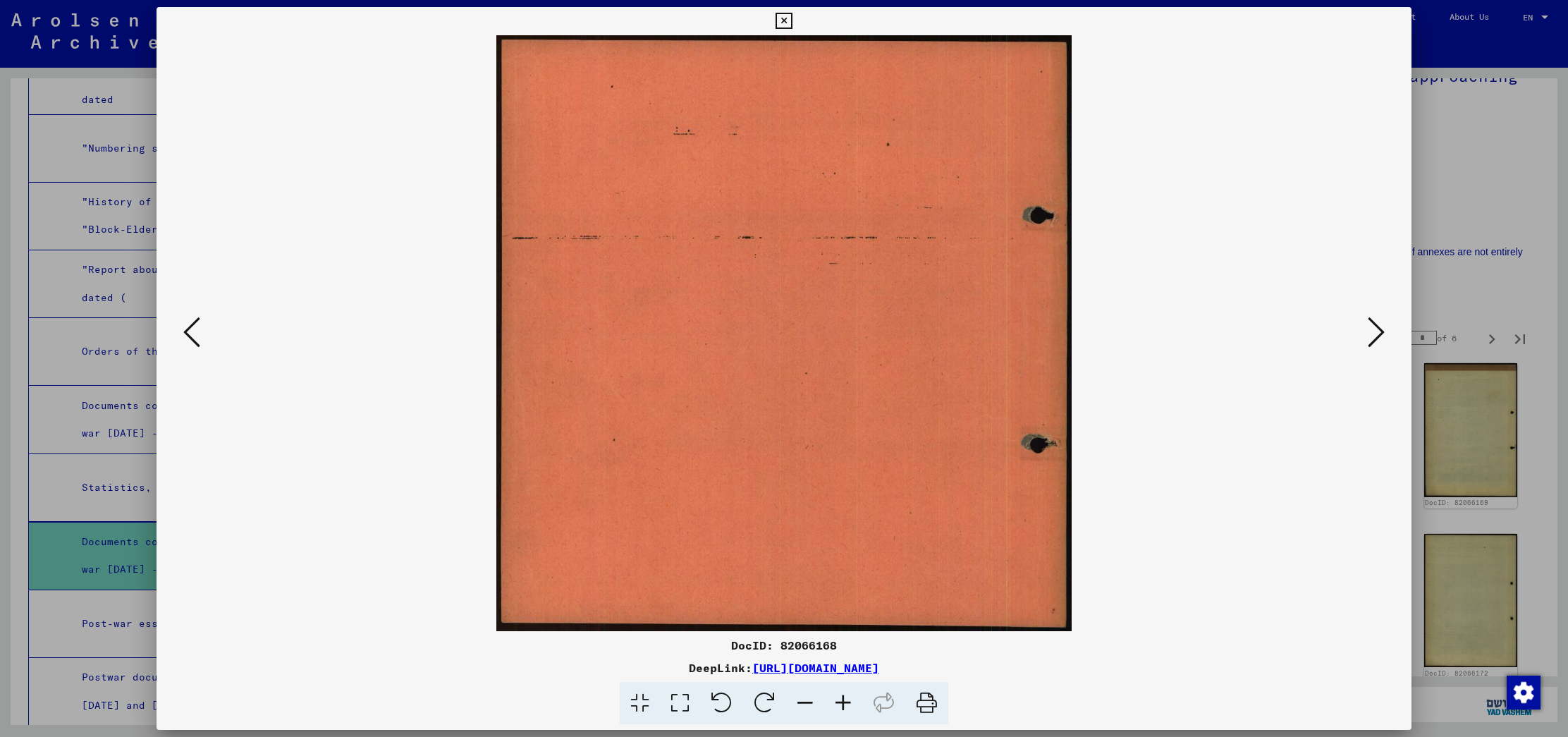
click at [1381, 338] on icon at bounding box center [1375, 332] width 17 height 34
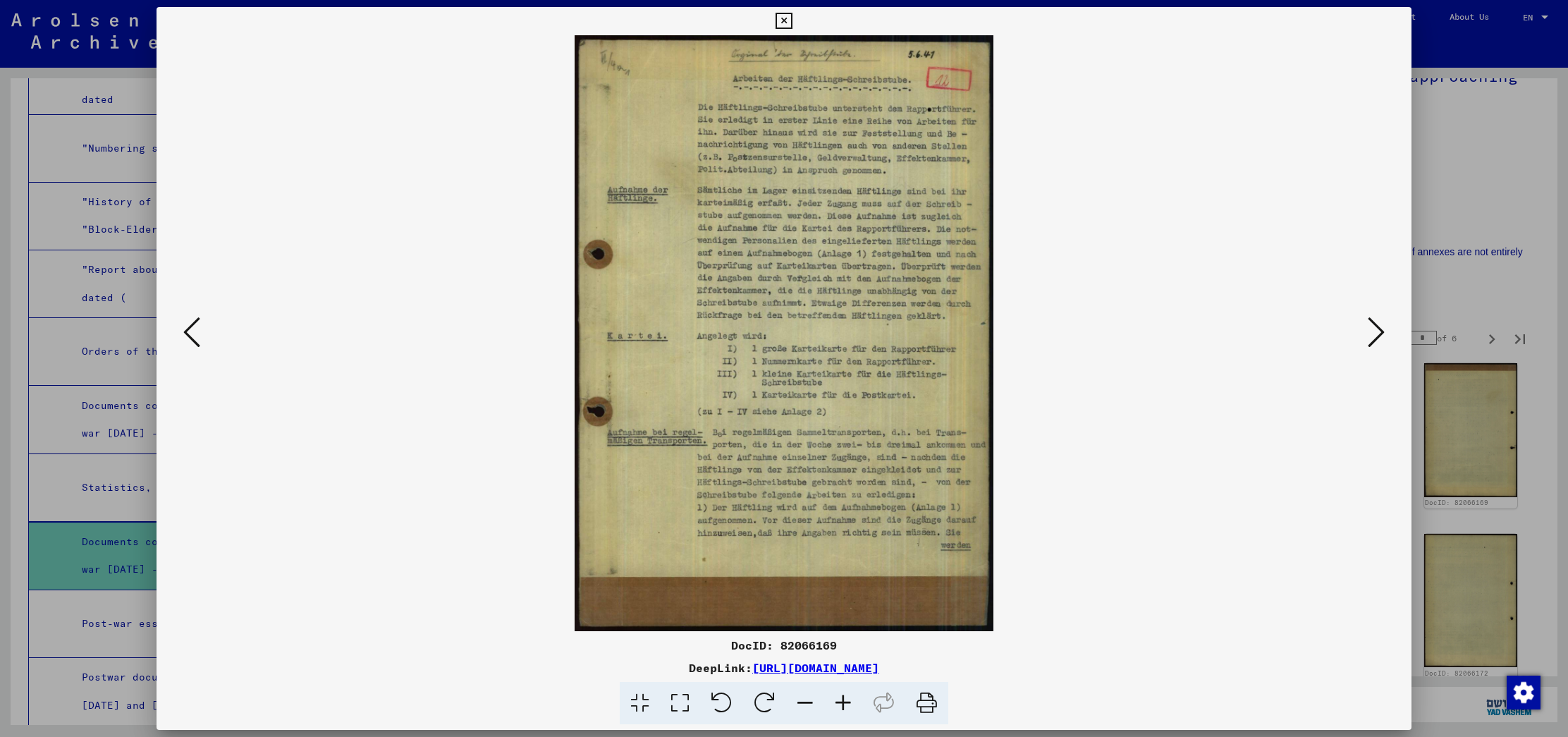
click at [1378, 331] on icon at bounding box center [1375, 332] width 17 height 34
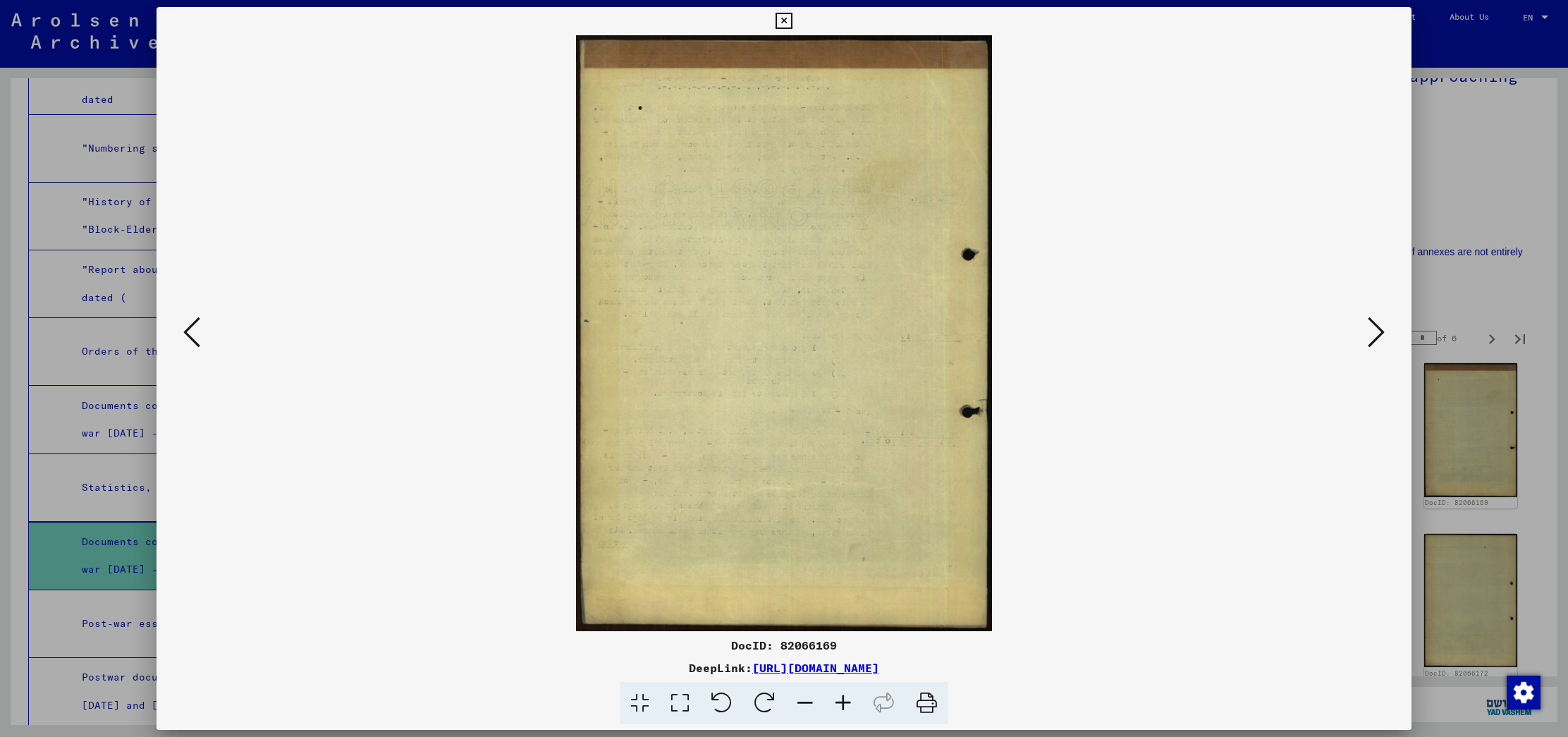
click at [1378, 331] on icon at bounding box center [1375, 332] width 17 height 34
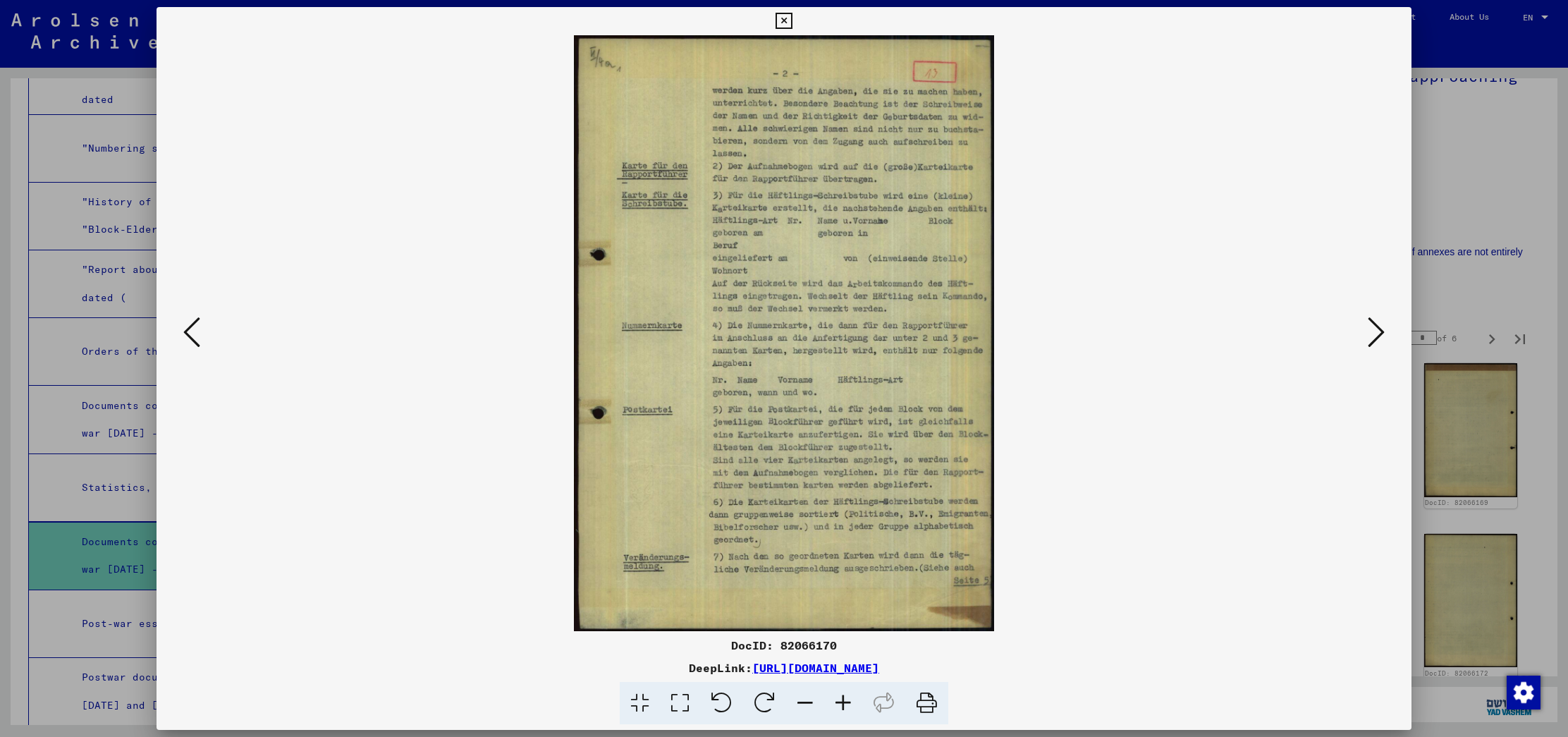
click at [1377, 330] on icon at bounding box center [1375, 332] width 17 height 34
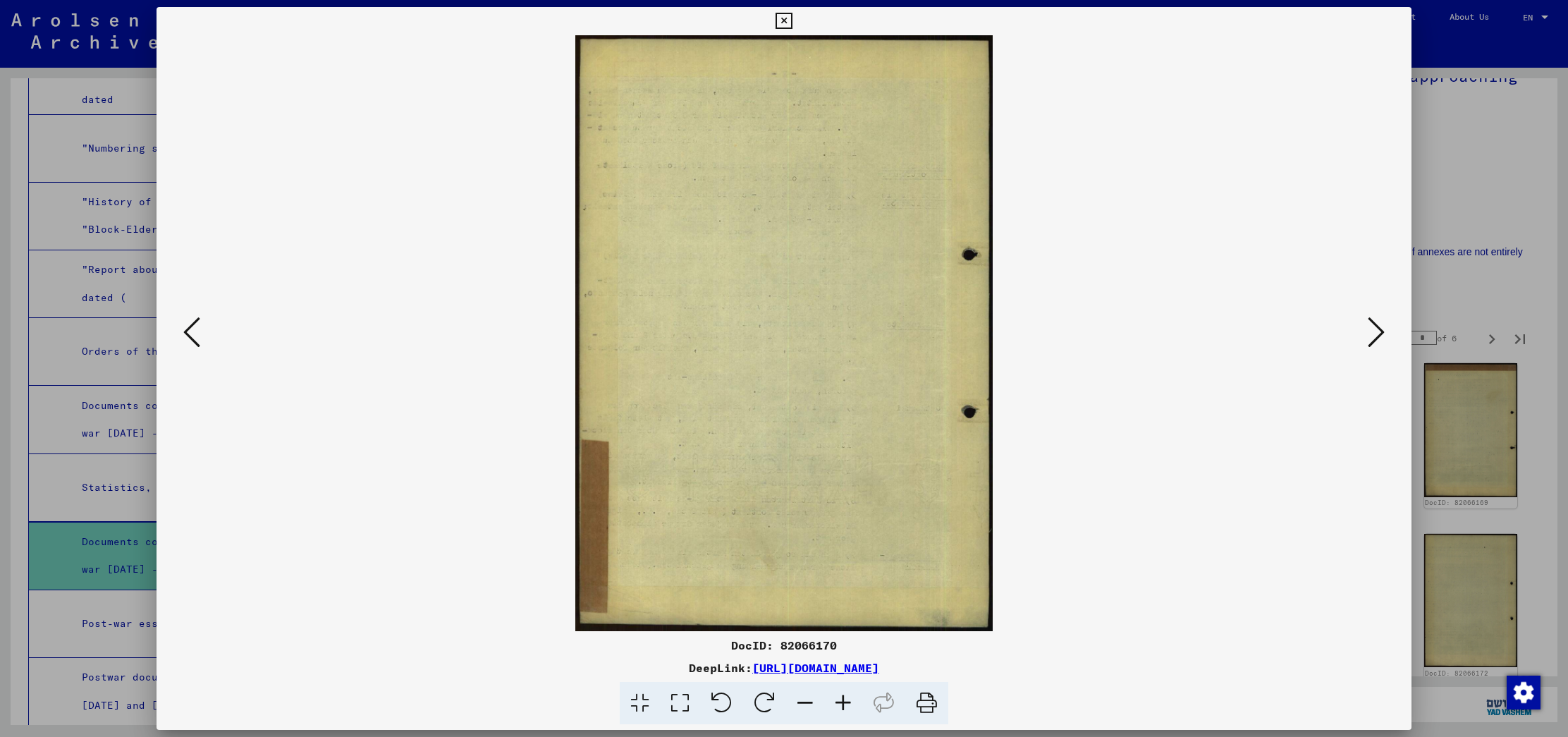
click at [1377, 330] on icon at bounding box center [1375, 332] width 17 height 34
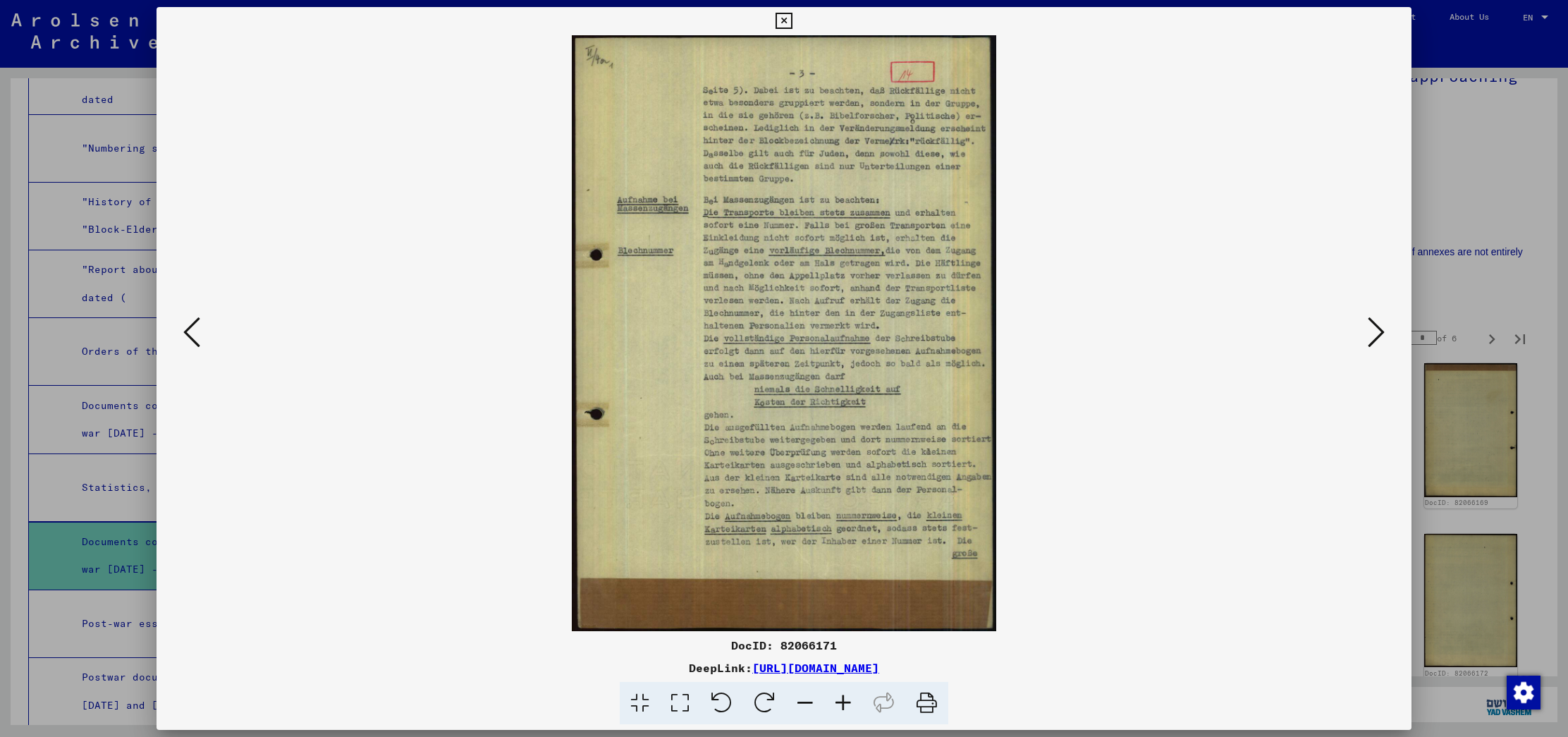
click at [1377, 322] on icon at bounding box center [1375, 332] width 17 height 34
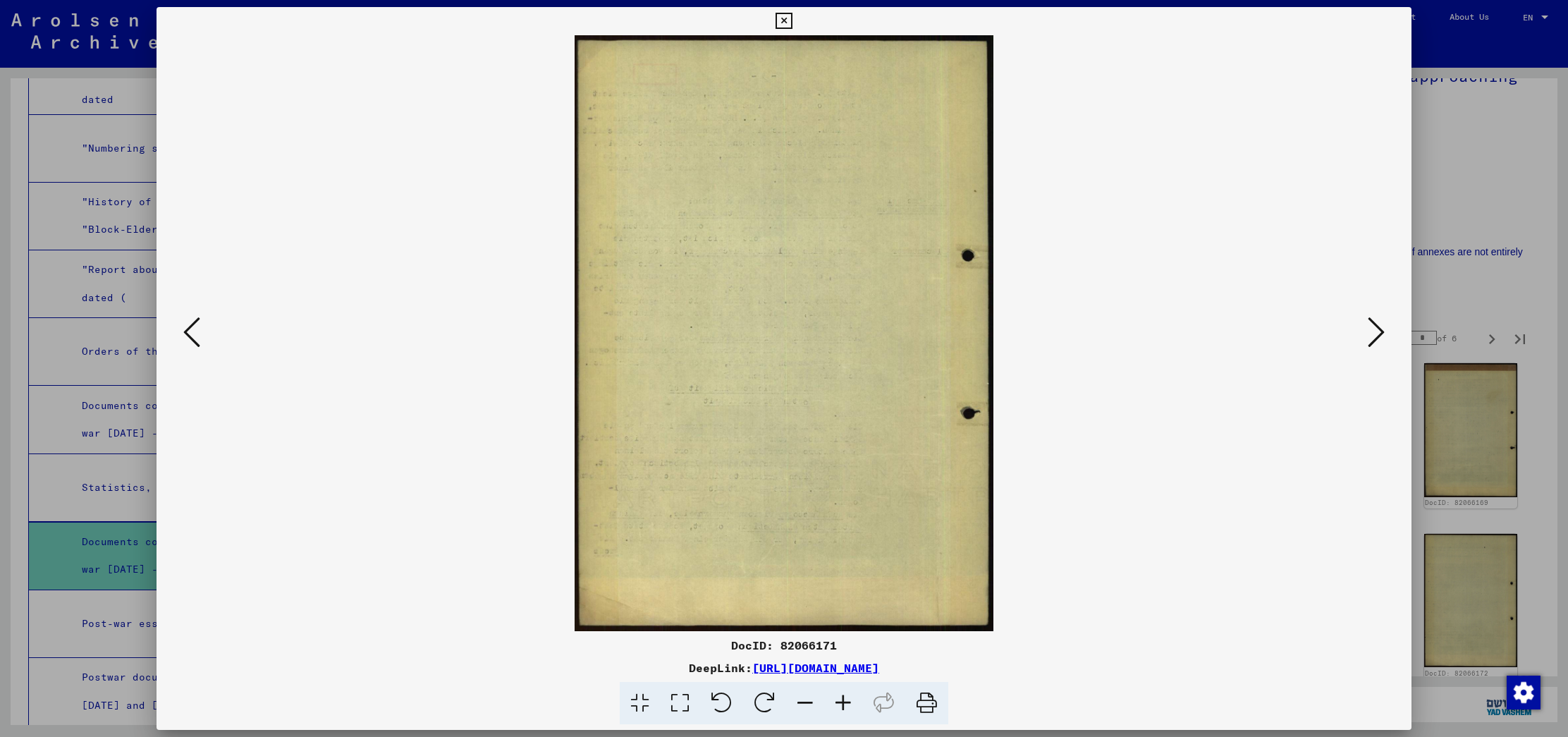
click at [1377, 322] on icon at bounding box center [1375, 332] width 17 height 34
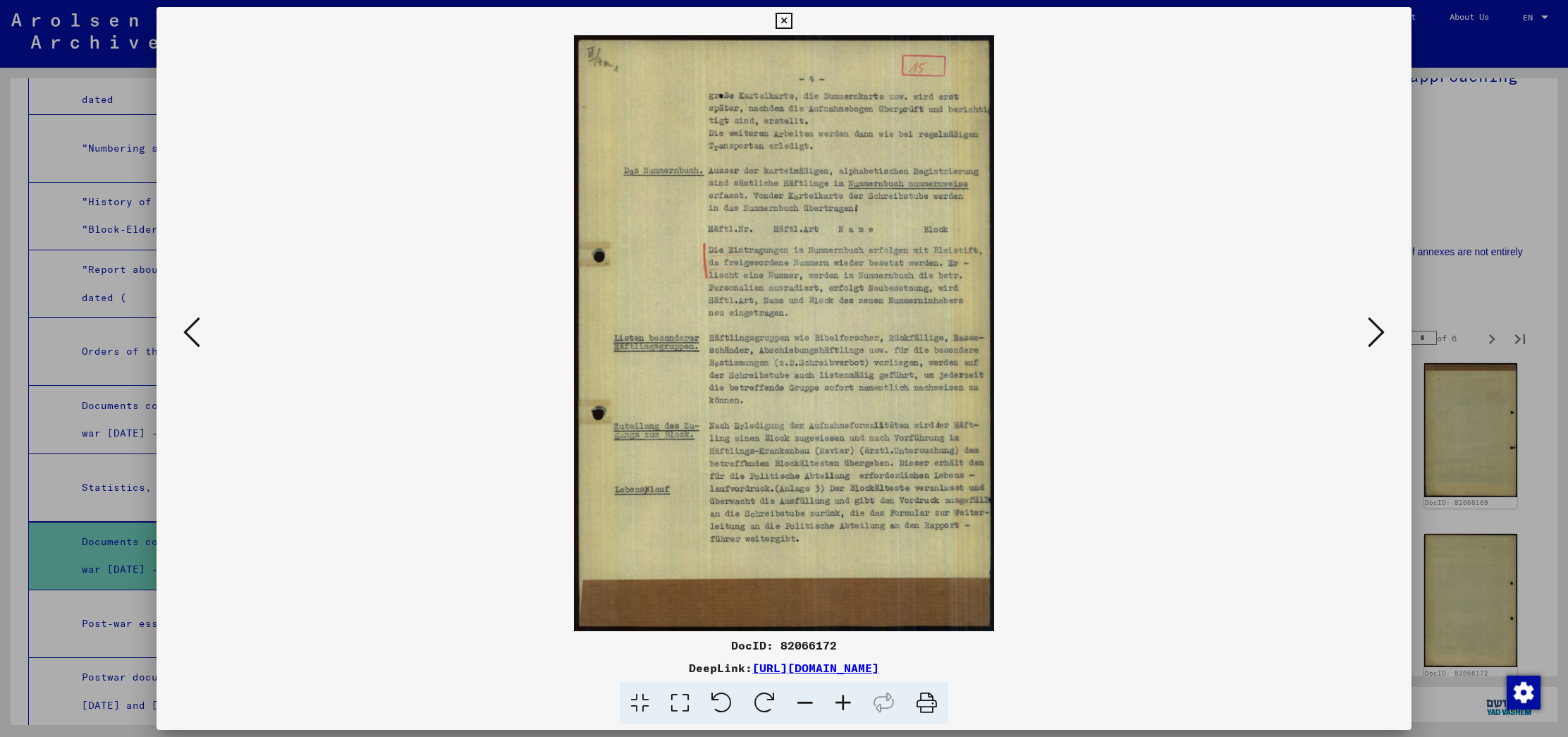
click at [1364, 335] on button at bounding box center [1376, 333] width 25 height 40
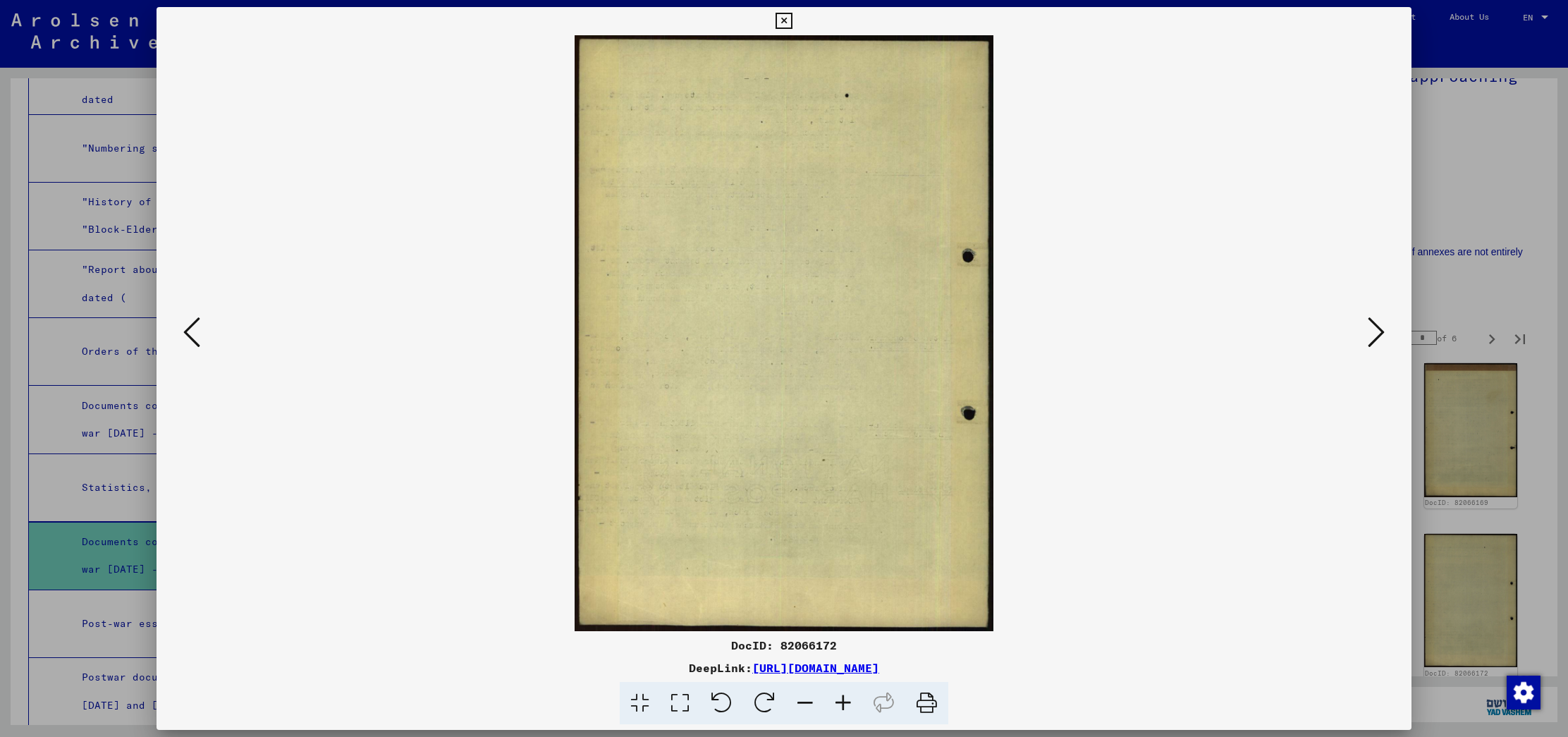
click at [1364, 335] on button at bounding box center [1376, 333] width 25 height 40
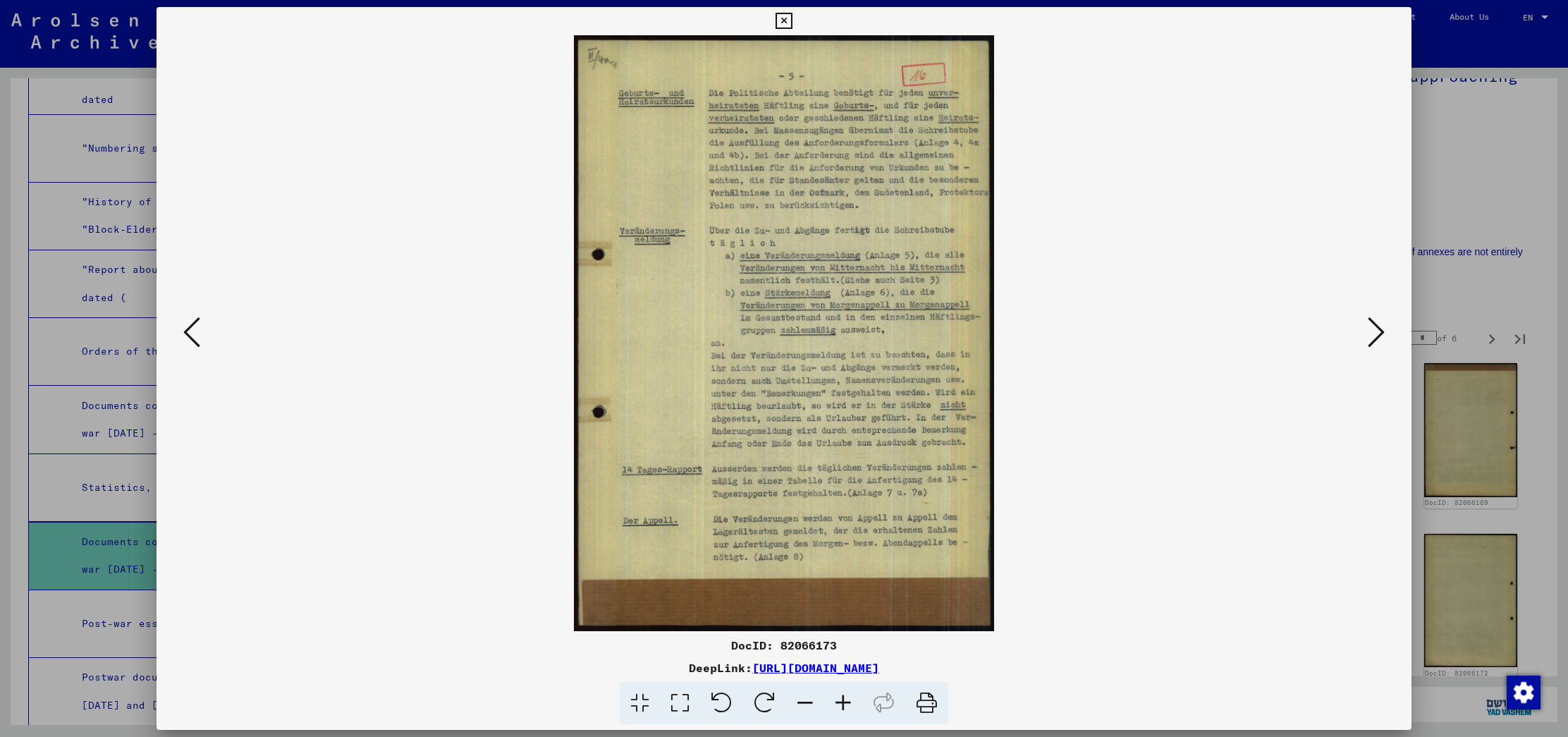
click at [1367, 335] on icon at bounding box center [1375, 332] width 17 height 34
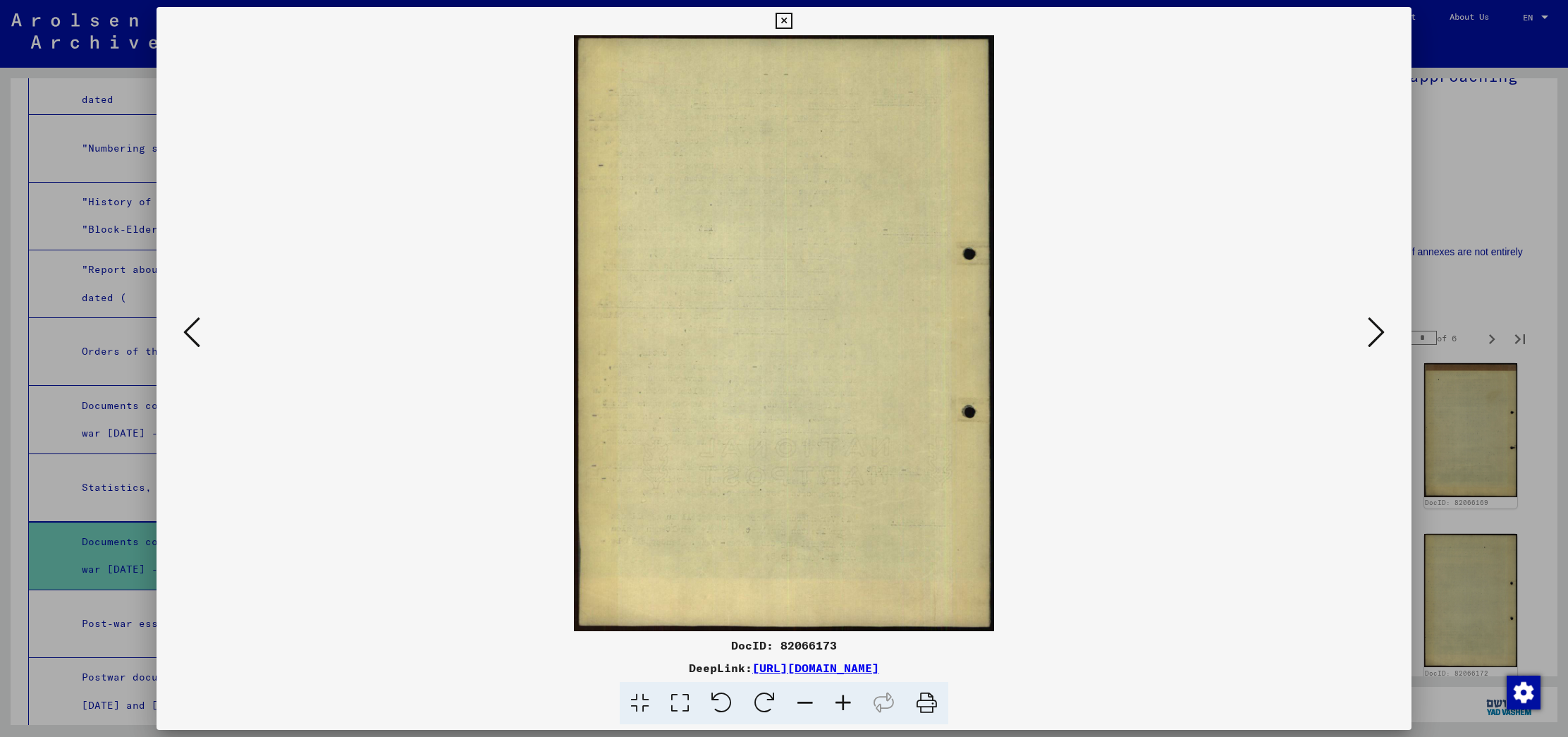
click at [1367, 335] on icon at bounding box center [1375, 332] width 17 height 34
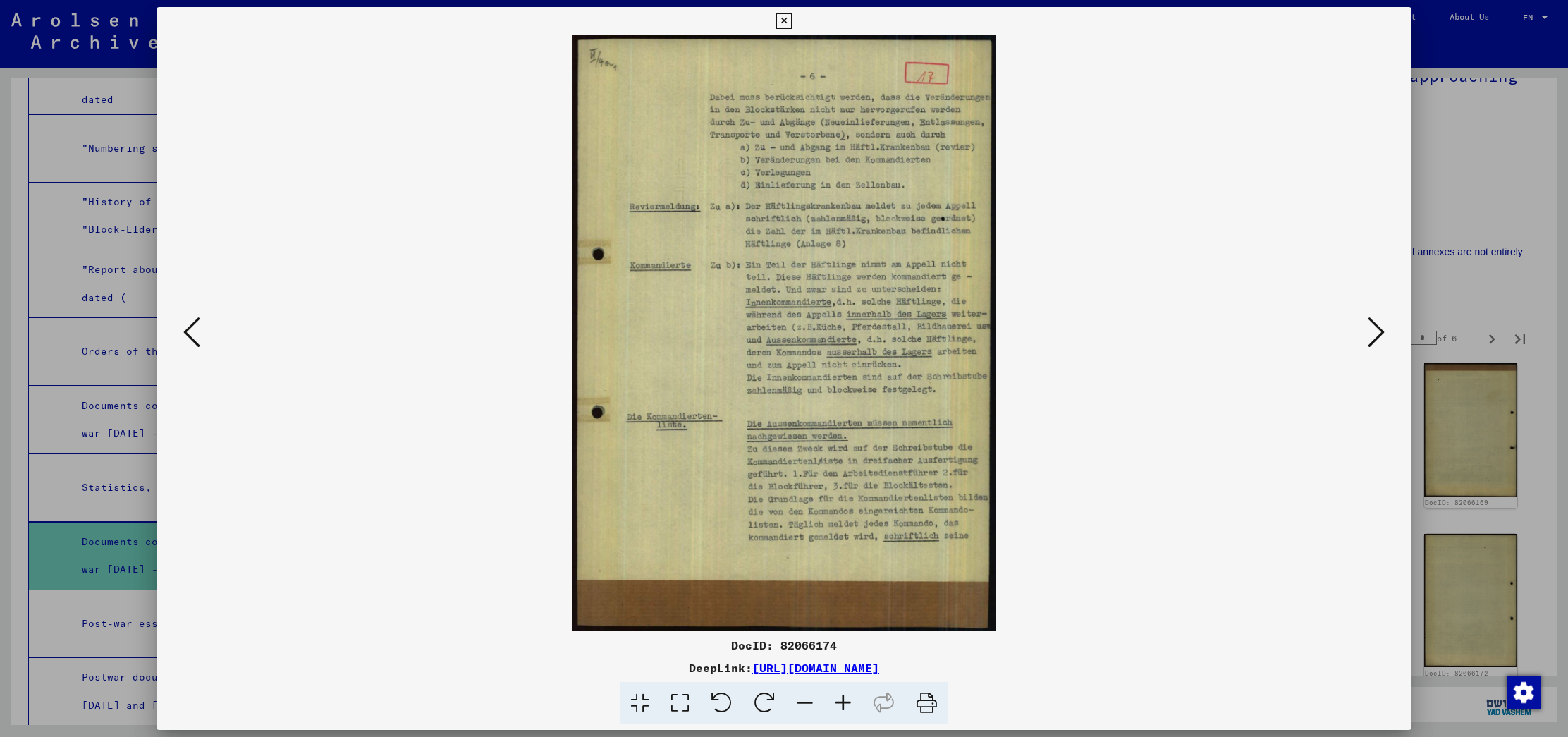
click at [1367, 335] on icon at bounding box center [1375, 332] width 17 height 34
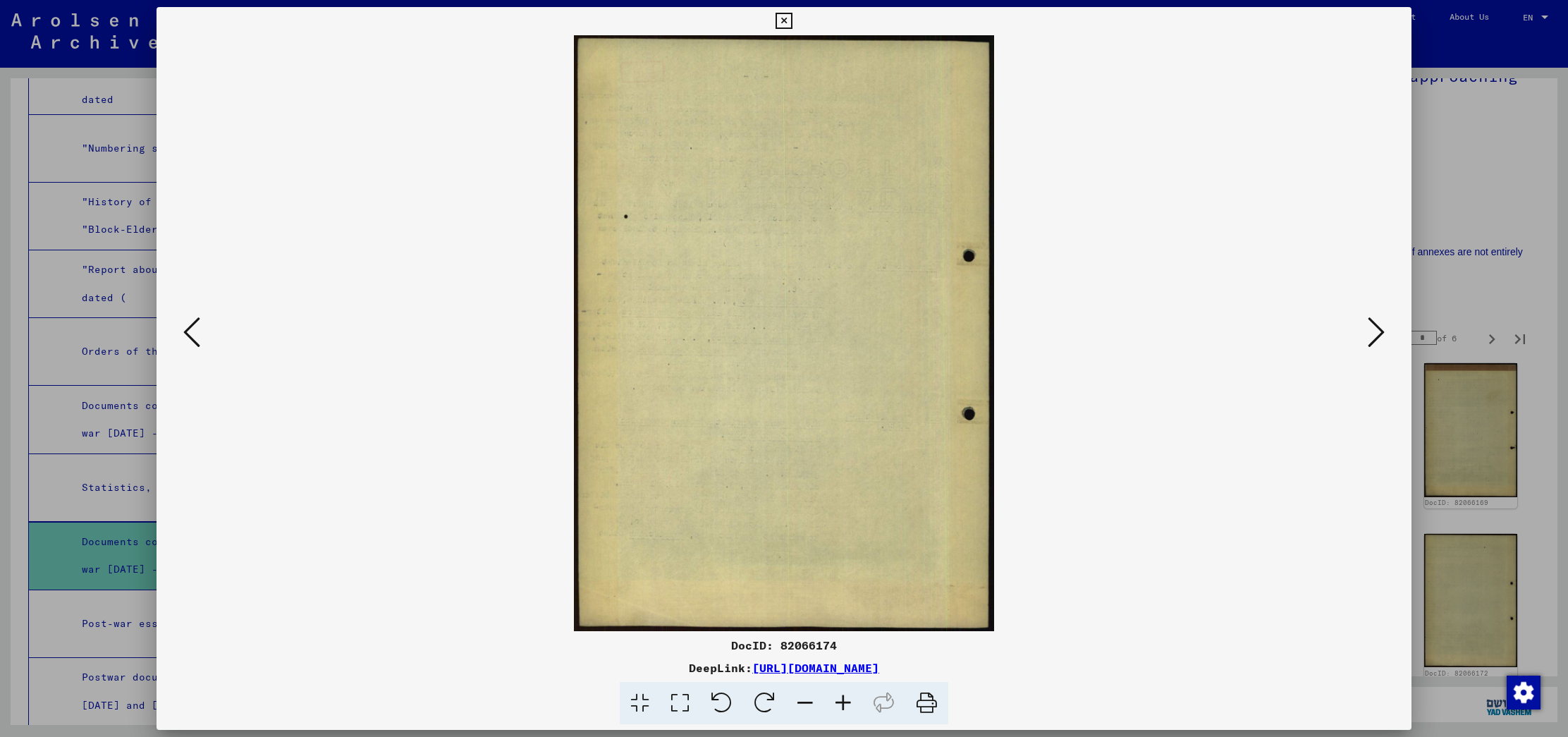
click at [1367, 335] on icon at bounding box center [1375, 332] width 17 height 34
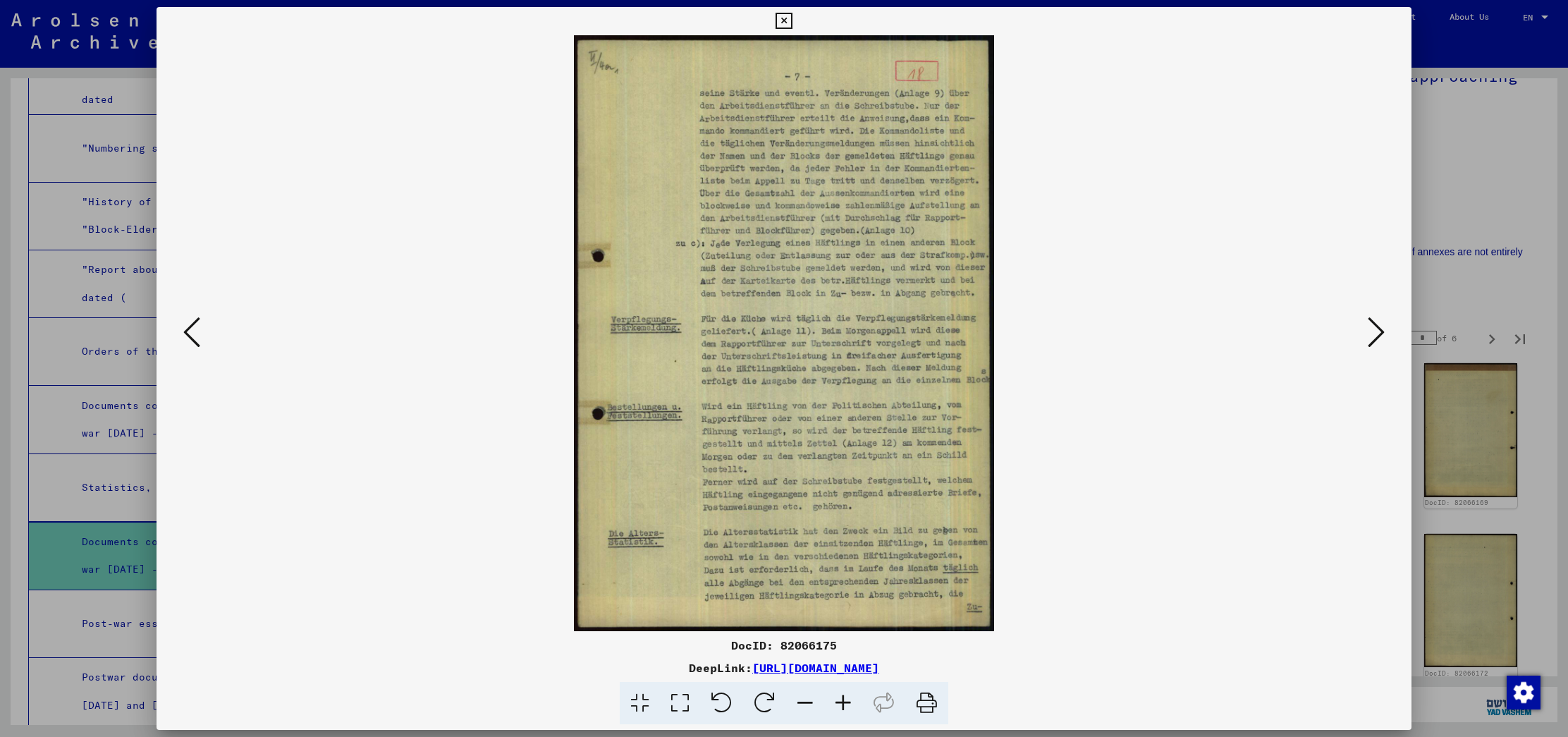
click at [1367, 335] on icon at bounding box center [1375, 332] width 17 height 34
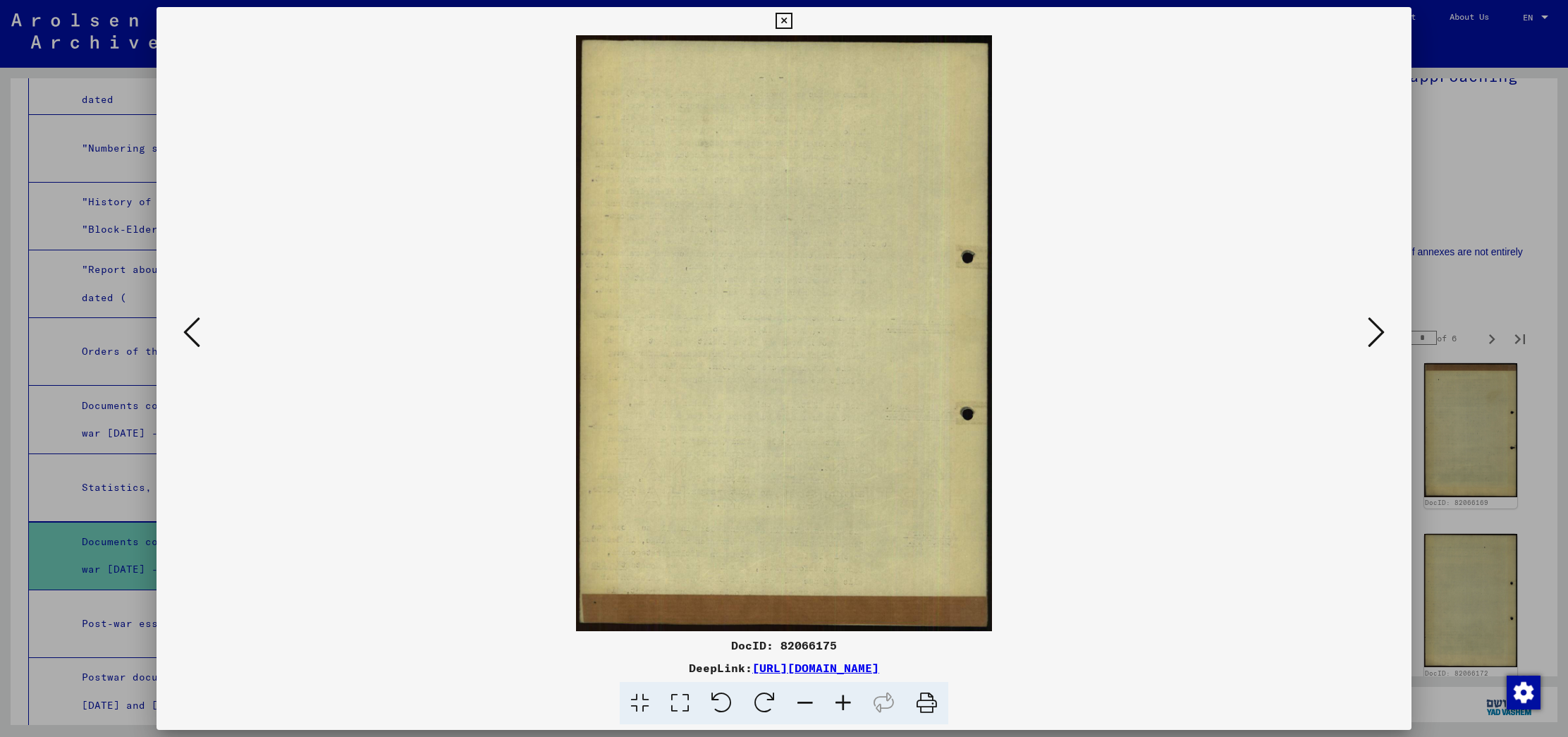
click at [1367, 335] on icon at bounding box center [1375, 332] width 17 height 34
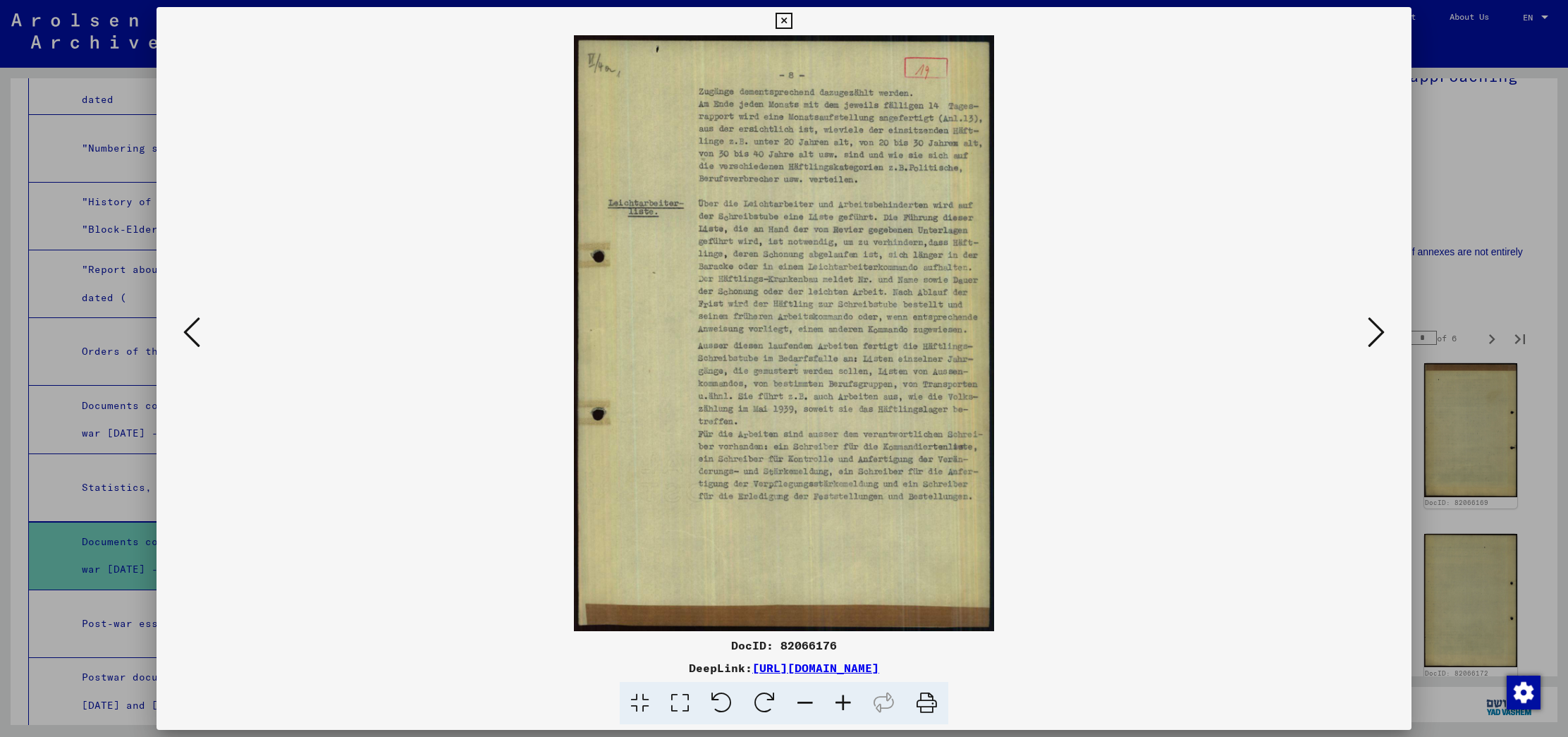
click at [1367, 335] on icon at bounding box center [1375, 332] width 17 height 34
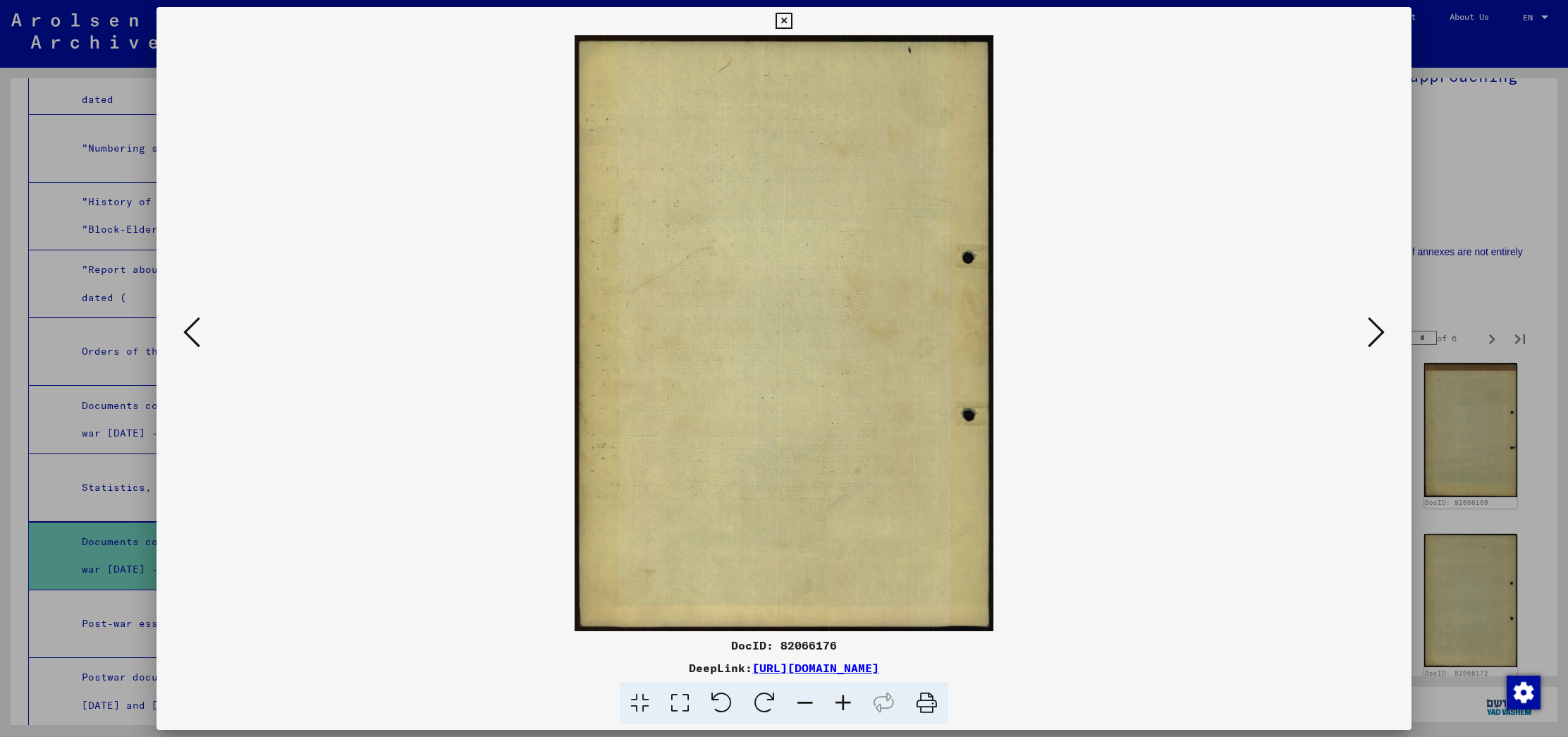
click at [1367, 335] on icon at bounding box center [1375, 332] width 17 height 34
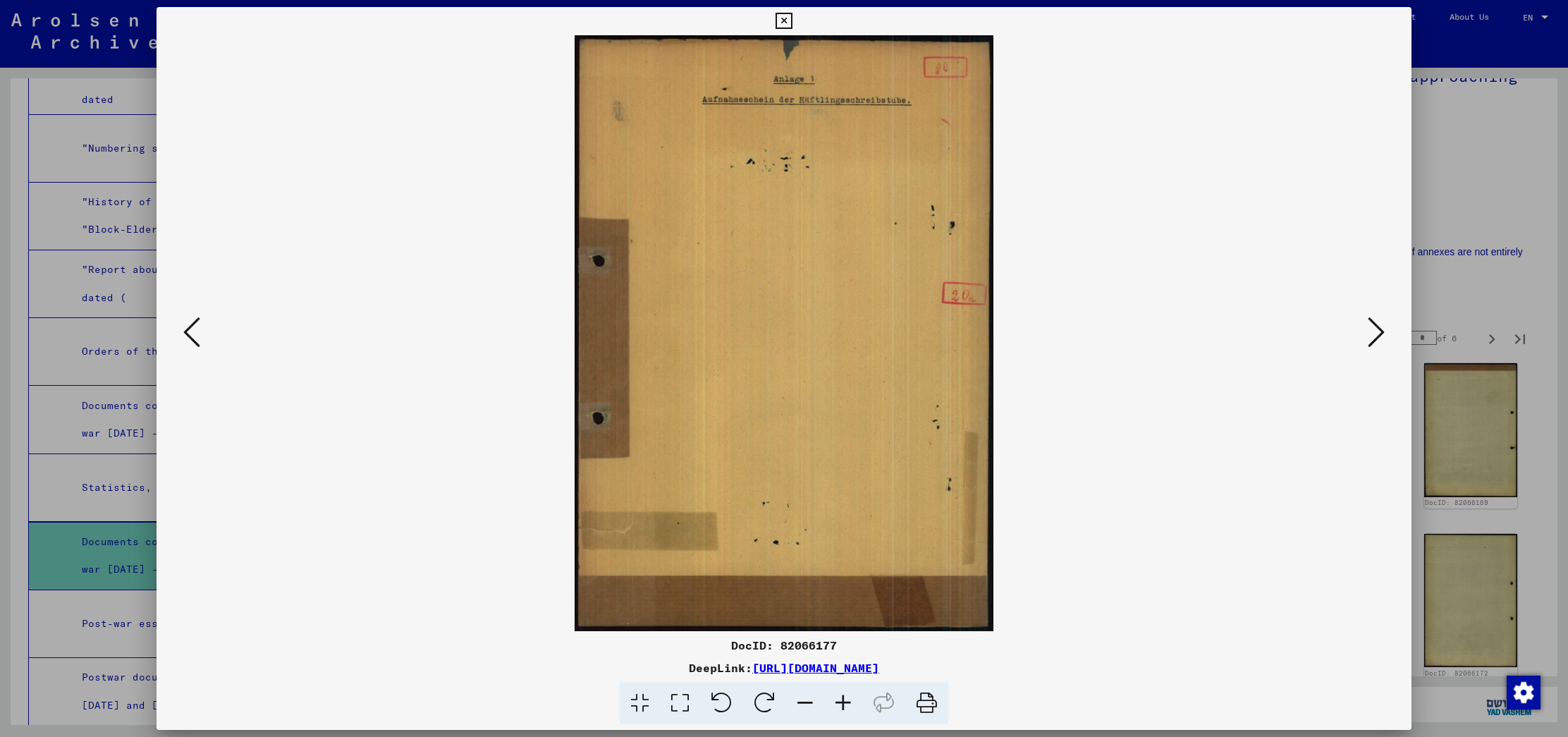
click at [1367, 335] on icon at bounding box center [1375, 332] width 17 height 34
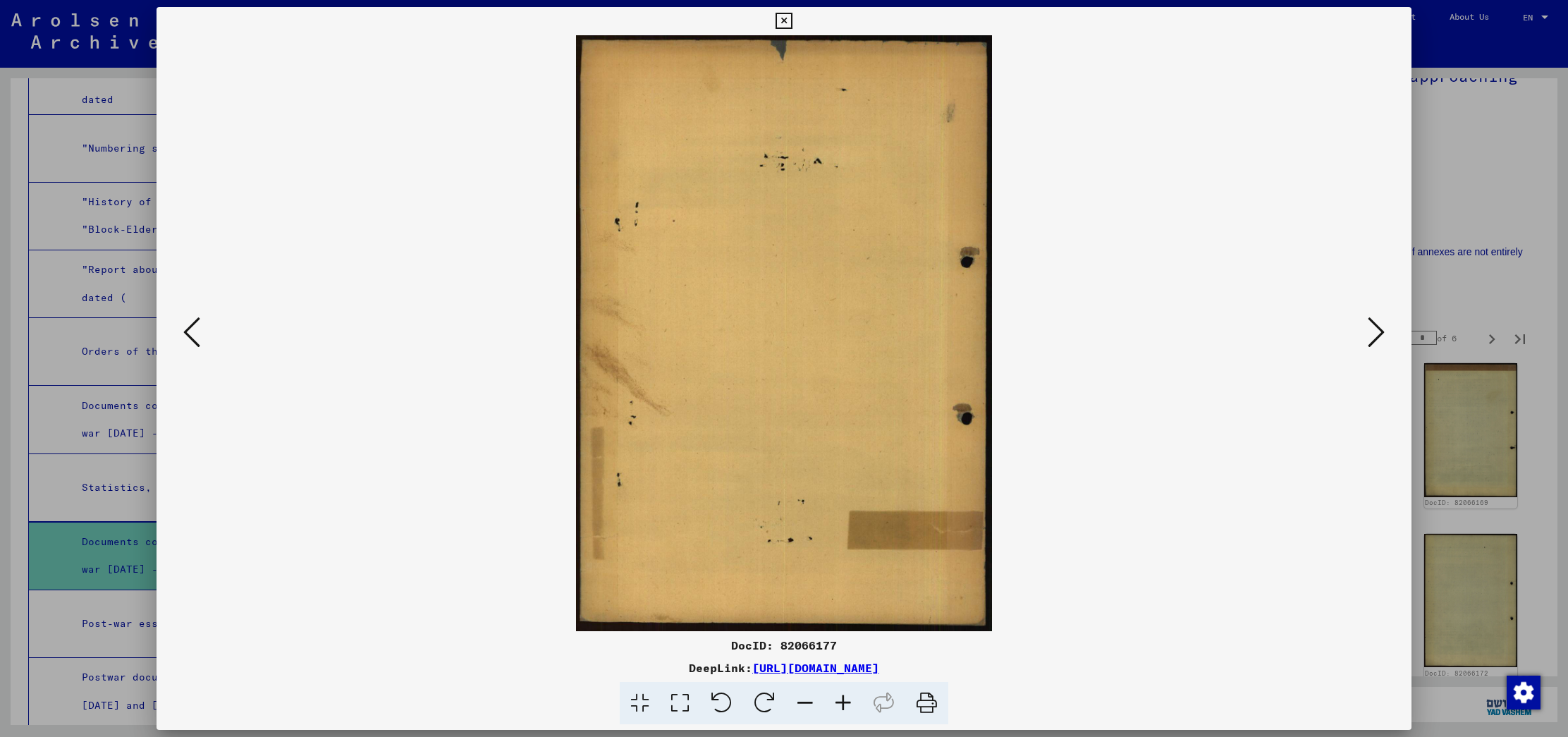
click at [1367, 335] on icon at bounding box center [1375, 332] width 17 height 34
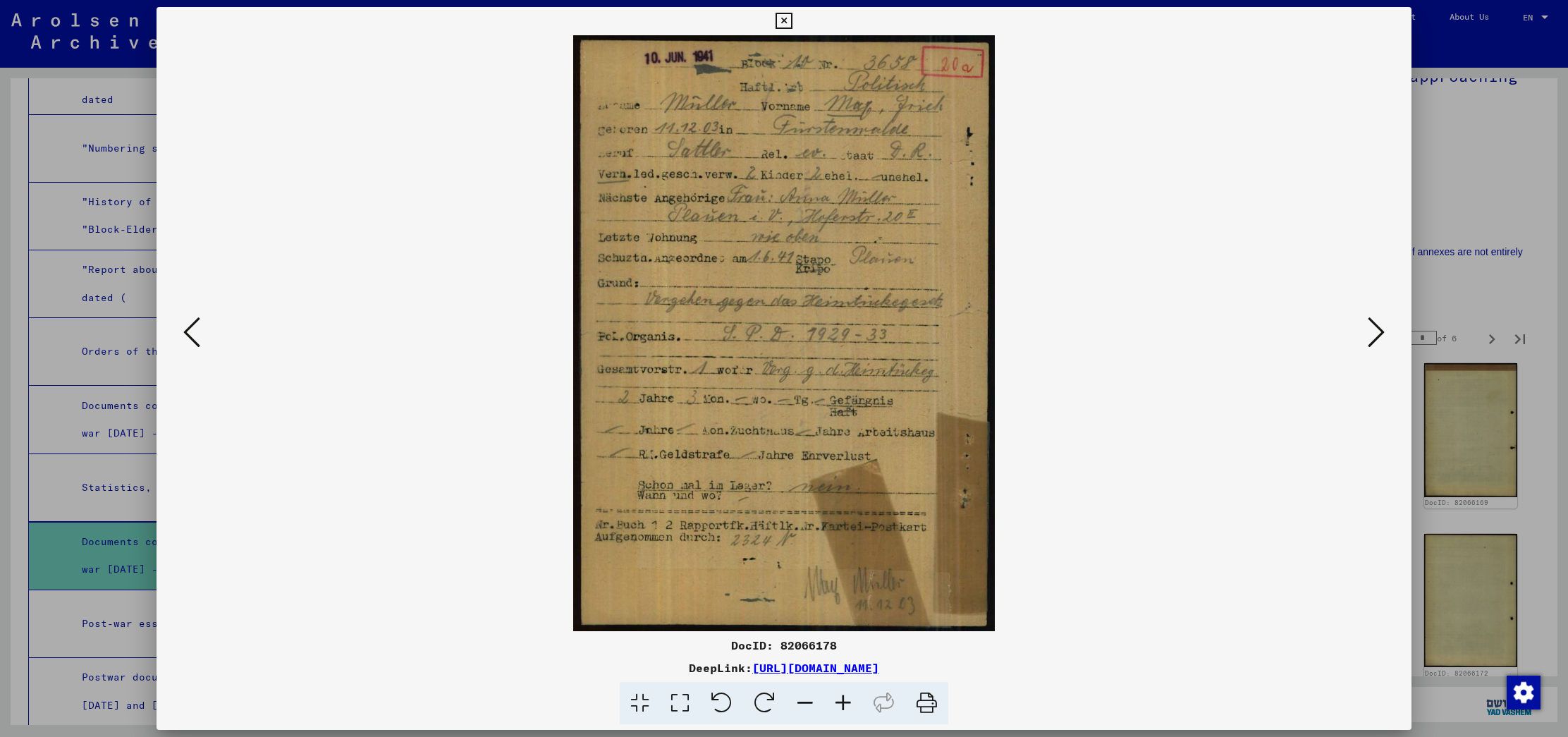
click at [1367, 335] on icon at bounding box center [1375, 332] width 17 height 34
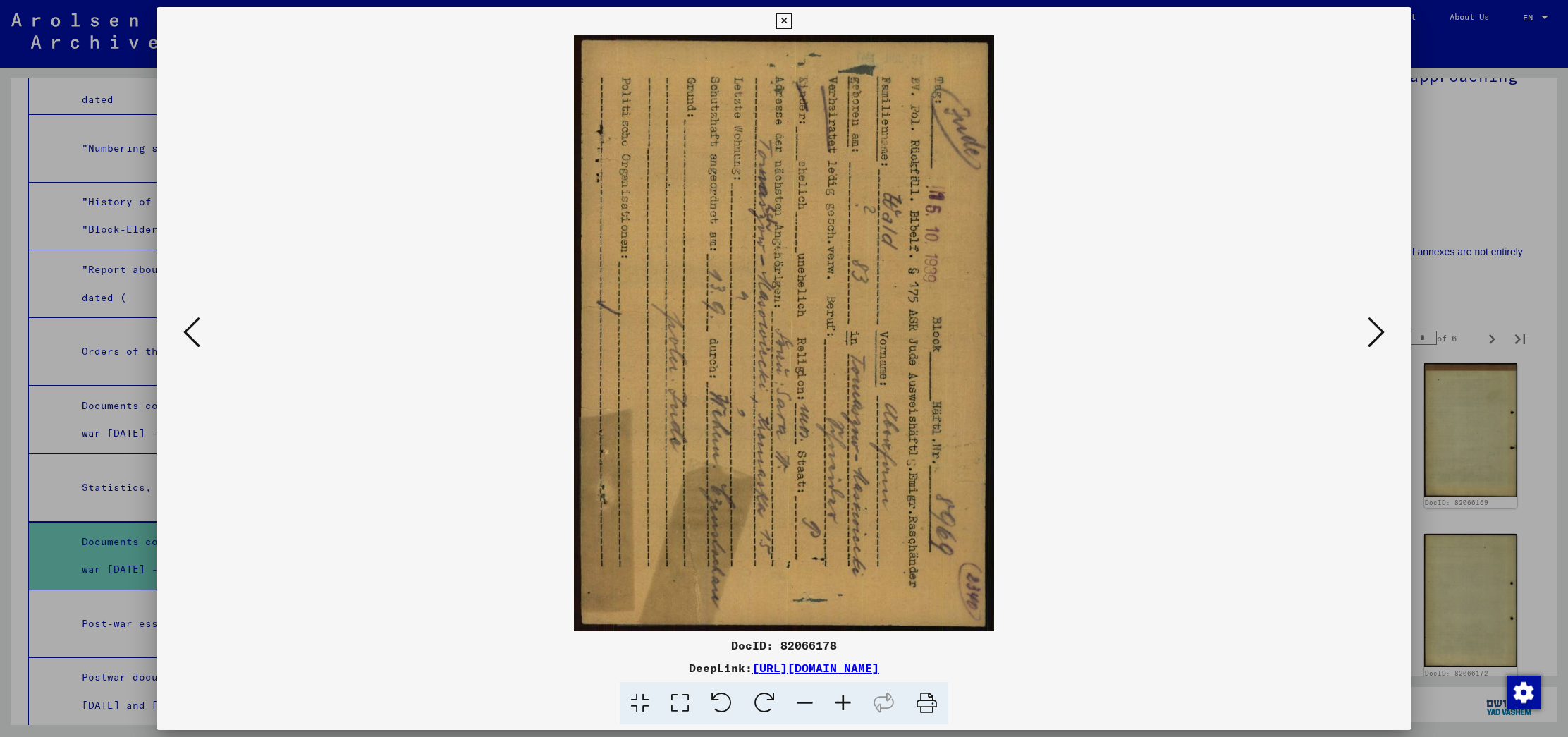
click at [1367, 335] on icon at bounding box center [1375, 332] width 17 height 34
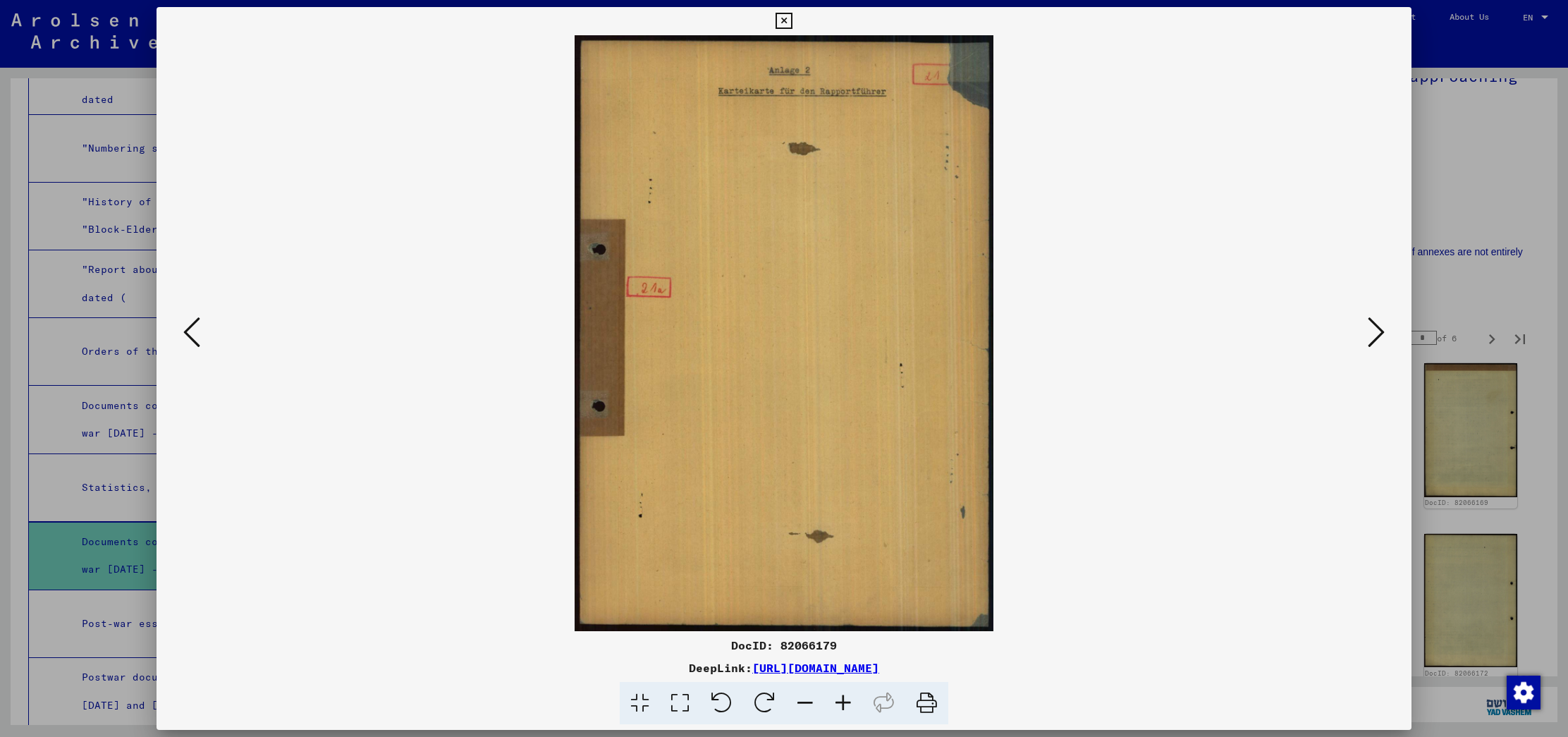
click at [1367, 335] on icon at bounding box center [1375, 332] width 17 height 34
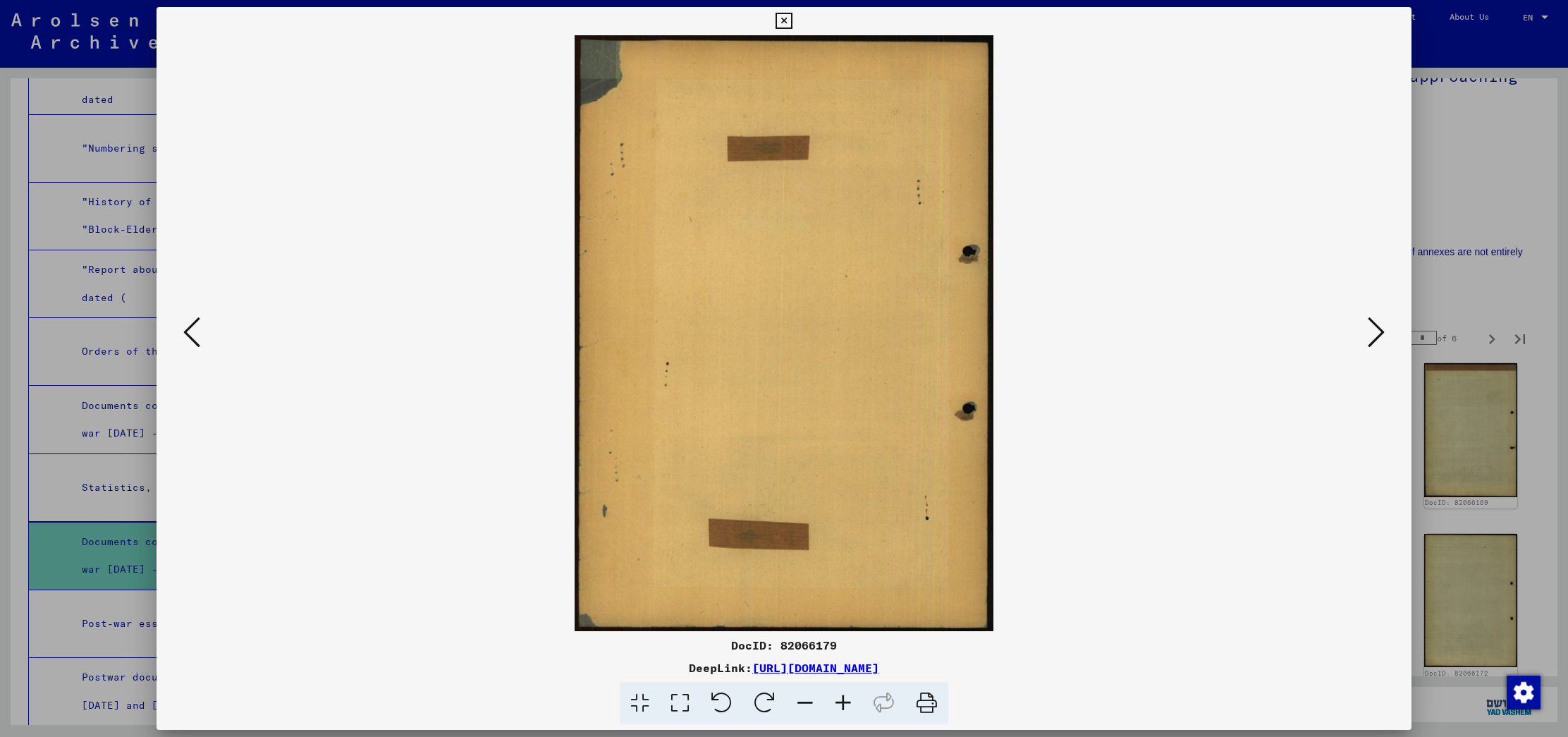
click at [1367, 335] on icon at bounding box center [1375, 332] width 17 height 34
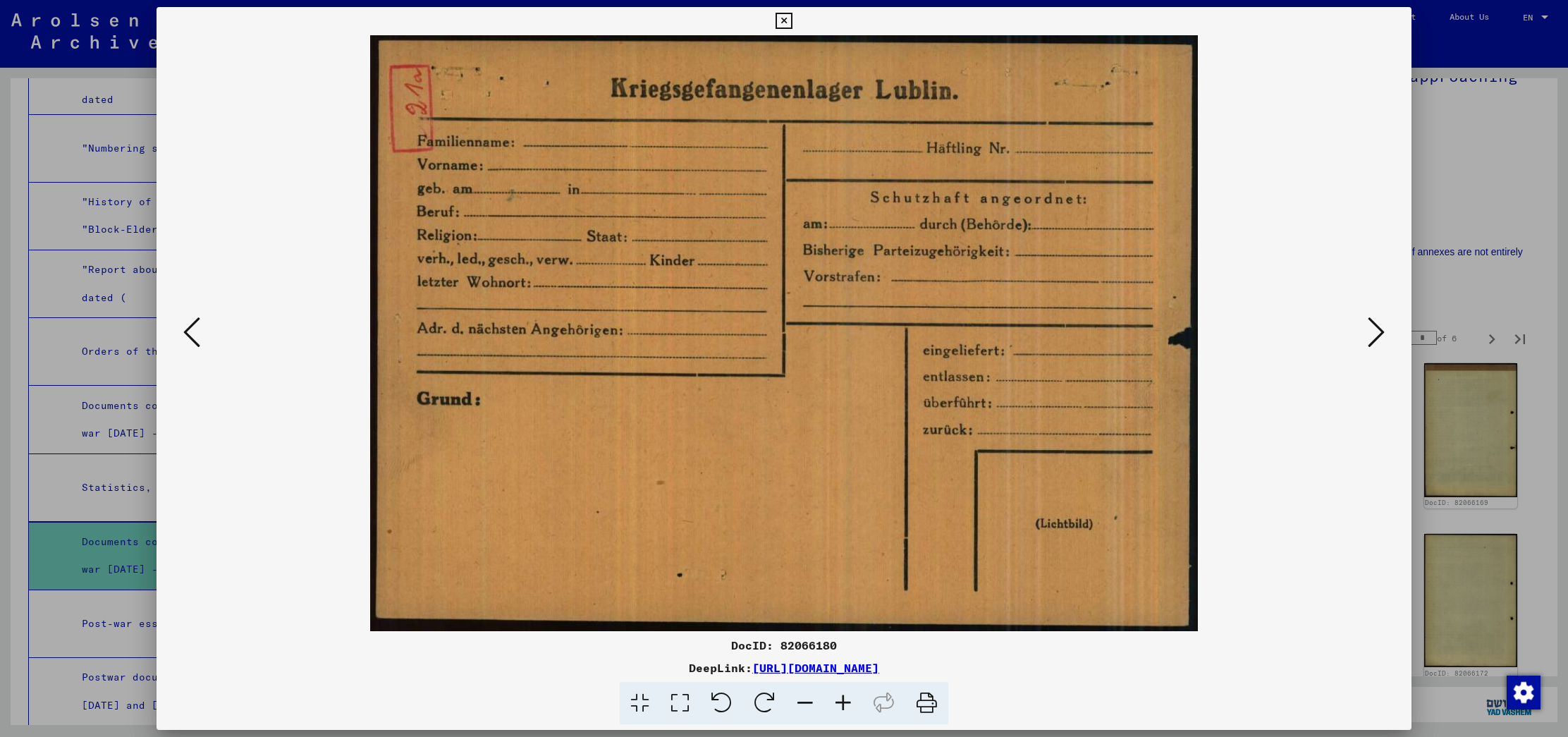
click at [1367, 335] on icon at bounding box center [1375, 332] width 17 height 34
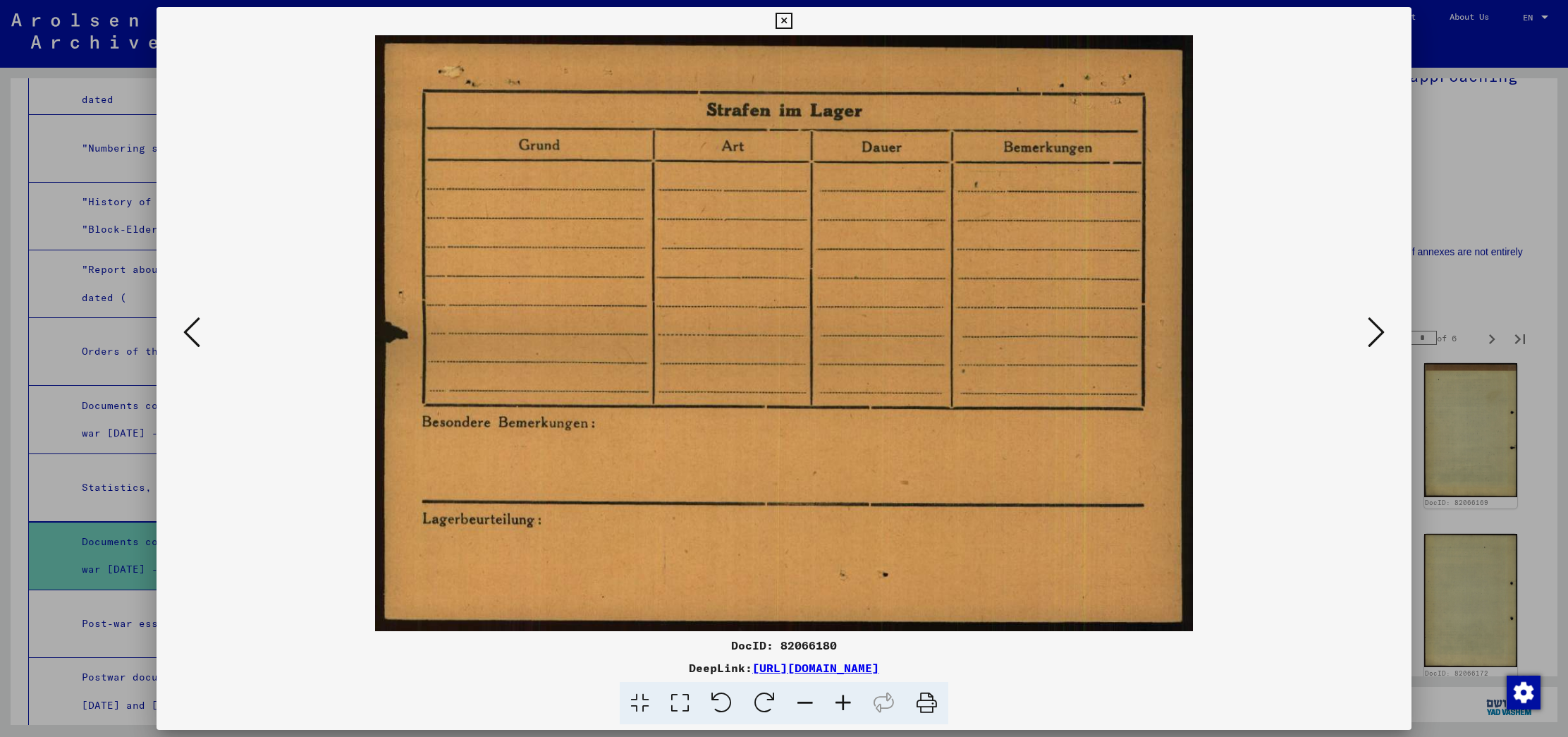
click at [1367, 335] on icon at bounding box center [1375, 332] width 17 height 34
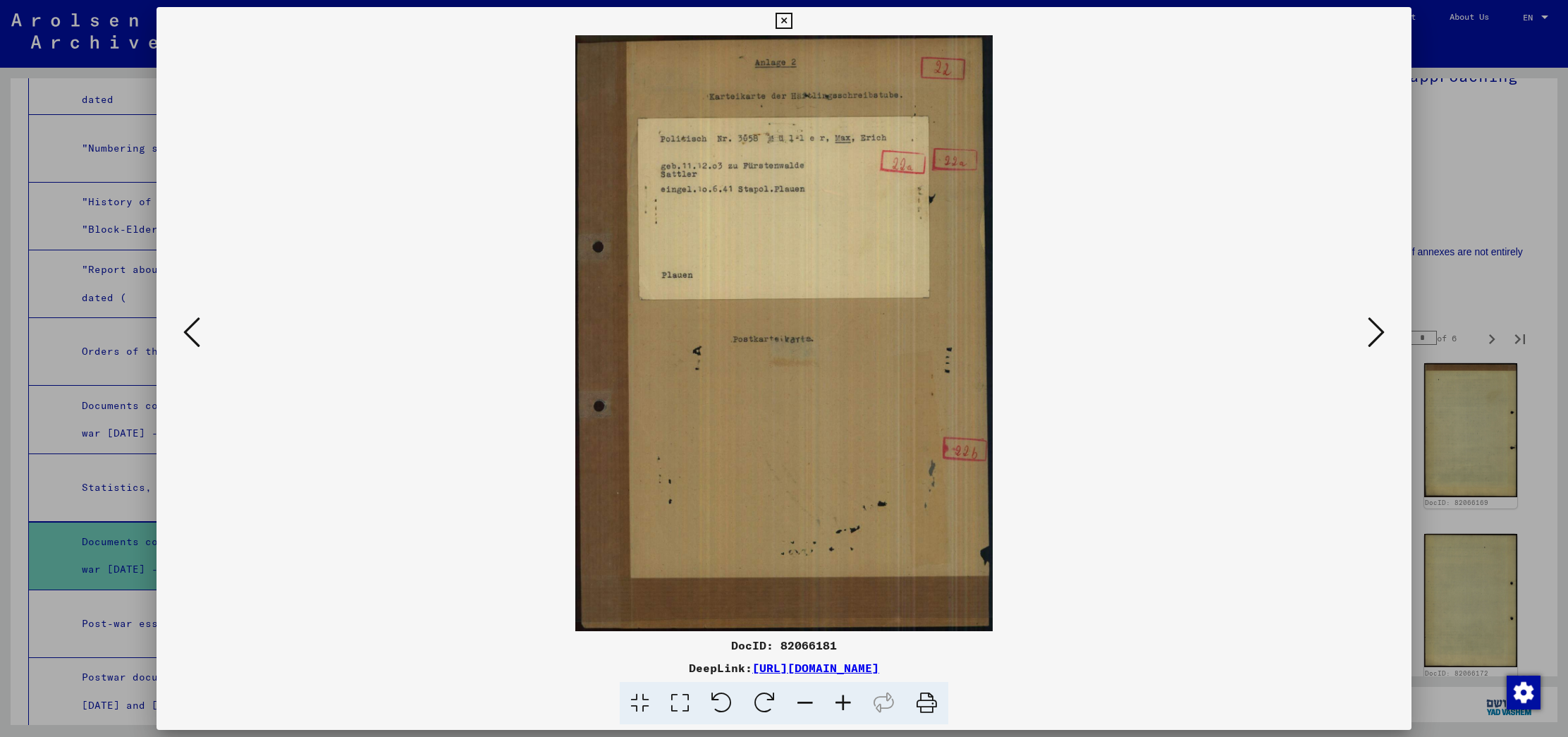
click at [1367, 335] on icon at bounding box center [1375, 332] width 17 height 34
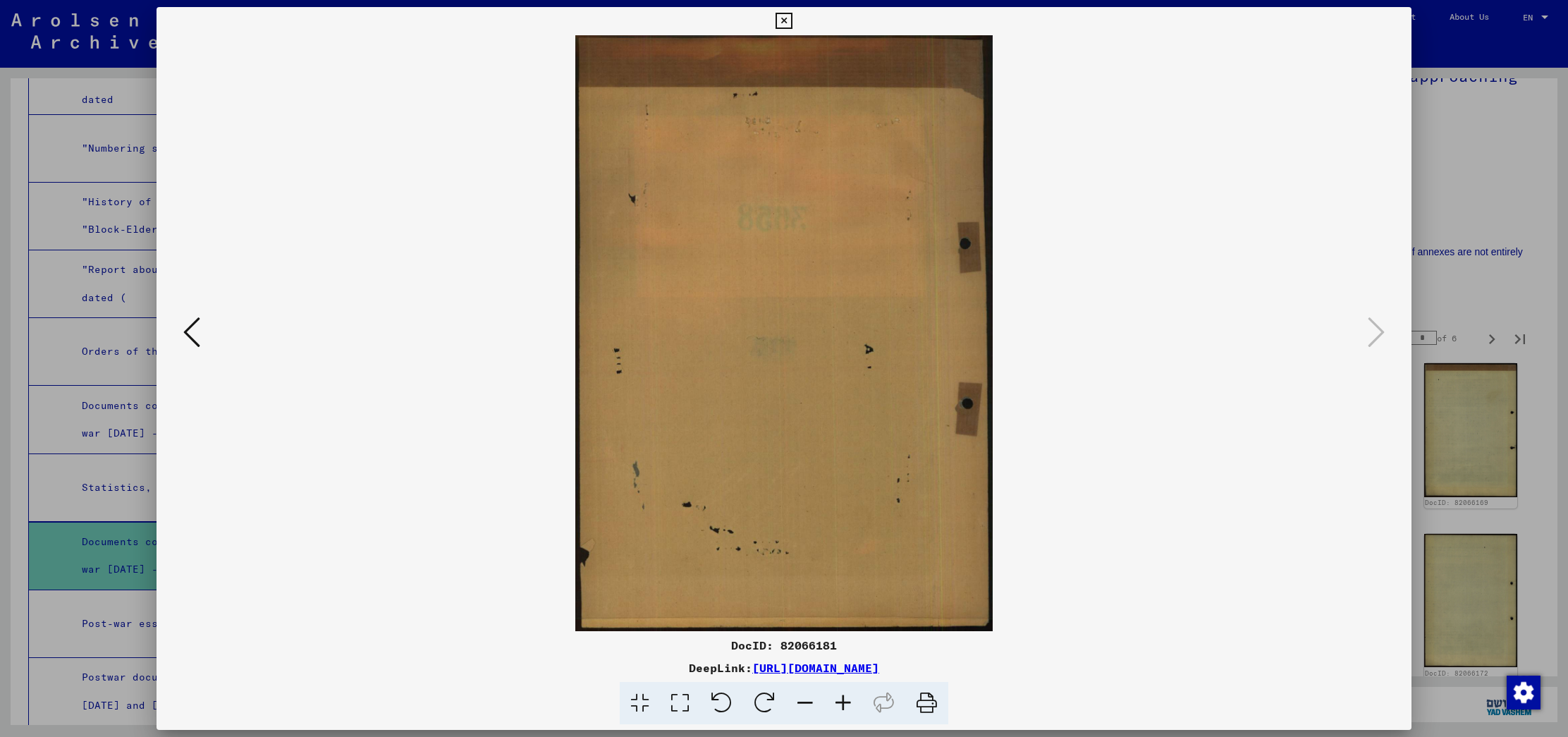
click at [1460, 321] on div at bounding box center [784, 368] width 1568 height 737
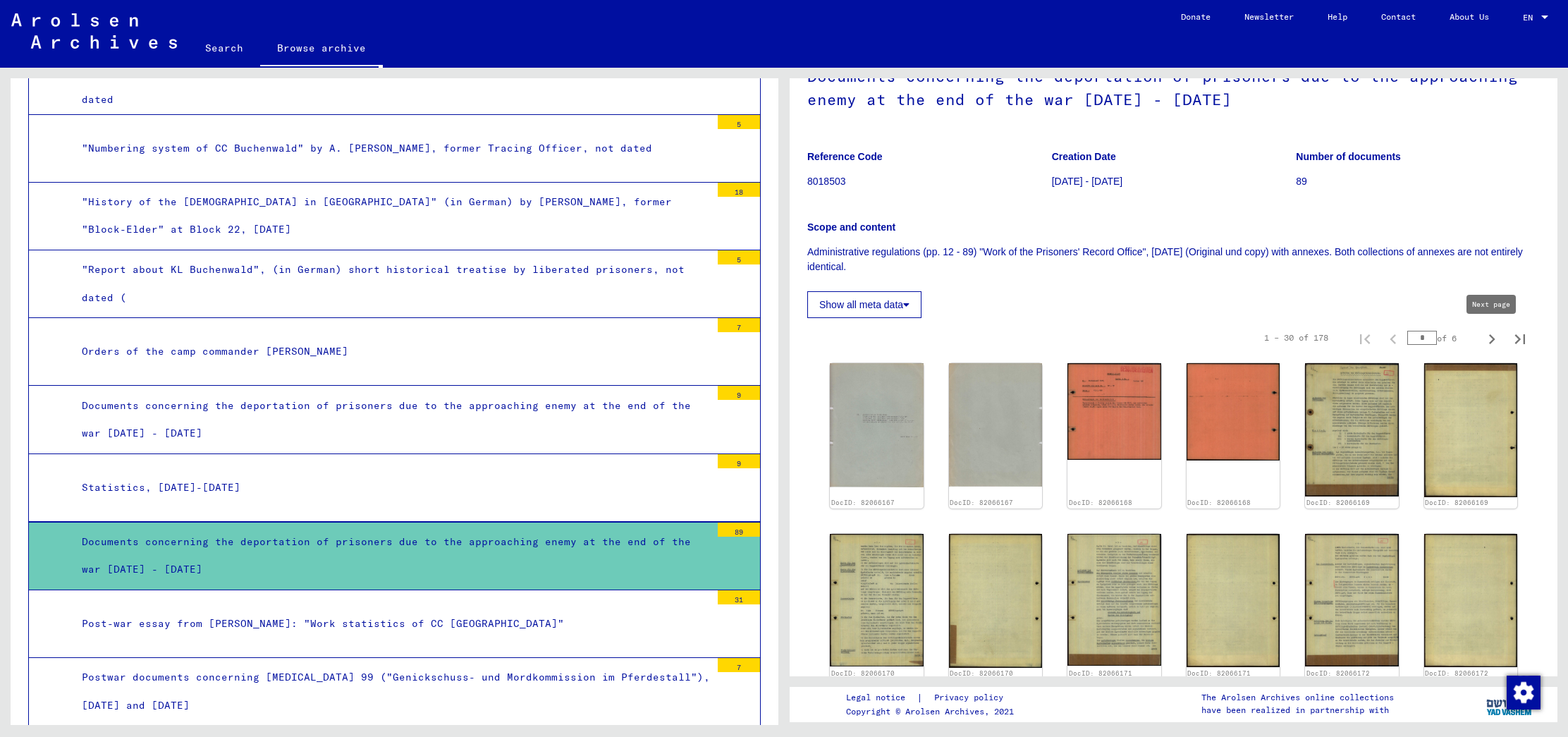
click at [1488, 337] on icon "Next page" at bounding box center [1491, 339] width 20 height 20
type input "*"
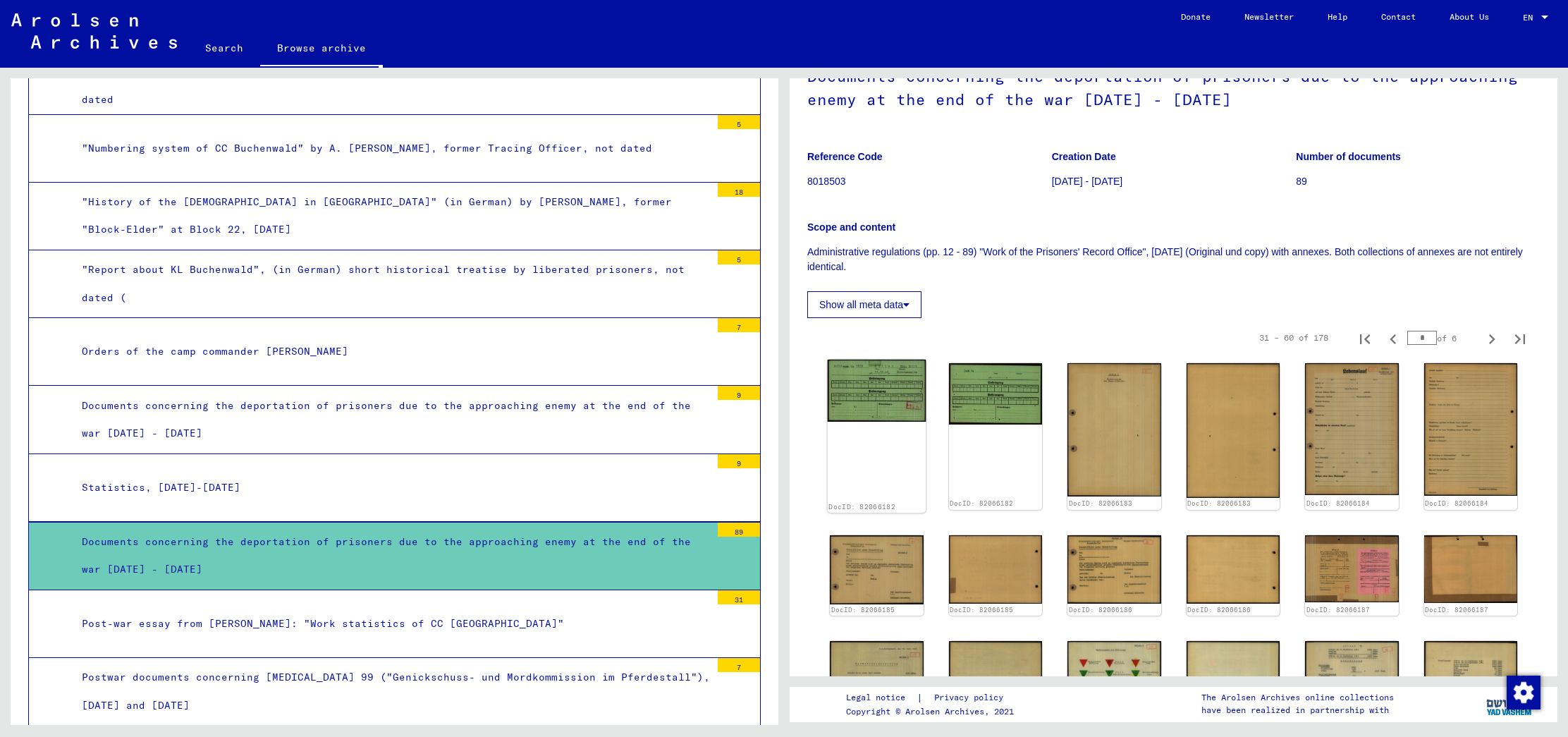
click at [899, 382] on img at bounding box center [877, 391] width 98 height 63
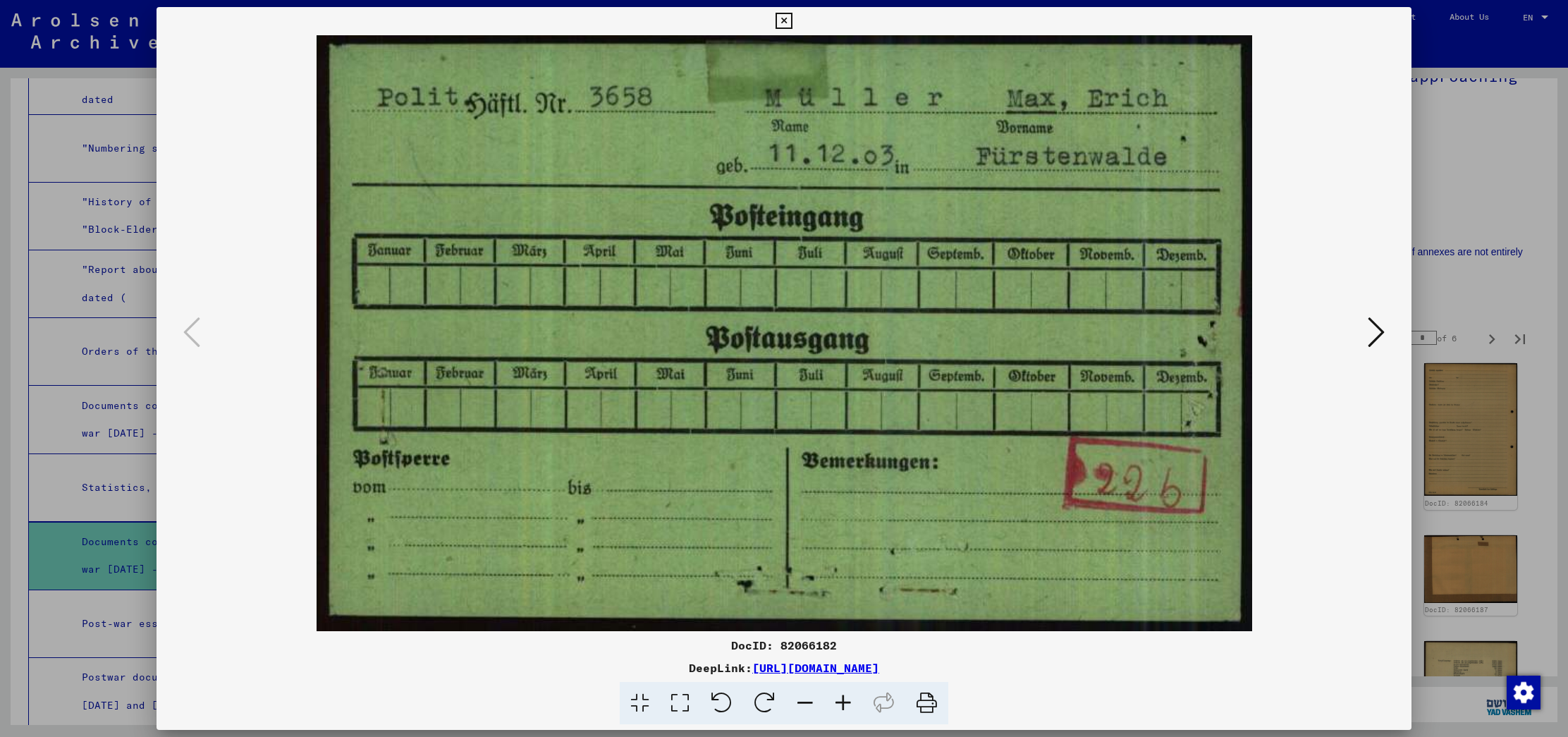
click at [1369, 322] on icon at bounding box center [1375, 332] width 17 height 34
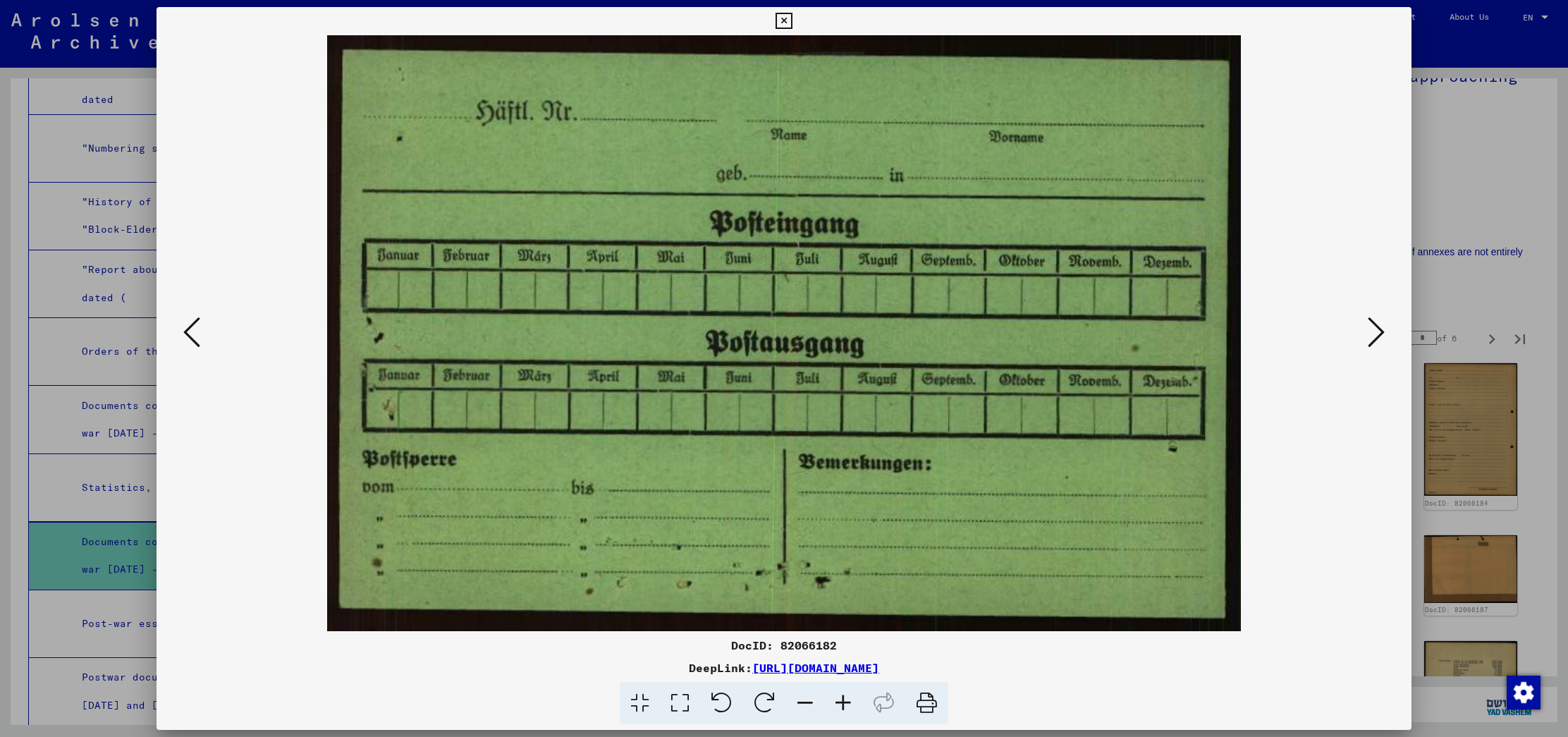
click at [1369, 322] on icon at bounding box center [1375, 332] width 17 height 34
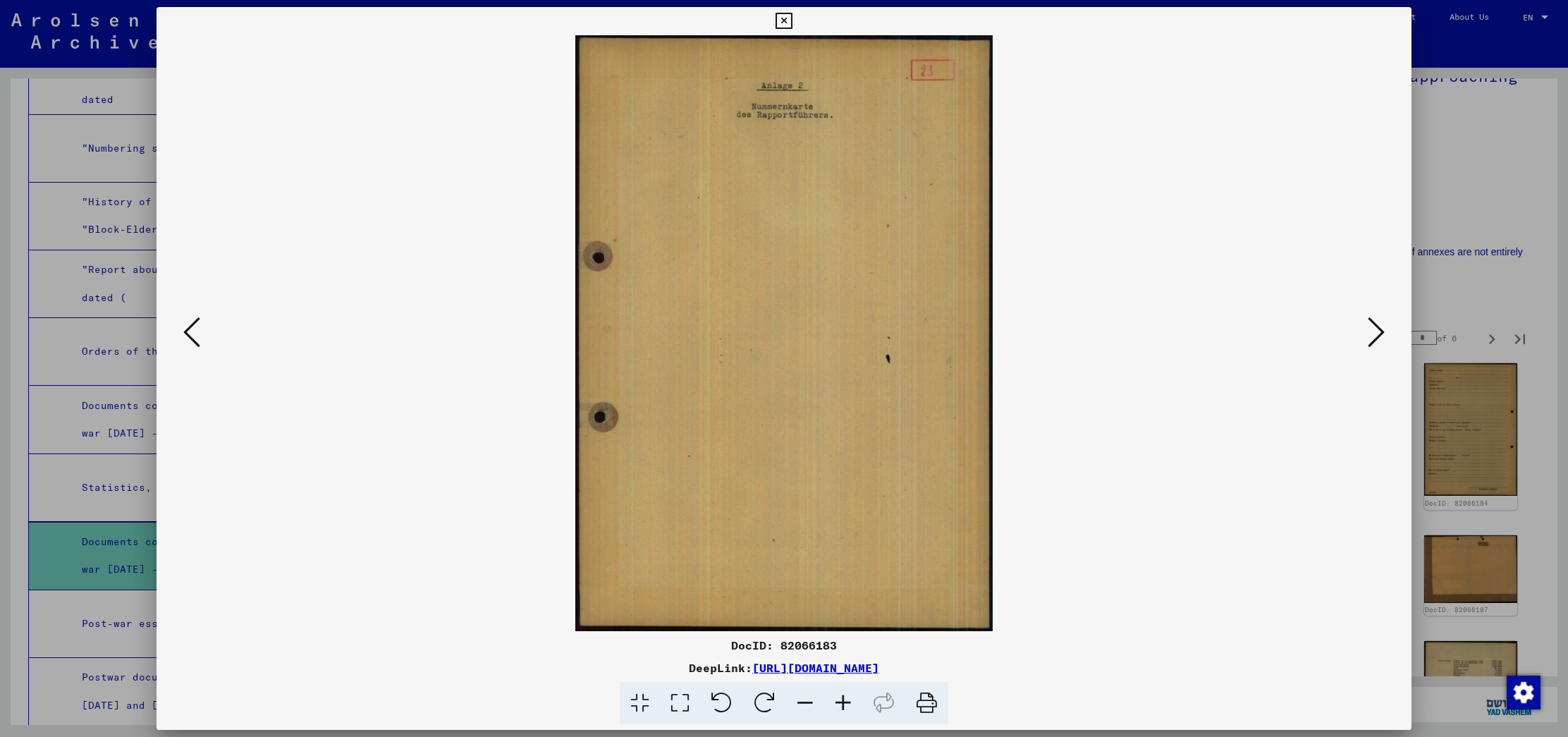
click at [1369, 322] on icon at bounding box center [1375, 332] width 17 height 34
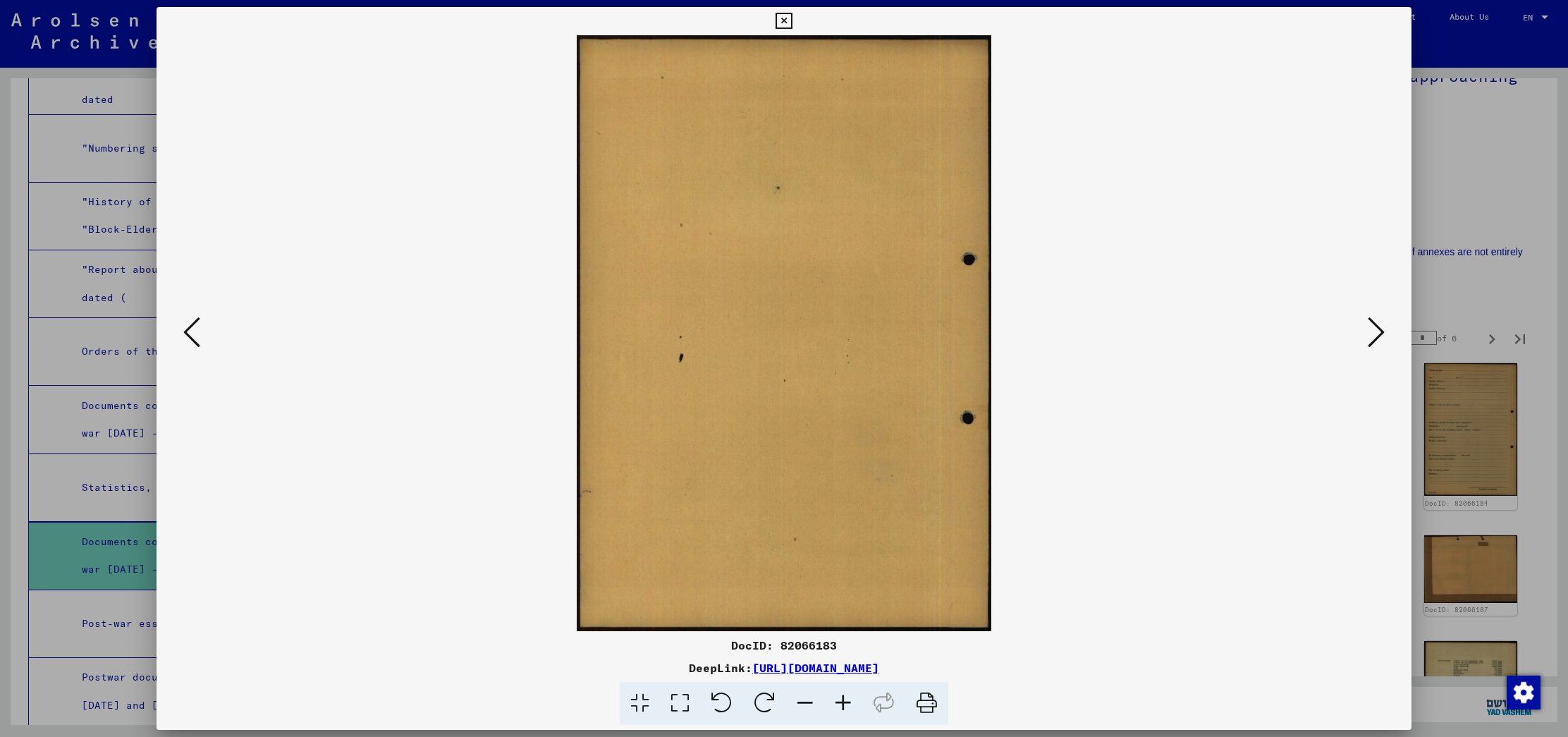
click at [1369, 322] on icon at bounding box center [1375, 332] width 17 height 34
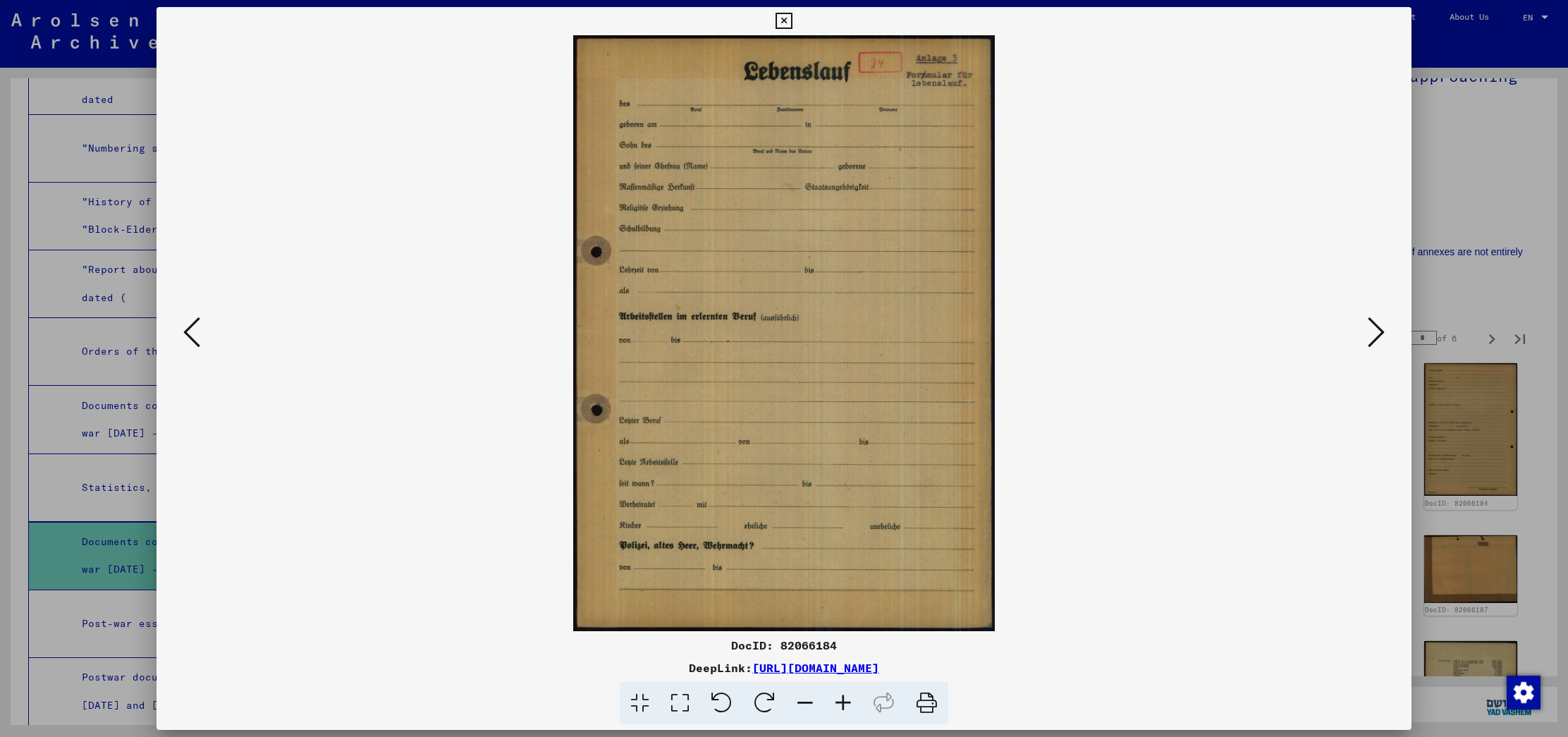
click at [1369, 322] on icon at bounding box center [1375, 332] width 17 height 34
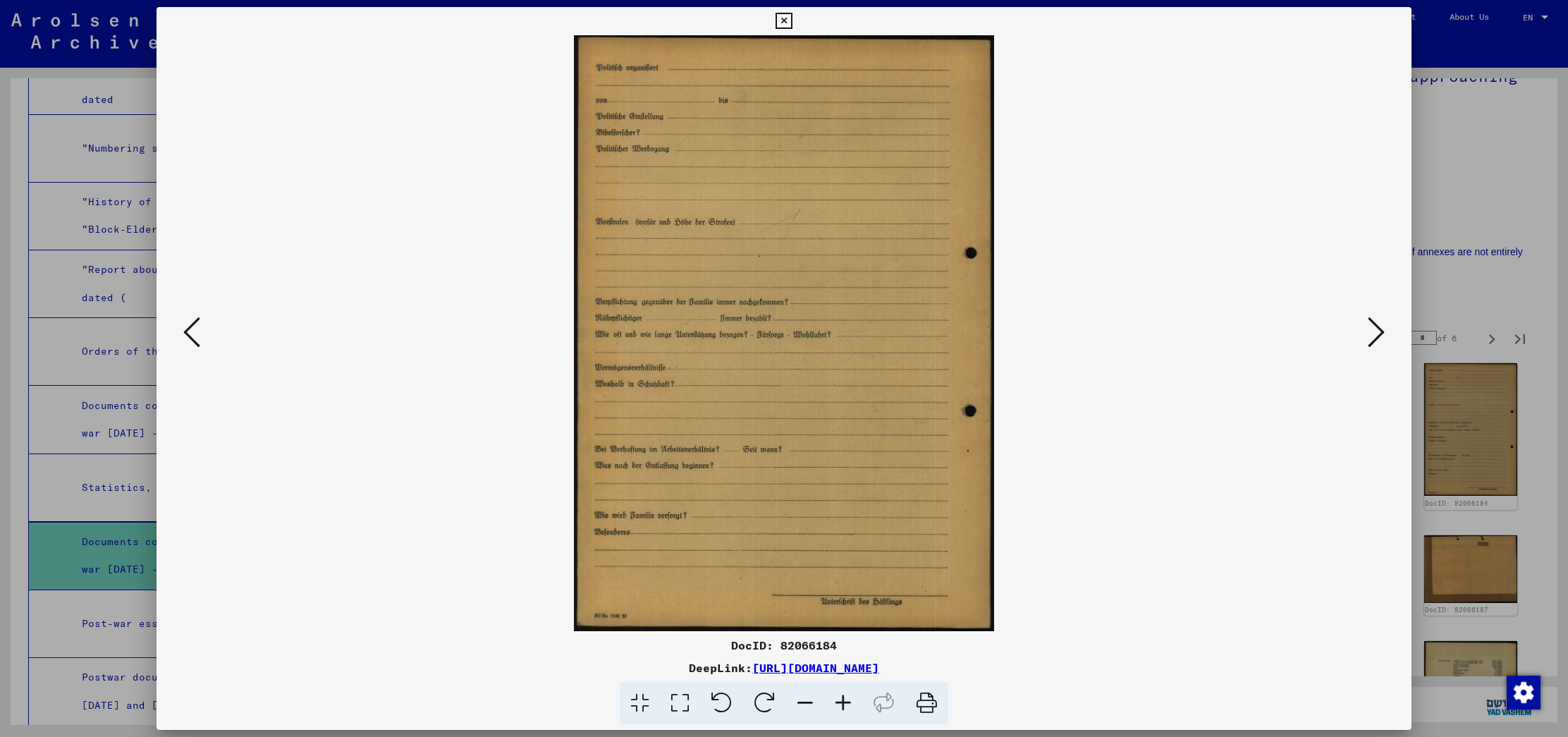
click at [1369, 322] on icon at bounding box center [1375, 332] width 17 height 34
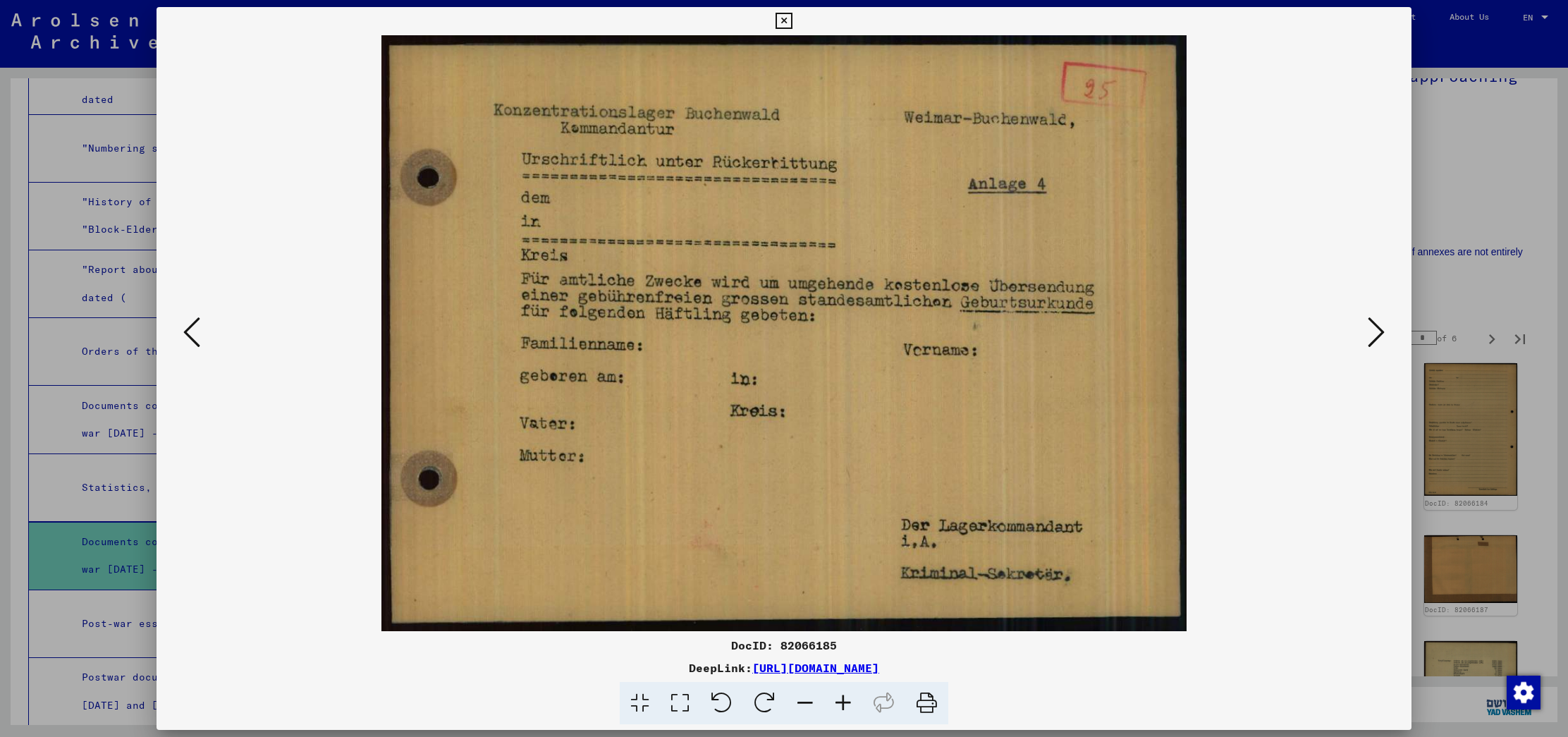
click at [1369, 322] on icon at bounding box center [1375, 332] width 17 height 34
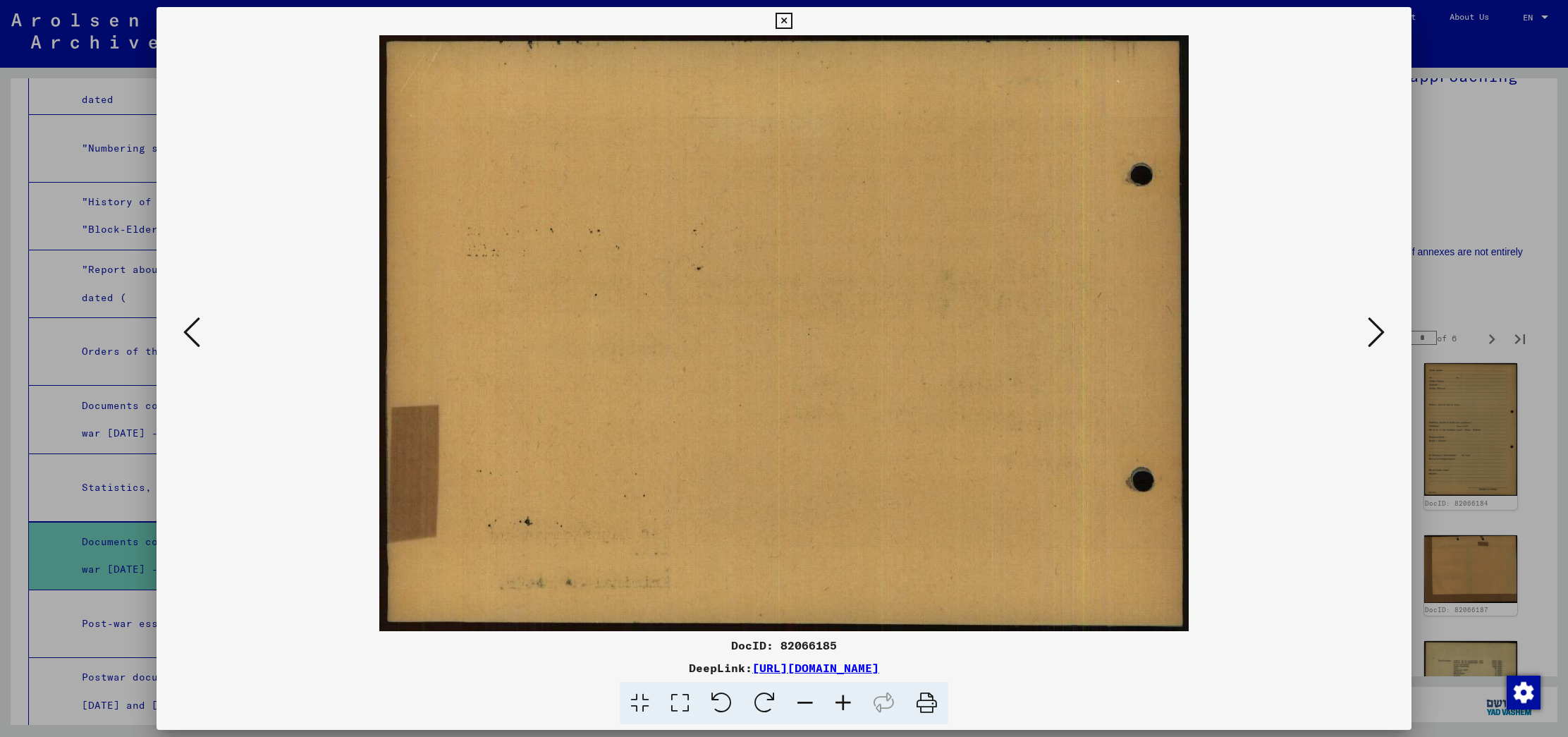
click at [1369, 322] on icon at bounding box center [1375, 332] width 17 height 34
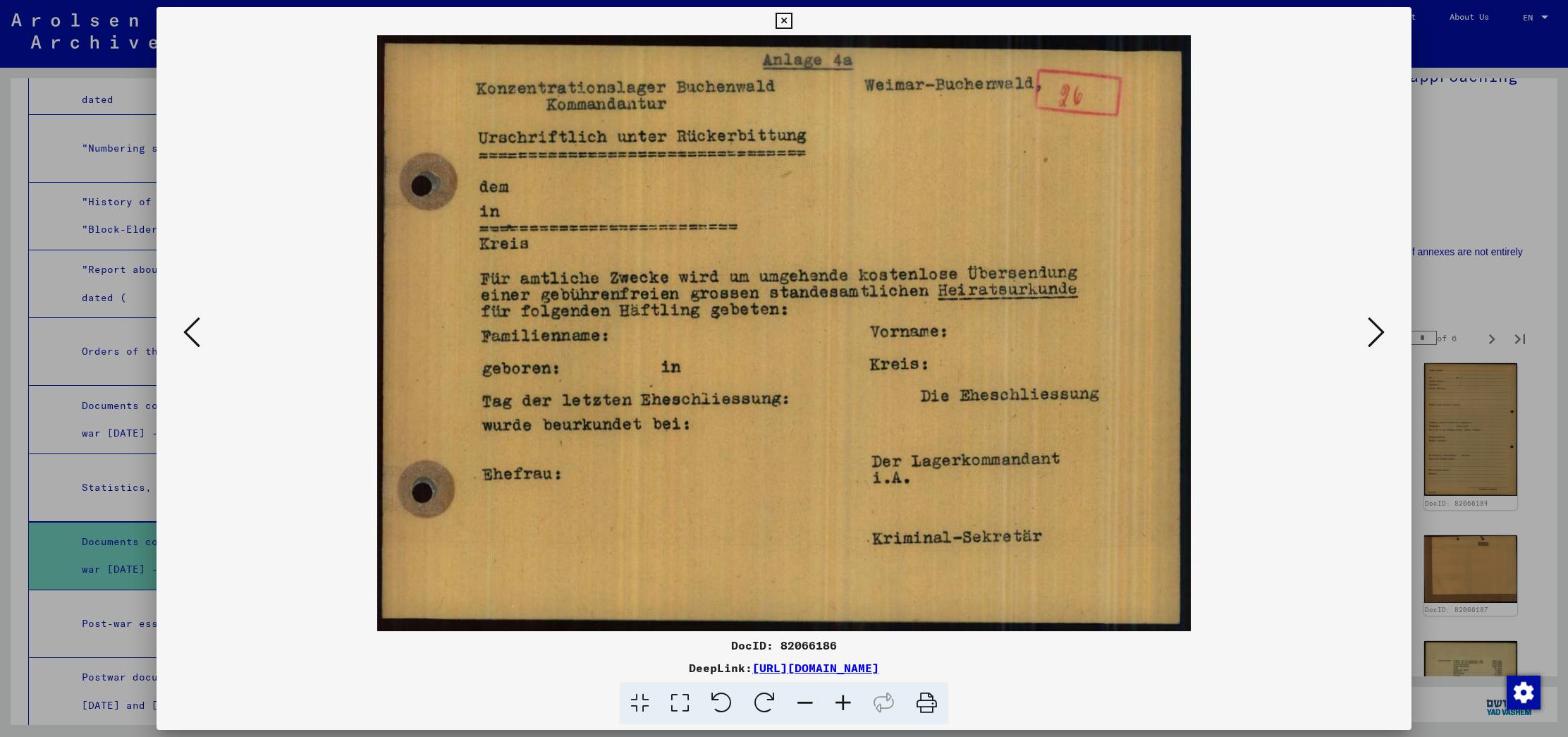
click at [1369, 322] on icon at bounding box center [1375, 332] width 17 height 34
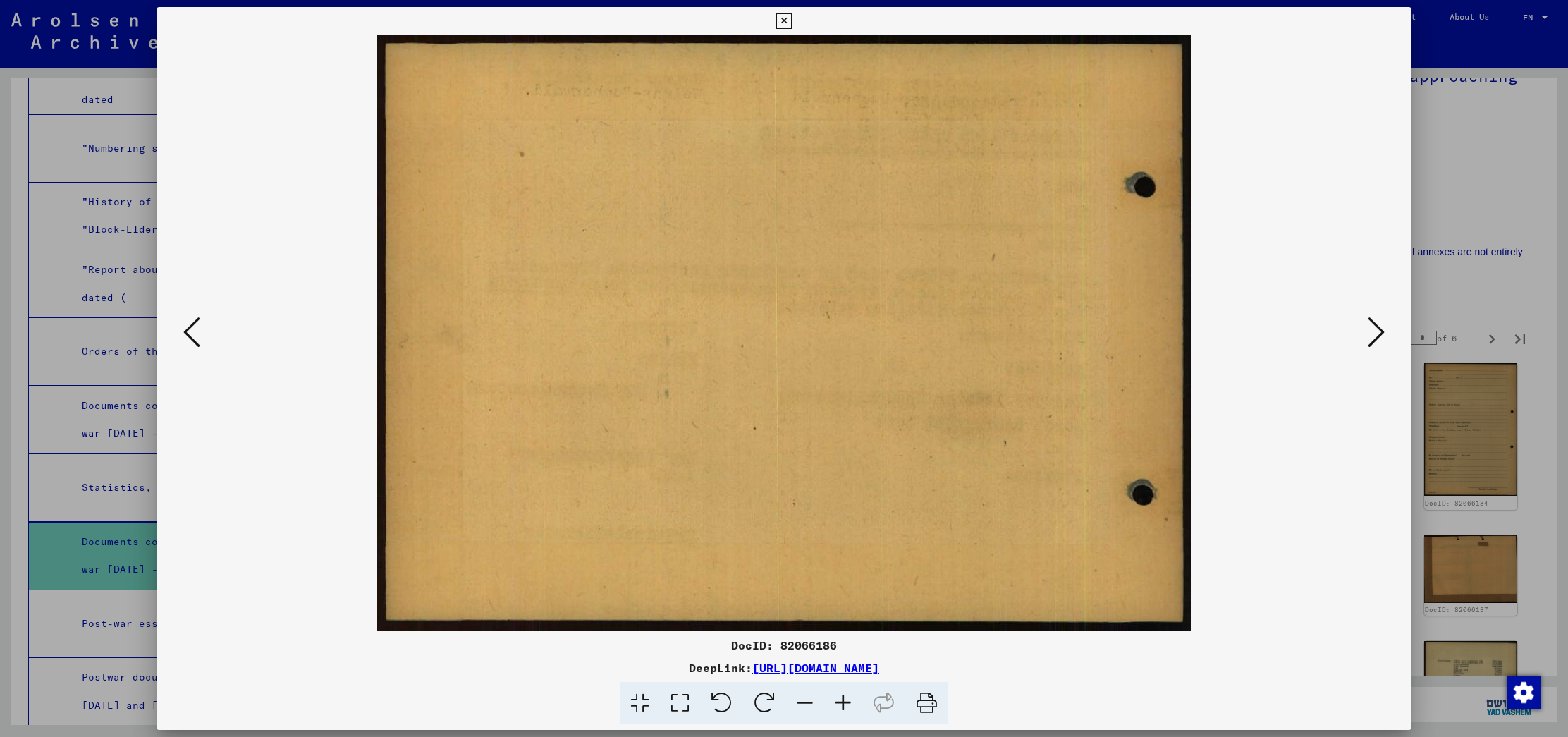
click at [1369, 322] on icon at bounding box center [1375, 332] width 17 height 34
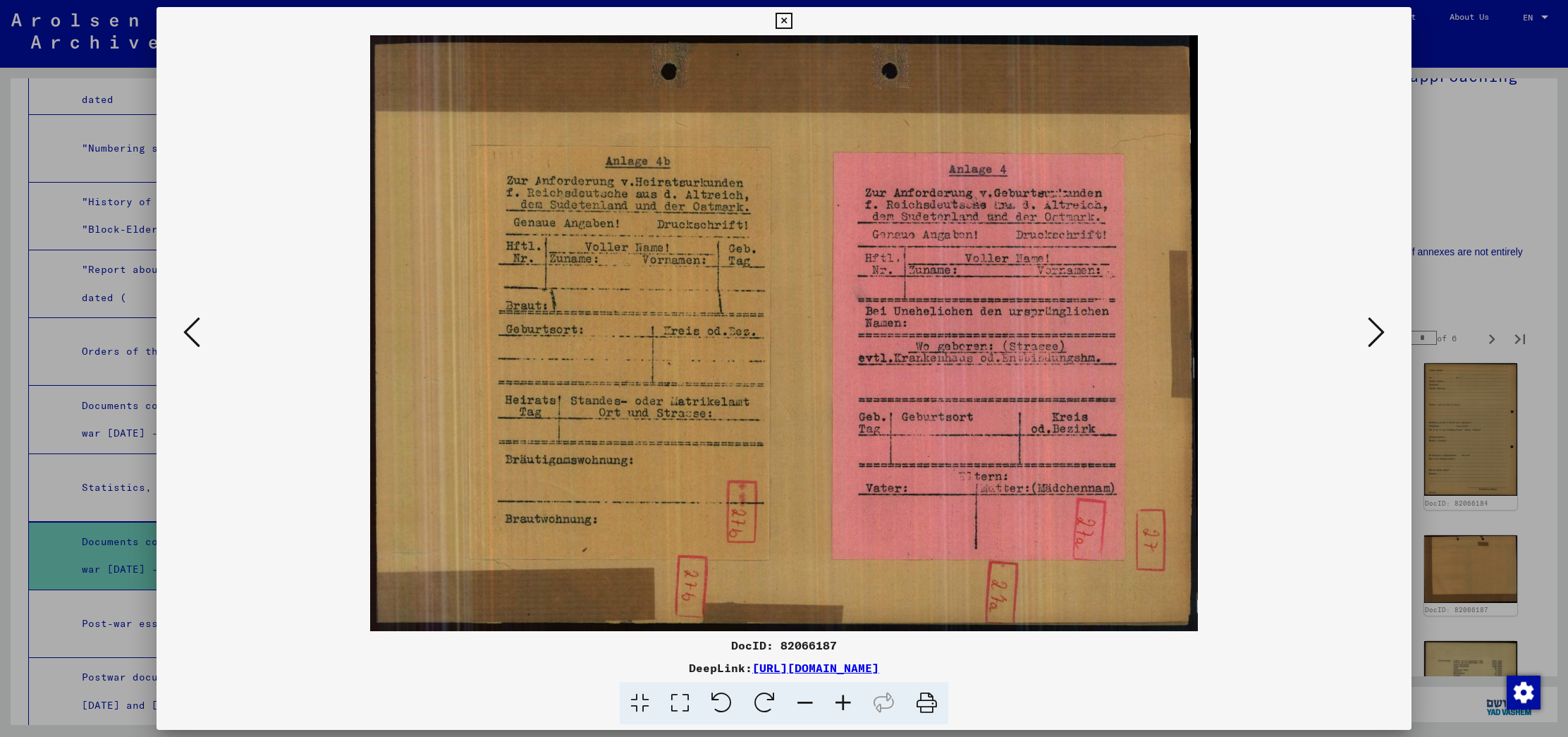
click at [1369, 322] on icon at bounding box center [1375, 332] width 17 height 34
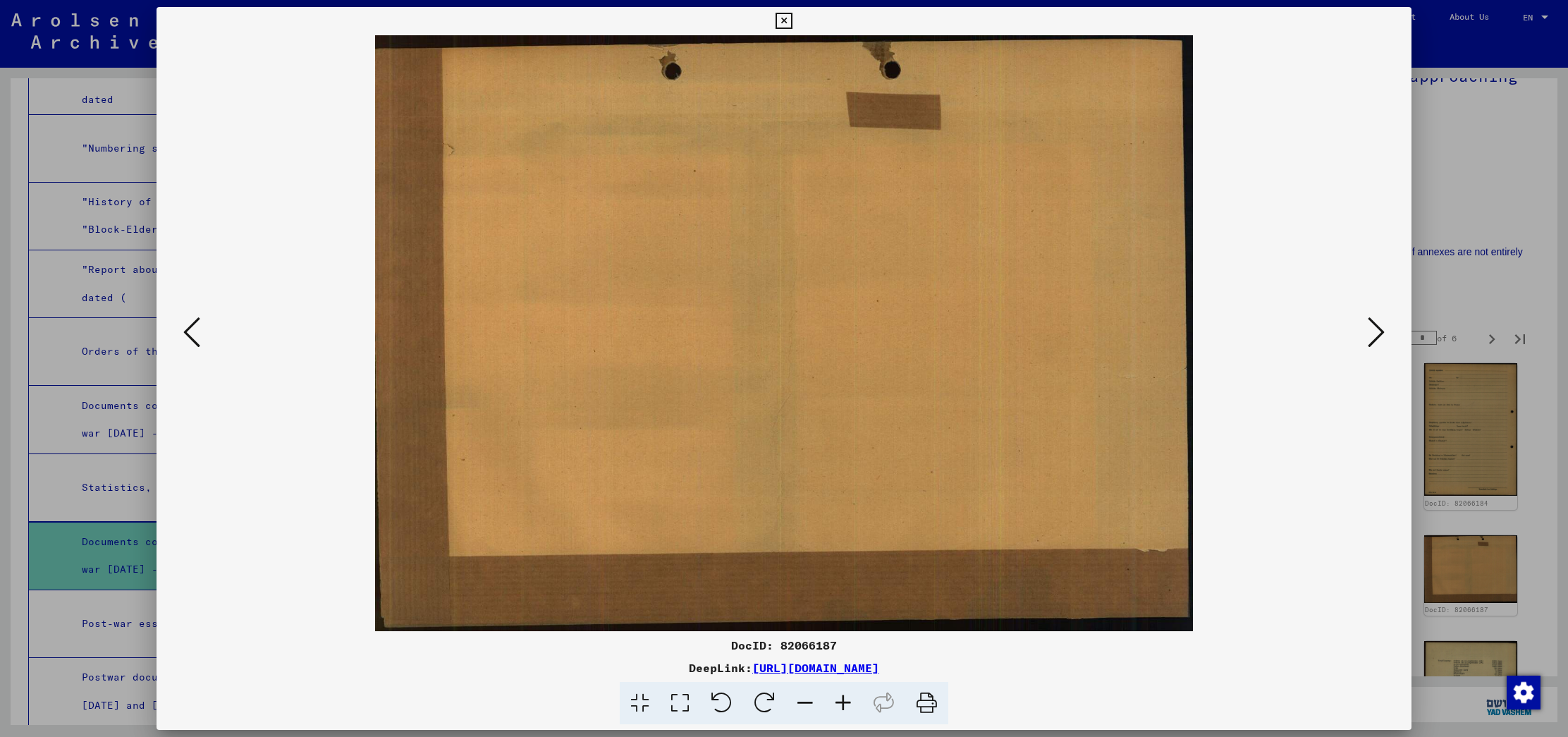
click at [1369, 322] on icon at bounding box center [1375, 332] width 17 height 34
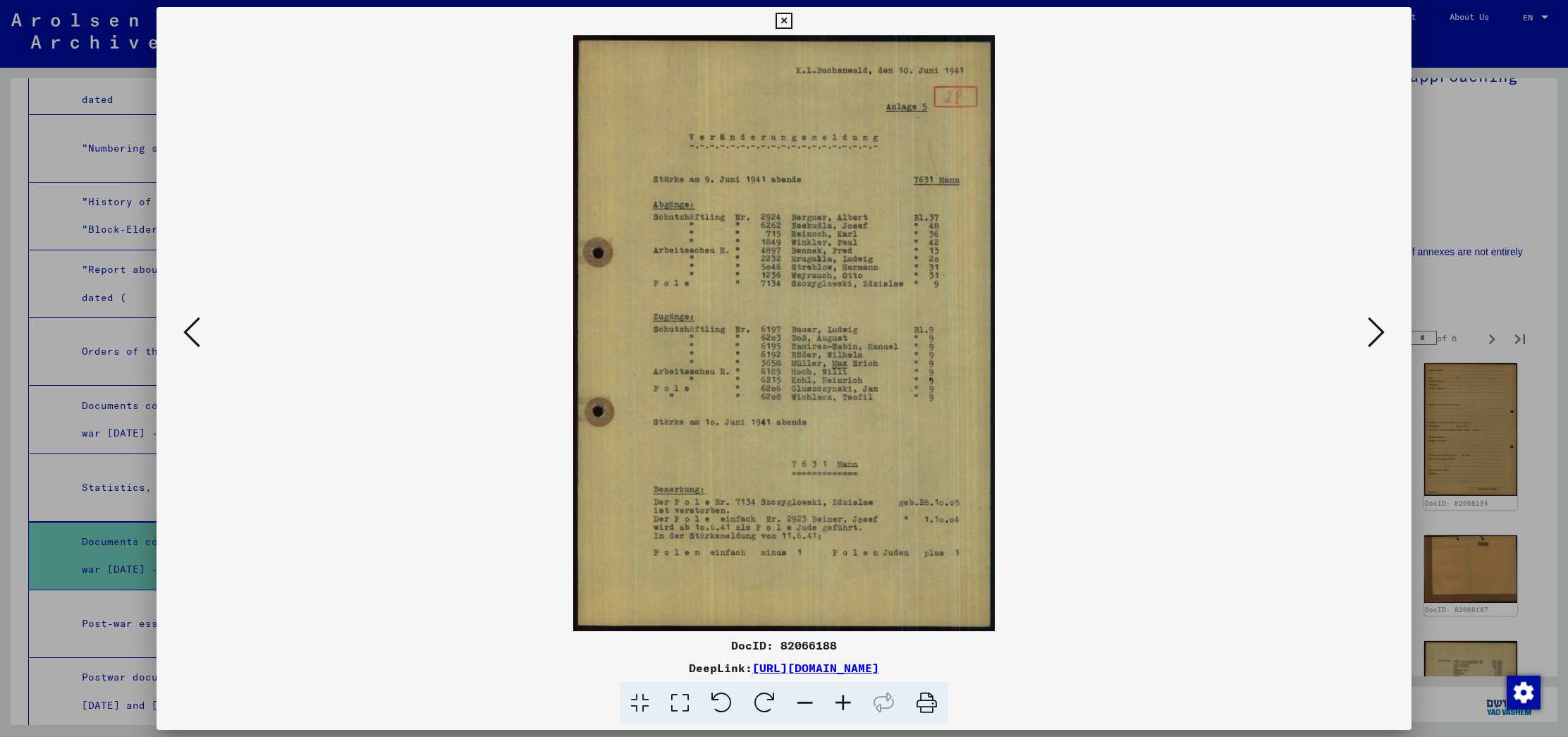
click at [1369, 322] on icon at bounding box center [1375, 332] width 17 height 34
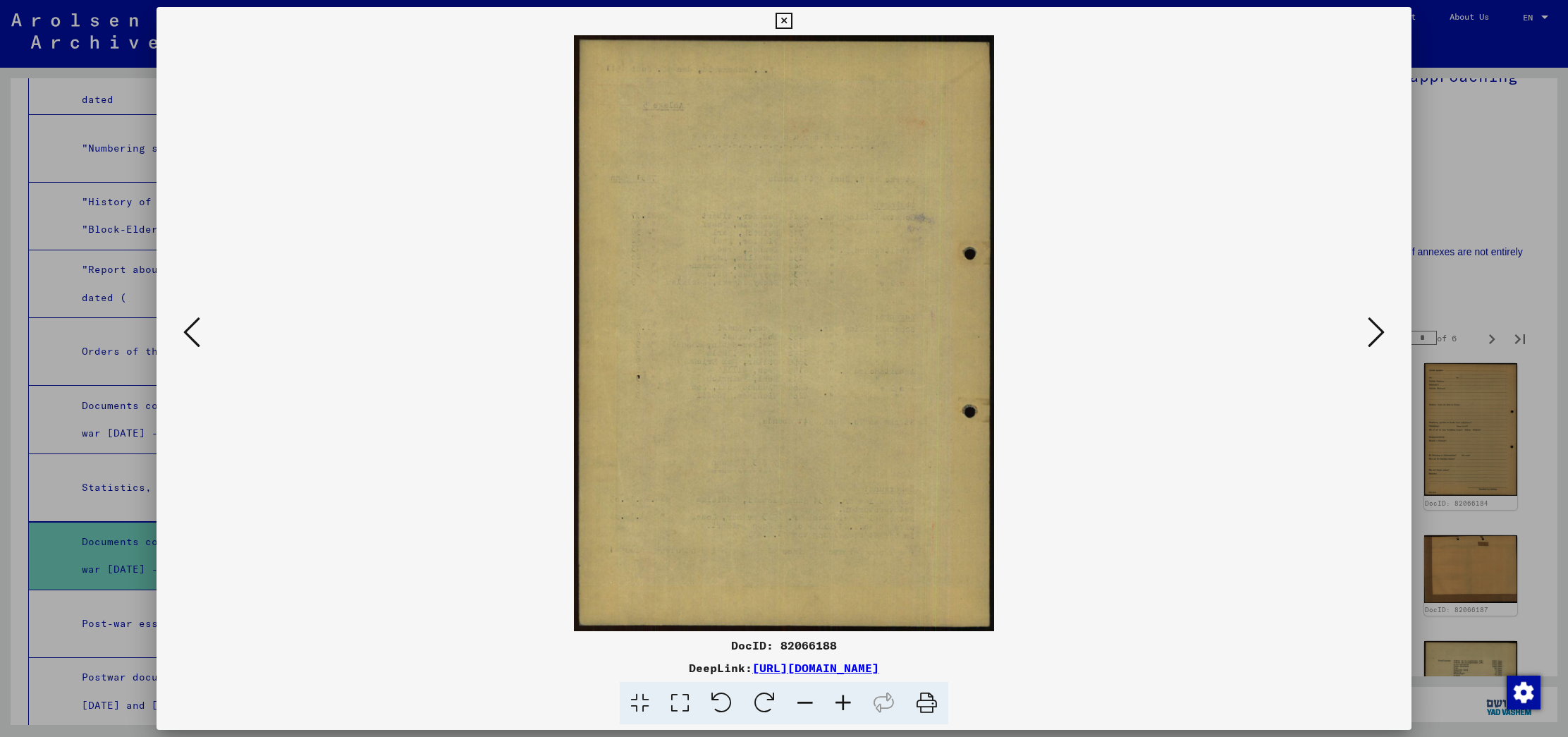
click at [1369, 322] on icon at bounding box center [1375, 332] width 17 height 34
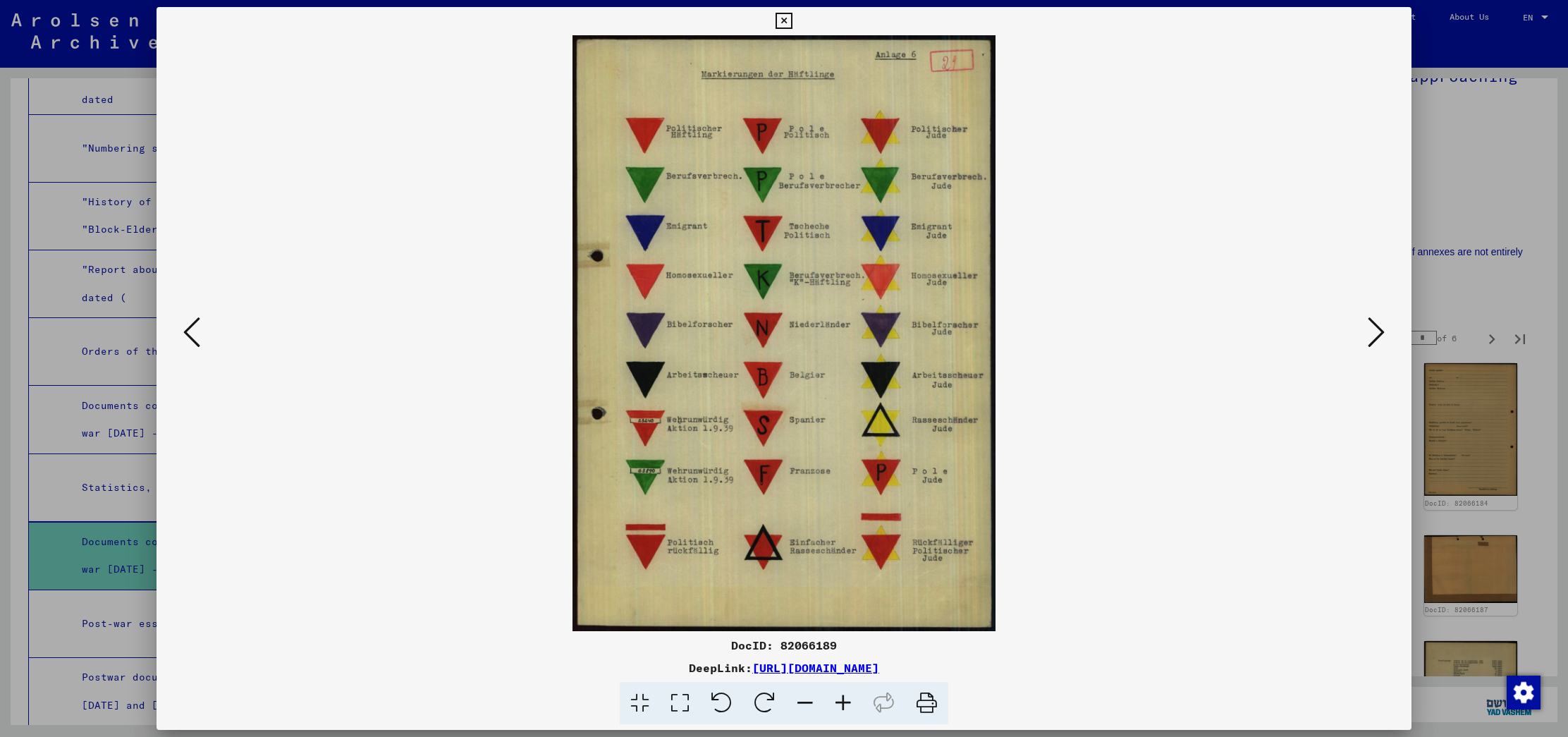
click at [1379, 331] on icon at bounding box center [1375, 332] width 17 height 34
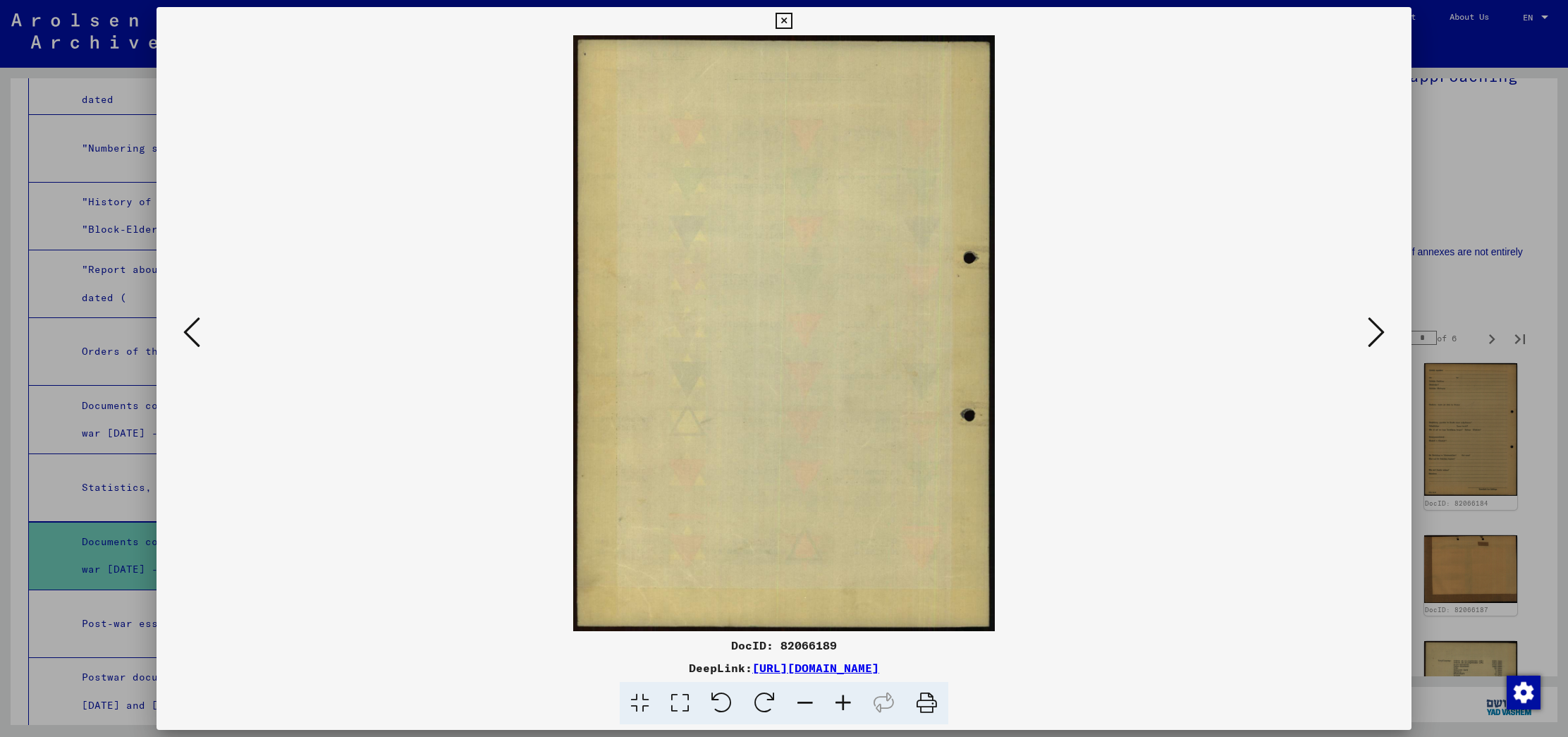
click at [1379, 331] on icon at bounding box center [1375, 332] width 17 height 34
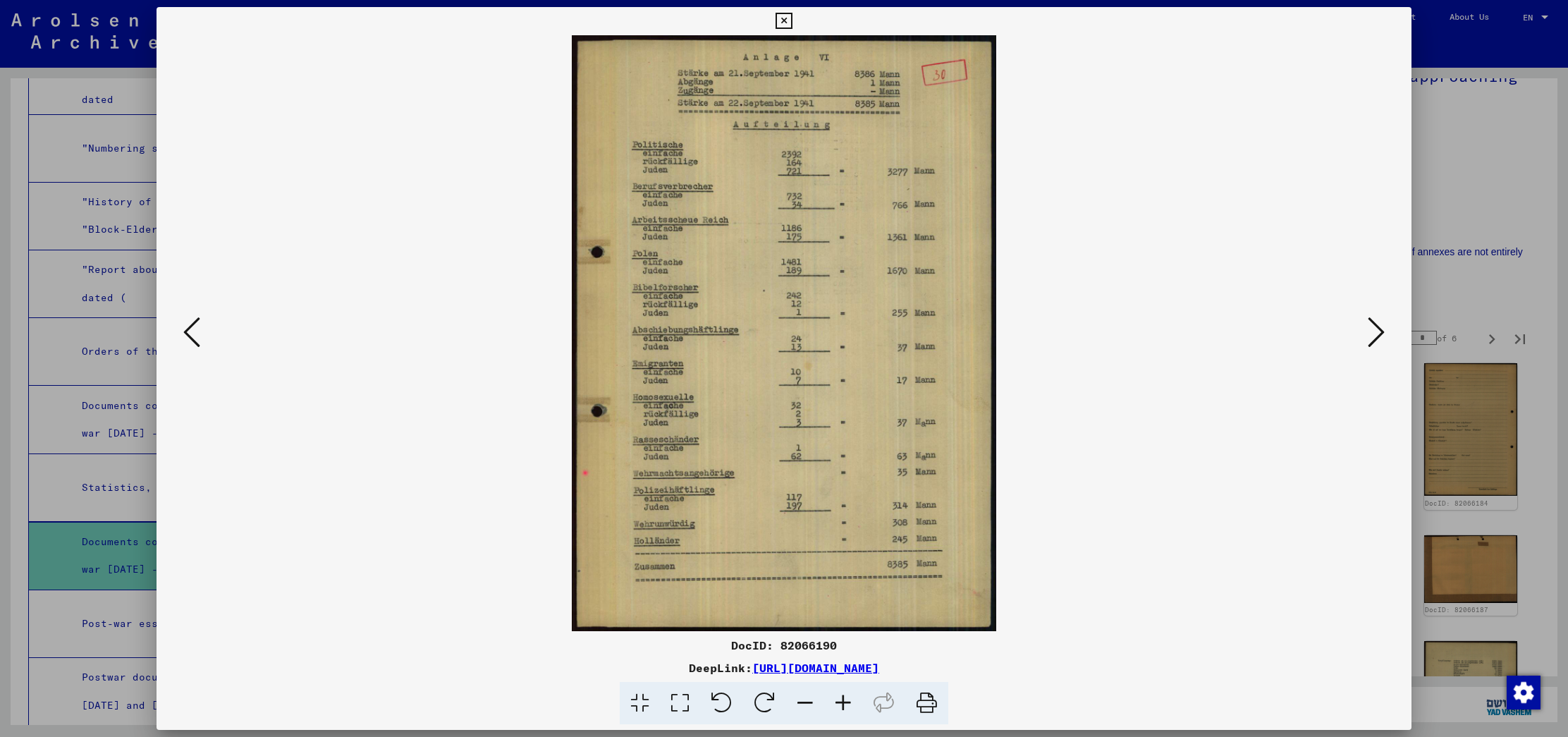
click at [1379, 331] on icon at bounding box center [1375, 332] width 17 height 34
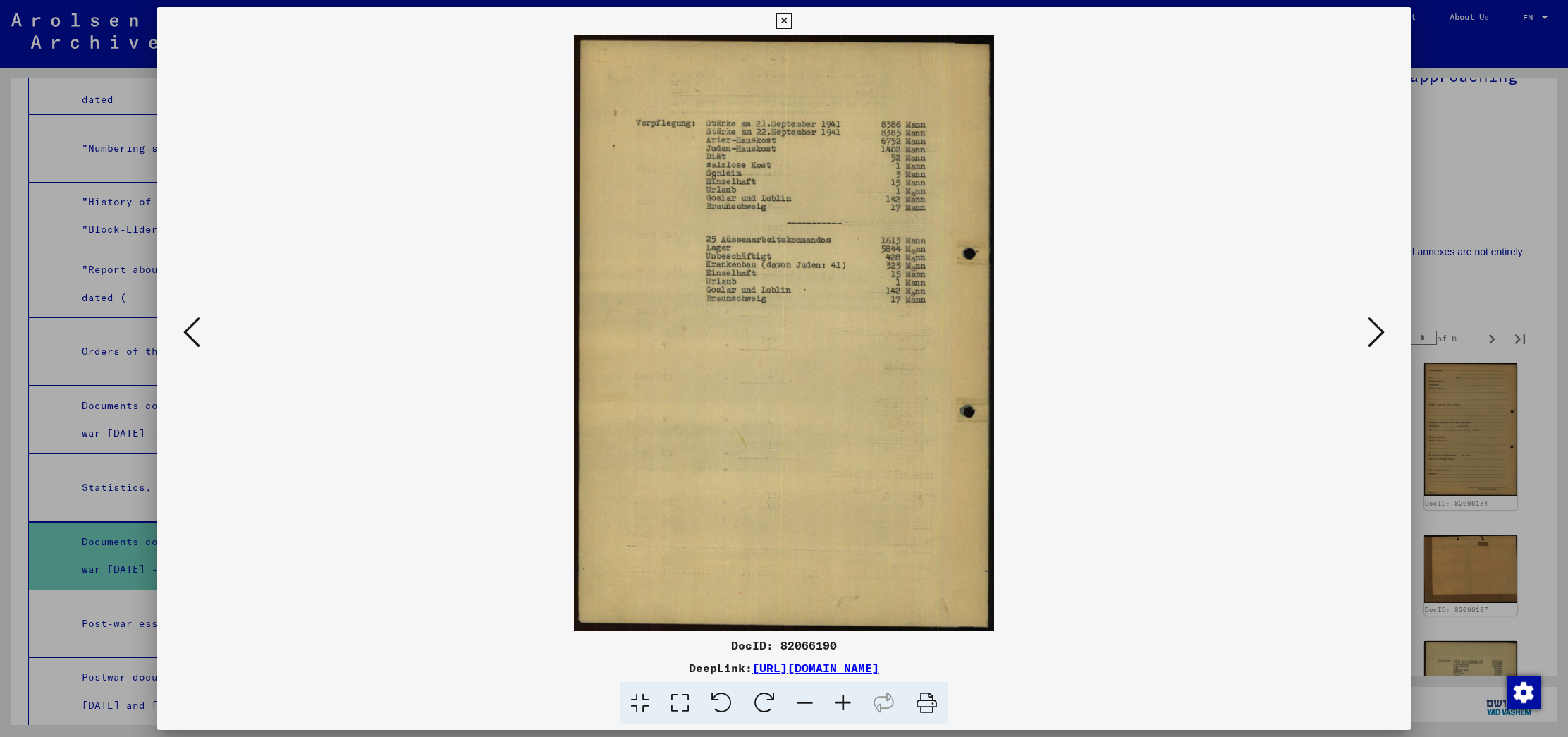
click at [1379, 331] on icon at bounding box center [1375, 332] width 17 height 34
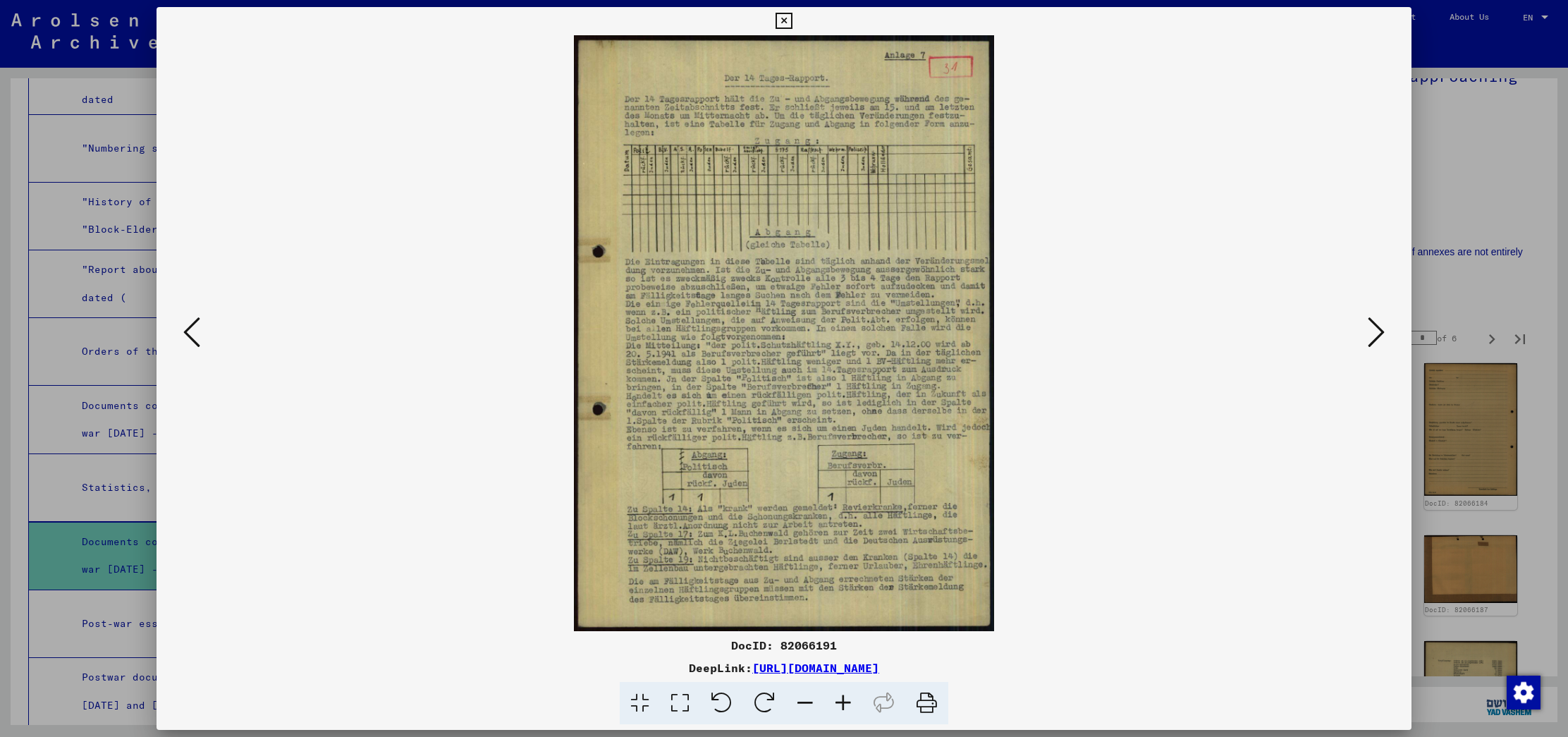
click at [1379, 331] on icon at bounding box center [1375, 332] width 17 height 34
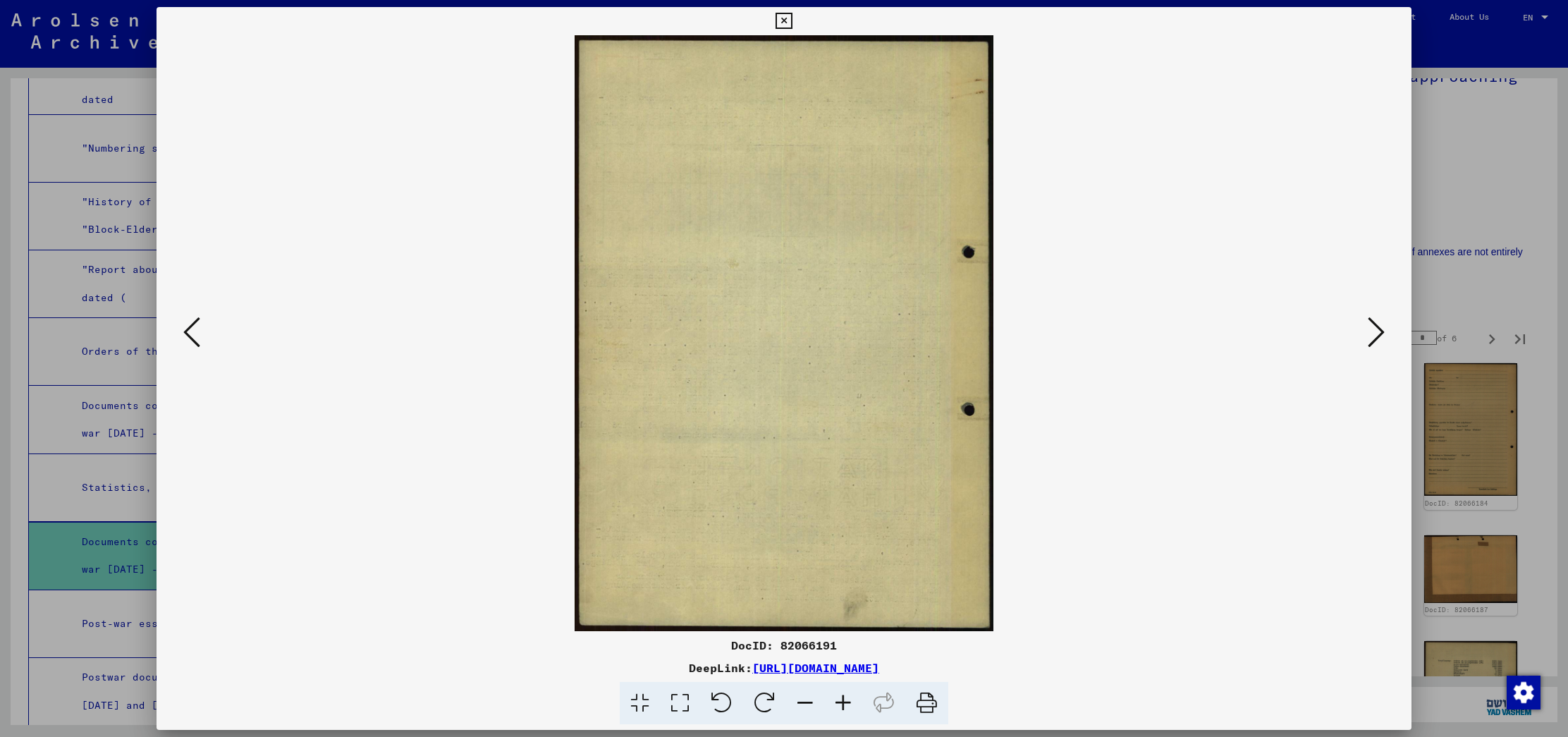
click at [1379, 331] on icon at bounding box center [1375, 332] width 17 height 34
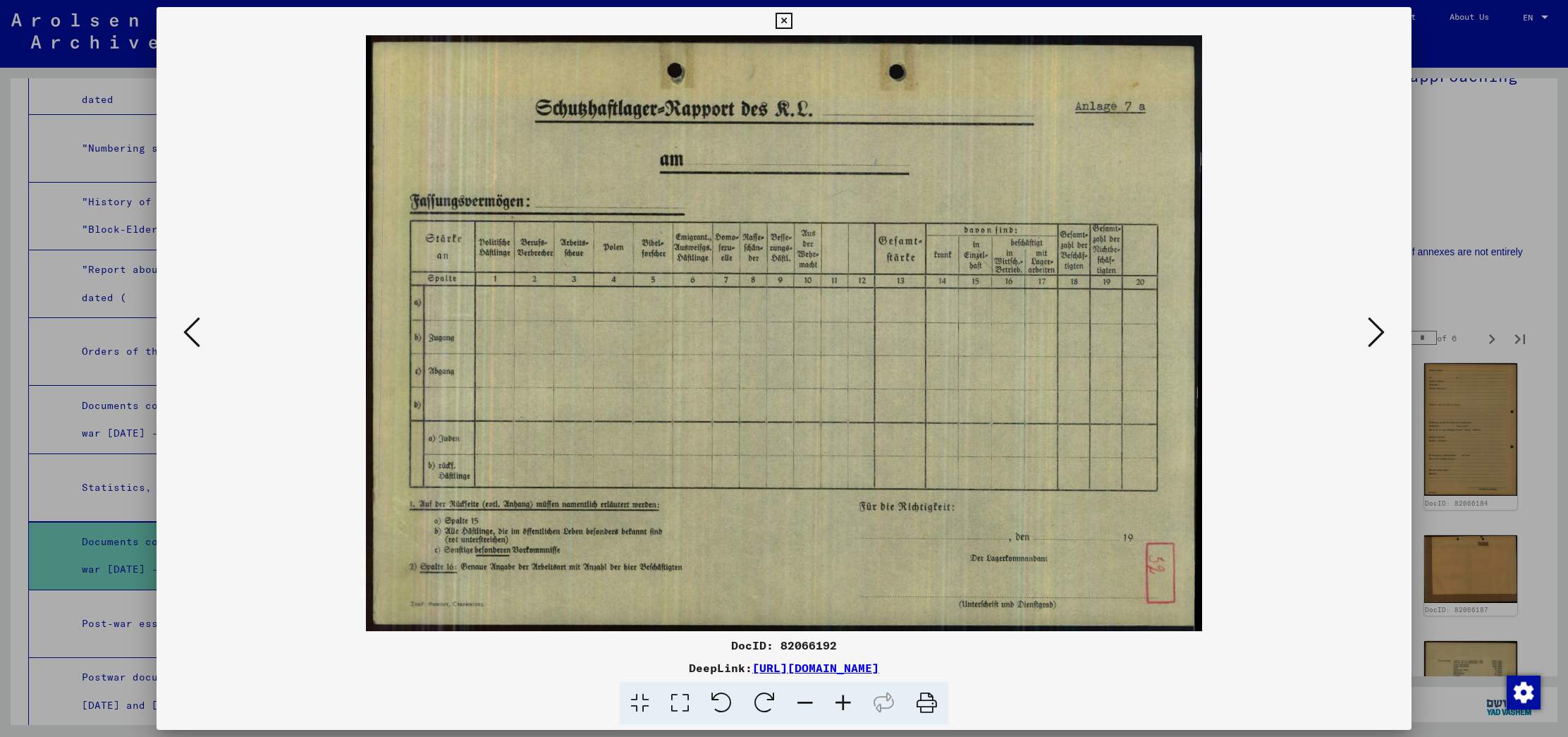
click at [1379, 331] on icon at bounding box center [1375, 332] width 17 height 34
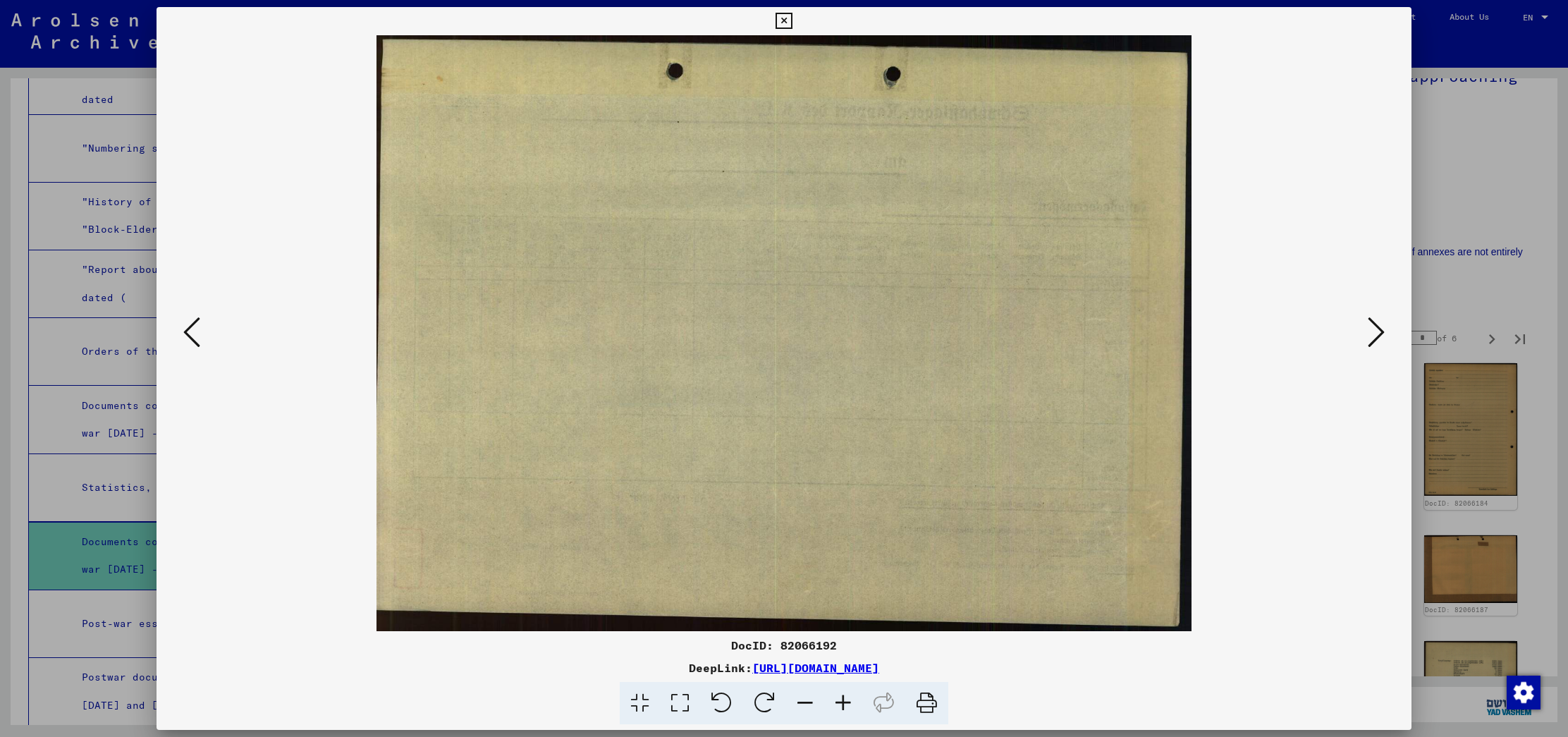
click at [1379, 331] on icon at bounding box center [1375, 332] width 17 height 34
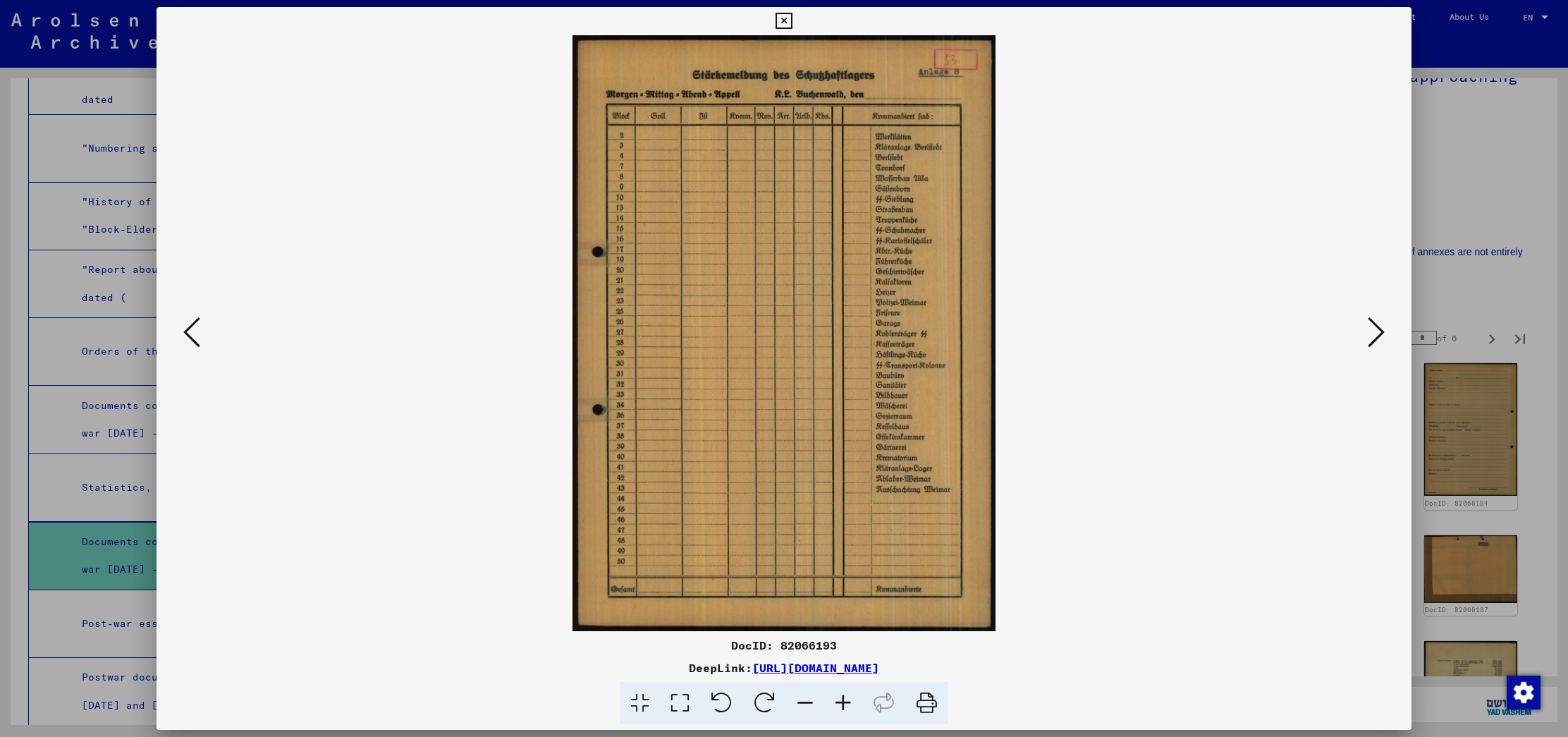
click at [1379, 331] on icon at bounding box center [1375, 332] width 17 height 34
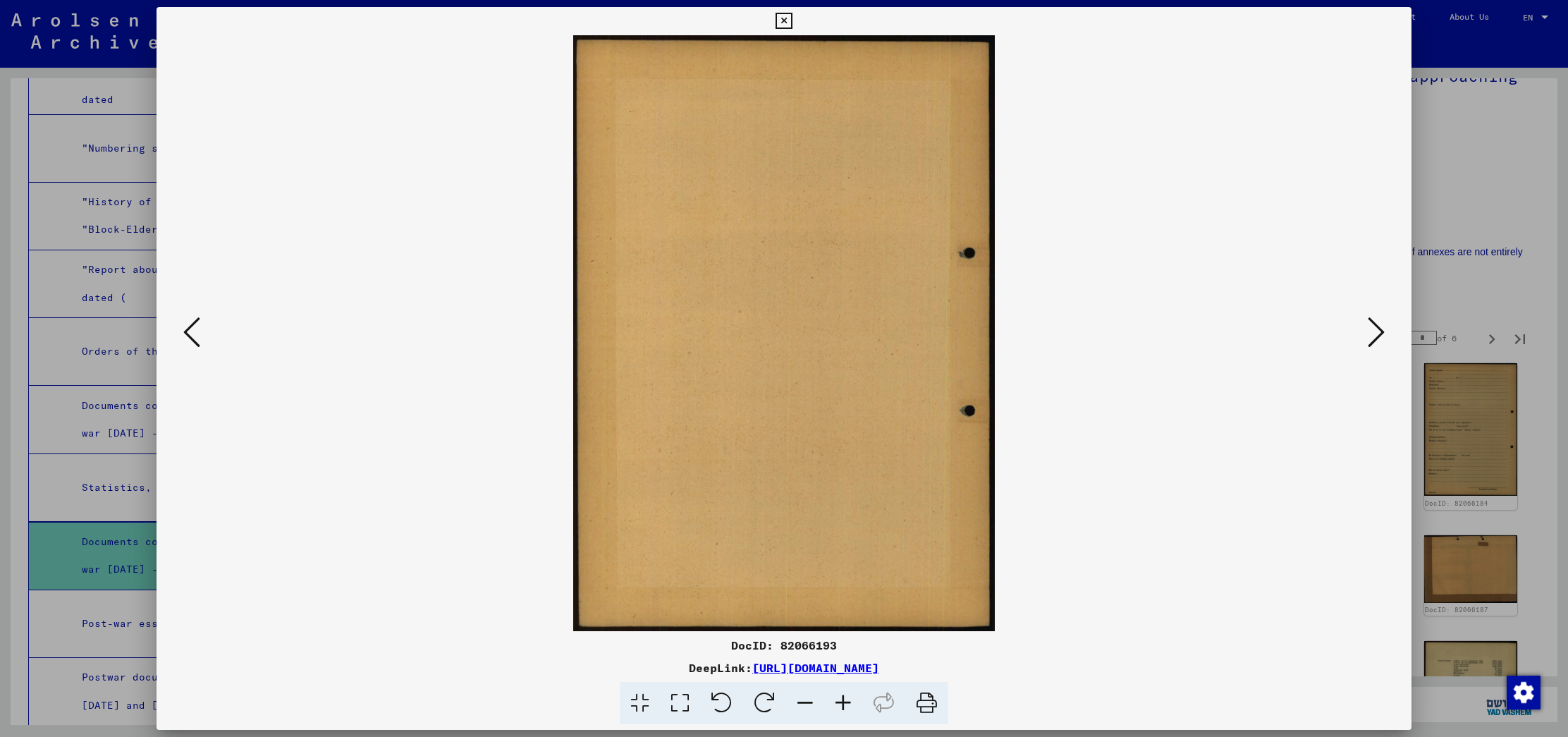
click at [1379, 331] on icon at bounding box center [1375, 332] width 17 height 34
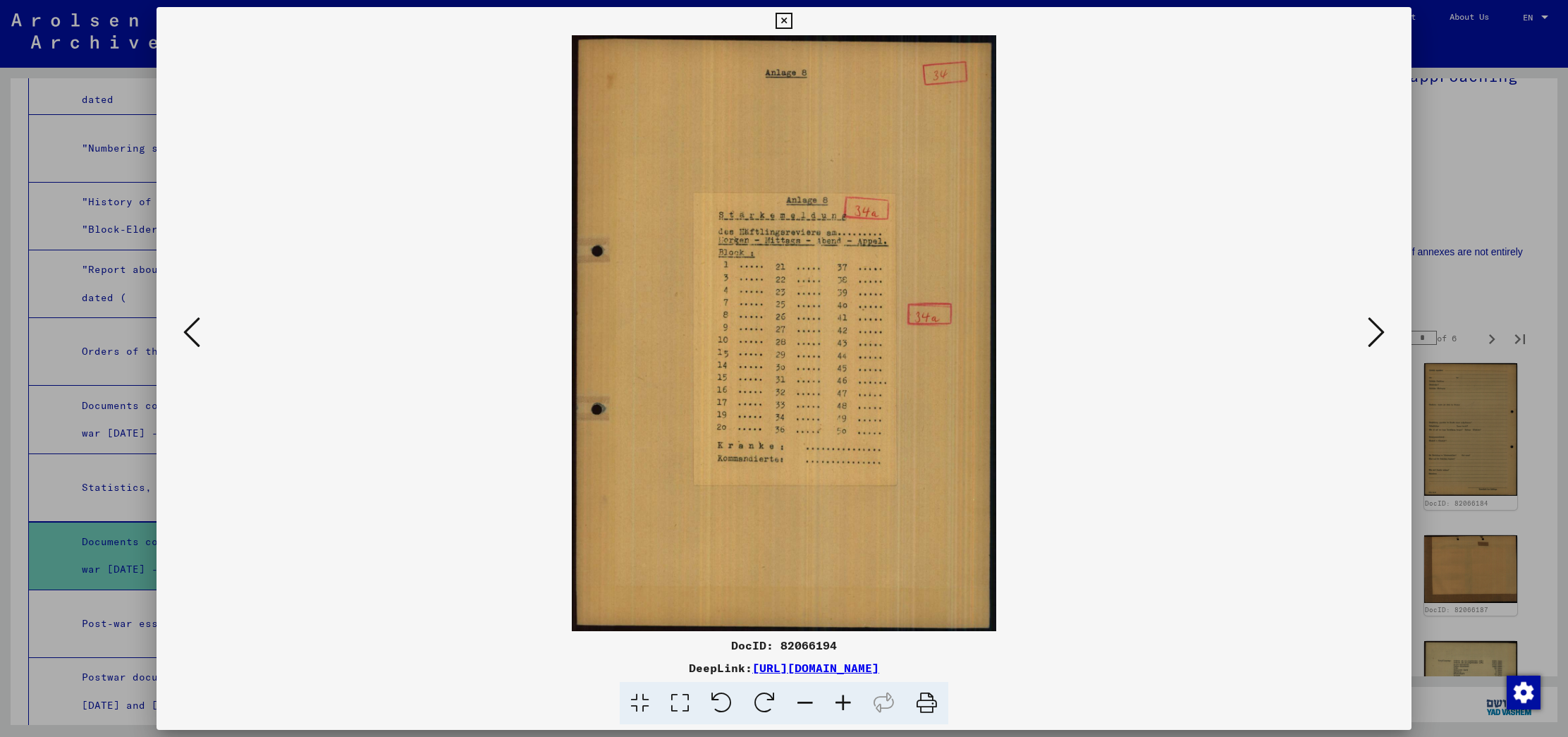
click at [1379, 331] on icon at bounding box center [1375, 332] width 17 height 34
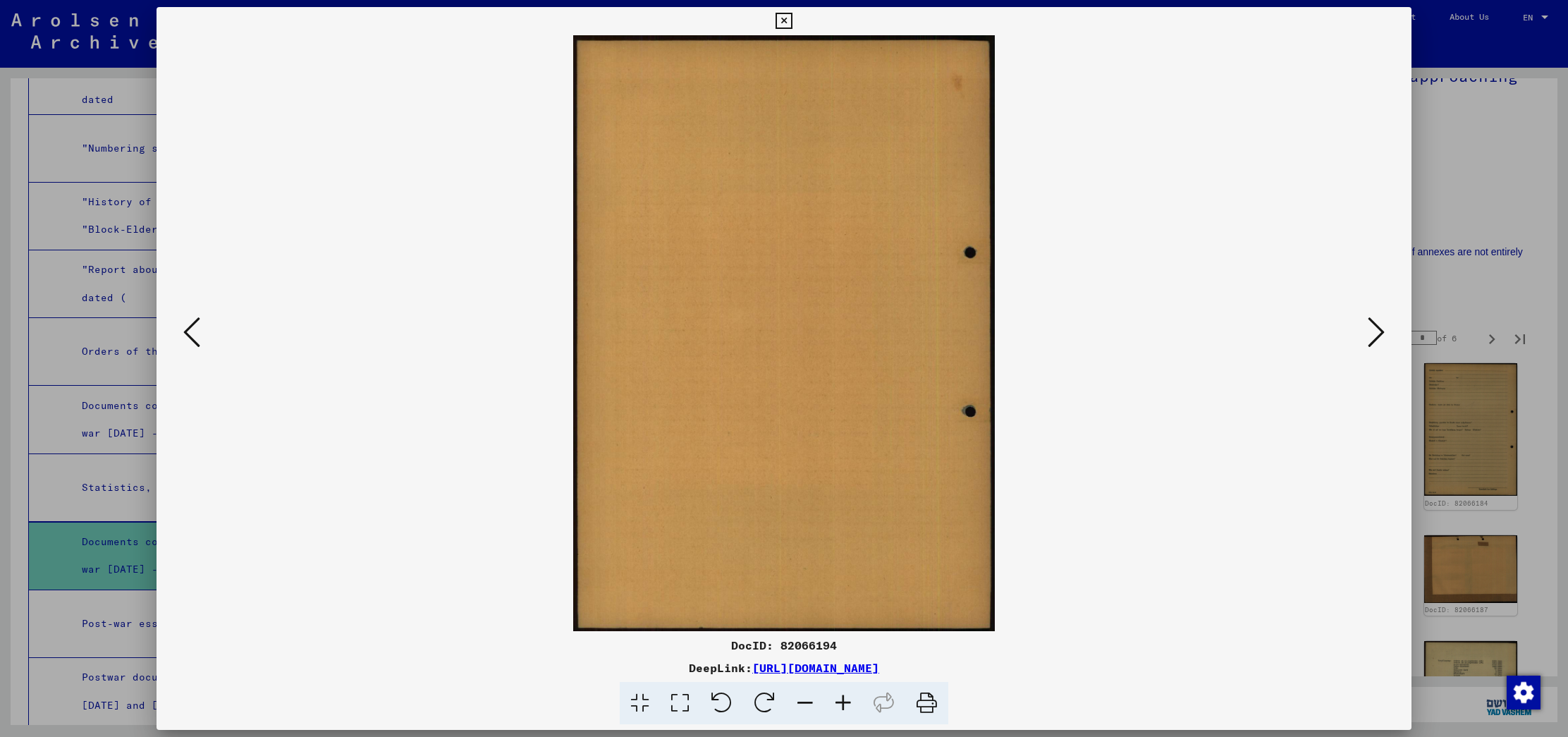
click at [1379, 331] on icon at bounding box center [1375, 332] width 17 height 34
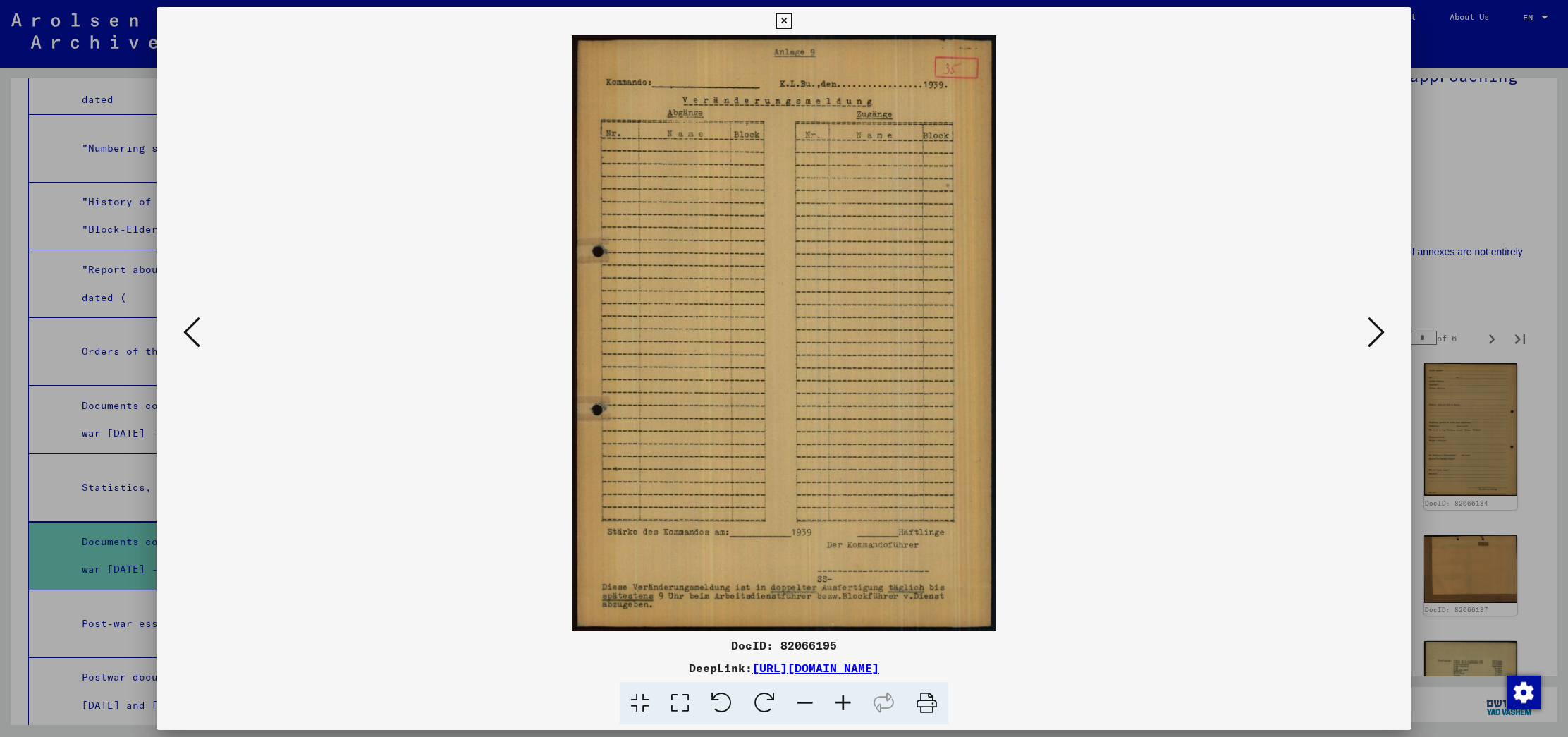
click at [1480, 290] on div at bounding box center [784, 368] width 1568 height 737
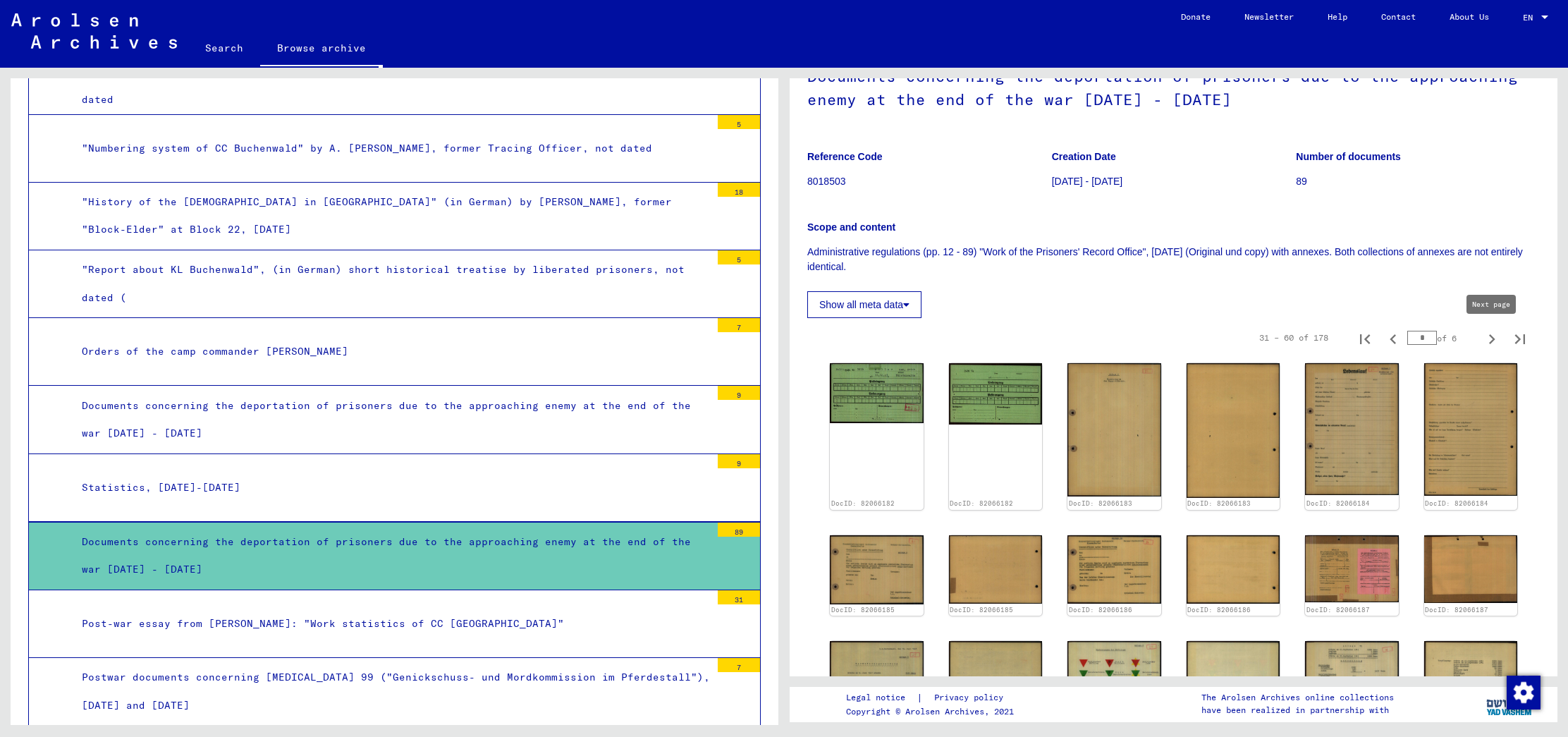
click at [1487, 337] on icon "Next page" at bounding box center [1491, 339] width 20 height 20
type input "*"
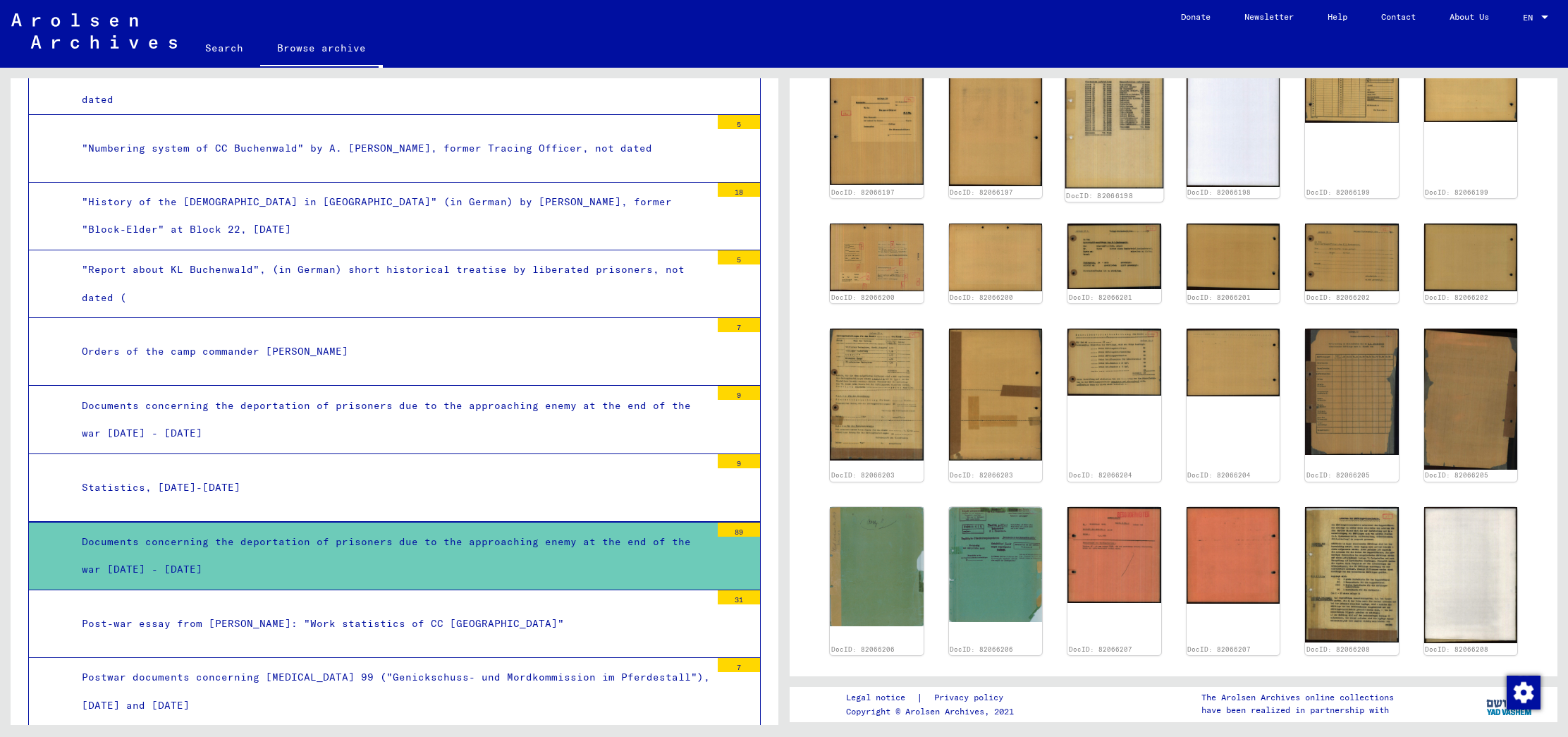
scroll to position [414, 0]
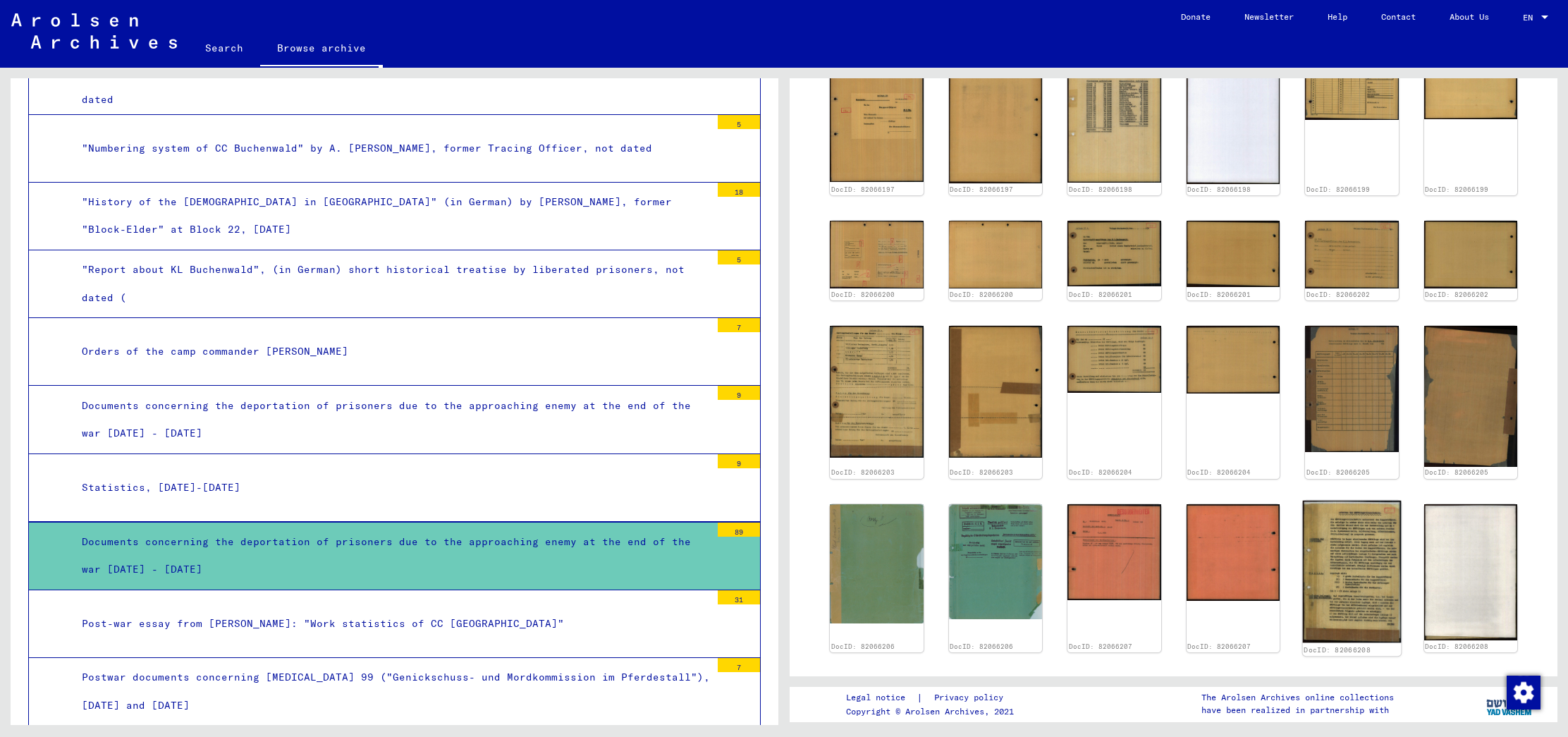
click at [1334, 547] on img at bounding box center [1352, 571] width 98 height 142
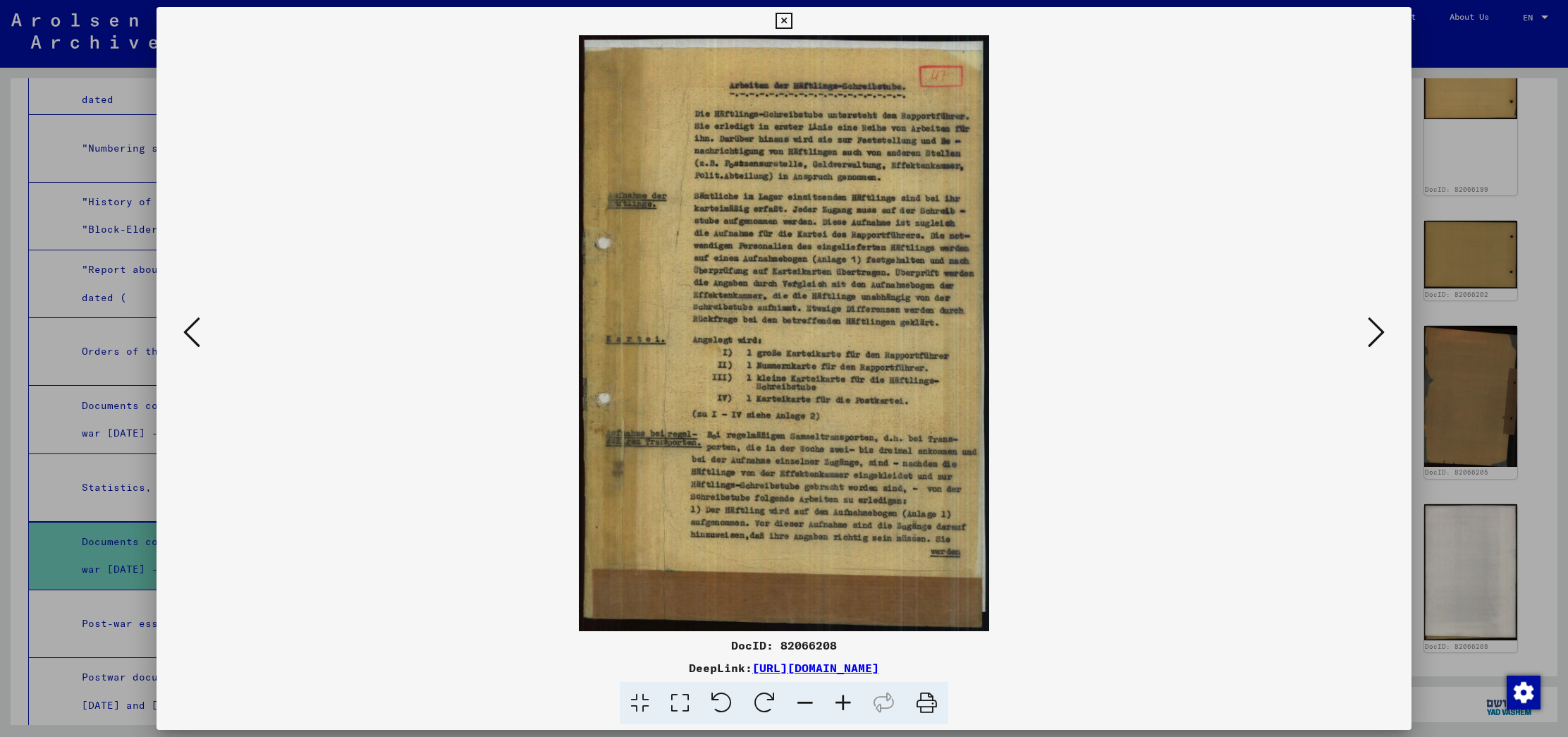
click at [1372, 326] on icon at bounding box center [1375, 332] width 17 height 34
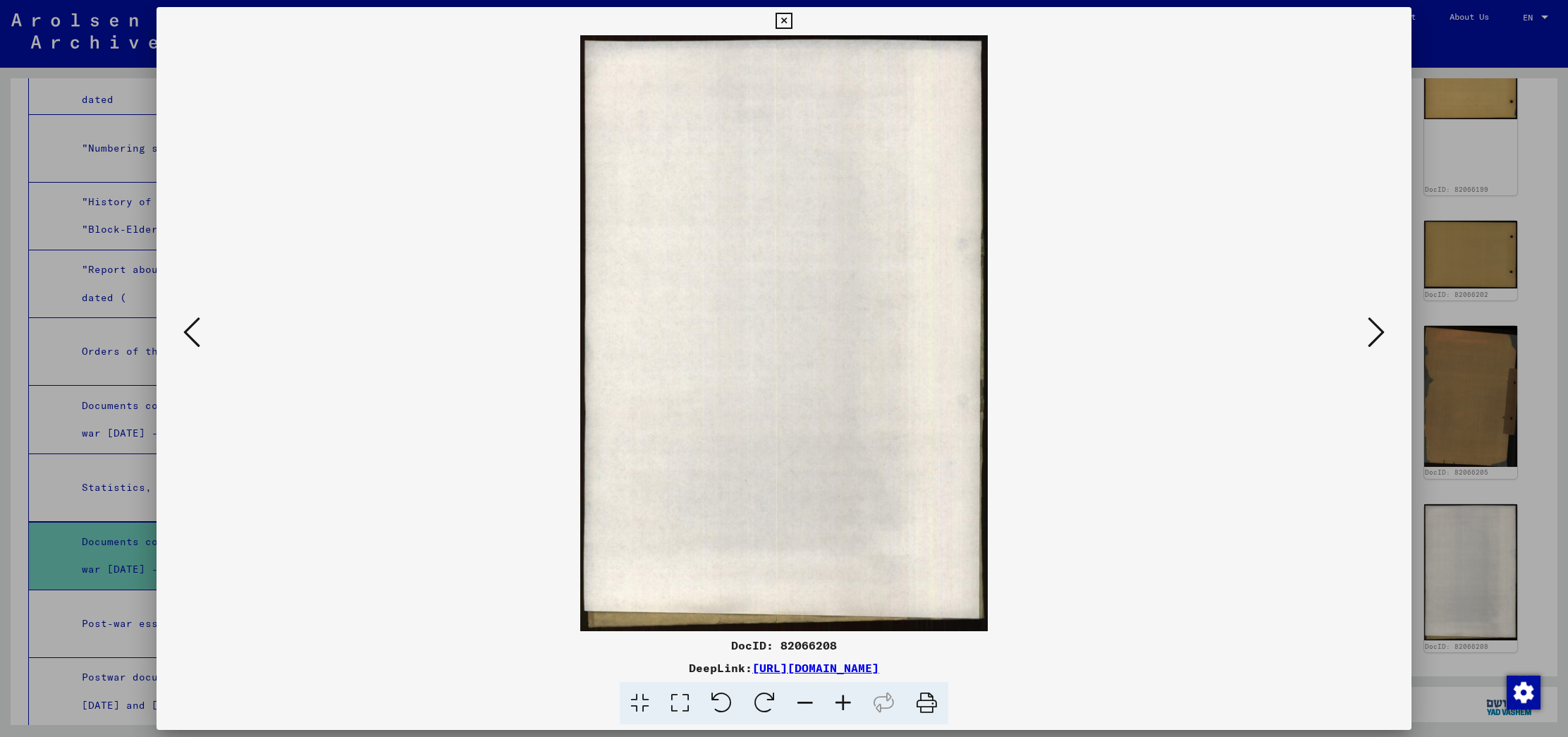
click at [1372, 326] on icon at bounding box center [1375, 332] width 17 height 34
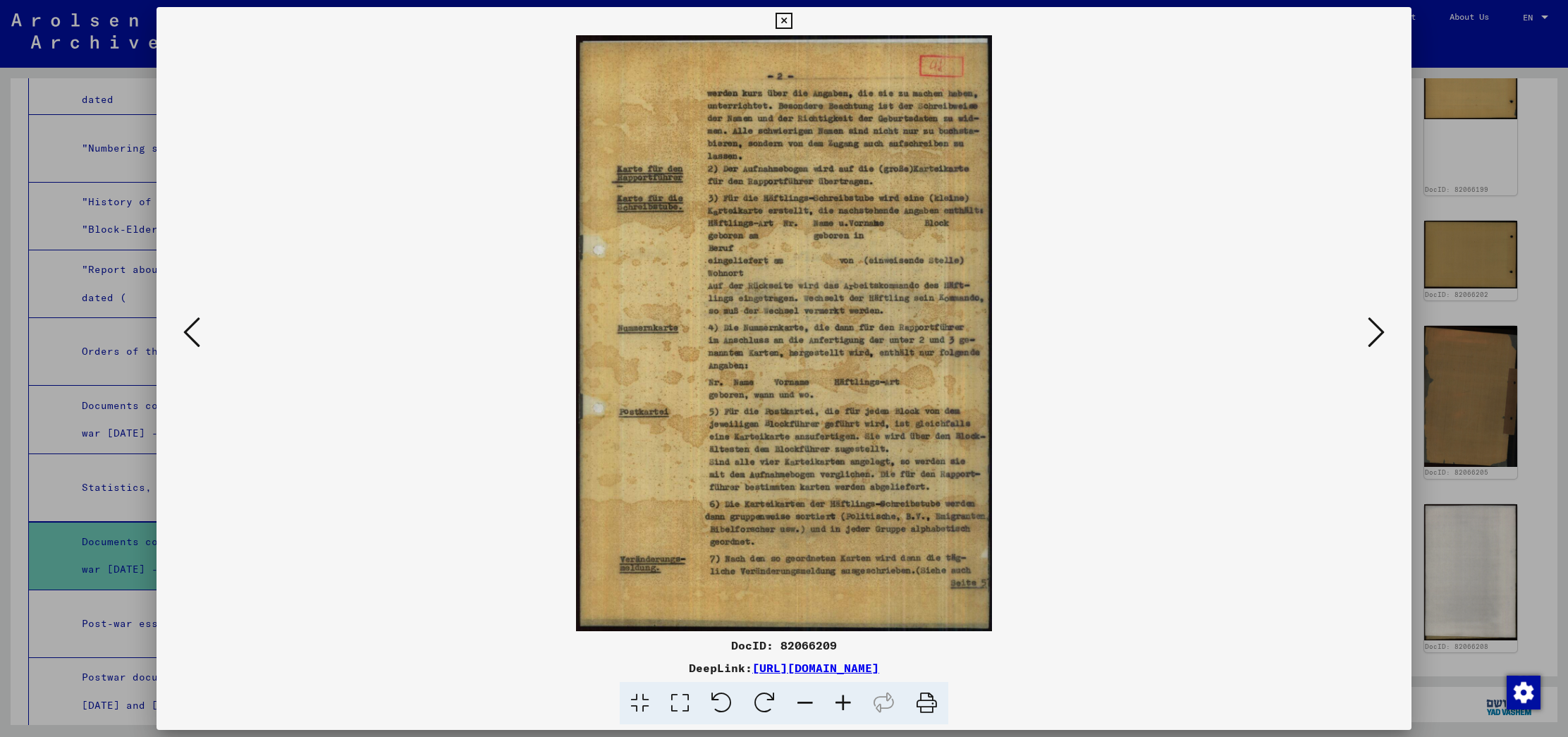
click at [1549, 294] on div at bounding box center [784, 368] width 1568 height 737
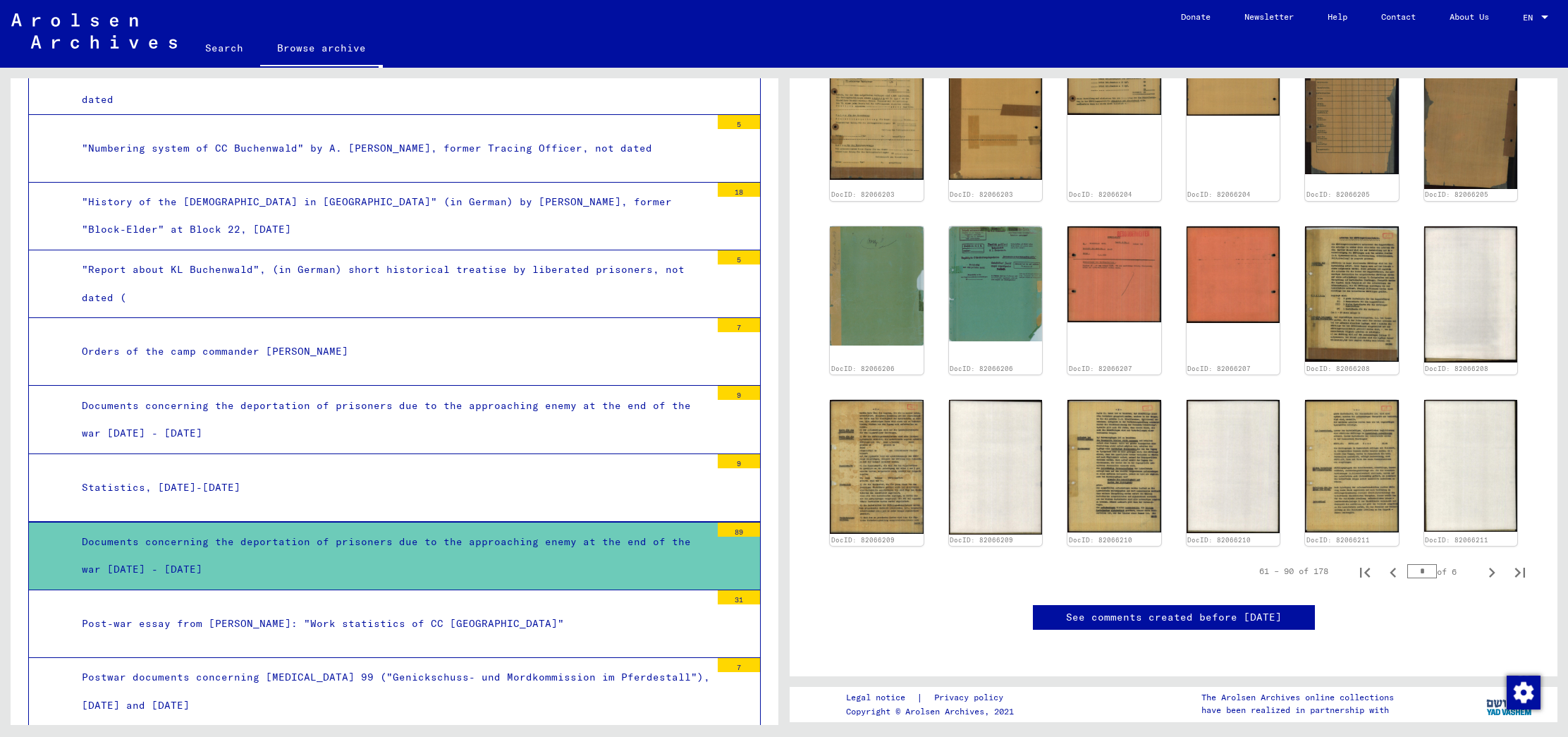
scroll to position [871, 0]
click at [1493, 563] on icon "Next page" at bounding box center [1491, 572] width 20 height 20
type input "*"
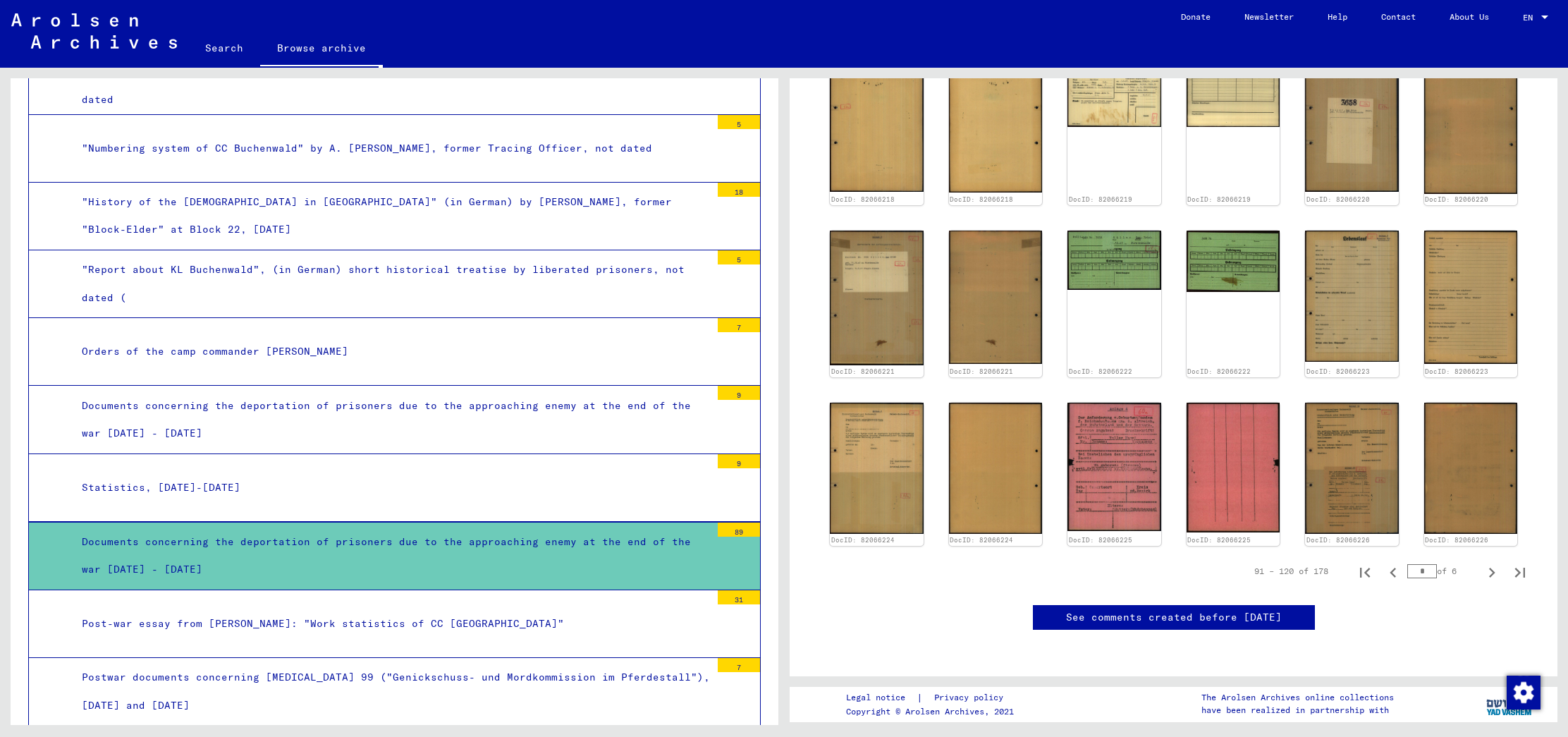
scroll to position [917, 0]
click at [1491, 563] on icon "Next page" at bounding box center [1491, 572] width 20 height 20
type input "*"
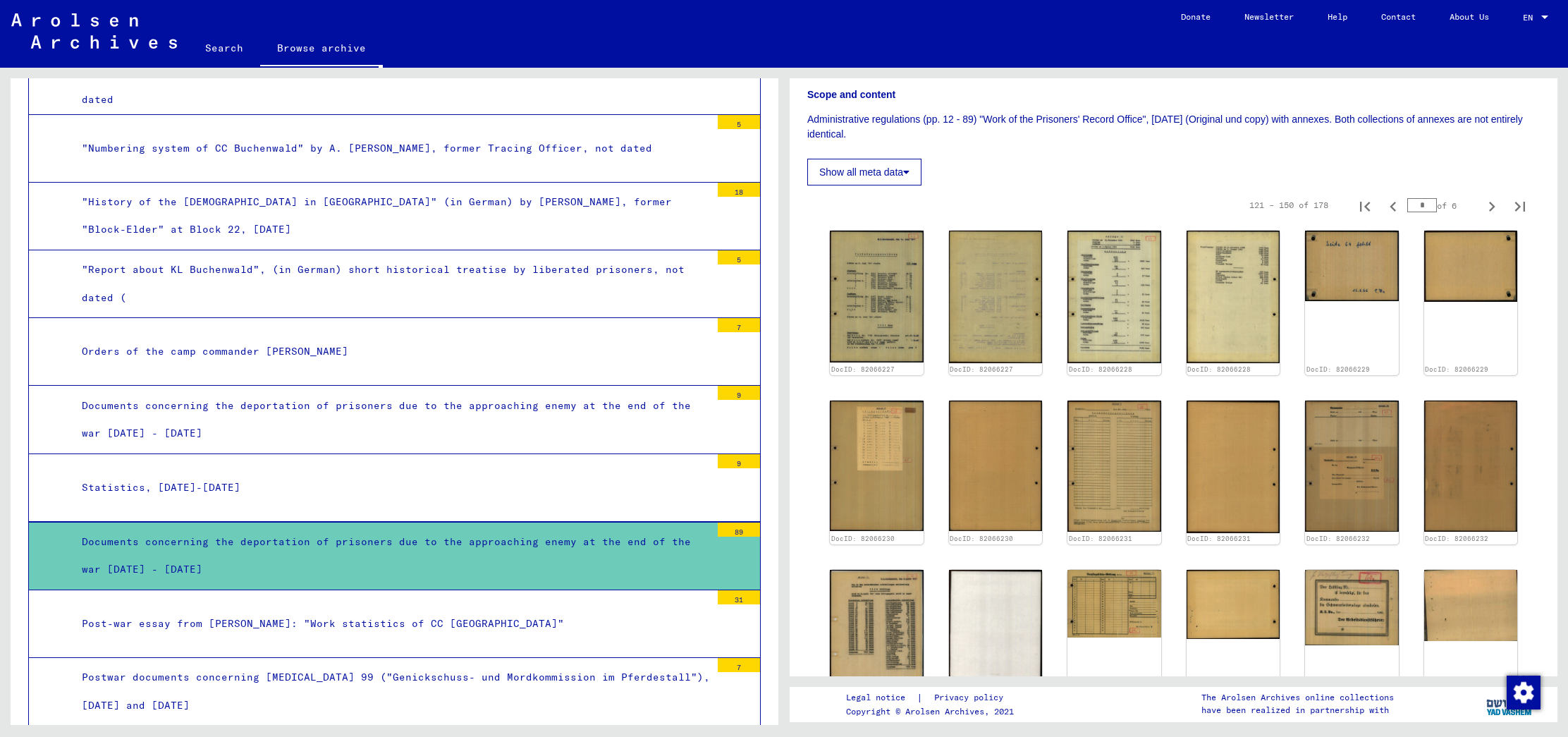
scroll to position [236, 0]
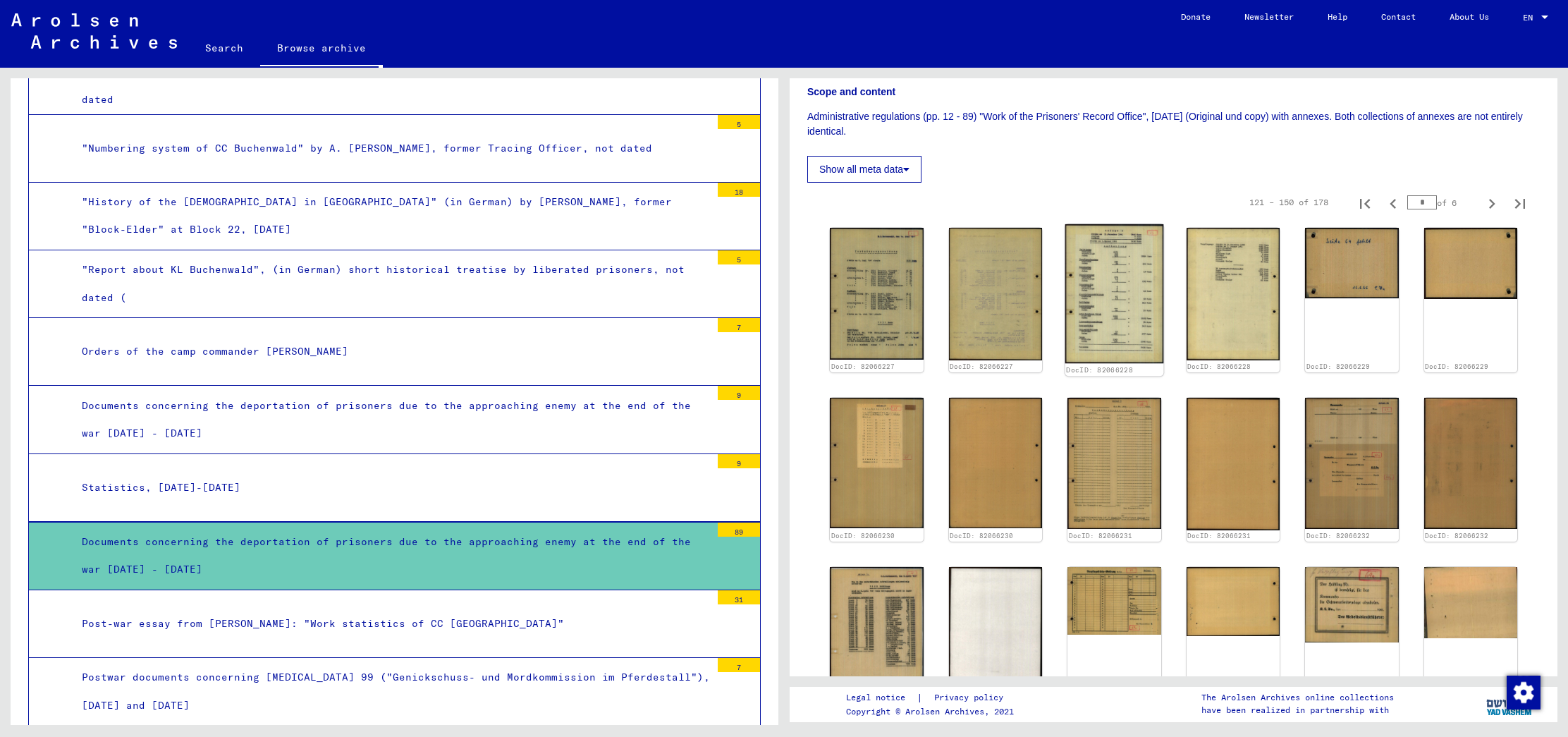
click at [1112, 280] on img at bounding box center [1114, 293] width 98 height 139
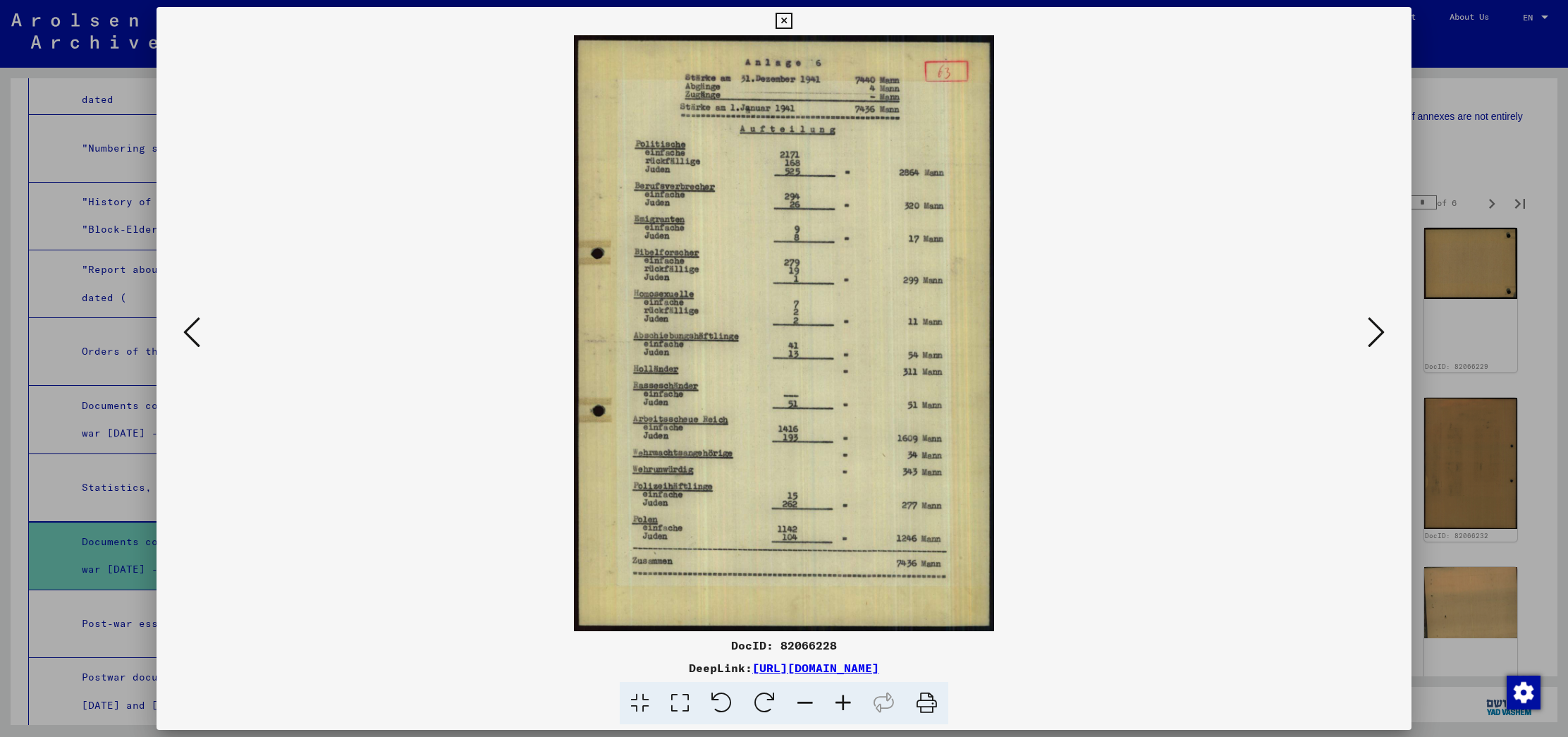
click at [1505, 156] on div at bounding box center [784, 368] width 1568 height 737
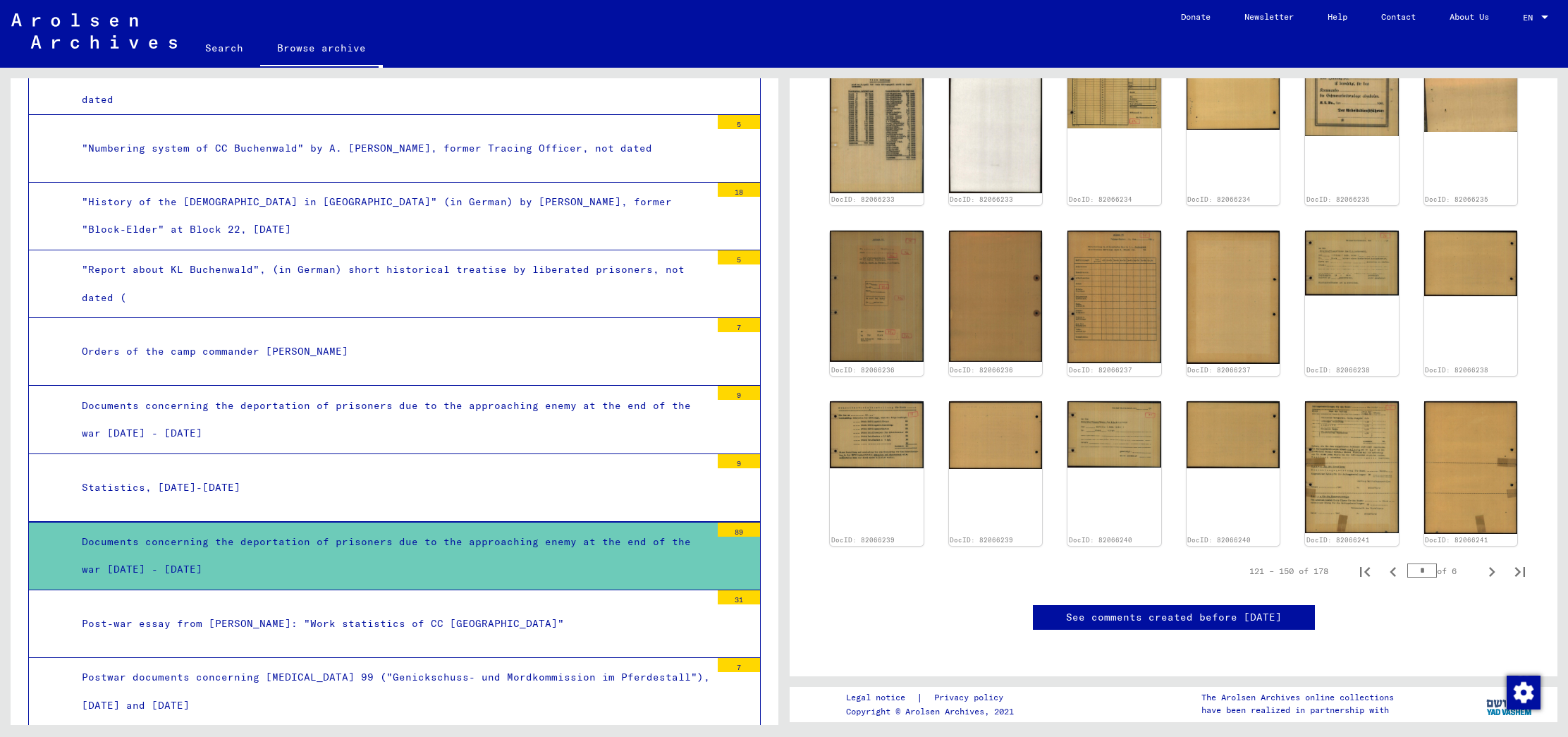
scroll to position [992, 0]
click at [1497, 562] on icon "Next page" at bounding box center [1491, 572] width 20 height 20
type input "*"
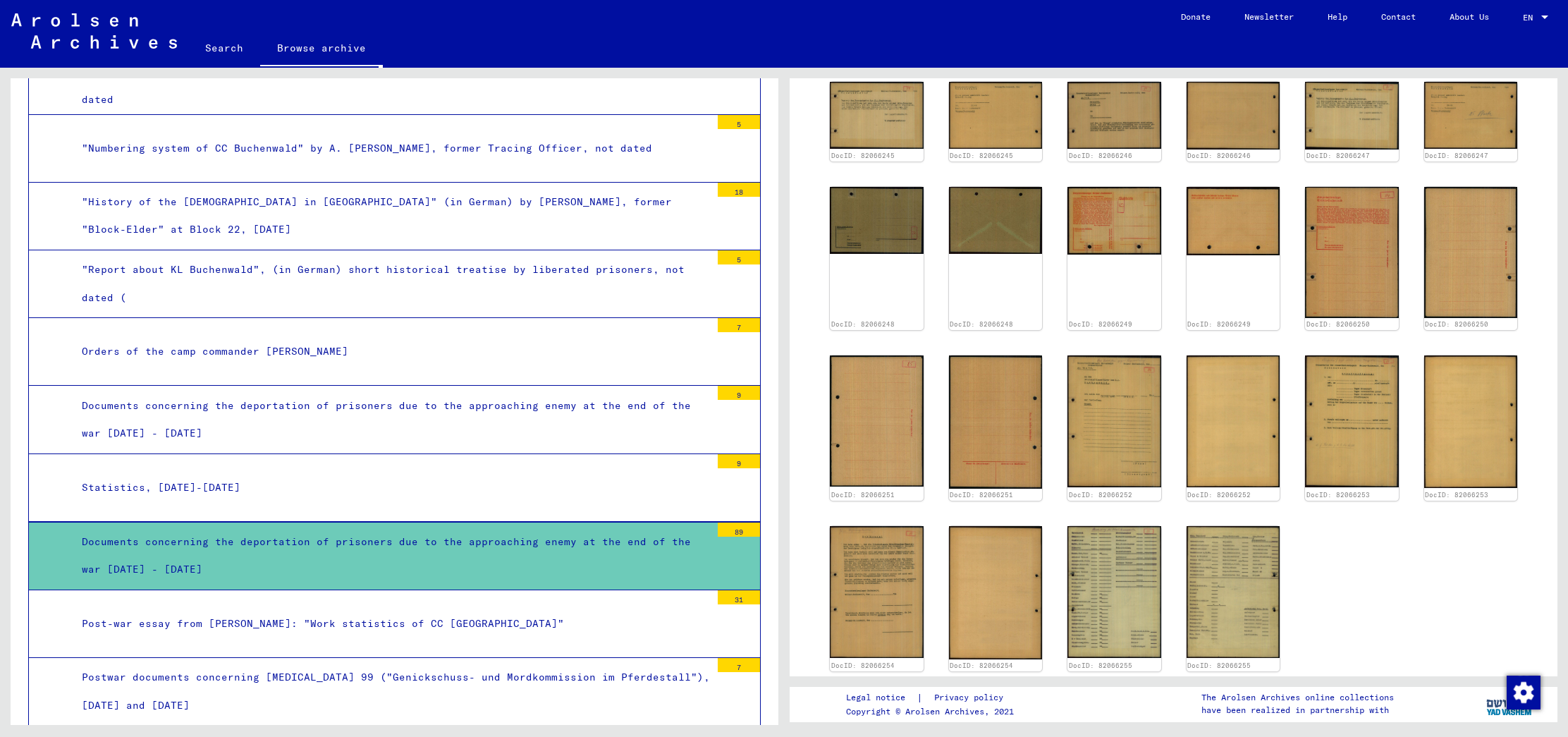
scroll to position [290, 0]
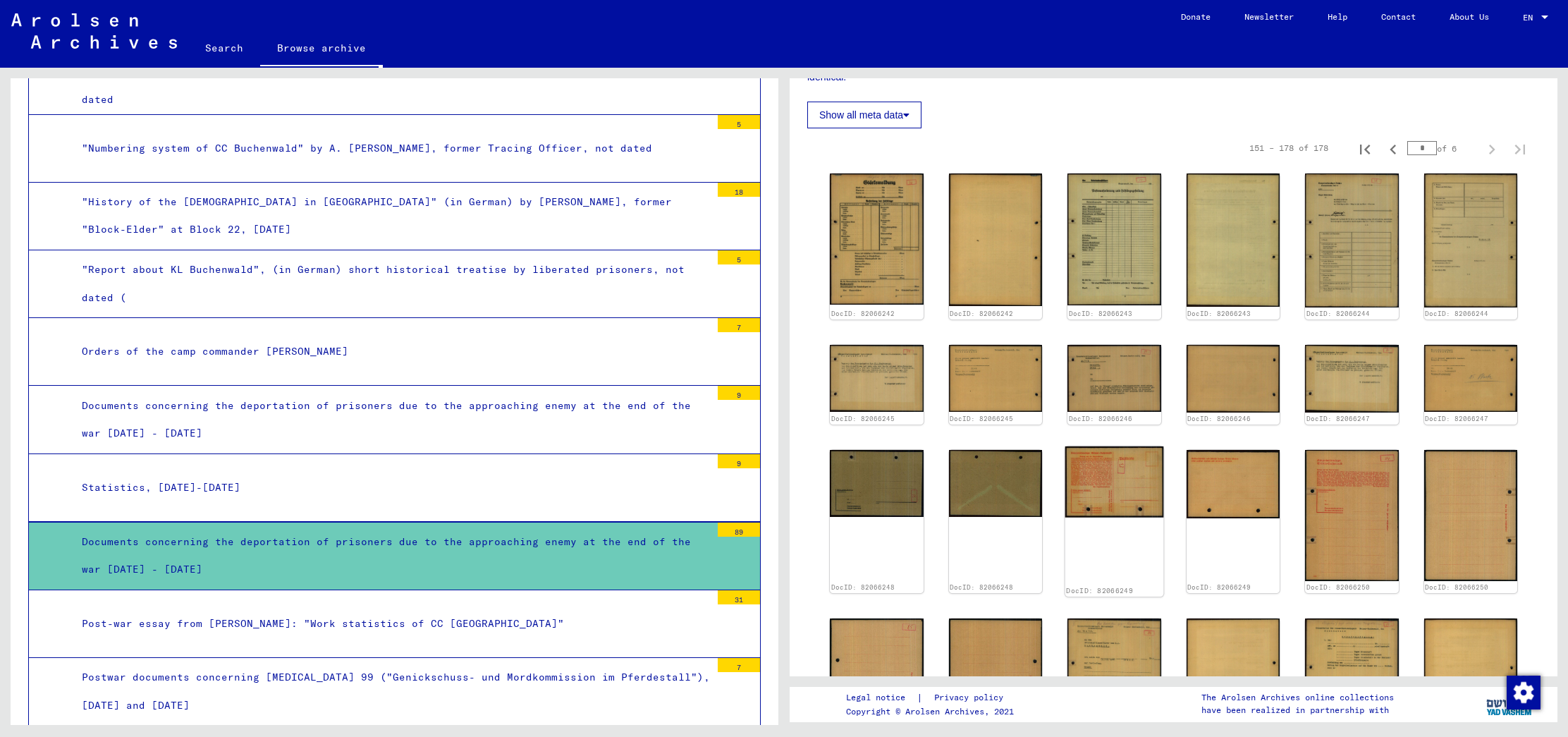
click at [1095, 488] on img at bounding box center [1114, 482] width 98 height 72
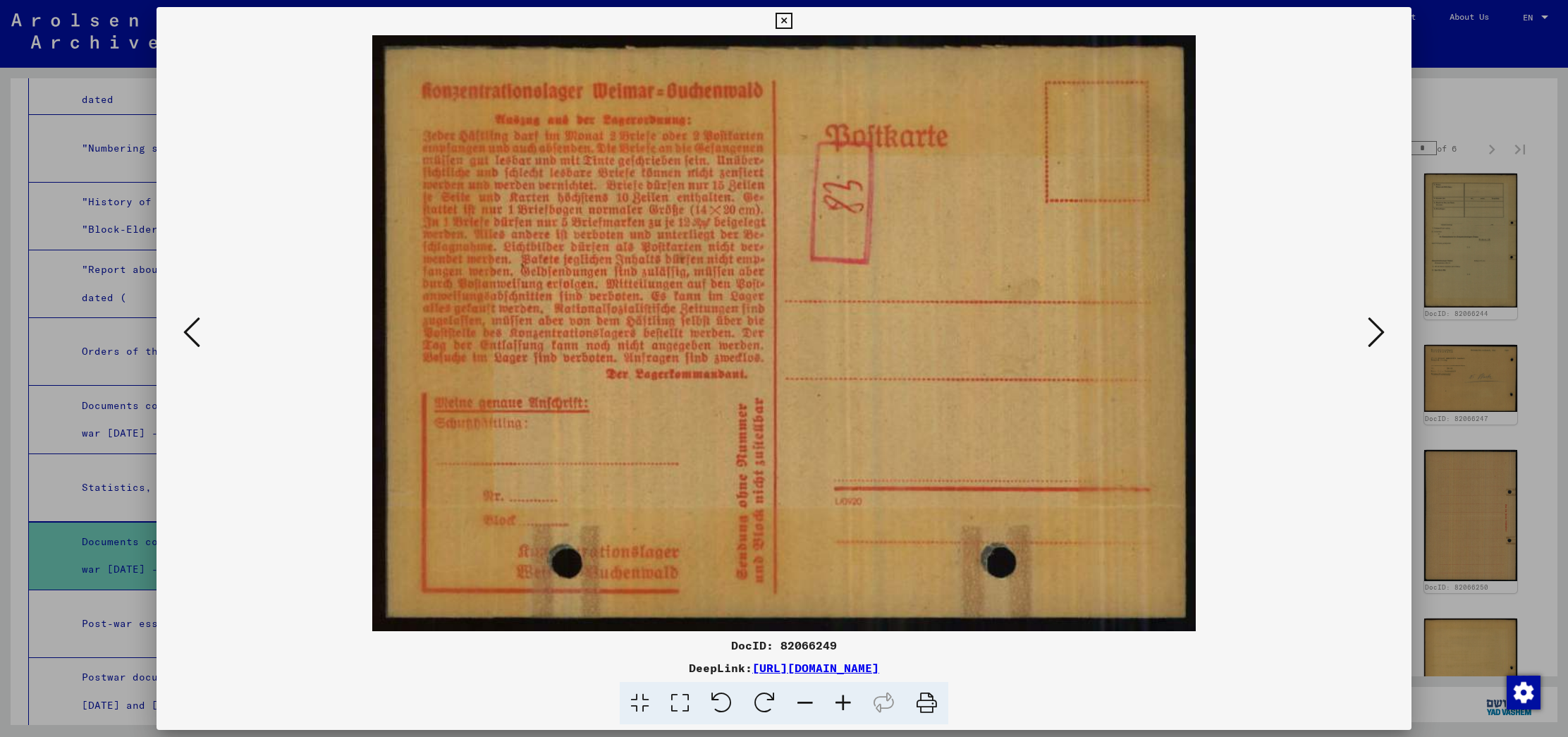
click at [1369, 327] on icon at bounding box center [1375, 332] width 17 height 34
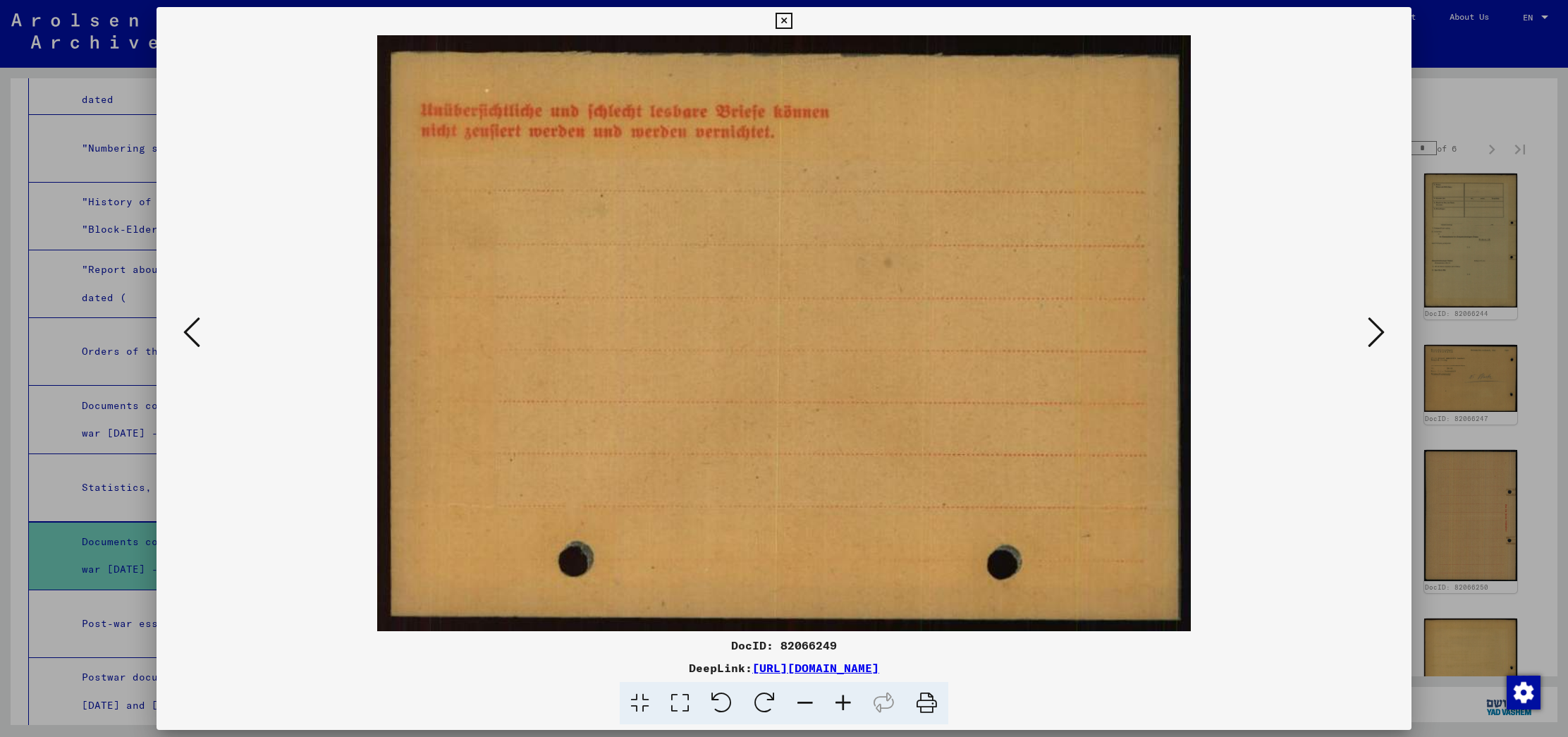
click at [1369, 327] on icon at bounding box center [1375, 332] width 17 height 34
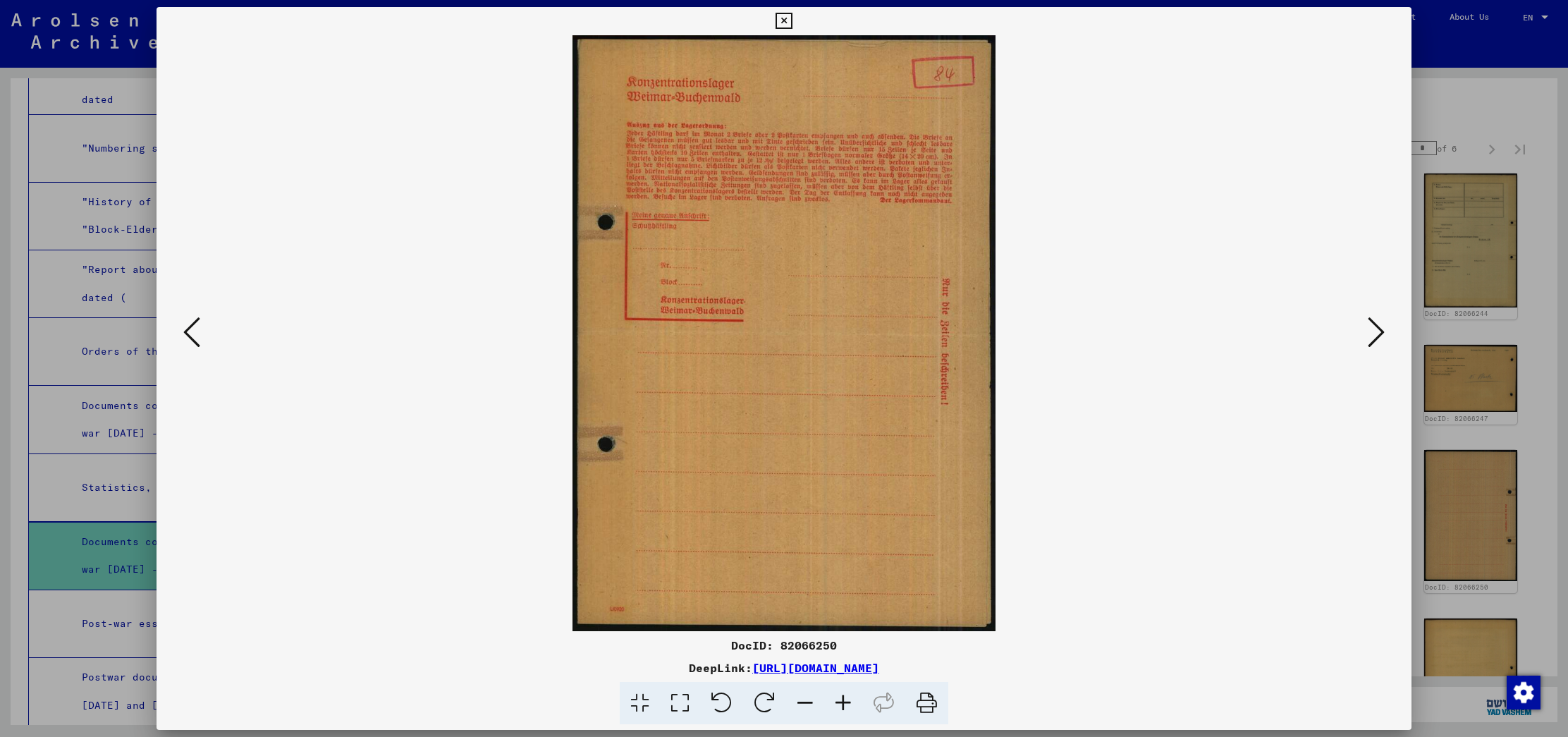
click at [1487, 108] on div at bounding box center [784, 368] width 1568 height 737
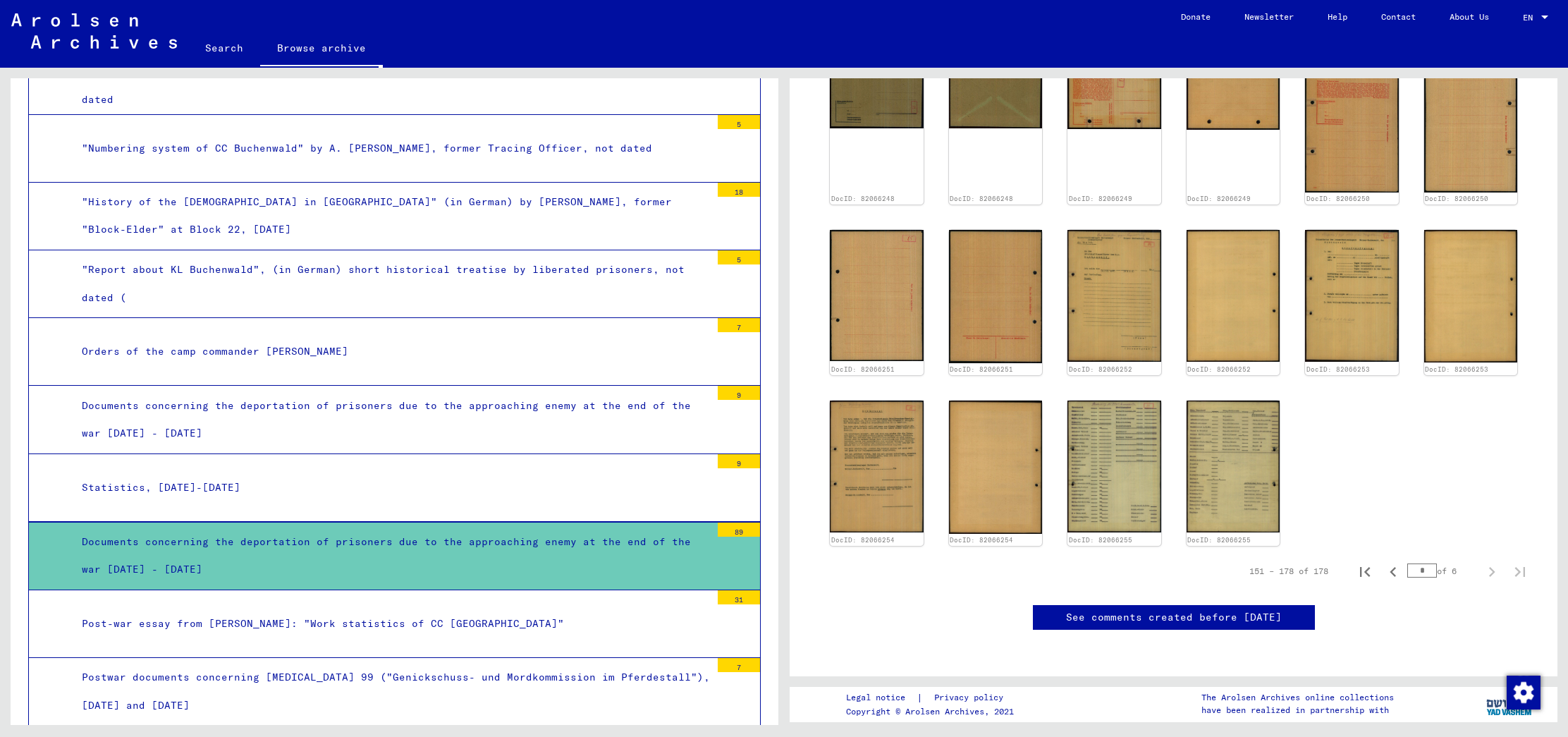
scroll to position [683, 0]
click at [604, 610] on div "Post-war essay from [PERSON_NAME]: "Work statistics of CC [GEOGRAPHIC_DATA]"" at bounding box center [391, 624] width 639 height 27
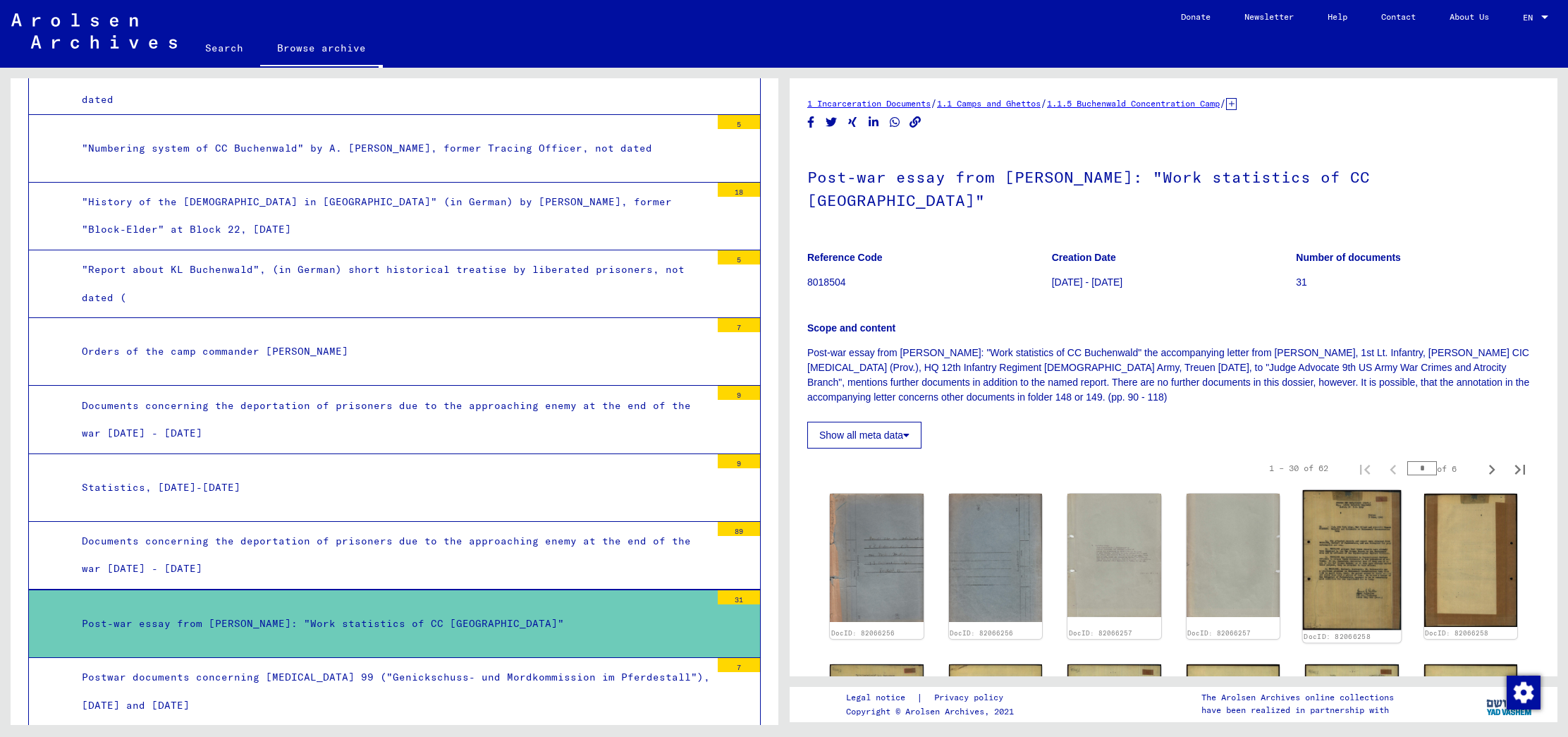
click at [1333, 529] on img at bounding box center [1352, 559] width 98 height 139
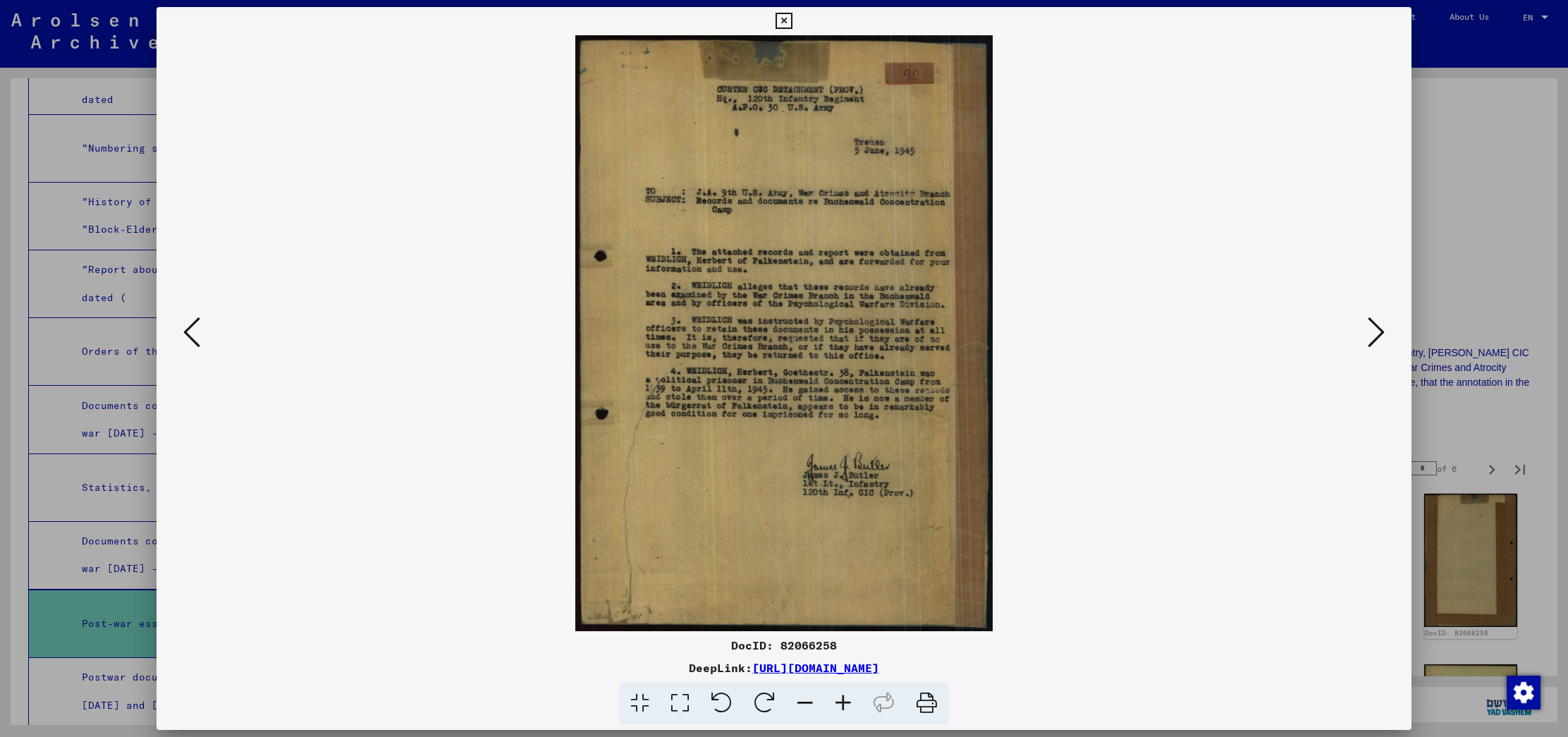
click at [1375, 338] on icon at bounding box center [1375, 332] width 17 height 34
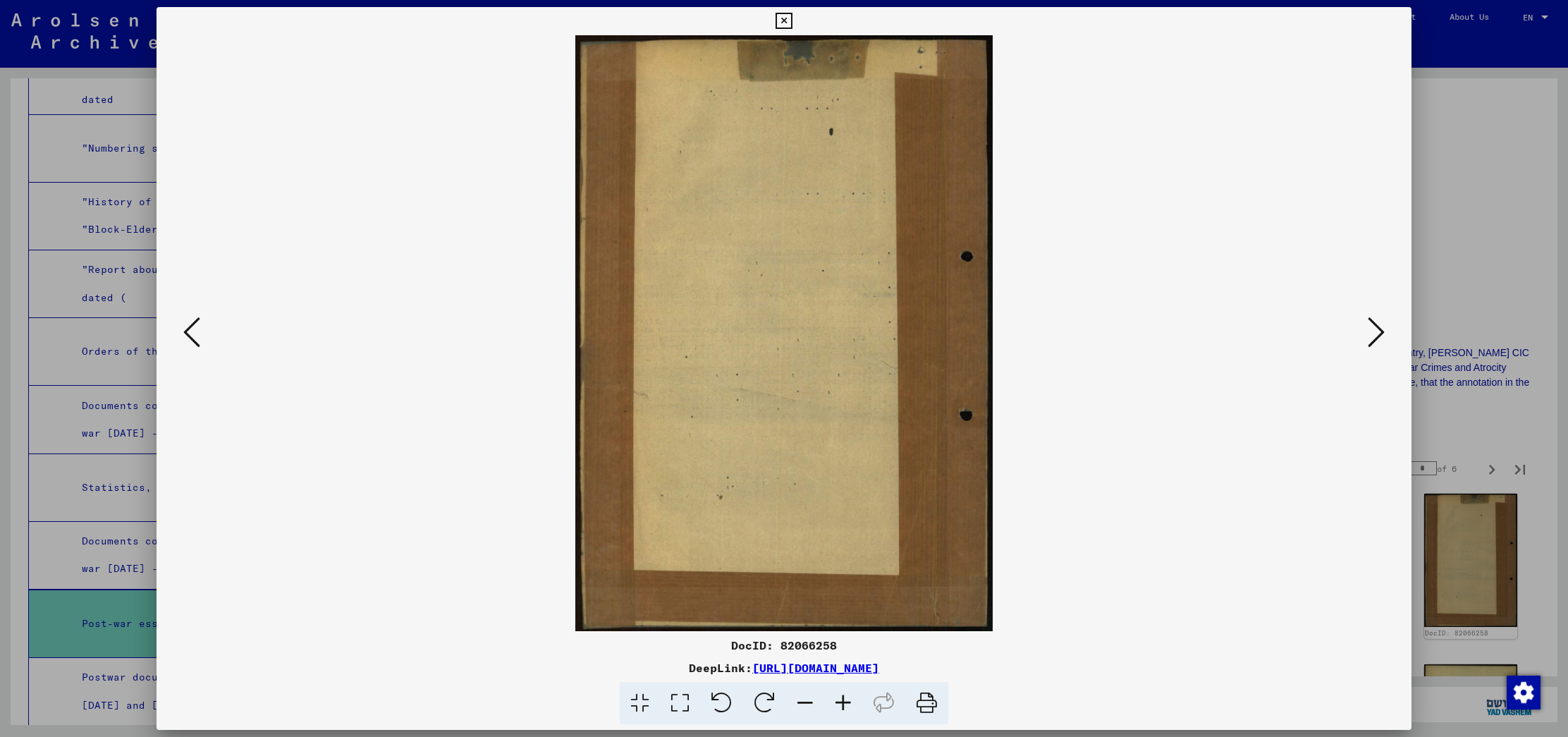
click at [1489, 345] on div at bounding box center [784, 368] width 1568 height 737
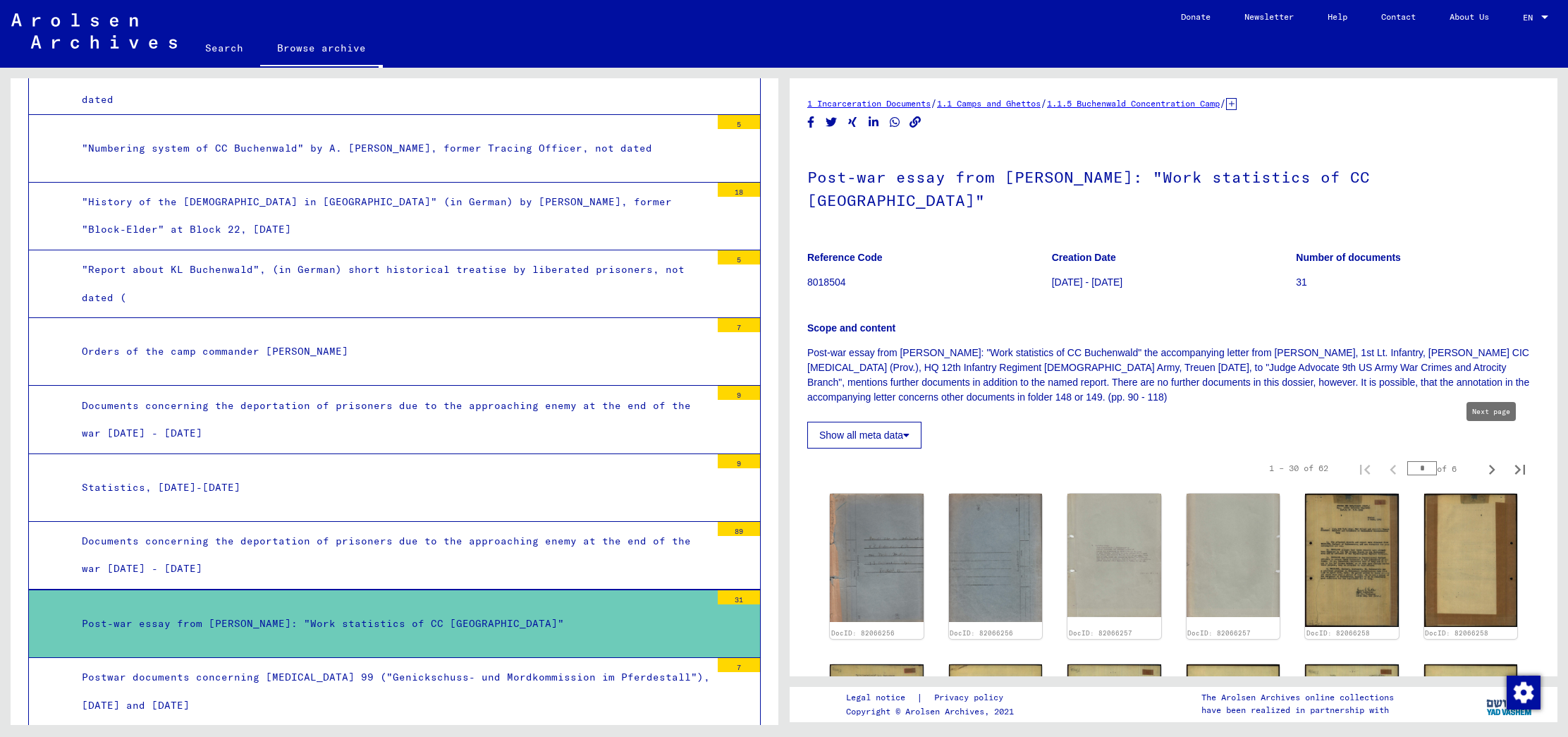
click at [1493, 460] on icon "Next page" at bounding box center [1491, 469] width 20 height 20
type input "*"
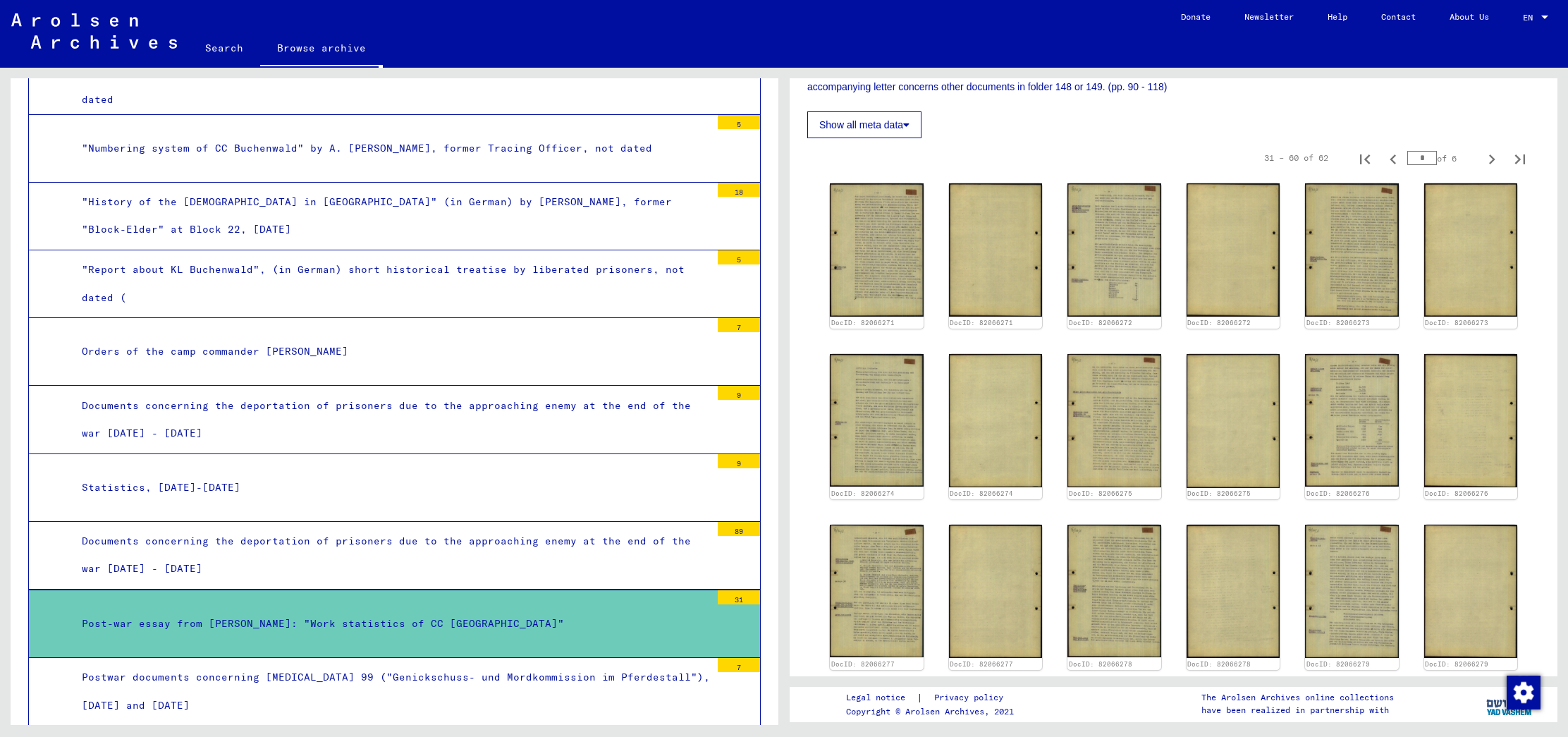
scroll to position [315, 0]
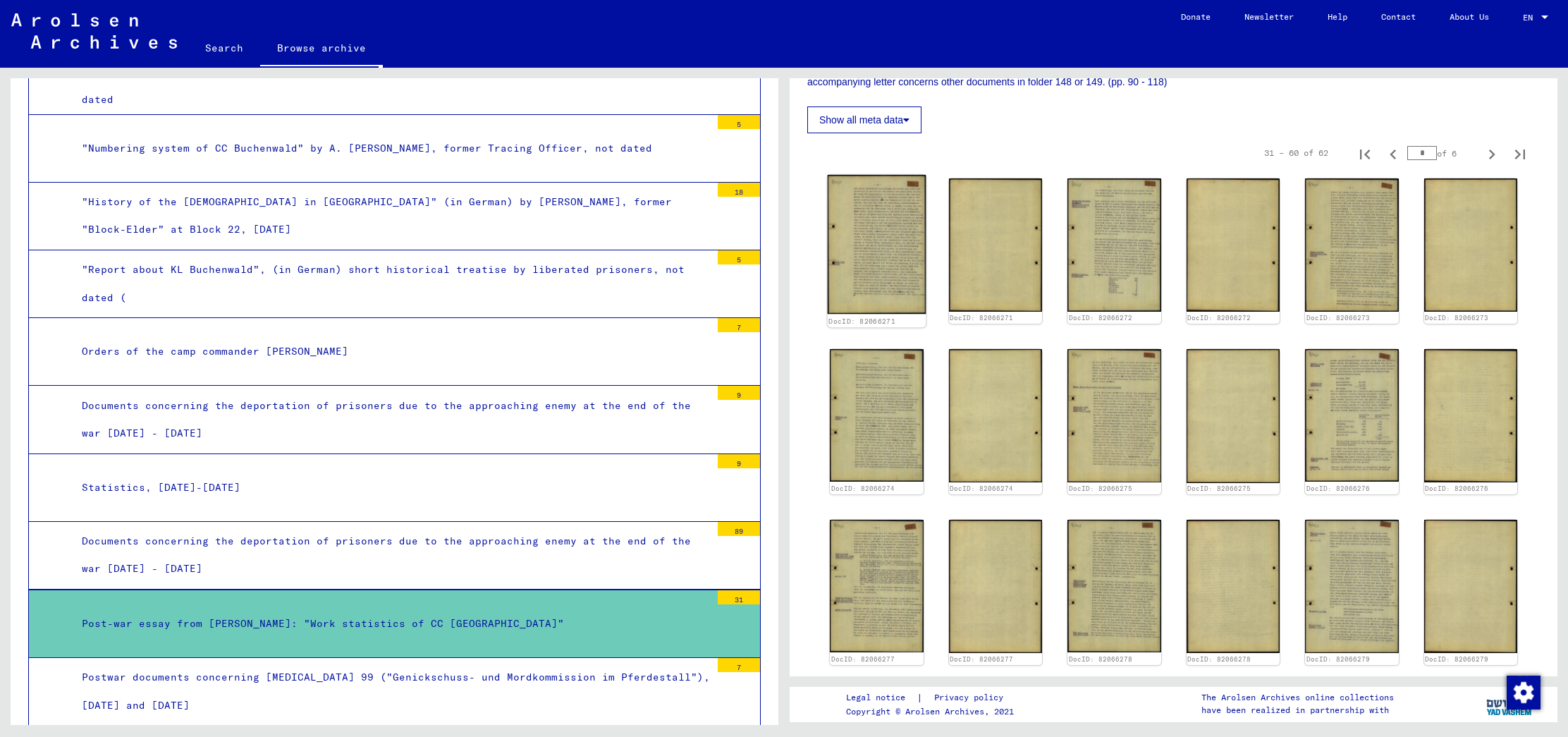
click at [856, 196] on img at bounding box center [877, 244] width 98 height 139
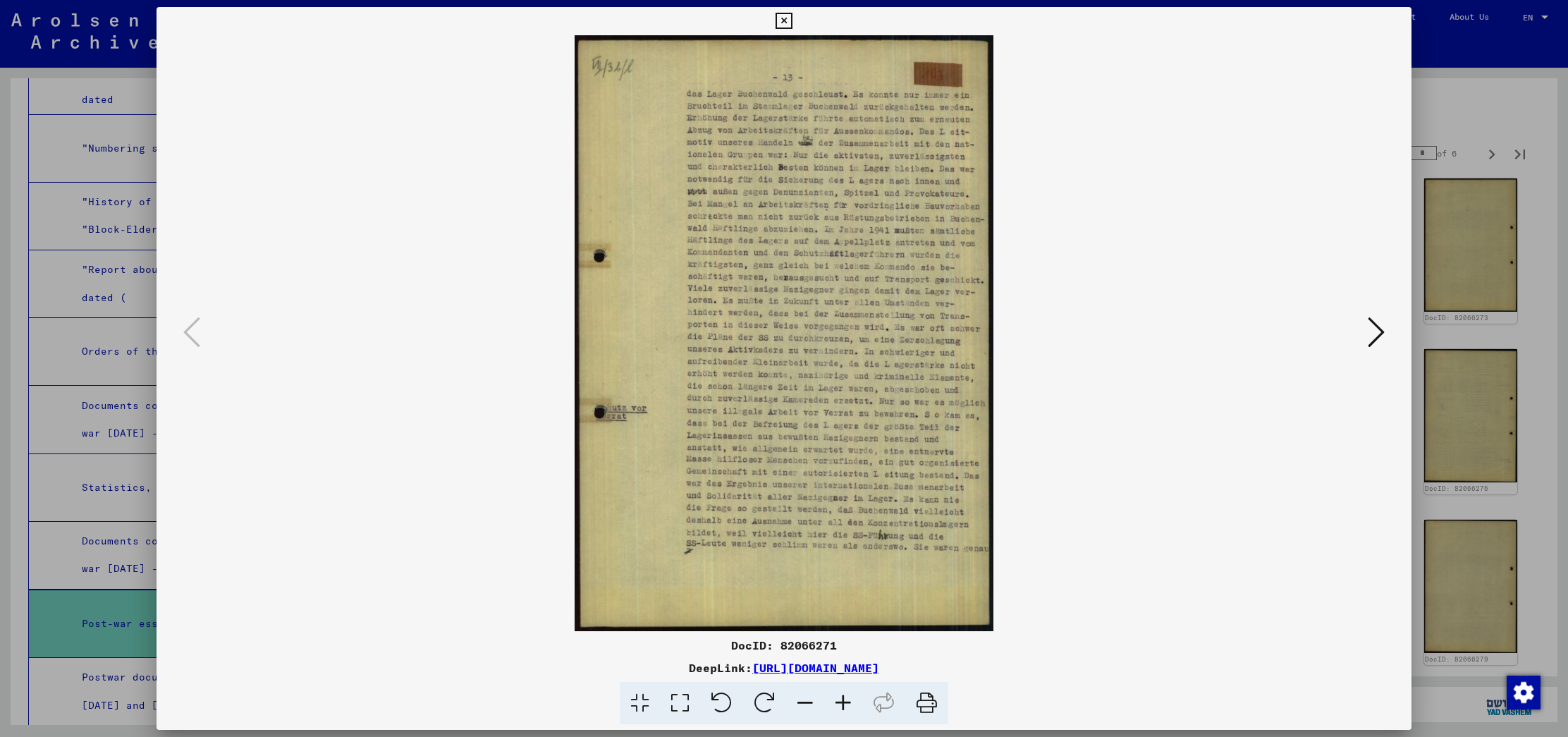
click at [1371, 319] on icon at bounding box center [1375, 332] width 17 height 34
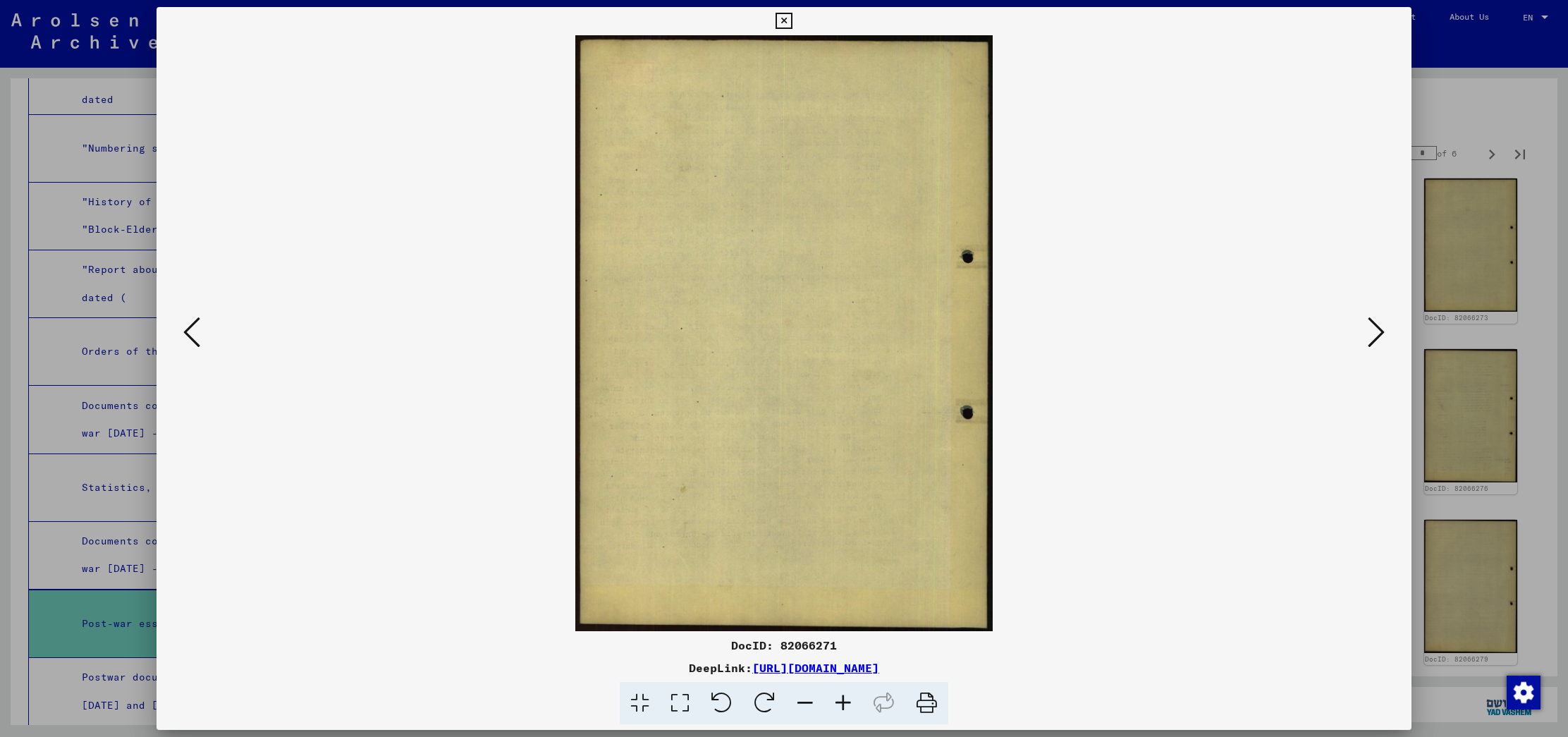
click at [1371, 319] on icon at bounding box center [1375, 332] width 17 height 34
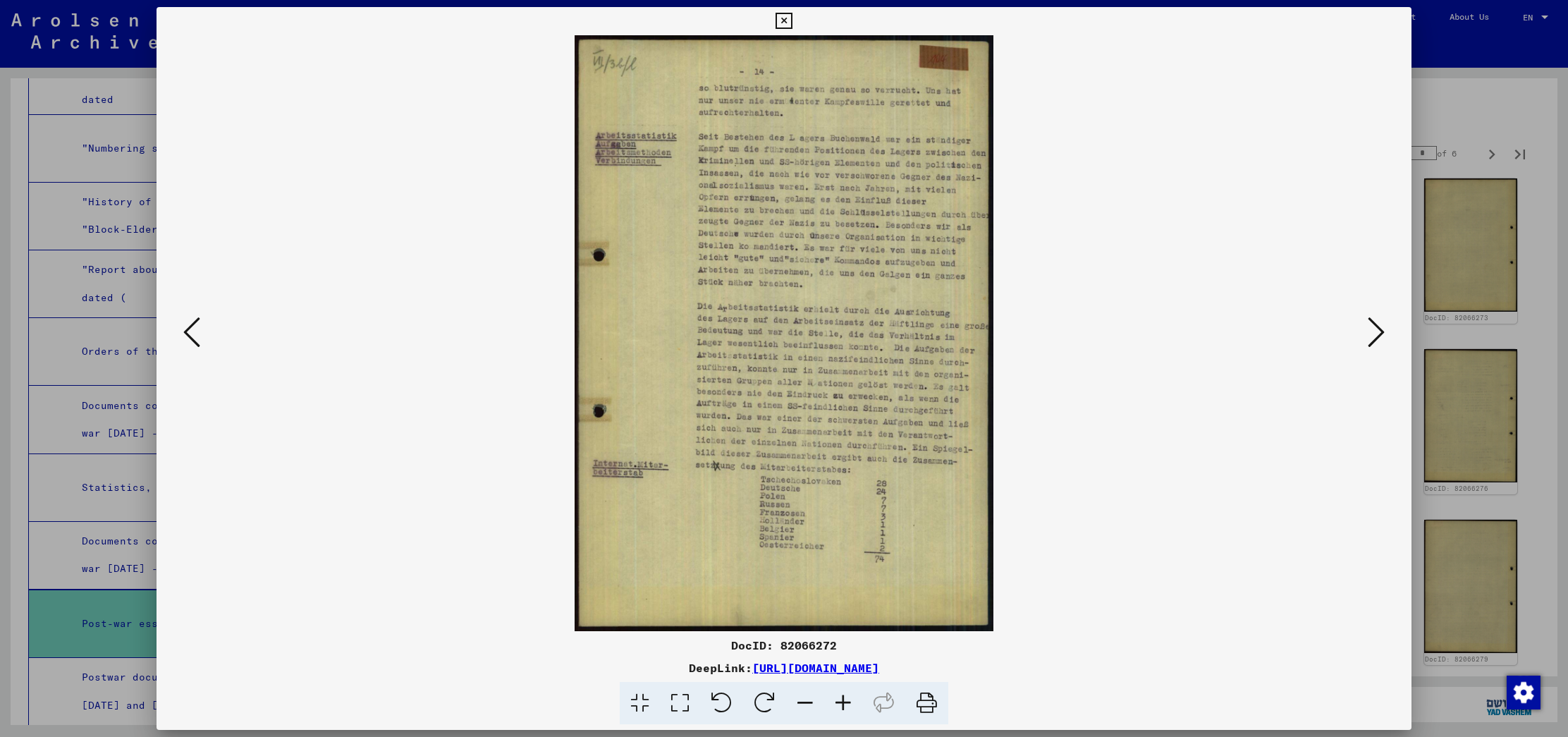
click at [1530, 194] on div at bounding box center [784, 368] width 1568 height 737
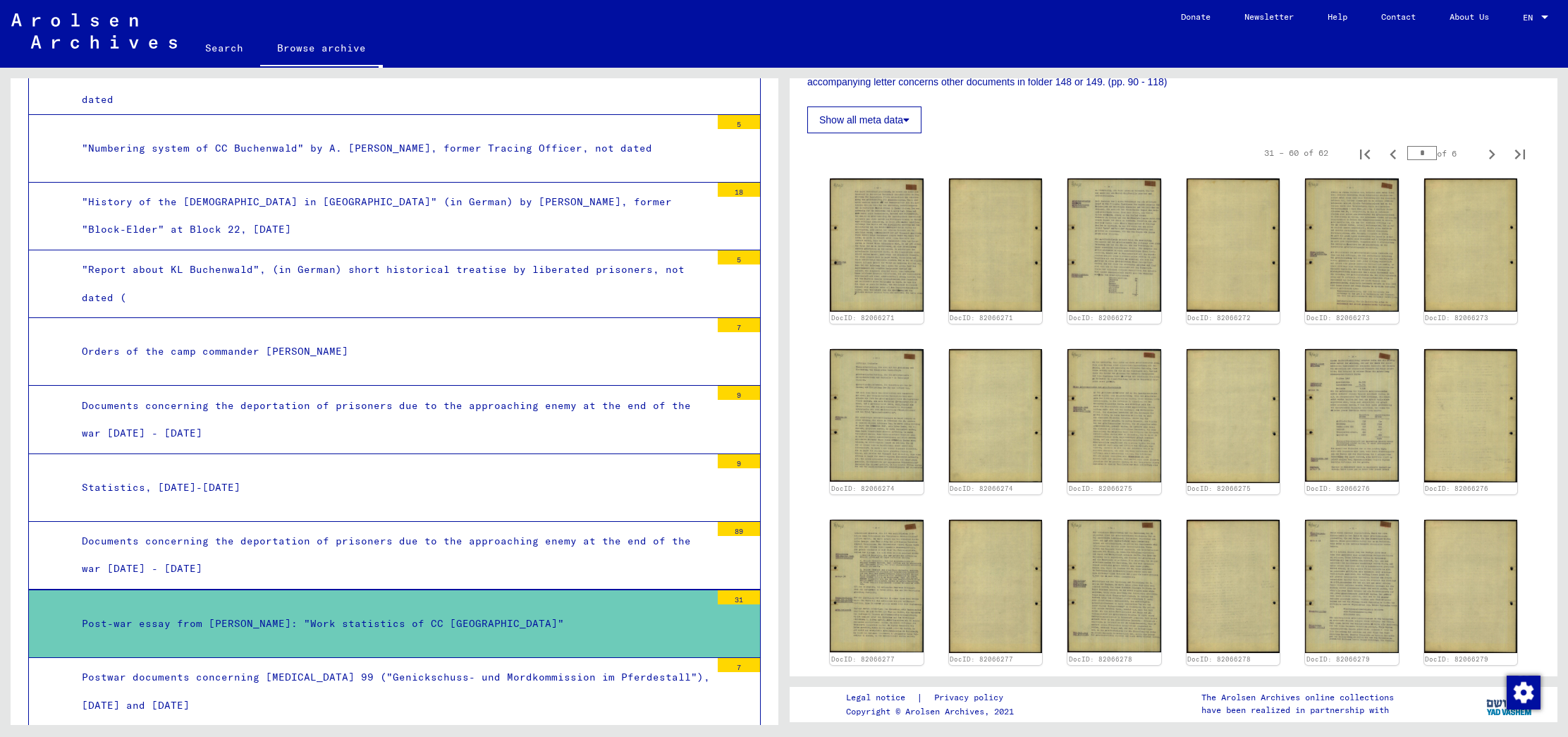
click at [529, 663] on div "Postwar documents concerning [MEDICAL_DATA] 99 ("Genickschuss- und Mordkommissi…" at bounding box center [391, 691] width 639 height 55
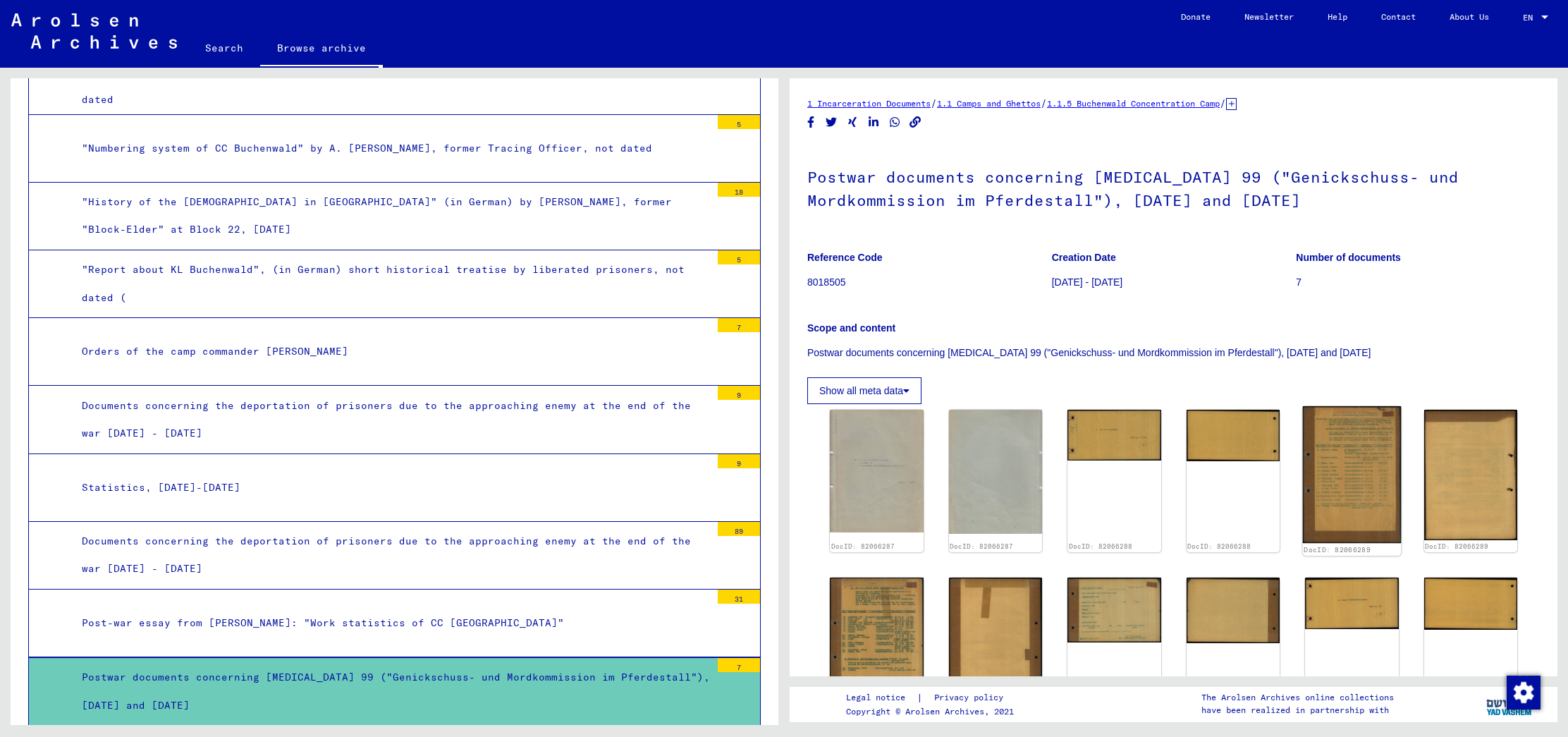
click at [1367, 504] on img at bounding box center [1352, 474] width 98 height 137
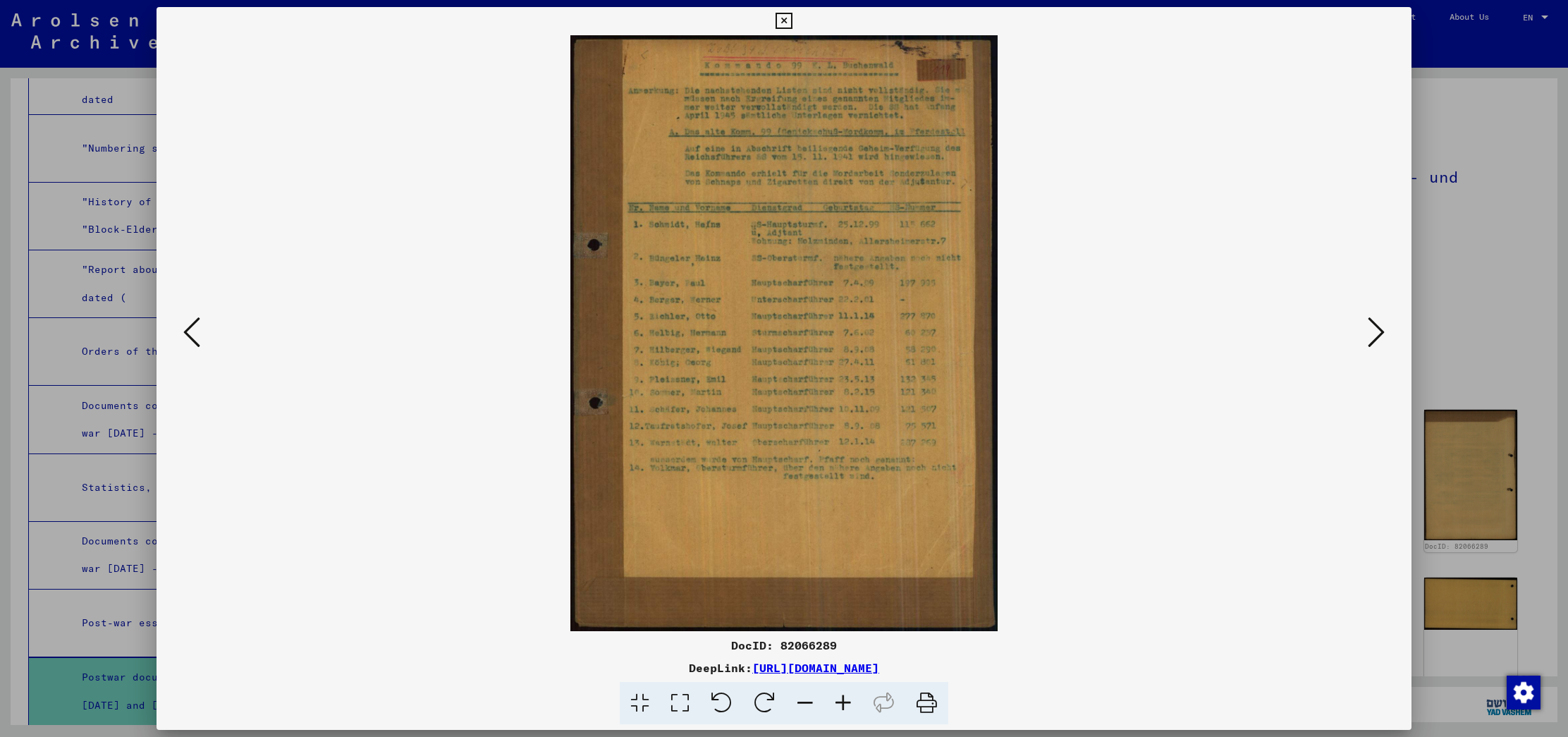
click at [1367, 332] on icon at bounding box center [1375, 332] width 17 height 34
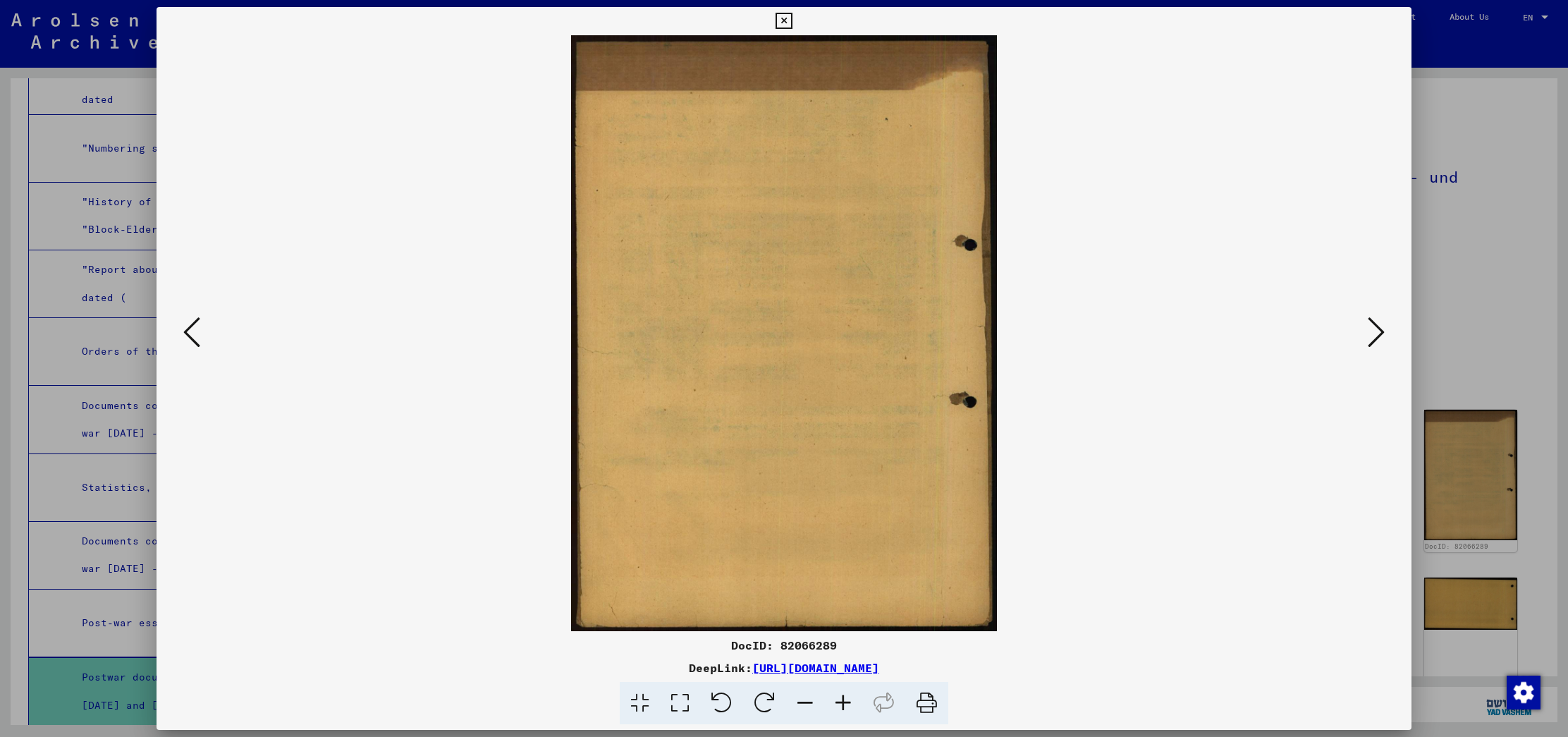
click at [1367, 332] on icon at bounding box center [1375, 332] width 17 height 34
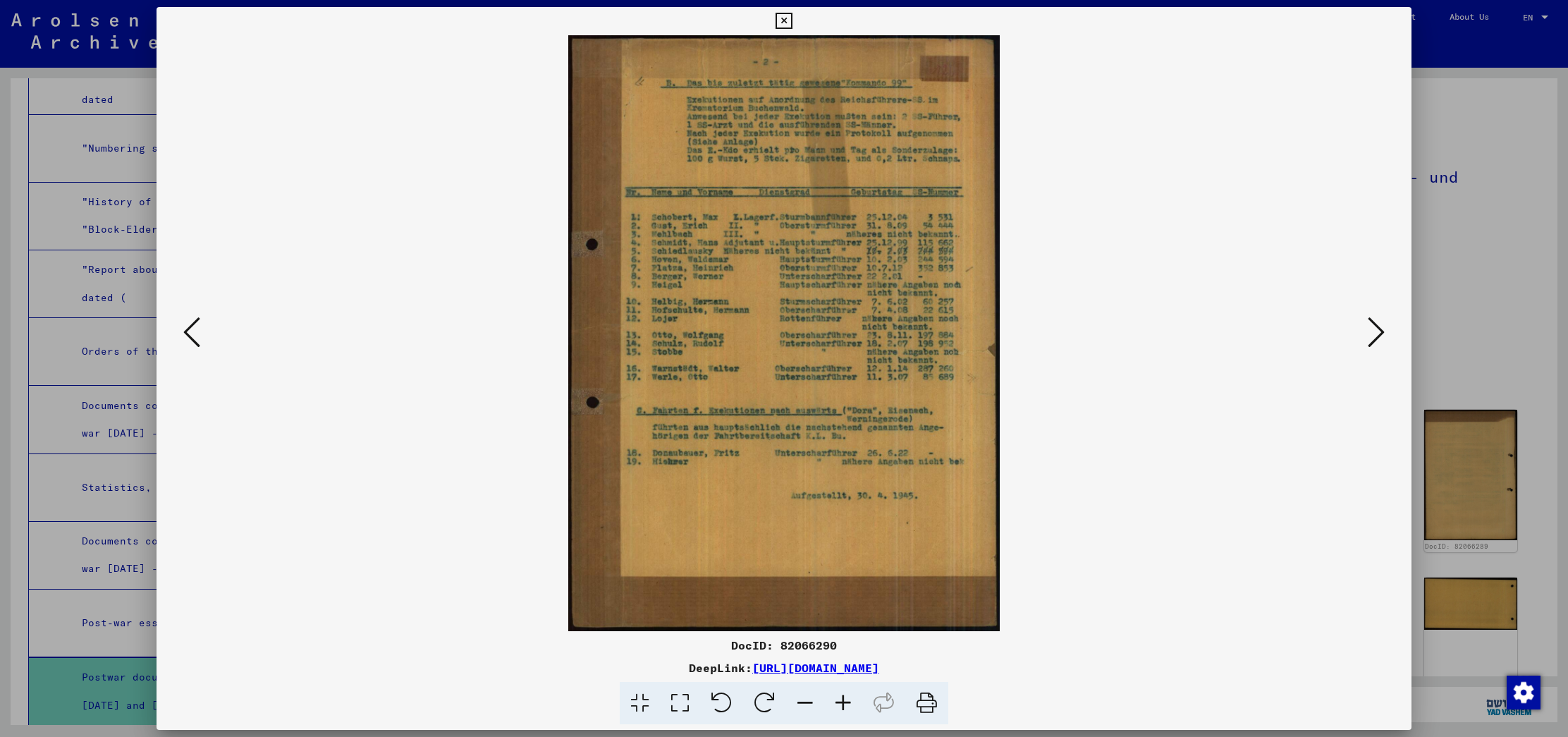
click at [1367, 332] on icon at bounding box center [1375, 332] width 17 height 34
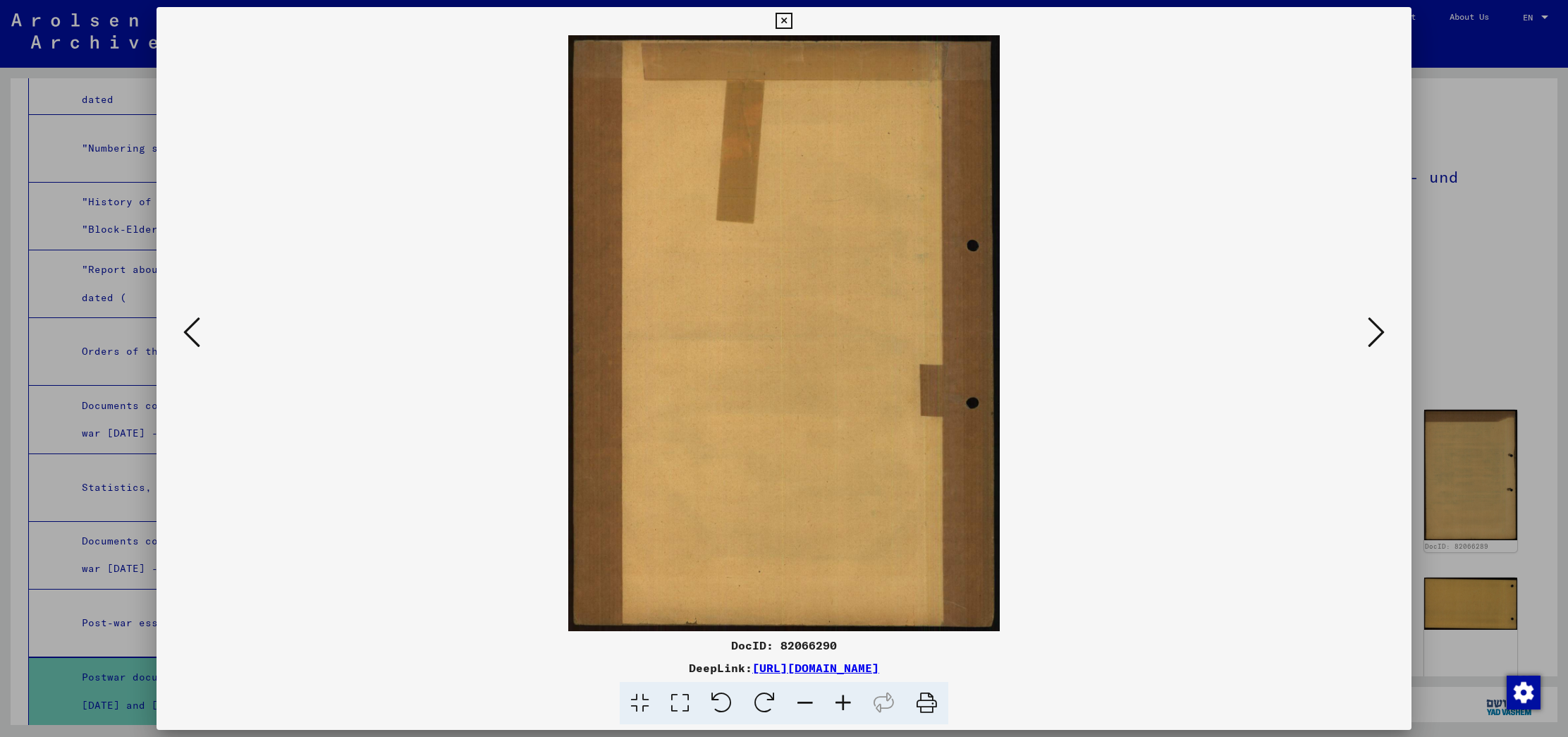
click at [1367, 332] on icon at bounding box center [1375, 332] width 17 height 34
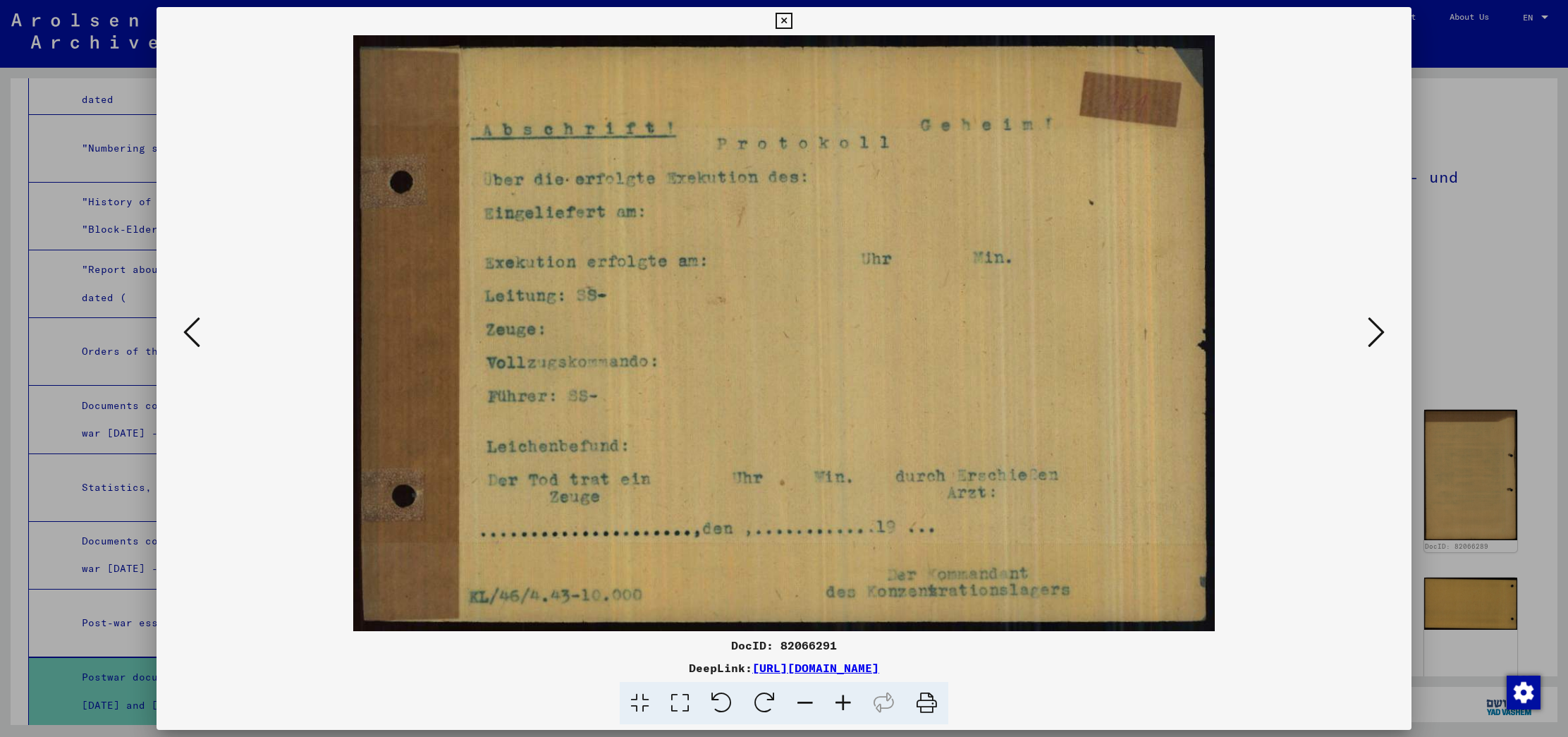
click at [1367, 332] on icon at bounding box center [1375, 332] width 17 height 34
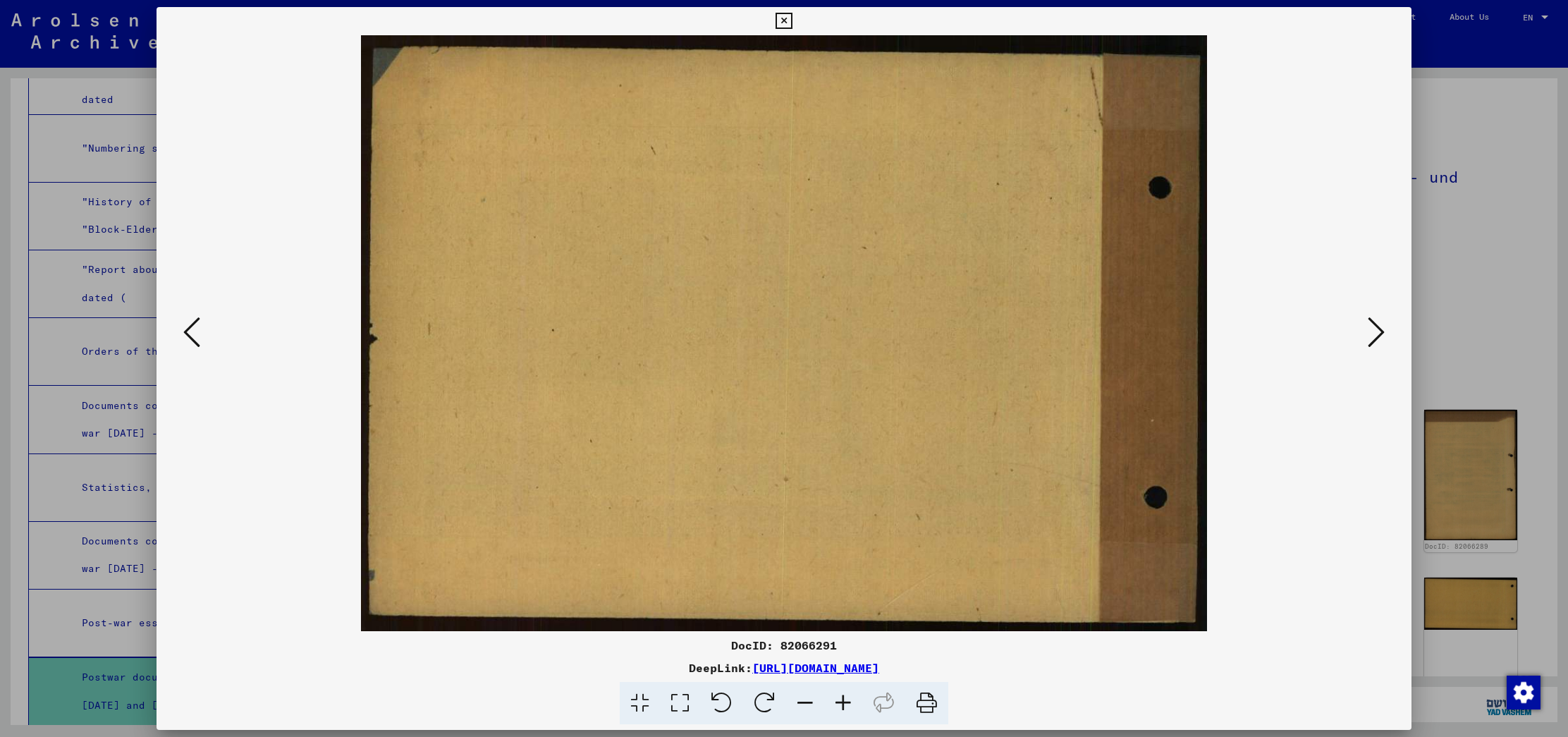
click at [1367, 332] on icon at bounding box center [1375, 332] width 17 height 34
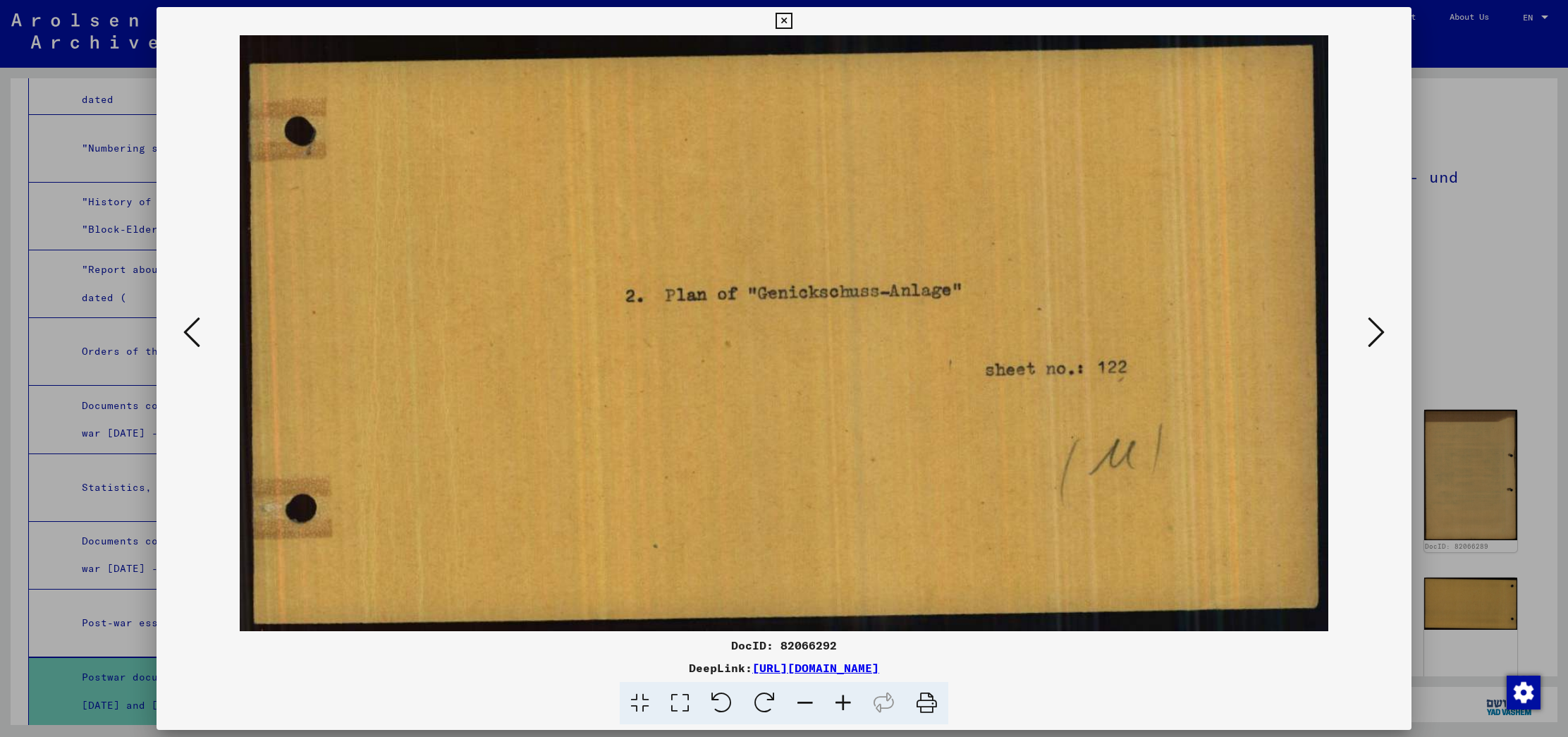
click at [1367, 332] on icon at bounding box center [1375, 332] width 17 height 34
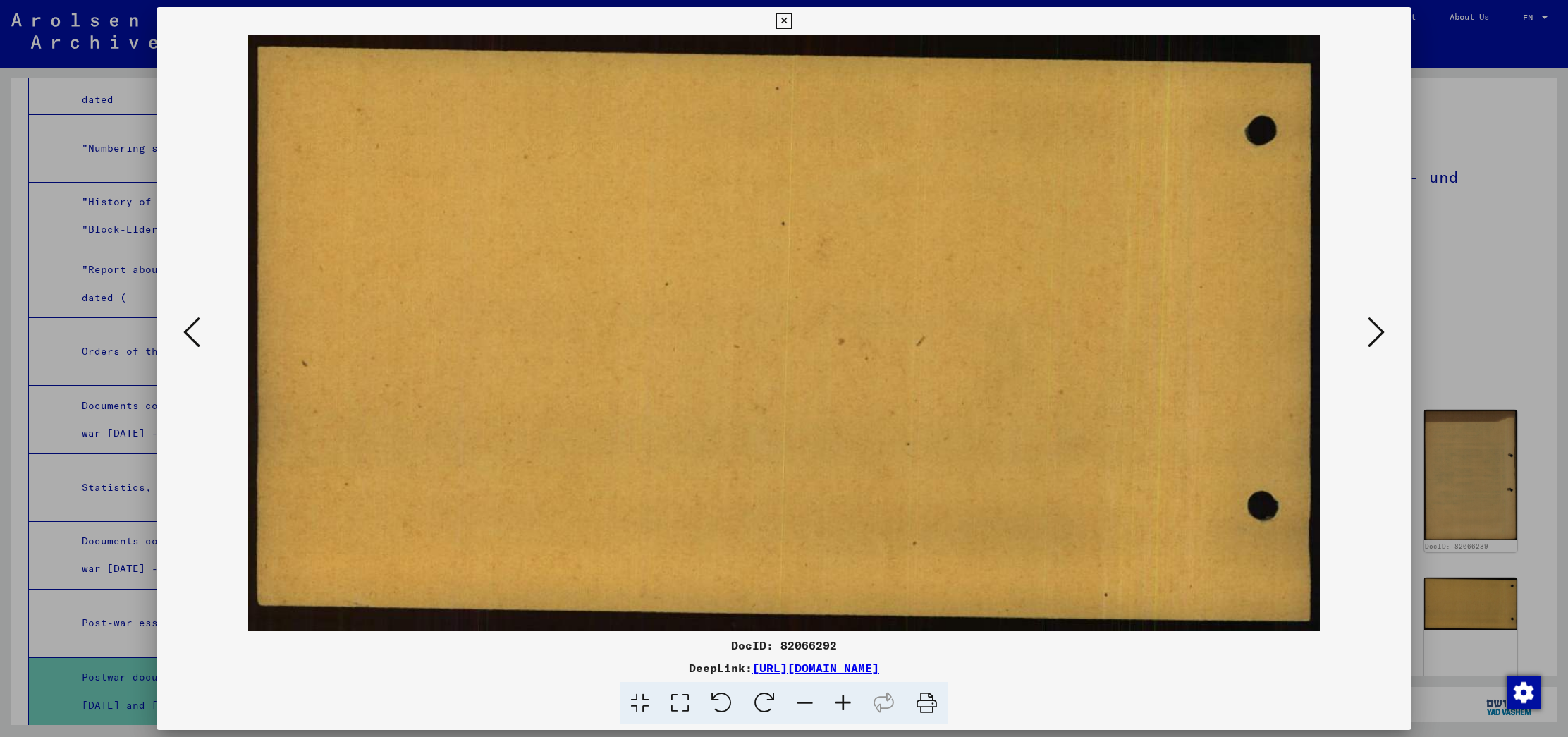
click at [1367, 332] on icon at bounding box center [1375, 332] width 17 height 34
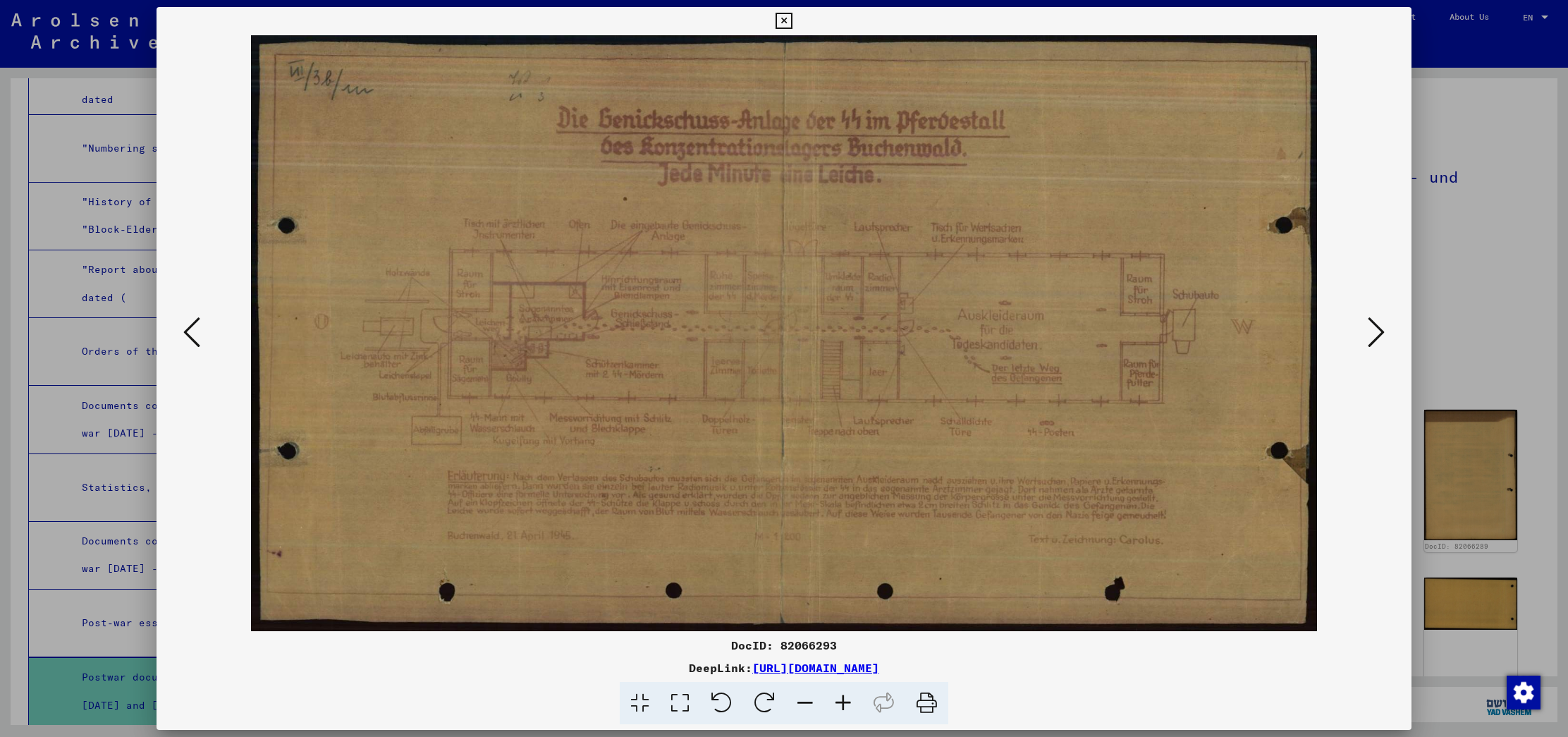
click at [1382, 326] on icon at bounding box center [1375, 332] width 17 height 34
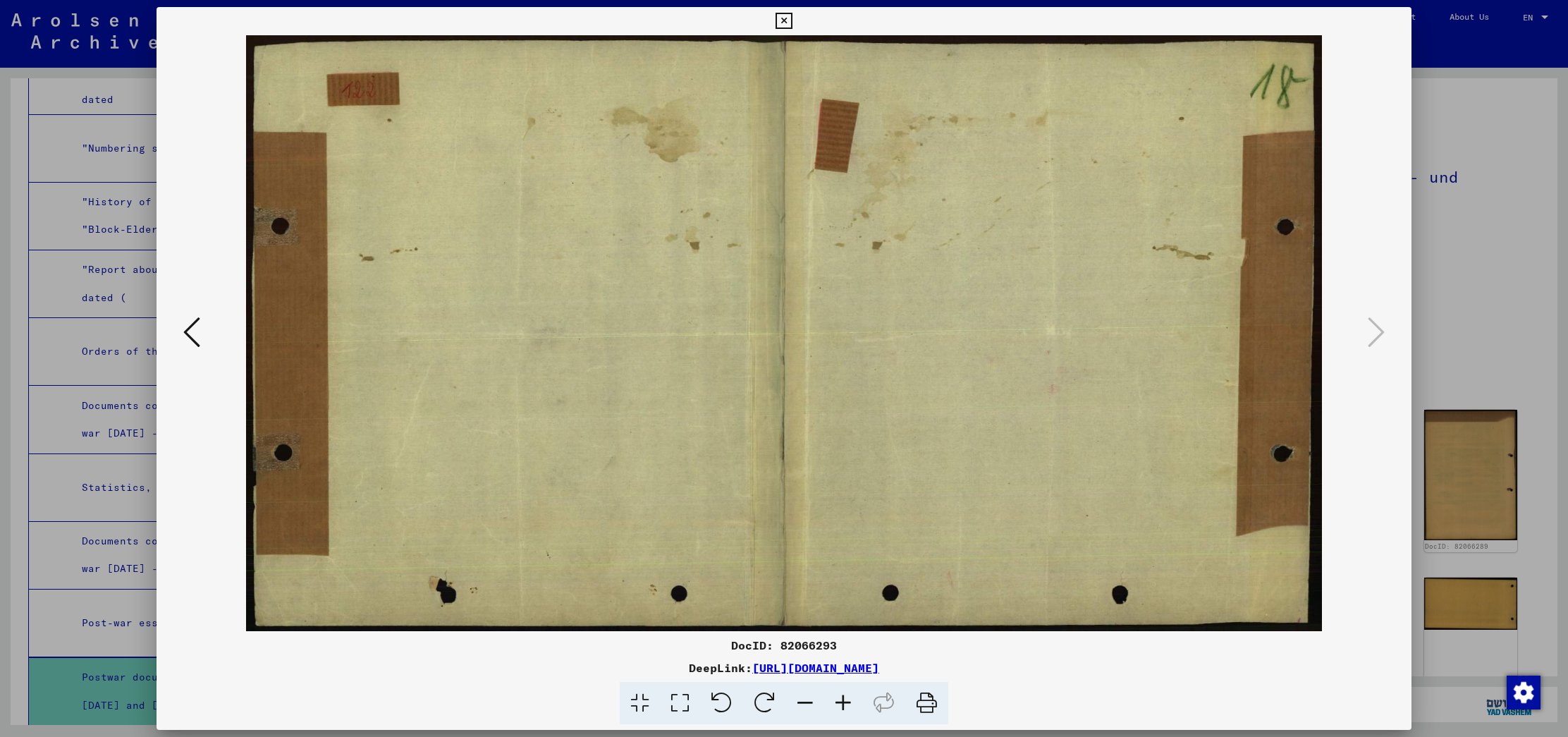
click at [1461, 277] on div at bounding box center [784, 368] width 1568 height 737
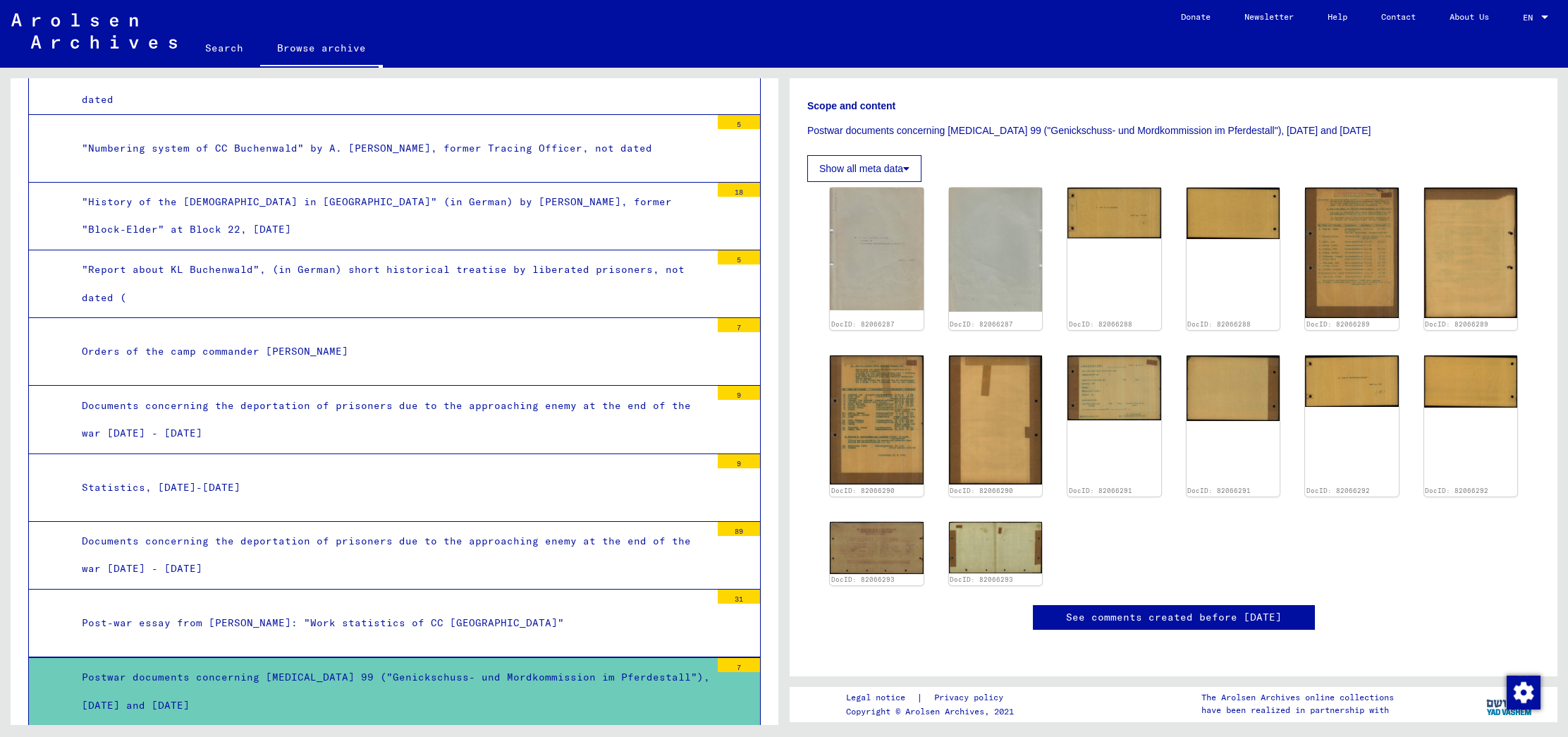
scroll to position [355, 0]
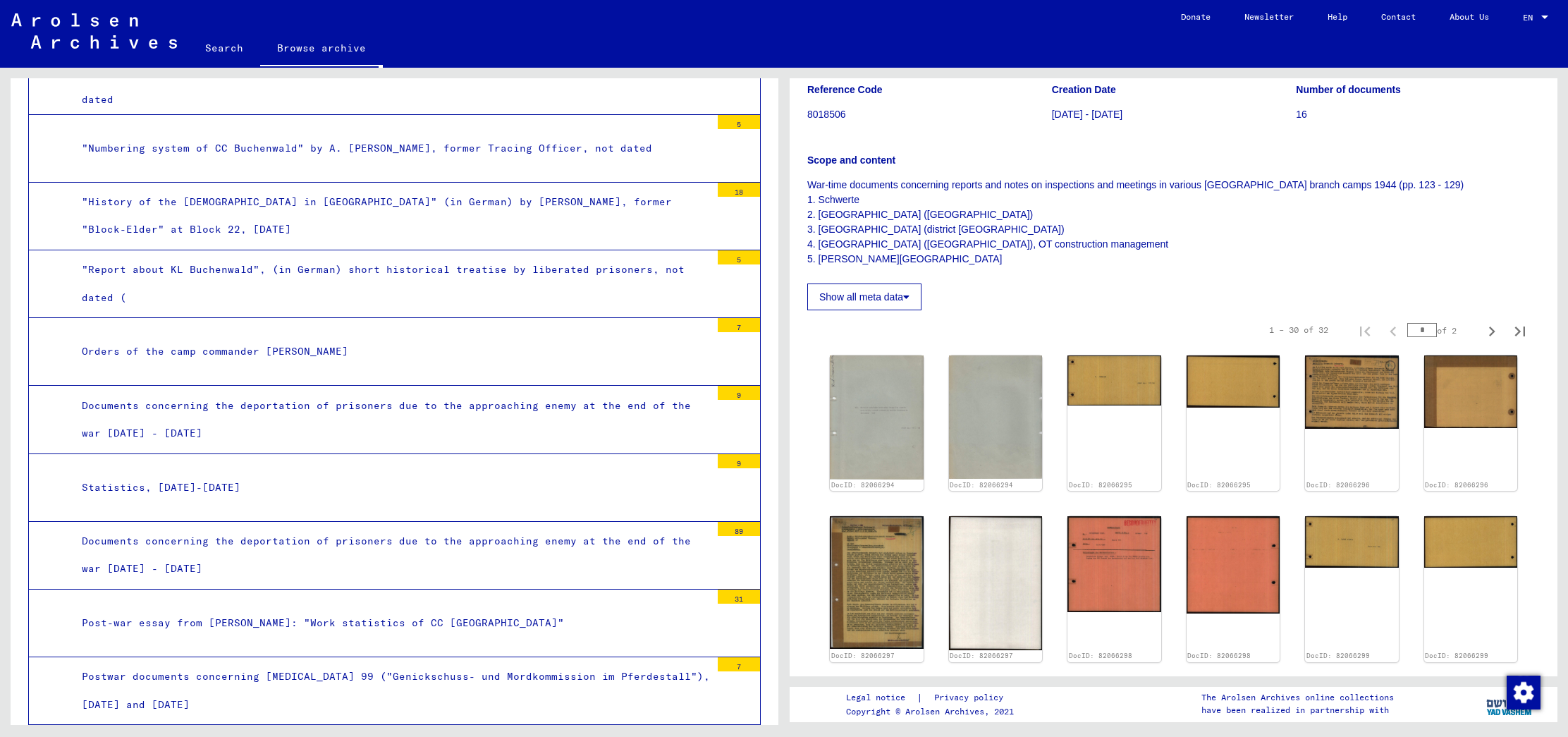
scroll to position [172, 0]
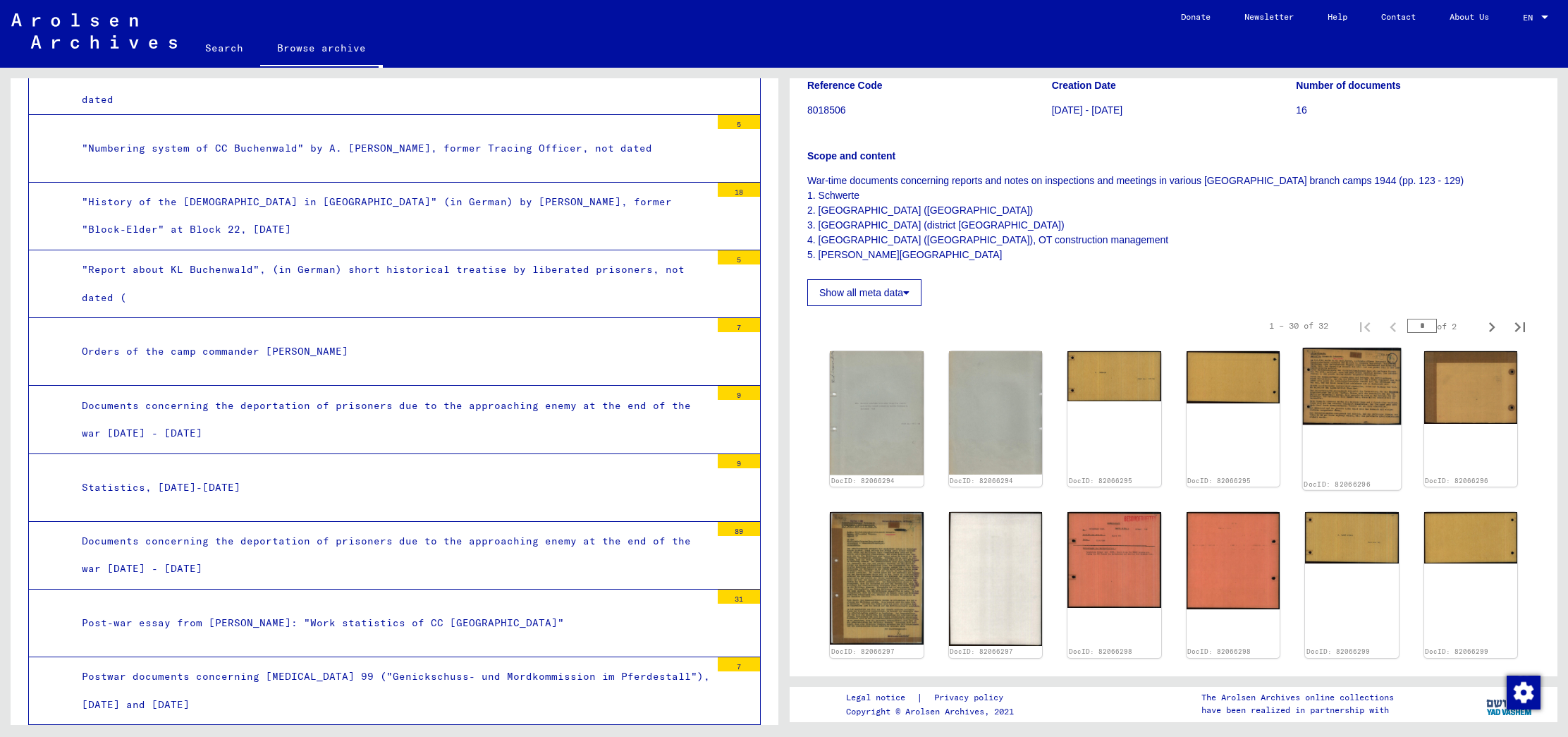
click at [1336, 390] on img at bounding box center [1352, 386] width 98 height 77
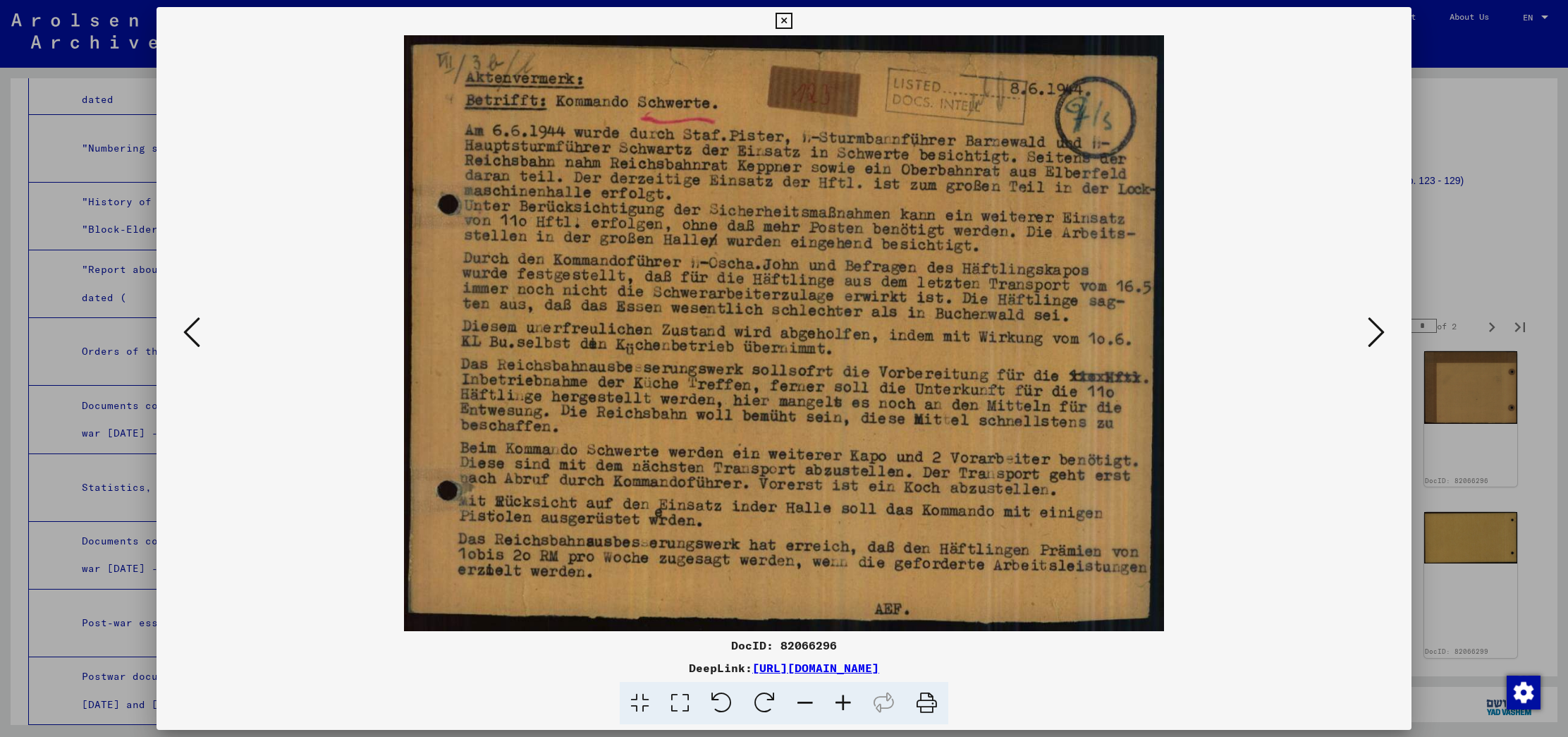
click at [1368, 341] on icon at bounding box center [1375, 332] width 17 height 34
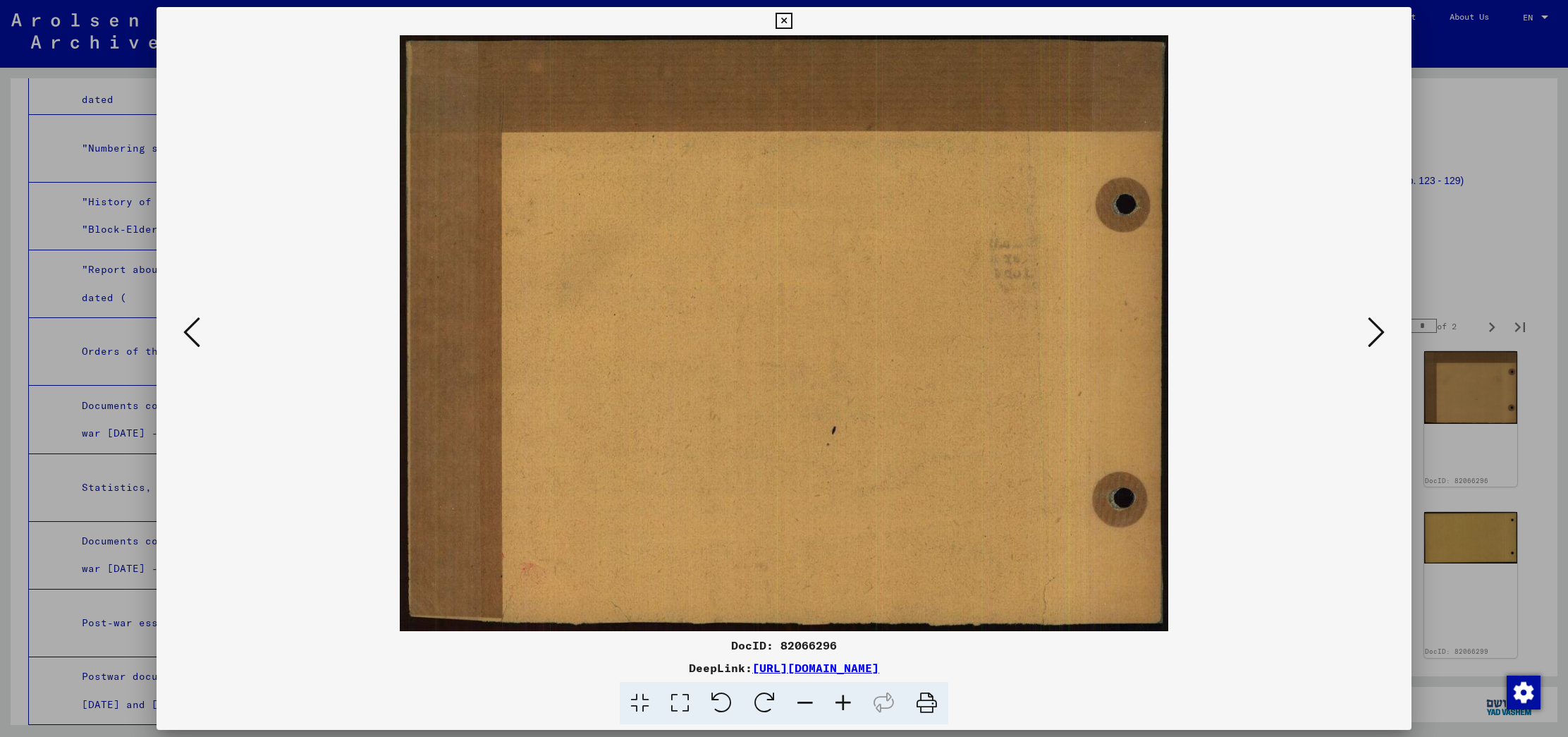
click at [1368, 341] on icon at bounding box center [1375, 332] width 17 height 34
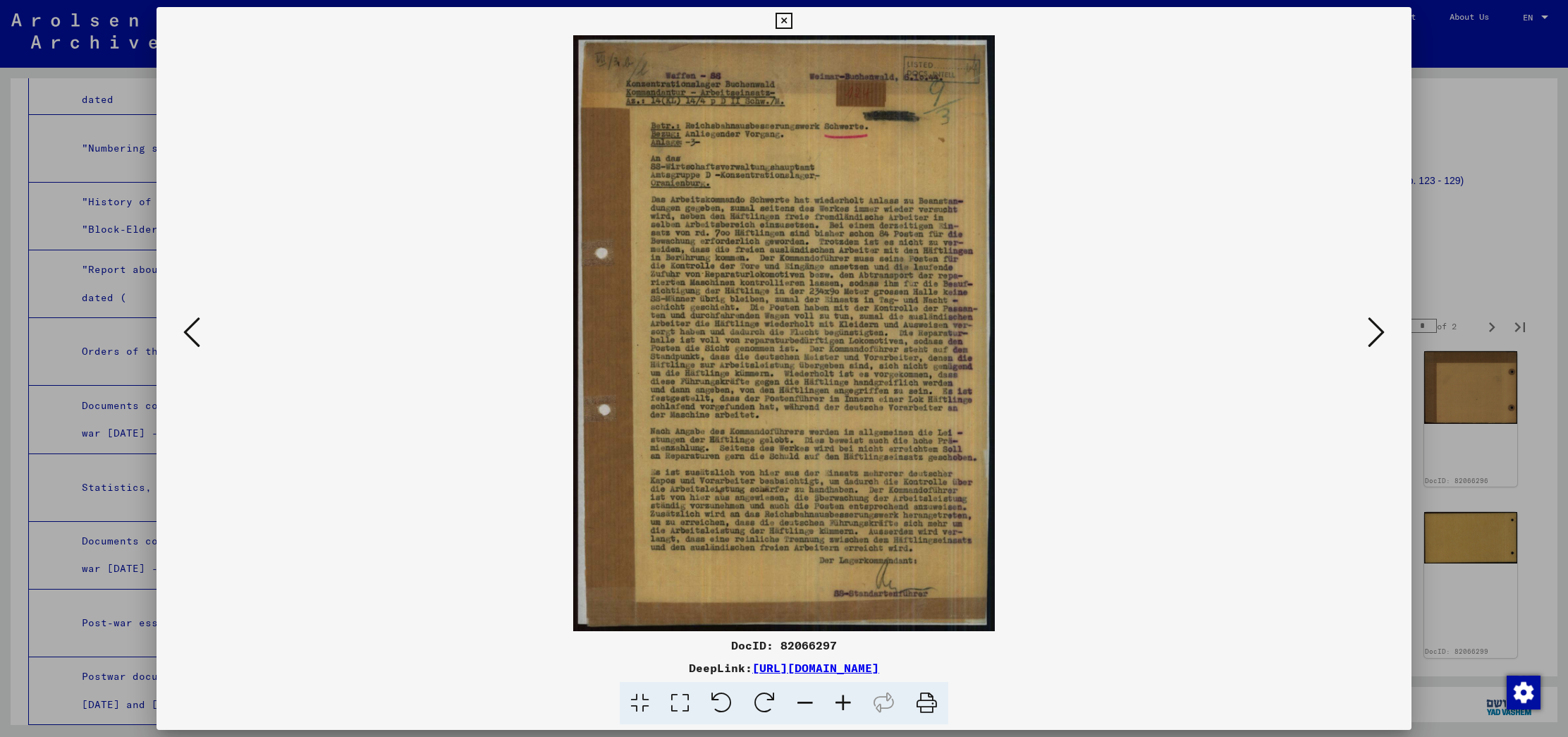
click at [1491, 266] on div at bounding box center [784, 368] width 1568 height 737
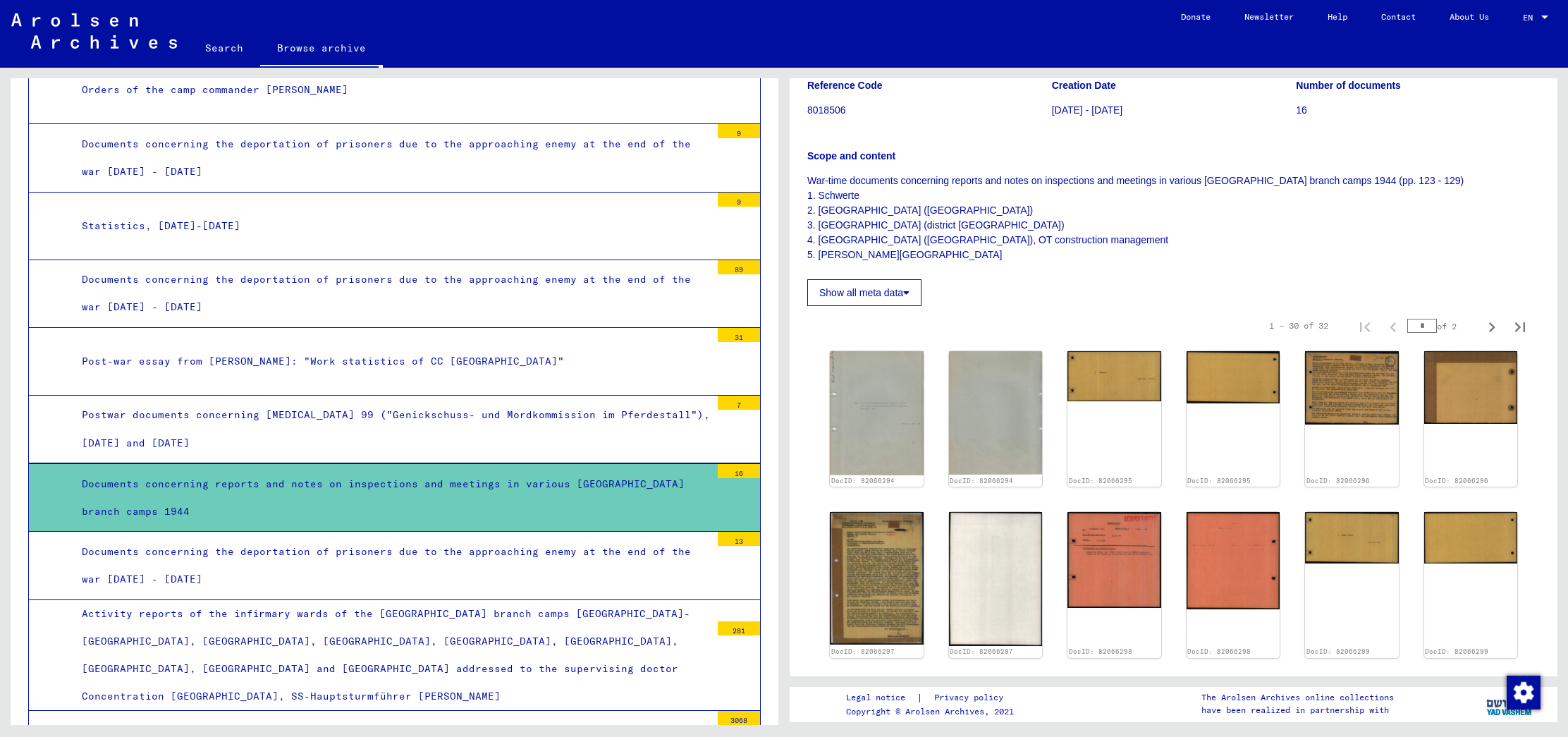
scroll to position [1795, 0]
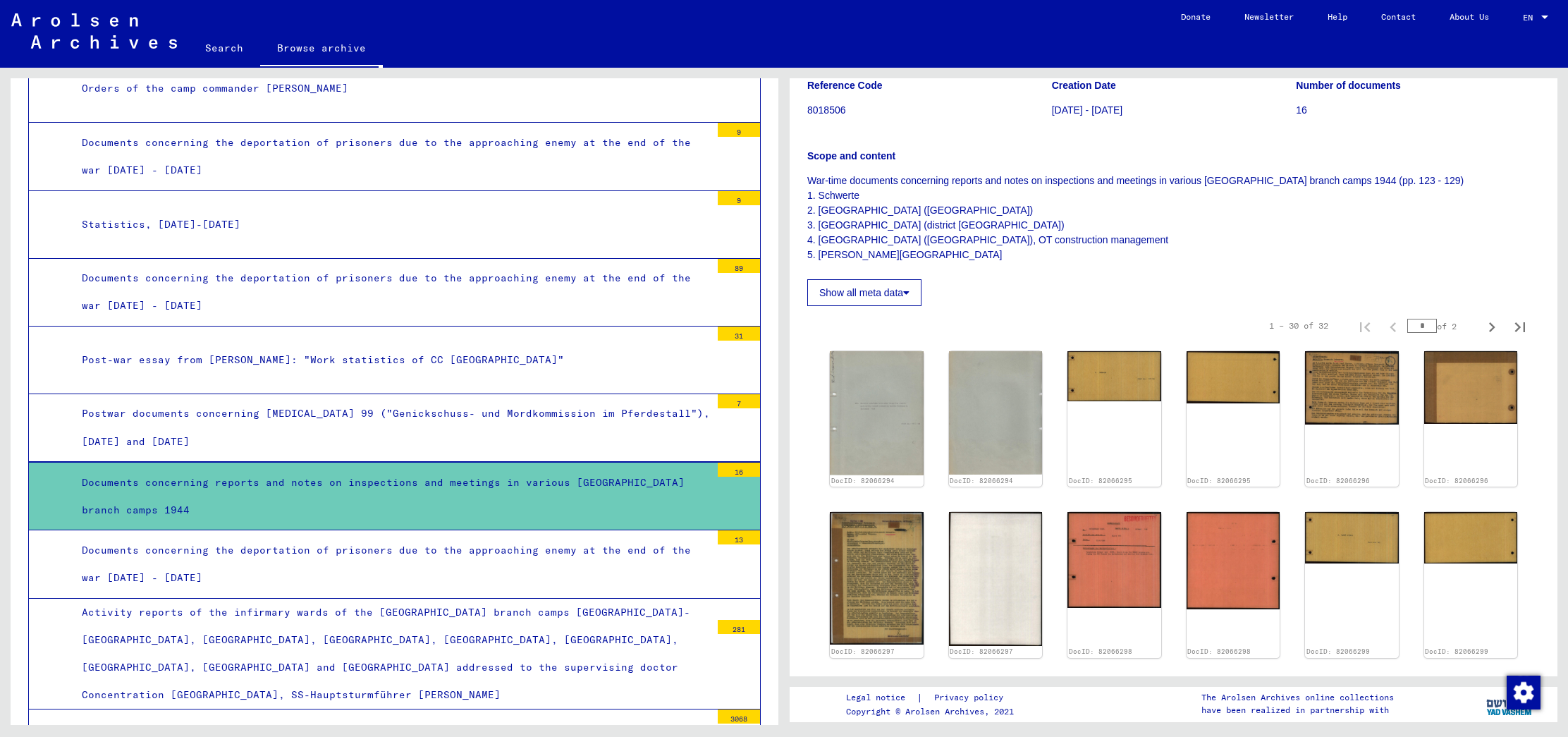
click at [522, 537] on div "Documents concerning the deportation of prisoners due to the approaching enemy …" at bounding box center [391, 564] width 639 height 55
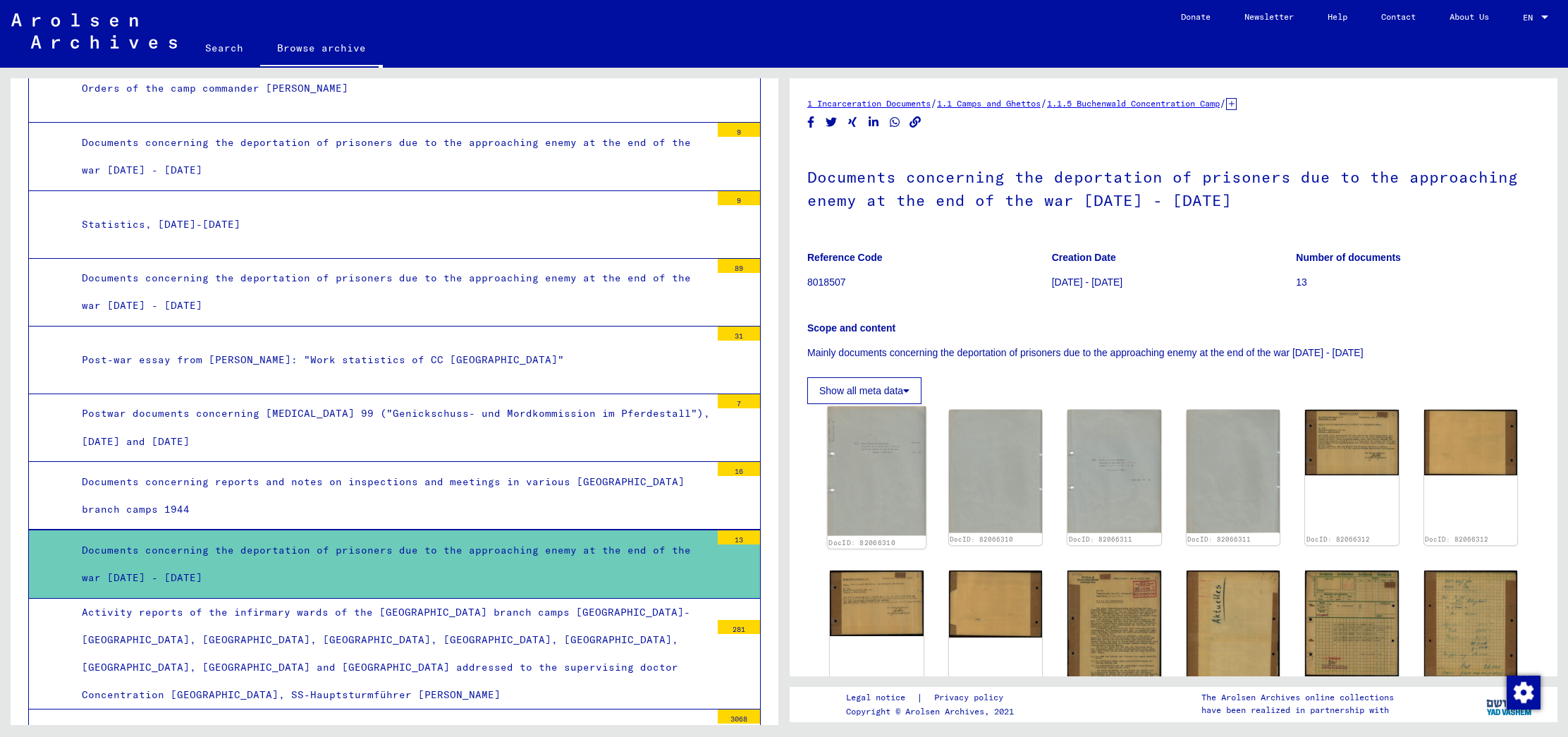
click at [867, 494] on img at bounding box center [877, 471] width 98 height 130
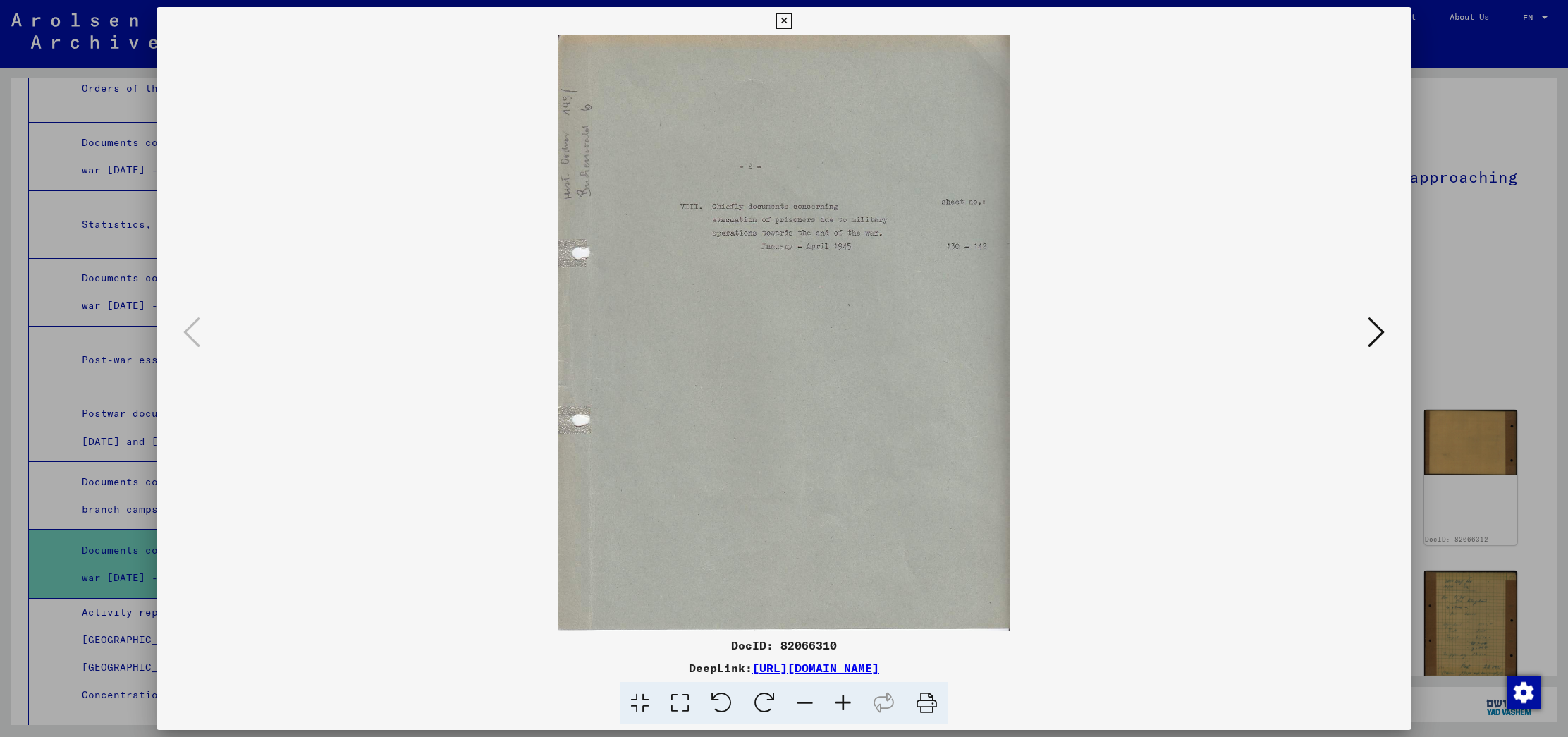
click at [1373, 334] on icon at bounding box center [1375, 332] width 17 height 34
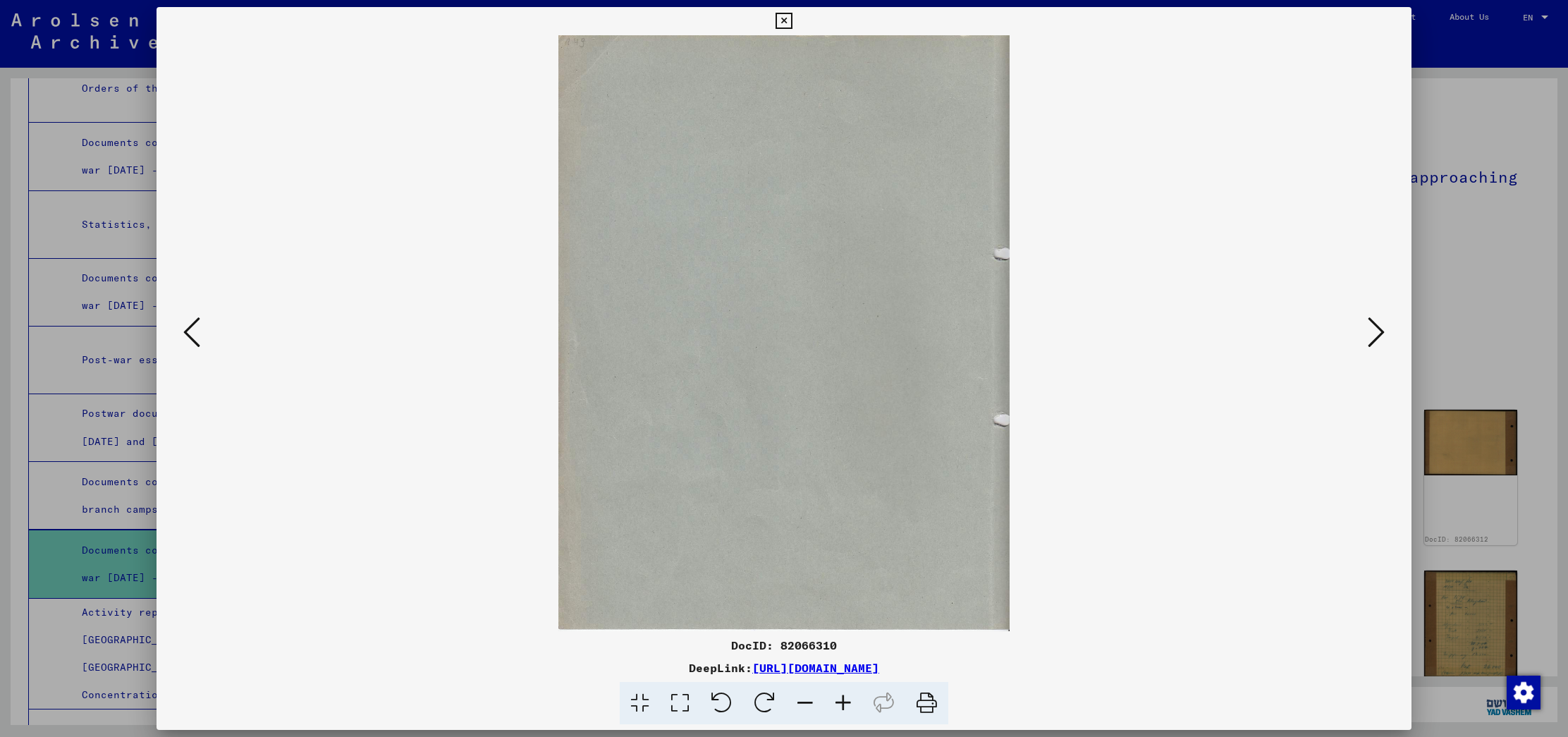
click at [1373, 334] on icon at bounding box center [1375, 332] width 17 height 34
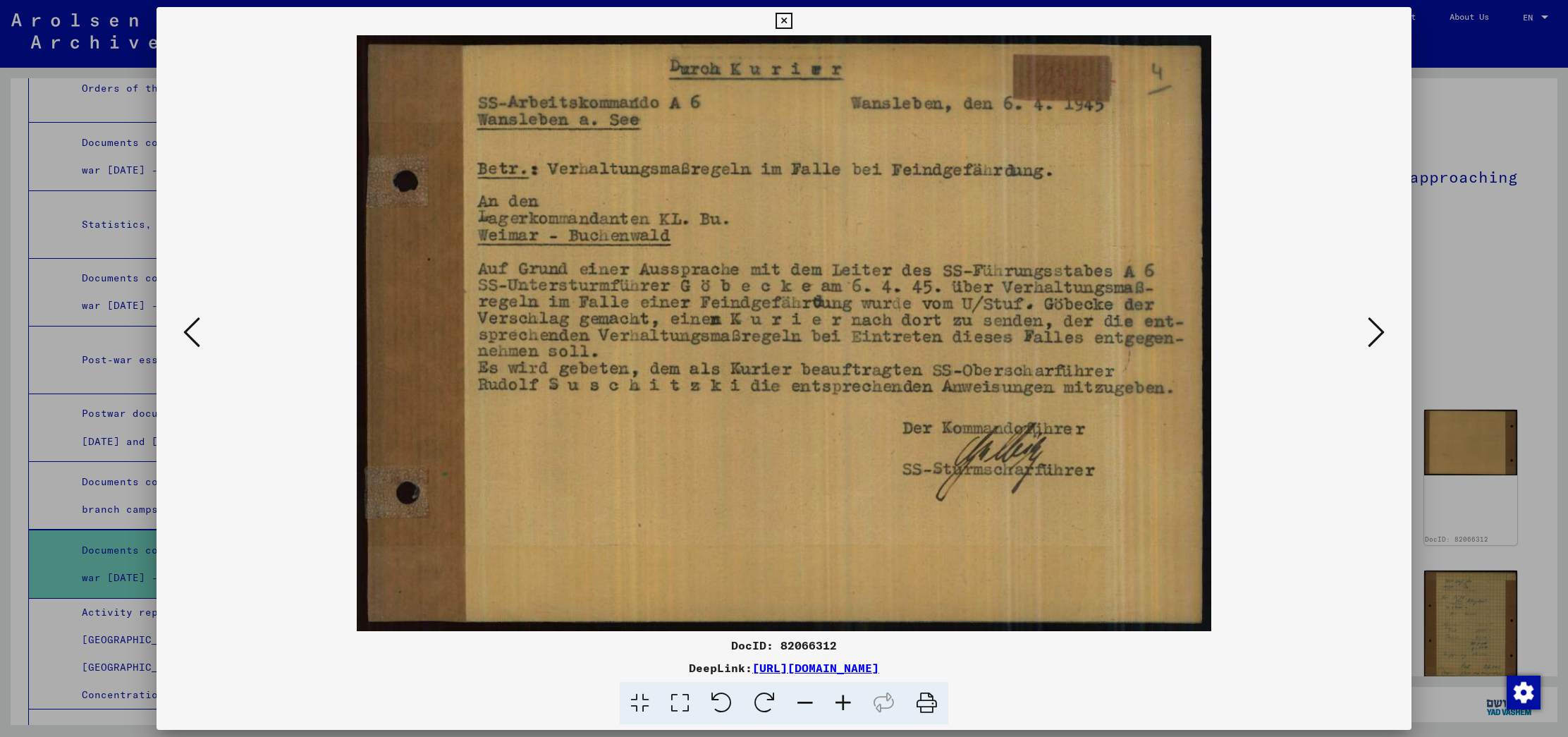
click at [1491, 291] on div at bounding box center [784, 368] width 1568 height 737
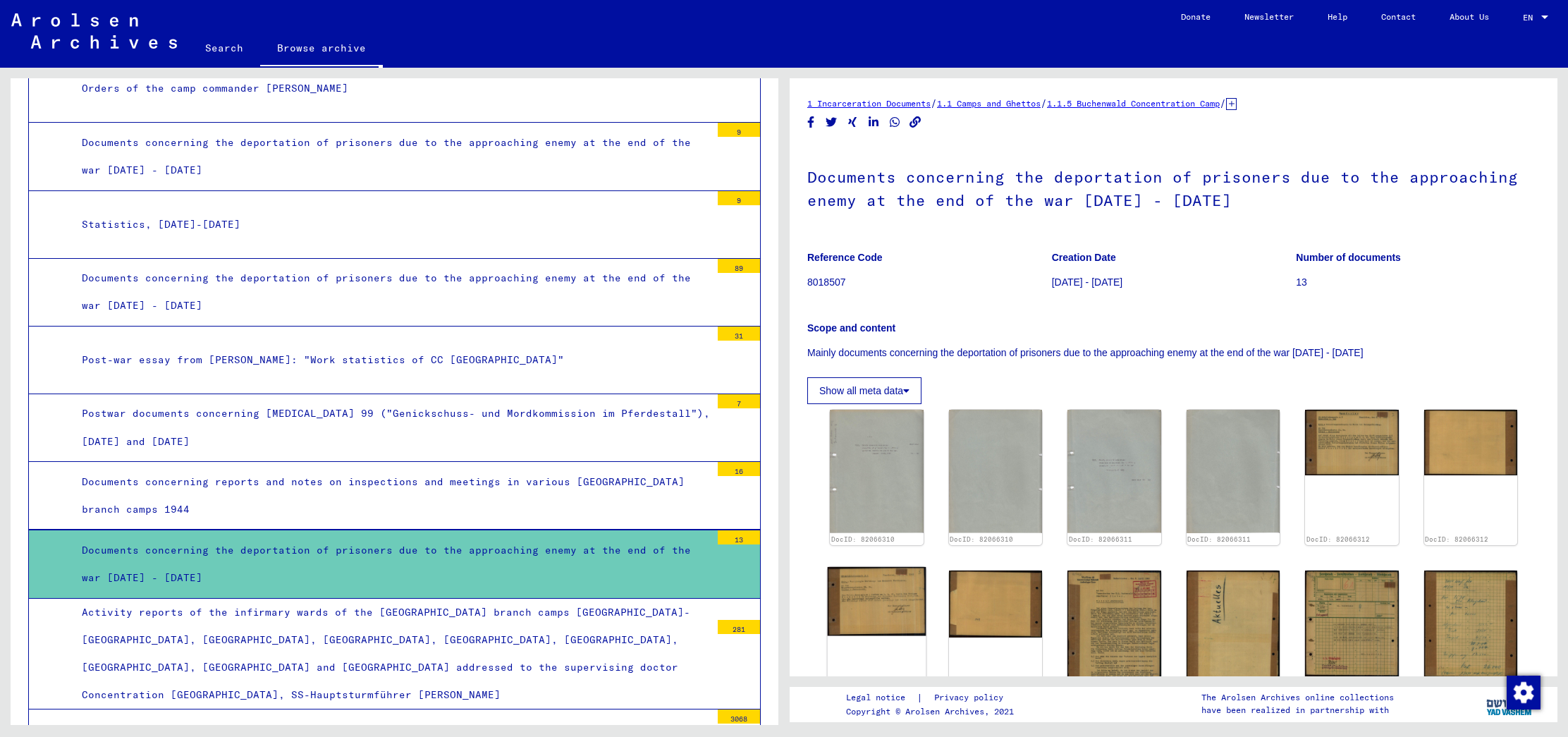
click at [912, 594] on img at bounding box center [877, 602] width 98 height 69
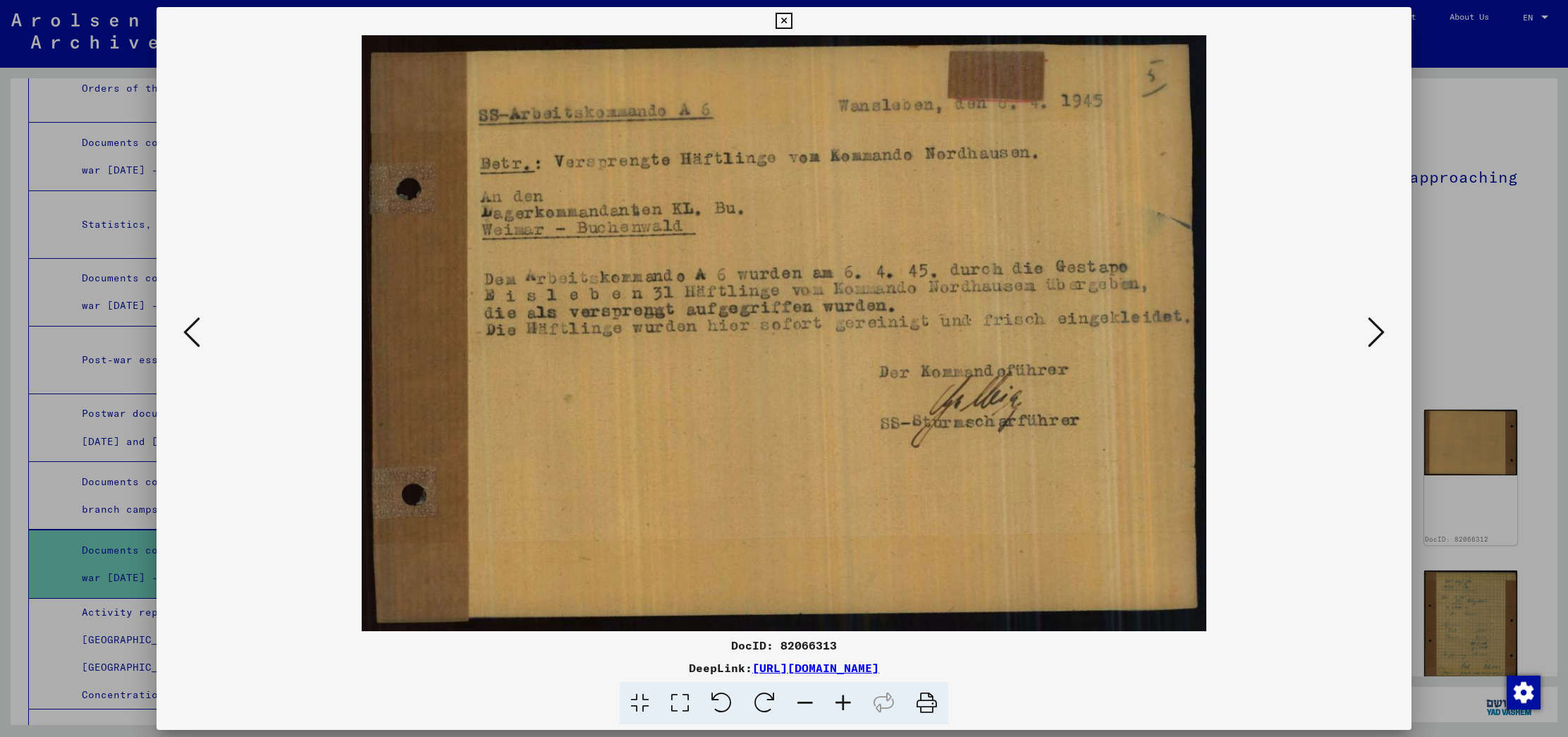
click at [1378, 330] on icon at bounding box center [1375, 332] width 17 height 34
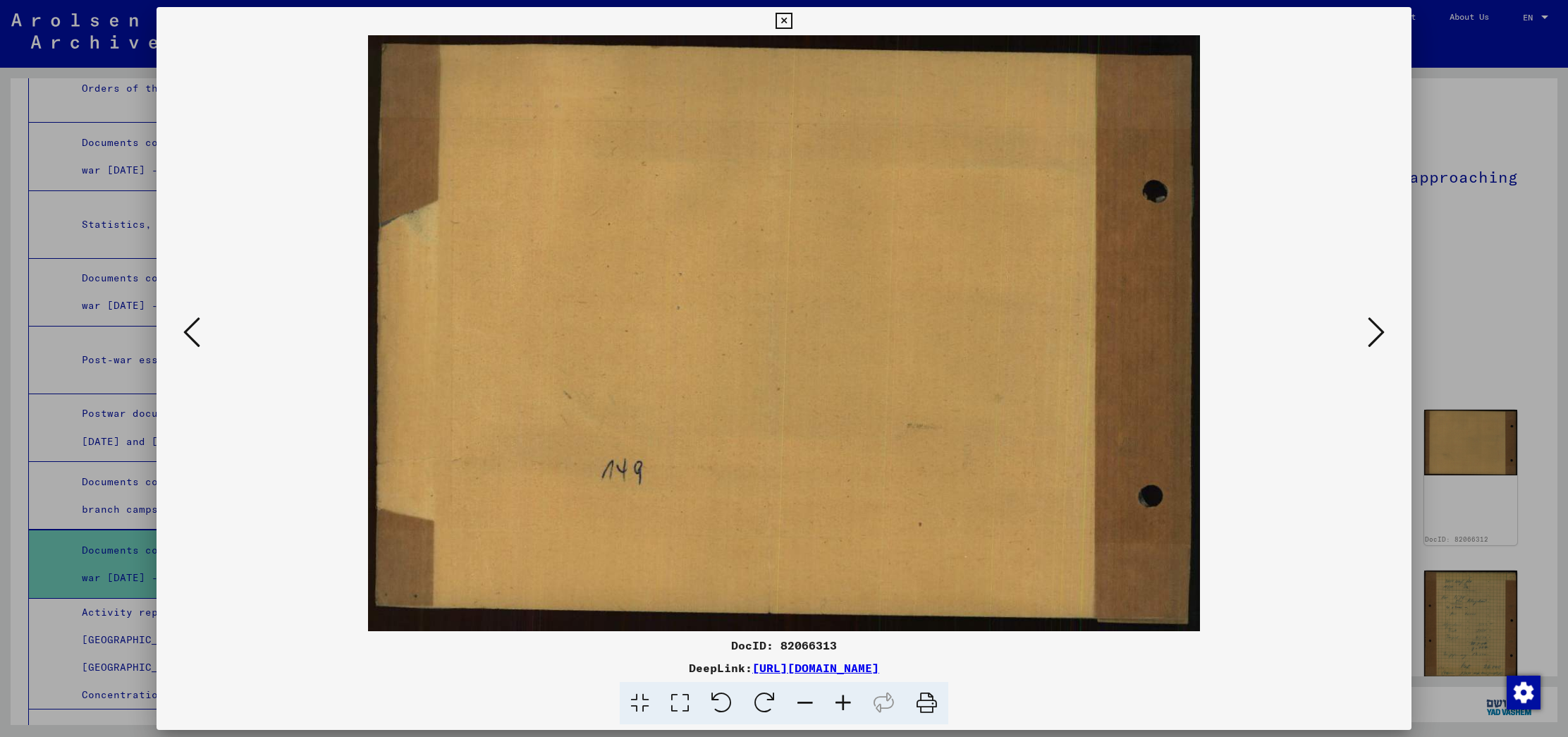
click at [191, 321] on icon at bounding box center [191, 332] width 17 height 34
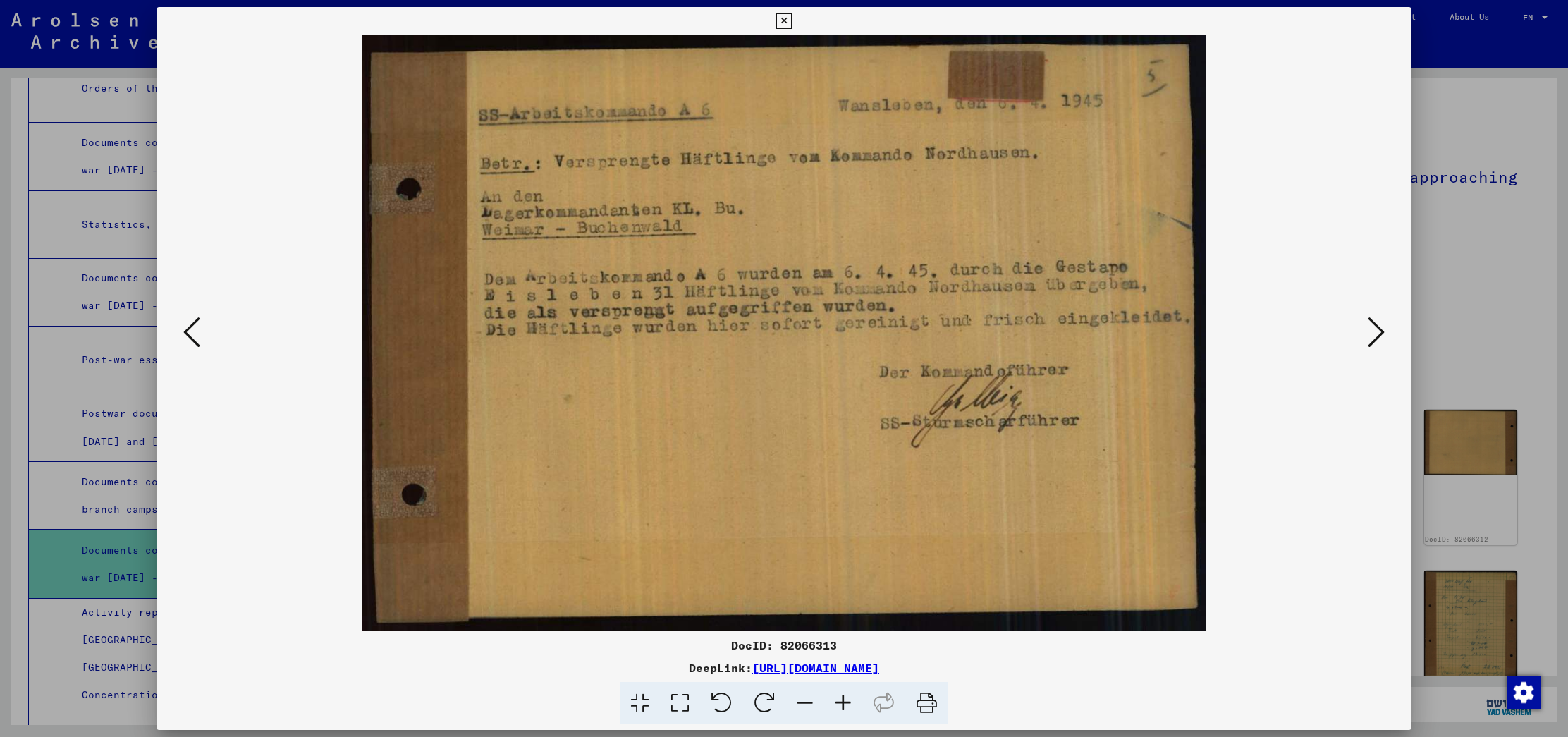
click at [1368, 340] on icon at bounding box center [1375, 332] width 17 height 34
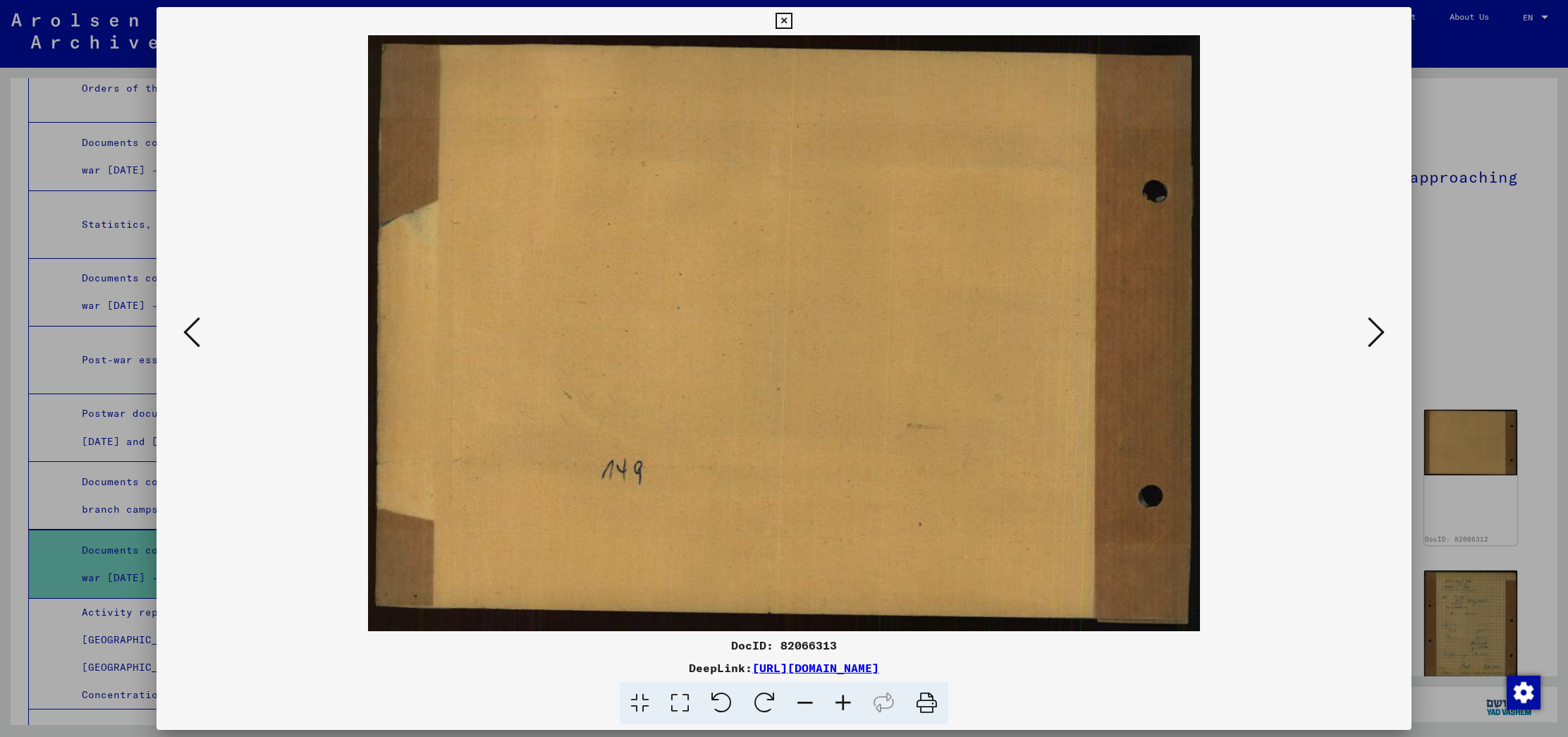
click at [1368, 340] on icon at bounding box center [1375, 332] width 17 height 34
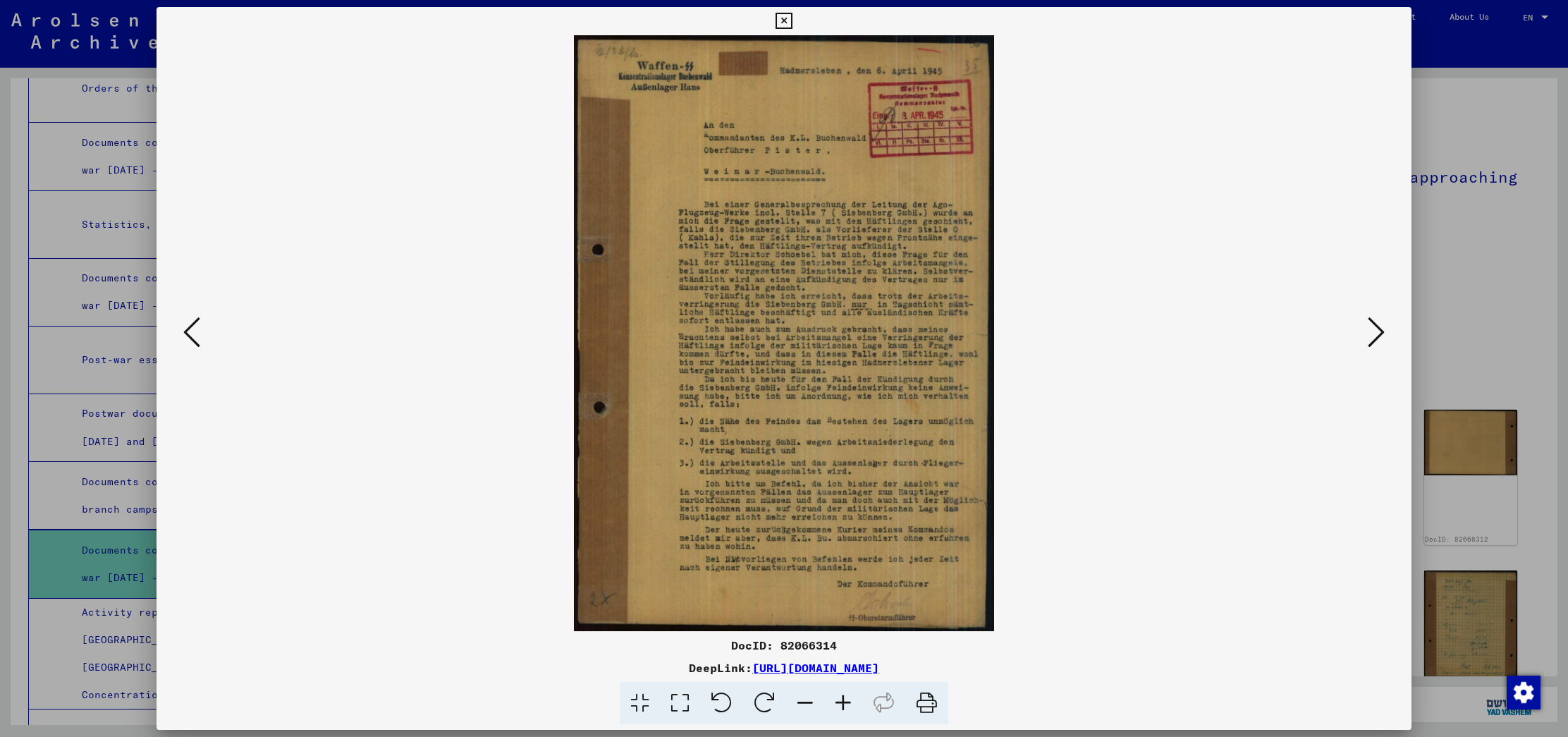
click at [1368, 340] on icon at bounding box center [1375, 332] width 17 height 34
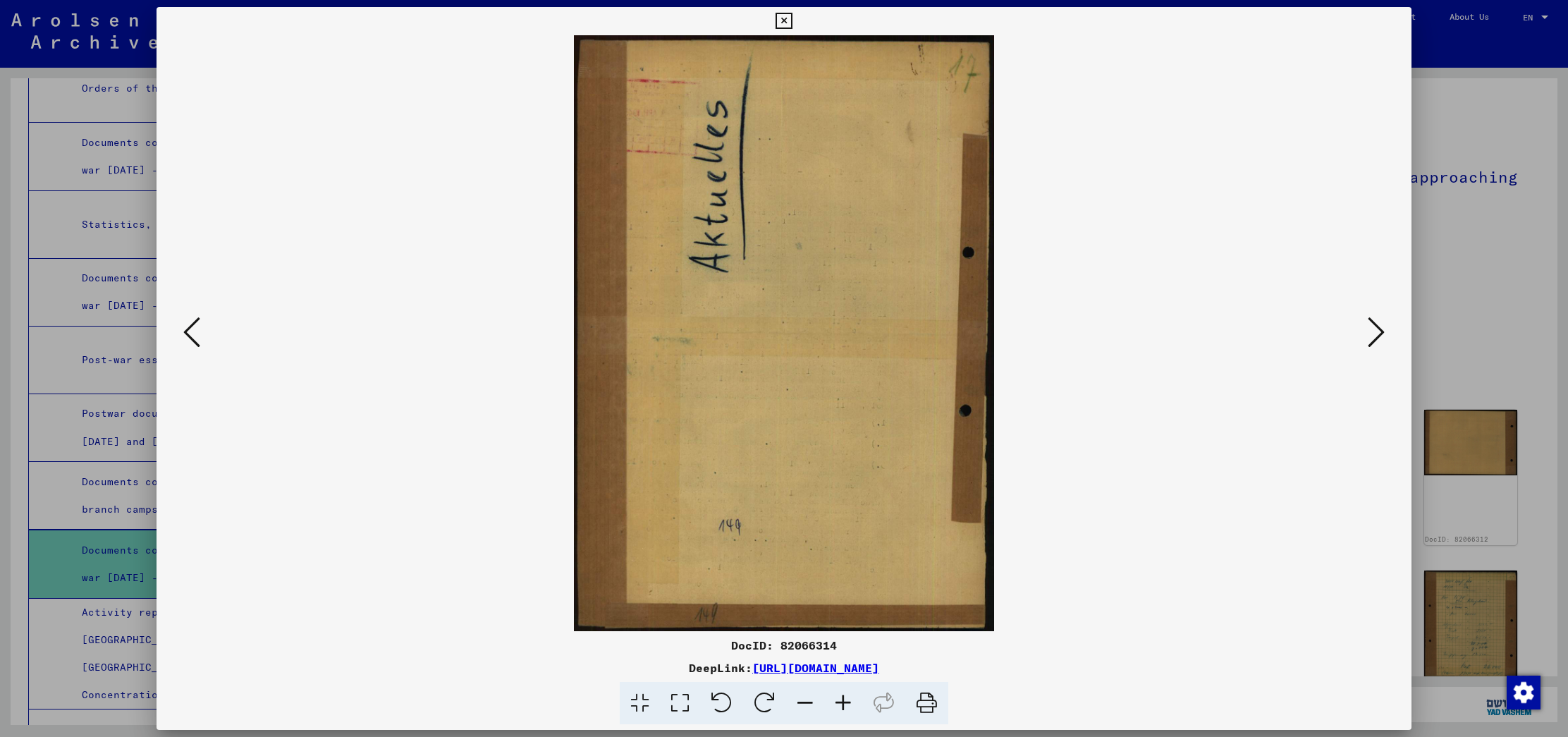
click at [1368, 340] on icon at bounding box center [1375, 332] width 17 height 34
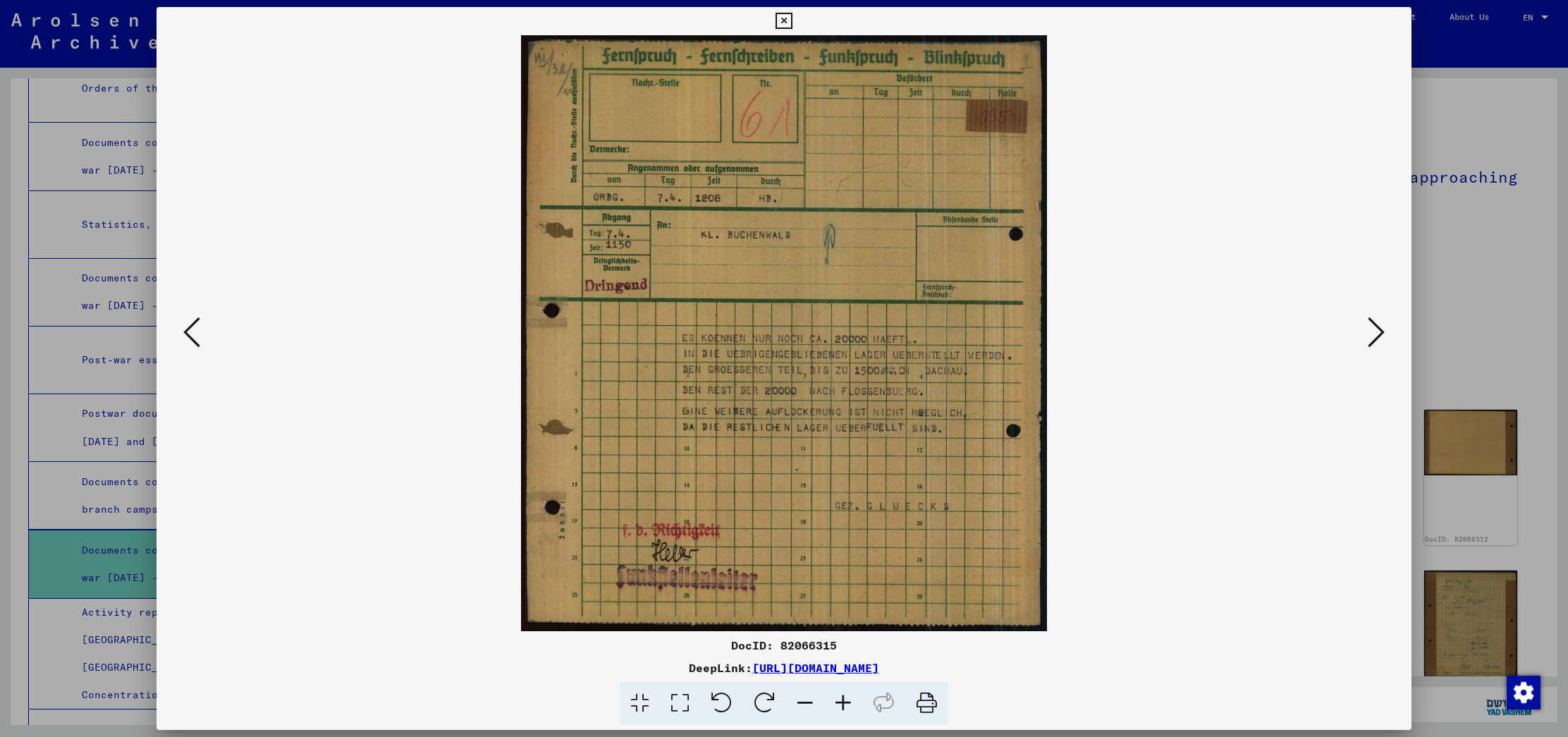
click at [1369, 338] on icon at bounding box center [1375, 332] width 17 height 34
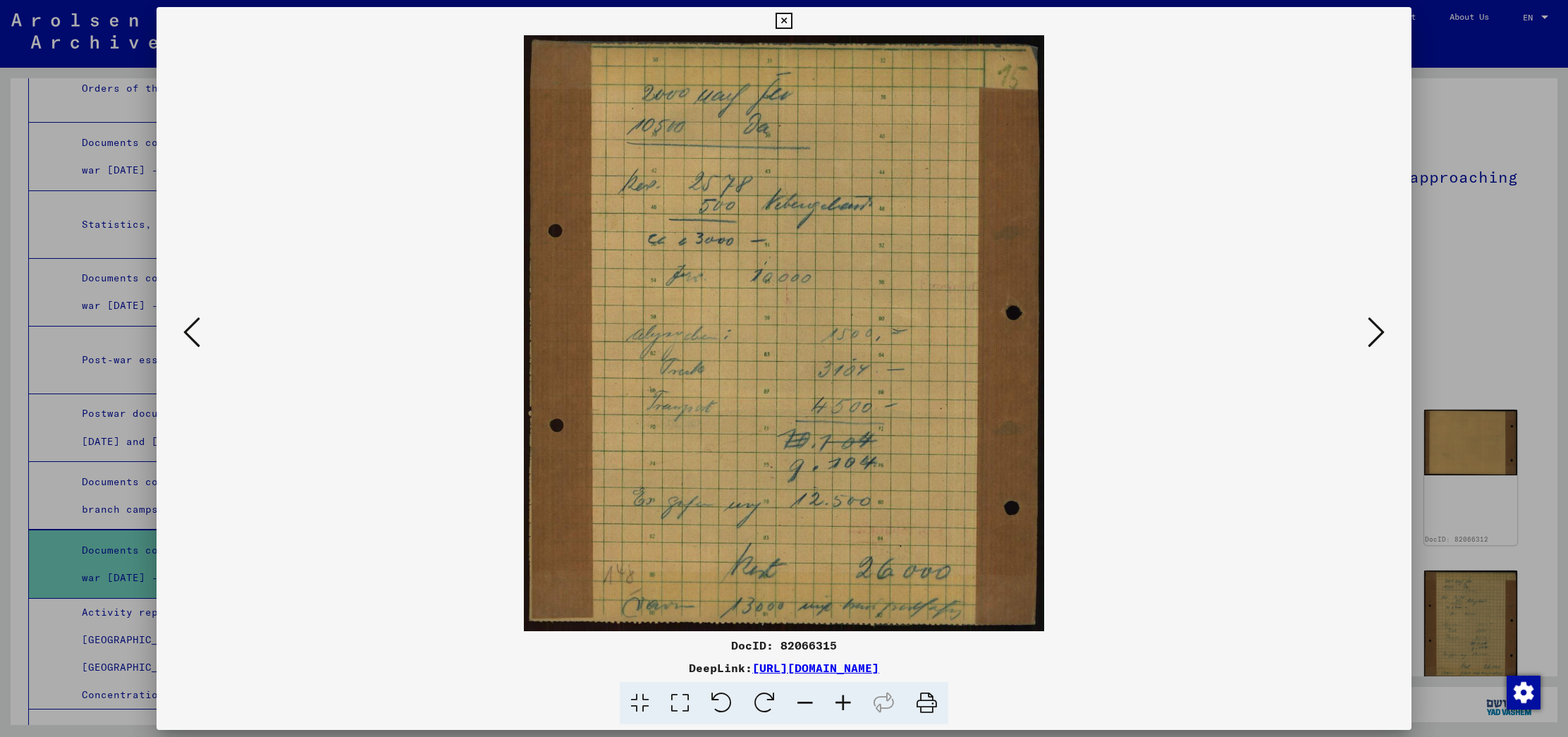
click at [1368, 340] on icon at bounding box center [1375, 332] width 17 height 34
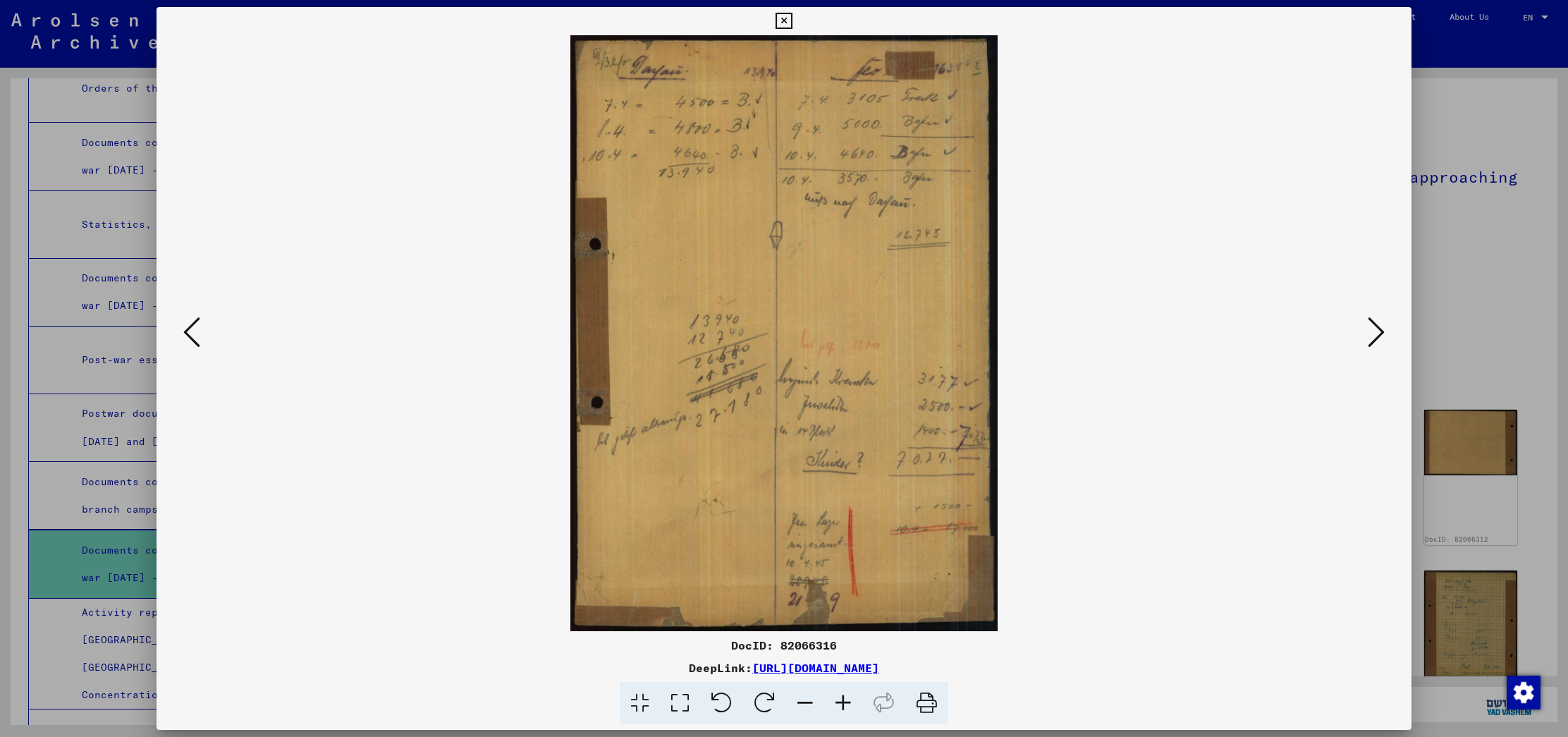
click at [1372, 329] on icon at bounding box center [1375, 332] width 17 height 34
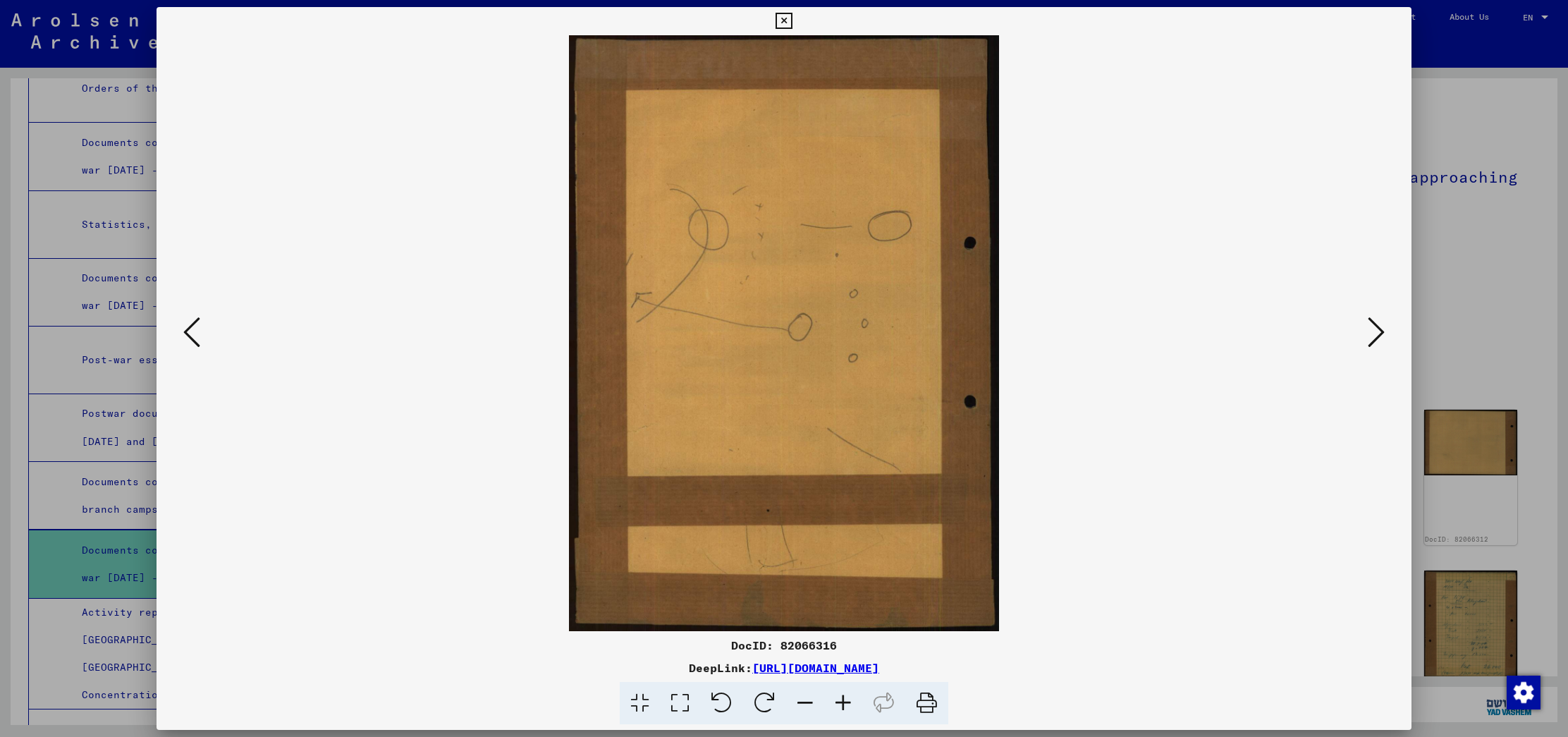
click at [1372, 329] on icon at bounding box center [1375, 332] width 17 height 34
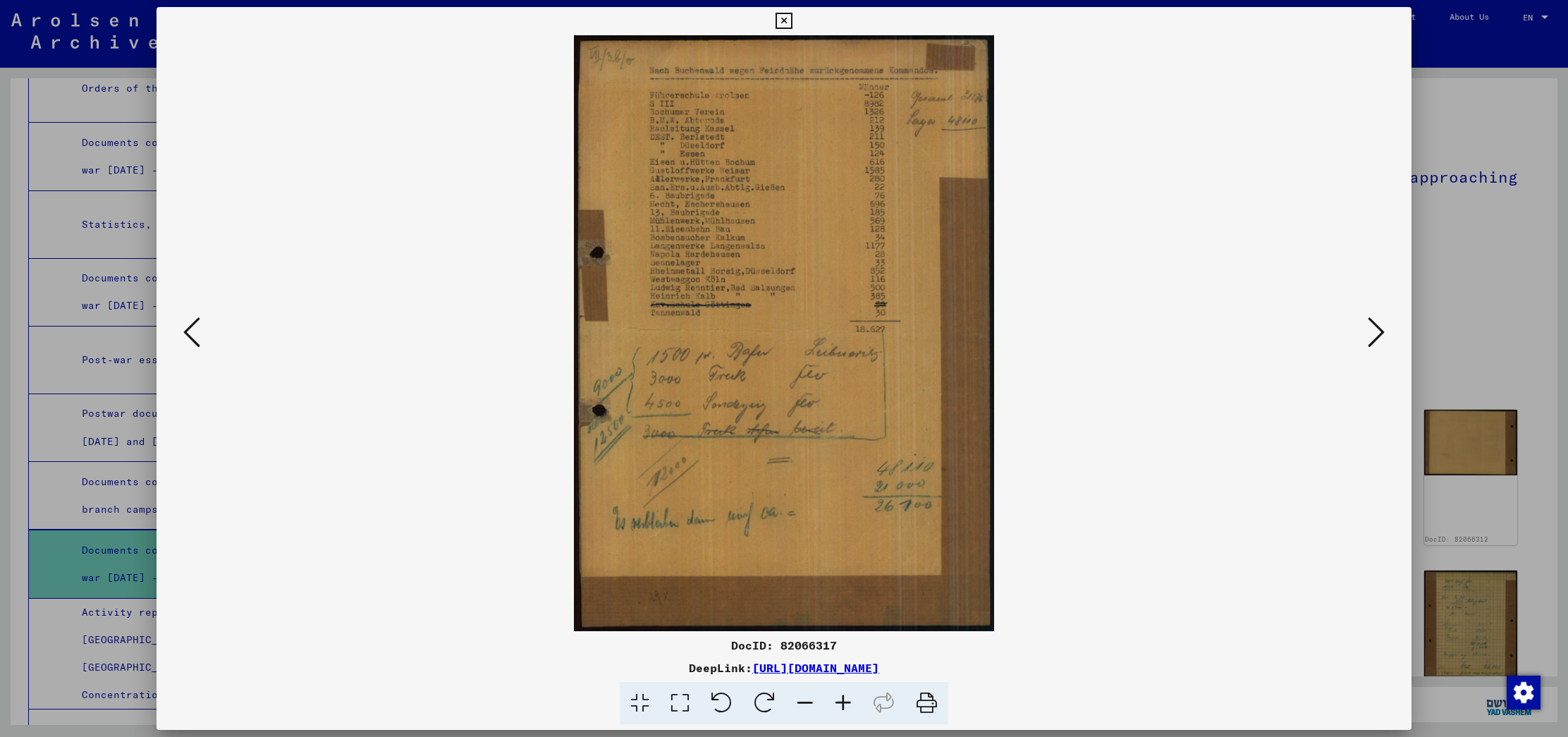
click at [1372, 329] on icon at bounding box center [1375, 332] width 17 height 34
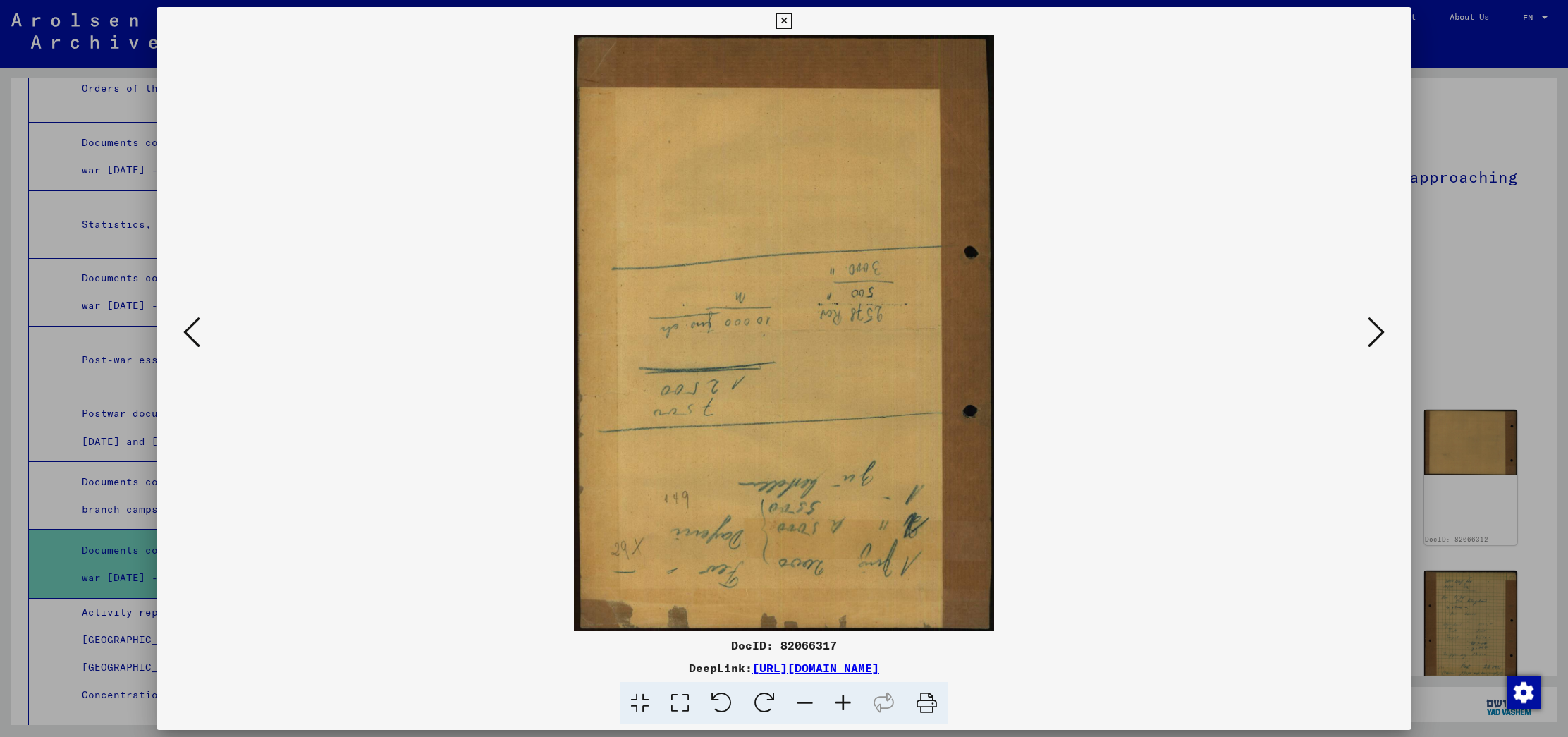
click at [1372, 329] on icon at bounding box center [1375, 332] width 17 height 34
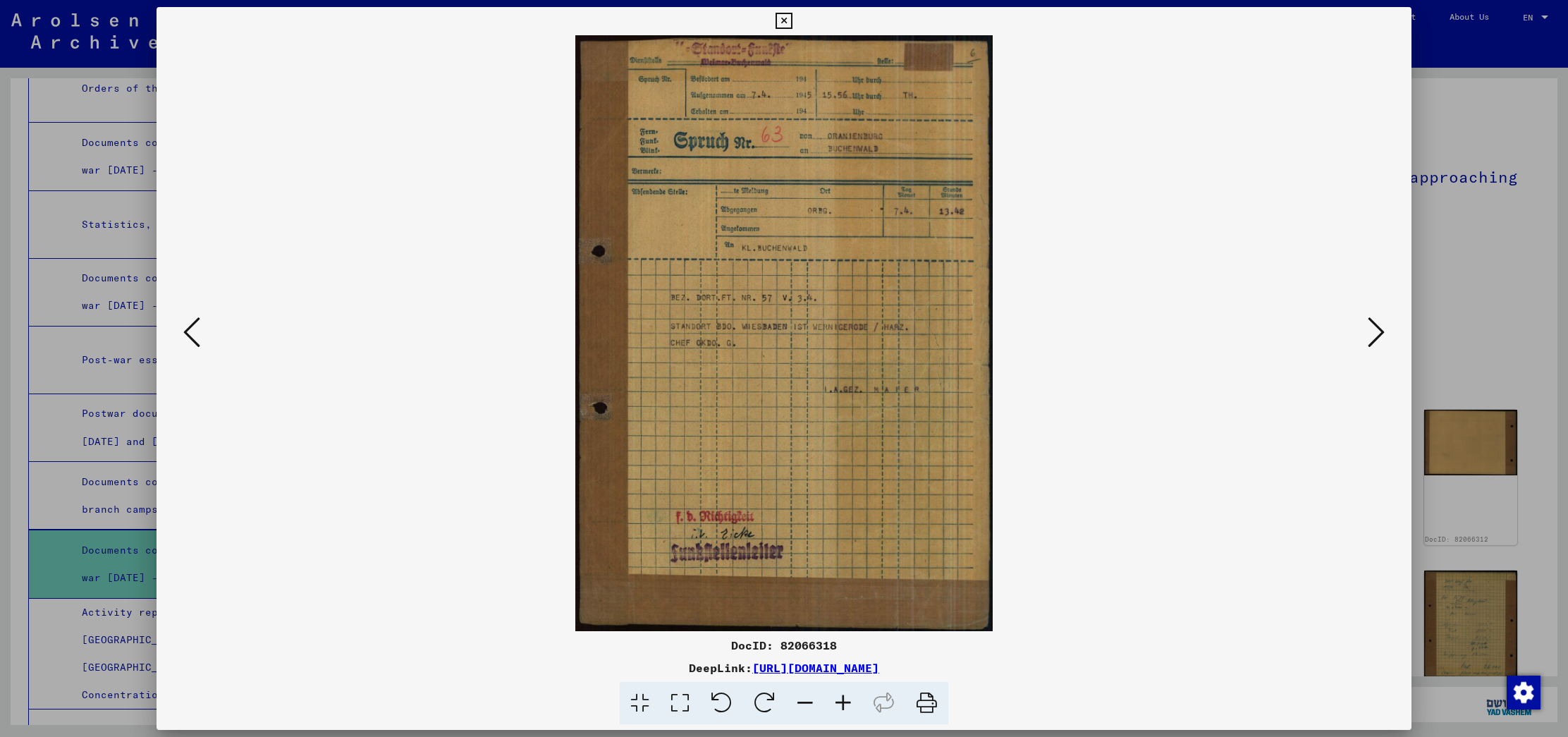
click at [191, 327] on icon at bounding box center [191, 332] width 17 height 34
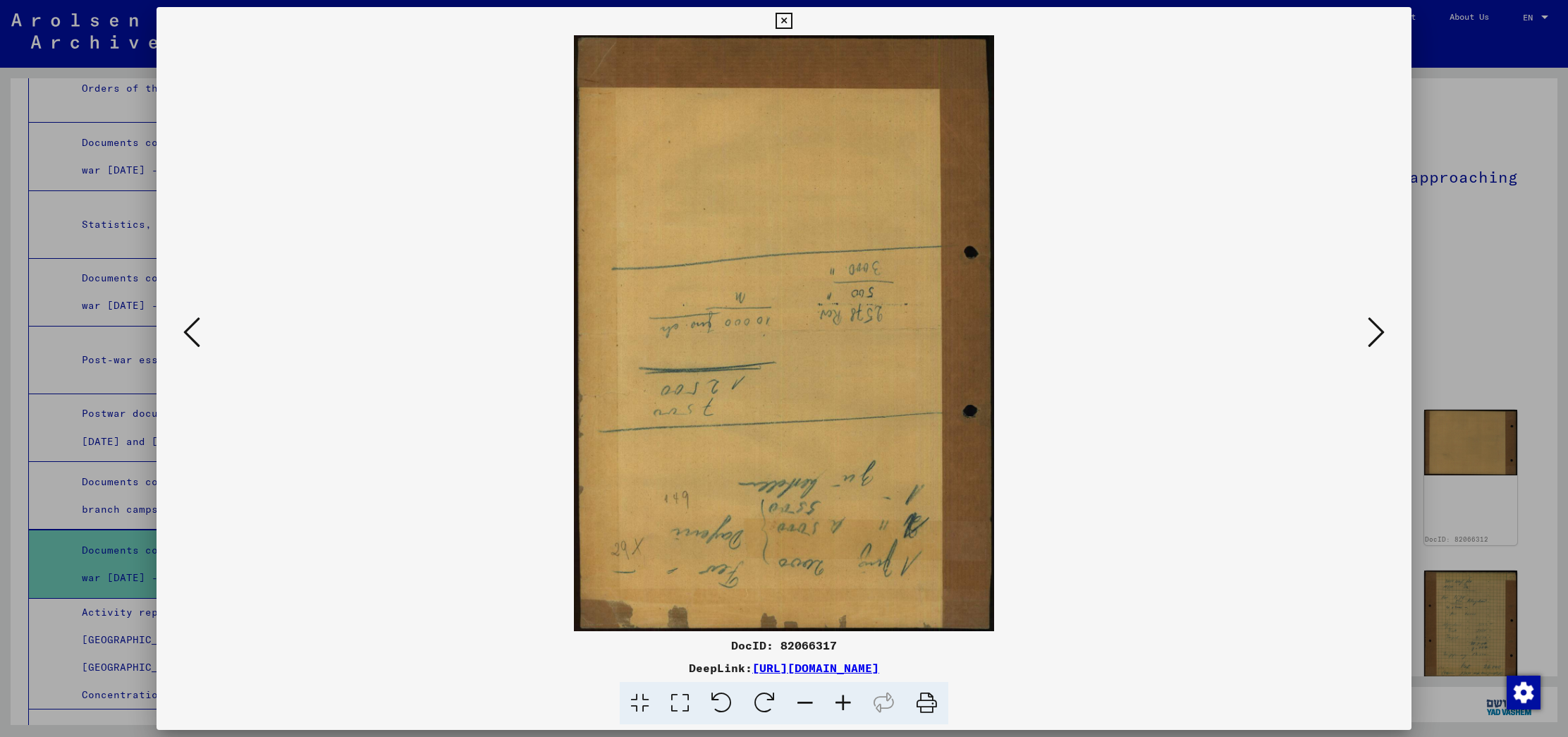
click at [1372, 332] on icon at bounding box center [1375, 332] width 17 height 34
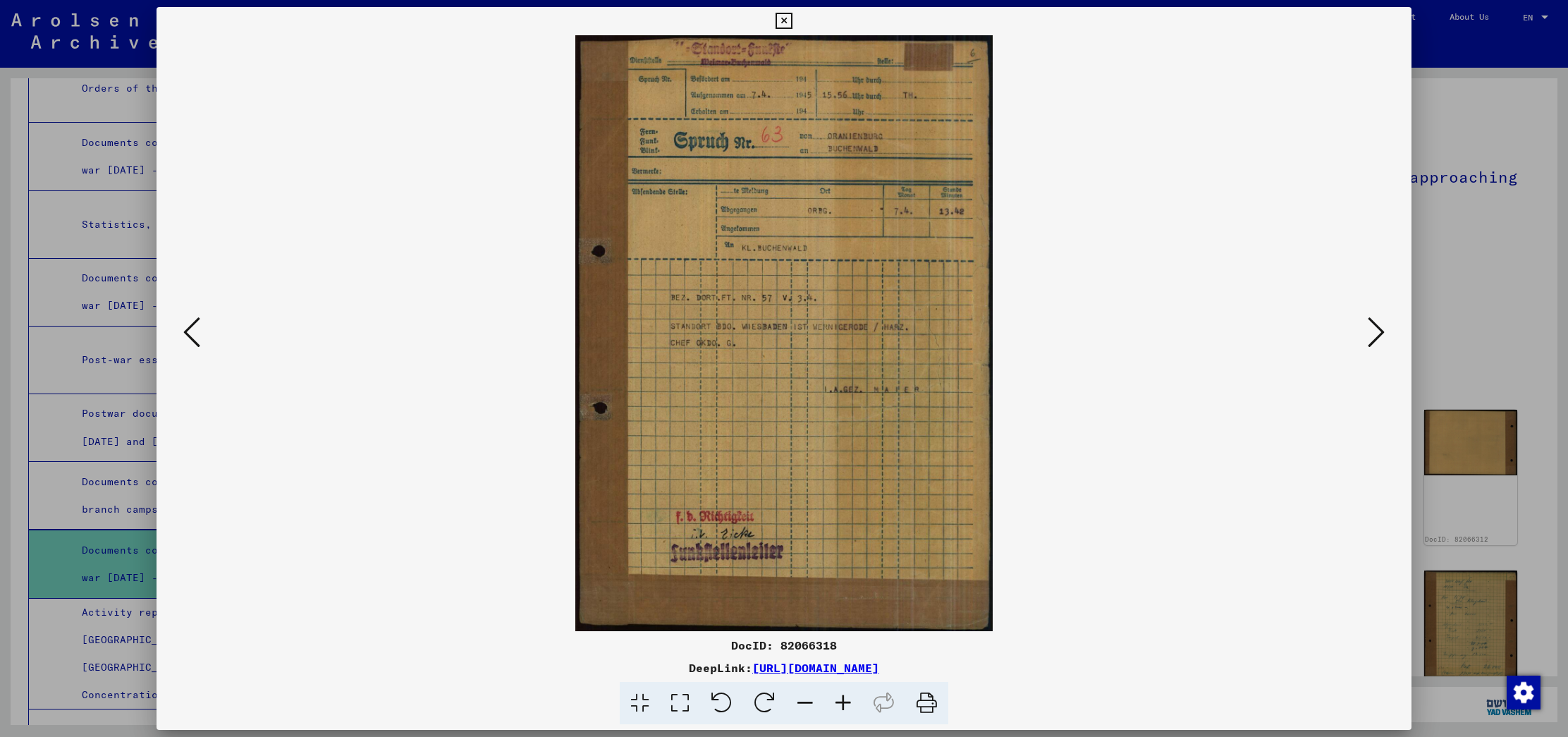
click at [1372, 332] on icon at bounding box center [1375, 332] width 17 height 34
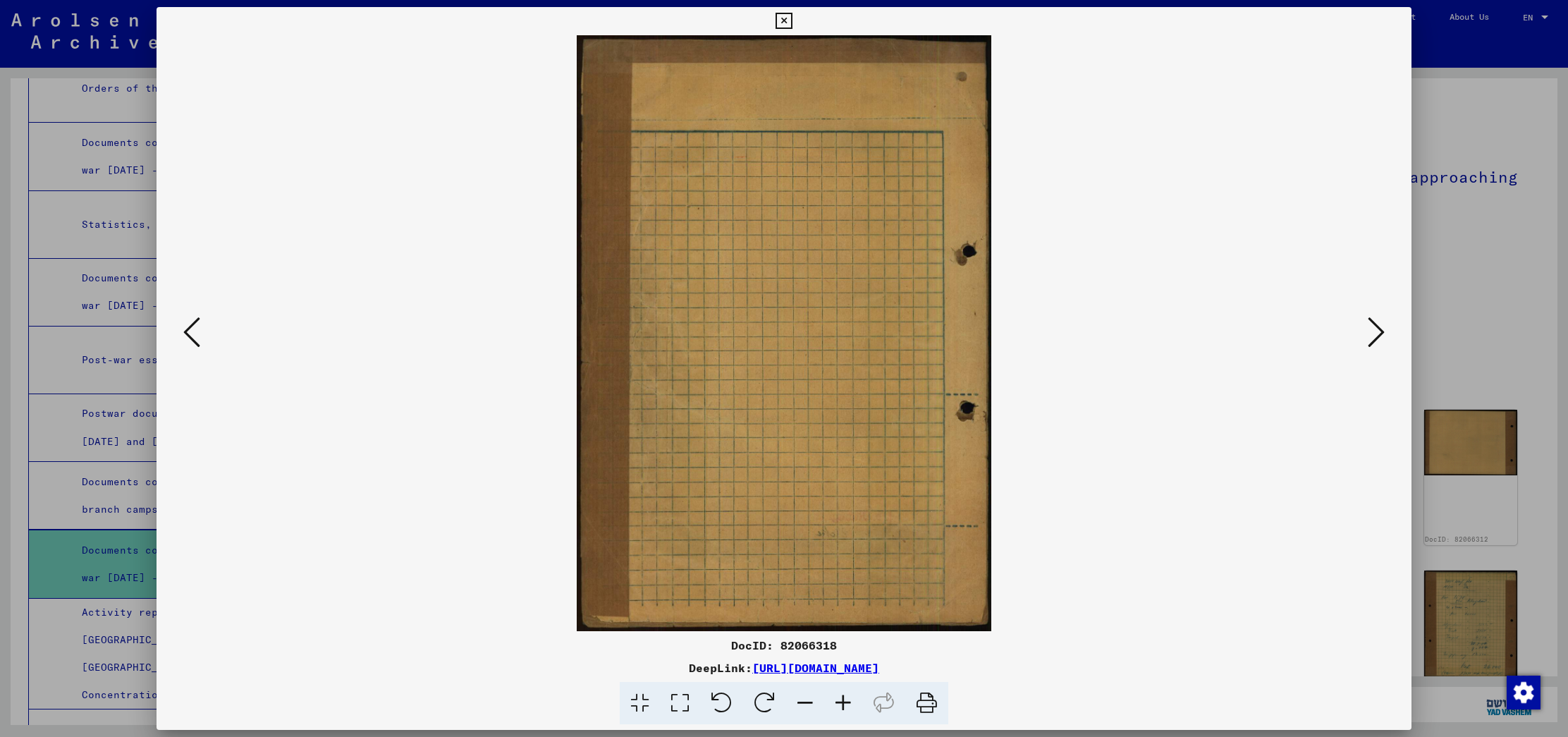
click at [1372, 332] on icon at bounding box center [1375, 332] width 17 height 34
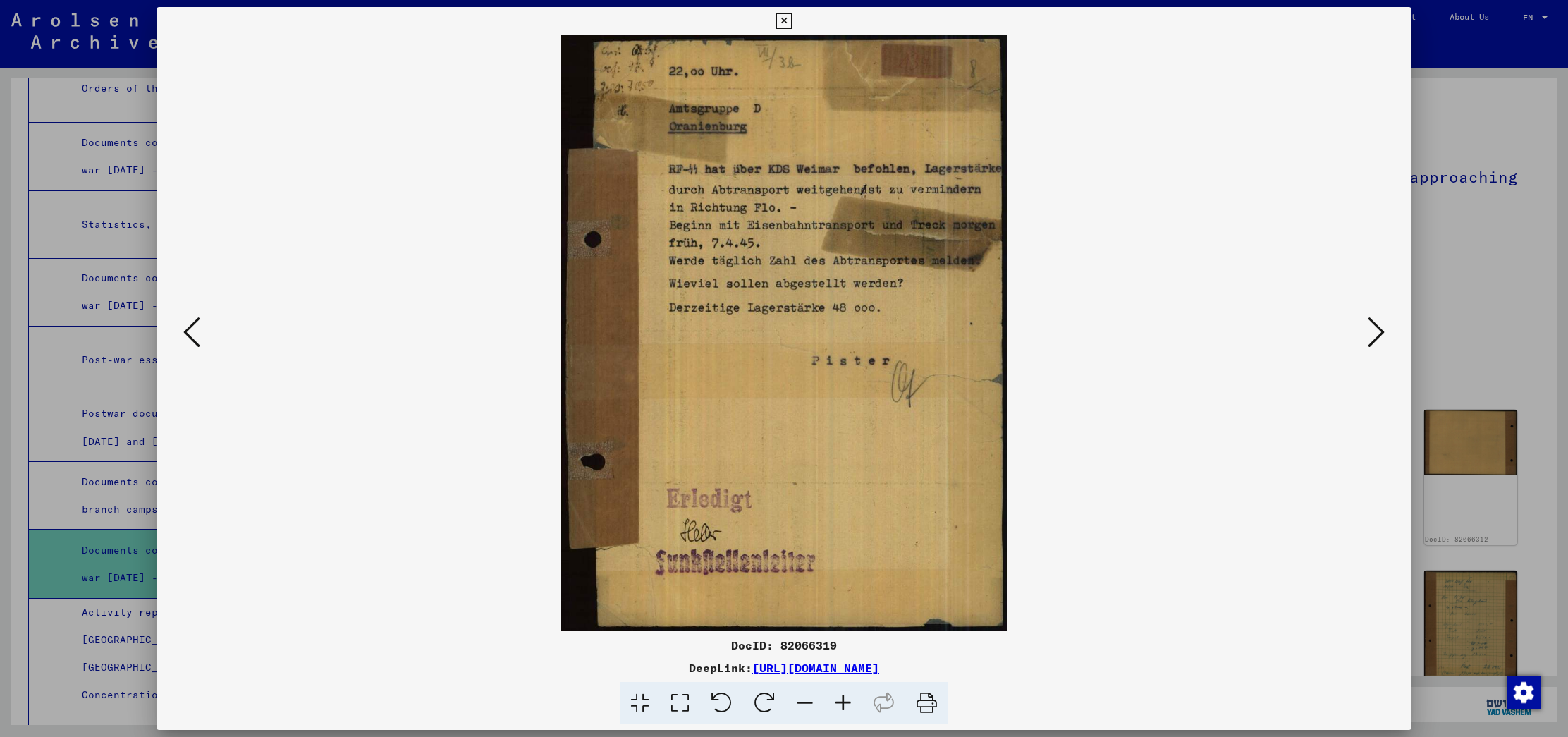
click at [1376, 327] on icon at bounding box center [1375, 332] width 17 height 34
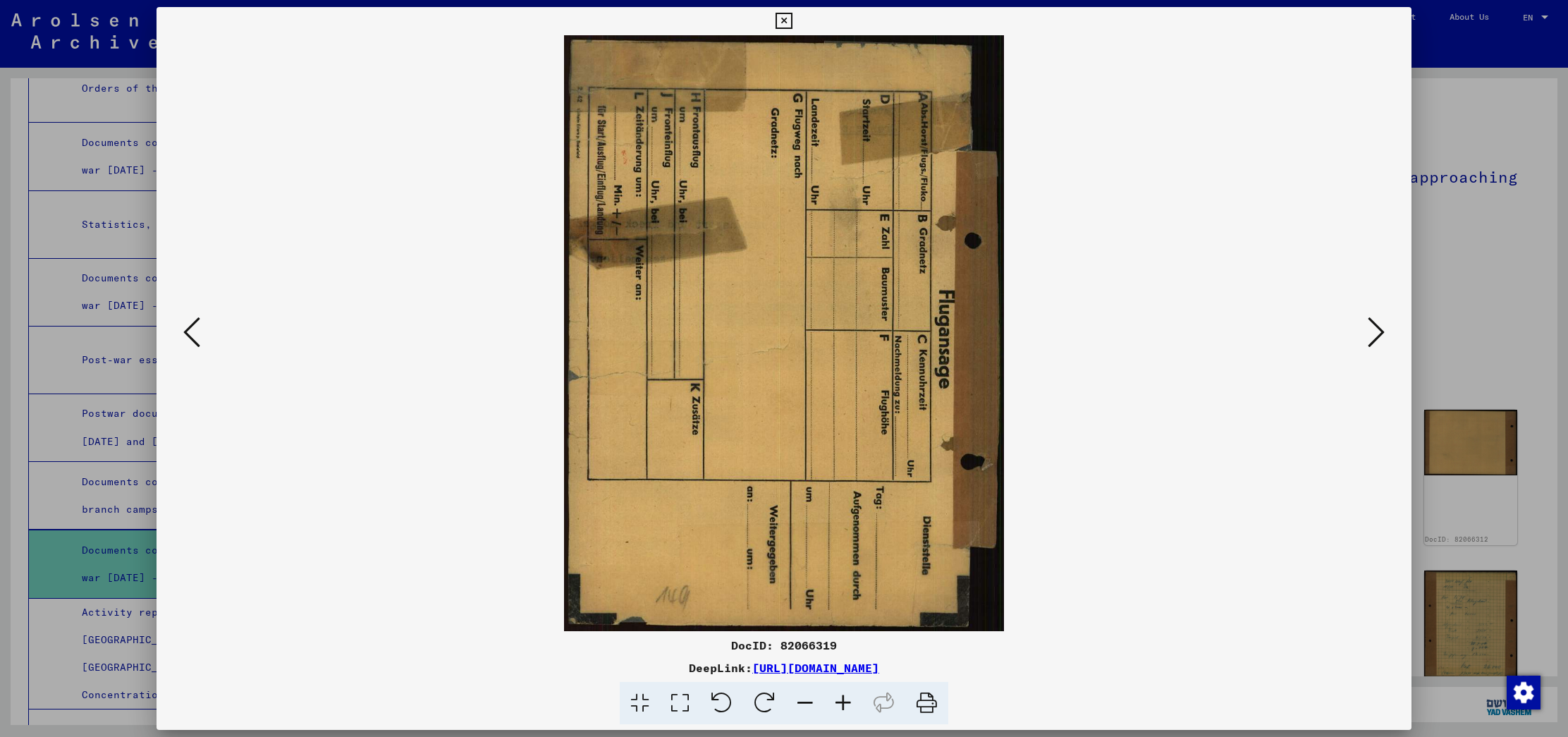
click at [1376, 327] on icon at bounding box center [1375, 332] width 17 height 34
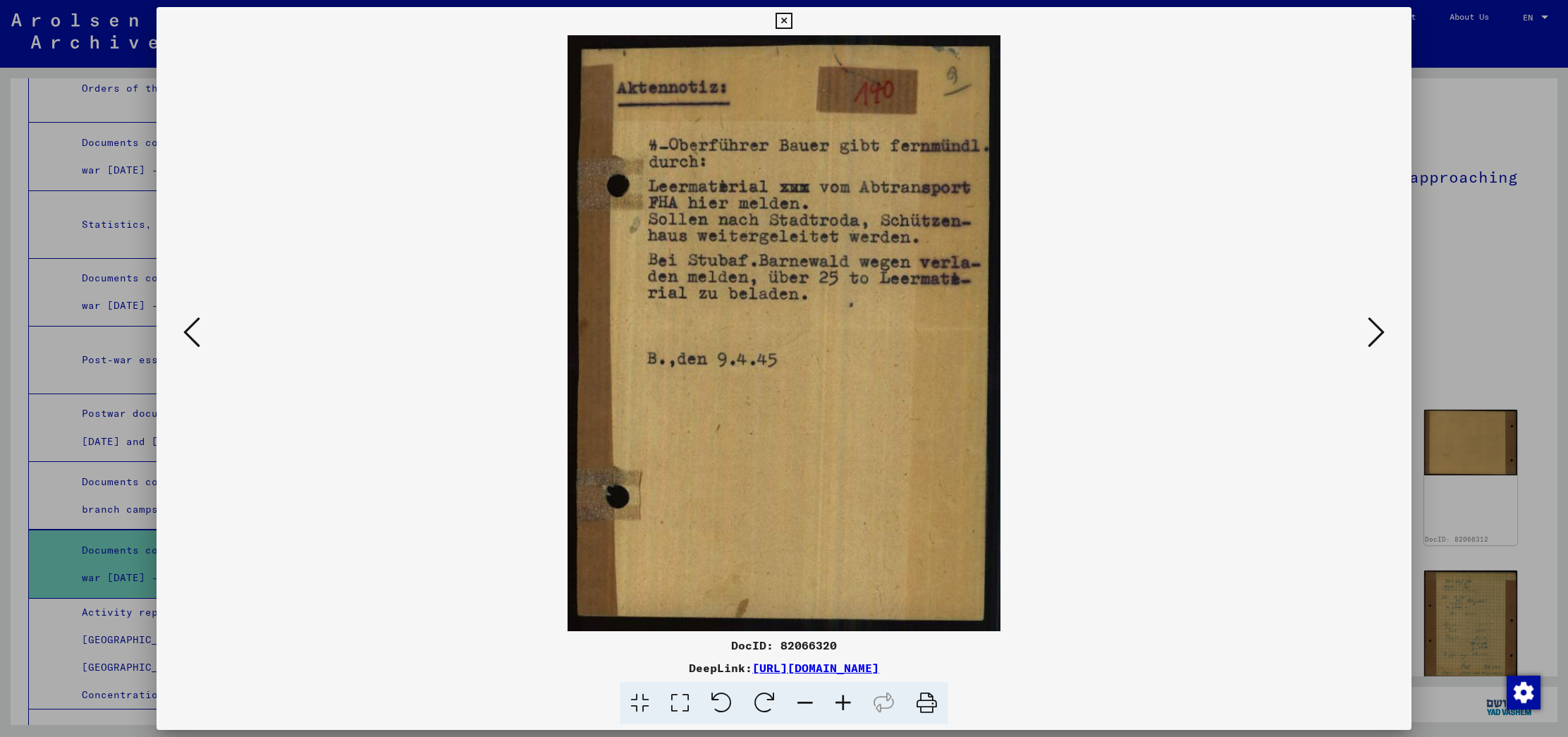
click at [1376, 327] on icon at bounding box center [1375, 332] width 17 height 34
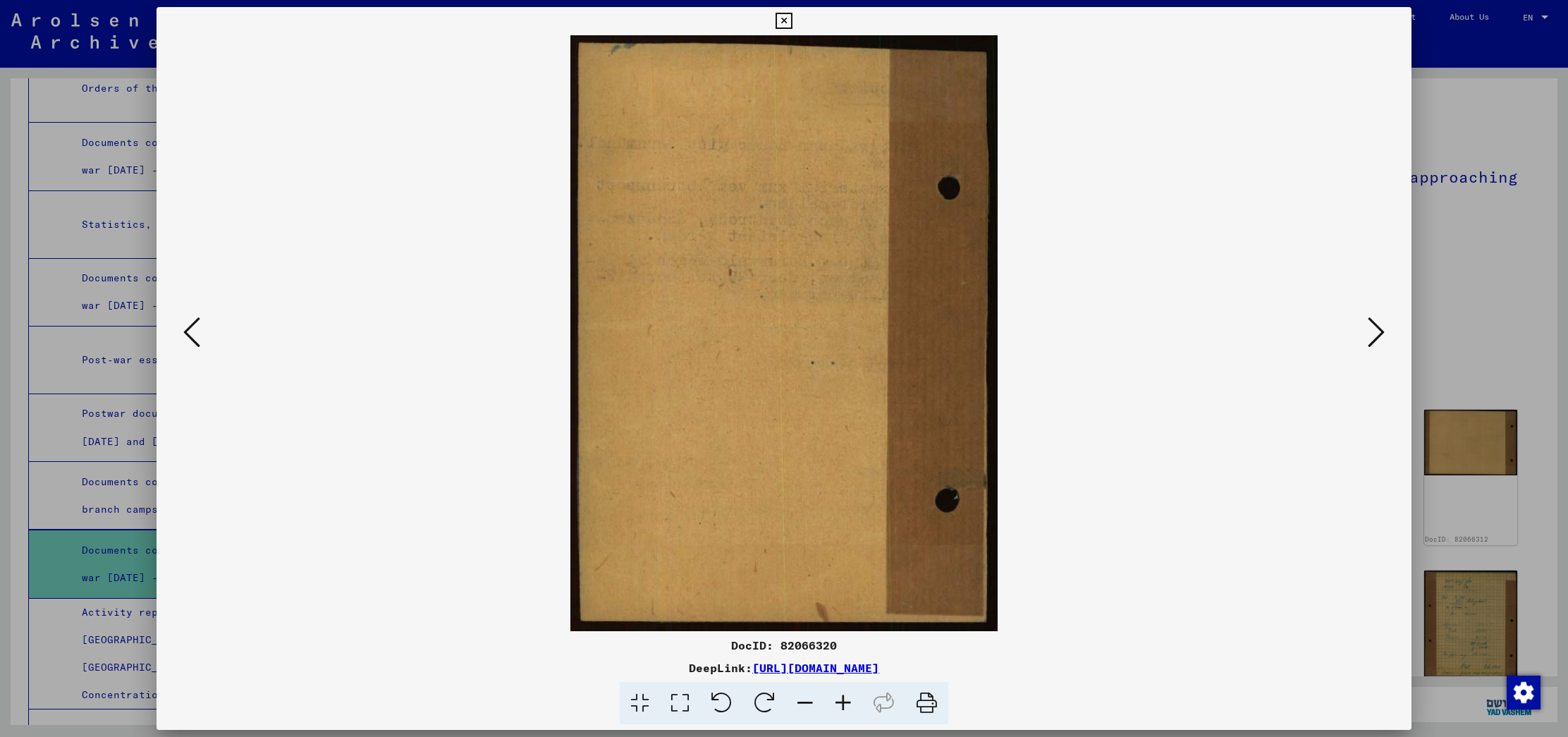
click at [1376, 327] on icon at bounding box center [1375, 332] width 17 height 34
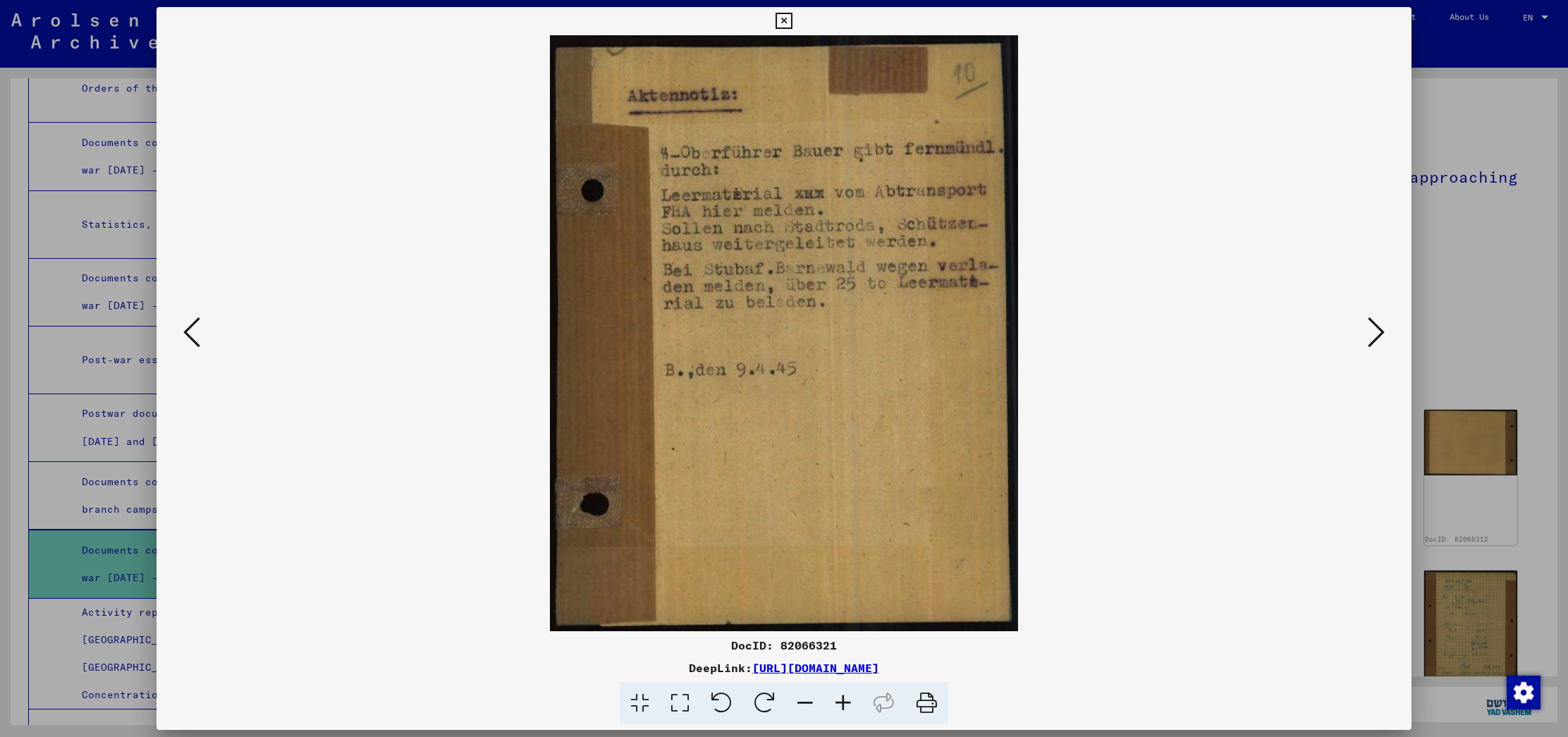
click at [1376, 327] on icon at bounding box center [1375, 332] width 17 height 34
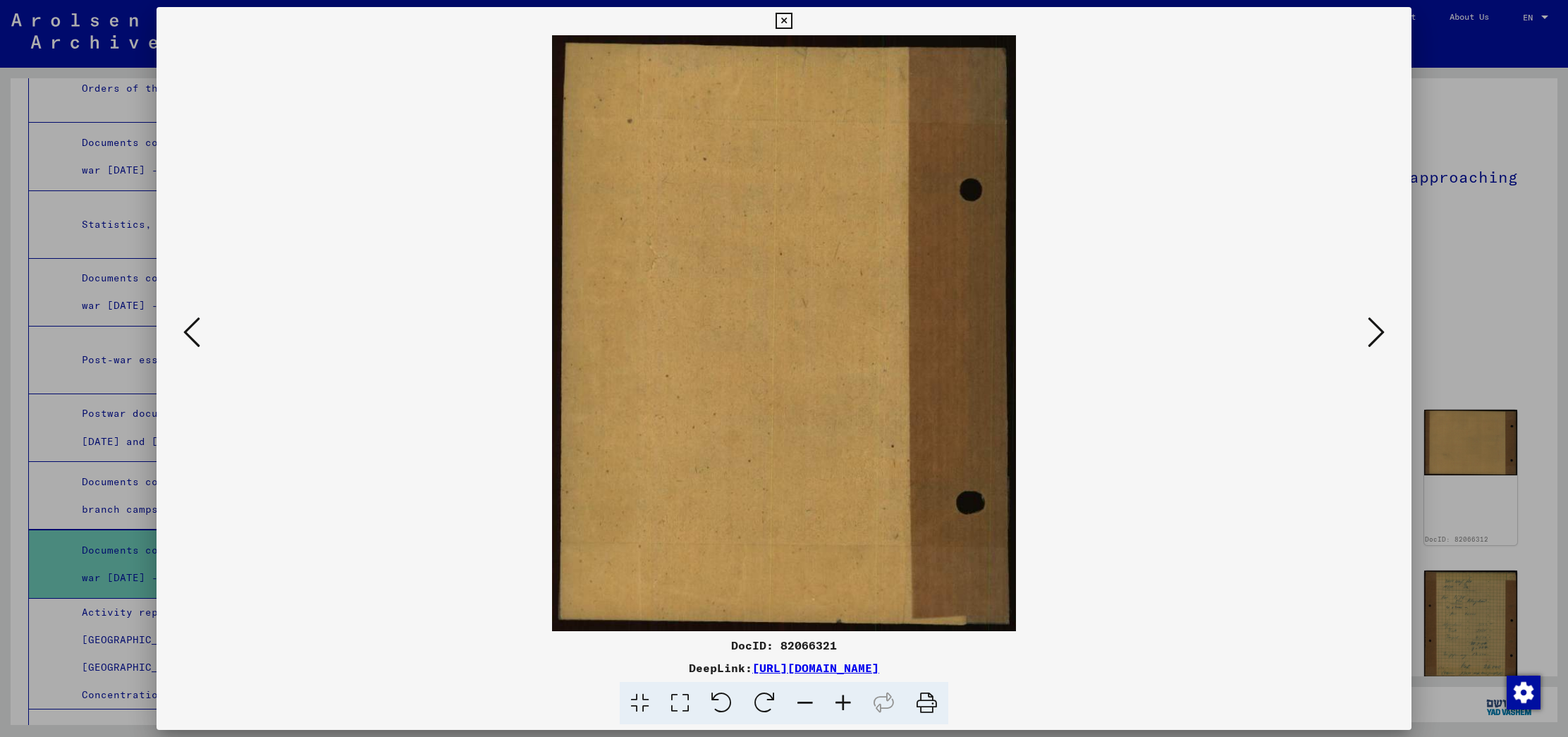
click at [1376, 327] on icon at bounding box center [1375, 332] width 17 height 34
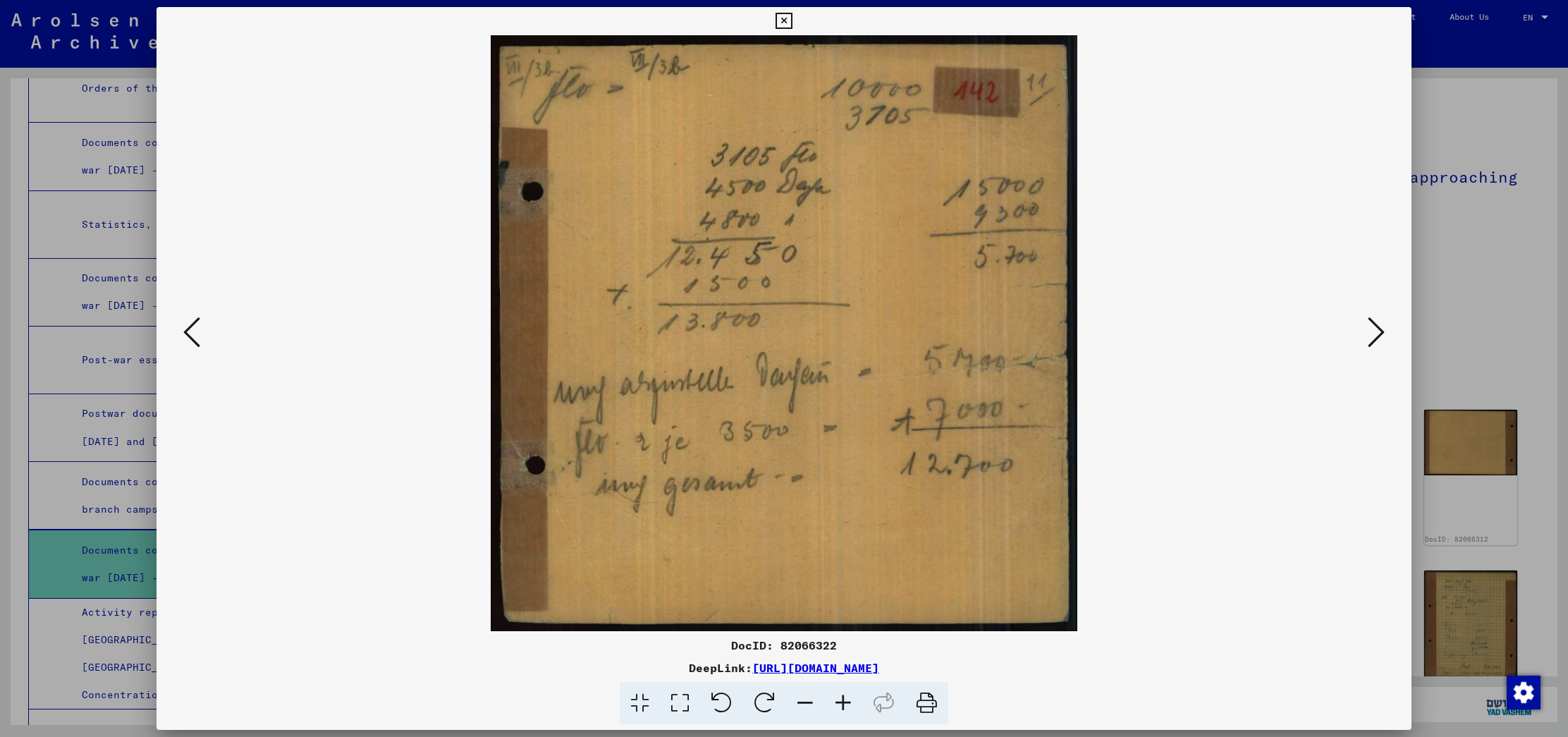
click at [1376, 327] on icon at bounding box center [1375, 332] width 17 height 34
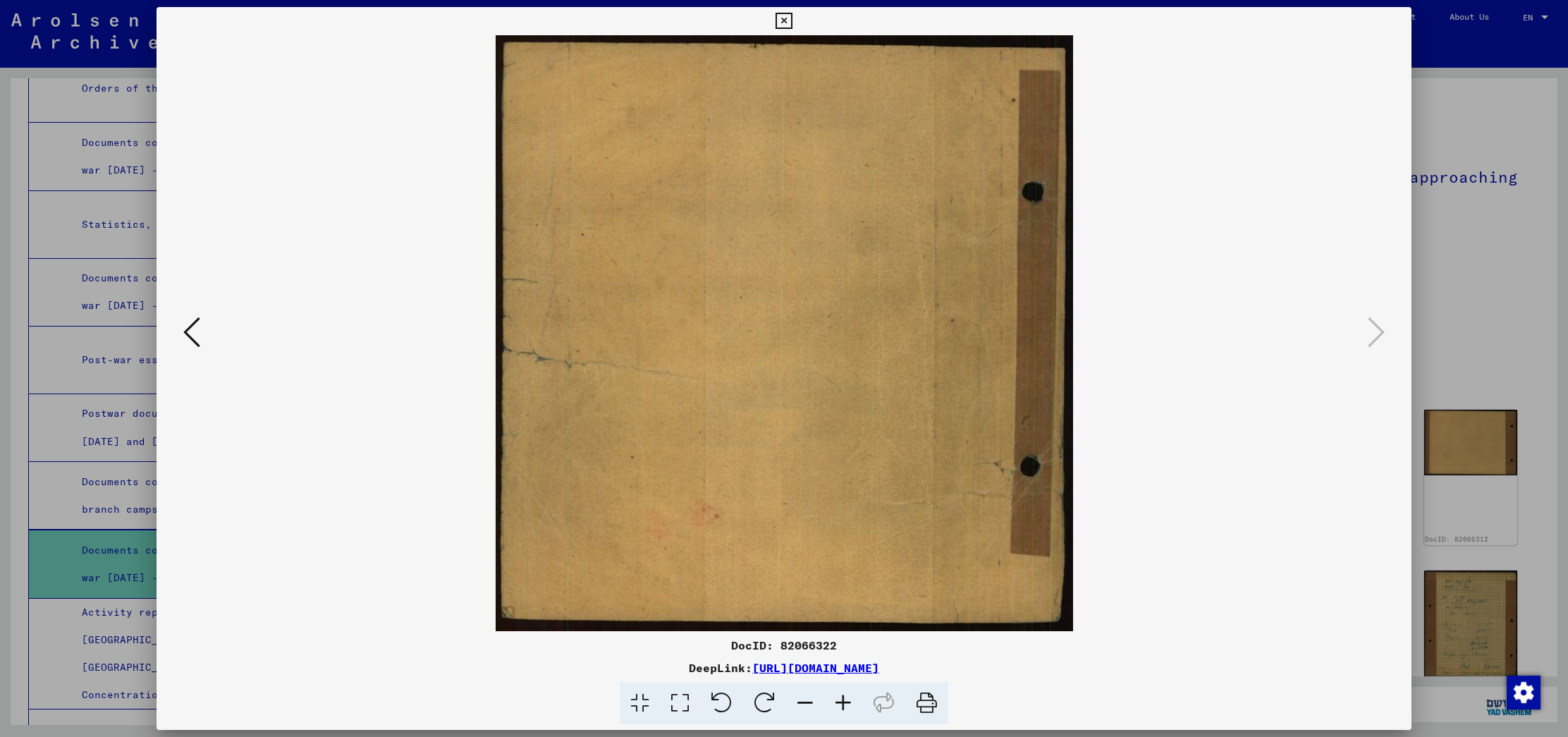
click at [1463, 279] on div at bounding box center [784, 368] width 1568 height 737
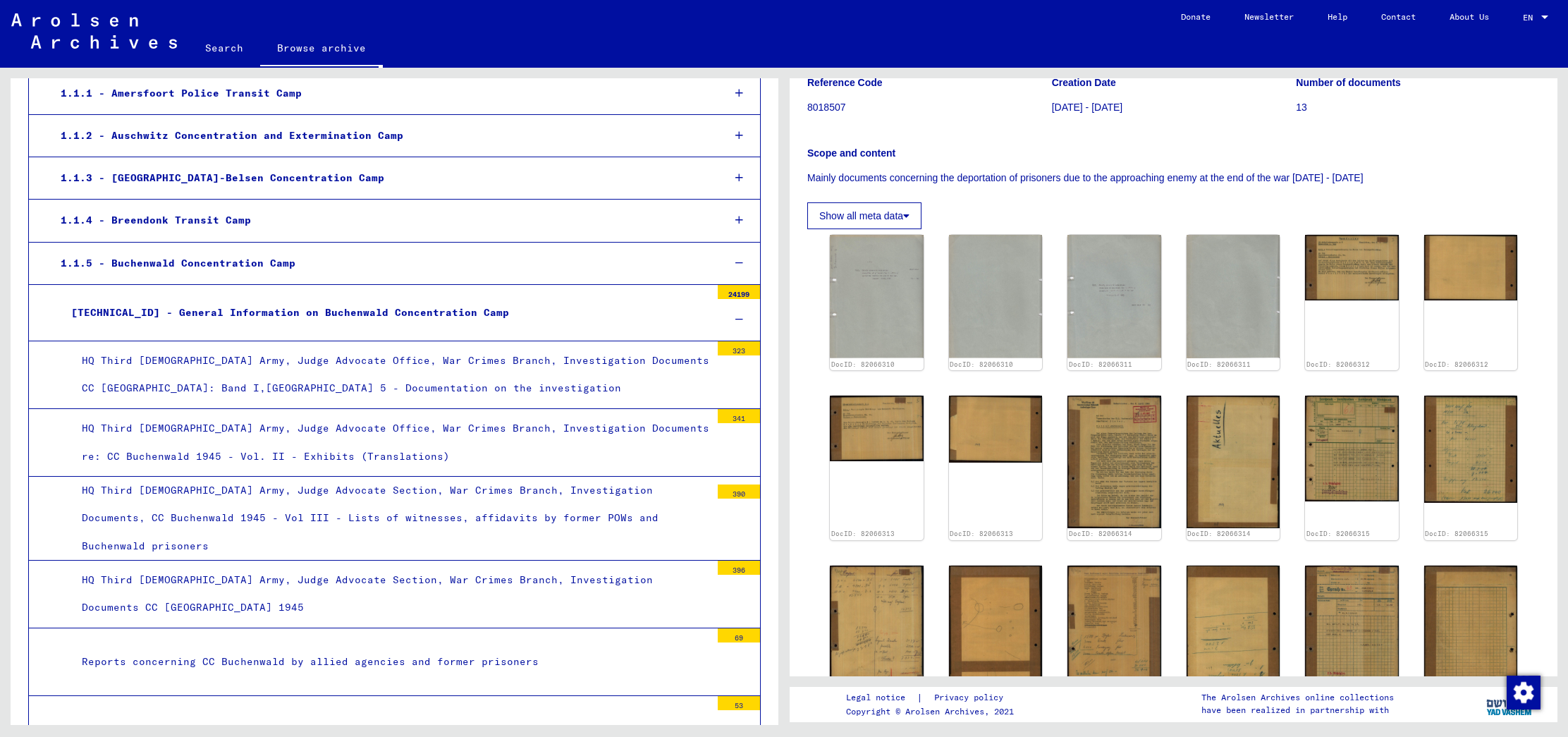
scroll to position [402, 0]
